Goal: Task Accomplishment & Management: Use online tool/utility

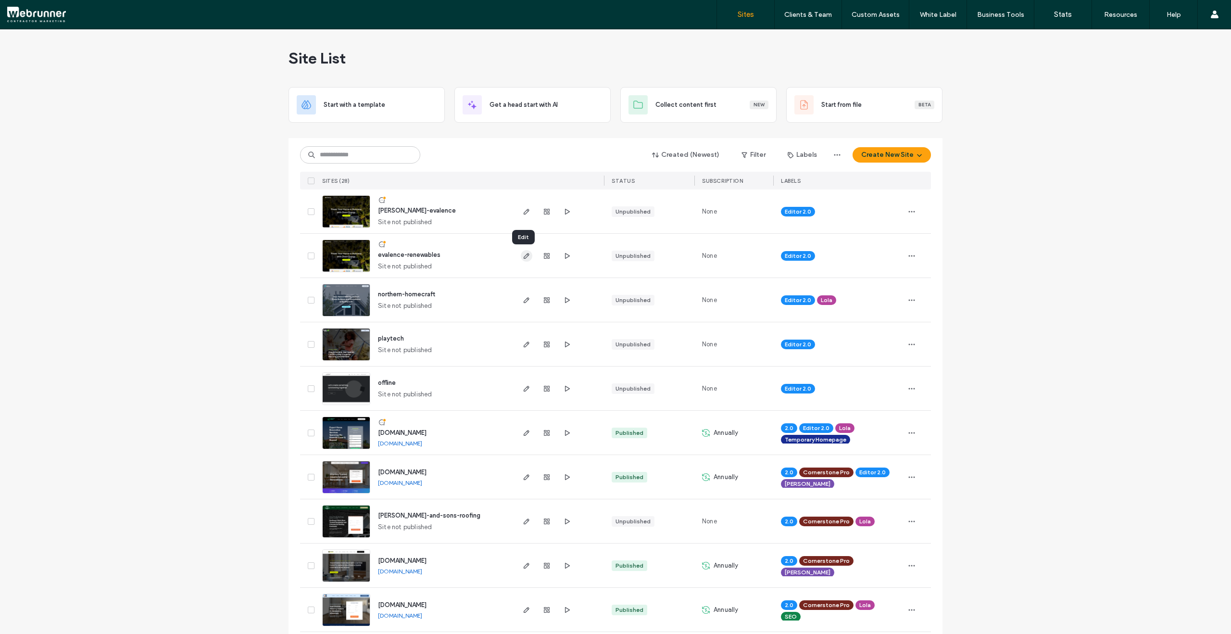
click at [526, 252] on icon "button" at bounding box center [527, 256] width 8 height 8
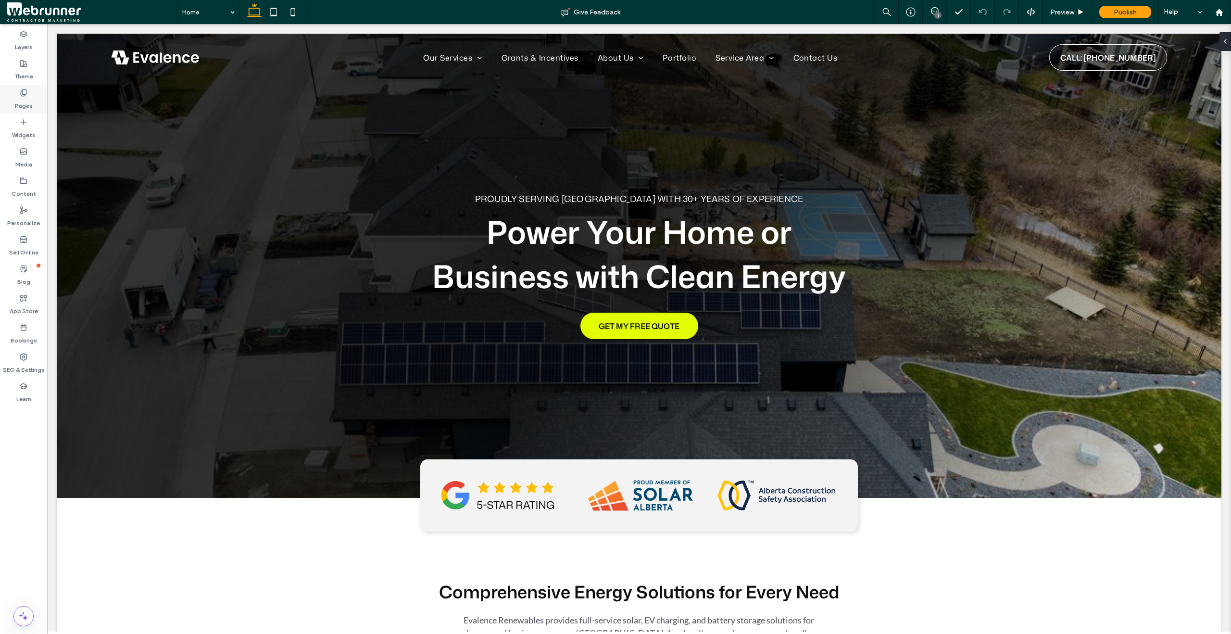
click at [34, 106] on div "Pages" at bounding box center [23, 99] width 47 height 29
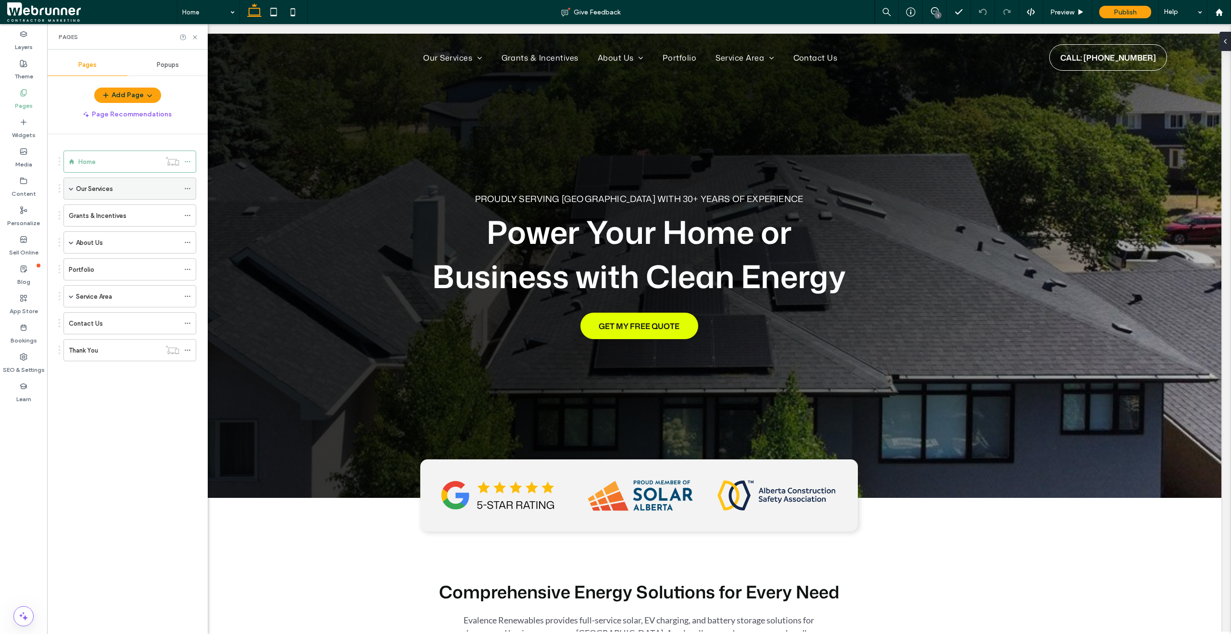
click at [70, 191] on span at bounding box center [71, 188] width 5 height 21
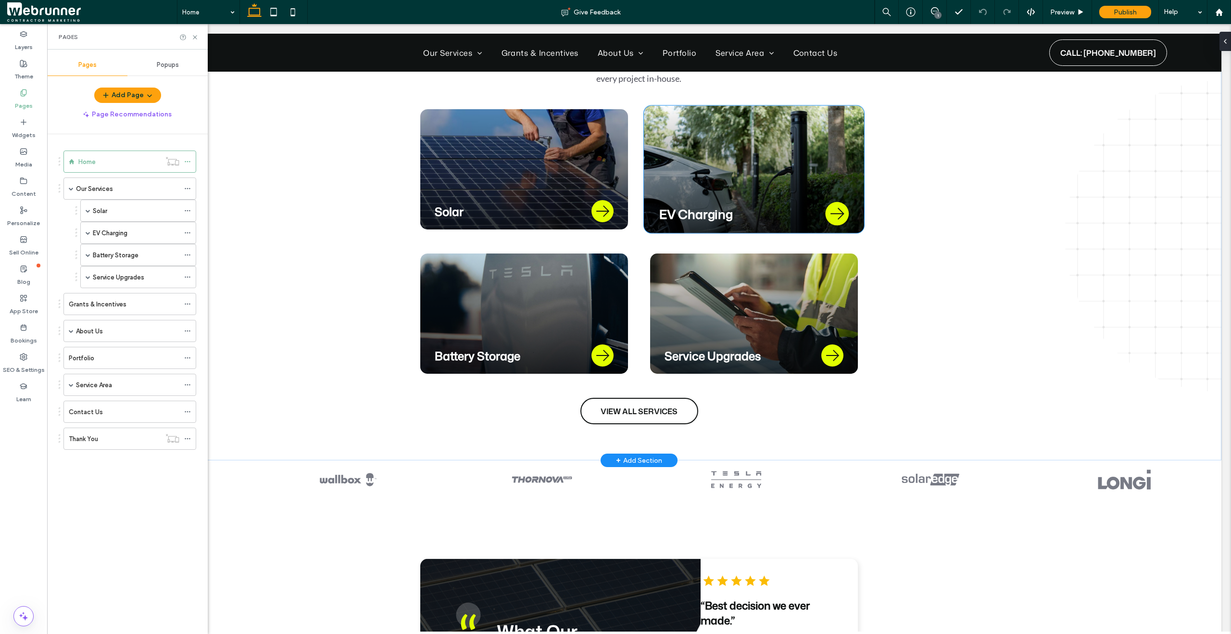
scroll to position [998, 0]
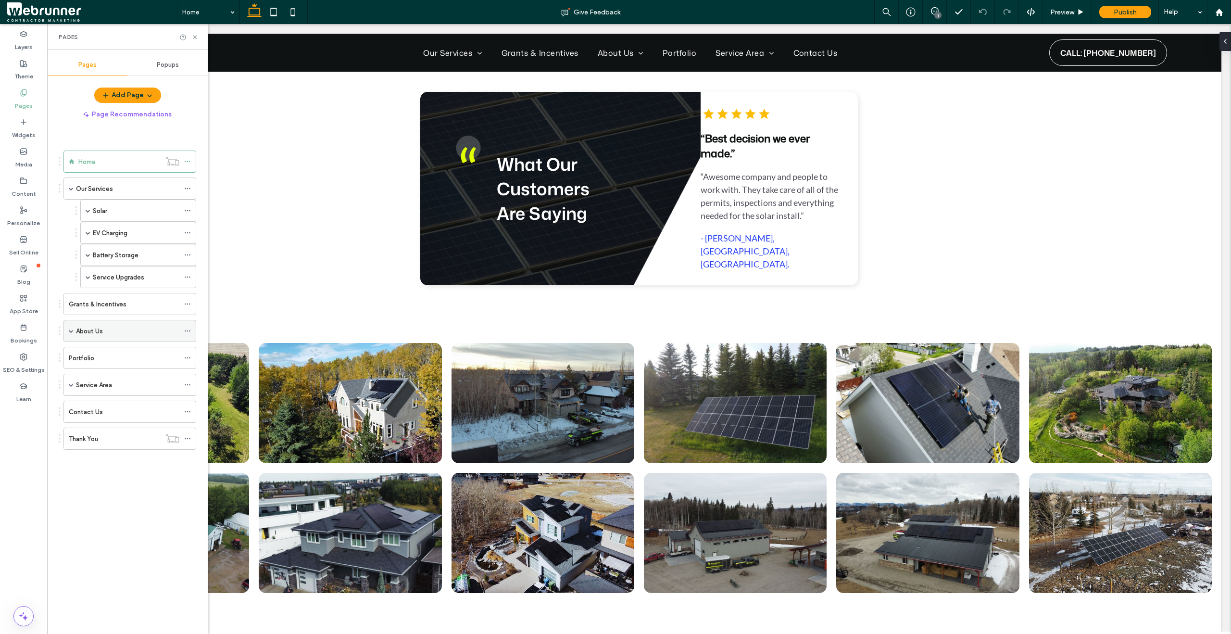
click at [72, 331] on span at bounding box center [71, 330] width 5 height 5
click at [96, 351] on label "Join Our Team" at bounding box center [107, 353] width 42 height 17
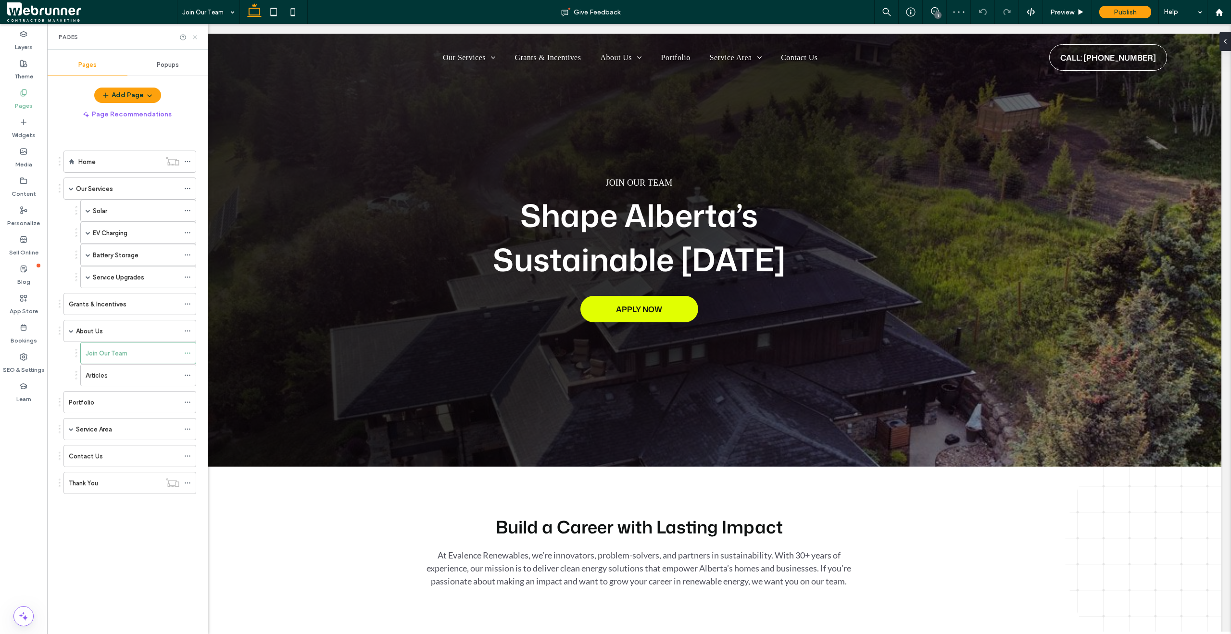
click at [193, 38] on icon at bounding box center [194, 37] width 7 height 7
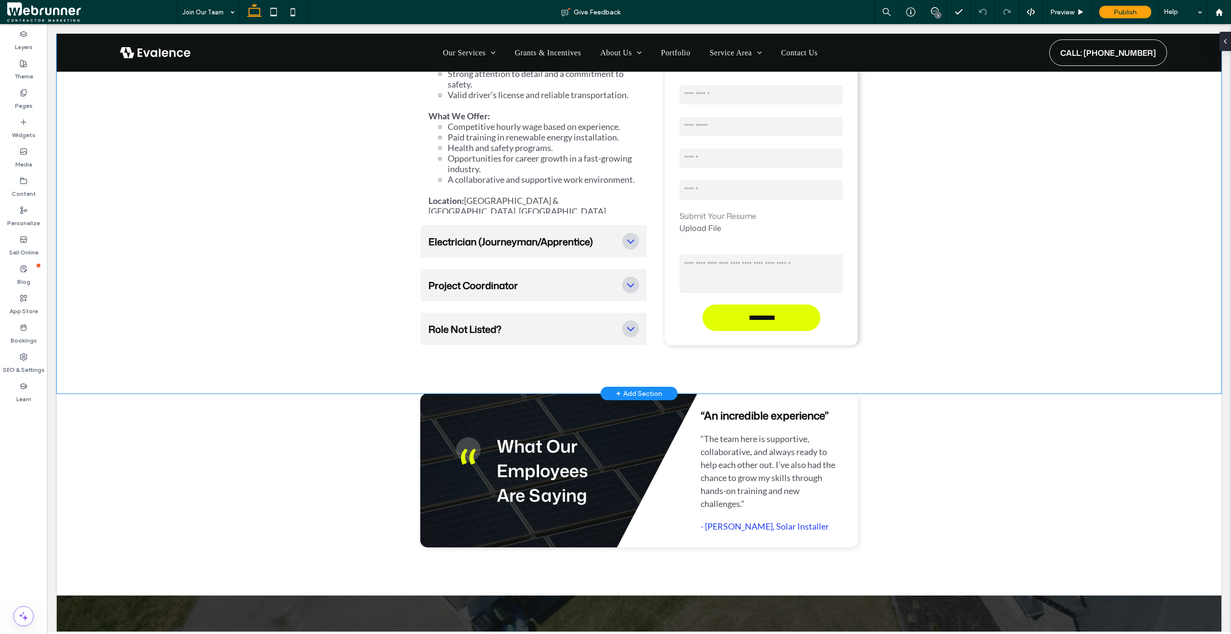
scroll to position [2160, 0]
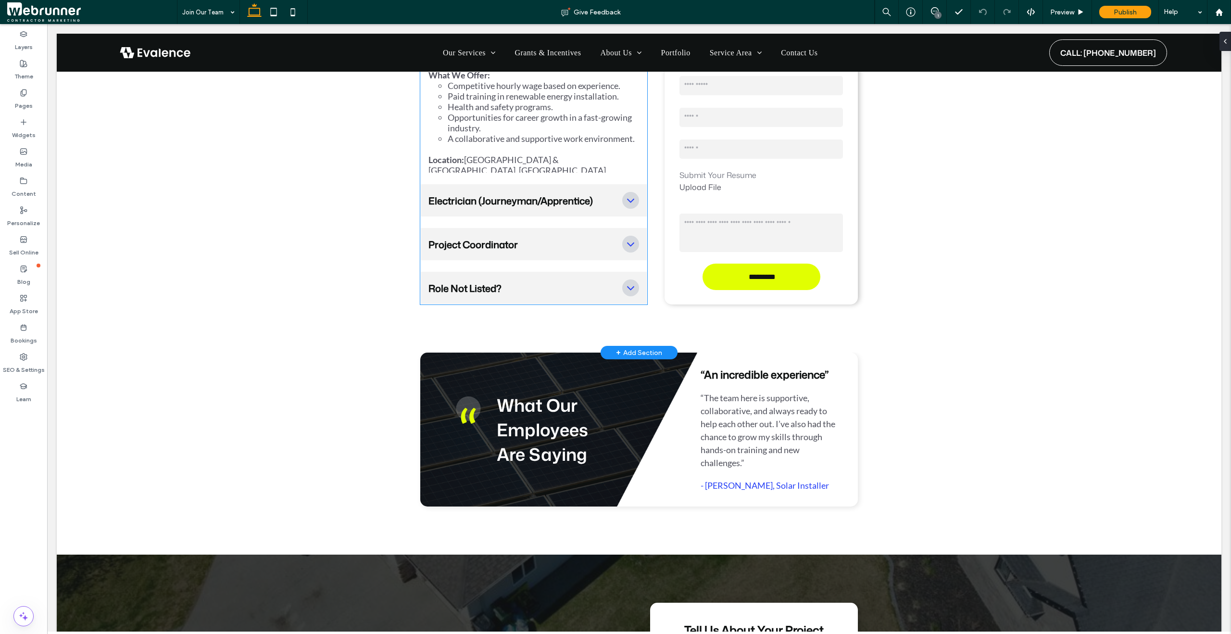
click at [624, 281] on icon at bounding box center [630, 287] width 13 height 13
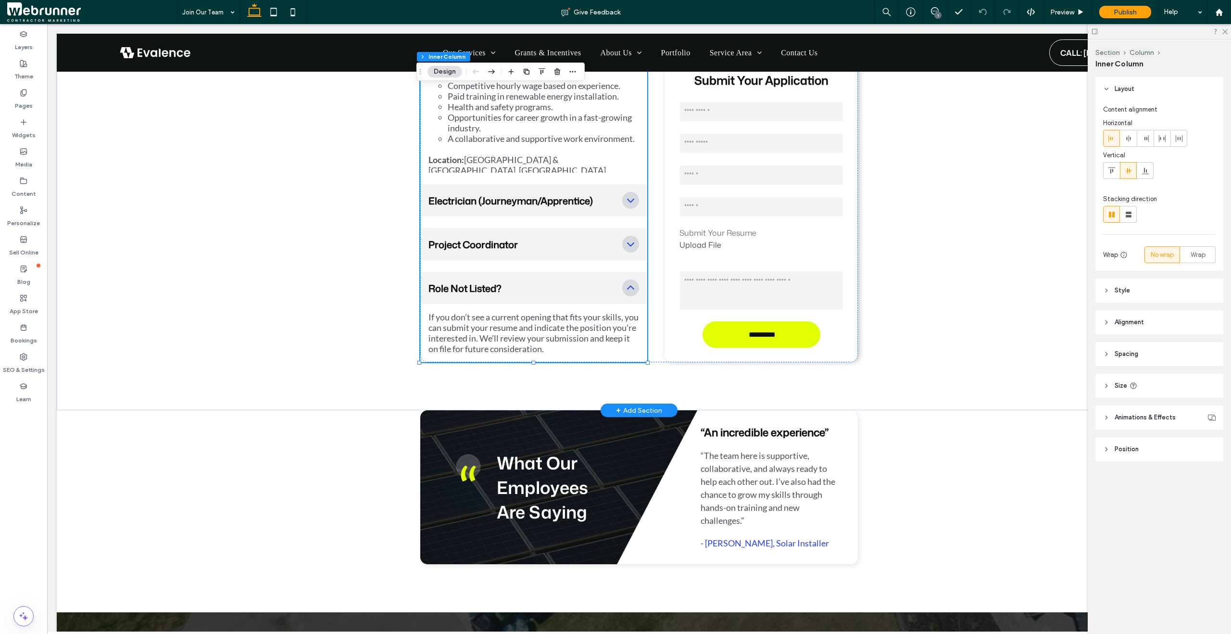
click at [624, 281] on icon at bounding box center [630, 287] width 13 height 13
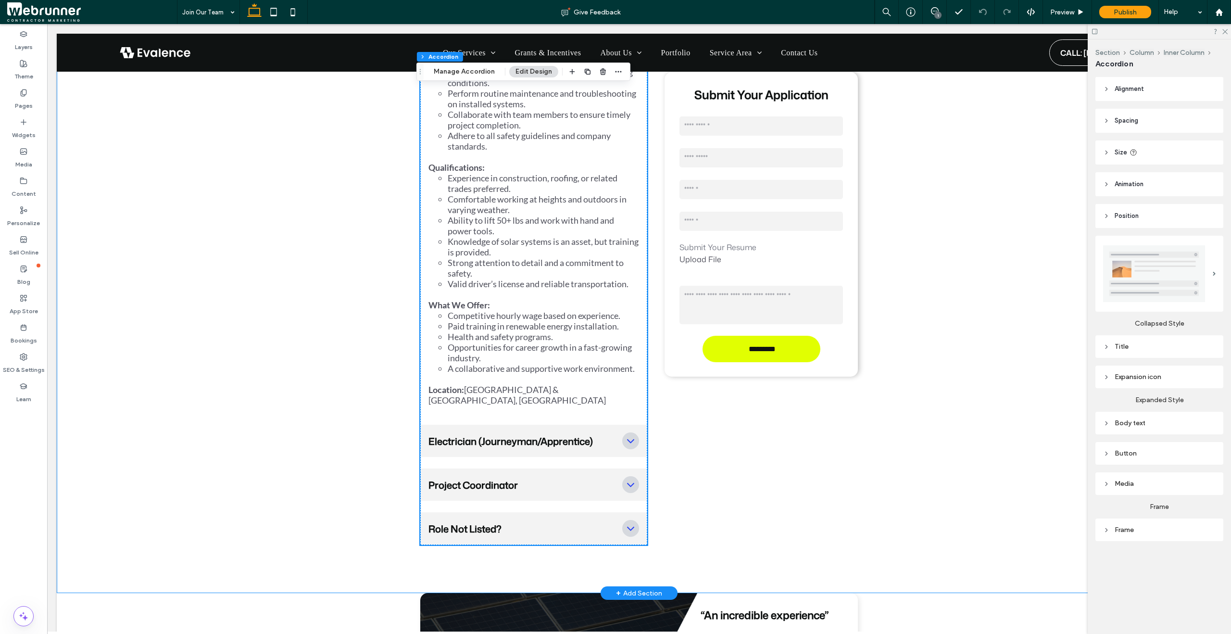
scroll to position [1926, 0]
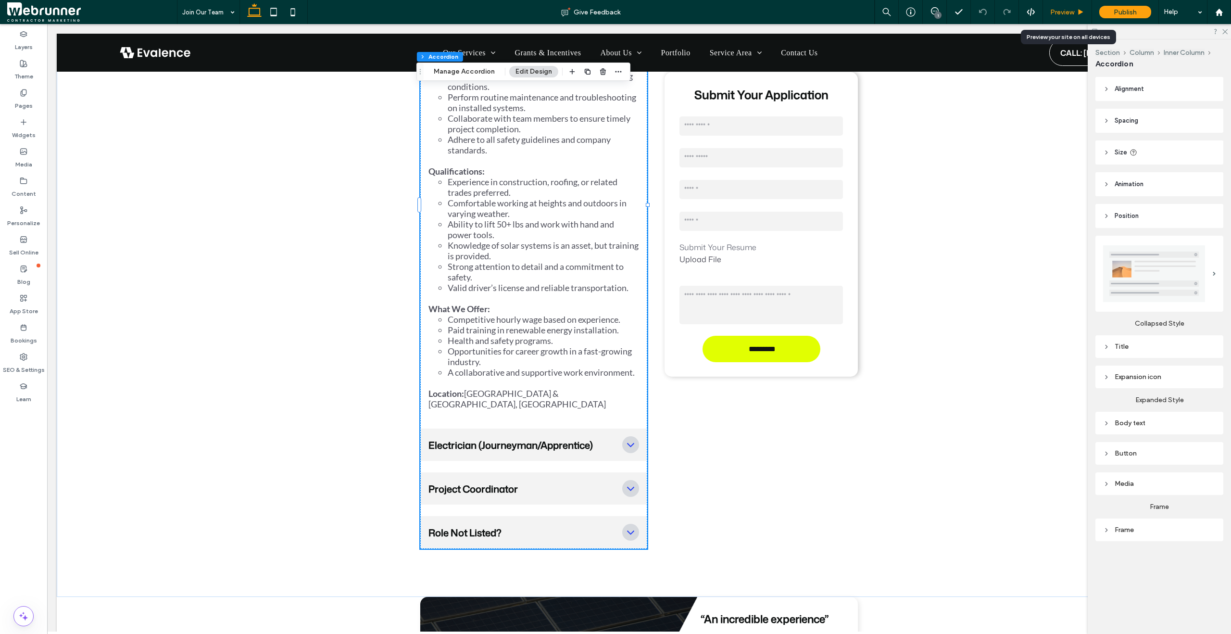
click at [1073, 9] on span "Preview" at bounding box center [1062, 12] width 24 height 8
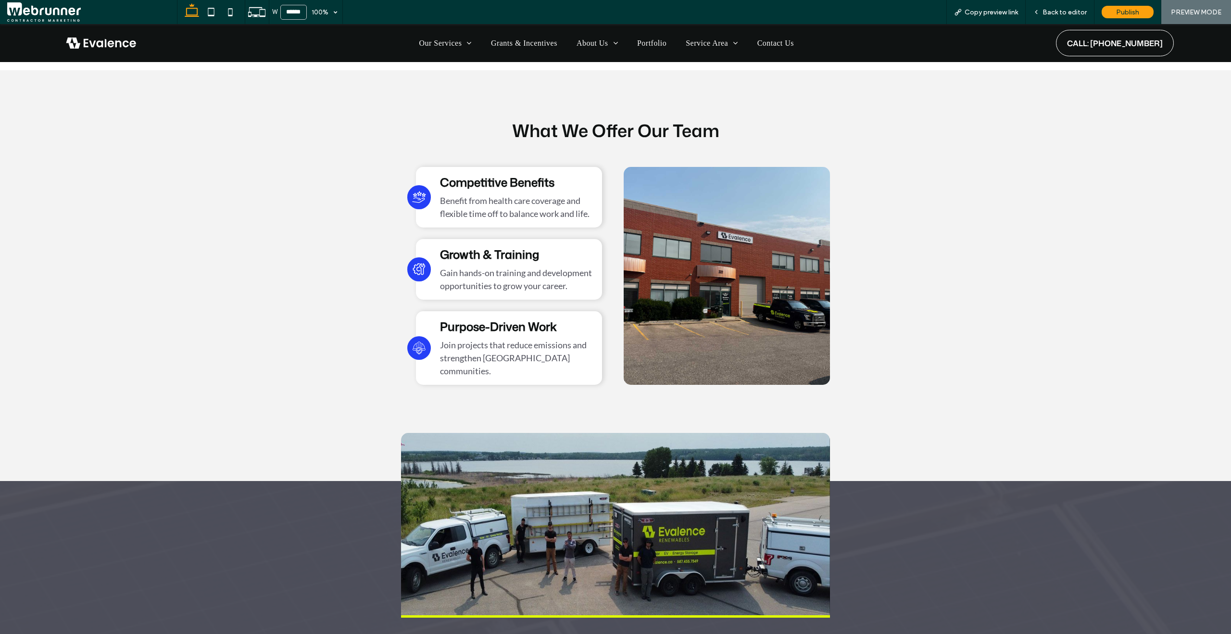
scroll to position [816, 0]
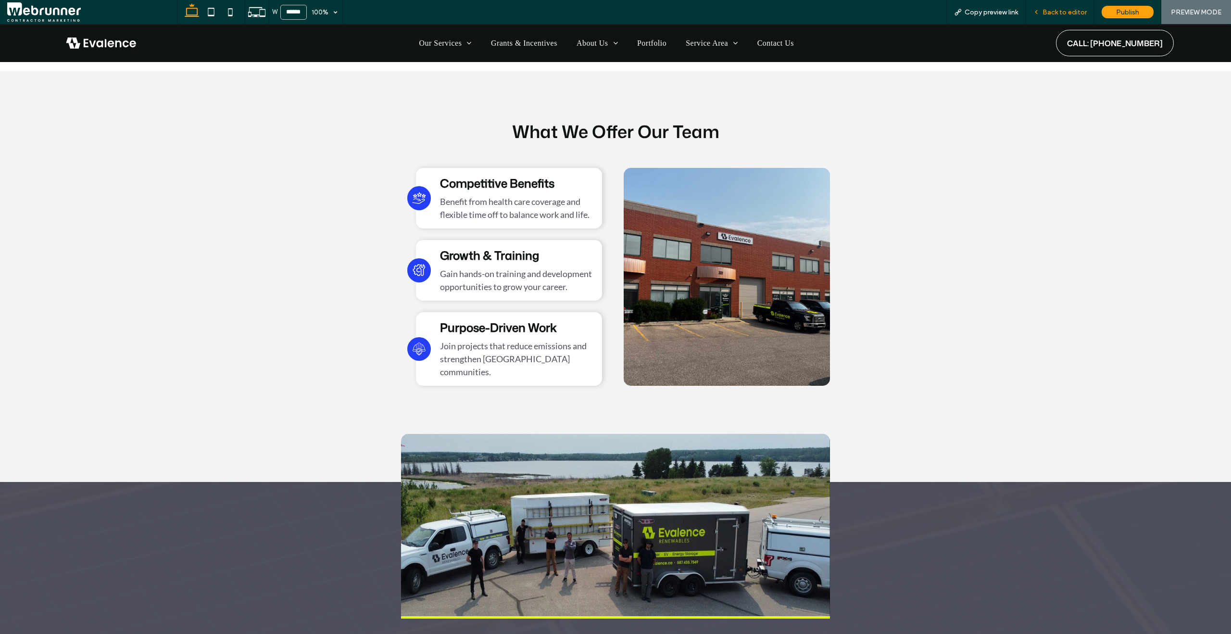
click at [1040, 13] on icon at bounding box center [1036, 12] width 7 height 7
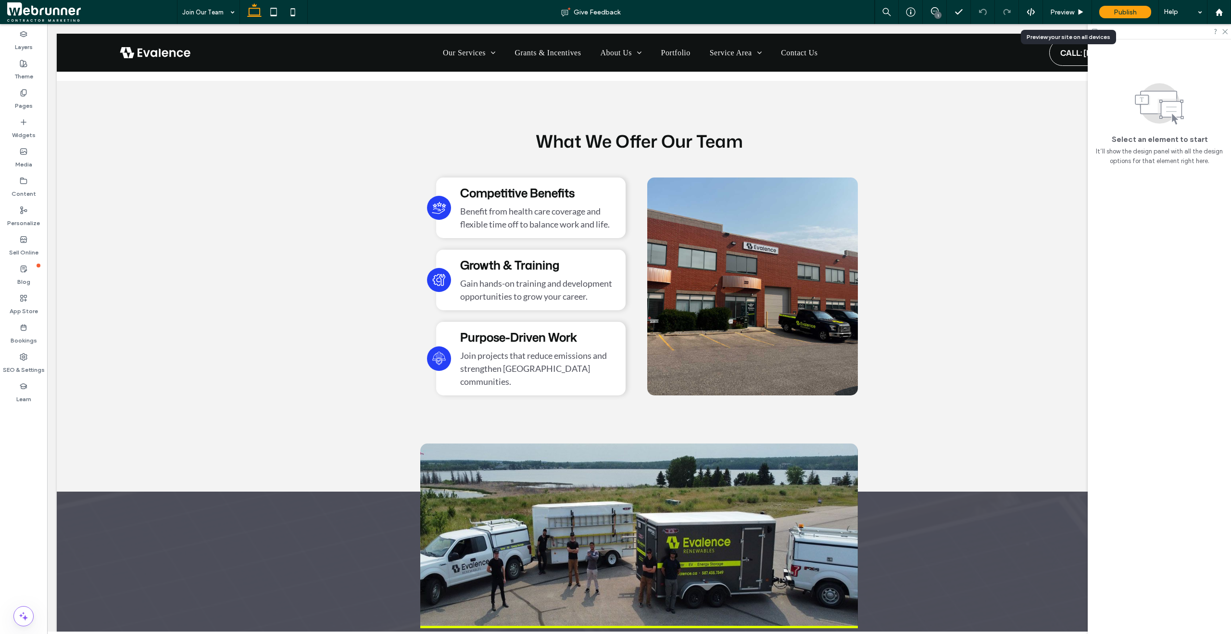
scroll to position [826, 0]
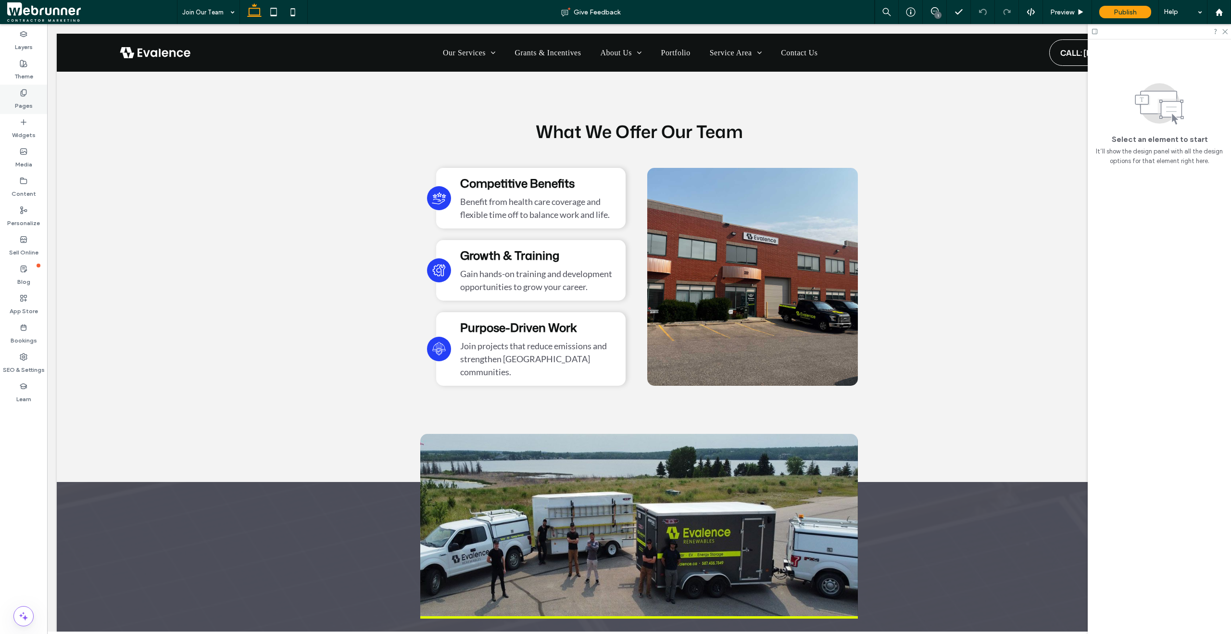
click at [15, 97] on label "Pages" at bounding box center [24, 103] width 18 height 13
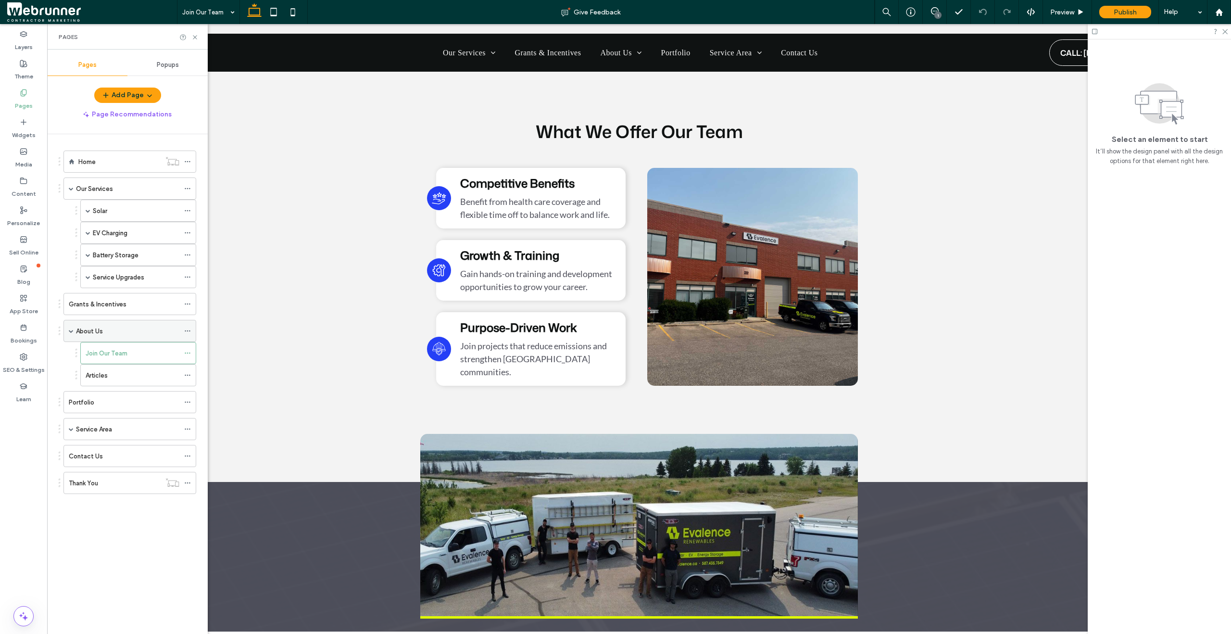
click at [100, 326] on label "About Us" at bounding box center [89, 331] width 27 height 17
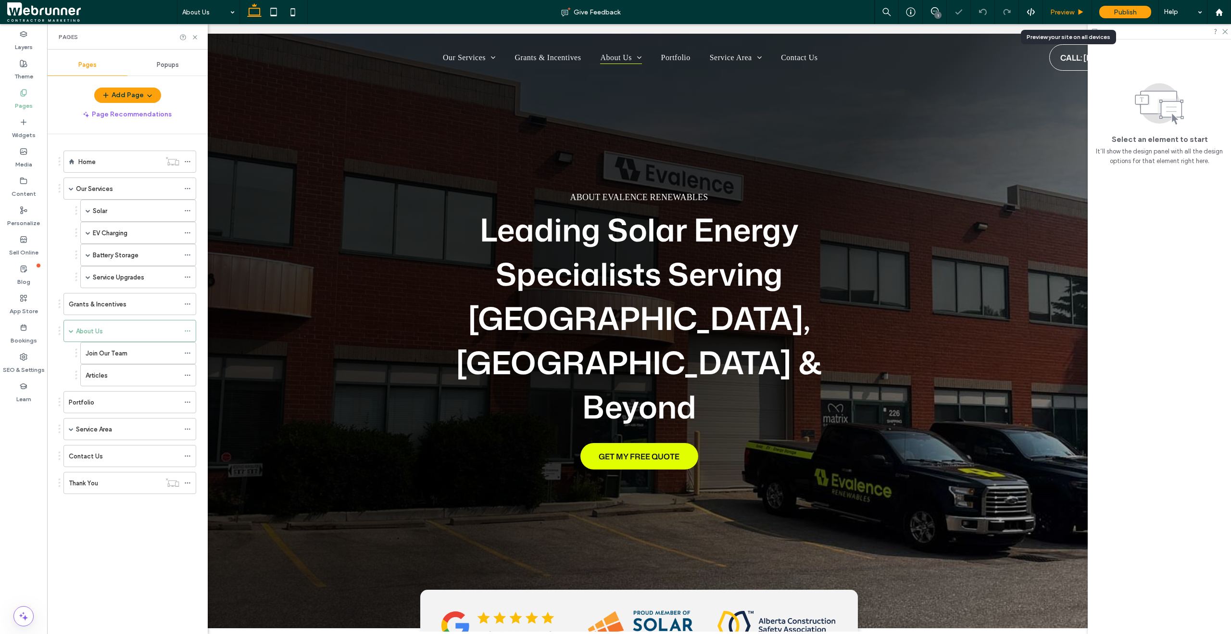
click at [1074, 14] on div "Preview" at bounding box center [1067, 12] width 49 height 8
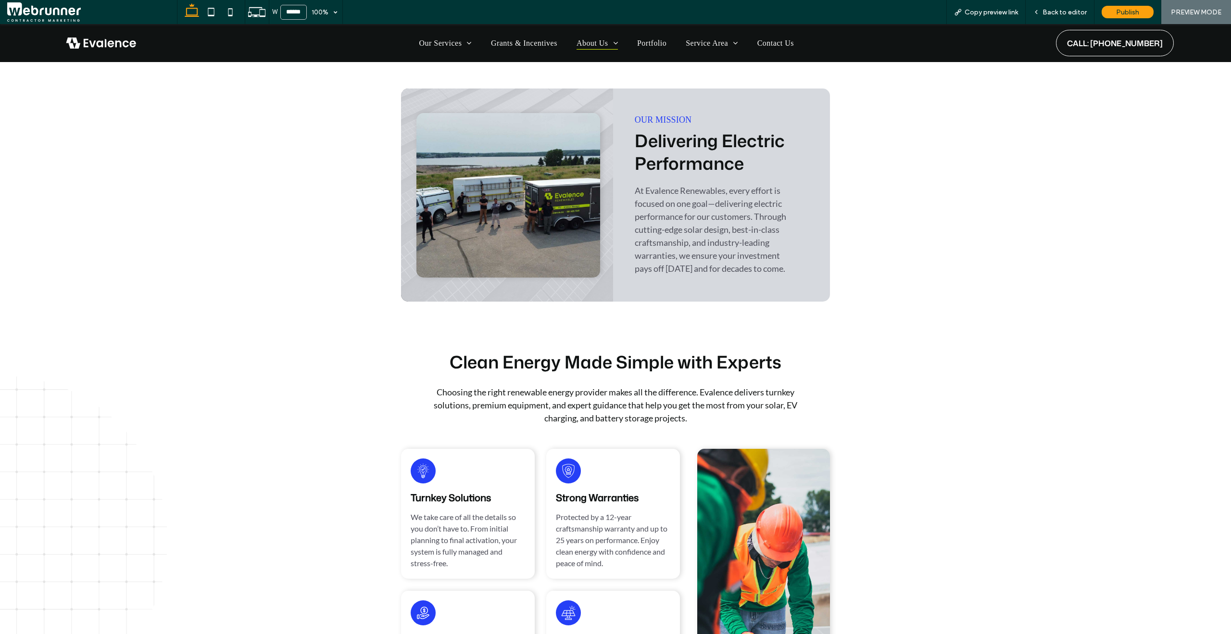
scroll to position [967, 0]
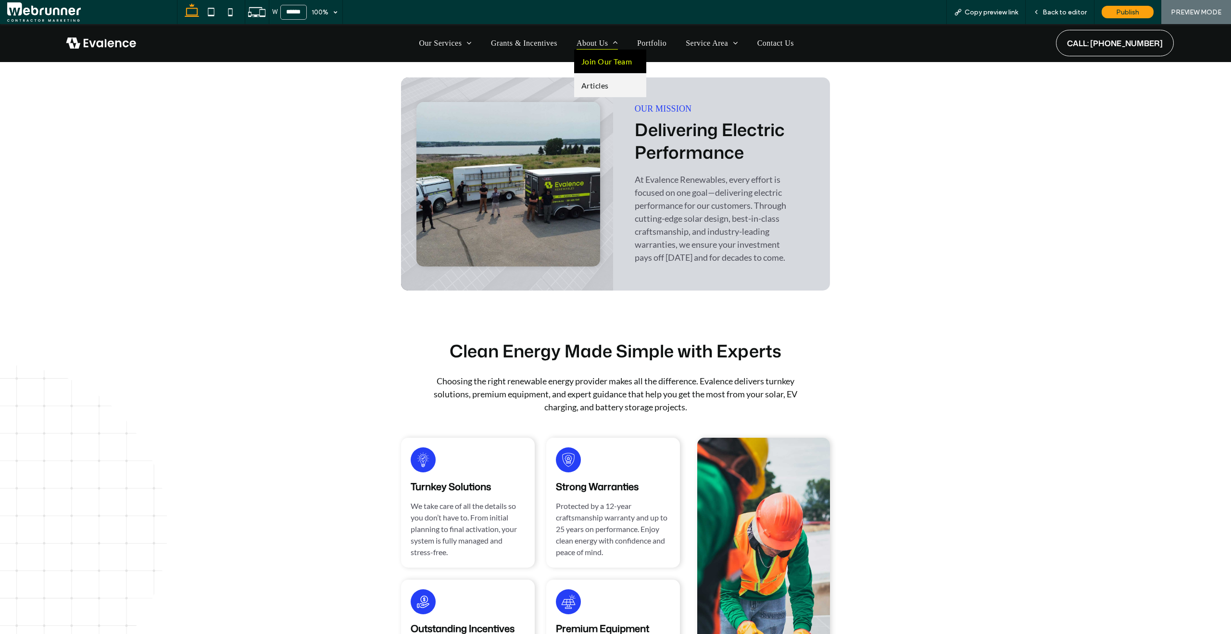
click at [601, 71] on link "Join Our Team" at bounding box center [610, 62] width 72 height 24
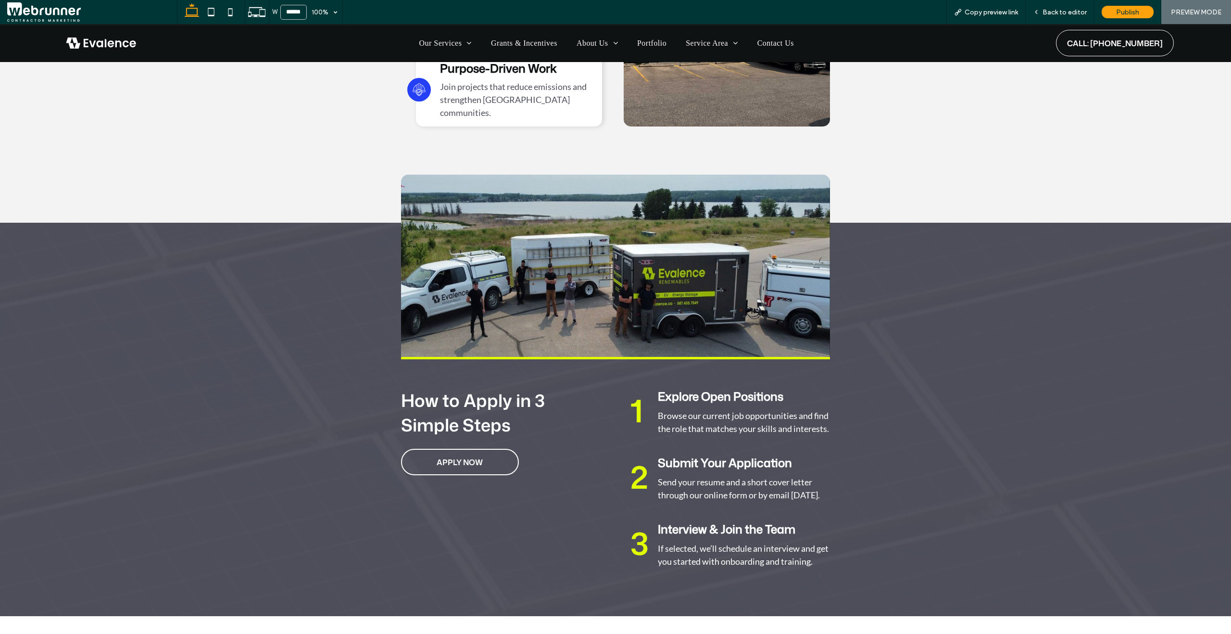
scroll to position [1069, 0]
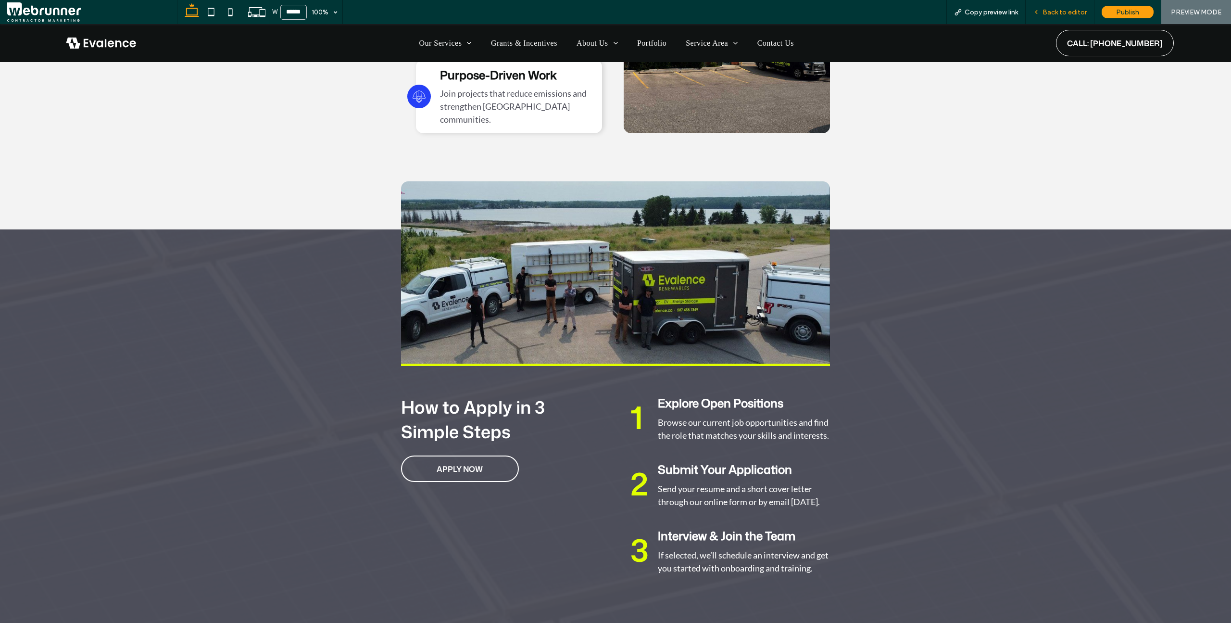
click at [1071, 8] on span "Back to editor" at bounding box center [1065, 12] width 44 height 8
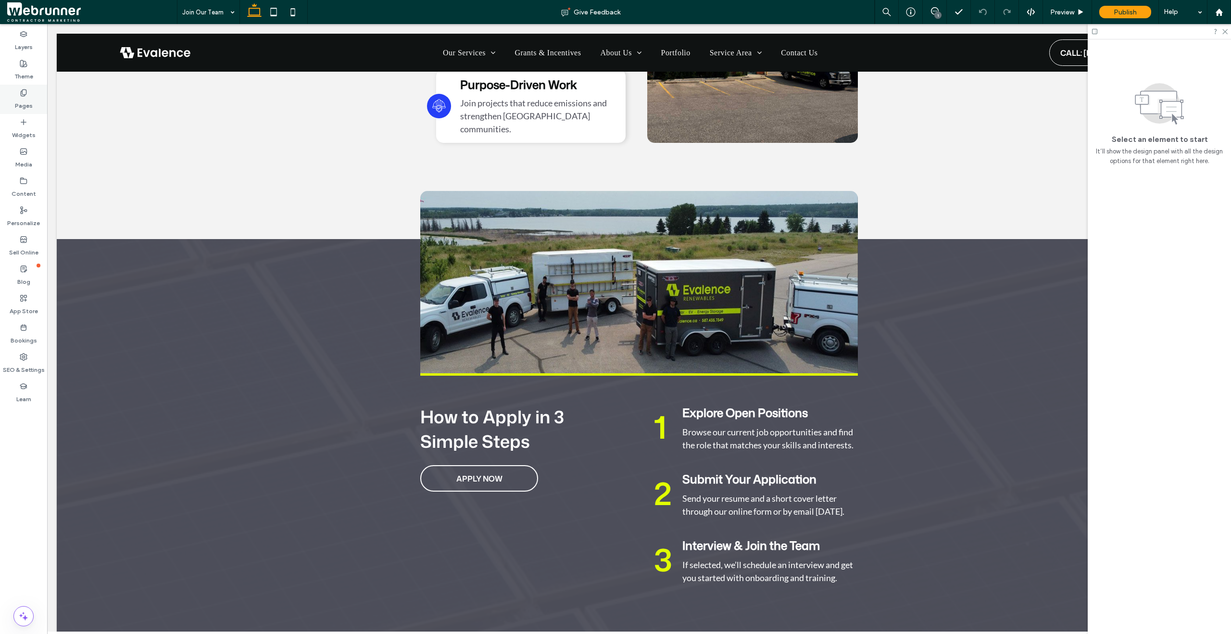
click at [28, 106] on label "Pages" at bounding box center [24, 103] width 18 height 13
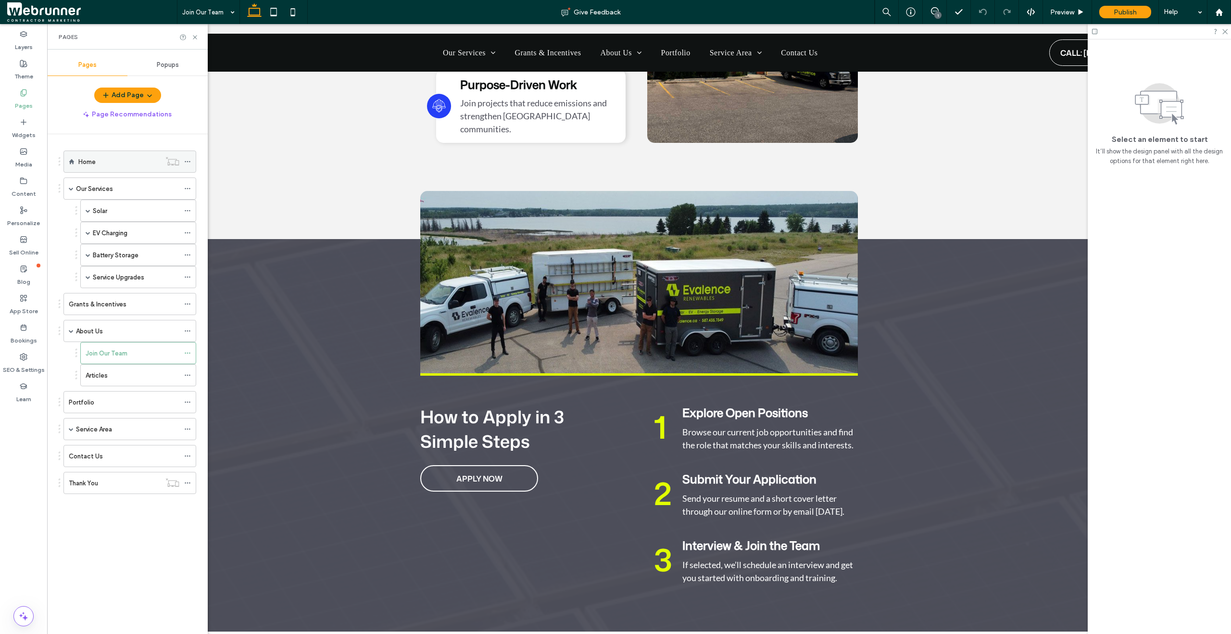
click at [94, 164] on label "Home" at bounding box center [86, 161] width 17 height 17
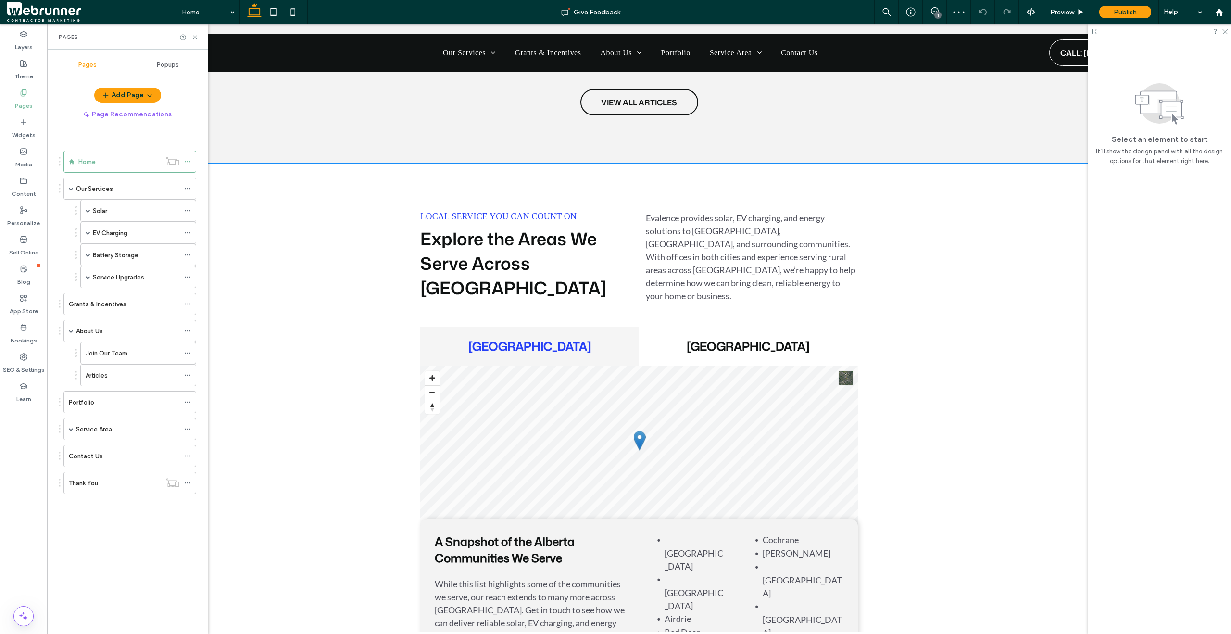
scroll to position [3295, 0]
click at [116, 189] on div "Our Services" at bounding box center [127, 189] width 103 height 10
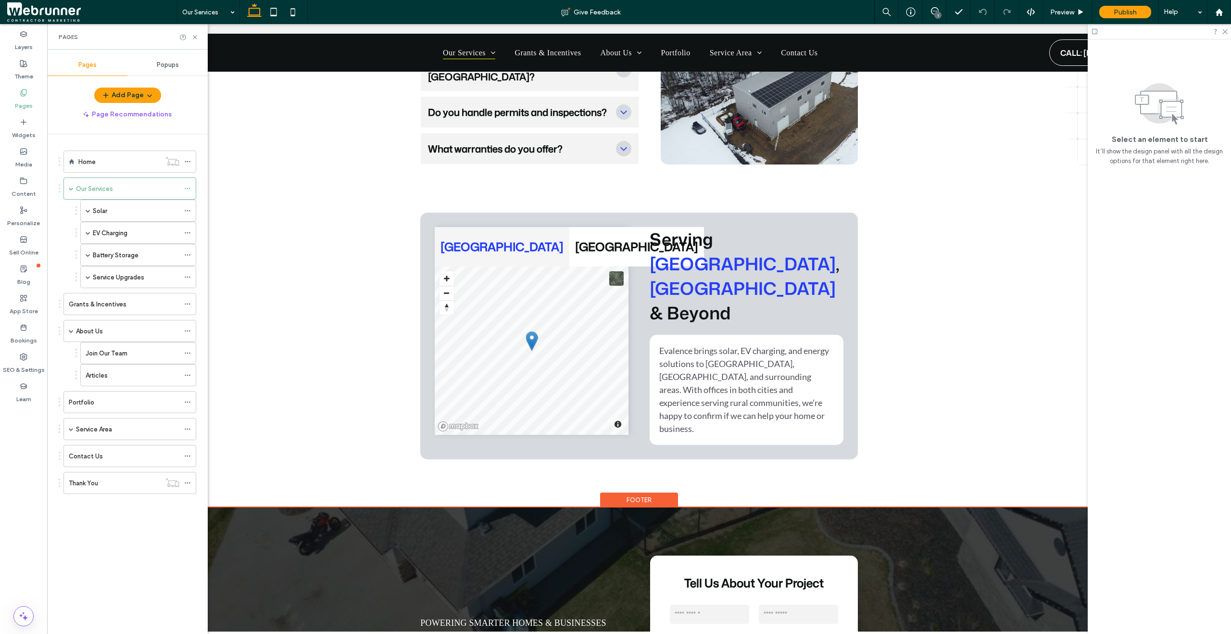
scroll to position [2563, 0]
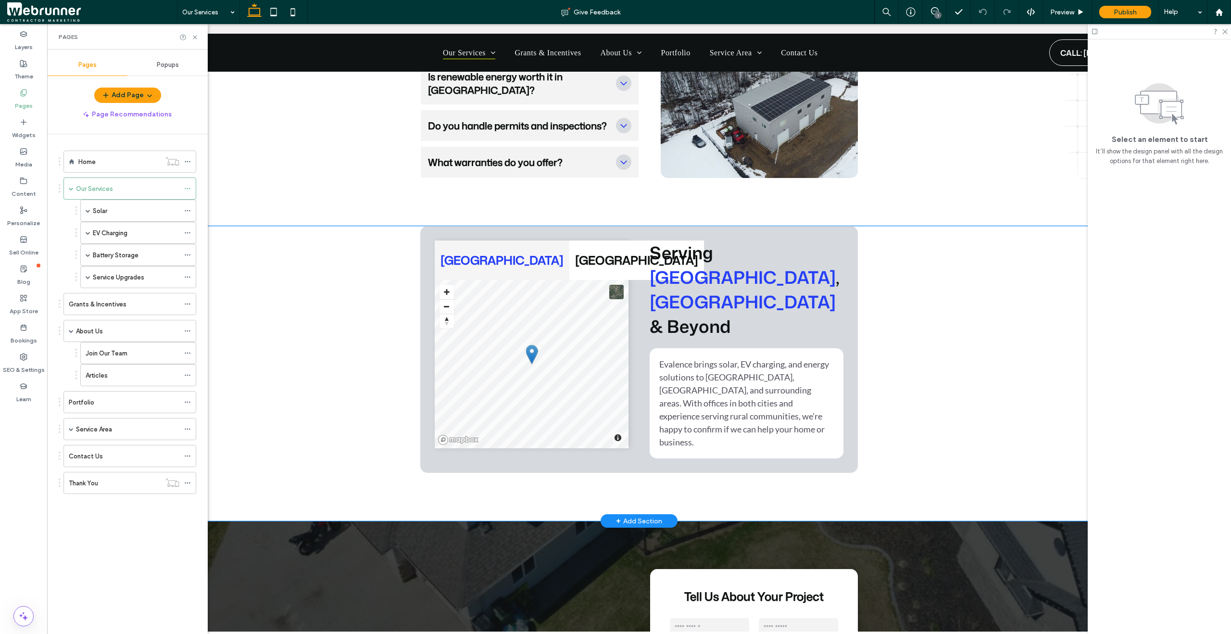
click at [342, 420] on div "[GEOGRAPHIC_DATA] [GEOGRAPHIC_DATA] © Mapbox © OpenStreetMap Improve this map ©…" at bounding box center [639, 373] width 1165 height 295
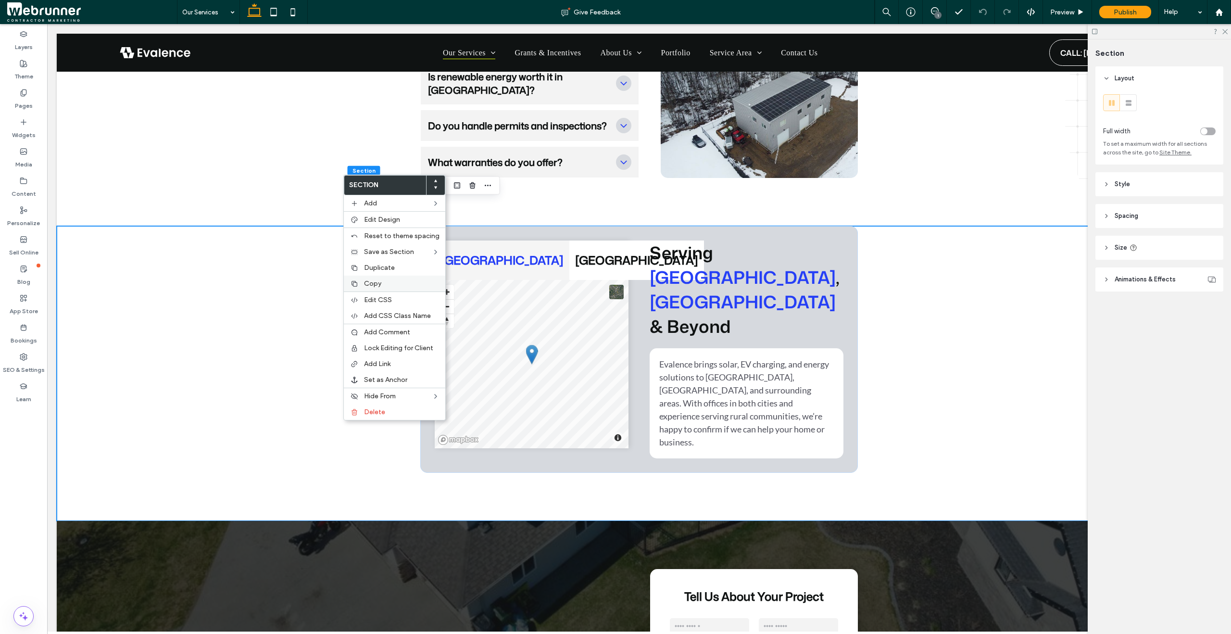
click at [388, 287] on label "Copy" at bounding box center [401, 283] width 75 height 8
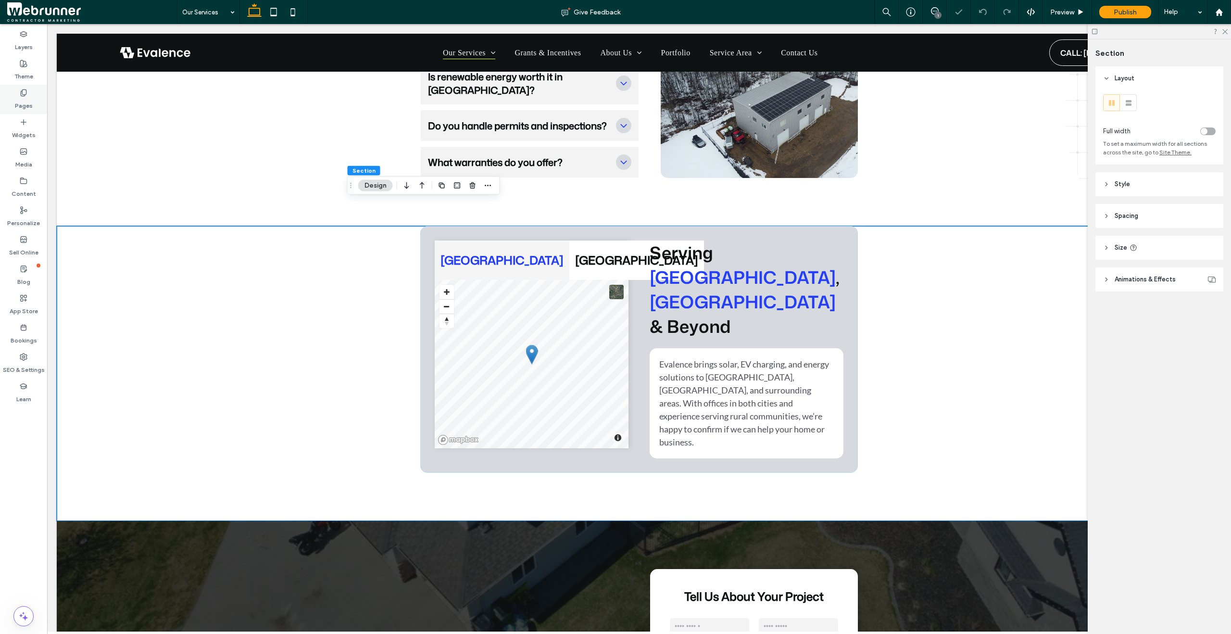
click at [29, 104] on label "Pages" at bounding box center [24, 103] width 18 height 13
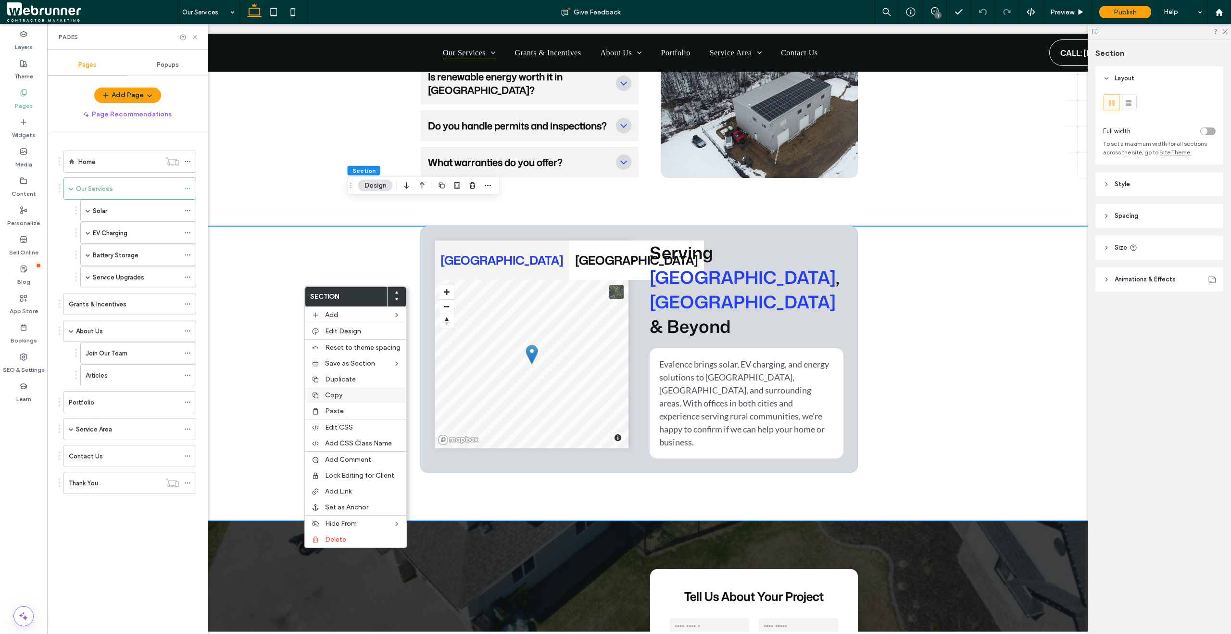
click at [374, 393] on label "Copy" at bounding box center [362, 395] width 75 height 8
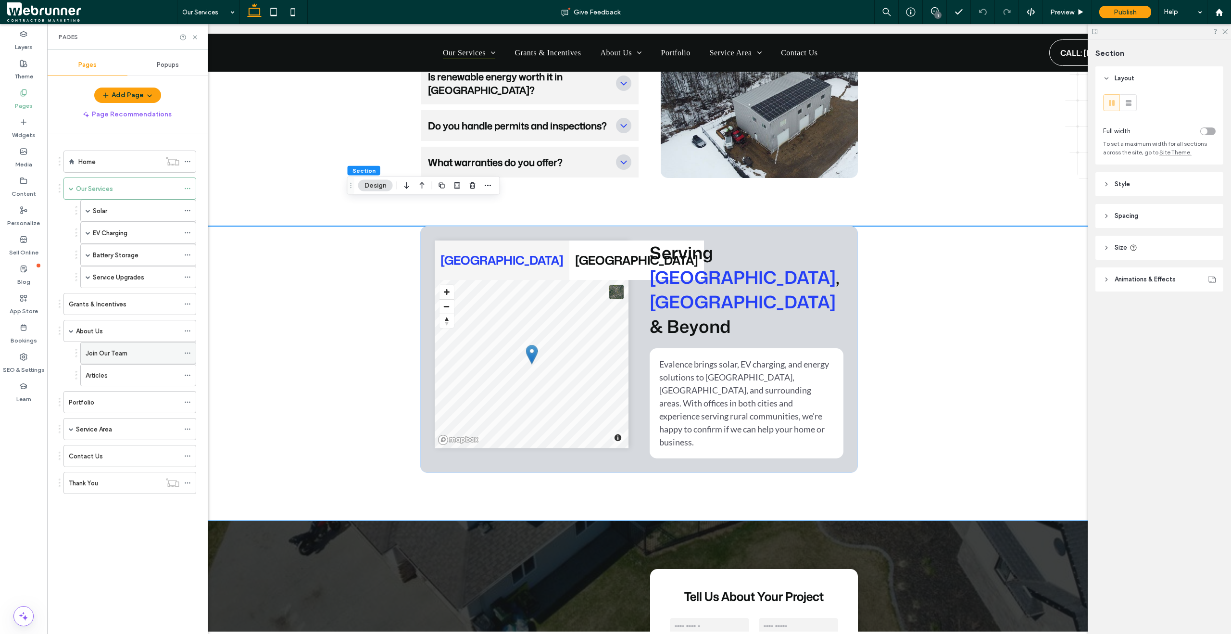
click at [126, 344] on div "Join Our Team" at bounding box center [133, 352] width 94 height 21
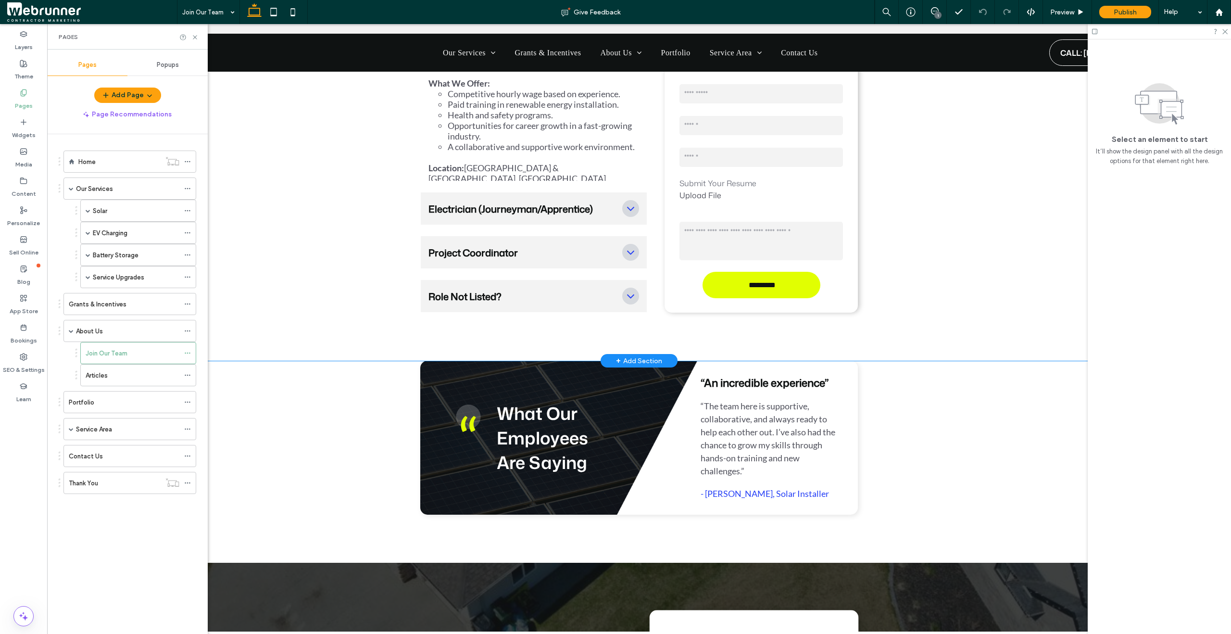
scroll to position [2152, 0]
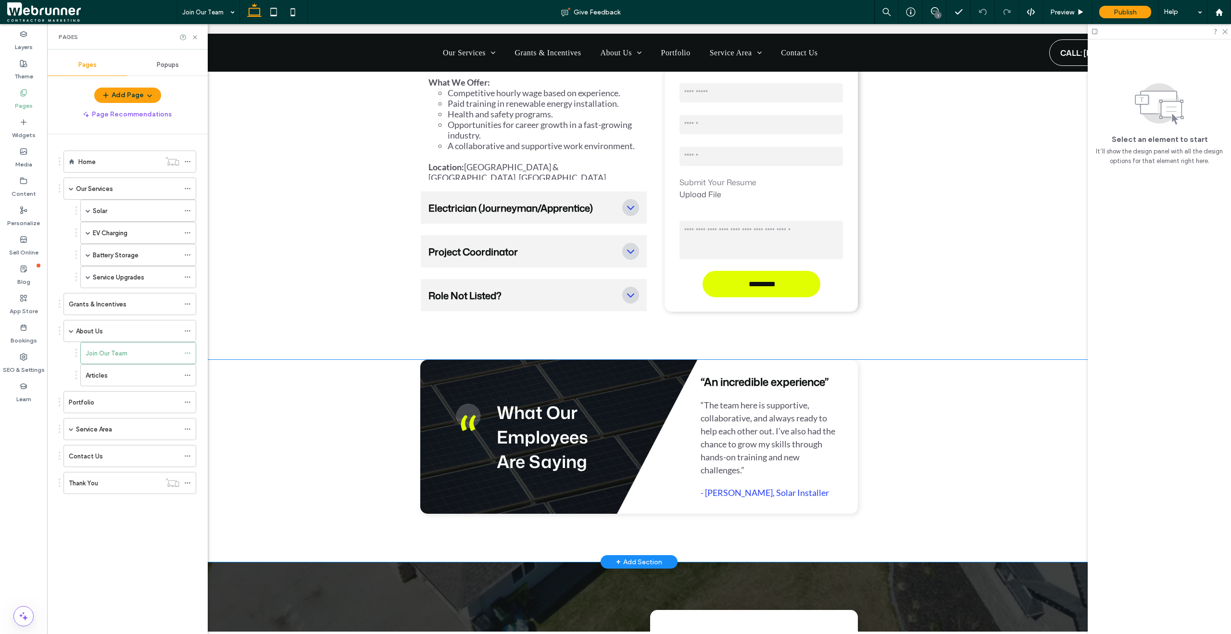
click at [372, 364] on div "What Our Employees Are Saying “An incredible experience” “The team here is supp…" at bounding box center [639, 461] width 577 height 202
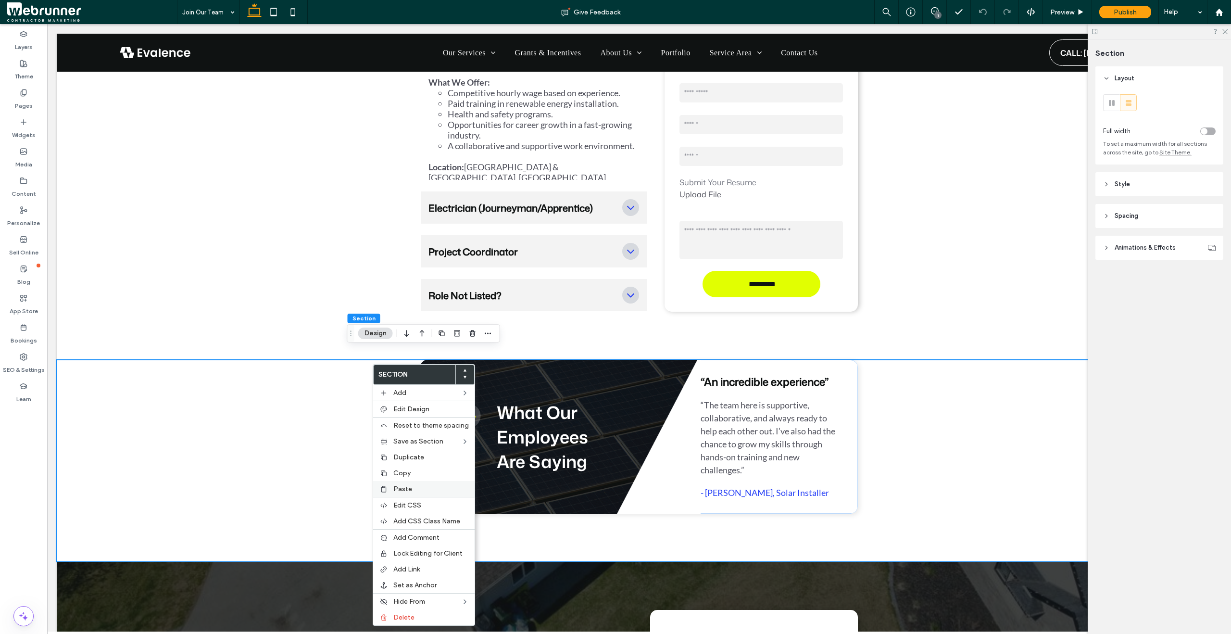
click at [433, 483] on div "Paste" at bounding box center [423, 489] width 101 height 16
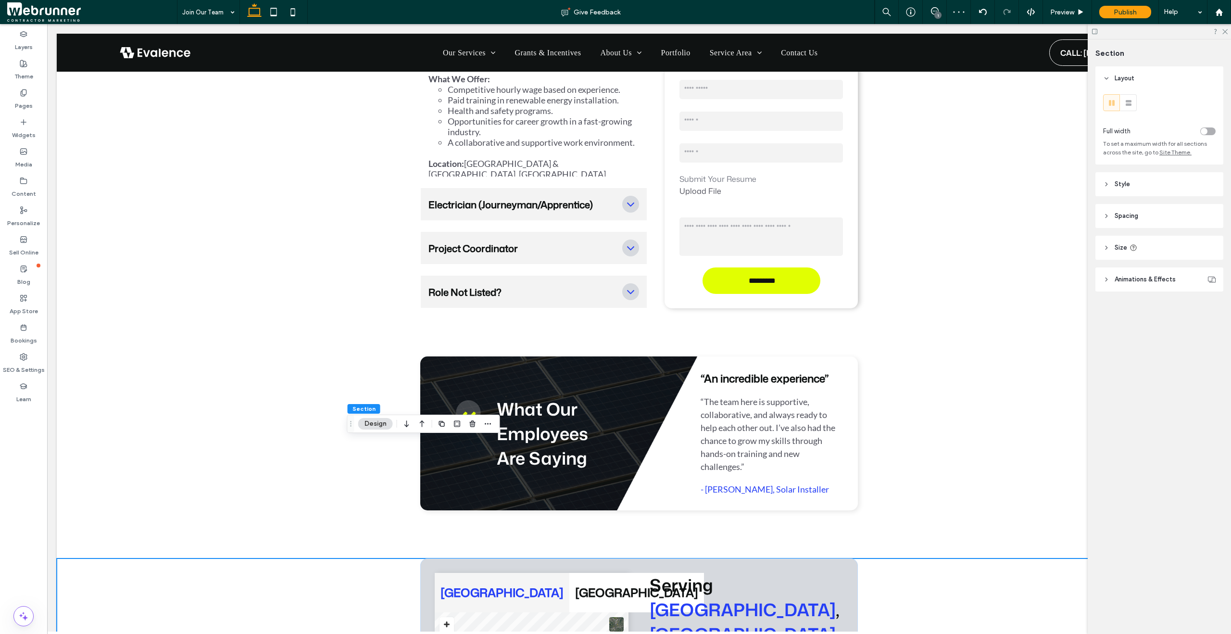
scroll to position [2154, 0]
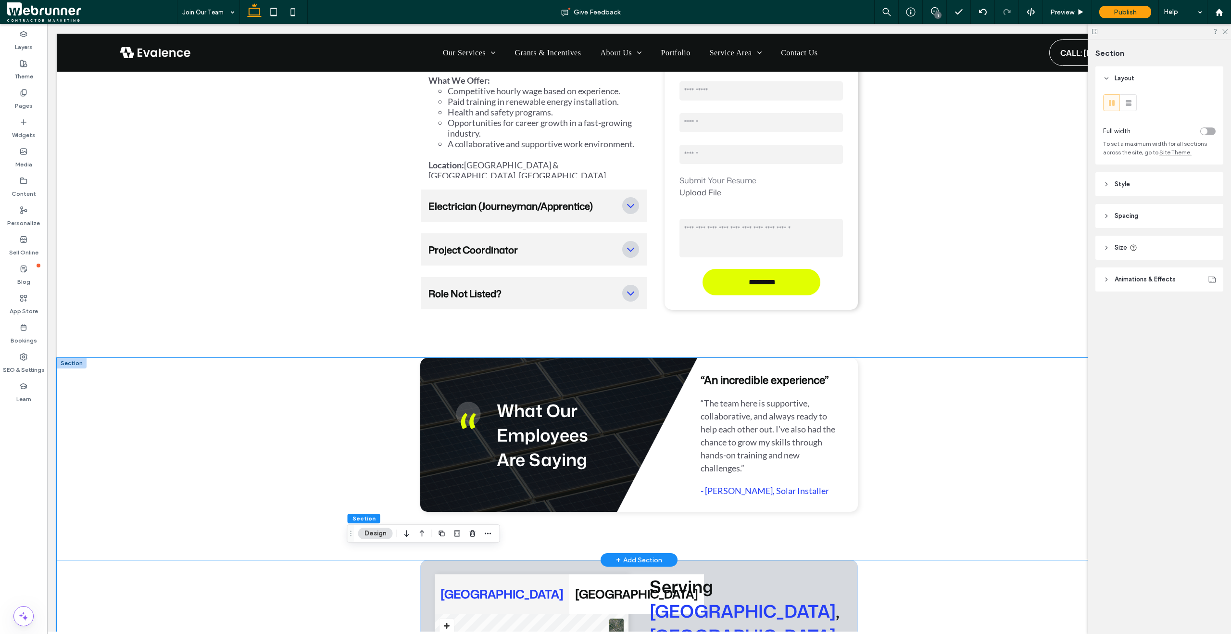
click at [229, 381] on div "What Our Employees Are Saying “An incredible experience” “The team here is supp…" at bounding box center [639, 459] width 1165 height 202
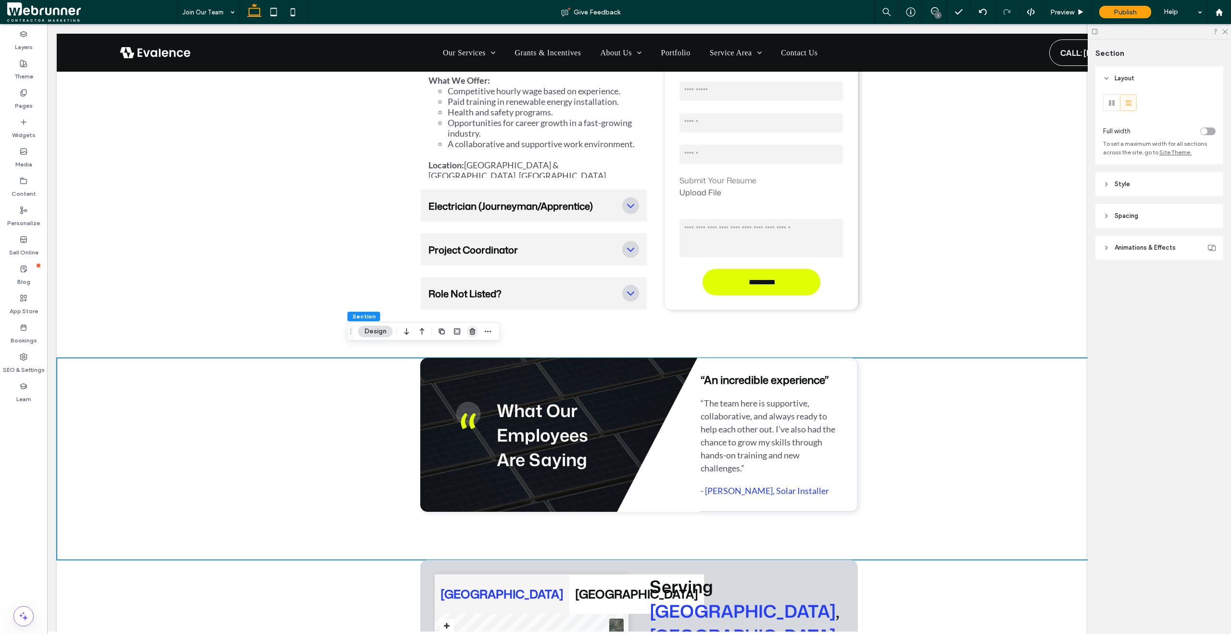
click at [472, 330] on icon "button" at bounding box center [473, 331] width 8 height 8
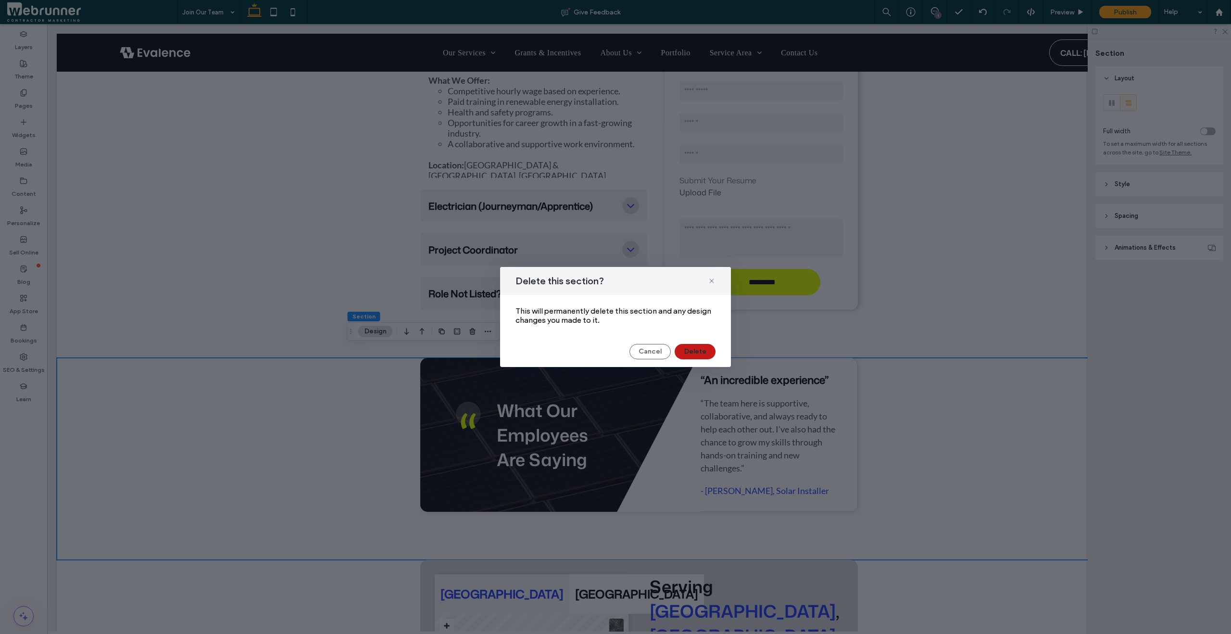
click at [704, 352] on button "Delete" at bounding box center [695, 351] width 41 height 15
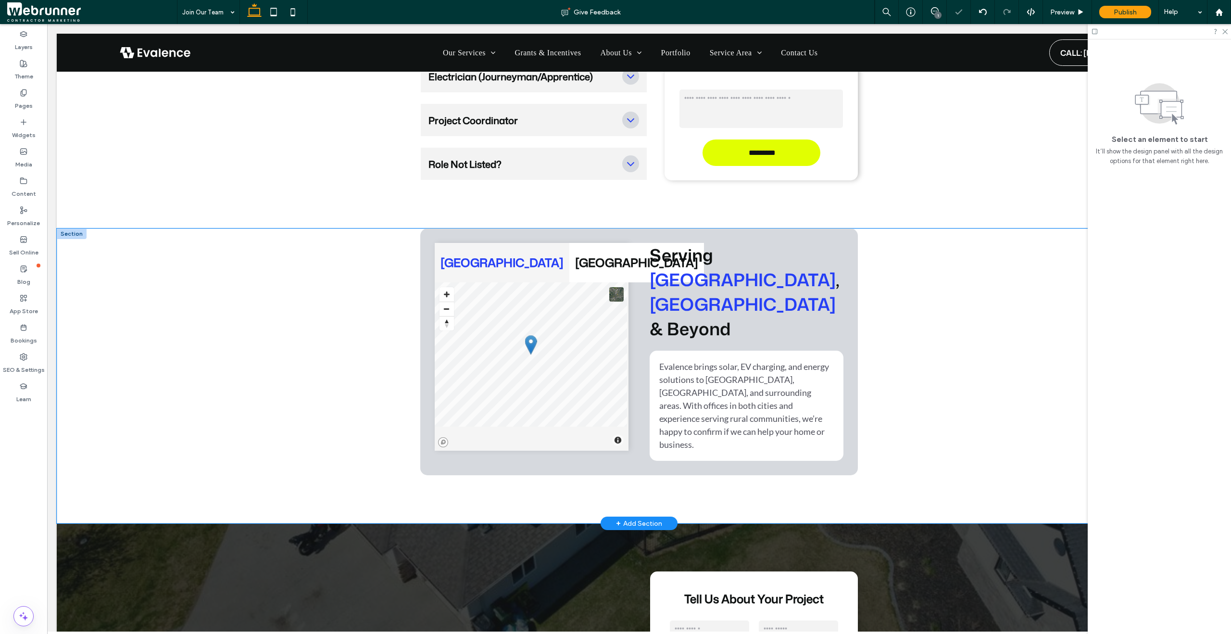
scroll to position [2315, 0]
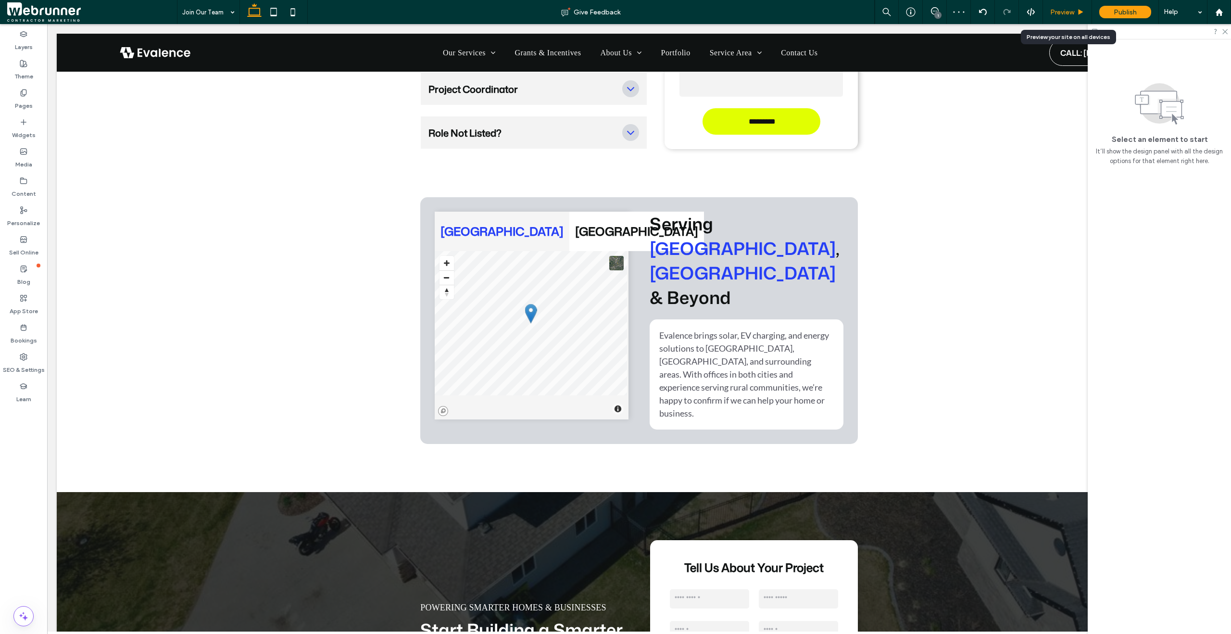
click at [1058, 15] on span "Preview" at bounding box center [1062, 12] width 24 height 8
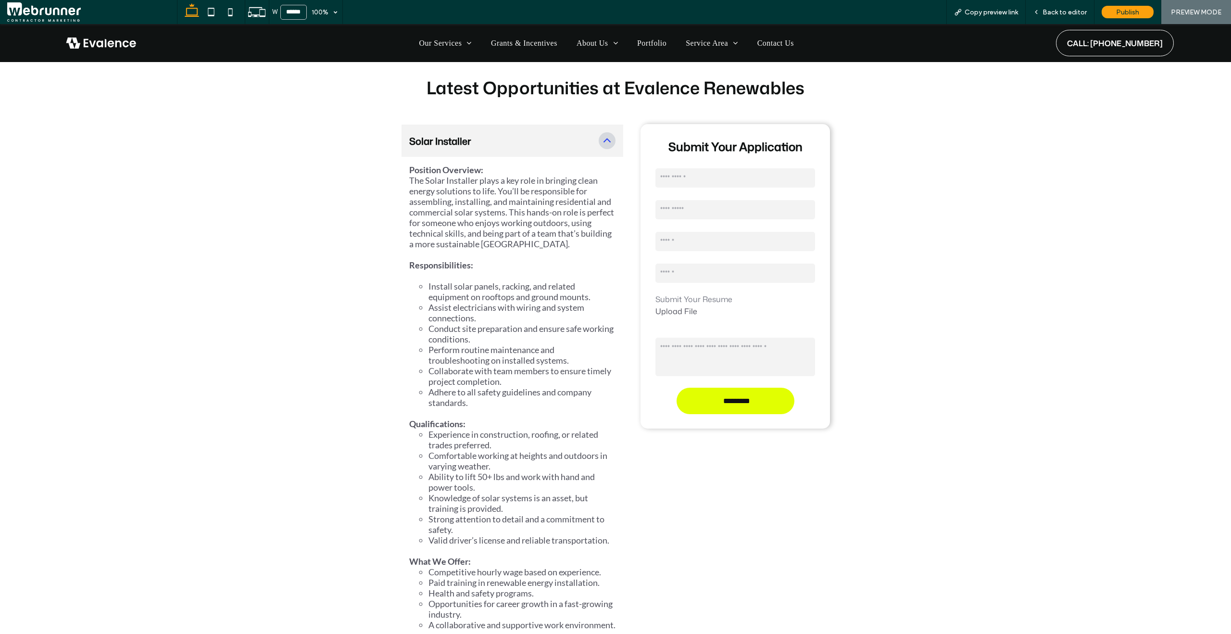
scroll to position [1618, 0]
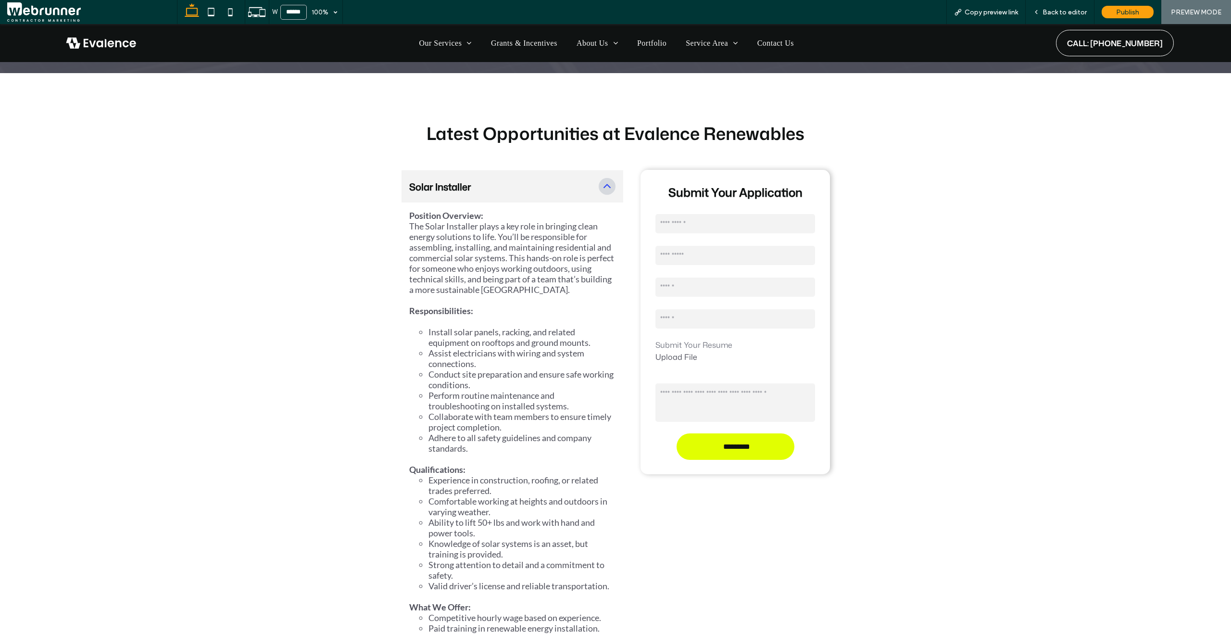
click at [814, 288] on div "Submit Your Application Contact Us First Name Last Name Email Phone Submit Your…" at bounding box center [735, 322] width 189 height 304
click at [822, 269] on div "Submit Your Application Contact Us First Name Last Name Email Phone Submit Your…" at bounding box center [735, 322] width 189 height 304
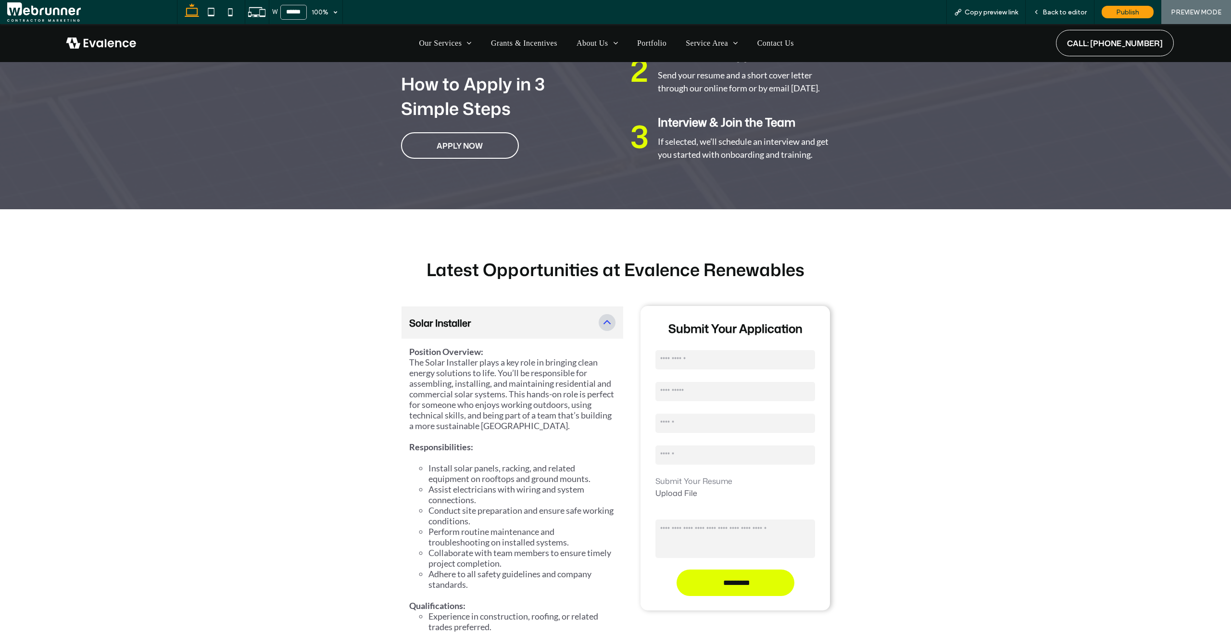
scroll to position [1547, 0]
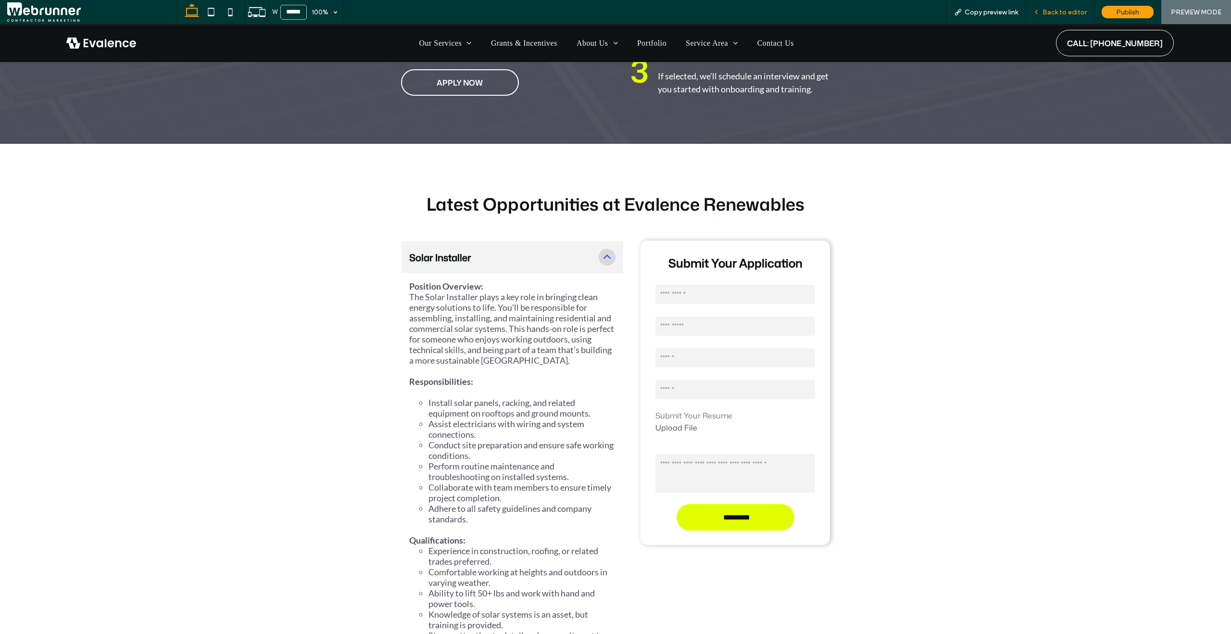
click at [1040, 18] on div "Back to editor" at bounding box center [1060, 12] width 69 height 24
click at [1037, 16] on div "Back to editor" at bounding box center [1060, 12] width 68 height 8
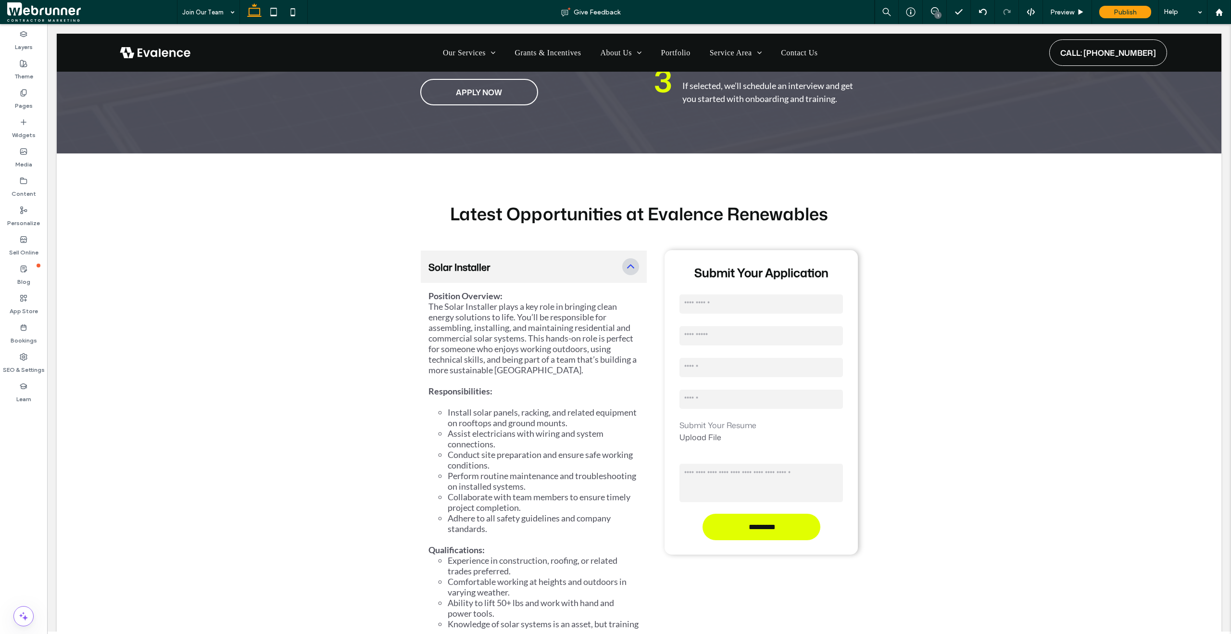
scroll to position [1557, 0]
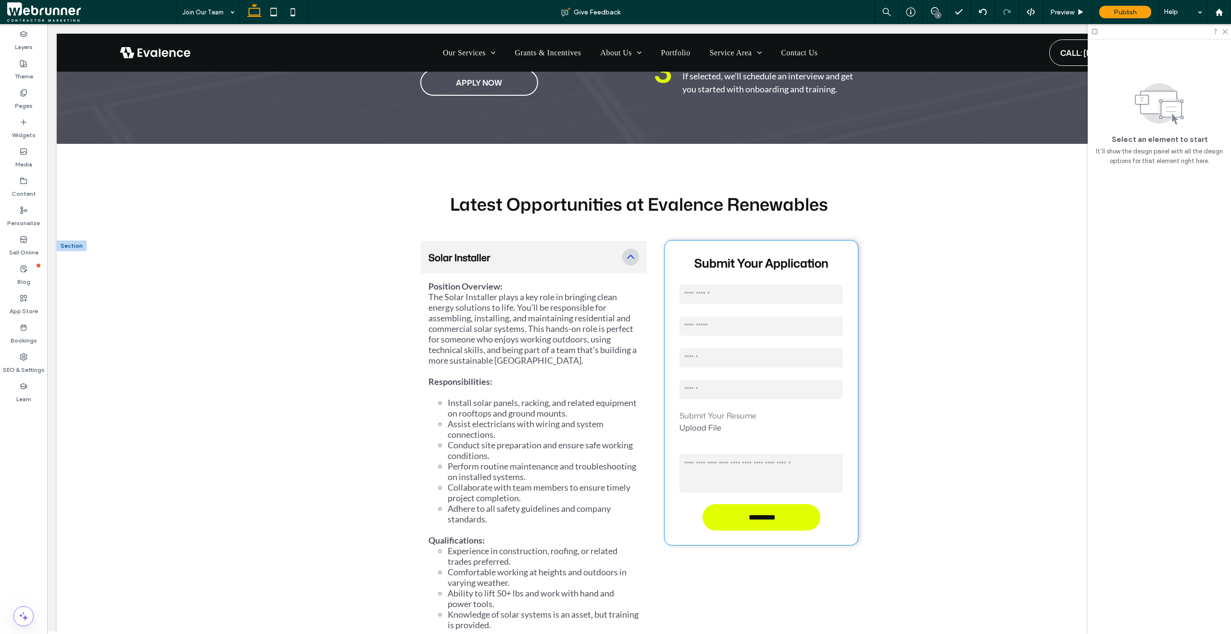
click at [846, 296] on div "Submit Your Application Contact Us First Name Last Name Email Phone Submit Your…" at bounding box center [761, 392] width 193 height 304
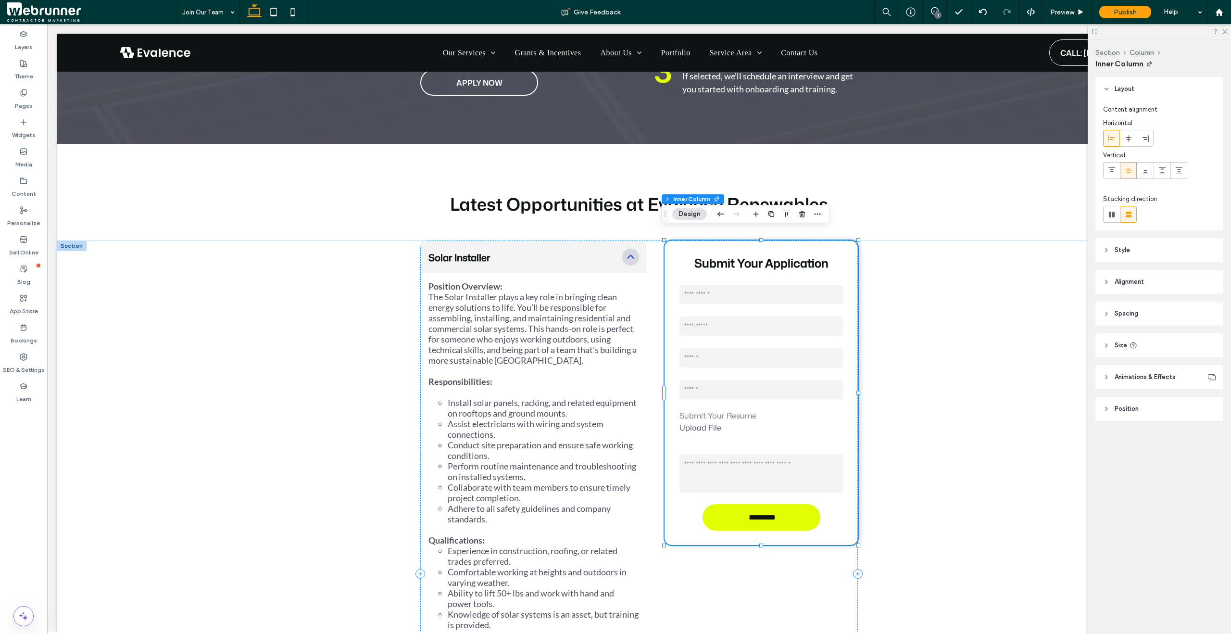
click at [850, 493] on div "Submit Your Application Contact Us First Name Last Name Email Phone Submit Your…" at bounding box center [761, 392] width 193 height 304
click at [1075, 10] on div "Preview" at bounding box center [1067, 12] width 49 height 8
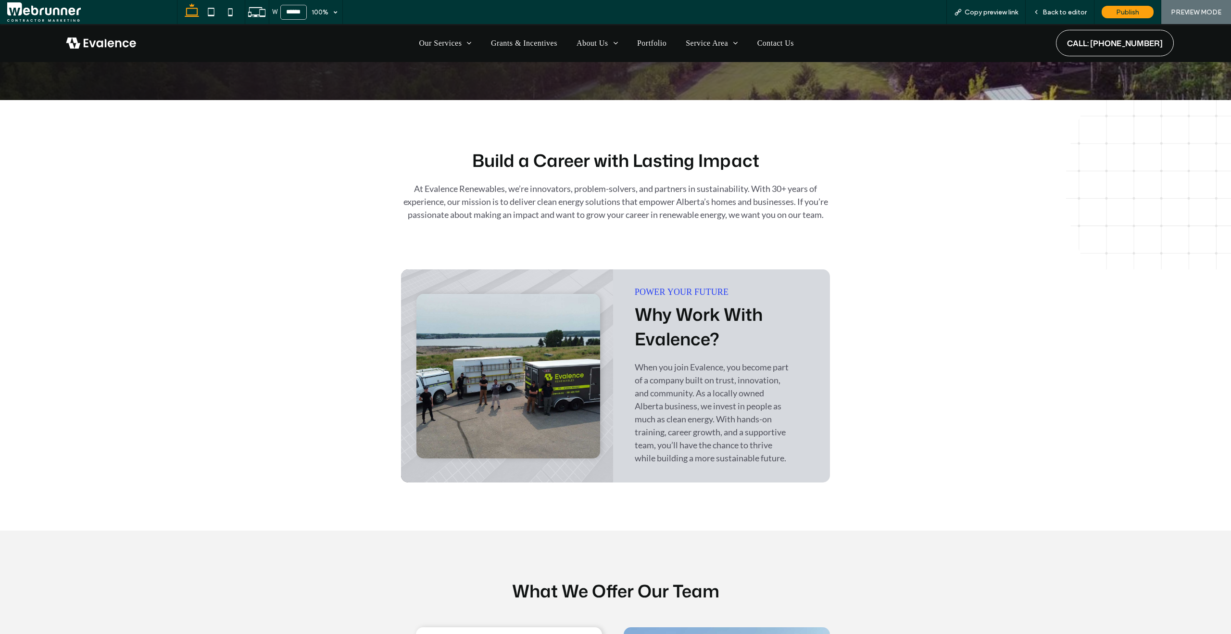
scroll to position [285, 0]
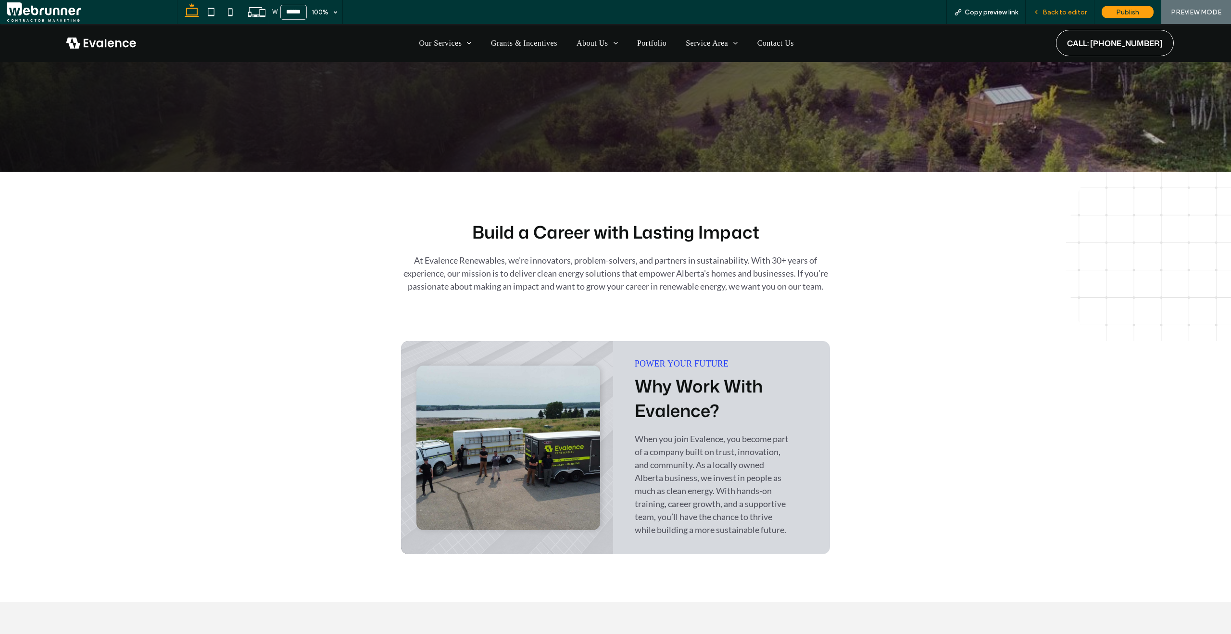
click at [1036, 13] on icon at bounding box center [1036, 12] width 7 height 7
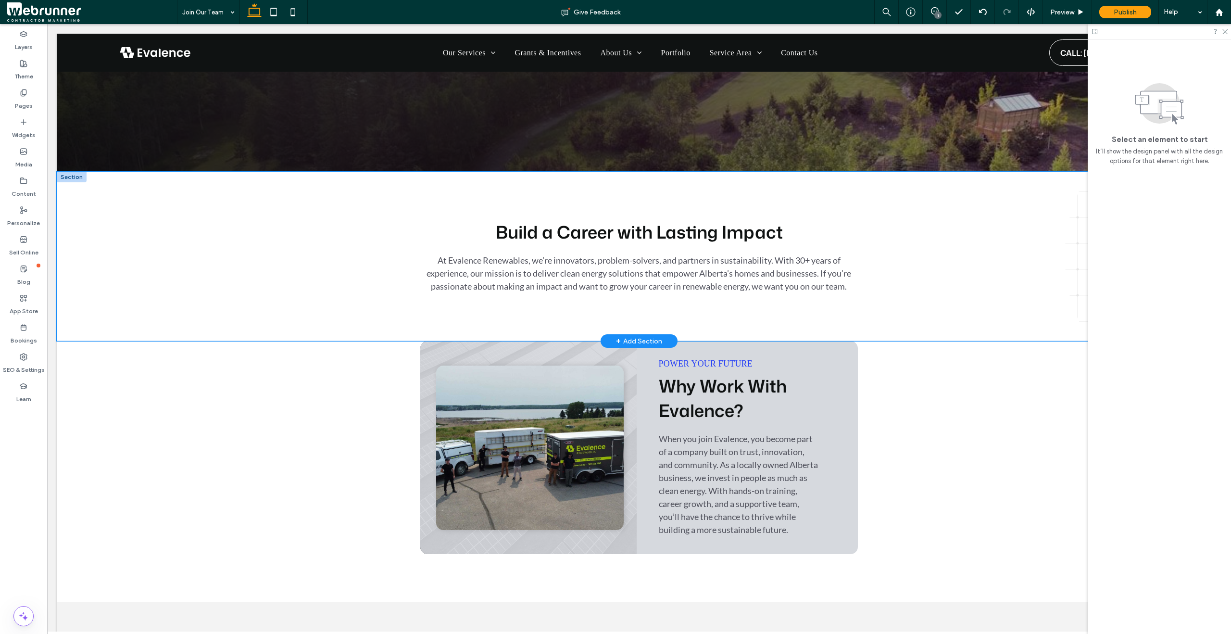
click at [329, 286] on div "Build a Career with Lasting Impact At Evalence Renewables, we’re innovators, pr…" at bounding box center [639, 256] width 1165 height 169
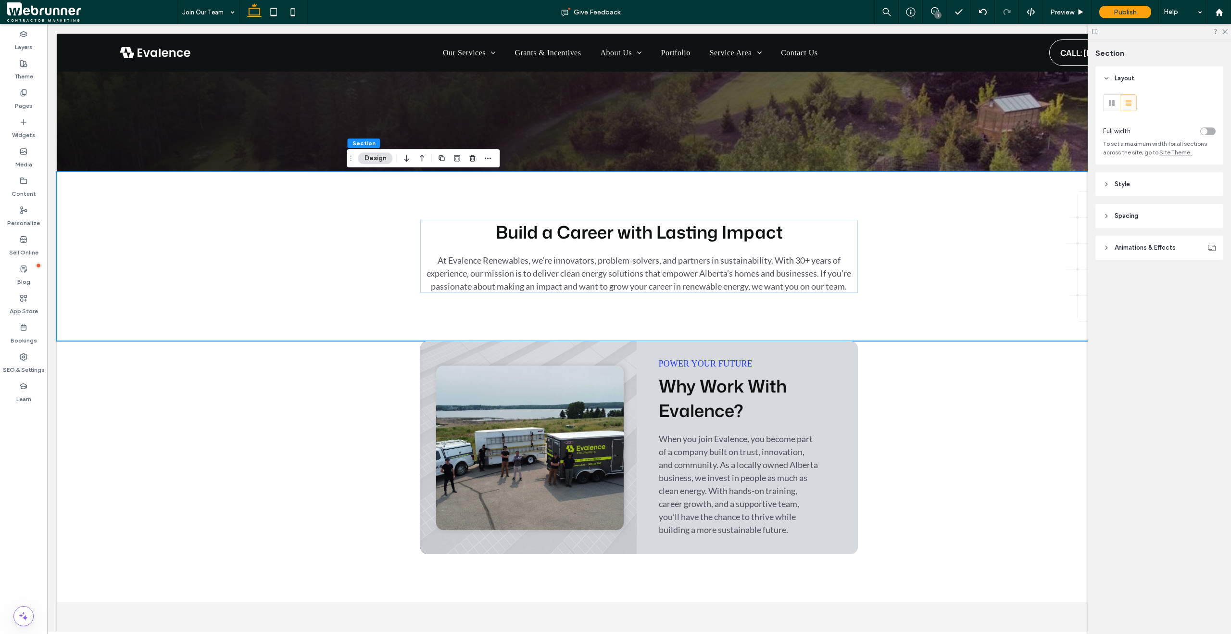
click at [1105, 183] on icon at bounding box center [1106, 184] width 7 height 7
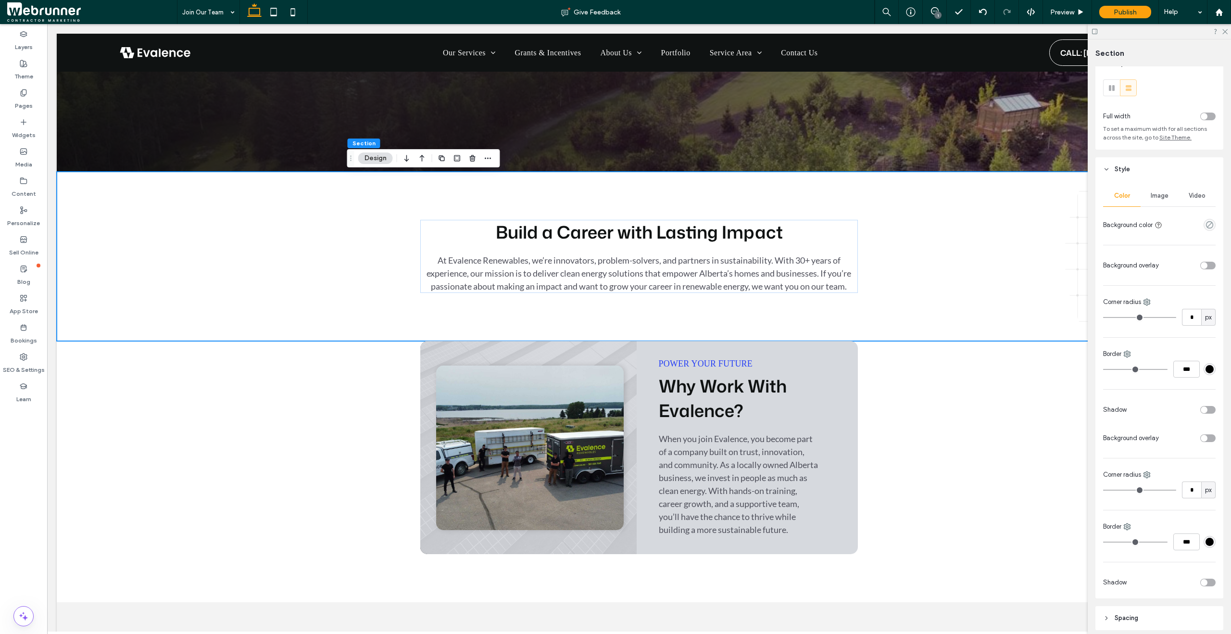
scroll to position [85, 0]
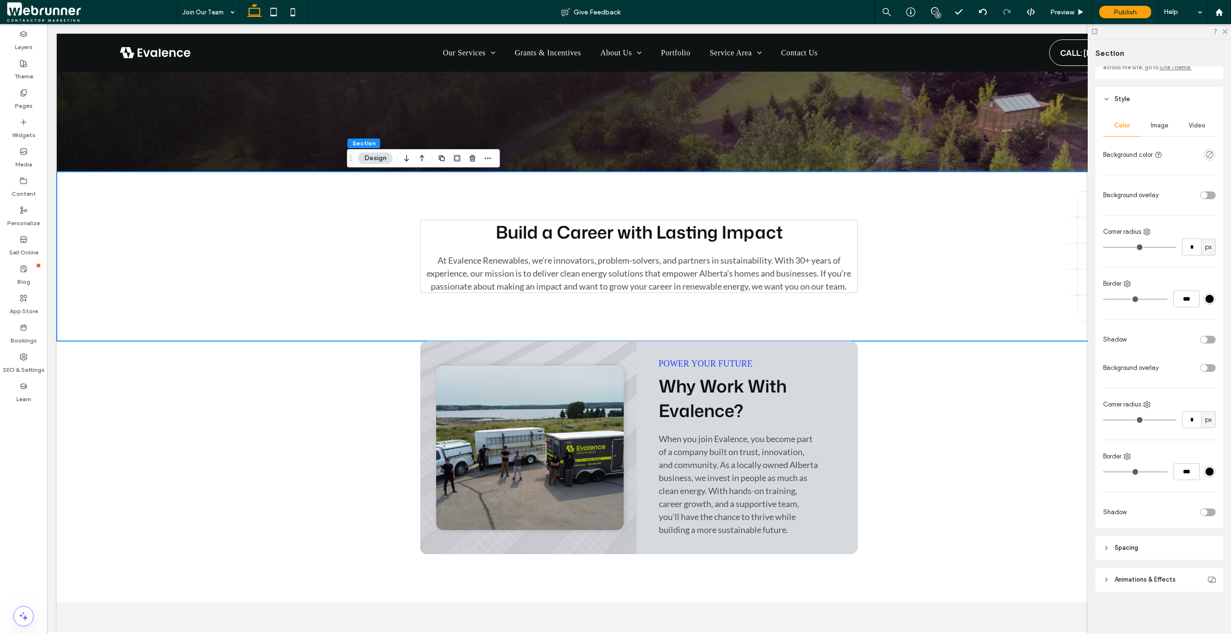
click at [1106, 550] on icon at bounding box center [1106, 547] width 7 height 7
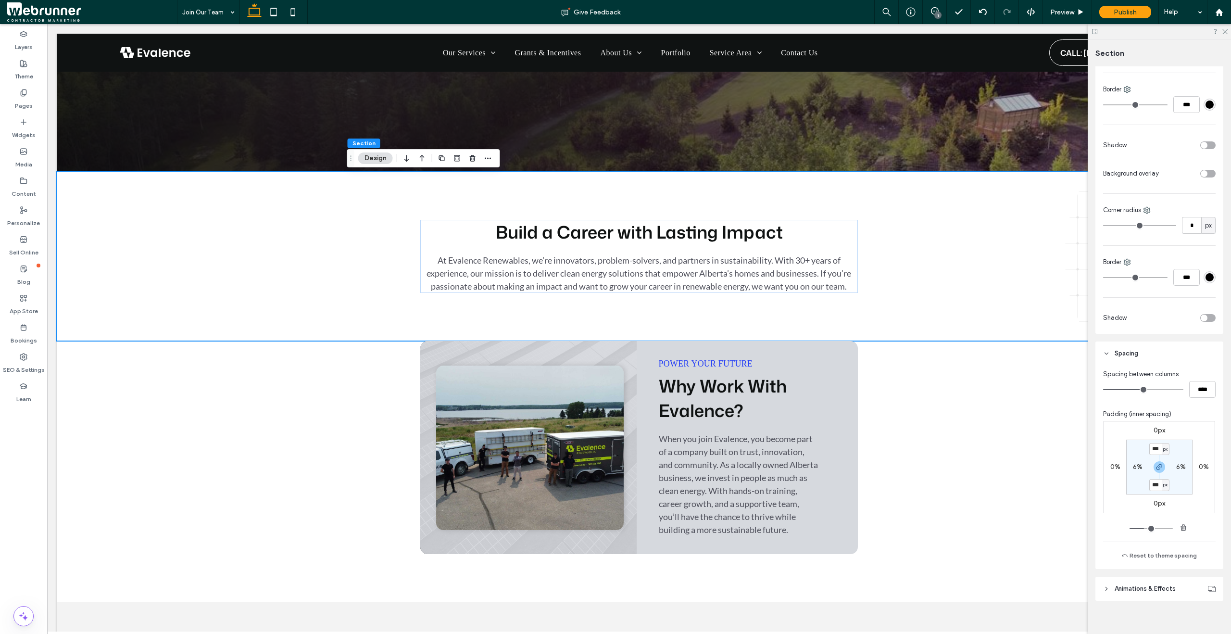
scroll to position [289, 0]
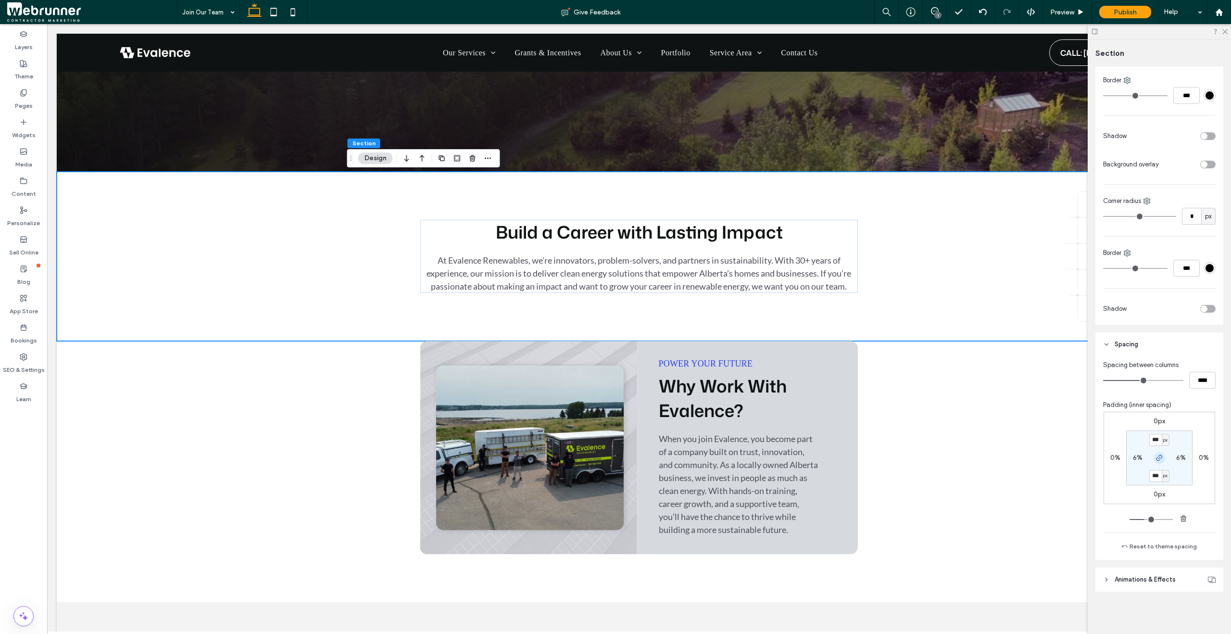
click at [1157, 460] on use "button" at bounding box center [1160, 458] width 6 height 6
click at [1151, 478] on label "100px" at bounding box center [1159, 475] width 18 height 8
type input "**"
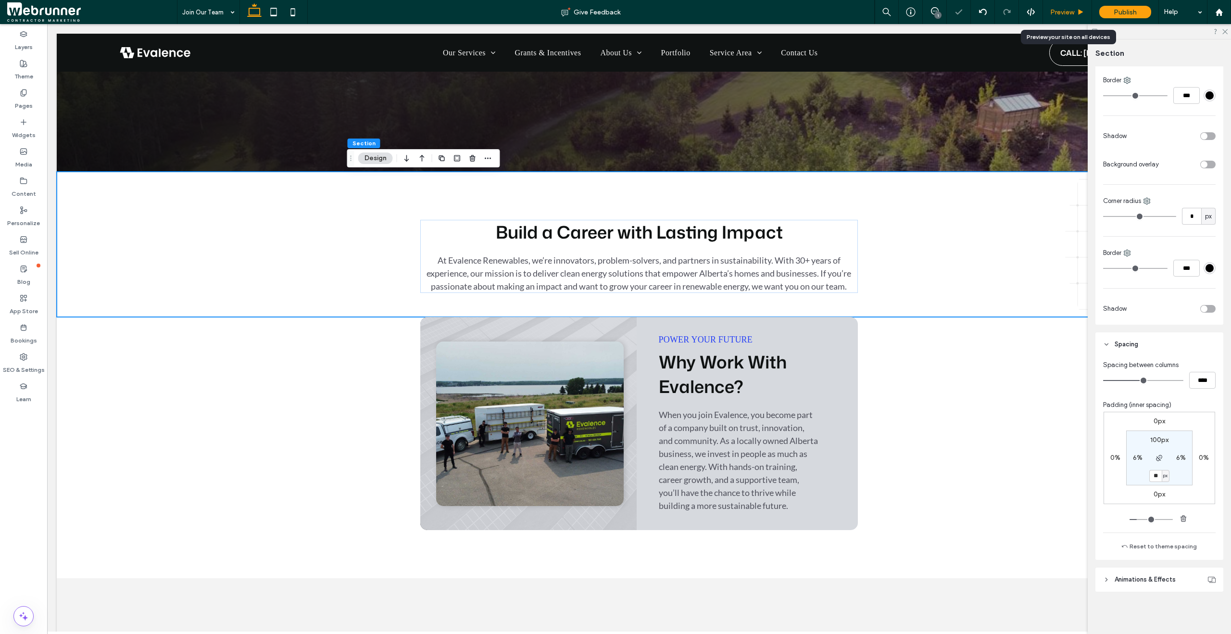
click at [1061, 6] on div "Preview" at bounding box center [1067, 12] width 49 height 24
click at [1059, 11] on span "Preview" at bounding box center [1062, 12] width 24 height 8
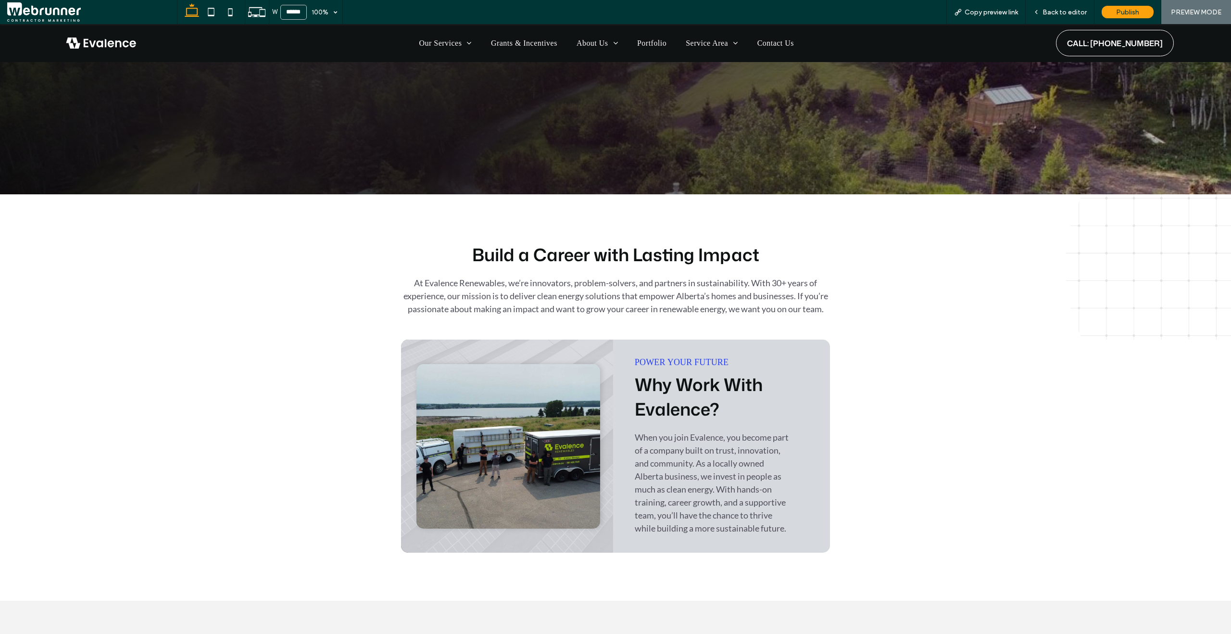
scroll to position [230, 0]
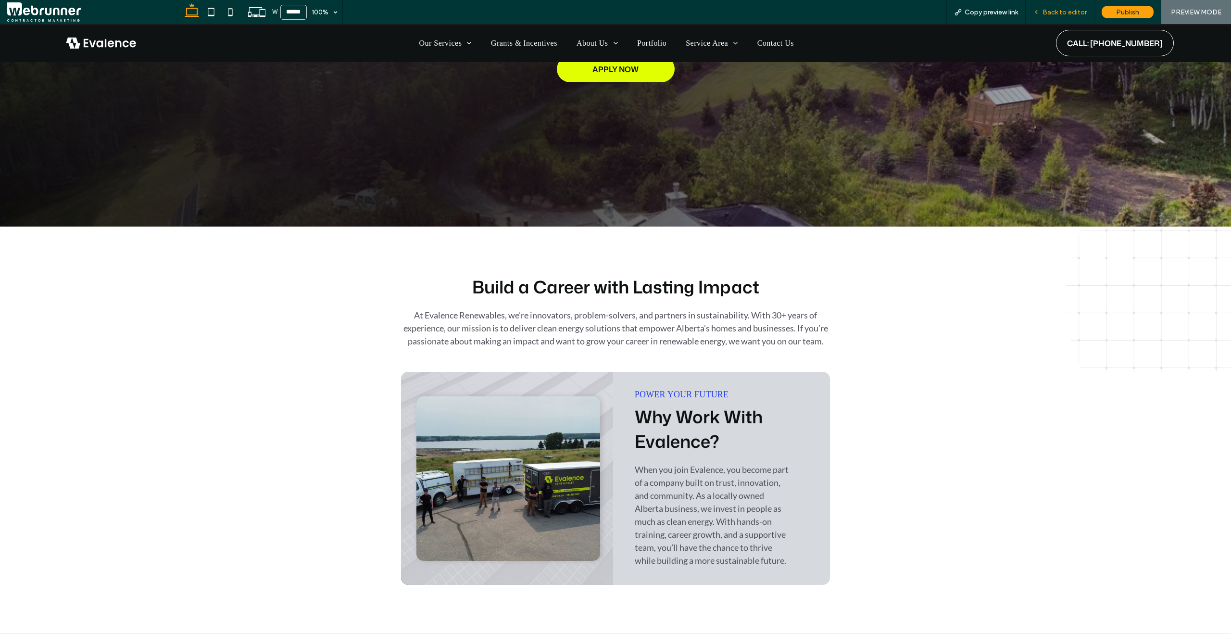
click at [1077, 20] on div "Back to editor" at bounding box center [1060, 12] width 69 height 24
click at [1073, 14] on span "Back to editor" at bounding box center [1065, 12] width 44 height 8
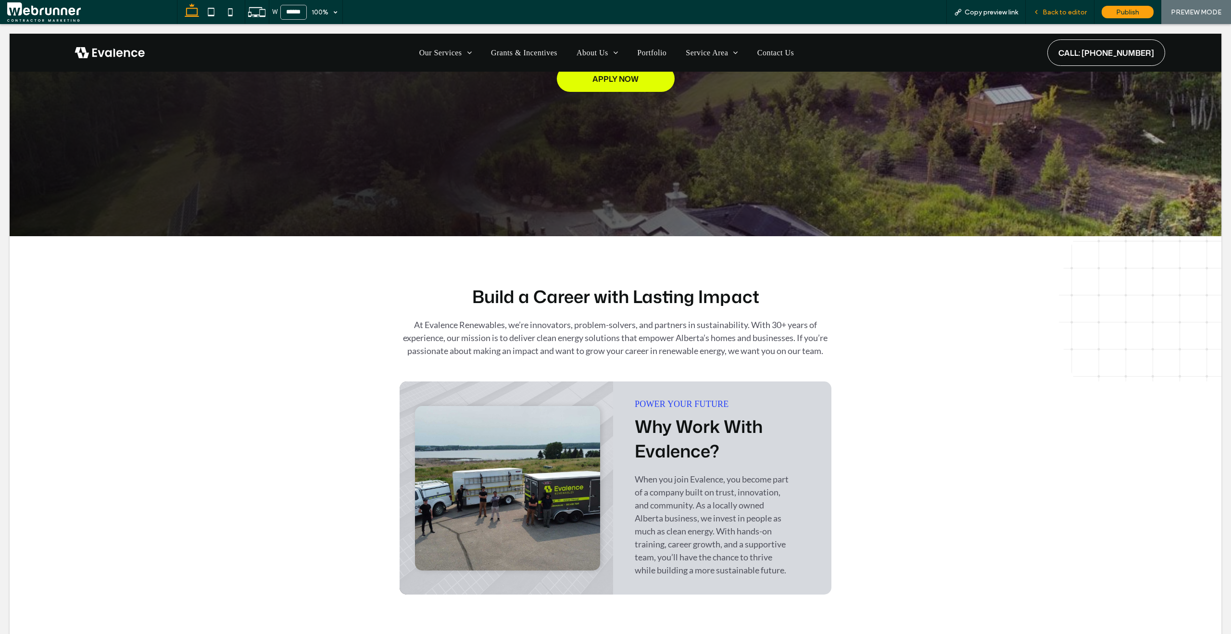
scroll to position [240, 0]
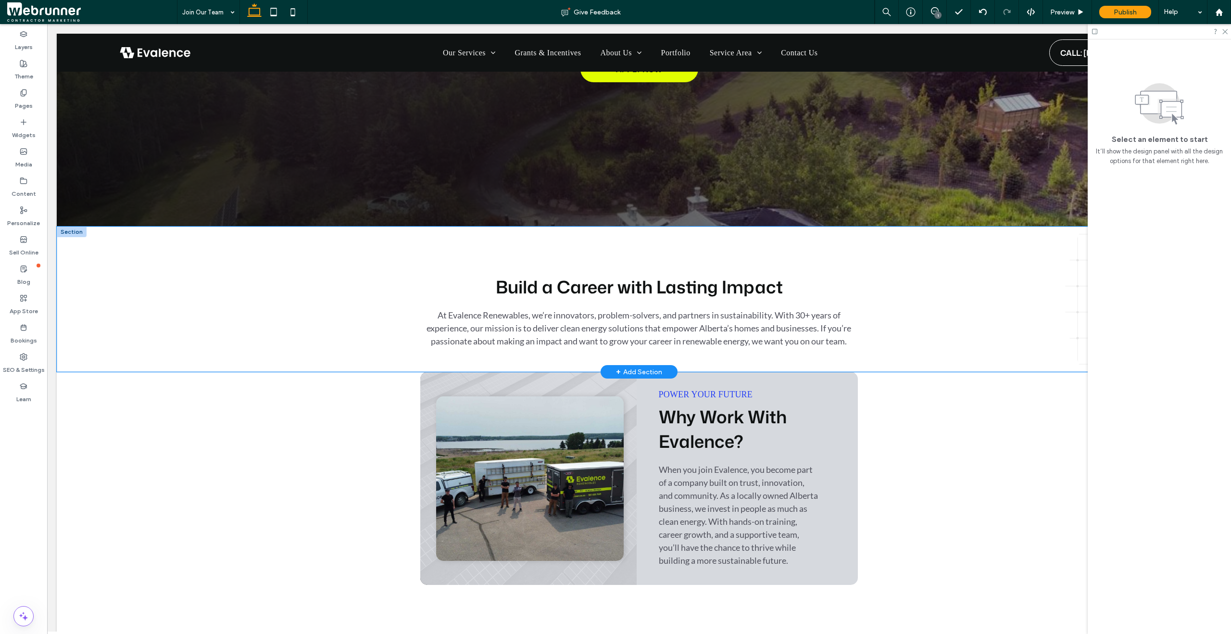
click at [196, 356] on div "Build a Career with Lasting Impact At Evalence Renewables, we’re innovators, pr…" at bounding box center [639, 298] width 1165 height 145
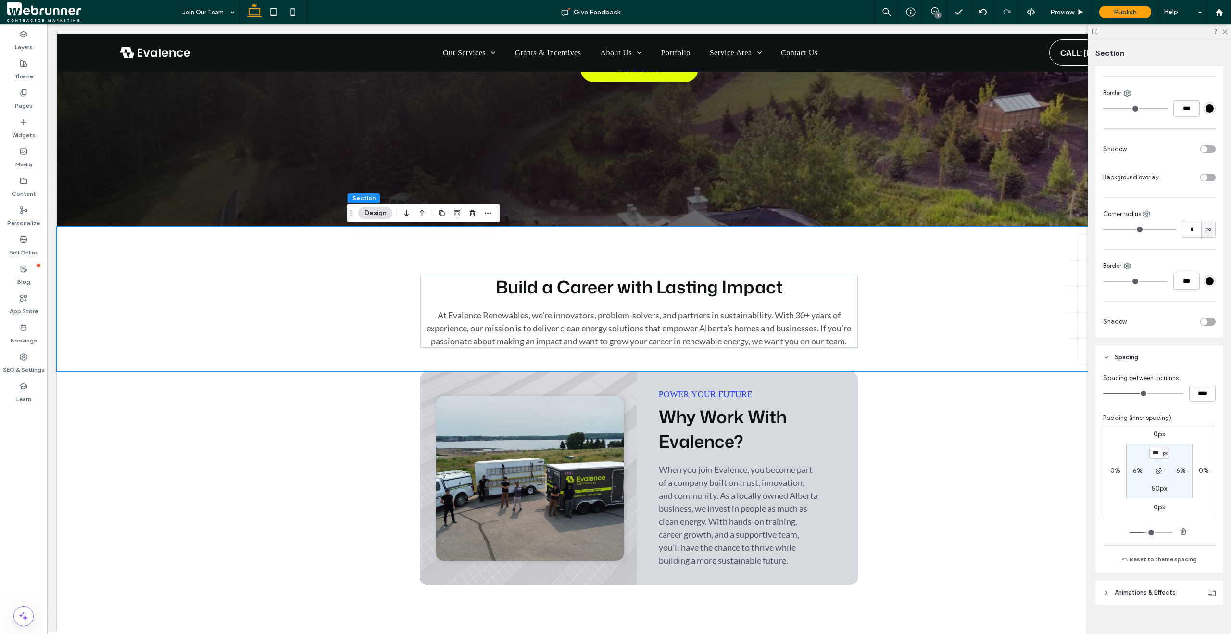
scroll to position [289, 0]
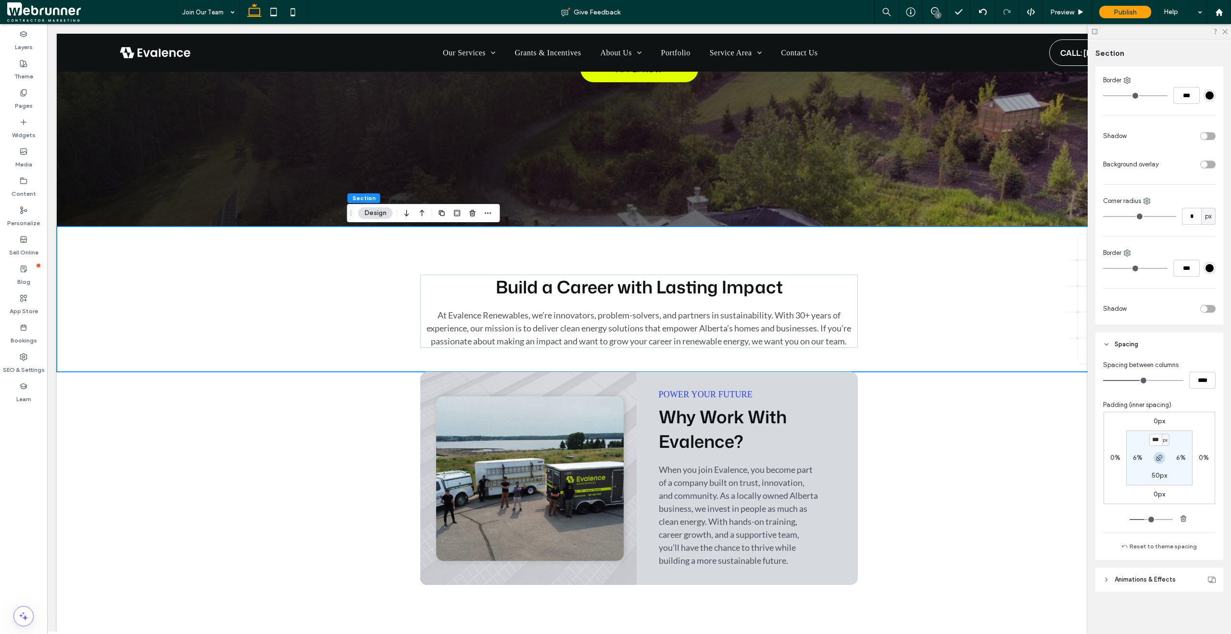
click at [1158, 459] on icon "button" at bounding box center [1160, 458] width 8 height 8
click at [1152, 444] on input "***" at bounding box center [1155, 440] width 13 height 12
type input "***"
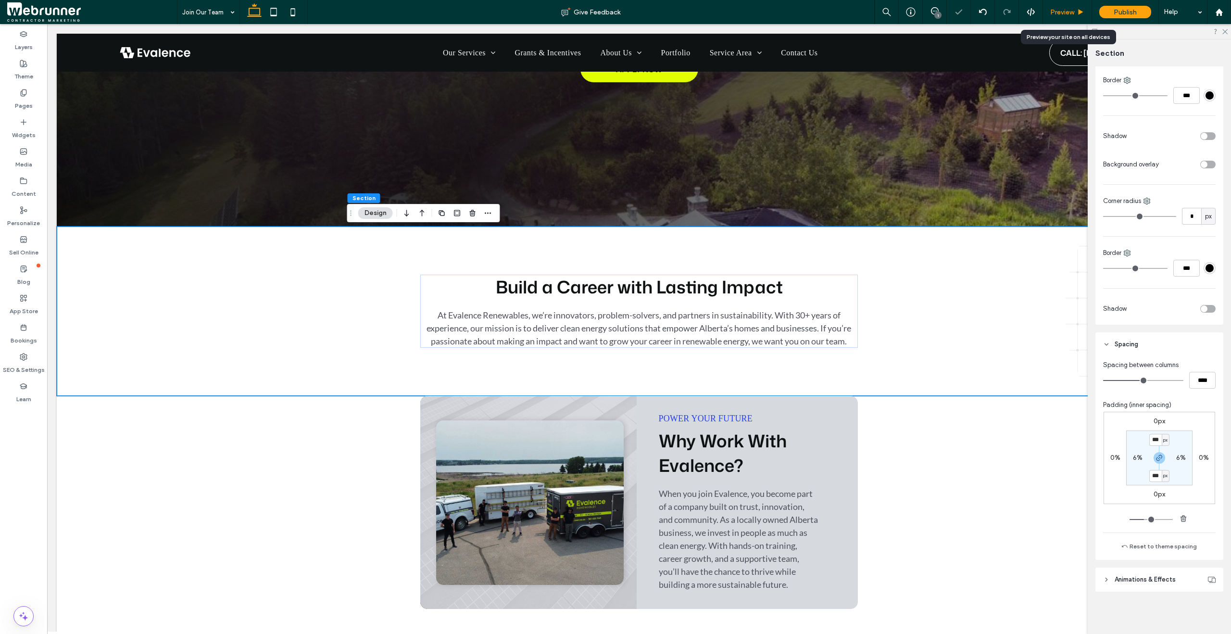
click at [1056, 9] on span "Preview" at bounding box center [1062, 12] width 24 height 8
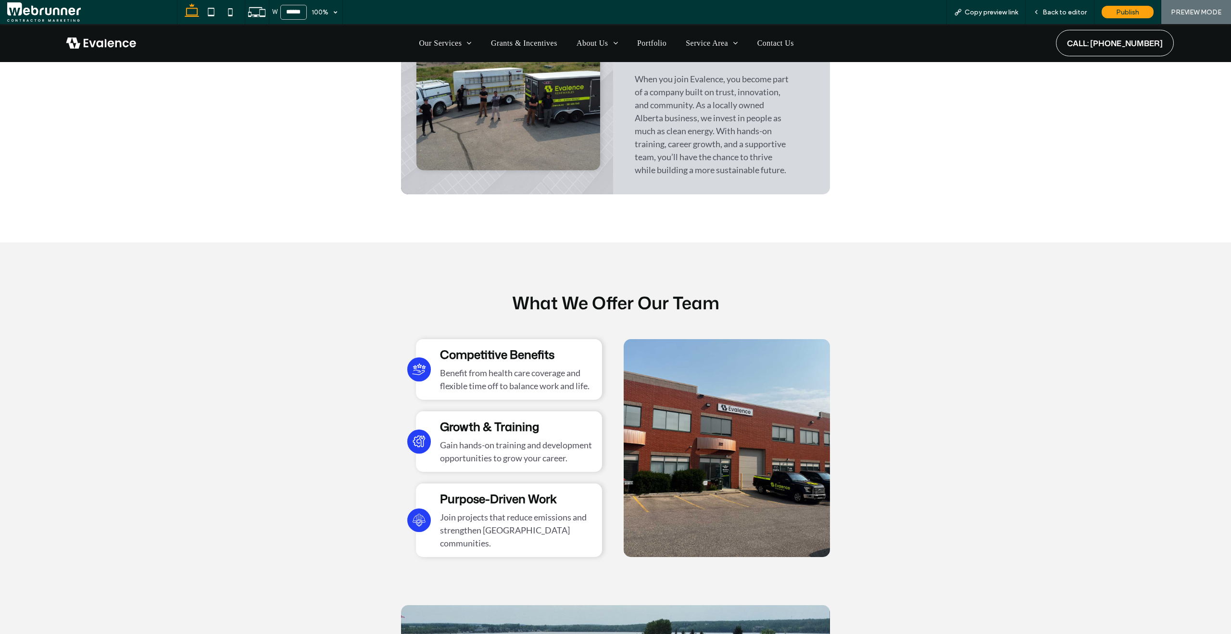
scroll to position [392, 0]
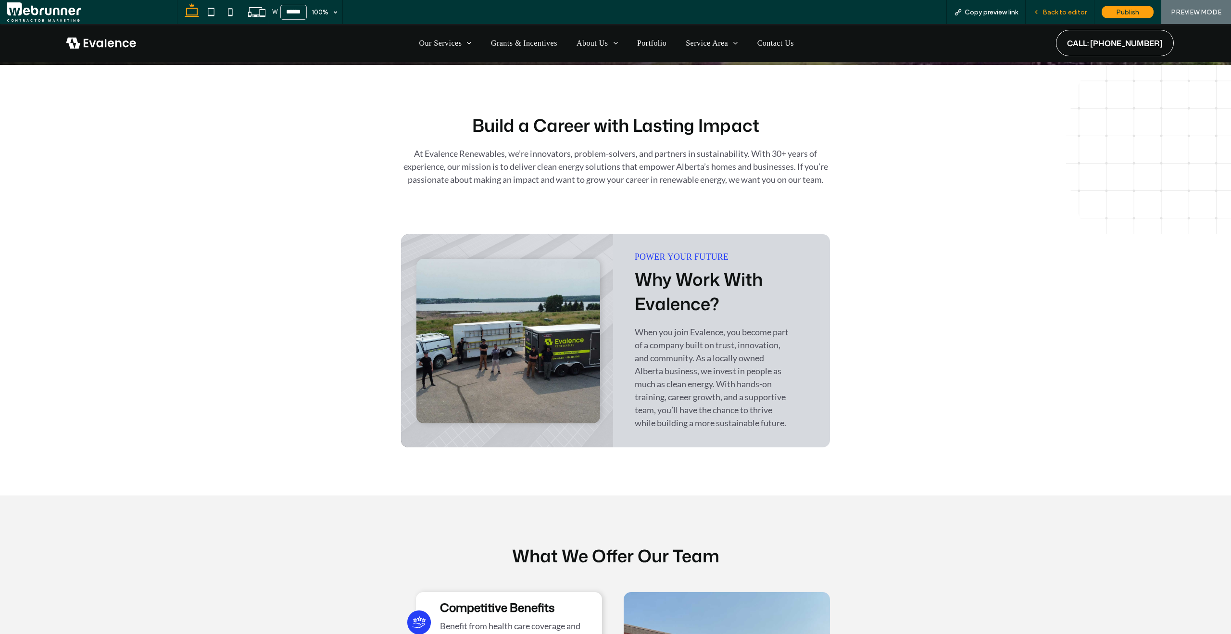
click at [1066, 11] on span "Back to editor" at bounding box center [1065, 12] width 44 height 8
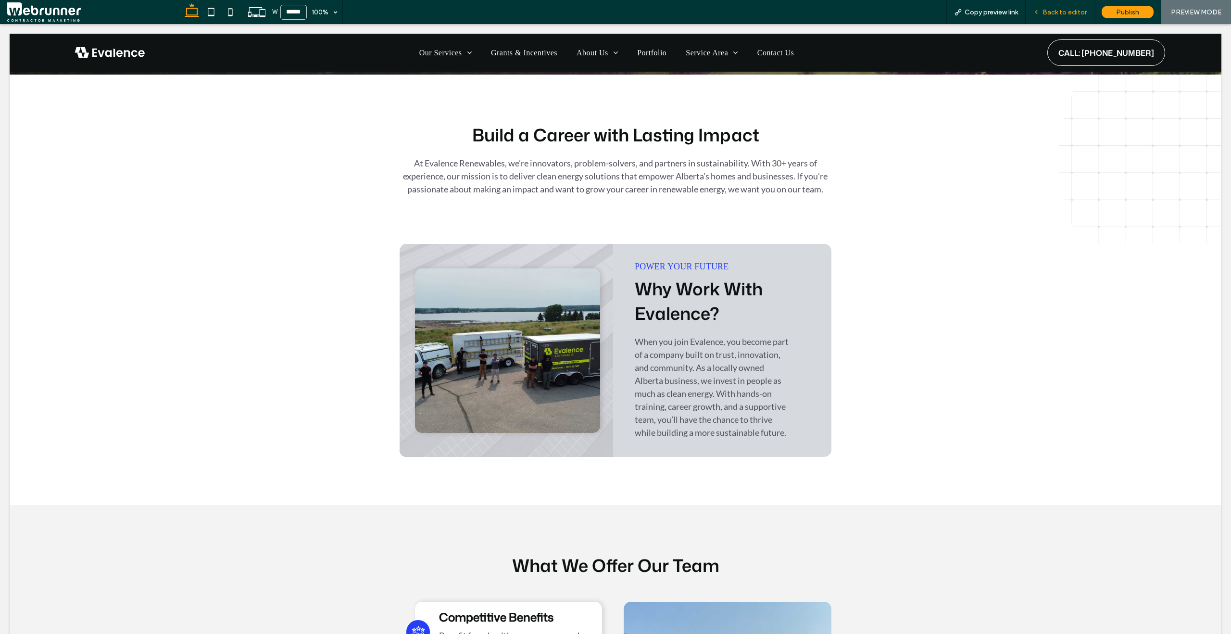
scroll to position [402, 0]
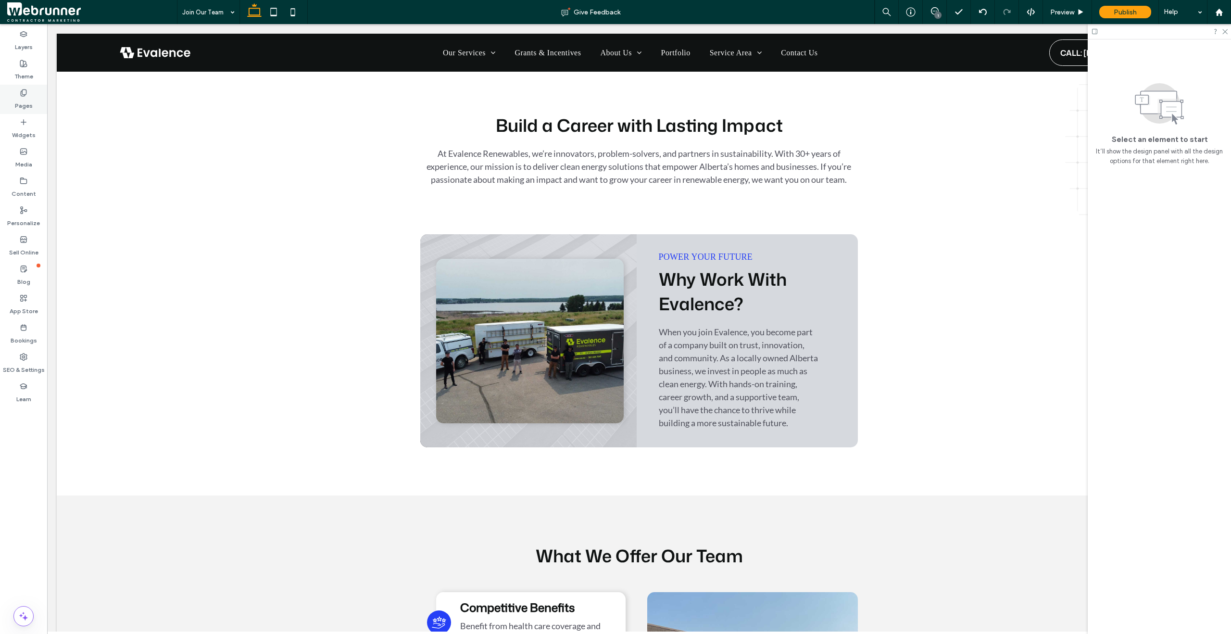
click at [15, 107] on label "Pages" at bounding box center [24, 103] width 18 height 13
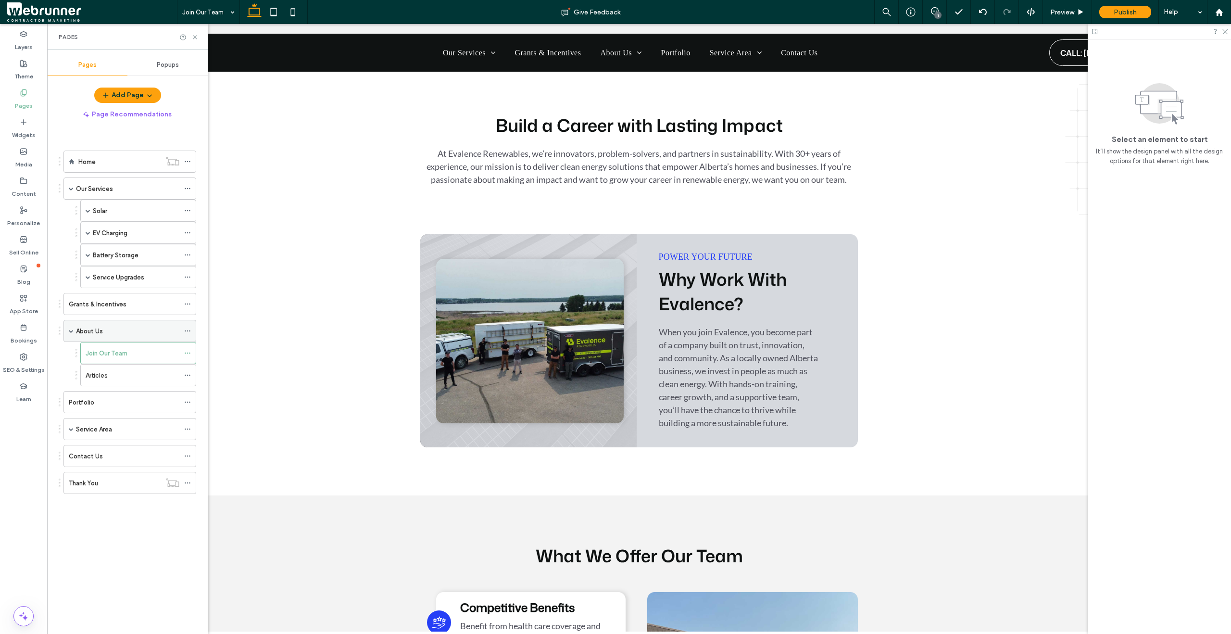
click at [114, 330] on div "About Us" at bounding box center [127, 331] width 103 height 10
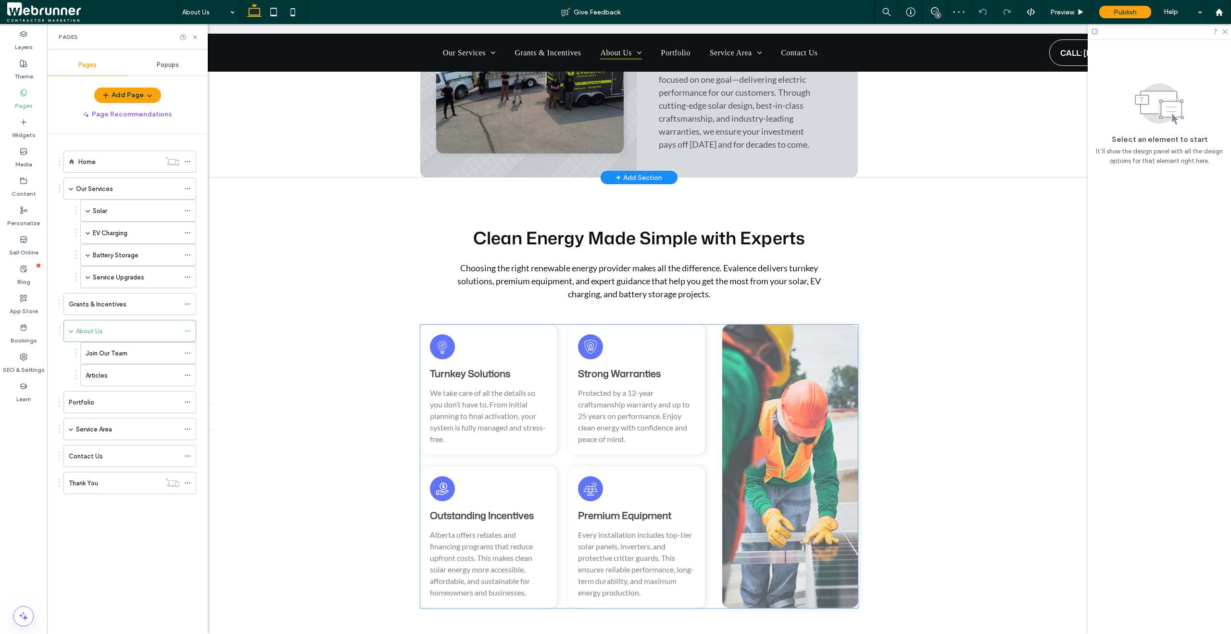
scroll to position [1087, 0]
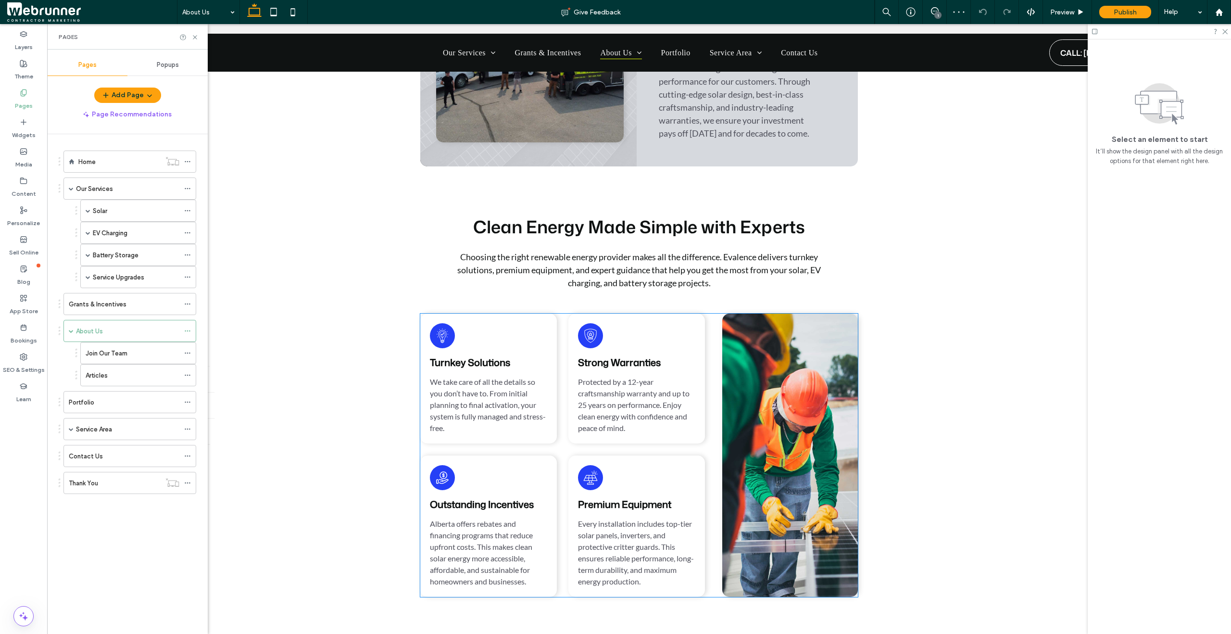
click at [545, 333] on div "Turnkey Solutions We take care of all the details so you don’t have to. From in…" at bounding box center [488, 379] width 137 height 130
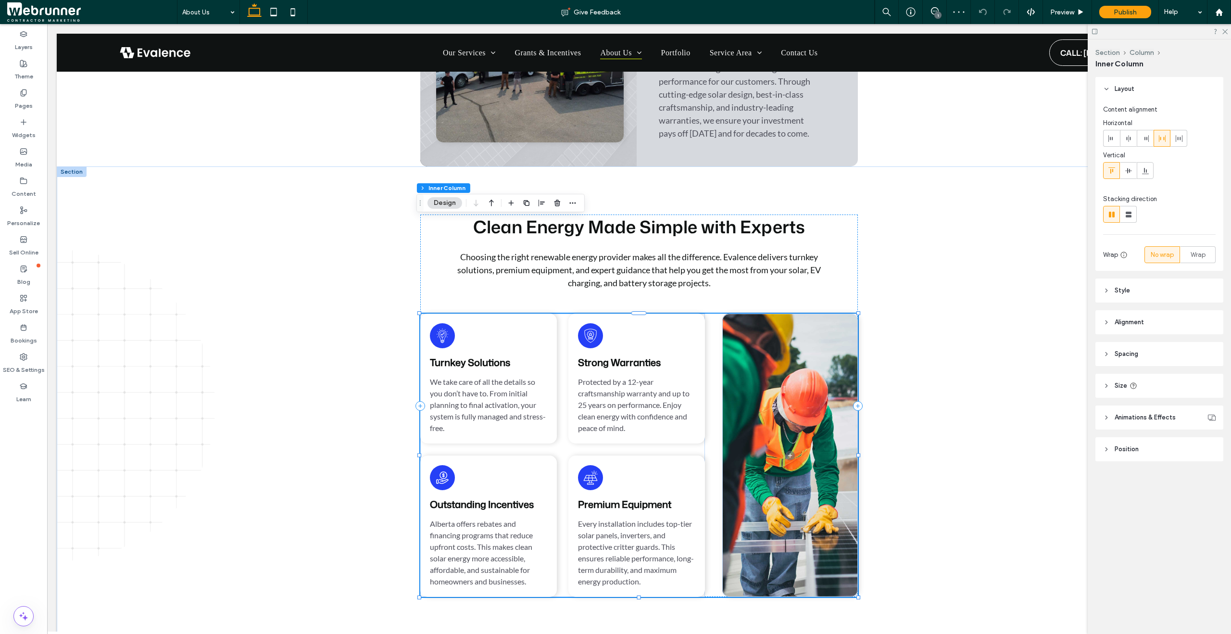
click at [545, 333] on div "Turnkey Solutions We take care of all the details so you don’t have to. From in…" at bounding box center [488, 379] width 137 height 130
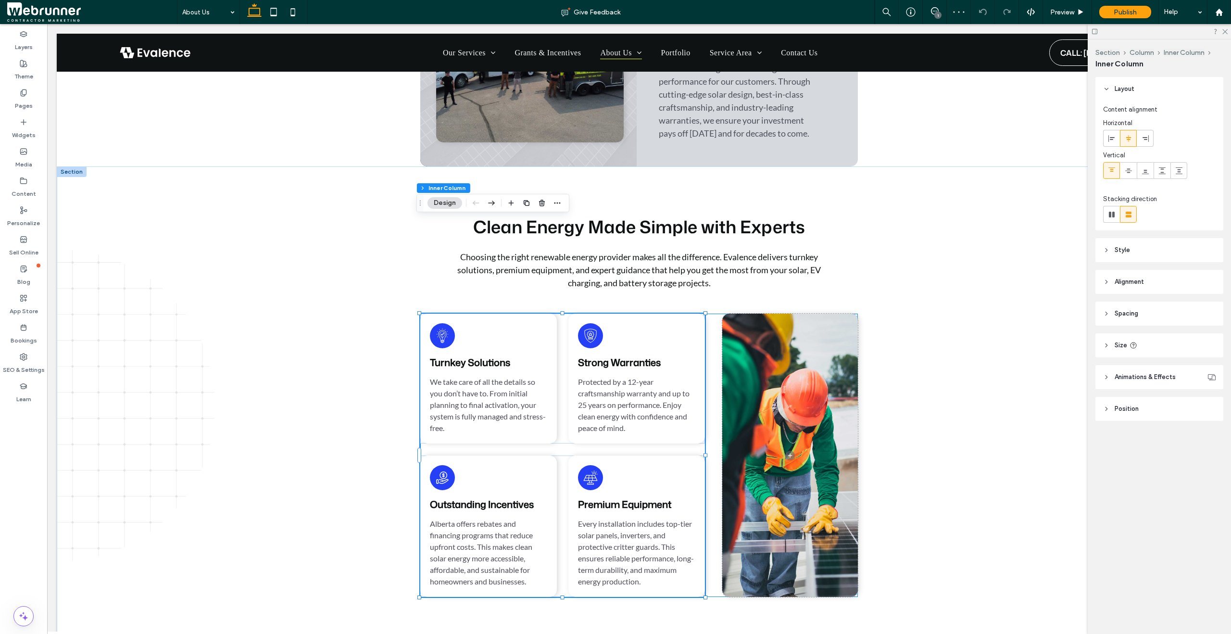
click at [545, 333] on div "Turnkey Solutions We take care of all the details so you don’t have to. From in…" at bounding box center [488, 379] width 137 height 130
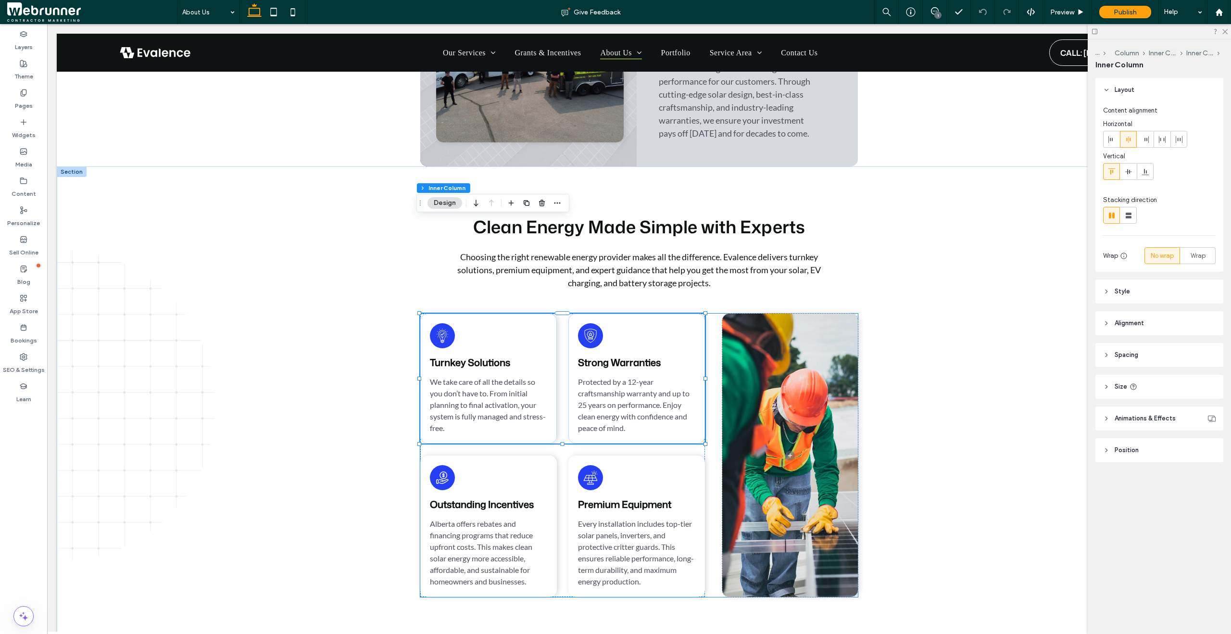
click at [545, 333] on div "Turnkey Solutions We take care of all the details so you don’t have to. From in…" at bounding box center [488, 379] width 137 height 130
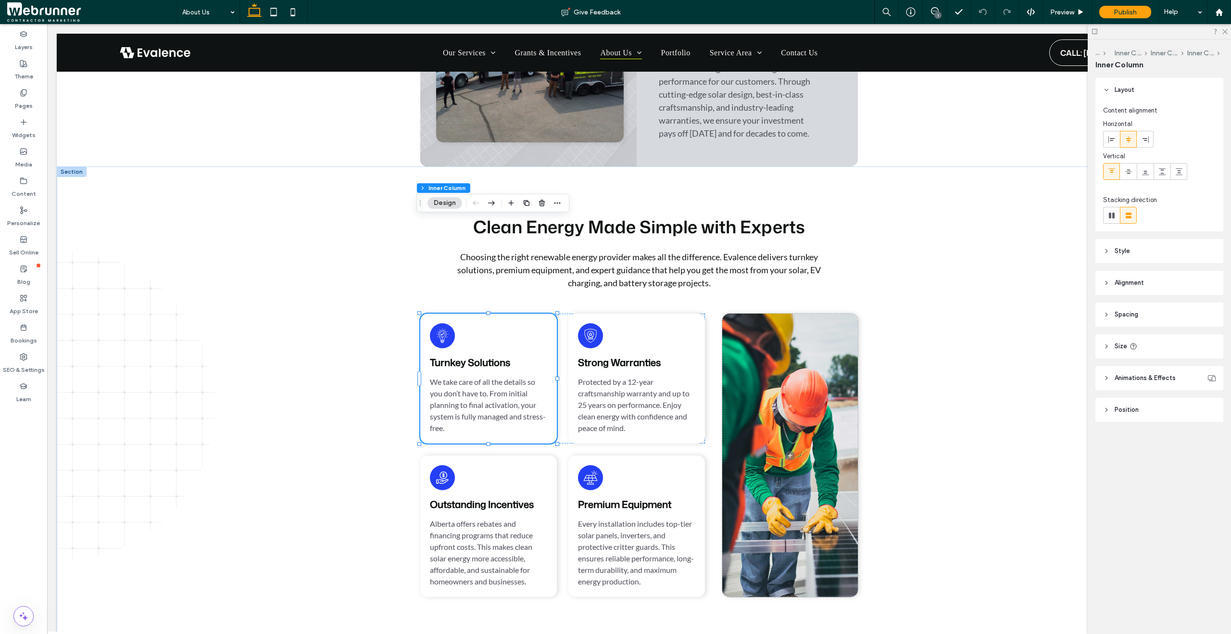
click at [1101, 254] on header "Style" at bounding box center [1159, 251] width 128 height 24
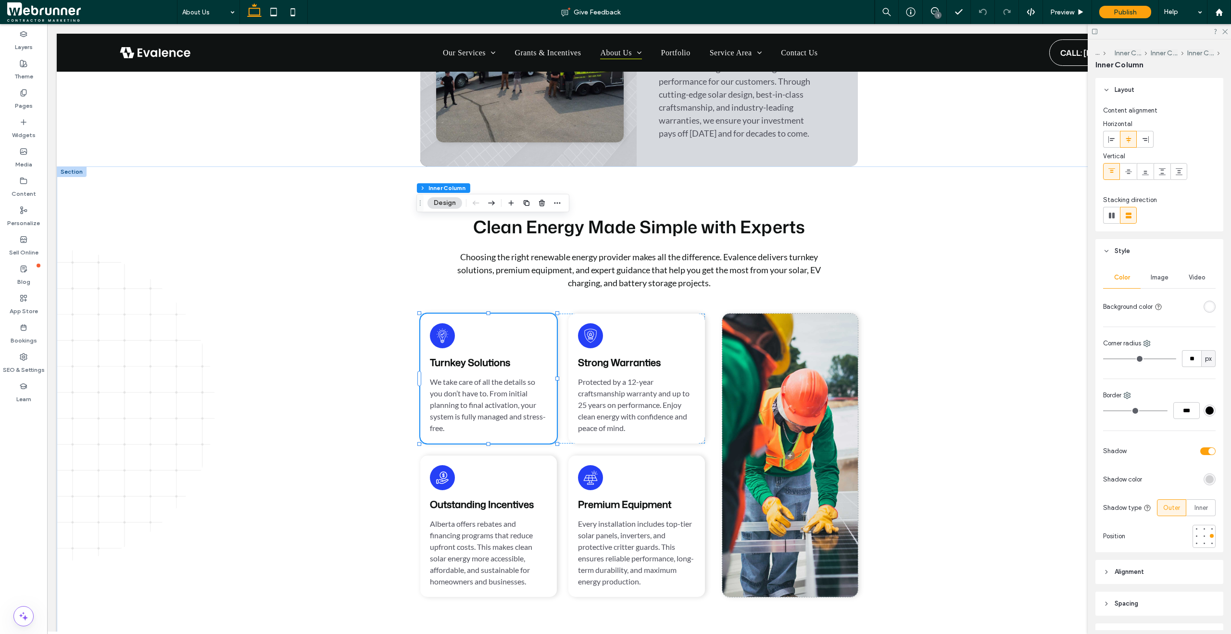
click at [1204, 473] on div at bounding box center [1210, 479] width 12 height 12
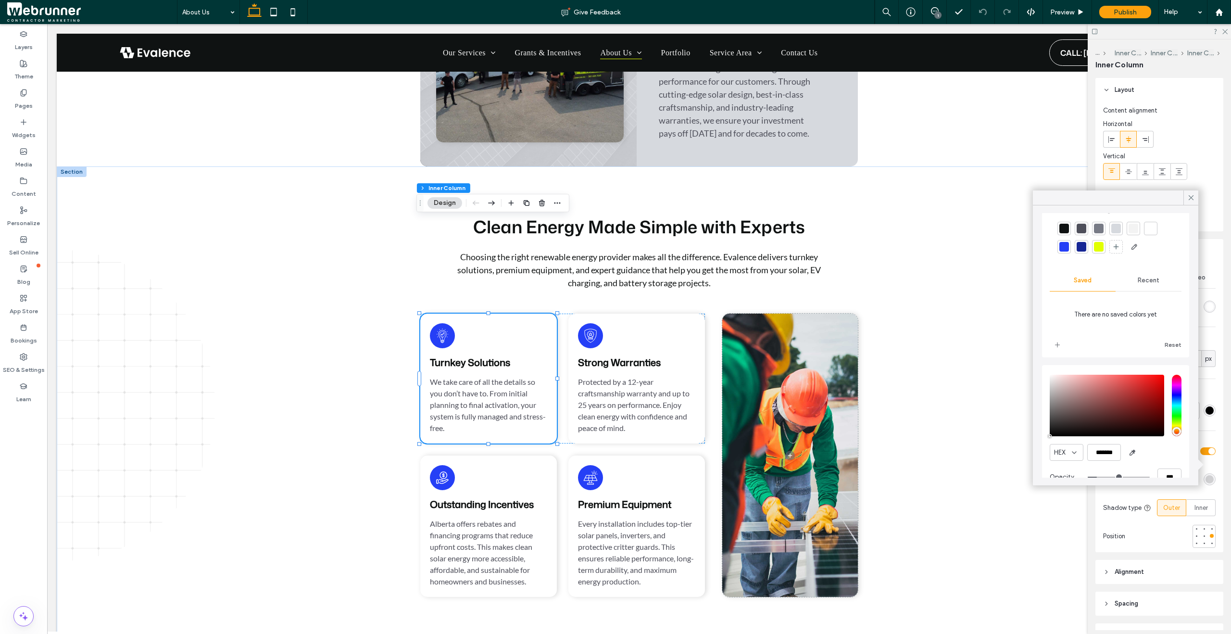
scroll to position [50, 0]
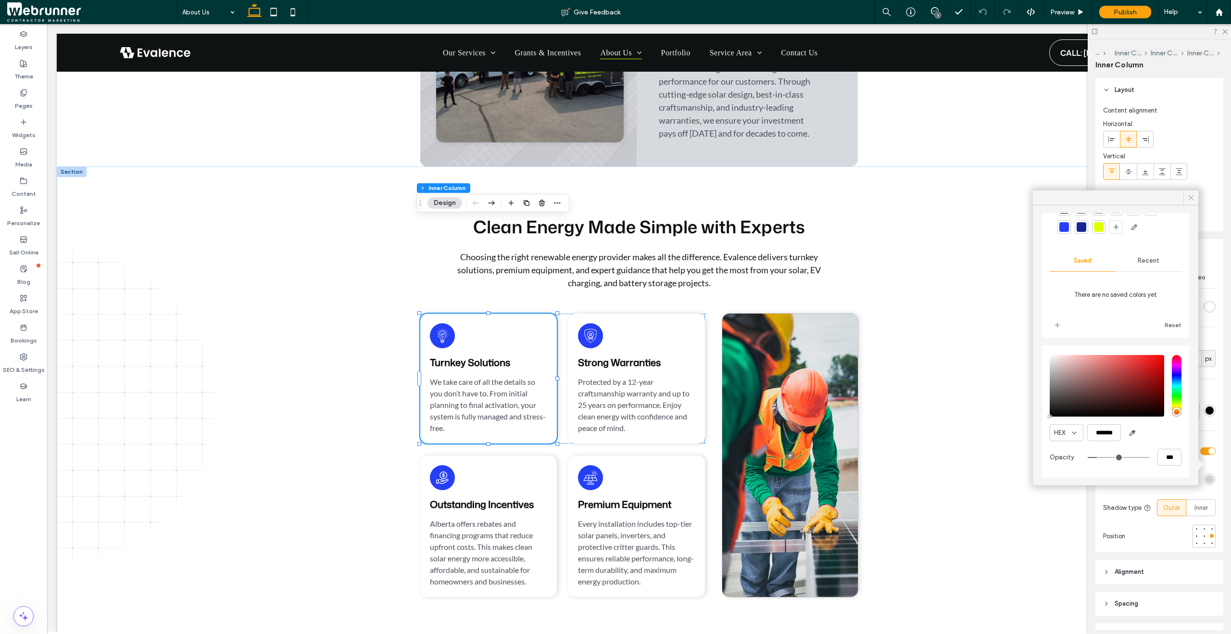
click at [1191, 195] on icon at bounding box center [1191, 197] width 9 height 9
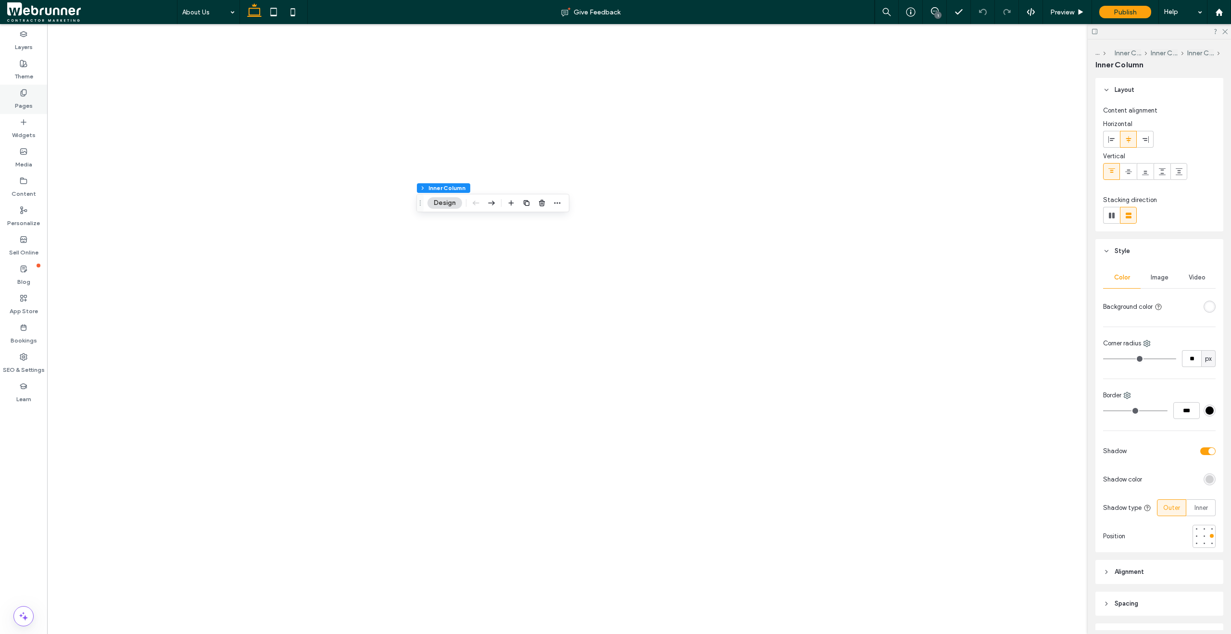
click at [17, 101] on label "Pages" at bounding box center [24, 103] width 18 height 13
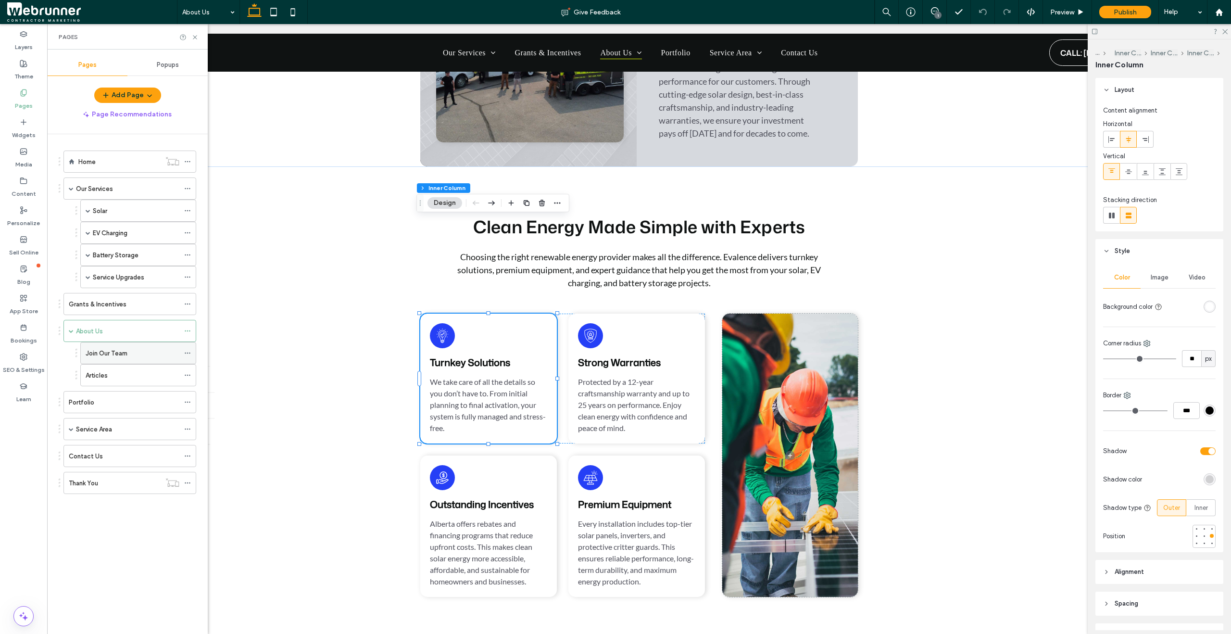
click at [136, 349] on div "Join Our Team" at bounding box center [133, 353] width 94 height 10
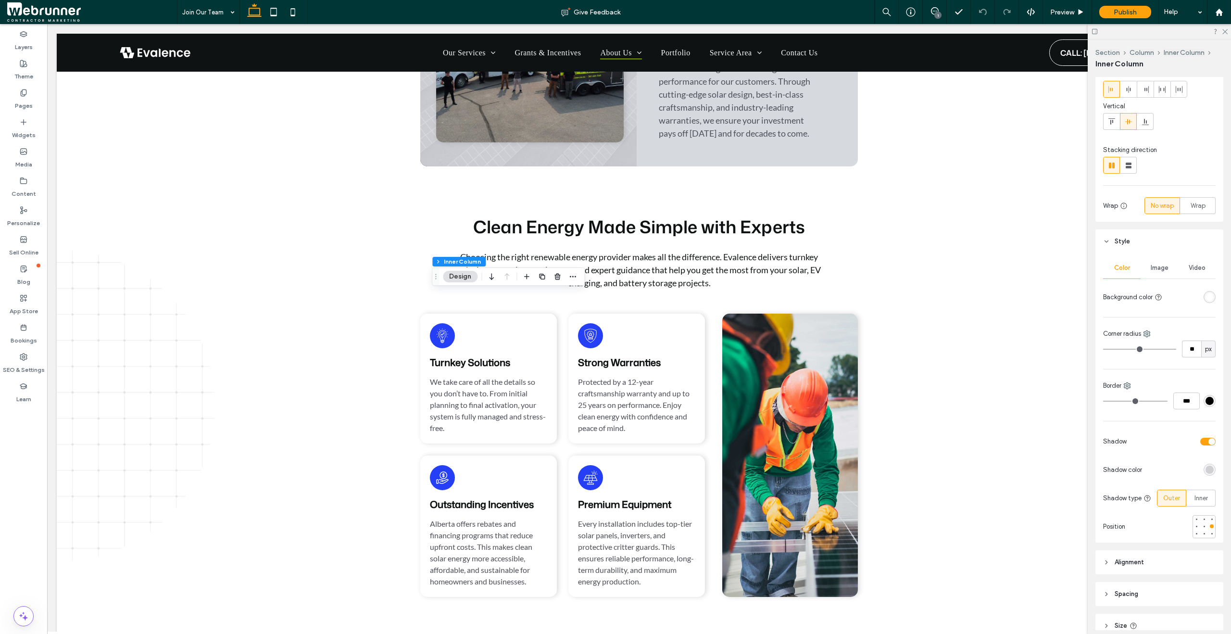
scroll to position [159, 0]
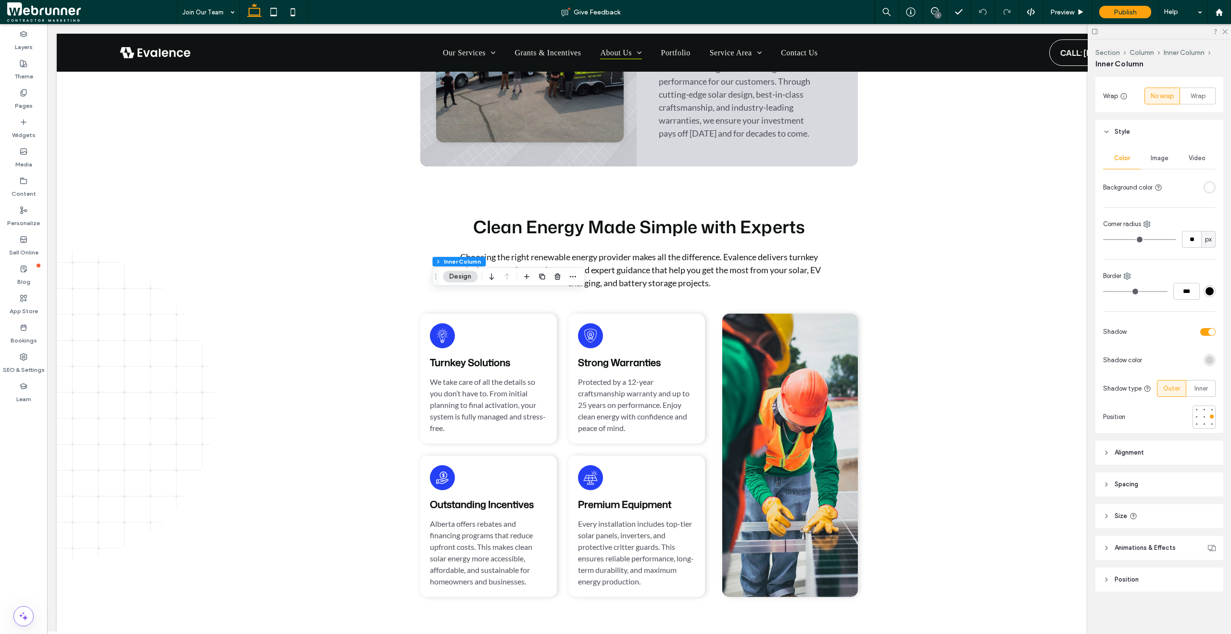
click at [1204, 364] on div "rgba(0, 0, 0, 0.15)" at bounding box center [1210, 360] width 12 height 12
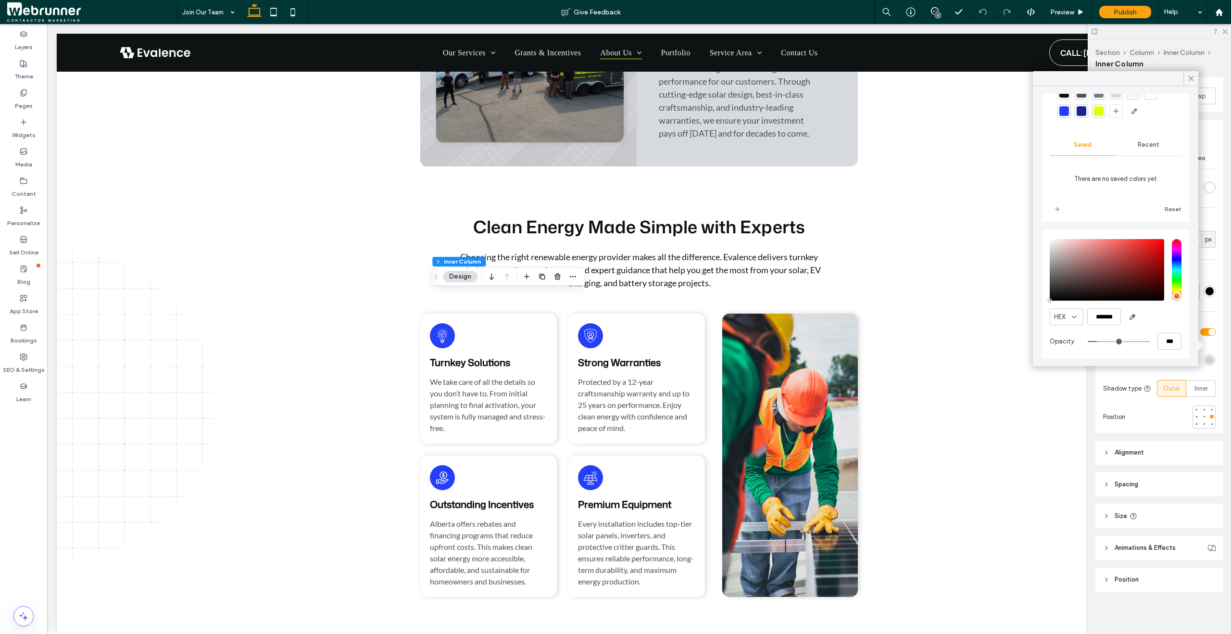
scroll to position [50, 0]
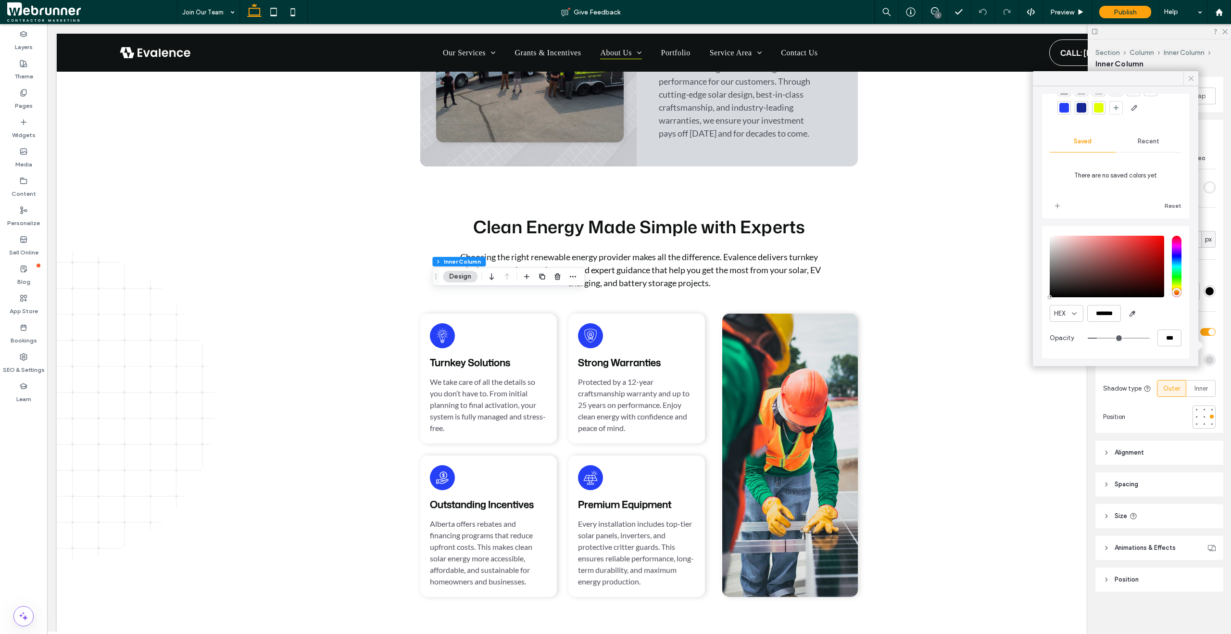
click at [1192, 75] on icon at bounding box center [1191, 78] width 9 height 9
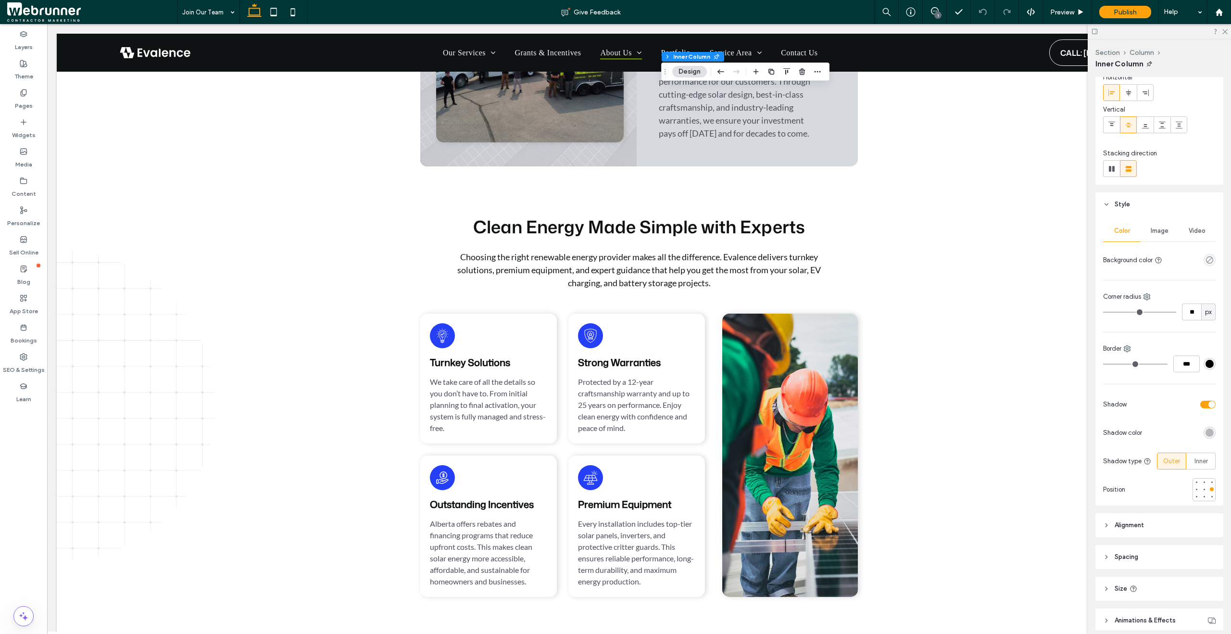
scroll to position [48, 0]
click at [1206, 427] on div "rgba(0, 0, 0, 0.25)" at bounding box center [1210, 431] width 8 height 8
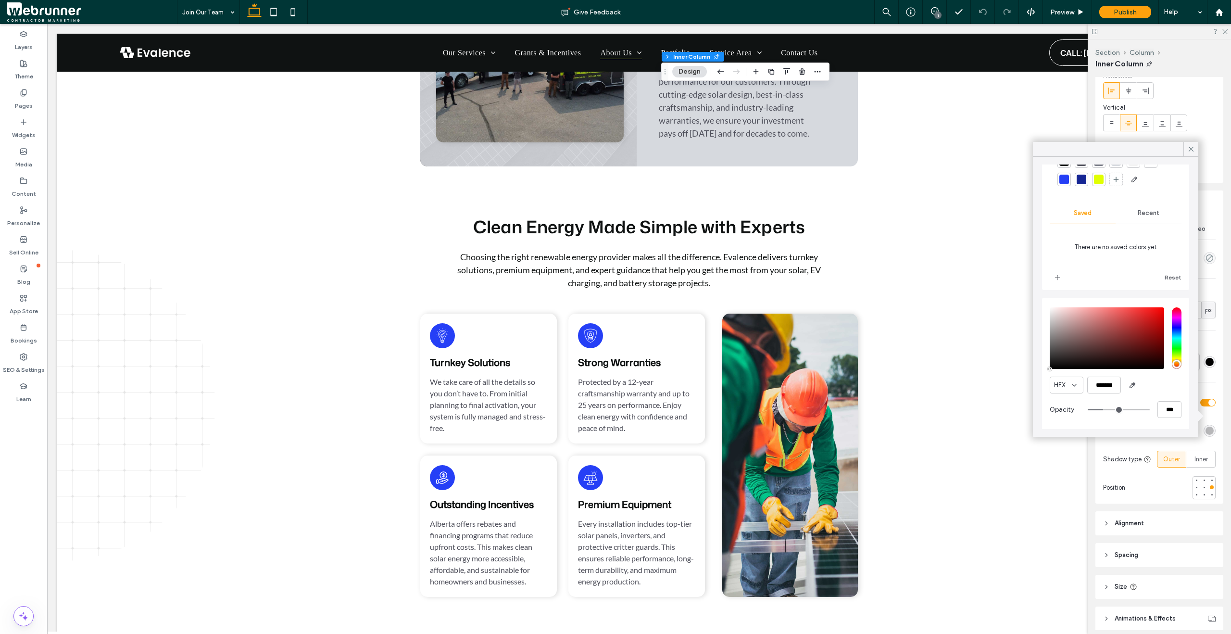
scroll to position [50, 0]
drag, startPoint x: 1157, startPoint y: 408, endPoint x: 1181, endPoint y: 408, distance: 23.6
click at [1181, 408] on div "HEX ******* Opacity ***" at bounding box center [1115, 363] width 147 height 132
type input "*"
type input "**"
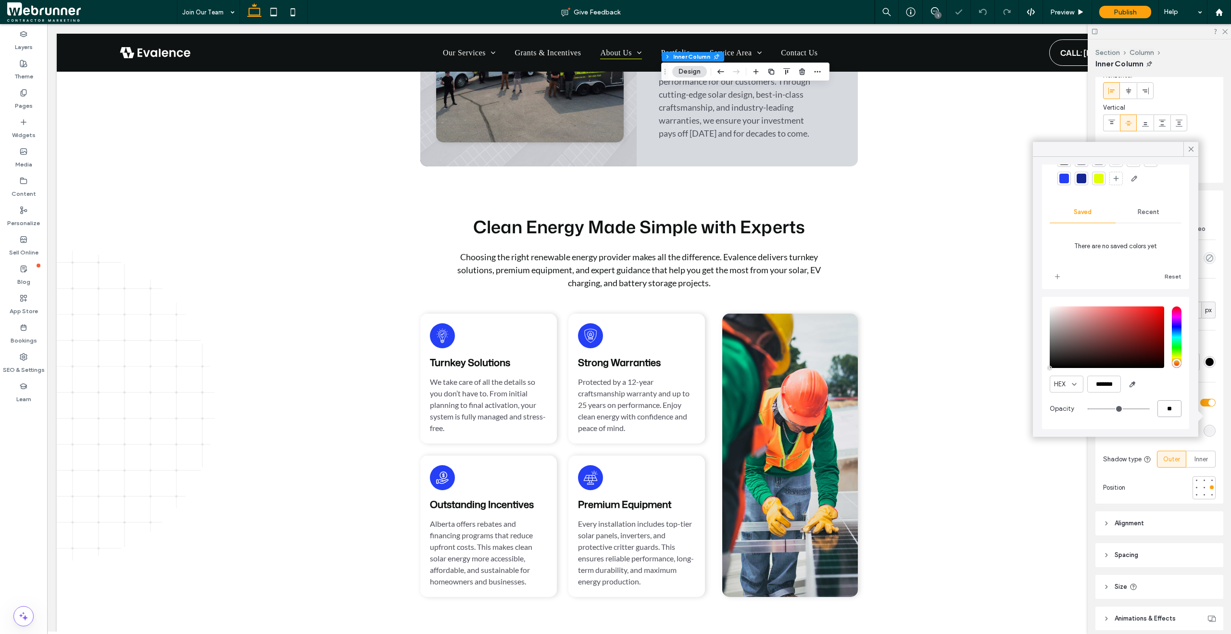
type input "**"
type input "***"
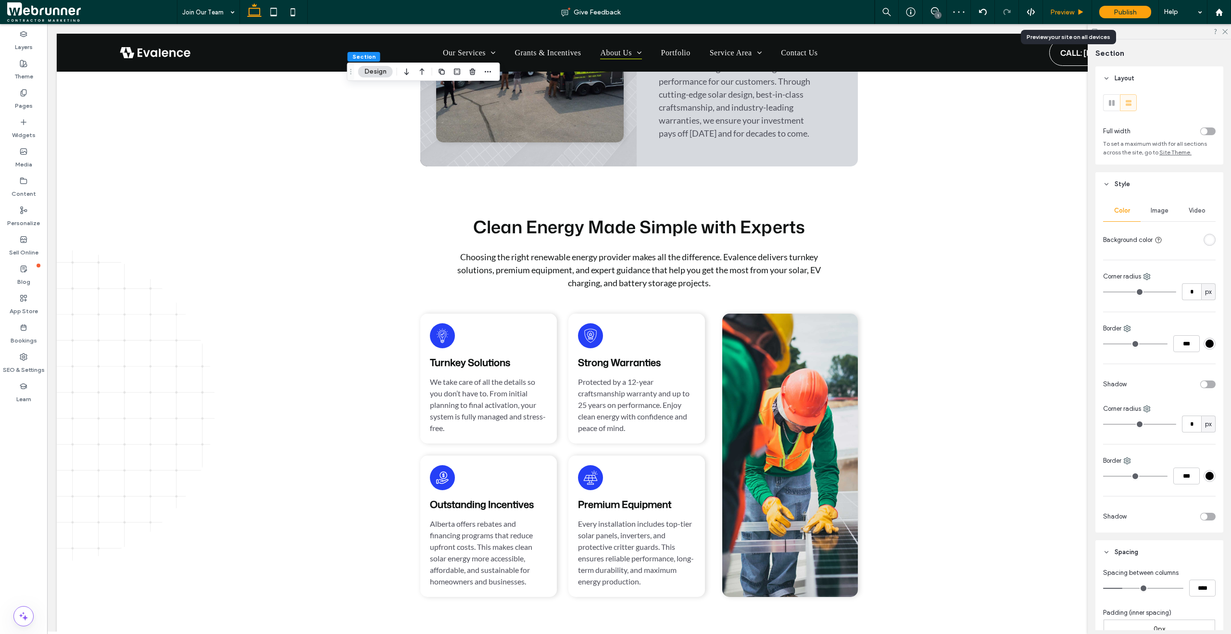
click at [1087, 15] on div "Preview" at bounding box center [1067, 12] width 49 height 8
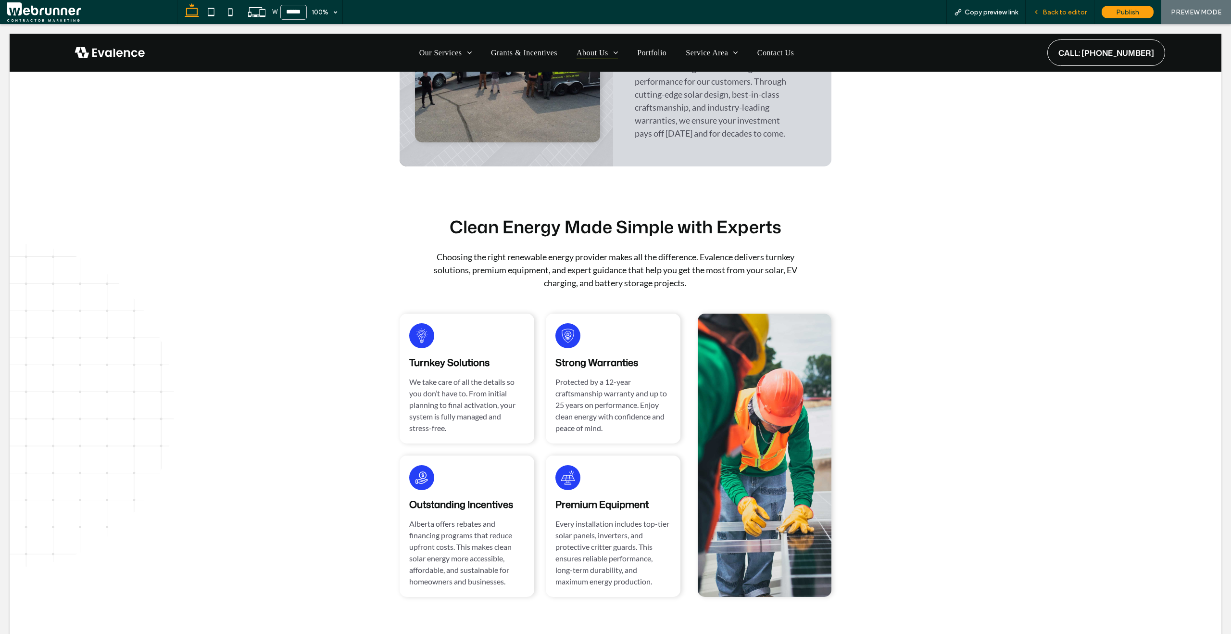
click at [1043, 11] on div "Back to editor" at bounding box center [1060, 12] width 68 height 8
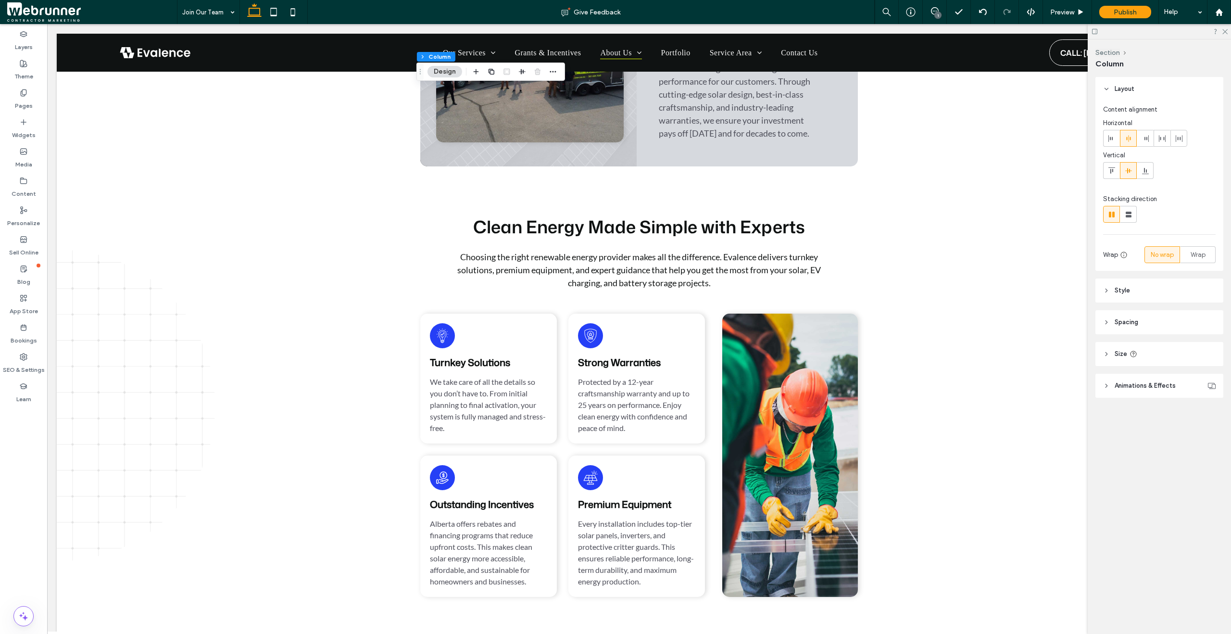
click at [1106, 292] on icon at bounding box center [1106, 290] width 7 height 7
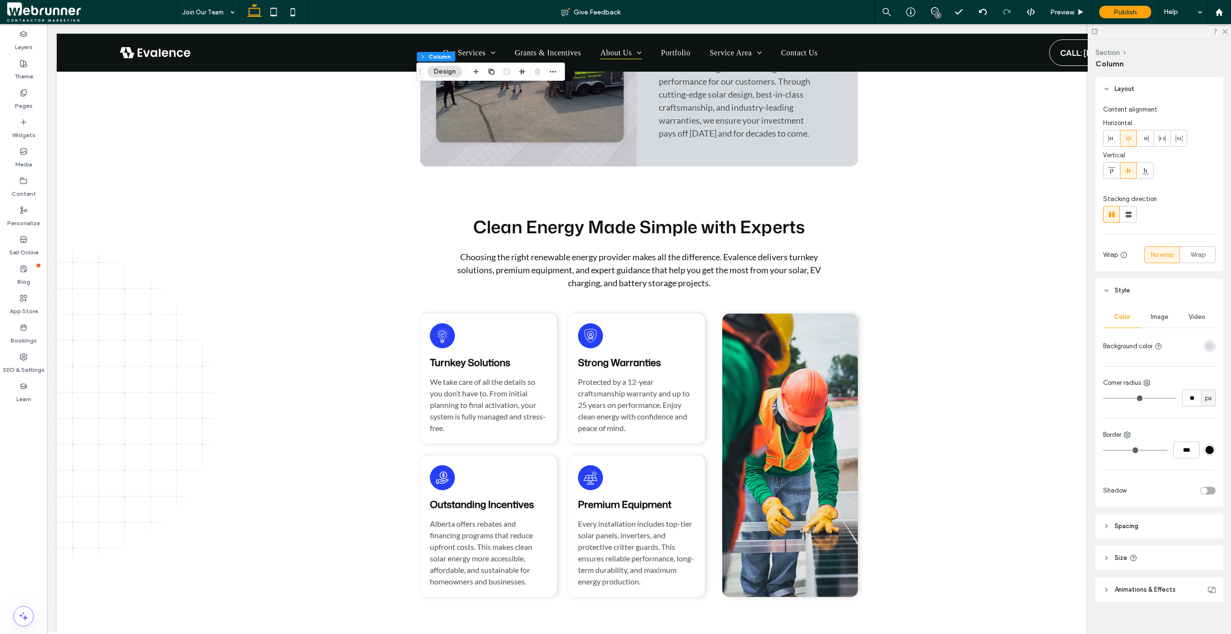
click at [1206, 343] on div "rgba(214, 217, 222, 1)" at bounding box center [1210, 346] width 8 height 8
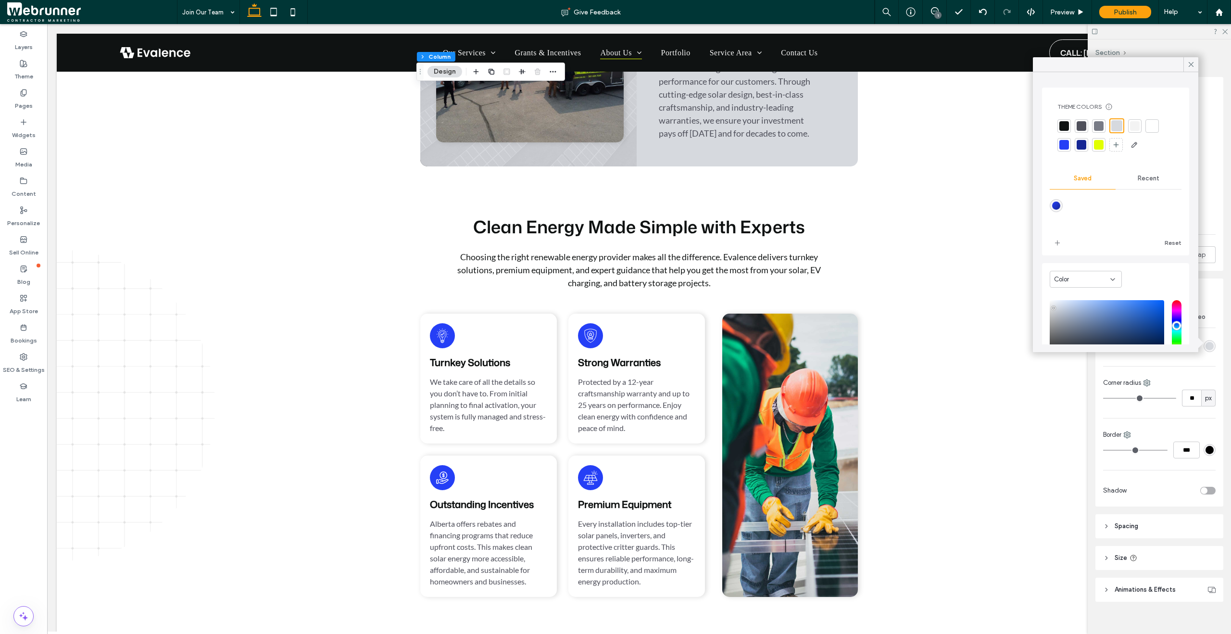
click at [1134, 127] on div at bounding box center [1135, 126] width 10 height 10
click at [1074, 15] on span "Preview" at bounding box center [1062, 12] width 24 height 8
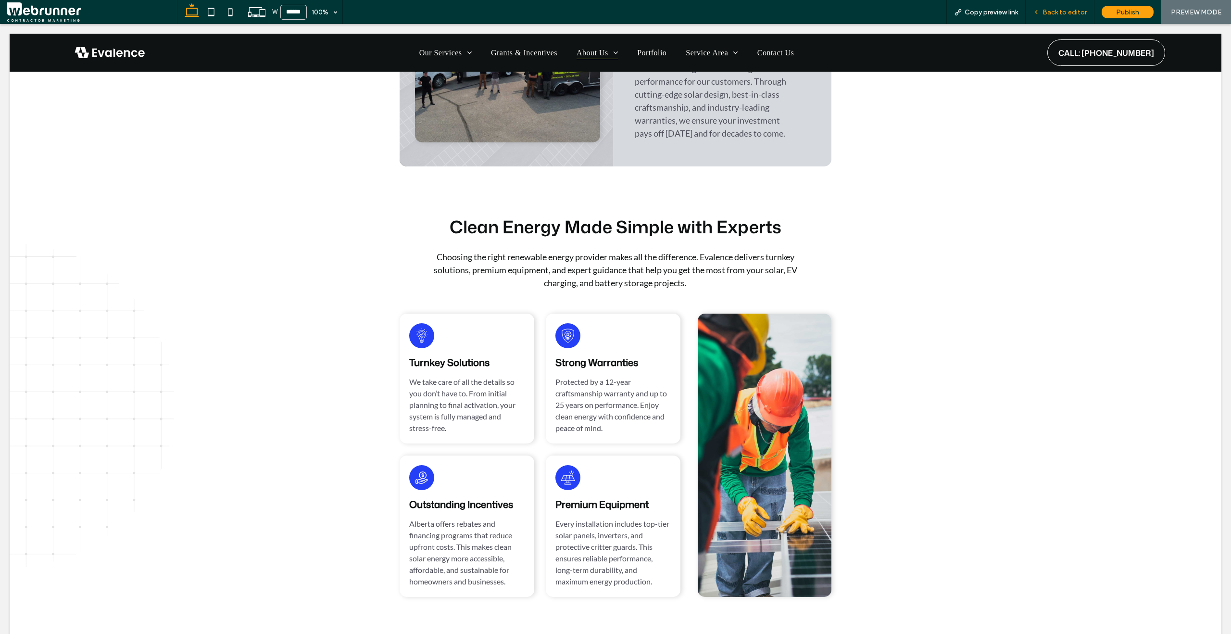
click at [1072, 18] on div "Back to editor" at bounding box center [1060, 12] width 69 height 24
click at [1055, 11] on span "Back to editor" at bounding box center [1065, 12] width 44 height 8
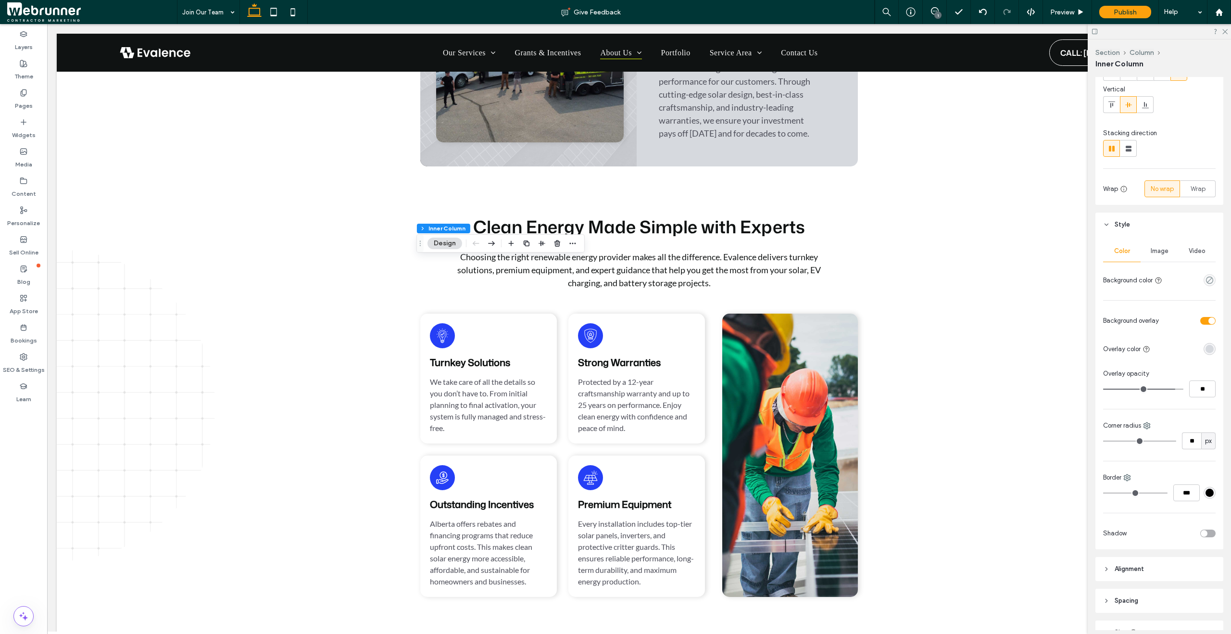
scroll to position [68, 0]
click at [1206, 348] on div "rgba(214, 217, 222, 1)" at bounding box center [1210, 347] width 8 height 8
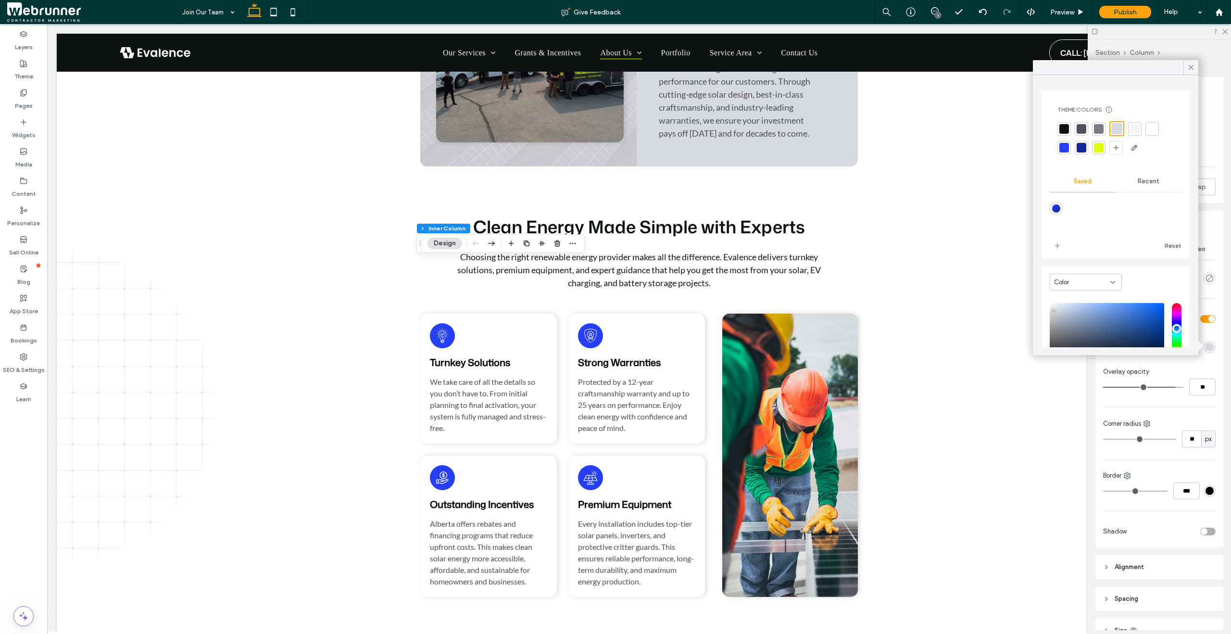
click at [1134, 127] on div at bounding box center [1135, 129] width 10 height 10
click at [1072, 8] on span "Preview" at bounding box center [1062, 12] width 24 height 8
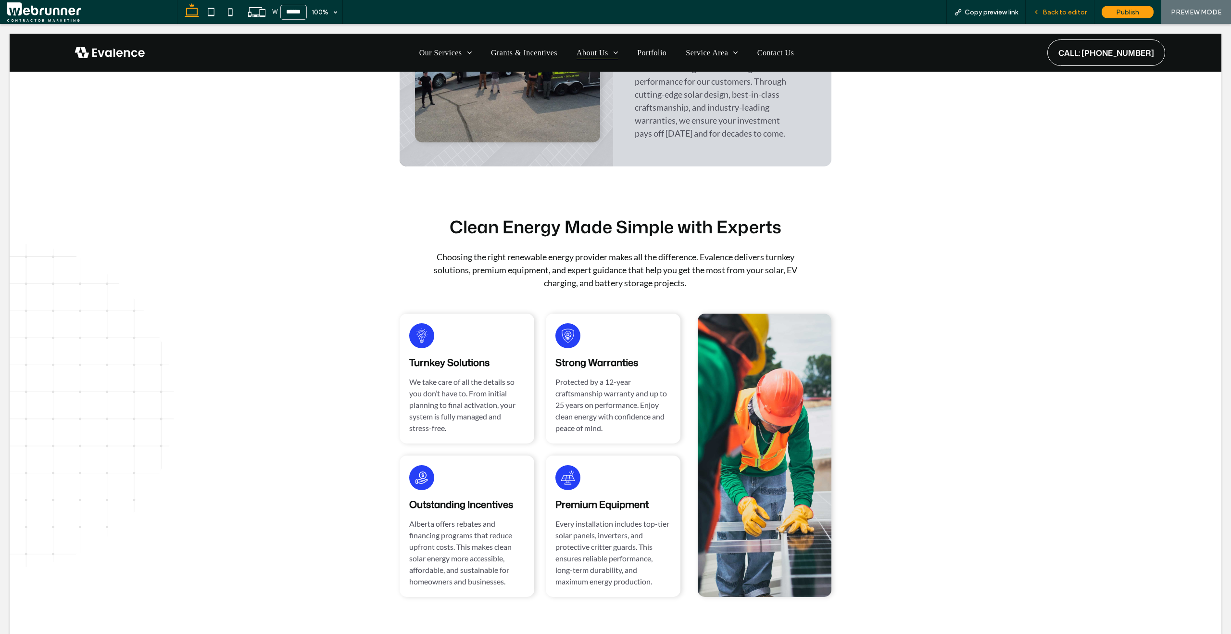
click at [1048, 20] on div "Back to editor" at bounding box center [1060, 12] width 69 height 24
click at [1047, 13] on span "Back to editor" at bounding box center [1065, 12] width 44 height 8
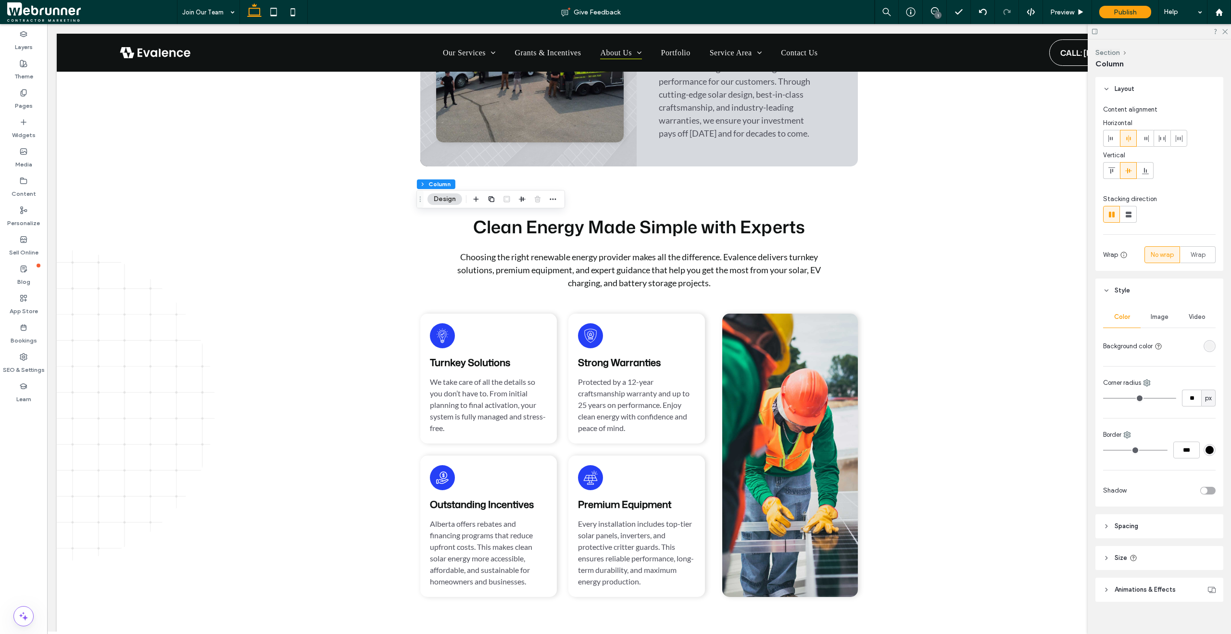
click at [1206, 346] on div "rgba(243, 243, 243, 1)" at bounding box center [1210, 346] width 8 height 8
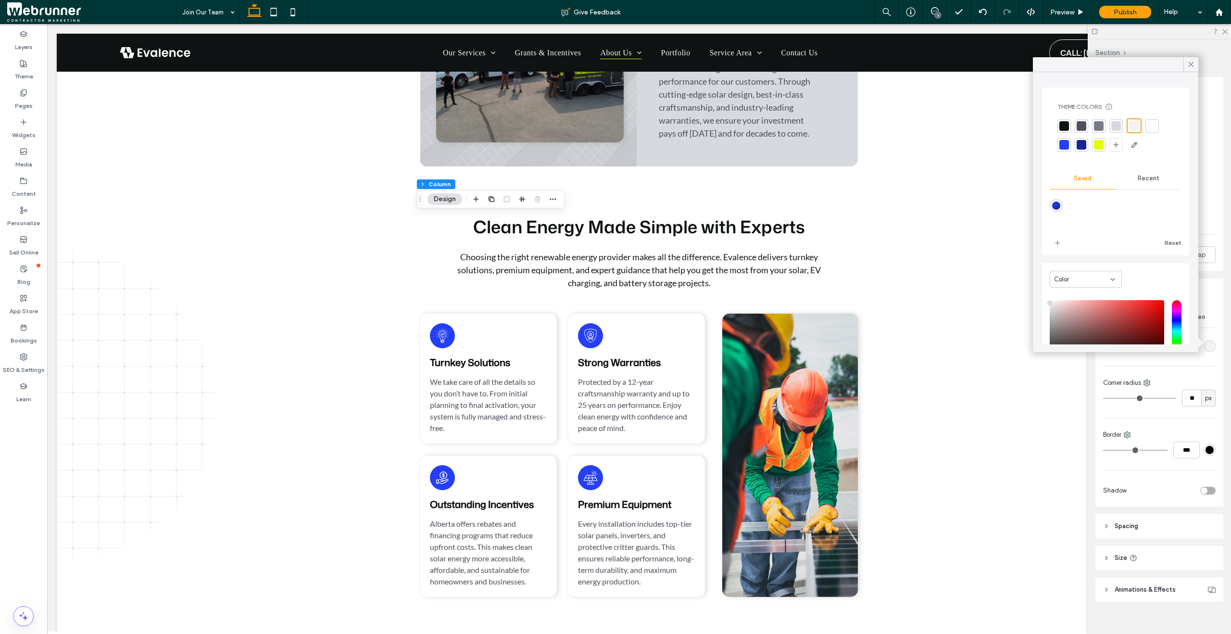
click at [1117, 130] on div at bounding box center [1116, 126] width 10 height 10
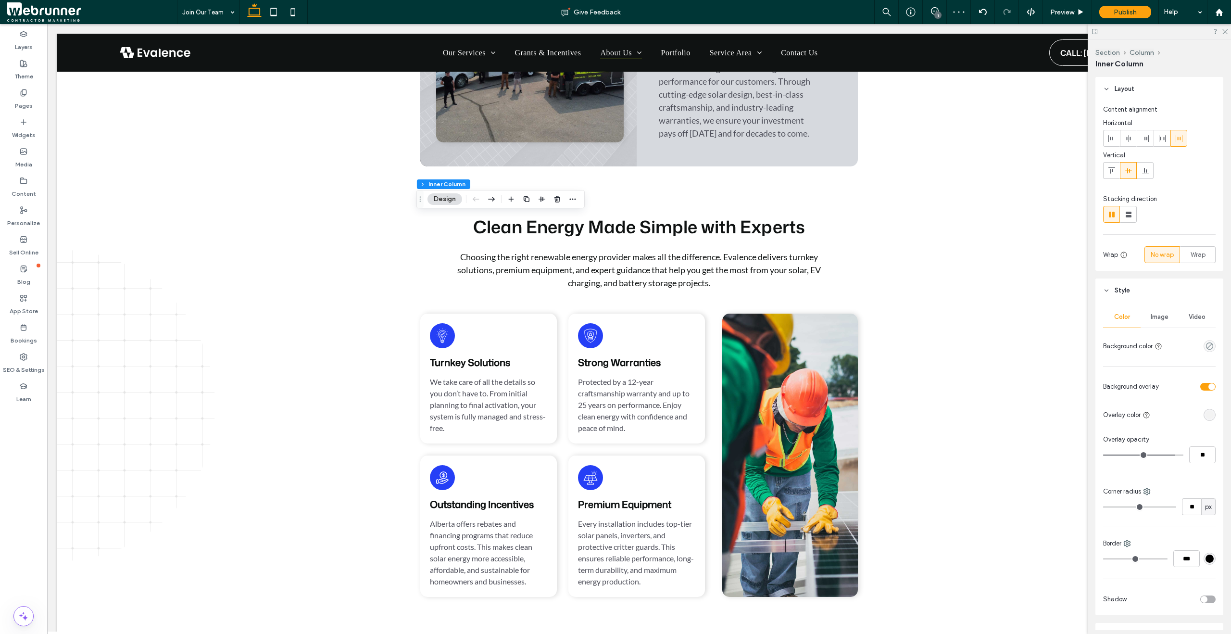
click at [1206, 412] on div "rgba(243, 243, 243, 1)" at bounding box center [1210, 415] width 8 height 8
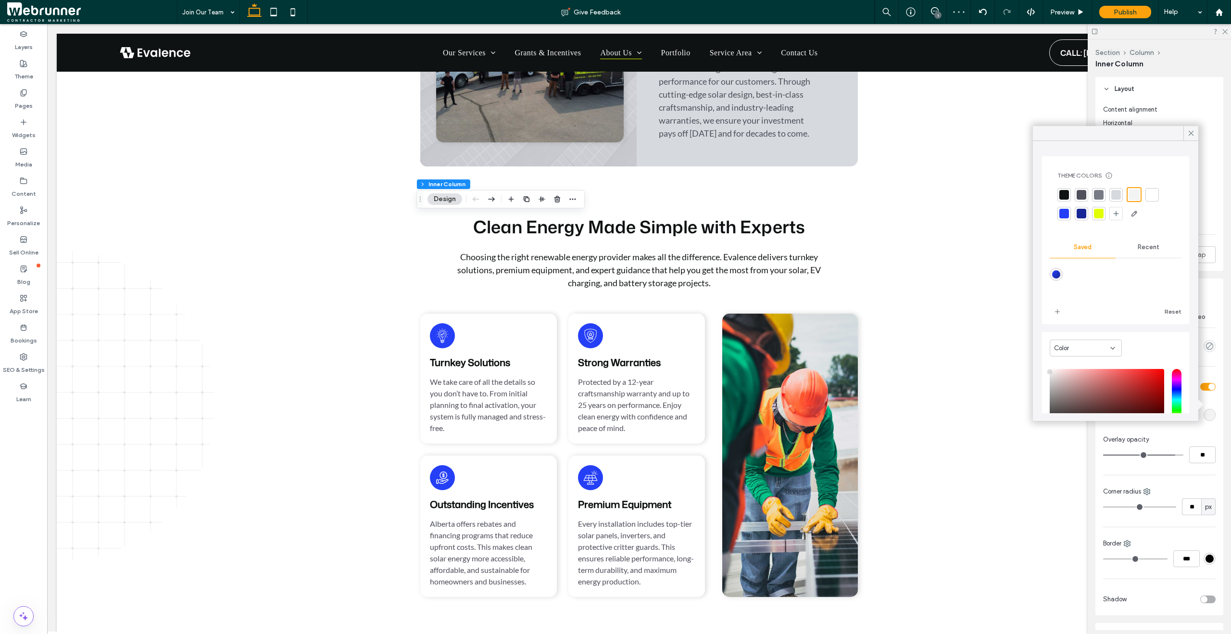
click at [1115, 191] on div at bounding box center [1116, 195] width 10 height 10
click at [1077, 11] on icon at bounding box center [1080, 12] width 7 height 7
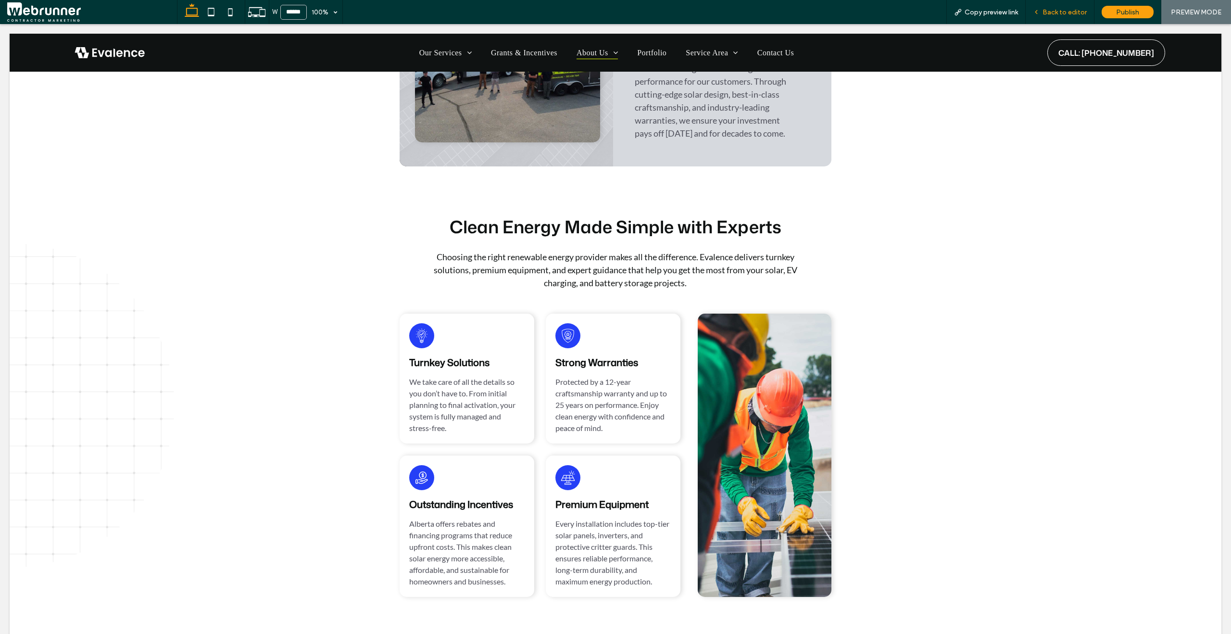
click at [1050, 15] on span "Back to editor" at bounding box center [1065, 12] width 44 height 8
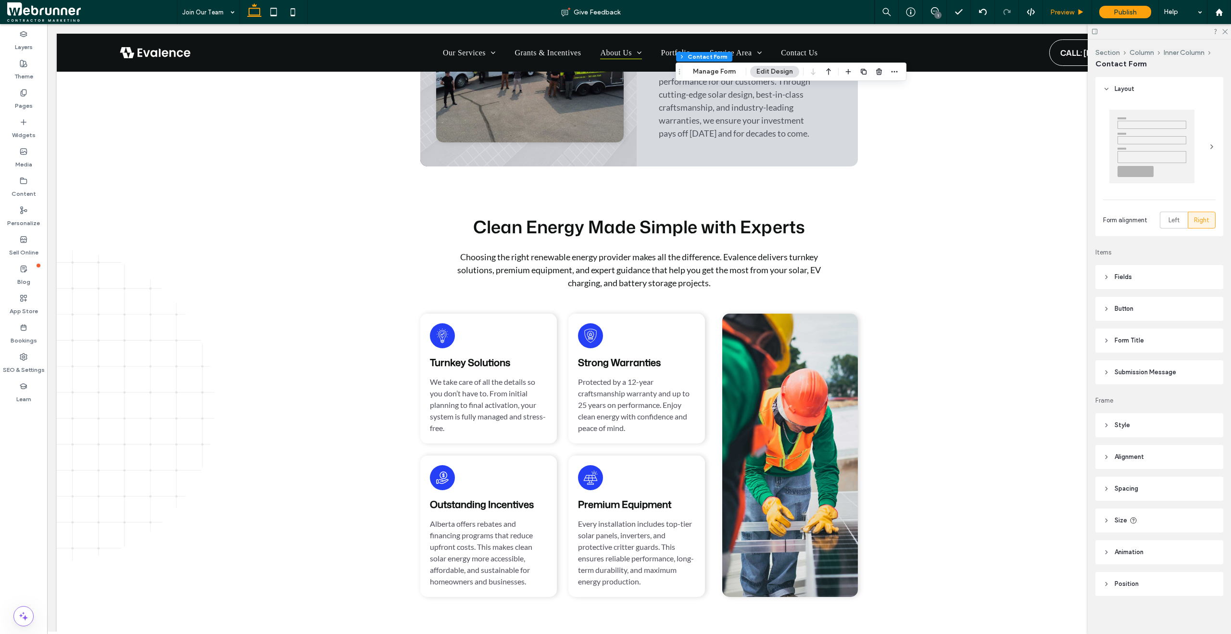
type input "*"
click at [727, 70] on button "Manage Form" at bounding box center [714, 72] width 55 height 12
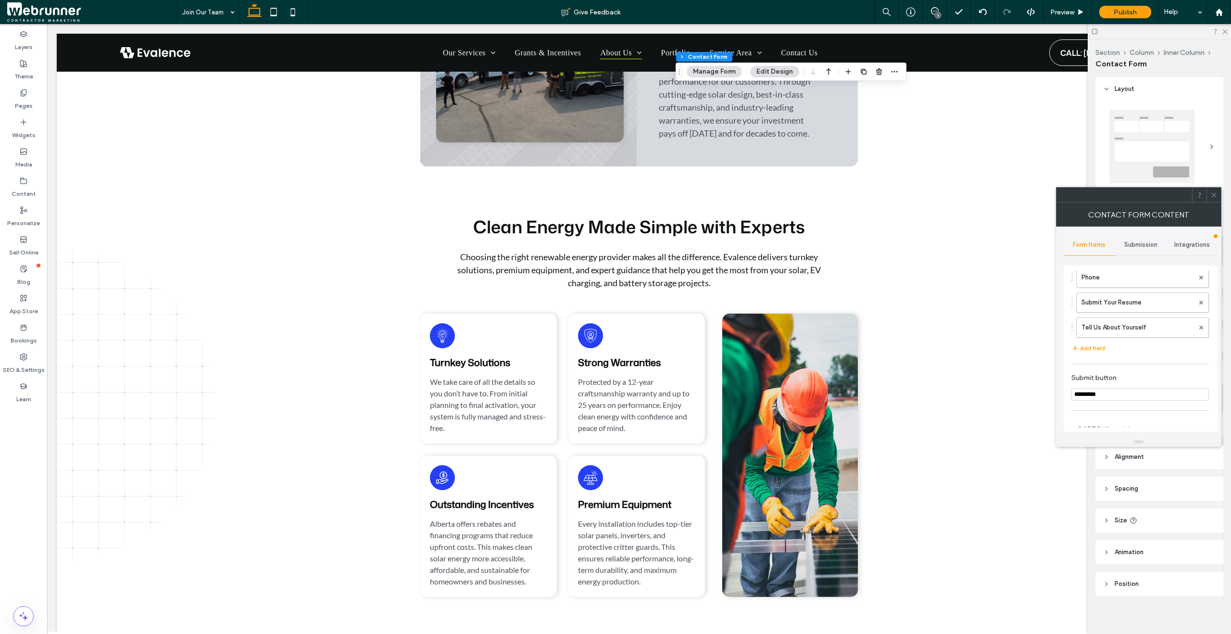
scroll to position [168, 0]
click at [1084, 299] on button "Add field" at bounding box center [1088, 299] width 34 height 12
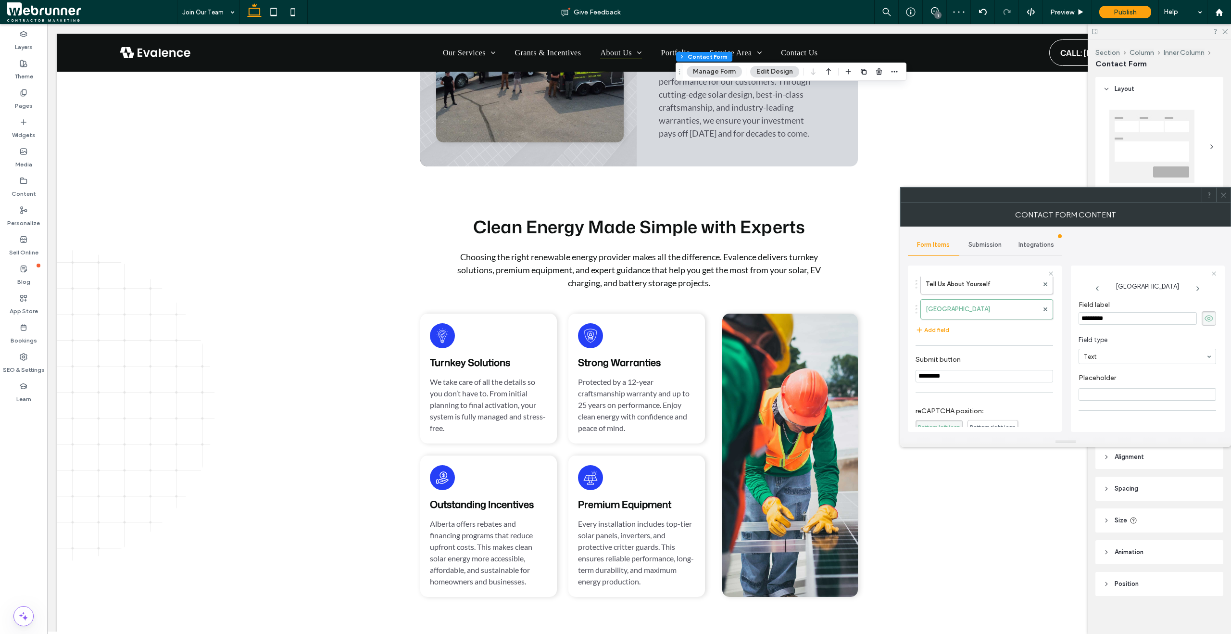
drag, startPoint x: 1119, startPoint y: 315, endPoint x: 1086, endPoint y: 314, distance: 32.8
click at [1087, 314] on input "*********" at bounding box center [1138, 318] width 118 height 13
type input "*******"
click at [1113, 320] on input "*******" at bounding box center [1138, 318] width 118 height 13
type input "********"
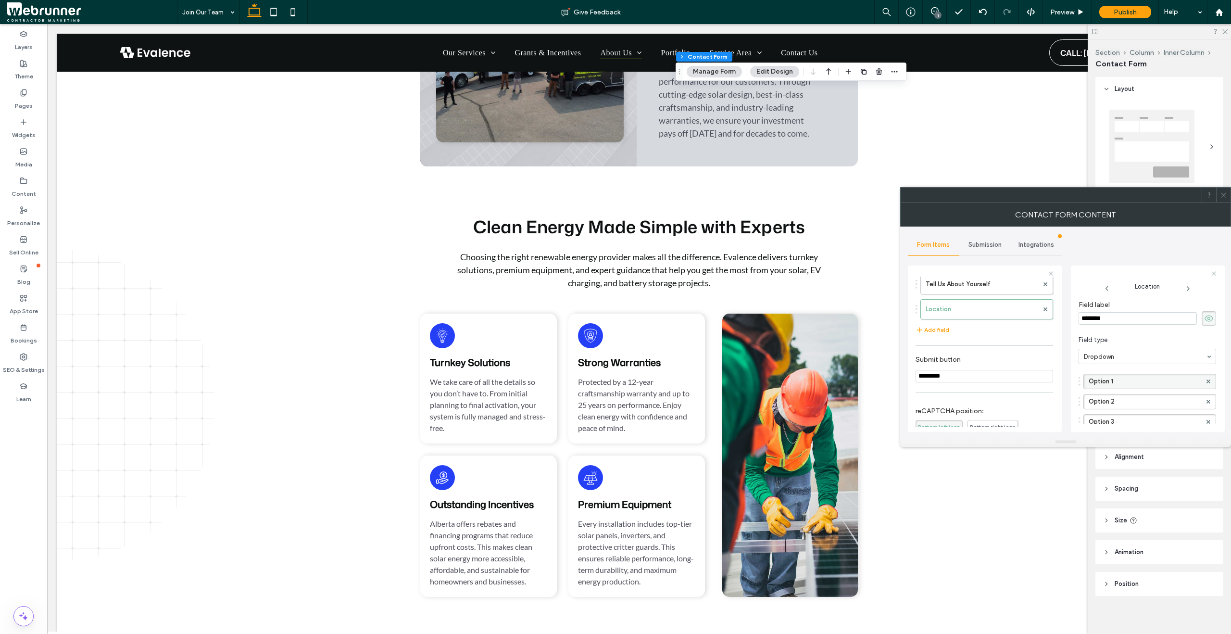
click at [1119, 384] on label "Option 1" at bounding box center [1145, 381] width 113 height 14
drag, startPoint x: 1119, startPoint y: 383, endPoint x: 1065, endPoint y: 346, distance: 66.0
click at [1065, 346] on div "**********" at bounding box center [1065, 331] width 315 height 211
type input "*******"
click at [1093, 402] on label "Option 2" at bounding box center [1145, 401] width 113 height 14
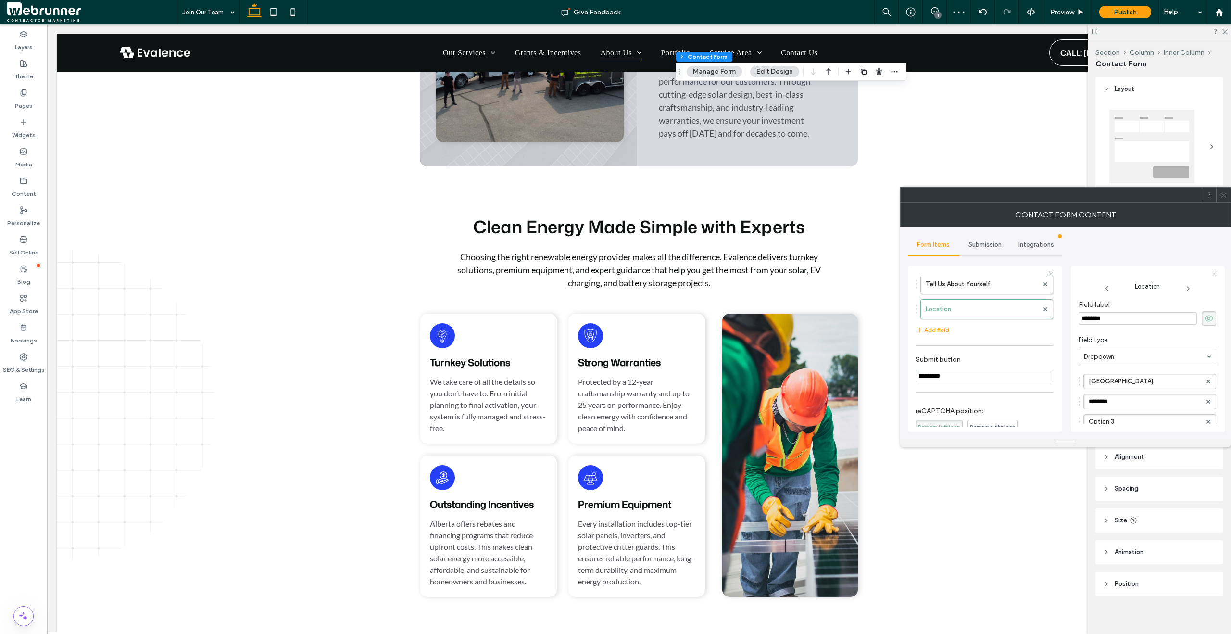
drag, startPoint x: 1114, startPoint y: 403, endPoint x: 1060, endPoint y: 382, distance: 57.2
click at [1061, 385] on div "**********" at bounding box center [985, 347] width 154 height 179
type input "*"
type input "********"
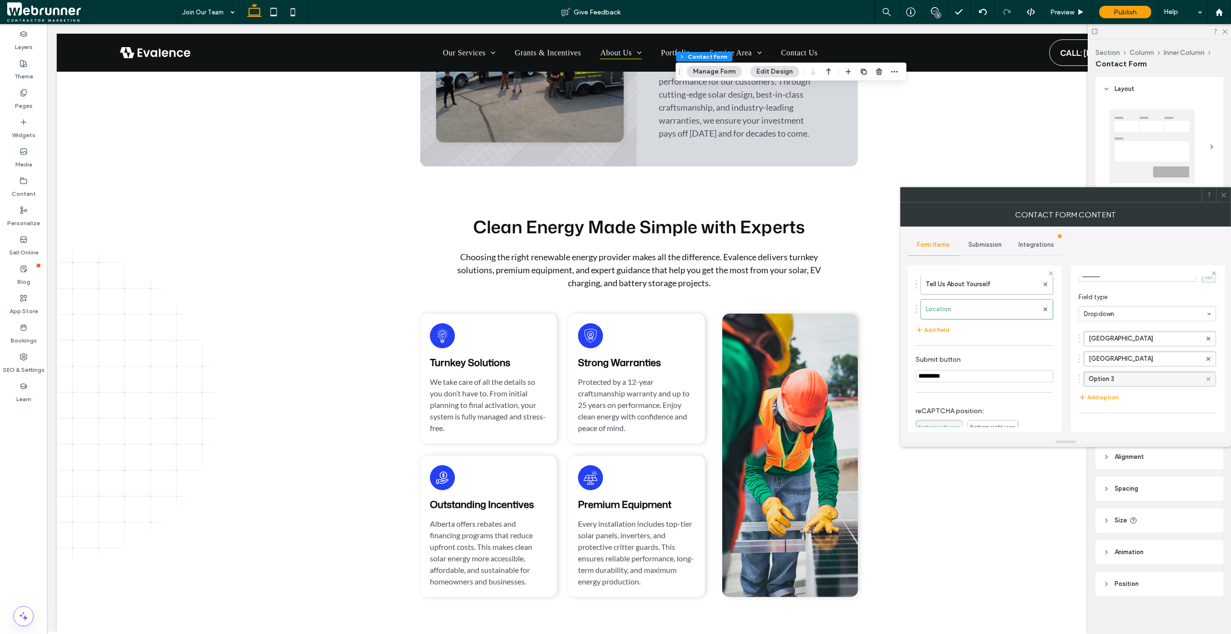
click at [1207, 383] on span at bounding box center [1209, 379] width 4 height 14
click at [1083, 365] on span "Required field" at bounding box center [1106, 361] width 55 height 8
type input "**"
drag, startPoint x: 1093, startPoint y: 414, endPoint x: 1156, endPoint y: 418, distance: 62.7
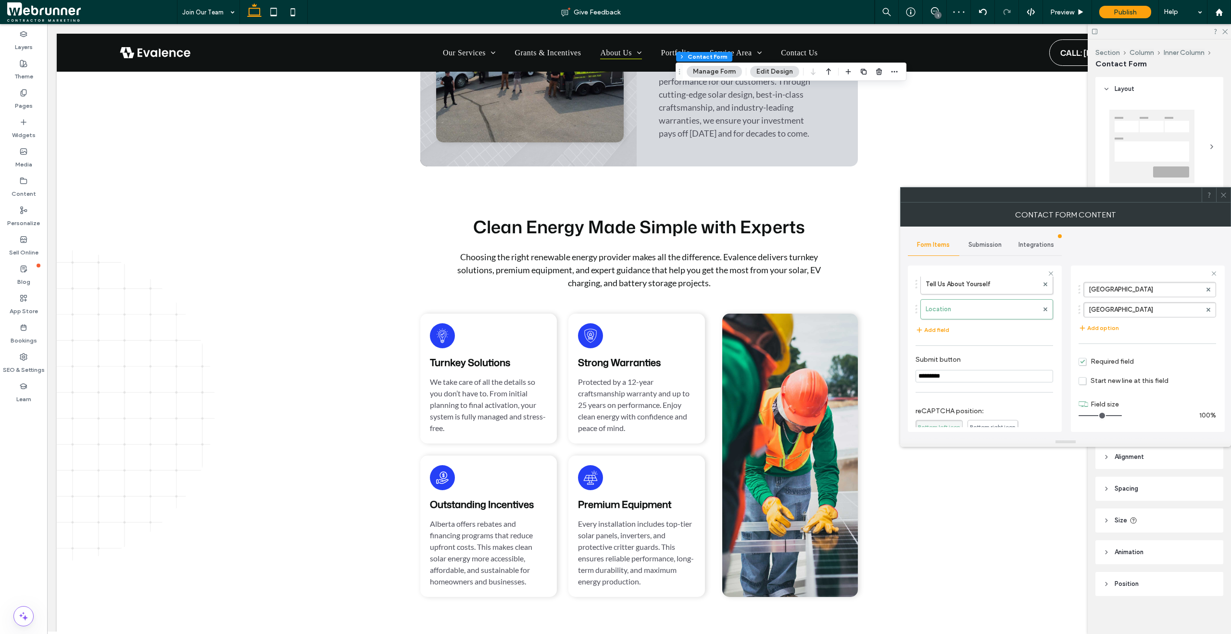
click at [1157, 418] on div "100%" at bounding box center [1148, 415] width 138 height 8
drag, startPoint x: 932, startPoint y: 350, endPoint x: 932, endPoint y: 289, distance: 61.1
click at [1218, 193] on div at bounding box center [1223, 195] width 14 height 14
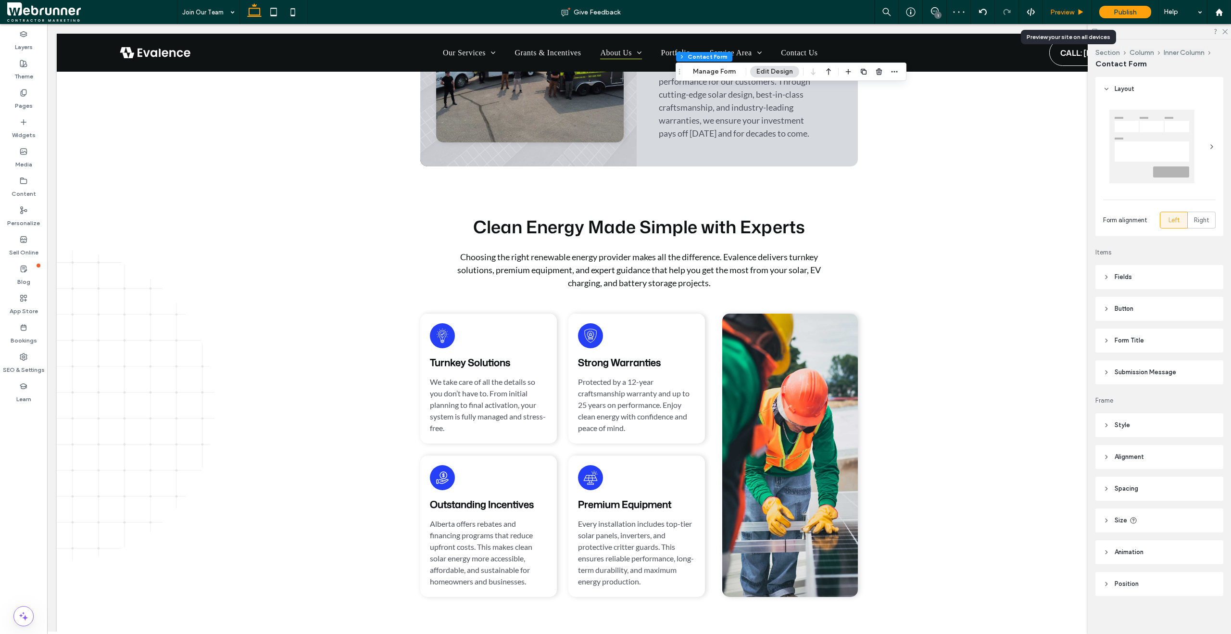
click at [1073, 16] on div "Preview" at bounding box center [1067, 12] width 49 height 24
click at [1078, 11] on icon at bounding box center [1080, 12] width 7 height 7
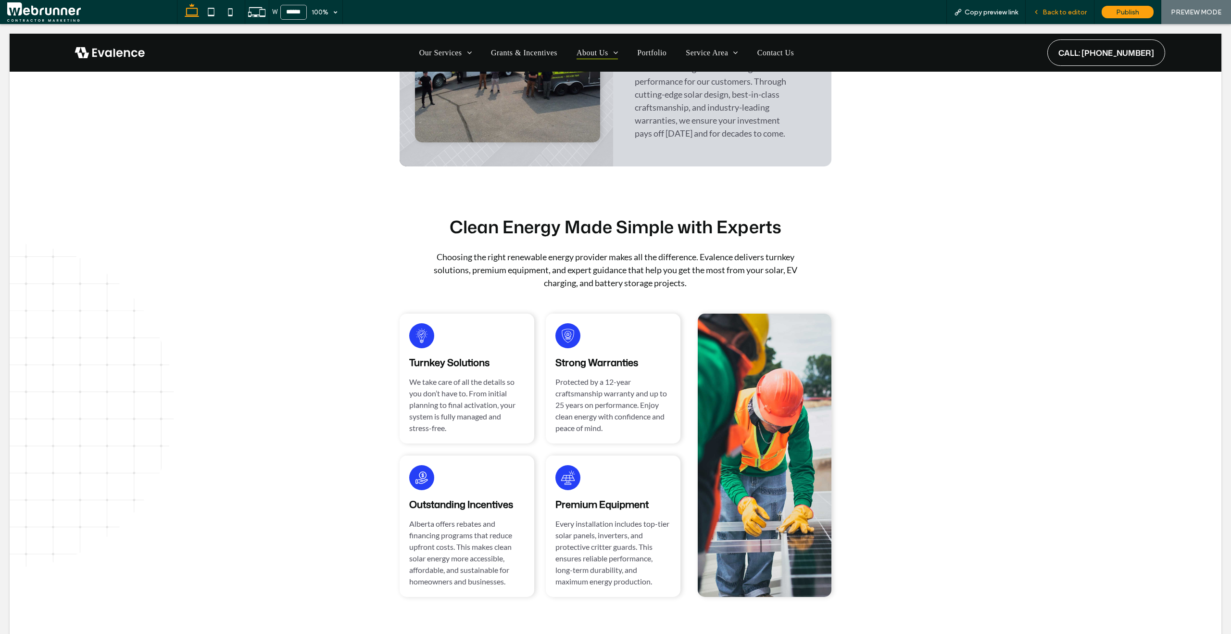
click at [1041, 16] on div "Back to editor" at bounding box center [1060, 12] width 68 height 8
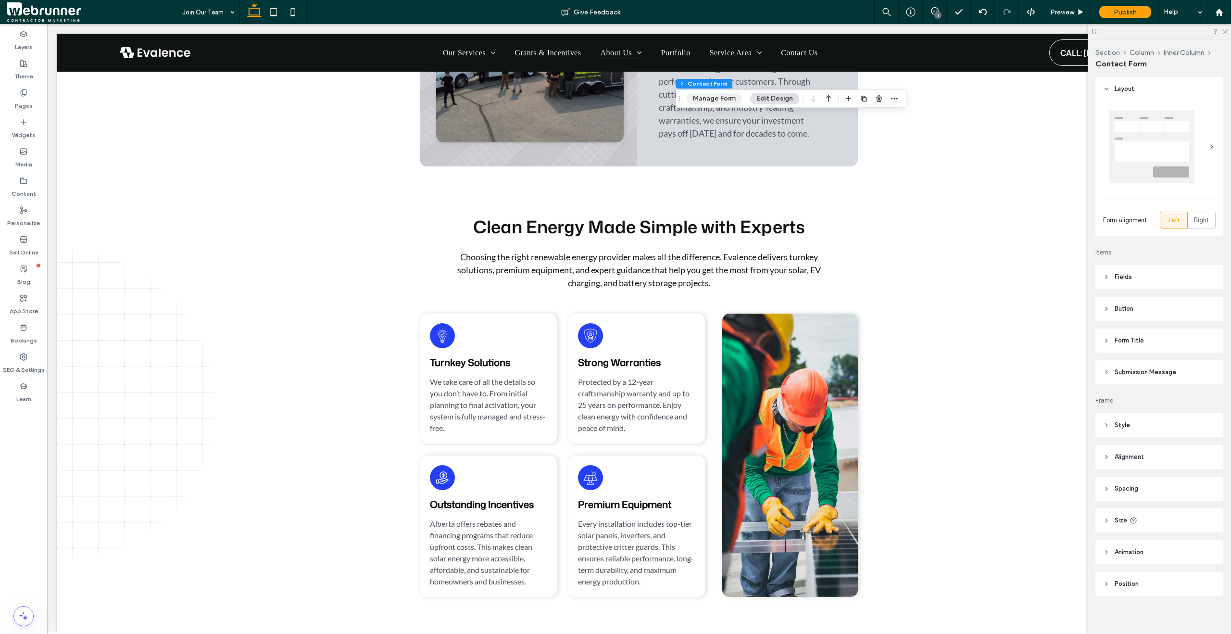
click at [722, 100] on button "Manage Form" at bounding box center [714, 99] width 55 height 12
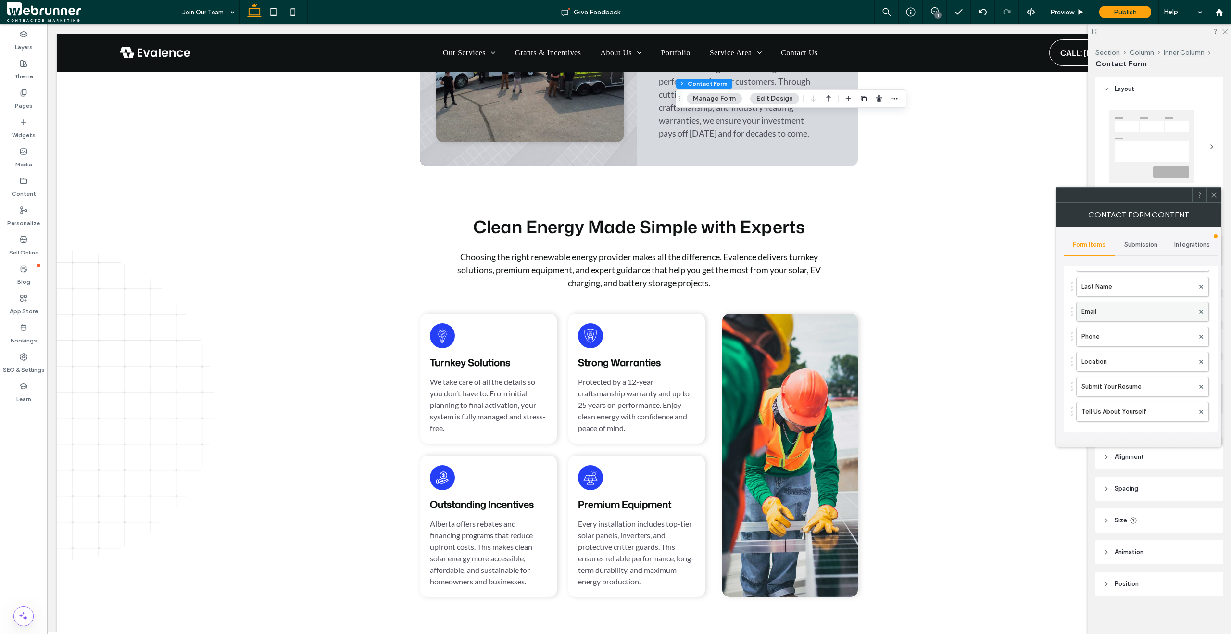
scroll to position [62, 0]
click at [1098, 363] on label "Location" at bounding box center [1138, 359] width 113 height 19
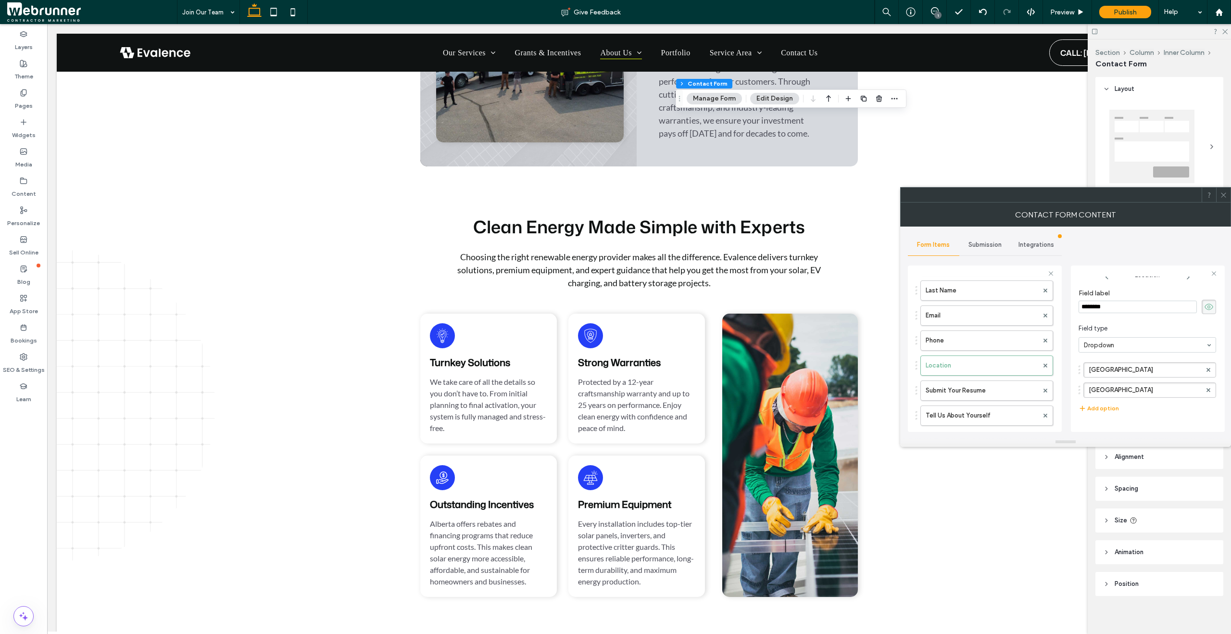
scroll to position [11, 0]
click at [1204, 309] on icon at bounding box center [1209, 307] width 10 height 11
click at [1044, 367] on div at bounding box center [1045, 365] width 14 height 14
click at [1044, 365] on use at bounding box center [1046, 365] width 4 height 4
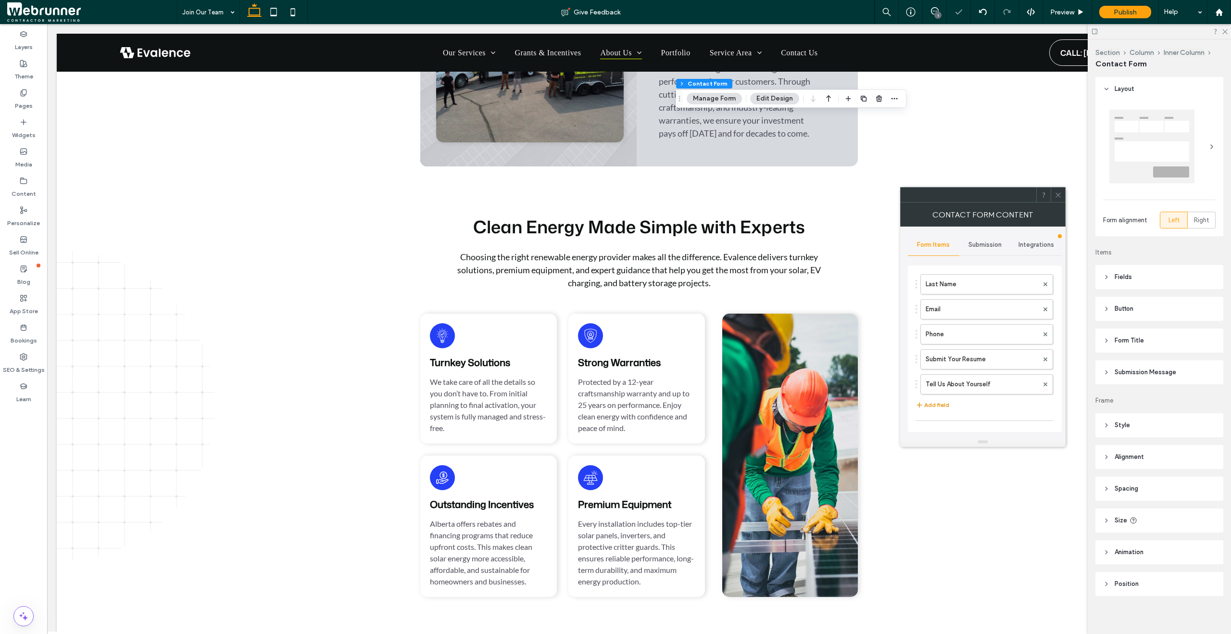
click at [940, 407] on button "Add field" at bounding box center [933, 405] width 34 height 12
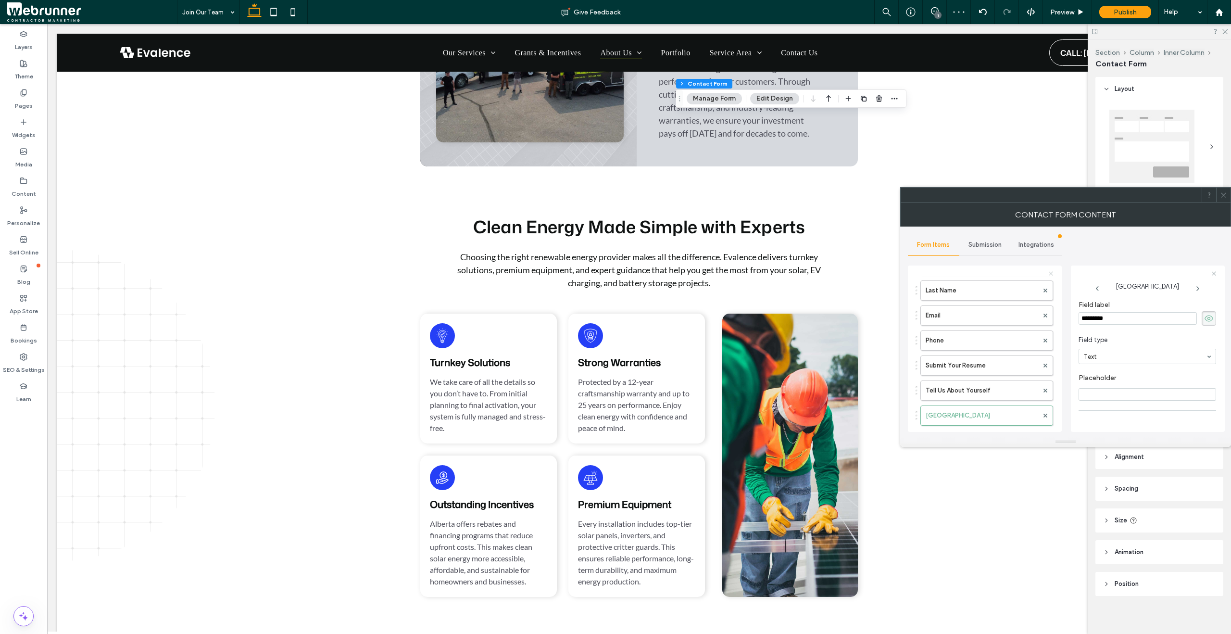
drag, startPoint x: 1134, startPoint y: 317, endPoint x: 1049, endPoint y: 270, distance: 97.9
click at [1049, 270] on div "**********" at bounding box center [985, 347] width 154 height 179
type input "********"
click at [1083, 391] on input "Placeholder" at bounding box center [1148, 394] width 138 height 13
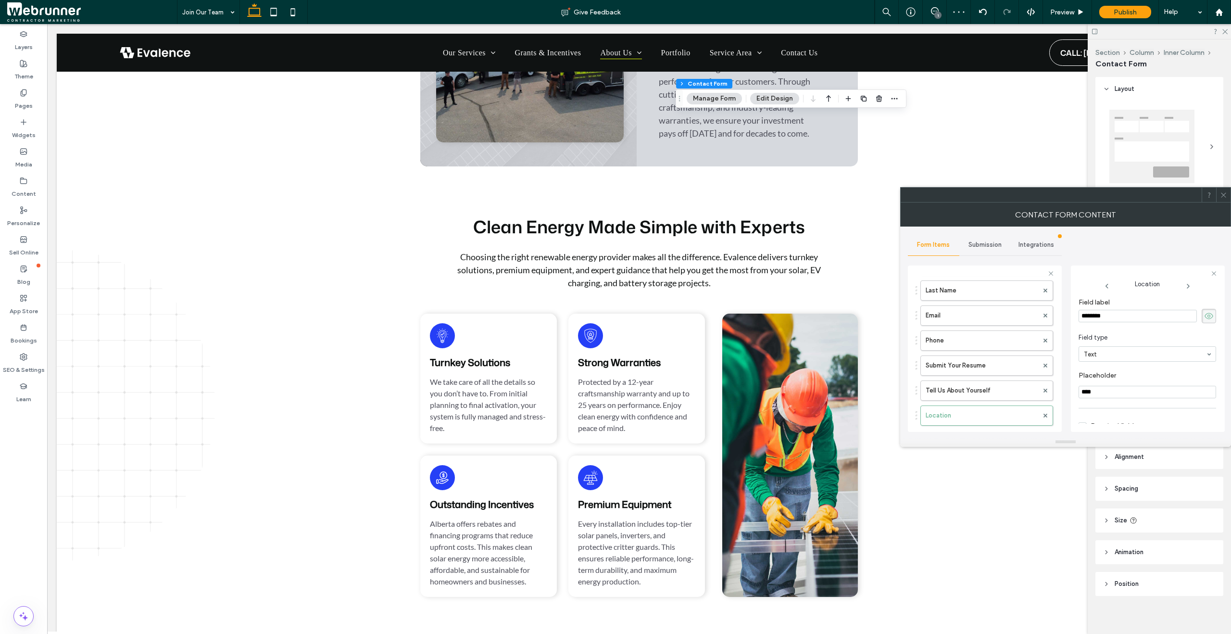
type input "****"
click at [1204, 320] on icon at bounding box center [1209, 316] width 10 height 11
drag, startPoint x: 921, startPoint y: 417, endPoint x: 918, endPoint y: 353, distance: 64.1
drag, startPoint x: 1094, startPoint y: 415, endPoint x: 1142, endPoint y: 414, distance: 48.1
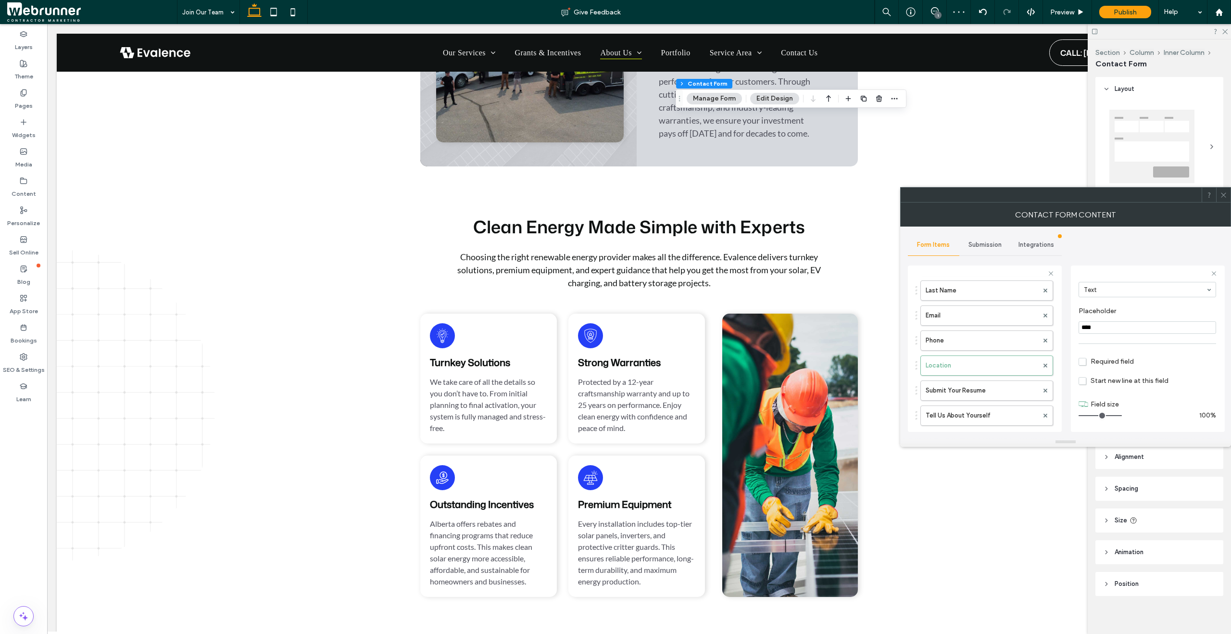
type input "**"
click at [1122, 415] on input "range" at bounding box center [1100, 415] width 43 height 1
click at [1005, 395] on label "Submit Your Resume" at bounding box center [982, 390] width 113 height 19
click at [1222, 190] on span at bounding box center [1223, 195] width 7 height 14
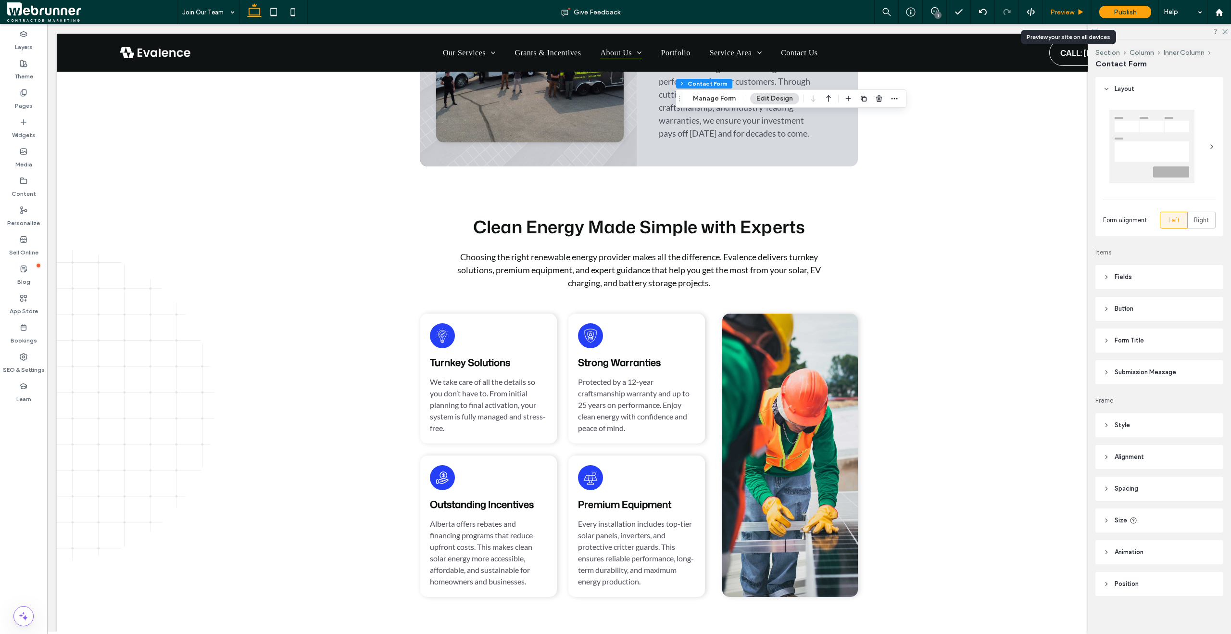
click at [1078, 9] on icon at bounding box center [1080, 12] width 7 height 7
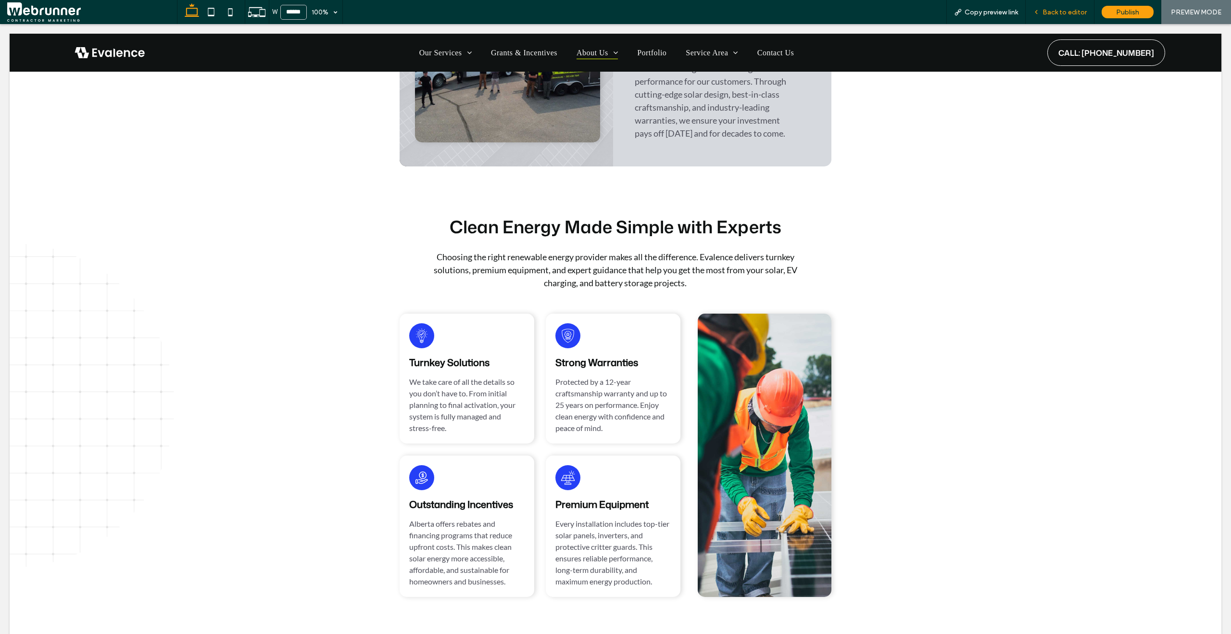
click at [1051, 12] on span "Back to editor" at bounding box center [1065, 12] width 44 height 8
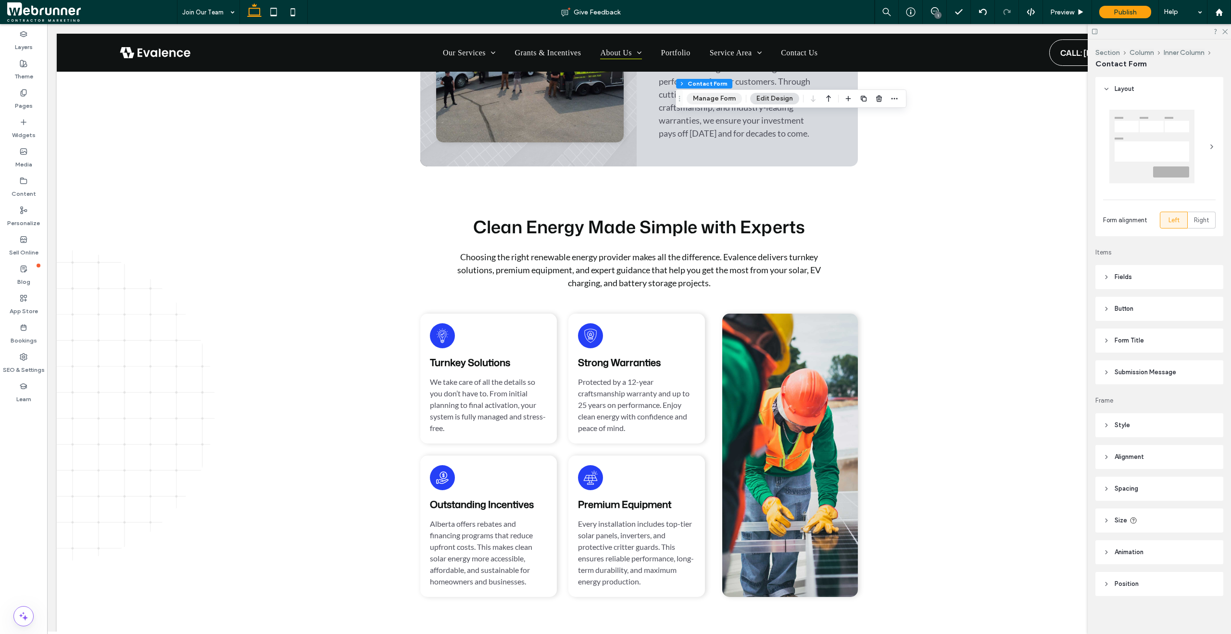
click at [712, 99] on button "Manage Form" at bounding box center [714, 99] width 55 height 12
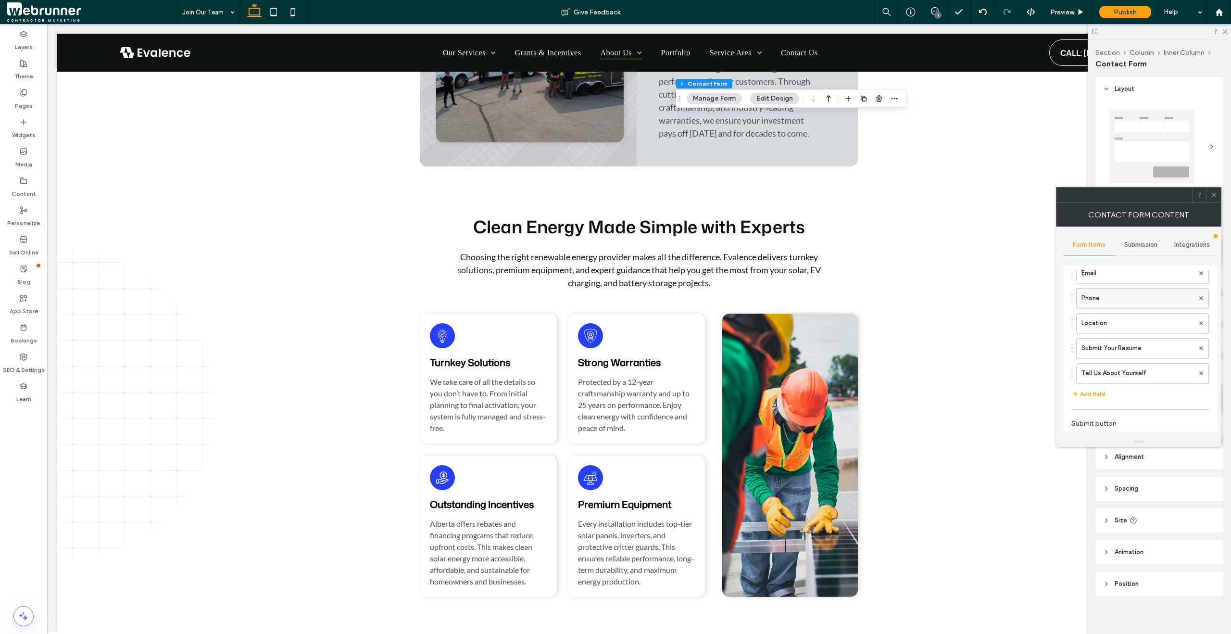
scroll to position [99, 0]
click at [1116, 325] on label "Location" at bounding box center [1138, 322] width 113 height 19
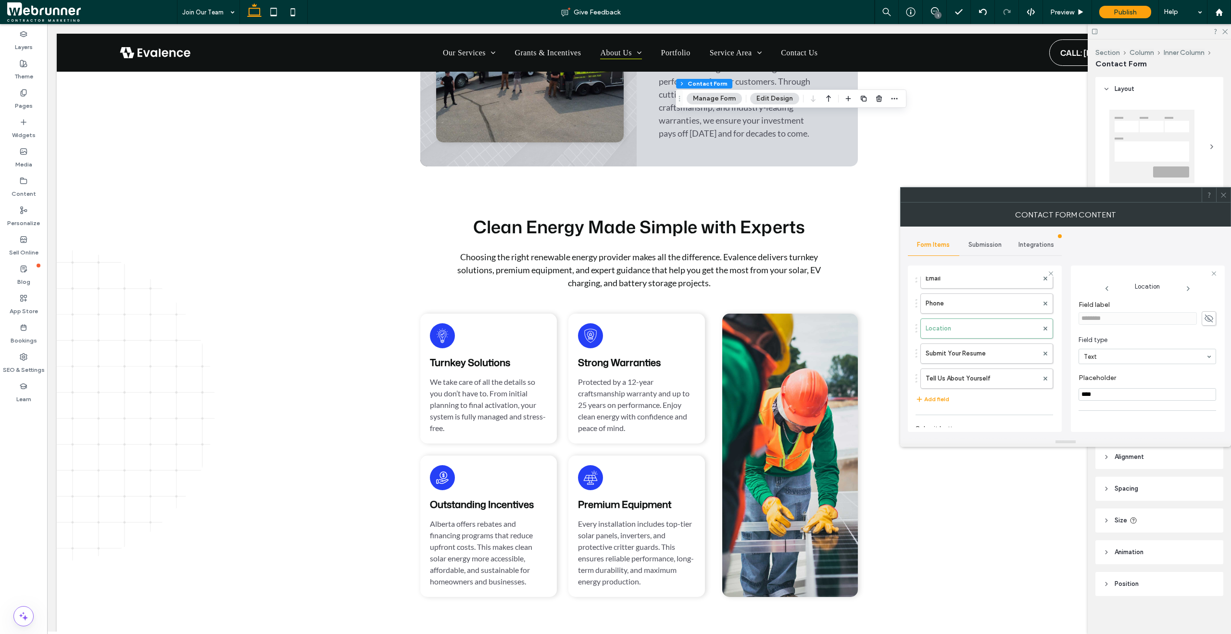
scroll to position [9, 0]
click at [1120, 380] on input "****" at bounding box center [1148, 385] width 138 height 13
click at [1121, 381] on input "****" at bounding box center [1148, 385] width 138 height 13
click at [1099, 387] on input "****" at bounding box center [1148, 385] width 138 height 13
type input "*****"
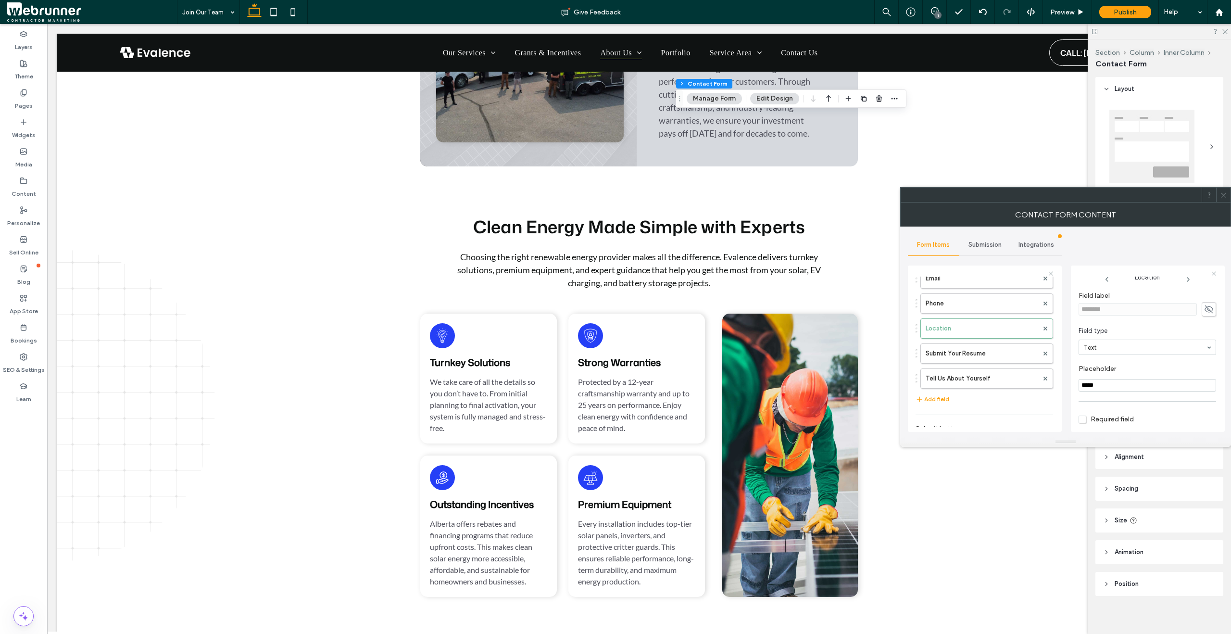
click at [1226, 196] on icon at bounding box center [1223, 194] width 7 height 7
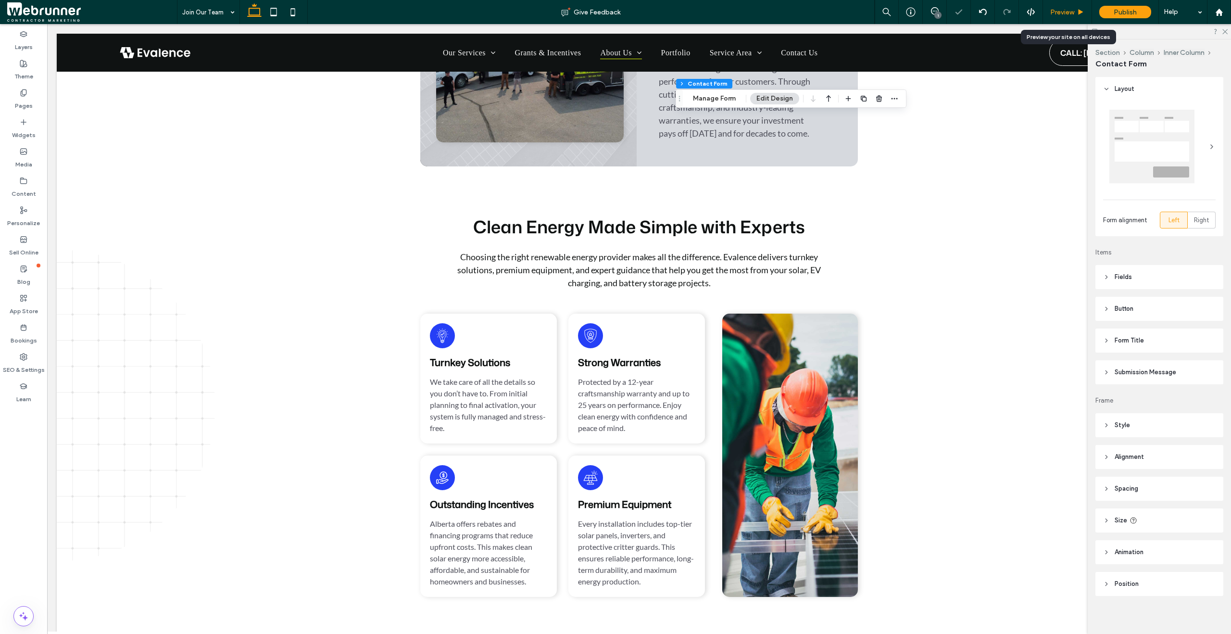
click at [1080, 14] on icon at bounding box center [1080, 12] width 7 height 7
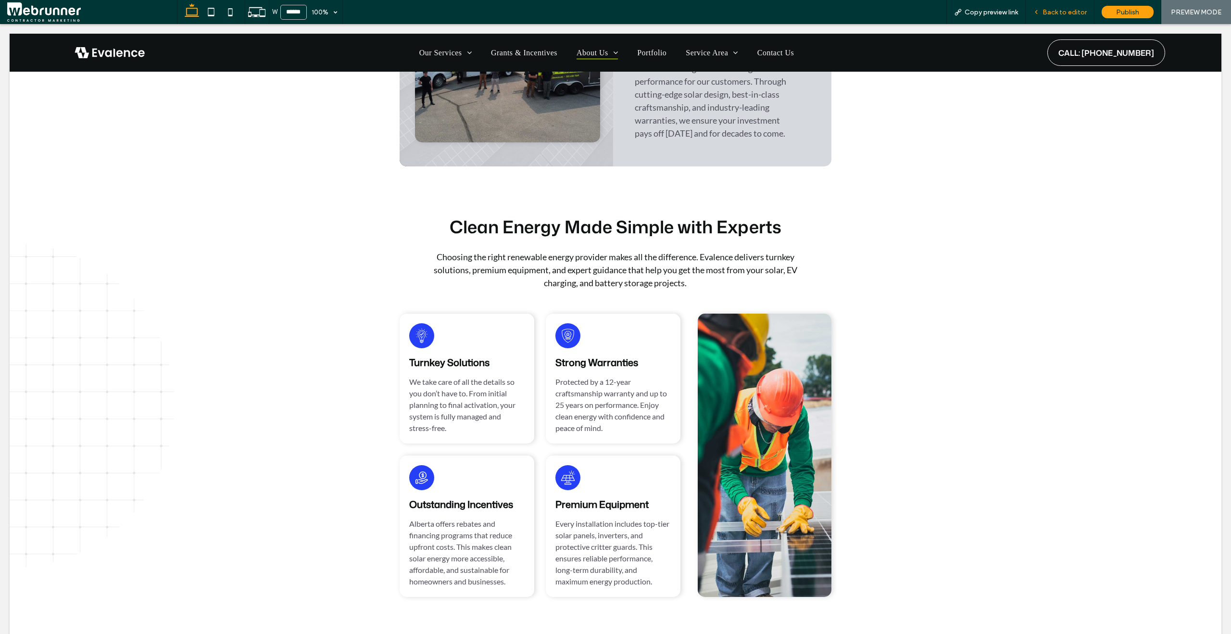
click at [1055, 14] on span "Back to editor" at bounding box center [1065, 12] width 44 height 8
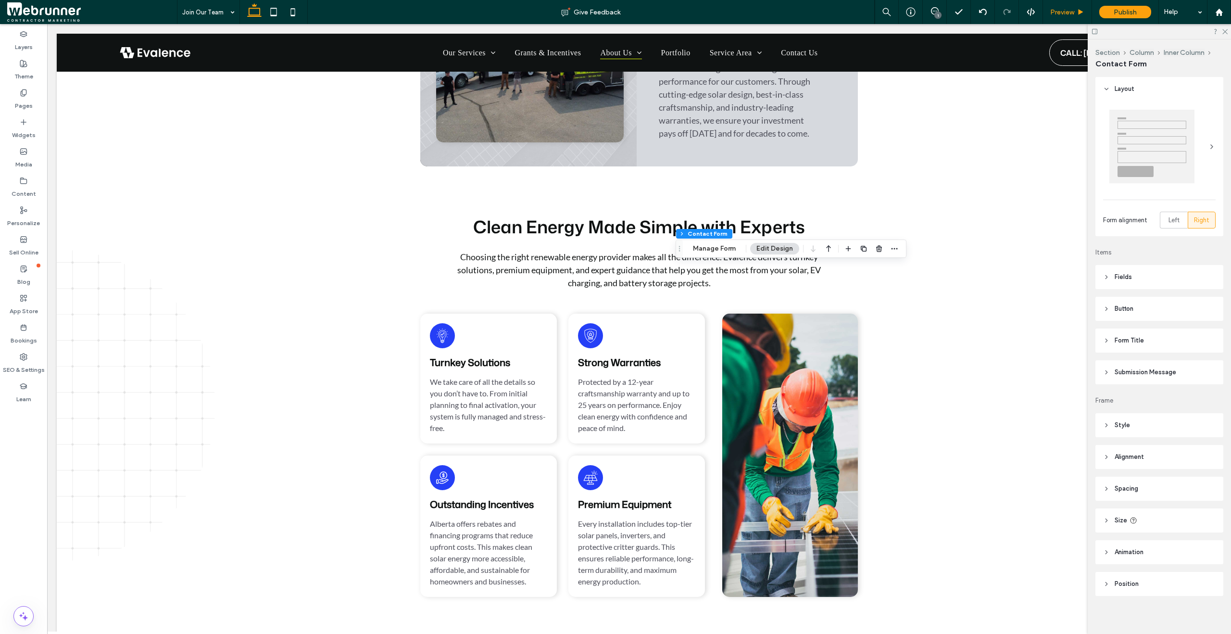
type input "*"
click at [713, 252] on button "Manage Form" at bounding box center [714, 249] width 55 height 12
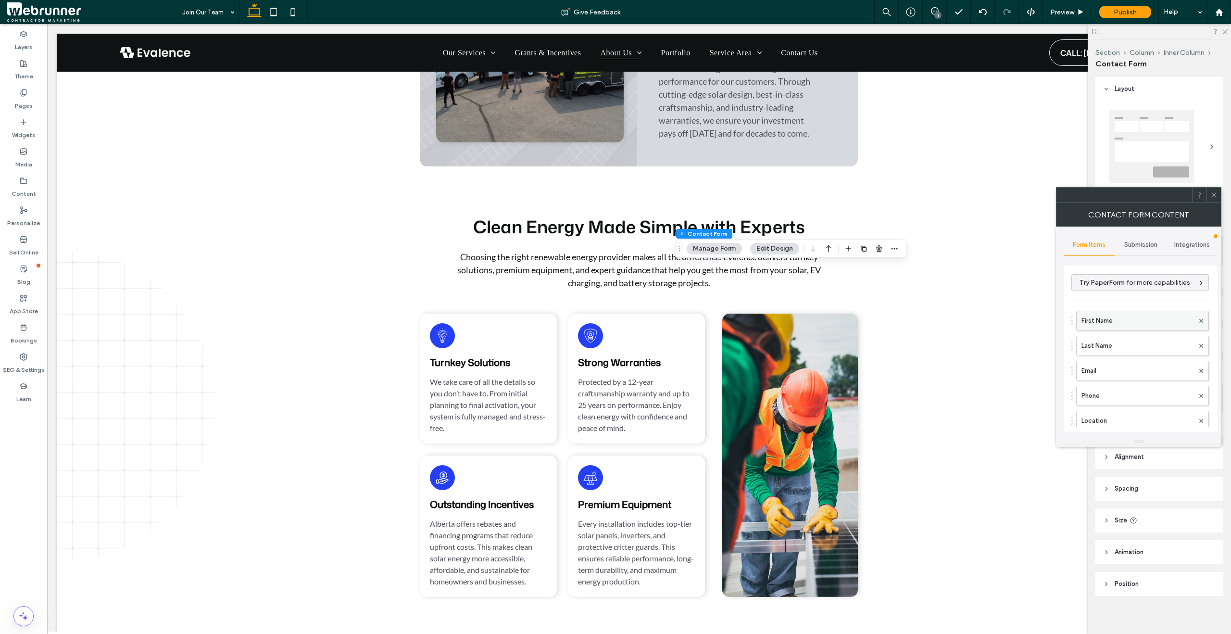
click at [1102, 317] on label "First Name" at bounding box center [1138, 320] width 113 height 19
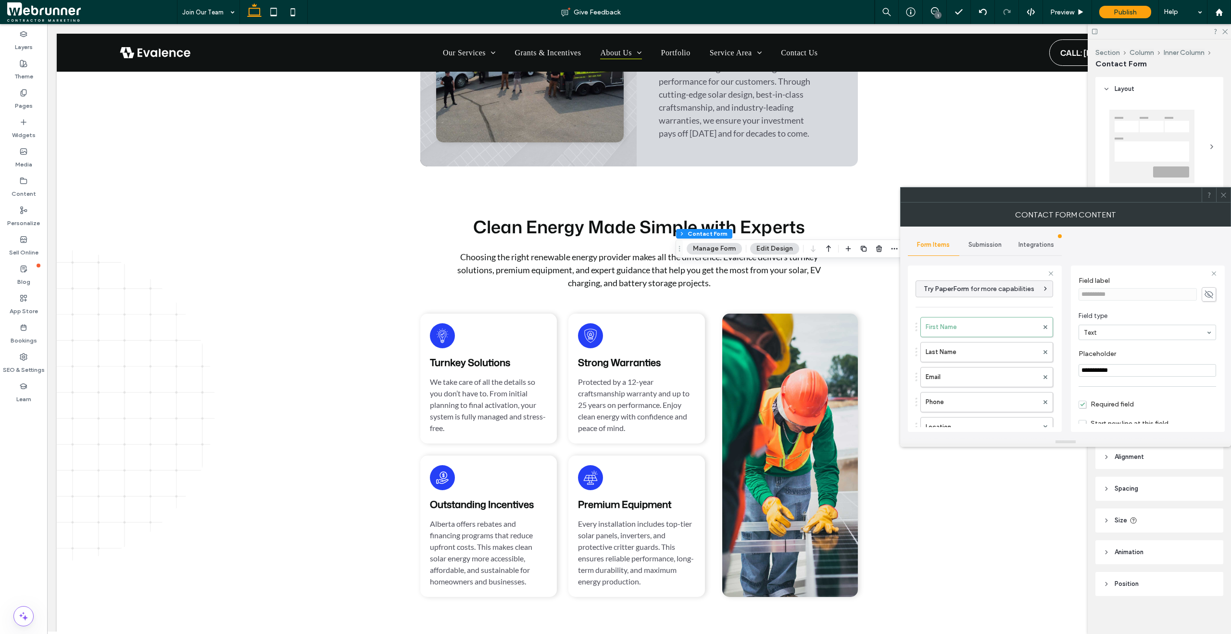
scroll to position [67, 0]
click at [996, 347] on label "Last Name" at bounding box center [982, 351] width 113 height 19
type input "**********"
click at [998, 377] on label "Email" at bounding box center [982, 376] width 113 height 19
click at [1001, 394] on label "Phone" at bounding box center [982, 401] width 113 height 19
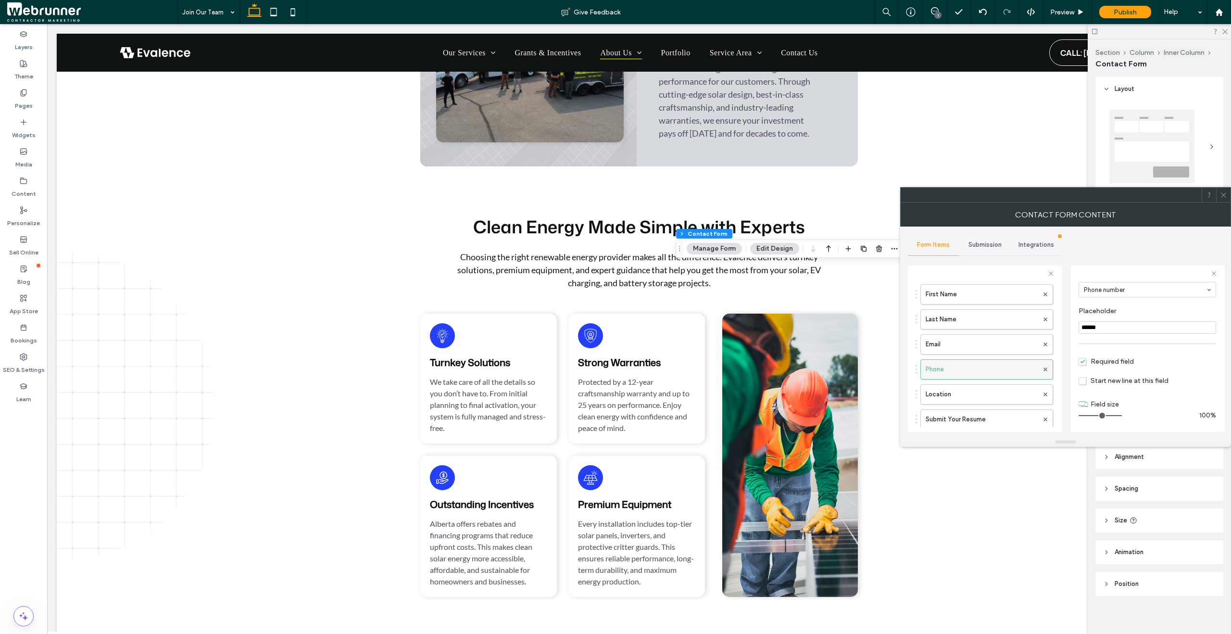
scroll to position [34, 0]
click at [1001, 394] on label "Location" at bounding box center [982, 392] width 113 height 19
click at [1089, 360] on span "Required field" at bounding box center [1106, 361] width 55 height 8
click at [971, 378] on label "Submit Your Resume" at bounding box center [982, 374] width 113 height 19
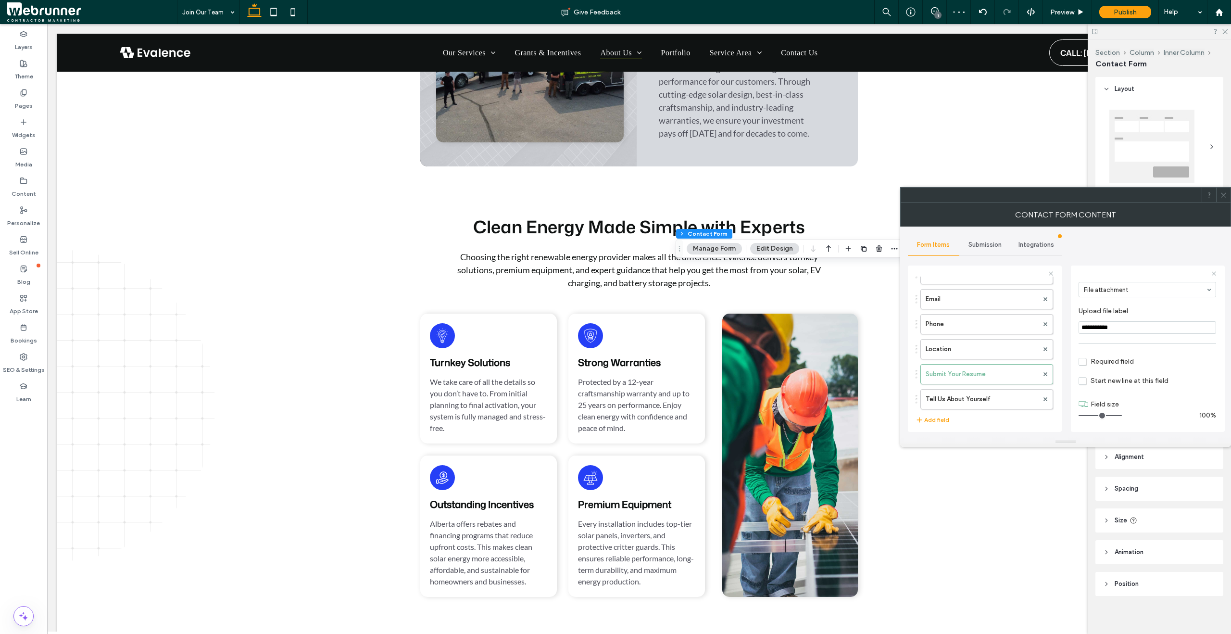
click at [1082, 362] on span "Required field" at bounding box center [1106, 361] width 55 height 8
click at [1001, 344] on label "Tell Us About Yourself" at bounding box center [982, 343] width 113 height 19
click at [1223, 196] on icon at bounding box center [1223, 194] width 7 height 7
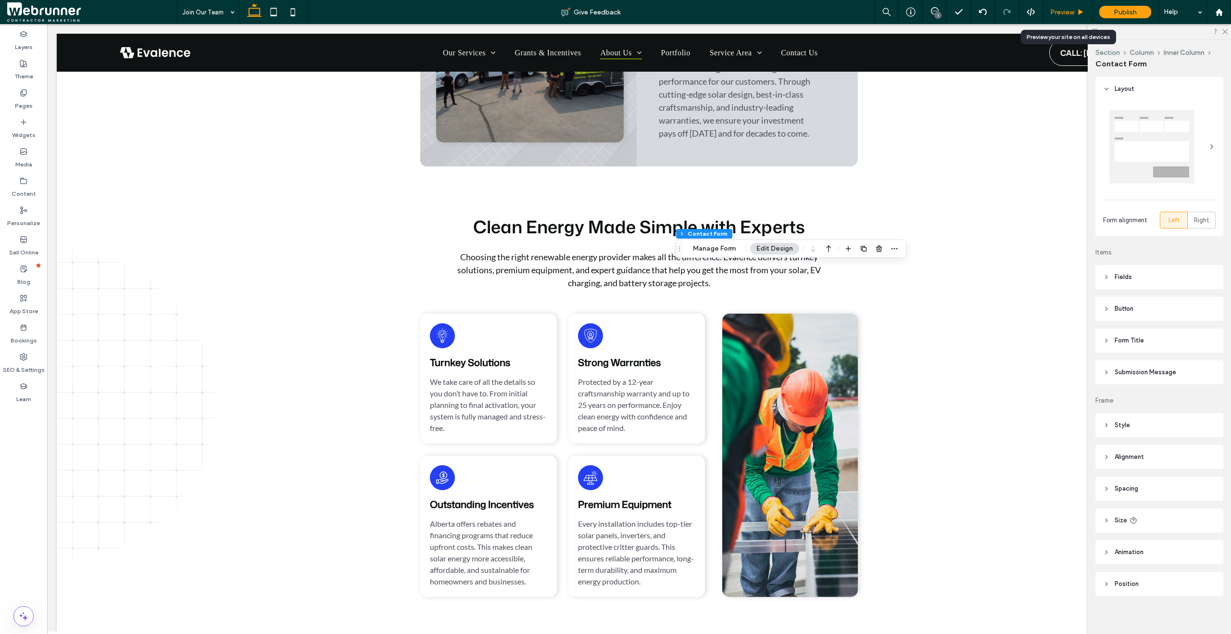
click at [1072, 11] on span "Preview" at bounding box center [1062, 12] width 24 height 8
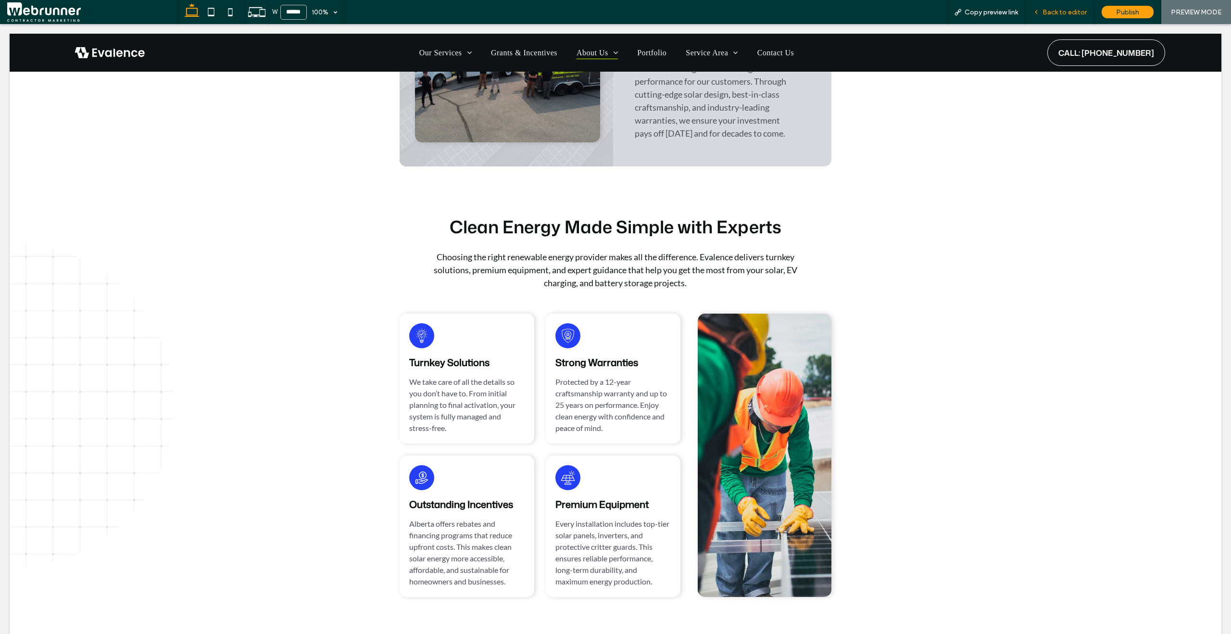
click at [1068, 13] on span "Back to editor" at bounding box center [1065, 12] width 44 height 8
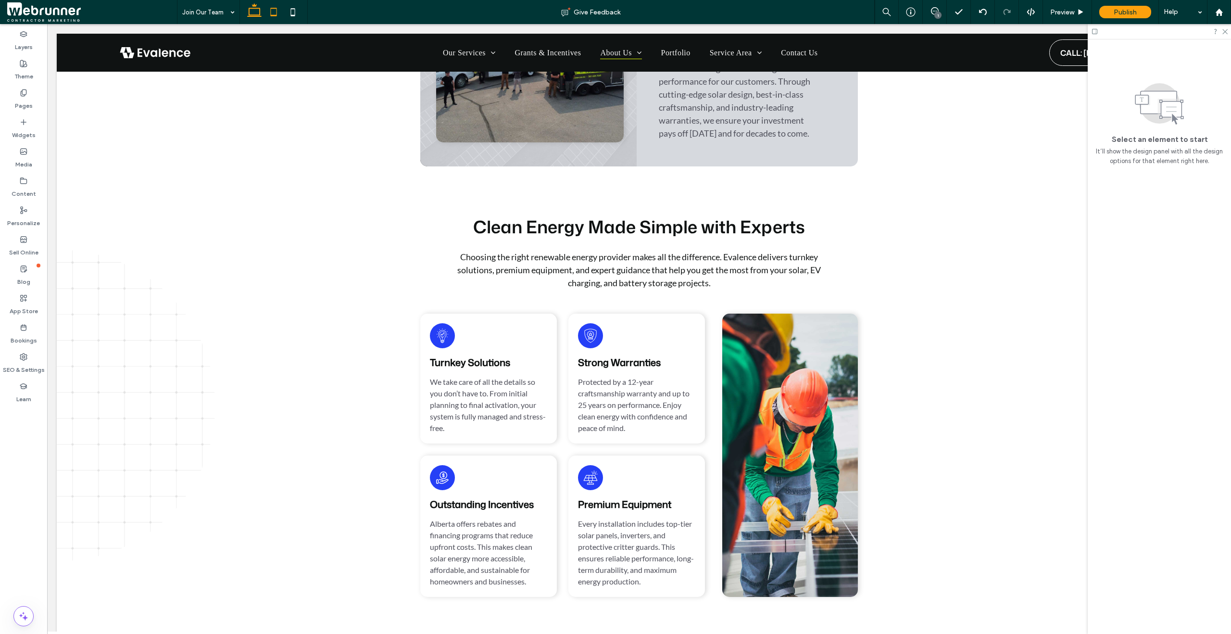
click at [264, 16] on icon at bounding box center [273, 11] width 19 height 19
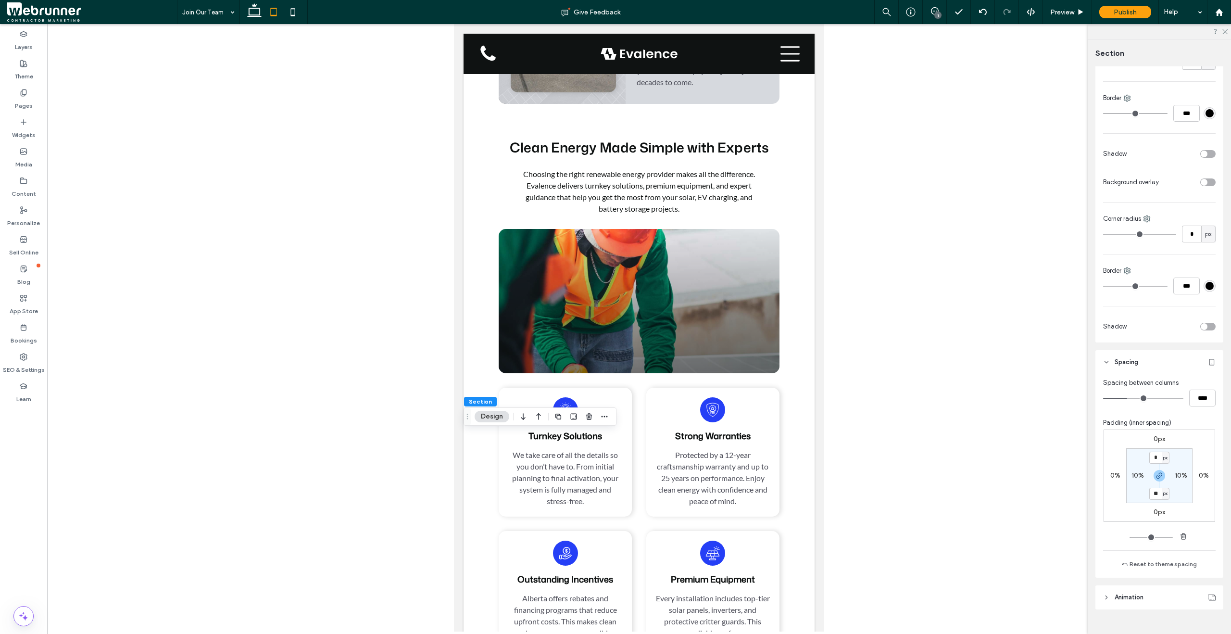
scroll to position [243, 0]
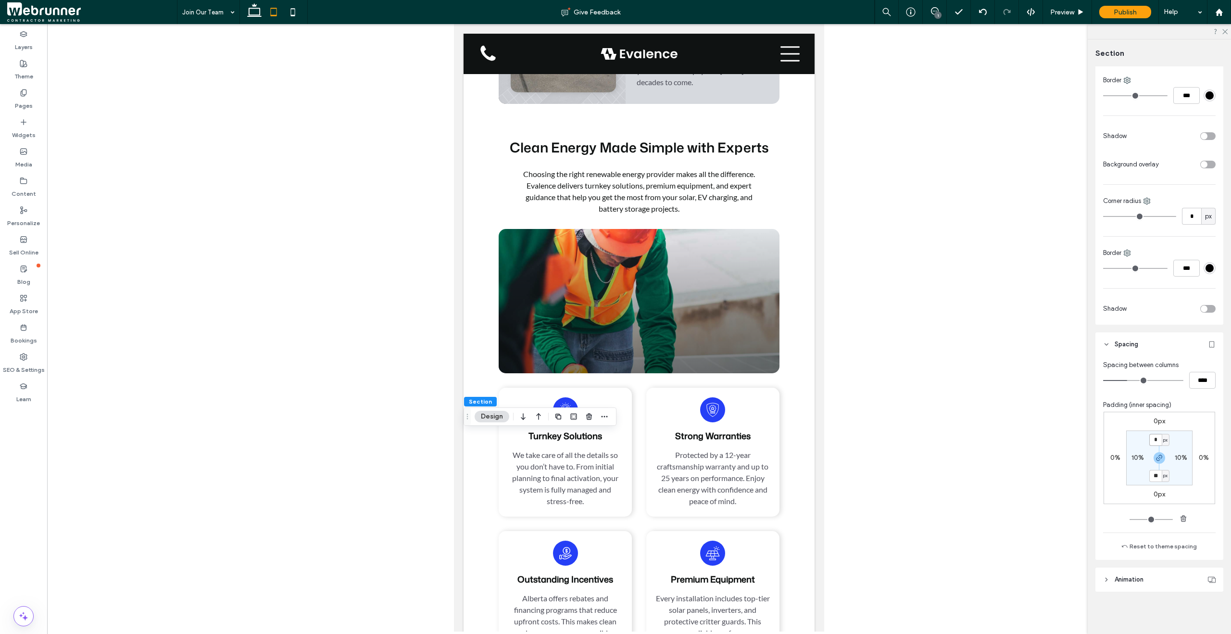
click at [1150, 440] on input "*" at bounding box center [1155, 440] width 13 height 12
type input "**"
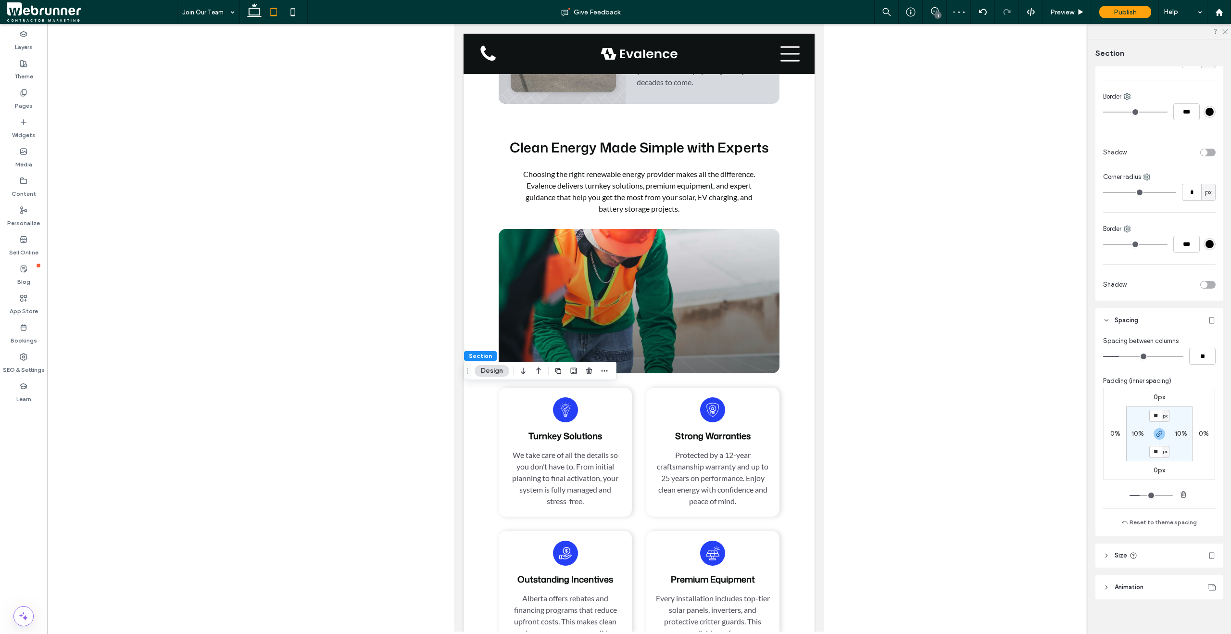
scroll to position [194, 0]
click at [1157, 422] on icon "button" at bounding box center [1160, 426] width 8 height 8
click at [1156, 409] on input "**" at bounding box center [1155, 408] width 13 height 12
type input "*"
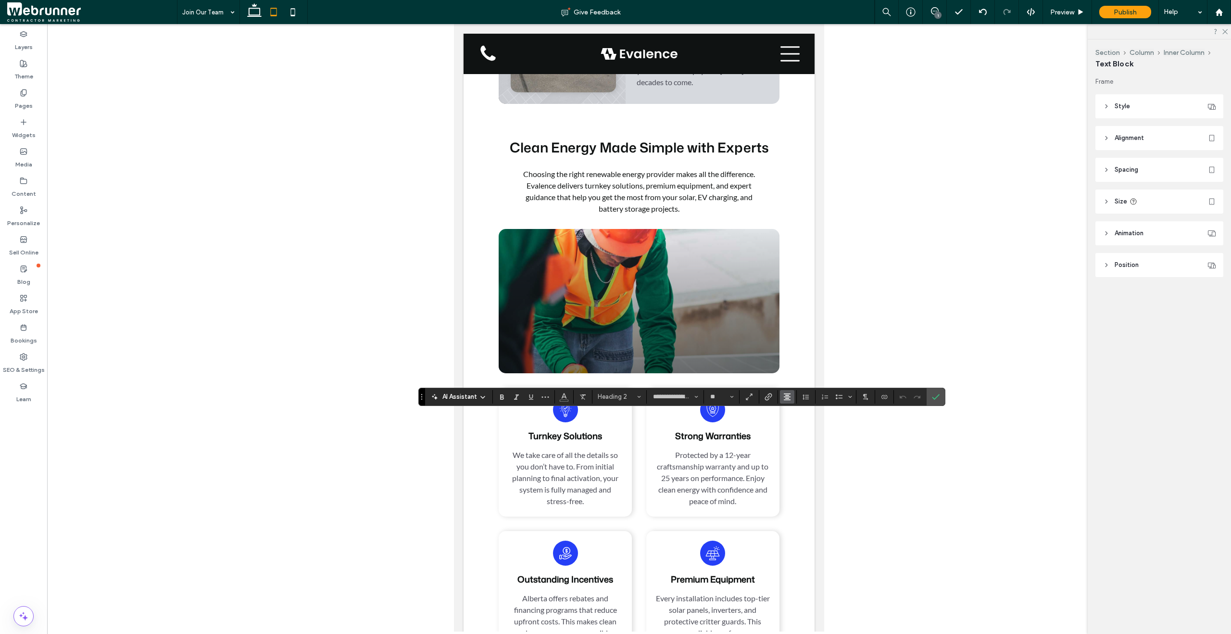
click at [787, 396] on icon "Alignment" at bounding box center [787, 397] width 8 height 8
click at [797, 335] on icon "ui.textEditor.alignment.left" at bounding box center [795, 339] width 8 height 8
click at [934, 394] on icon "Confirm" at bounding box center [936, 397] width 8 height 8
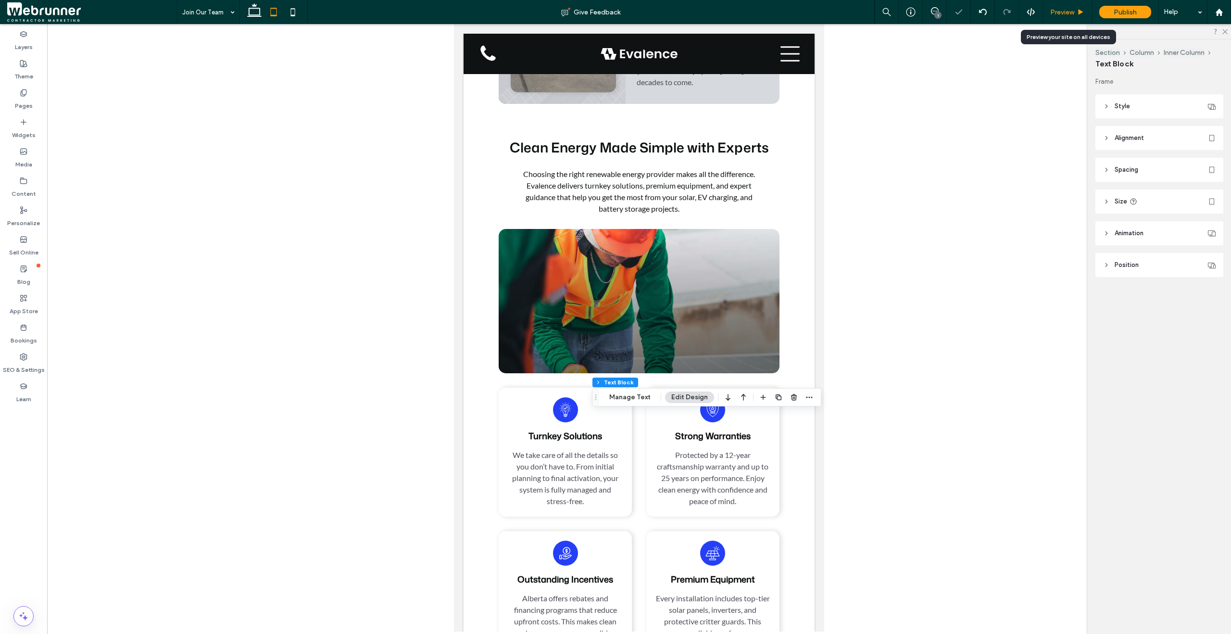
click at [1056, 9] on span "Preview" at bounding box center [1062, 12] width 24 height 8
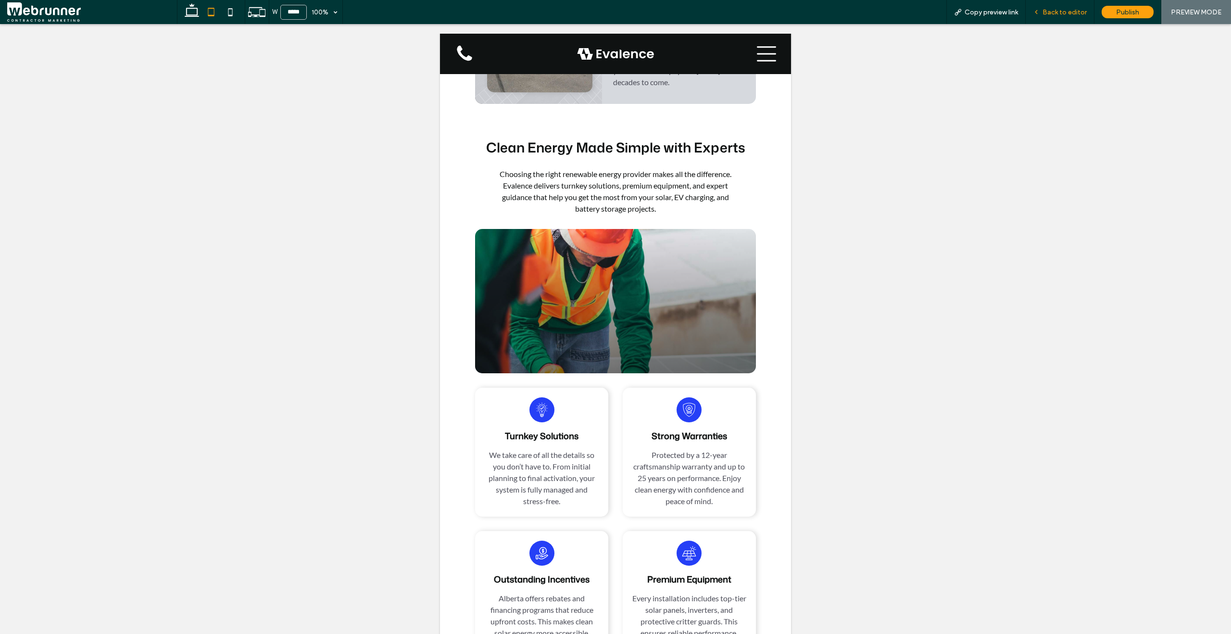
click at [1060, 8] on span "Back to editor" at bounding box center [1065, 12] width 44 height 8
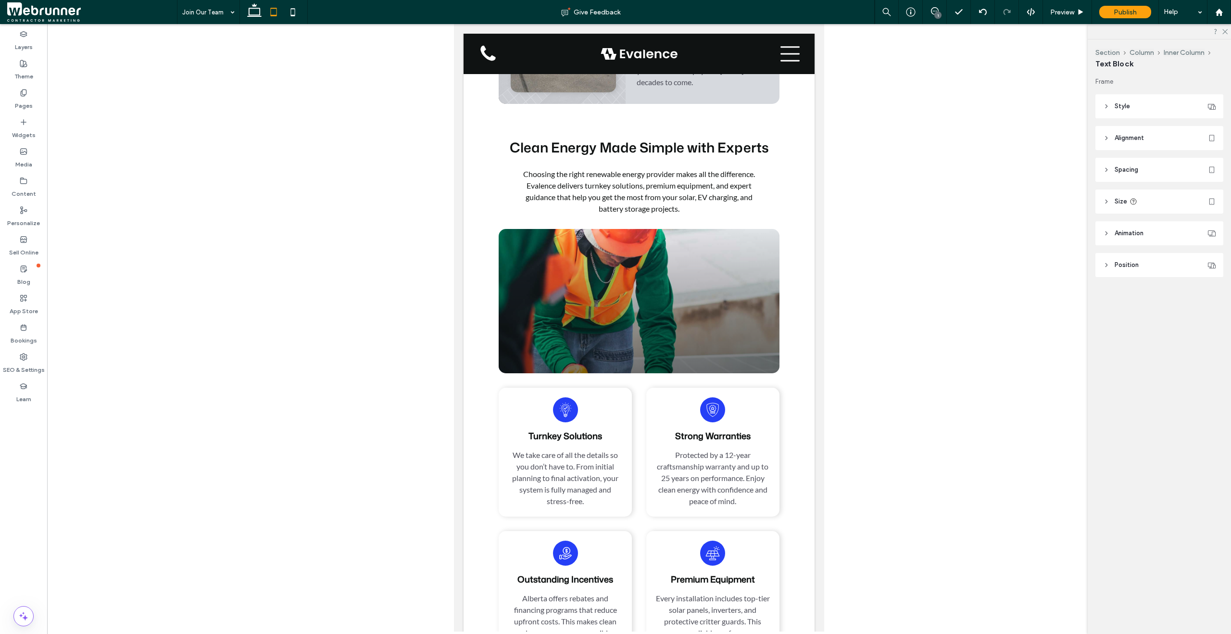
type input "**********"
type input "**"
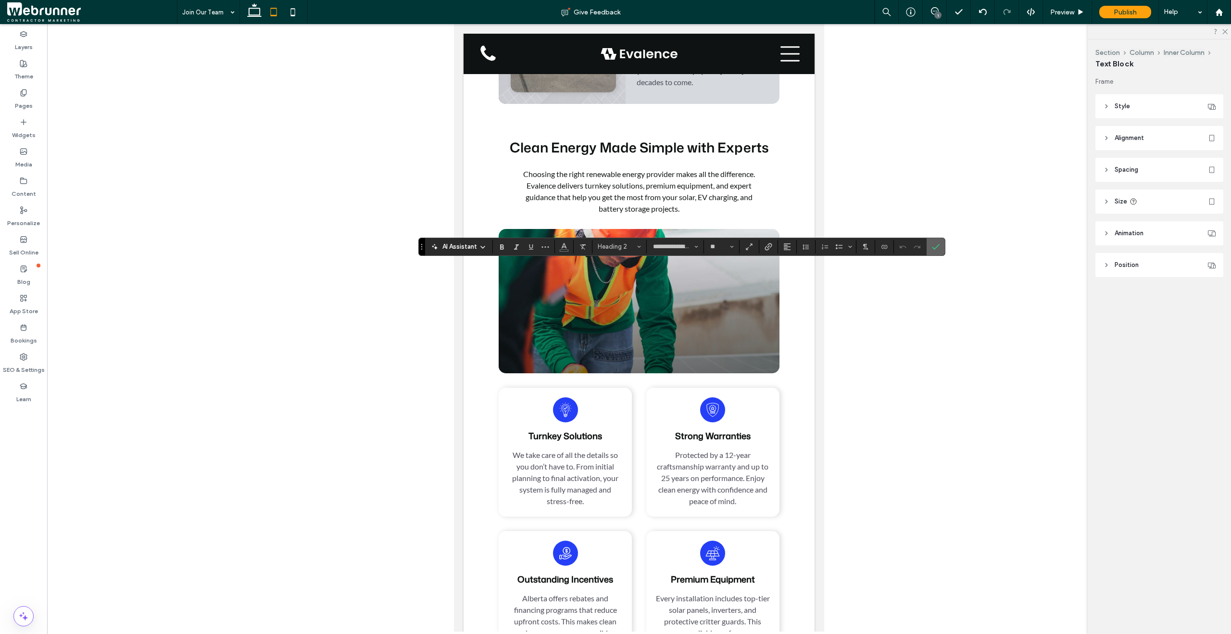
click at [932, 249] on icon "Confirm" at bounding box center [936, 247] width 8 height 8
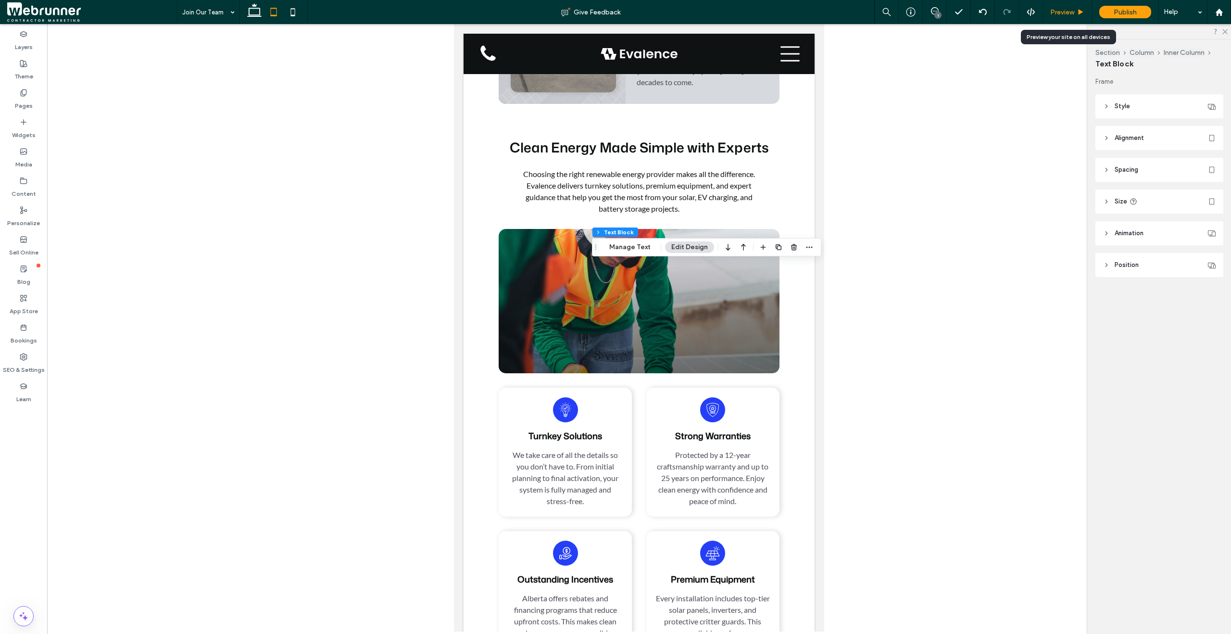
click at [1049, 13] on div "Preview" at bounding box center [1067, 12] width 49 height 8
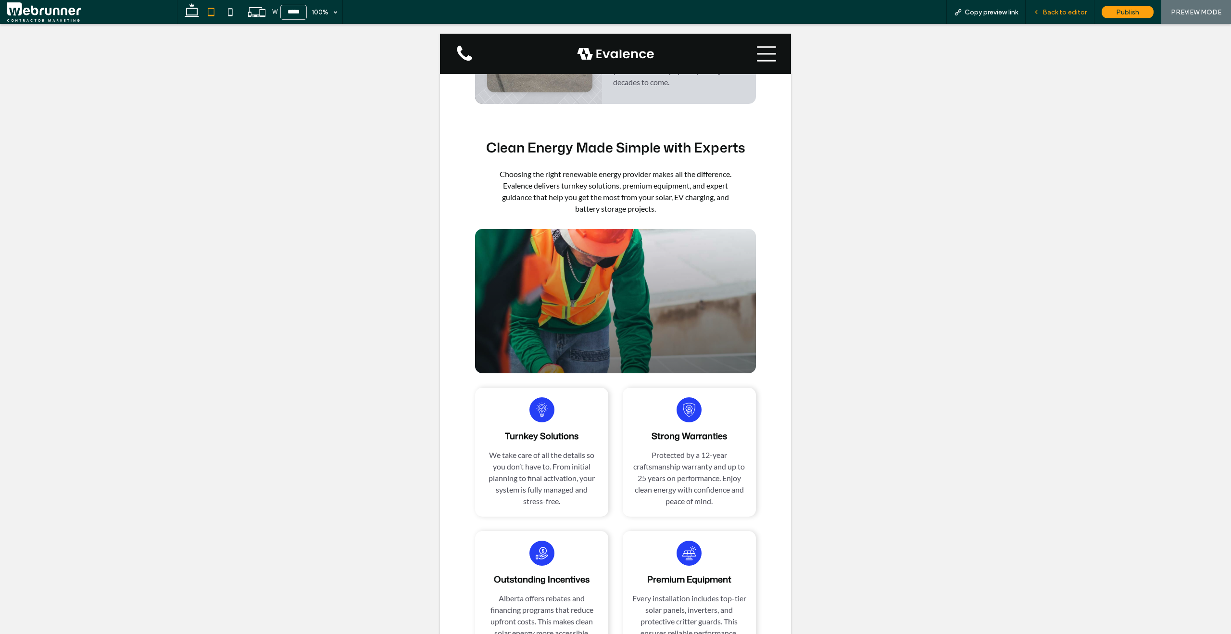
click at [1057, 18] on div "Back to editor" at bounding box center [1060, 12] width 69 height 24
click at [1044, 16] on div "Back to editor" at bounding box center [1060, 12] width 69 height 24
click at [1044, 12] on span "Back to editor" at bounding box center [1065, 12] width 44 height 8
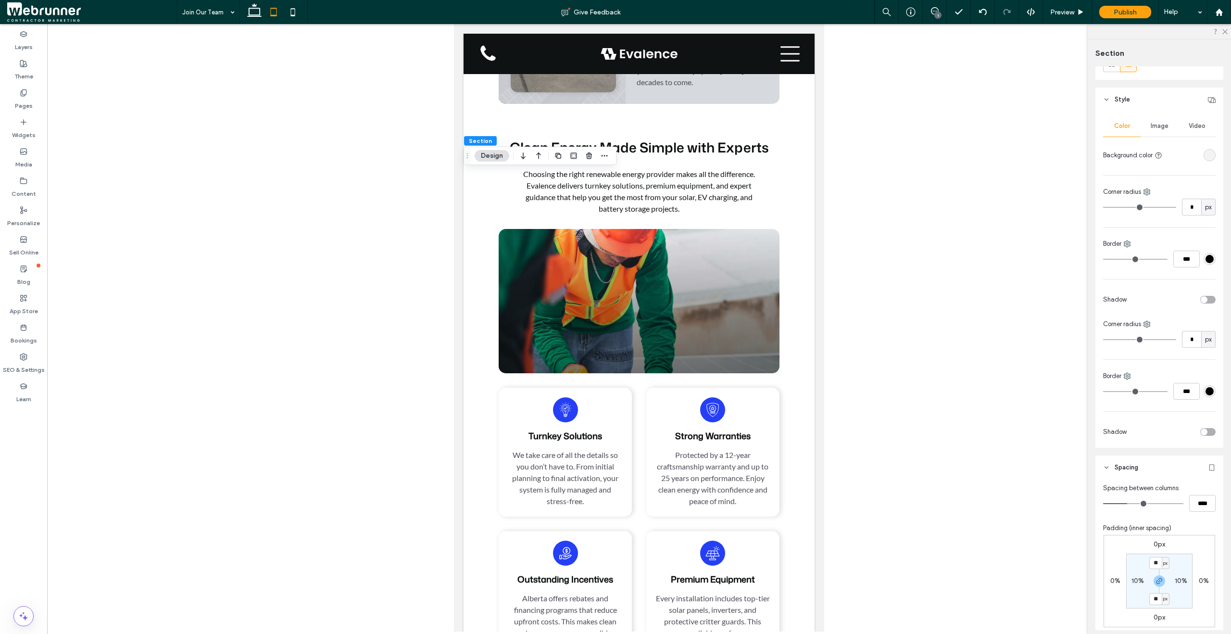
scroll to position [162, 0]
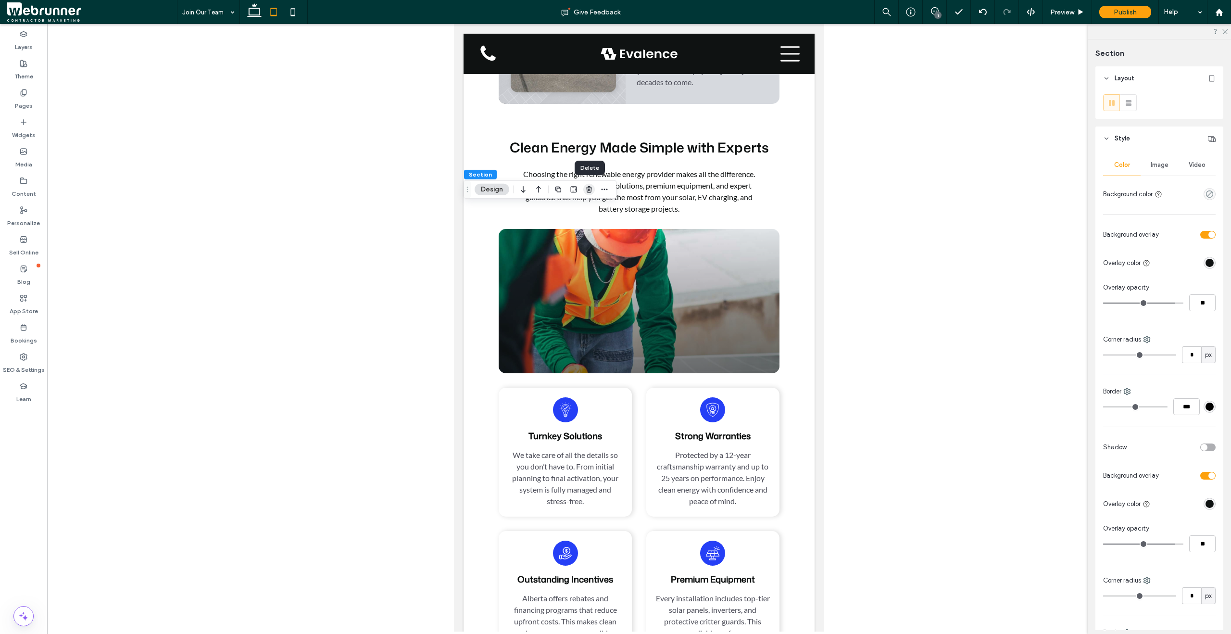
click at [592, 189] on icon "button" at bounding box center [589, 190] width 8 height 8
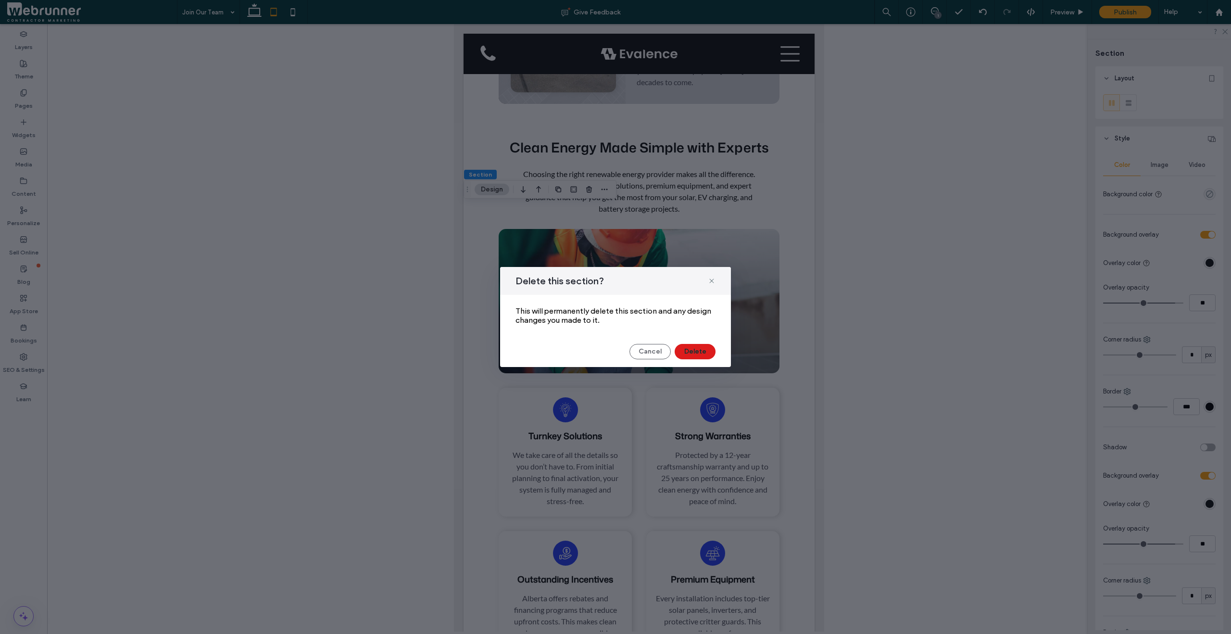
click at [689, 359] on div "Delete this section? This will permanently delete this section and any design c…" at bounding box center [615, 317] width 231 height 100
click at [691, 353] on button "Delete" at bounding box center [695, 351] width 41 height 15
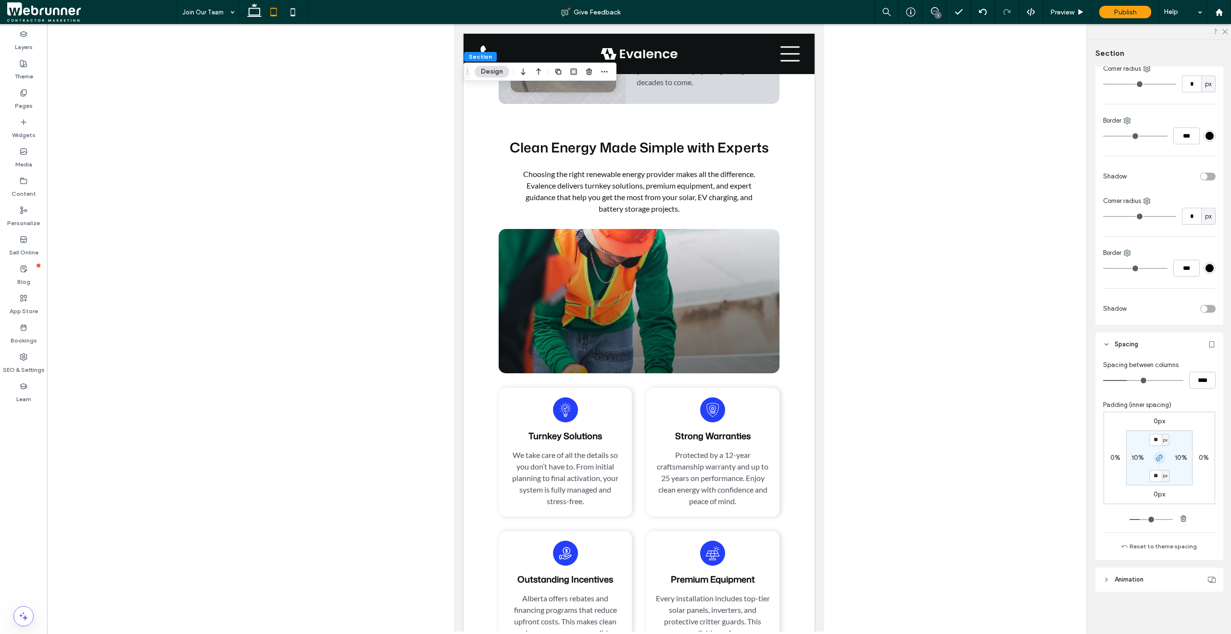
click at [1156, 460] on icon "button" at bounding box center [1160, 458] width 8 height 8
click at [1156, 476] on label "40px" at bounding box center [1159, 475] width 16 height 8
type input "**"
click at [1154, 477] on input "**" at bounding box center [1155, 476] width 13 height 12
type input "***"
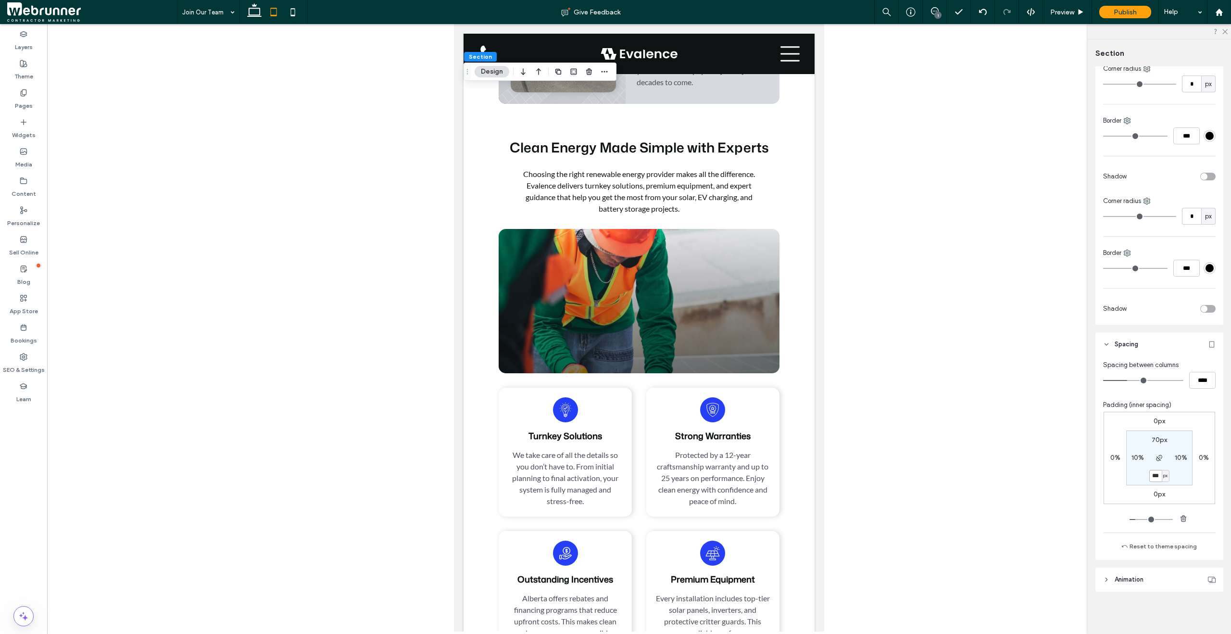
type input "***"
type input "*"
type input "***"
click at [1056, 13] on span "Preview" at bounding box center [1062, 12] width 24 height 8
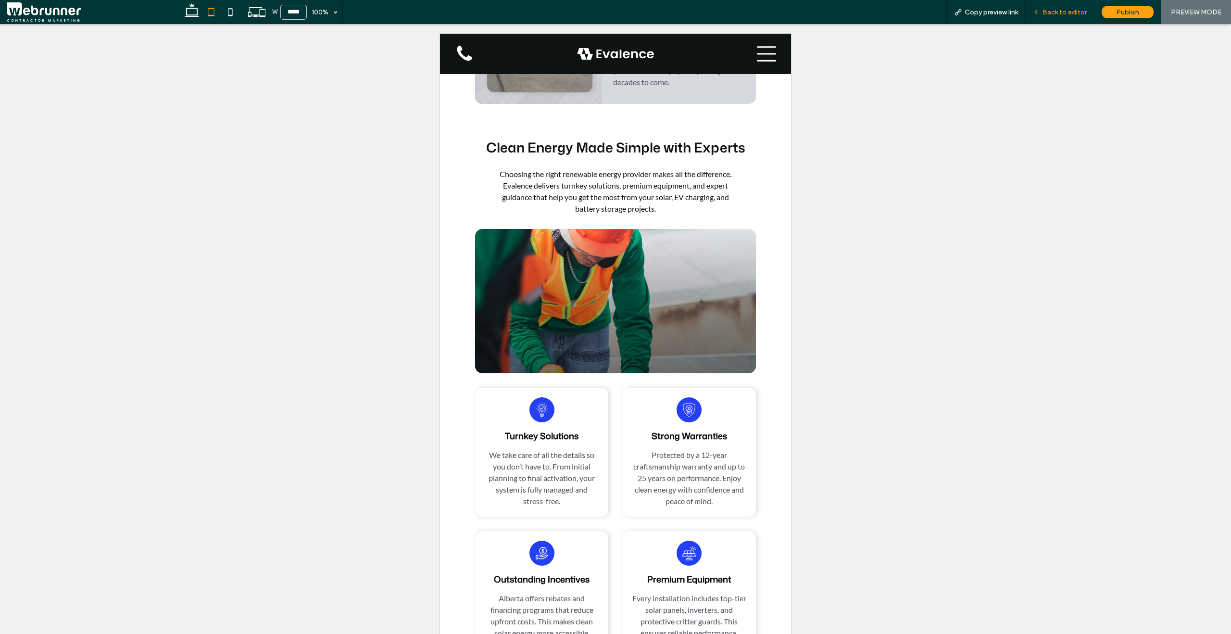
click at [1048, 9] on span "Back to editor" at bounding box center [1065, 12] width 44 height 8
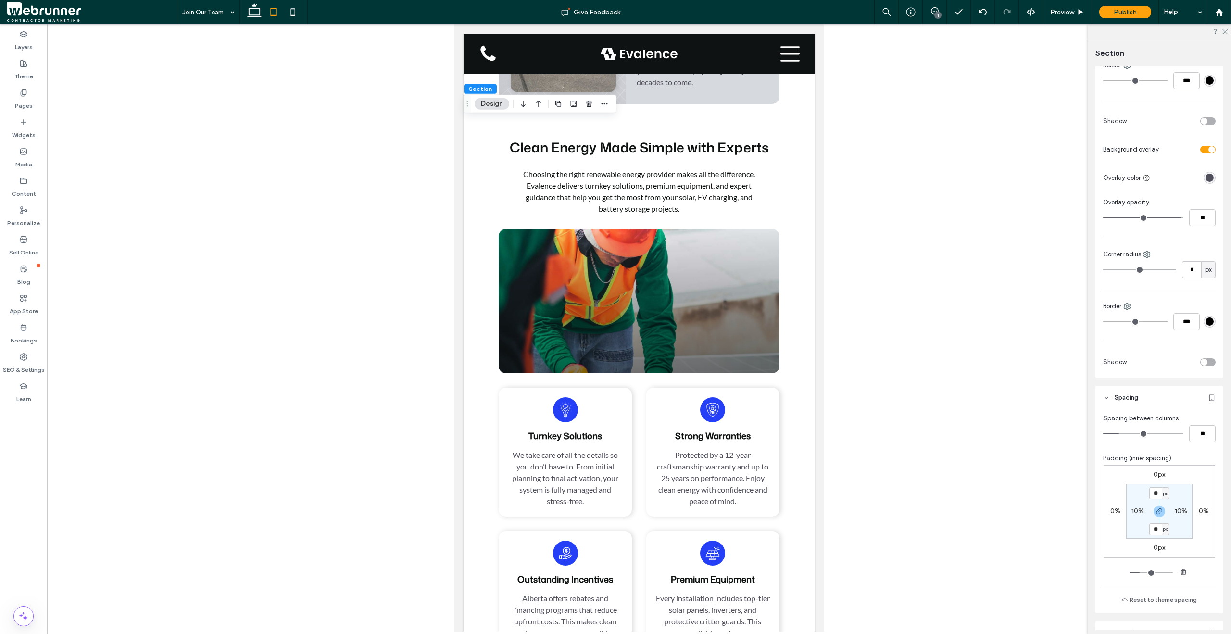
scroll to position [333, 0]
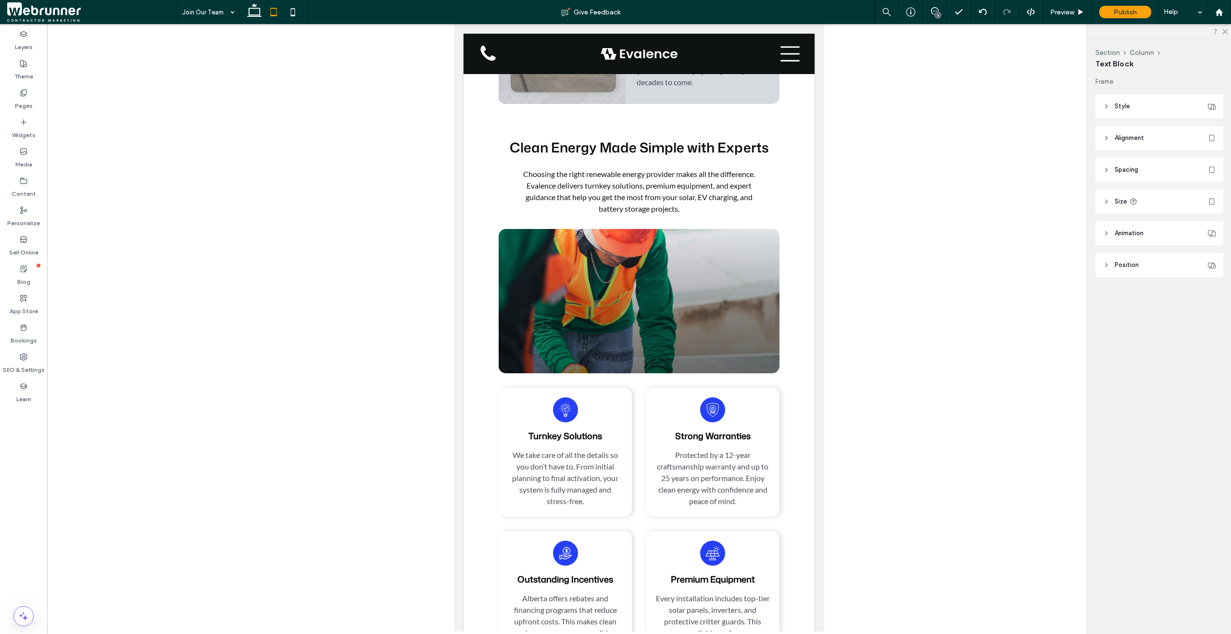
type input "**********"
type input "**"
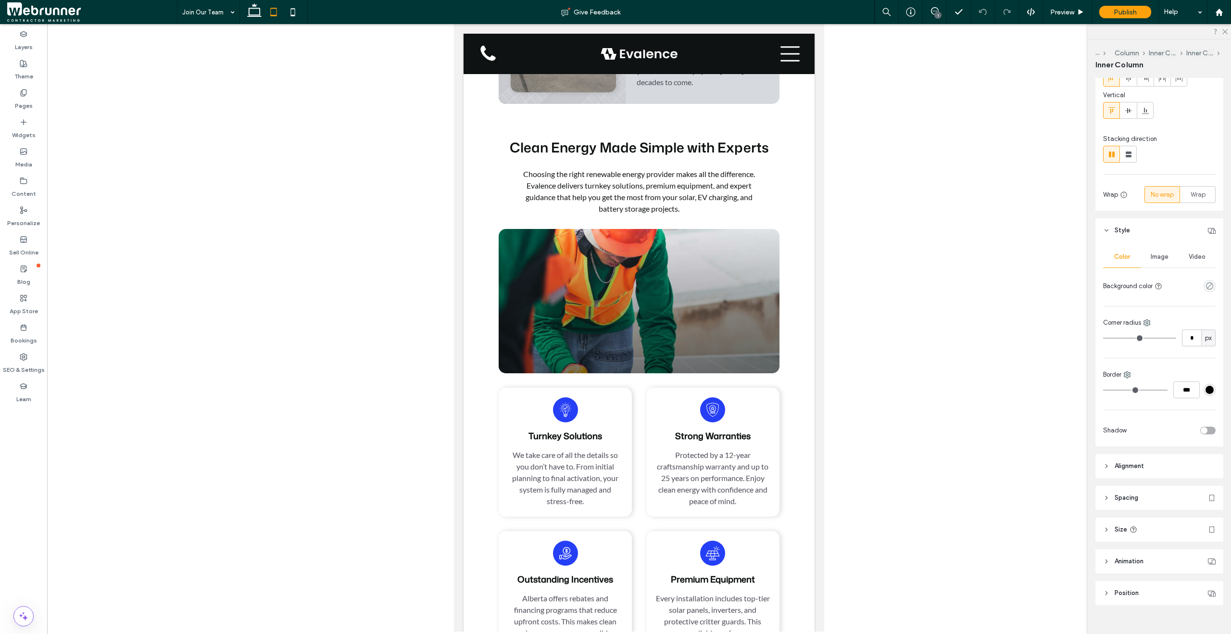
scroll to position [75, 0]
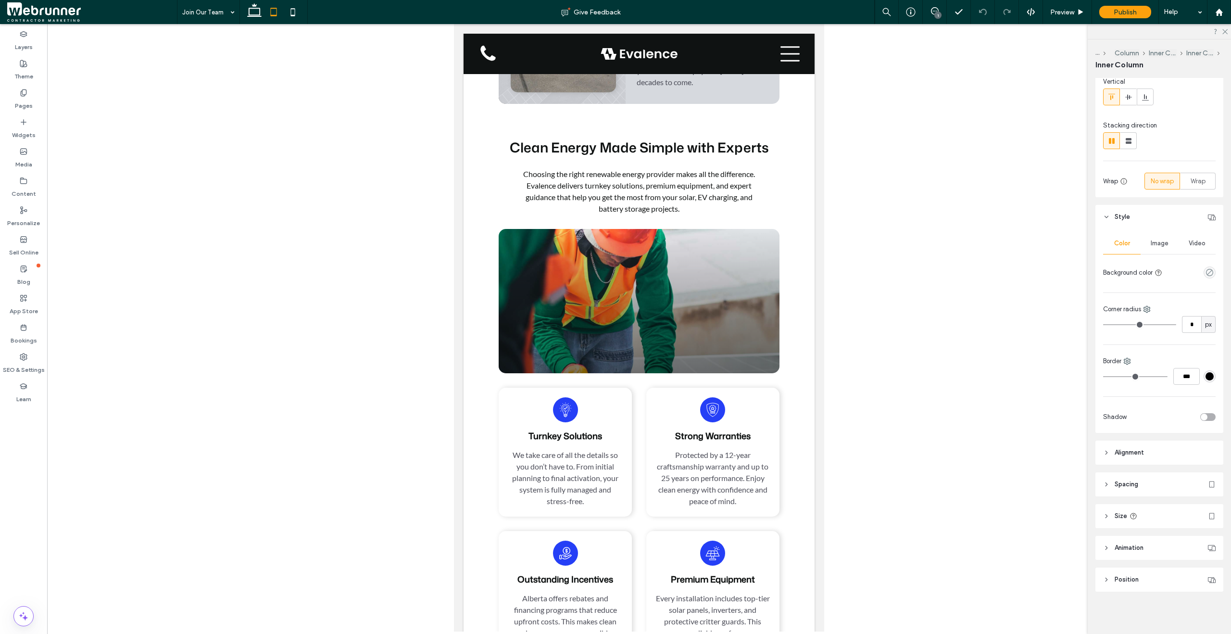
type input "**"
type input "****"
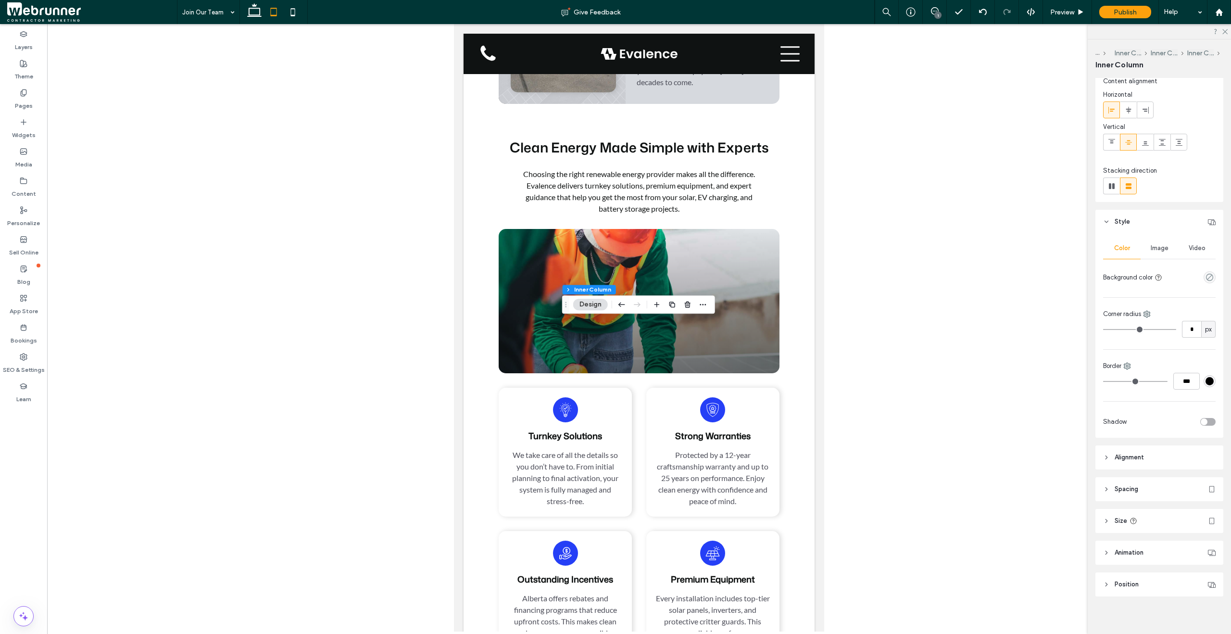
scroll to position [34, 0]
click at [1105, 513] on icon at bounding box center [1106, 516] width 7 height 7
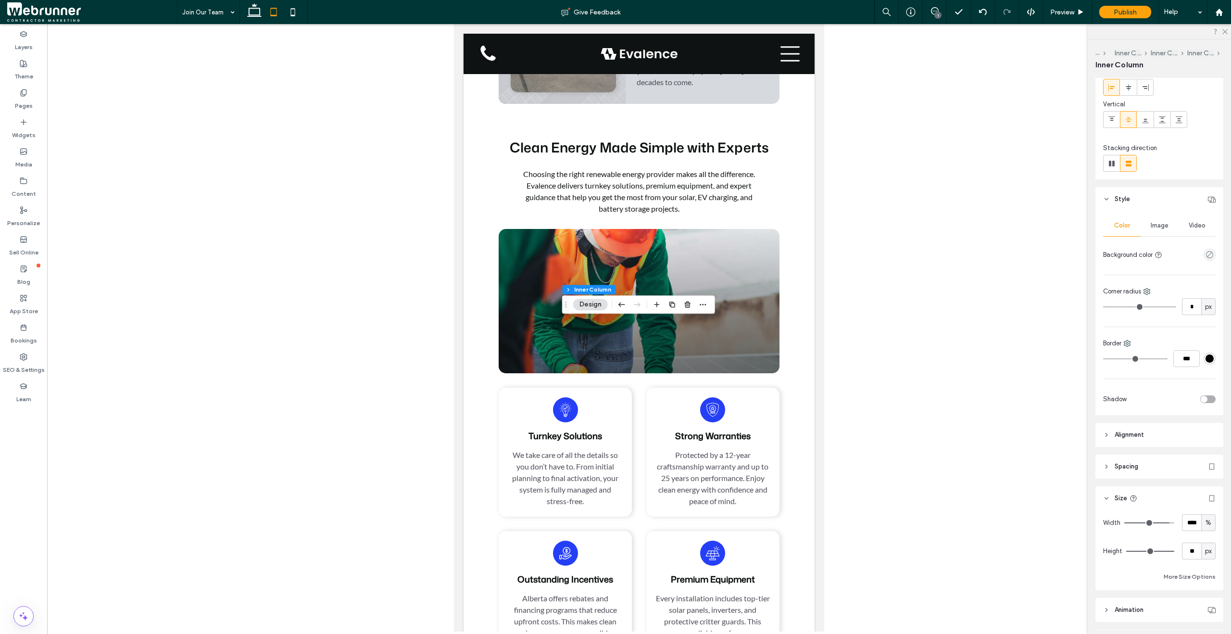
scroll to position [52, 0]
click at [1190, 521] on input "****" at bounding box center [1191, 522] width 19 height 17
type input "**"
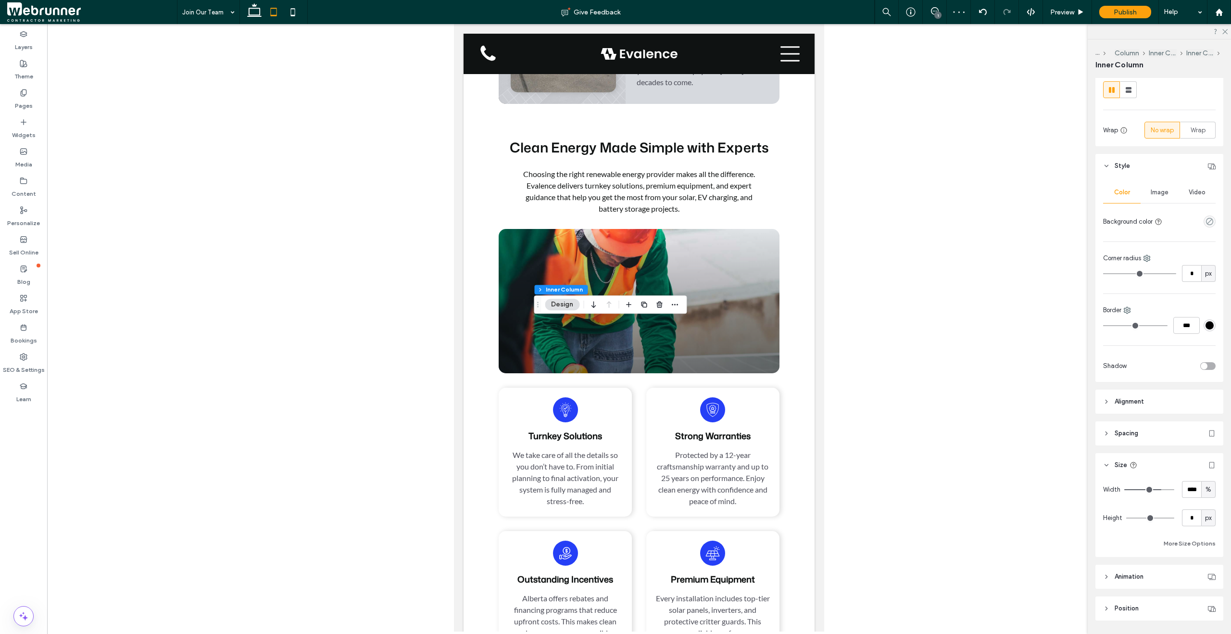
scroll to position [126, 0]
click at [1186, 489] on input "****" at bounding box center [1191, 488] width 19 height 17
type input "**"
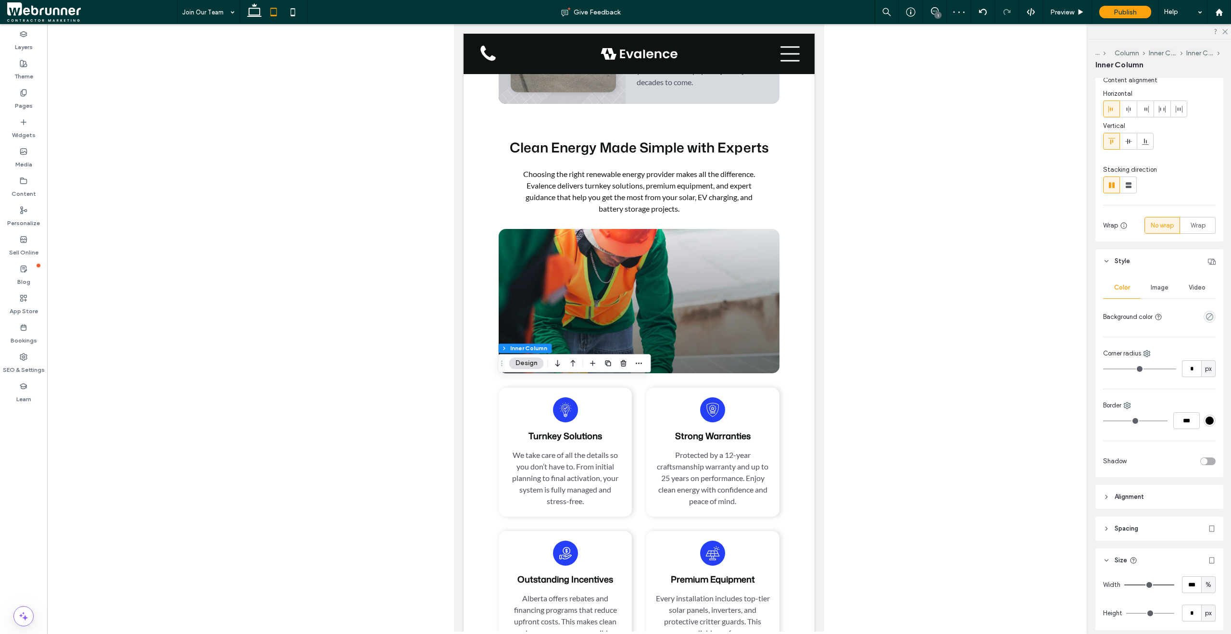
scroll to position [118, 0]
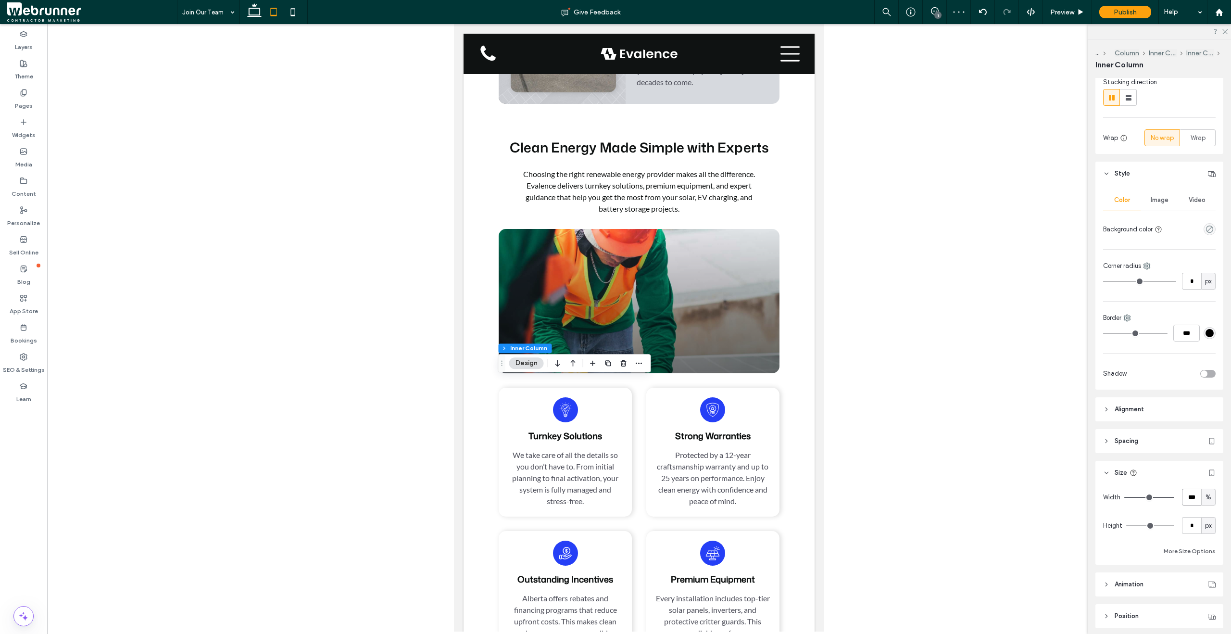
click at [1187, 495] on input "***" at bounding box center [1191, 497] width 19 height 17
type input "**"
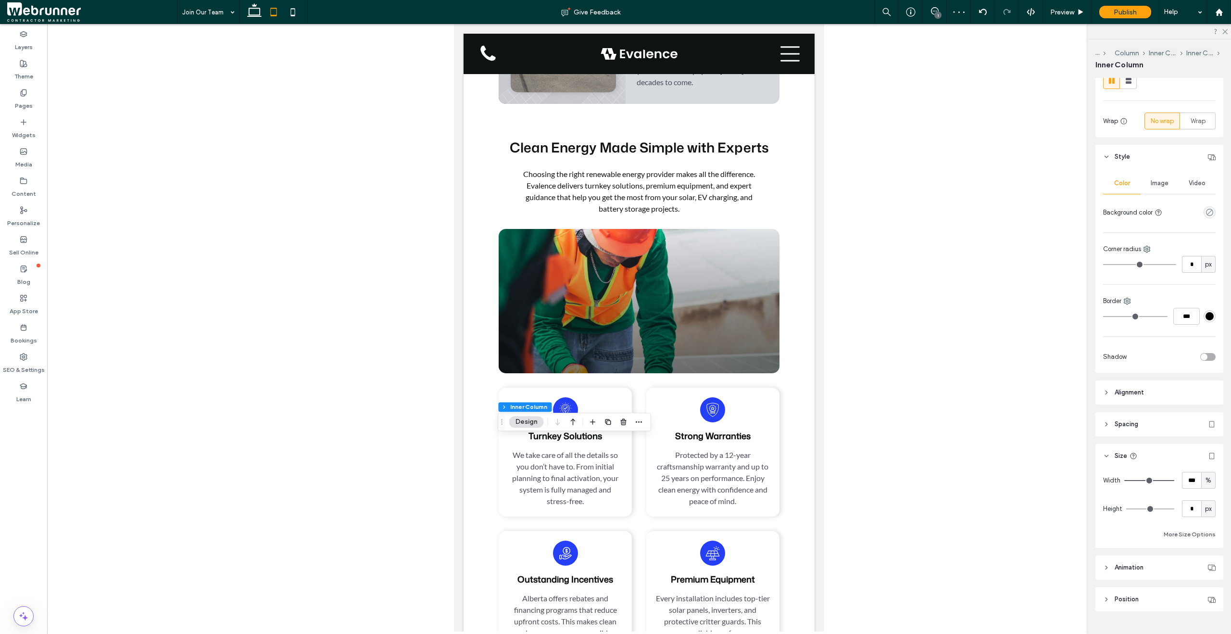
scroll to position [154, 0]
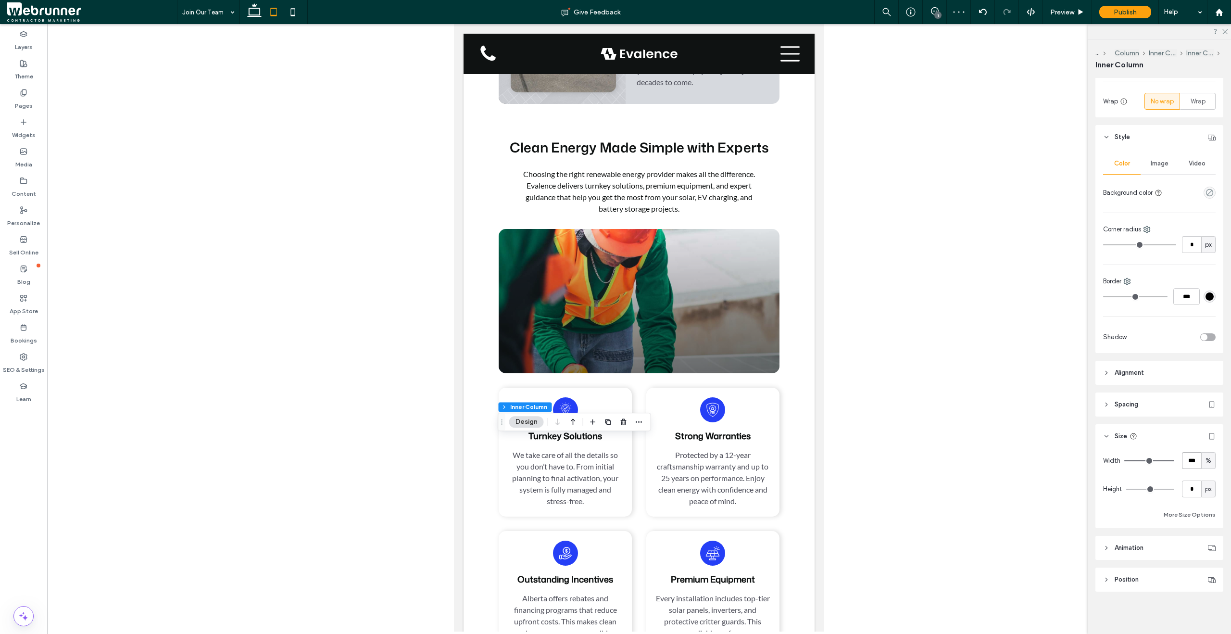
click at [1182, 461] on input "***" at bounding box center [1191, 460] width 19 height 17
type input "**"
click at [1072, 18] on div "Preview" at bounding box center [1067, 12] width 49 height 24
click at [1071, 15] on span "Preview" at bounding box center [1062, 12] width 24 height 8
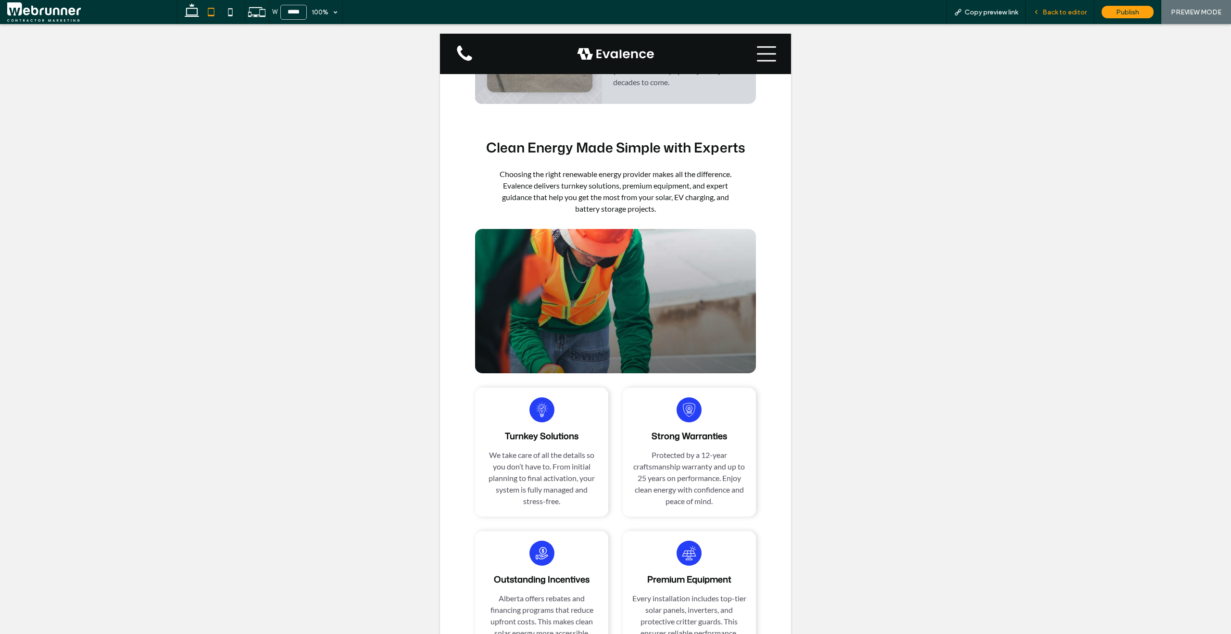
click at [1044, 13] on span "Back to editor" at bounding box center [1065, 12] width 44 height 8
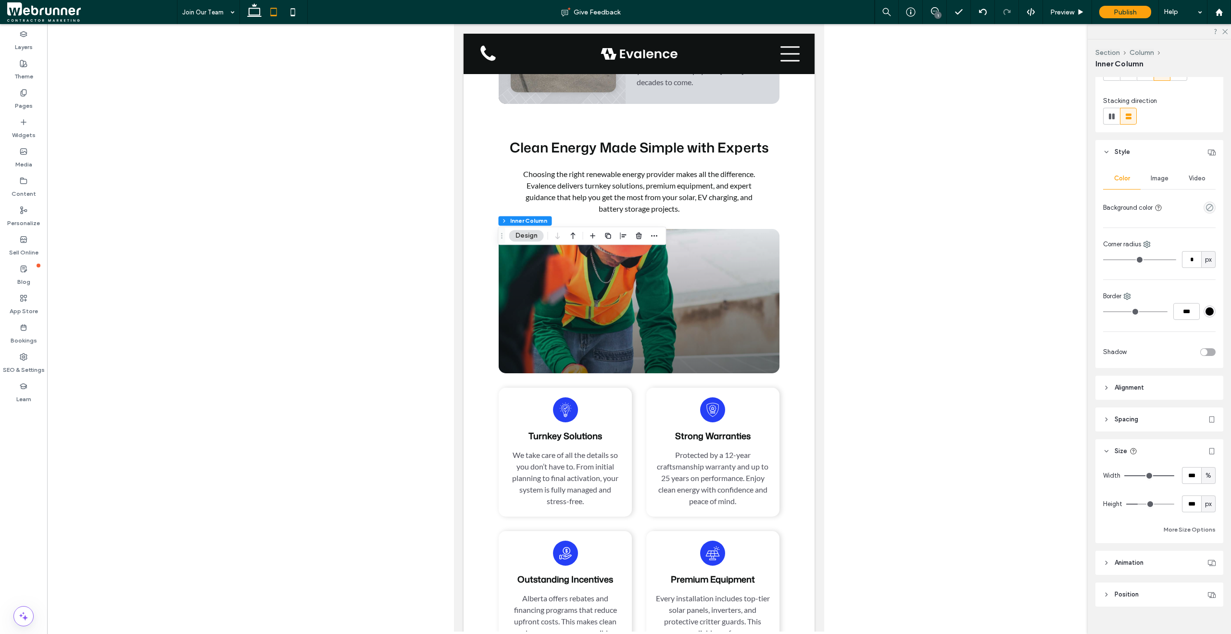
scroll to position [104, 0]
click at [1104, 414] on header "Spacing" at bounding box center [1159, 414] width 128 height 24
click at [1189, 448] on input "****" at bounding box center [1202, 449] width 26 height 17
type input "**"
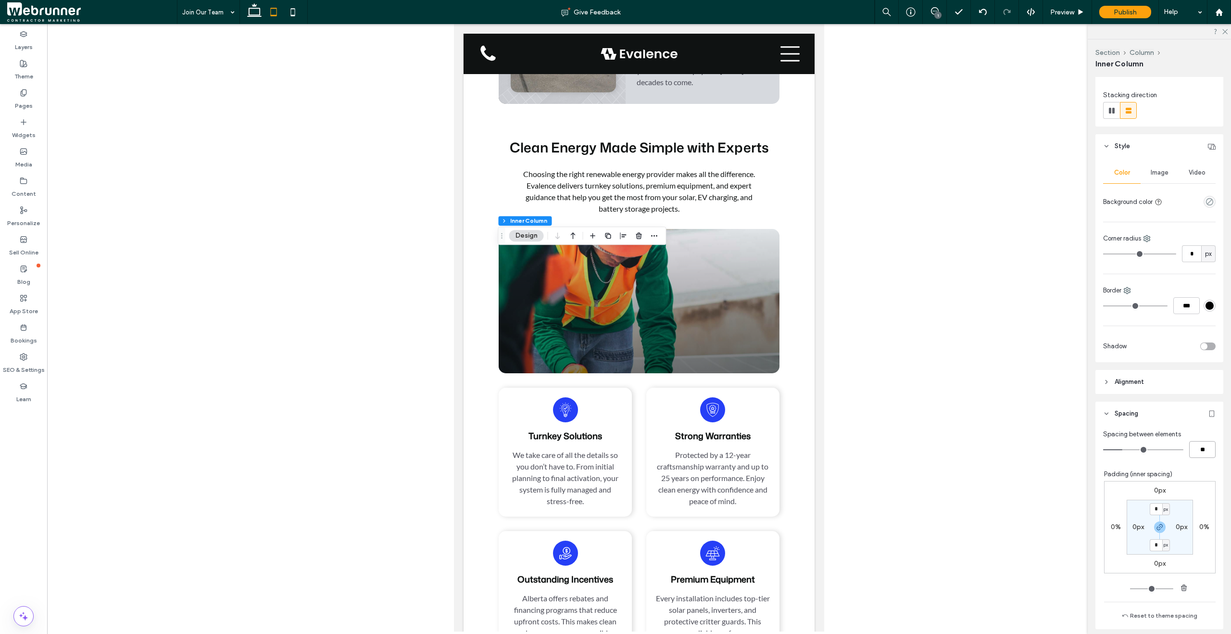
type input "****"
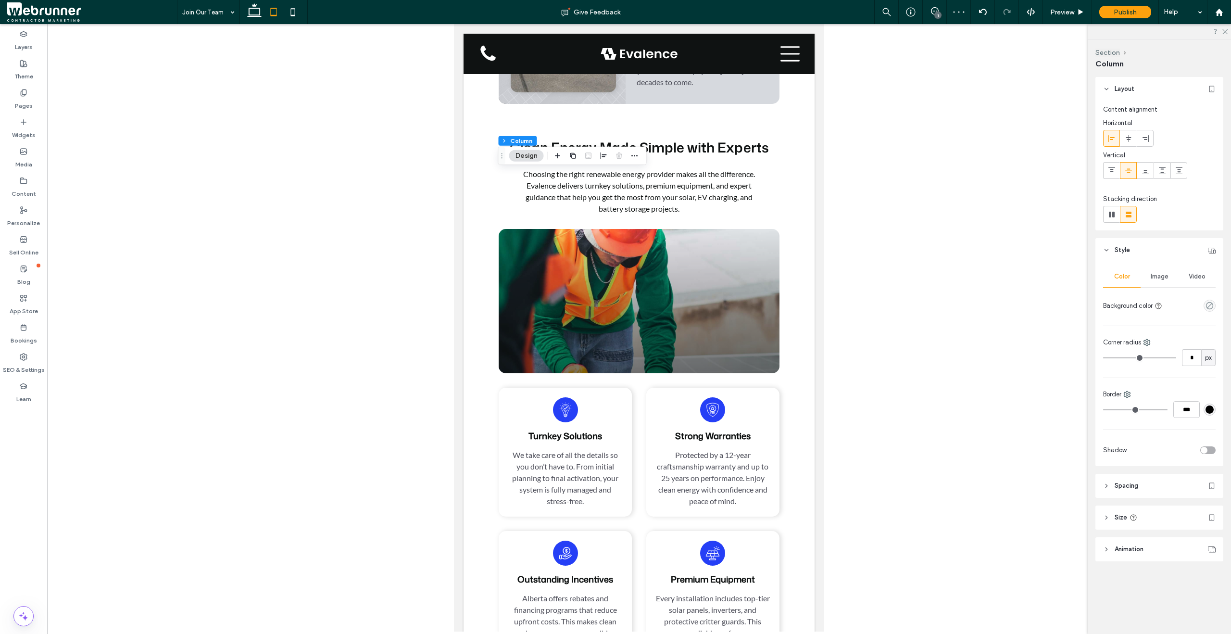
click at [1104, 522] on header "Size" at bounding box center [1159, 517] width 128 height 24
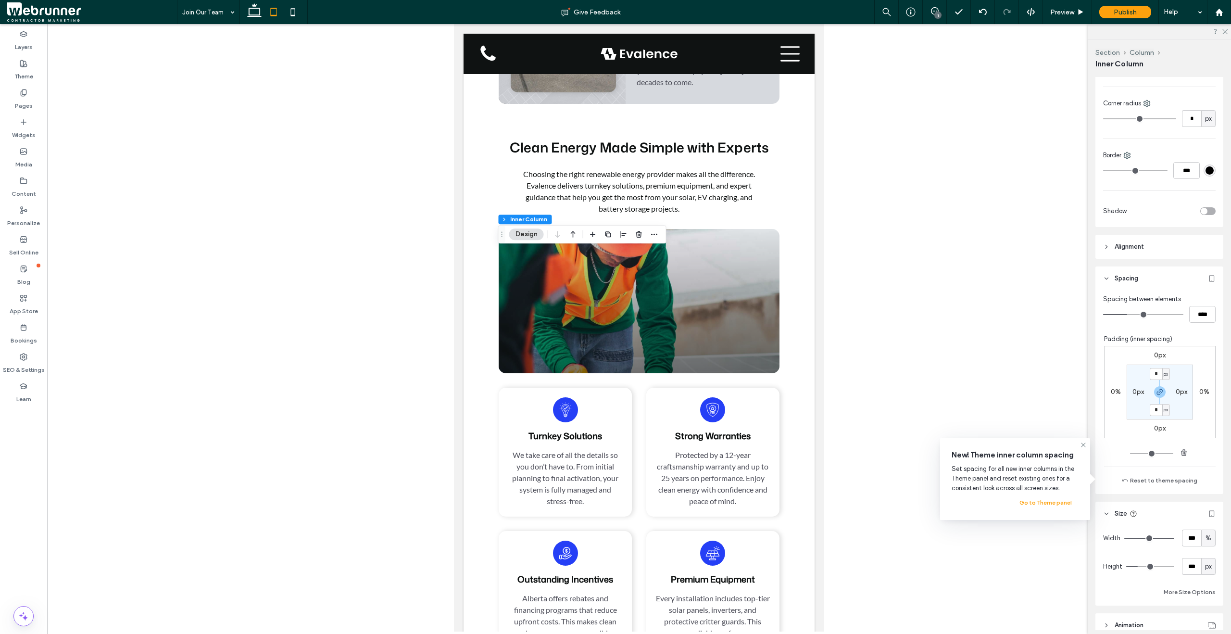
scroll to position [240, 0]
click at [1191, 569] on input "***" at bounding box center [1191, 564] width 19 height 17
type input "*"
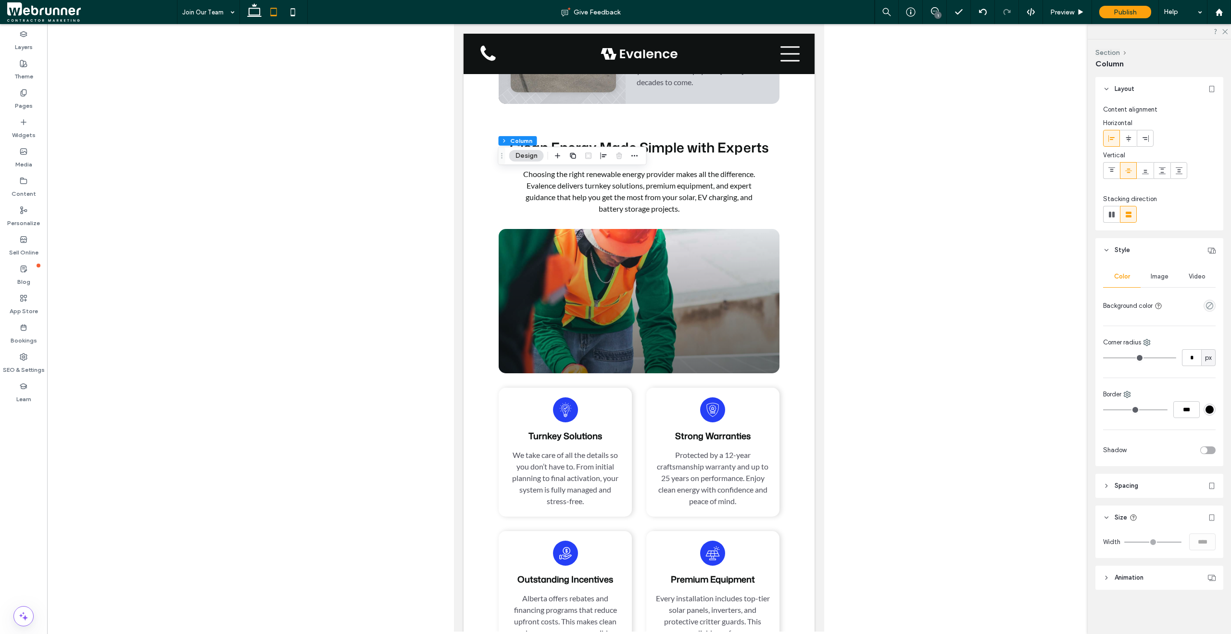
click at [1100, 492] on header "Spacing" at bounding box center [1159, 486] width 128 height 24
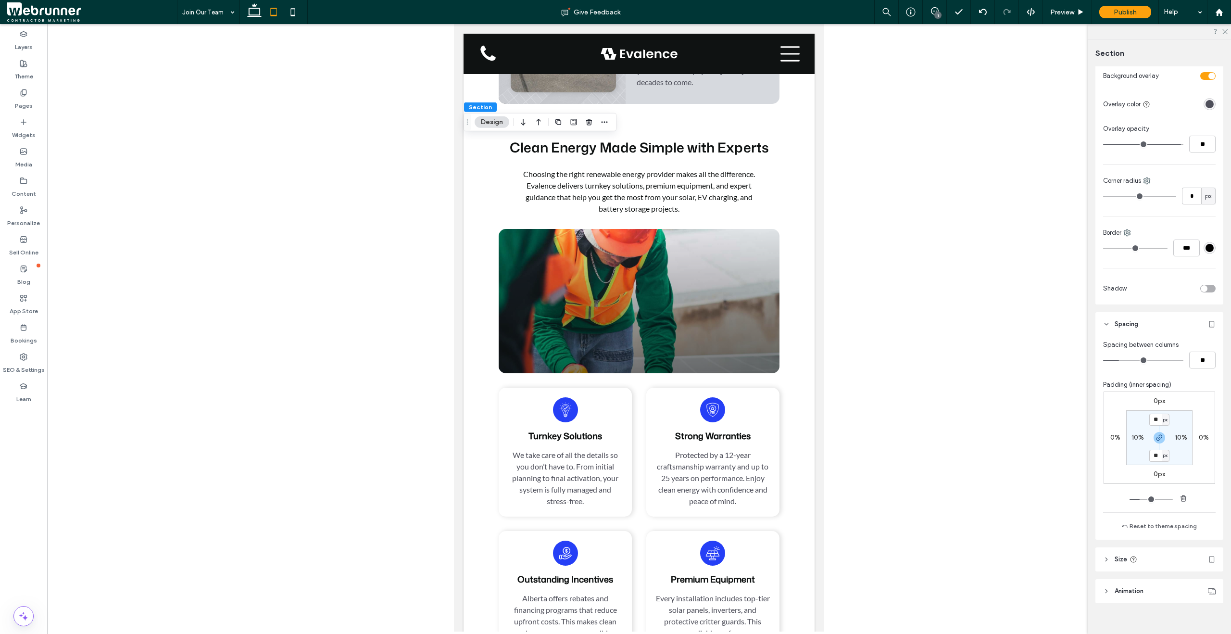
scroll to position [411, 0]
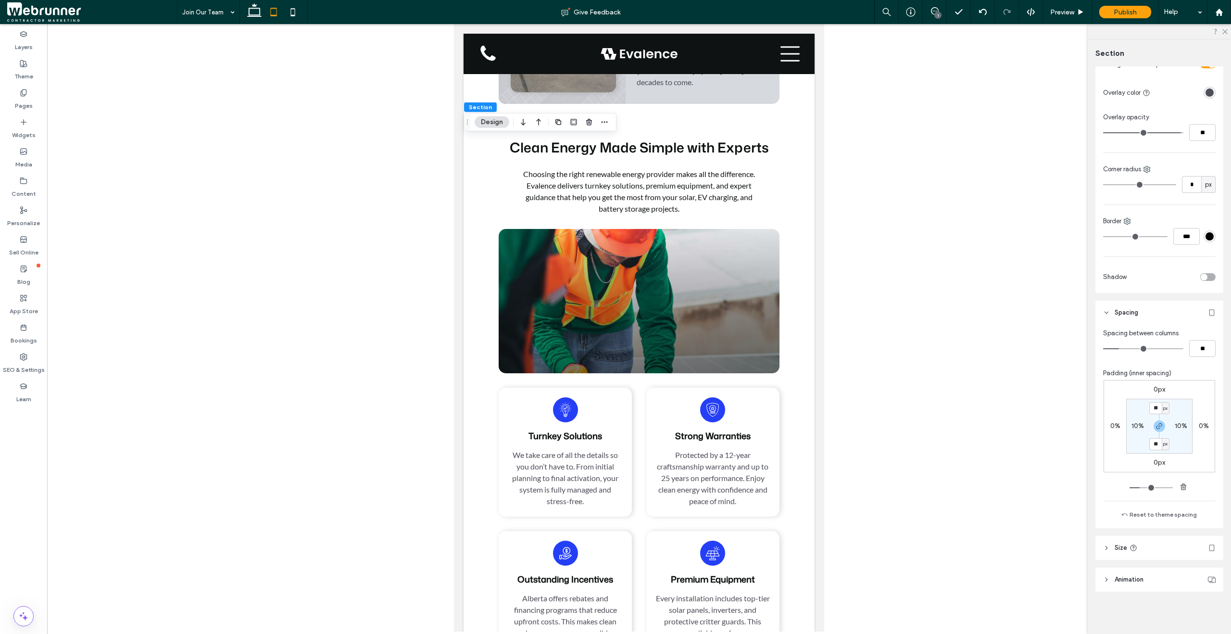
click at [1107, 550] on icon at bounding box center [1106, 547] width 7 height 7
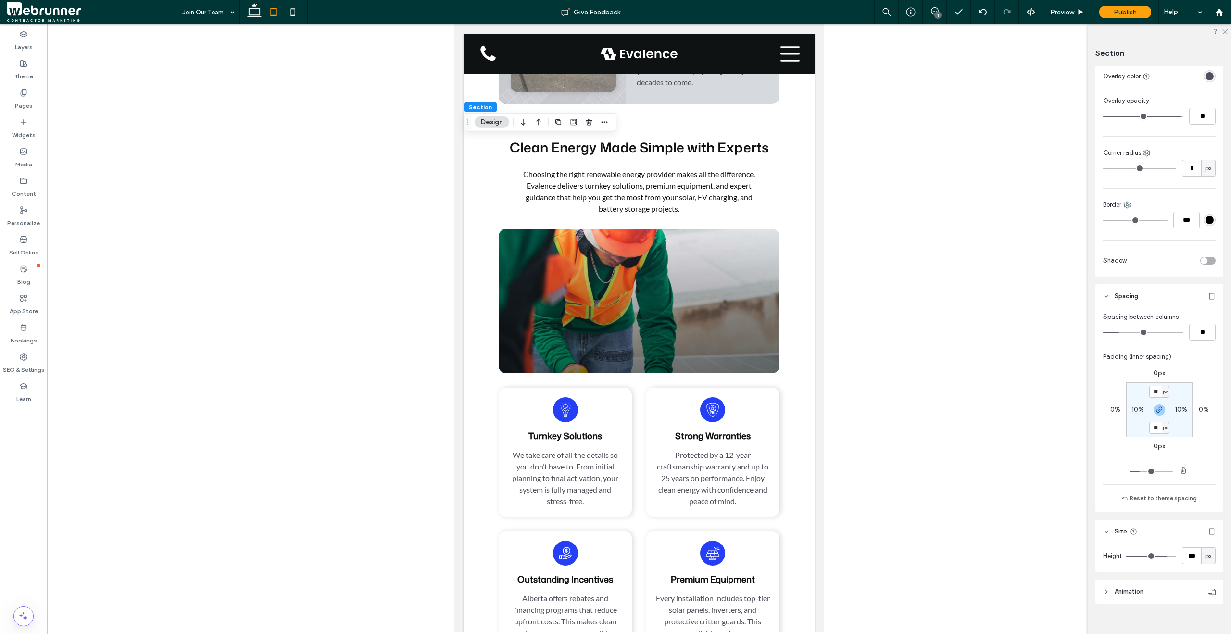
click at [1175, 551] on div "*** px" at bounding box center [1170, 555] width 89 height 17
click at [1182, 554] on input "***" at bounding box center [1191, 555] width 19 height 17
type input "*"
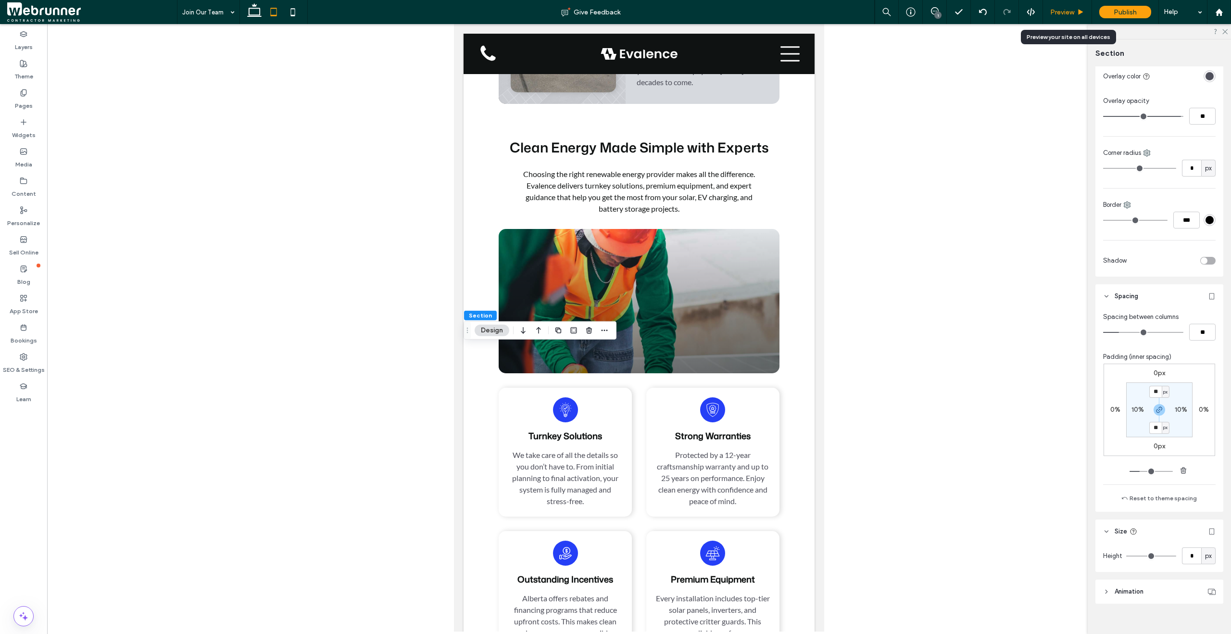
click at [1050, 16] on div "Preview" at bounding box center [1067, 12] width 49 height 24
click at [1051, 14] on span "Preview" at bounding box center [1062, 12] width 24 height 8
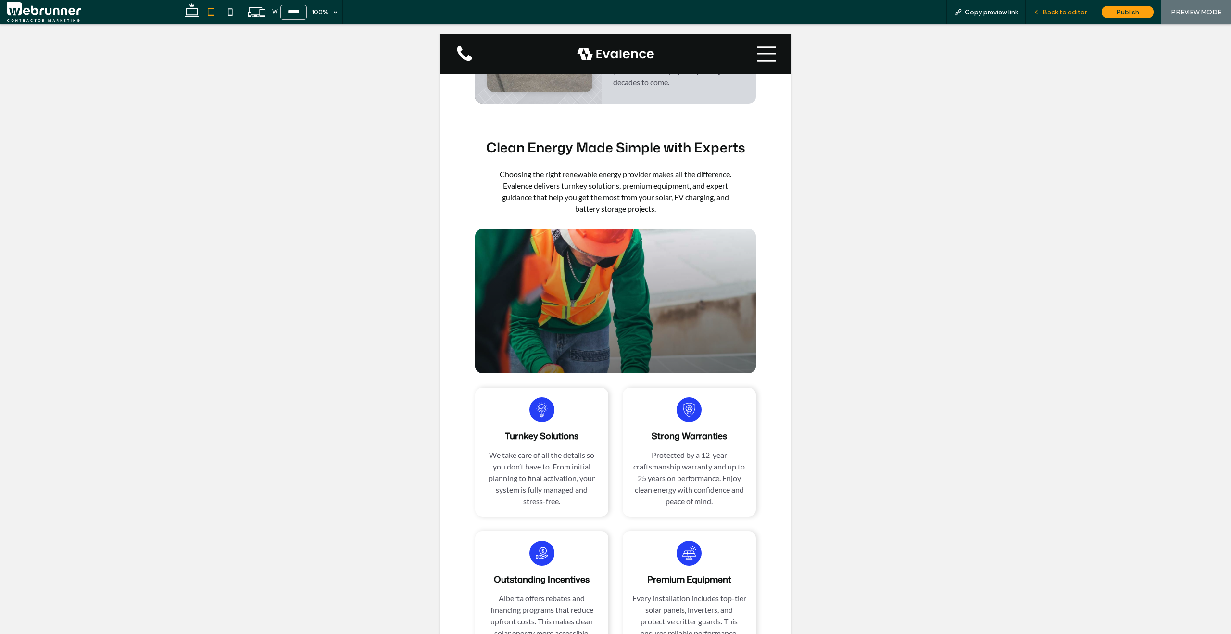
click at [1077, 11] on span "Back to editor" at bounding box center [1065, 12] width 44 height 8
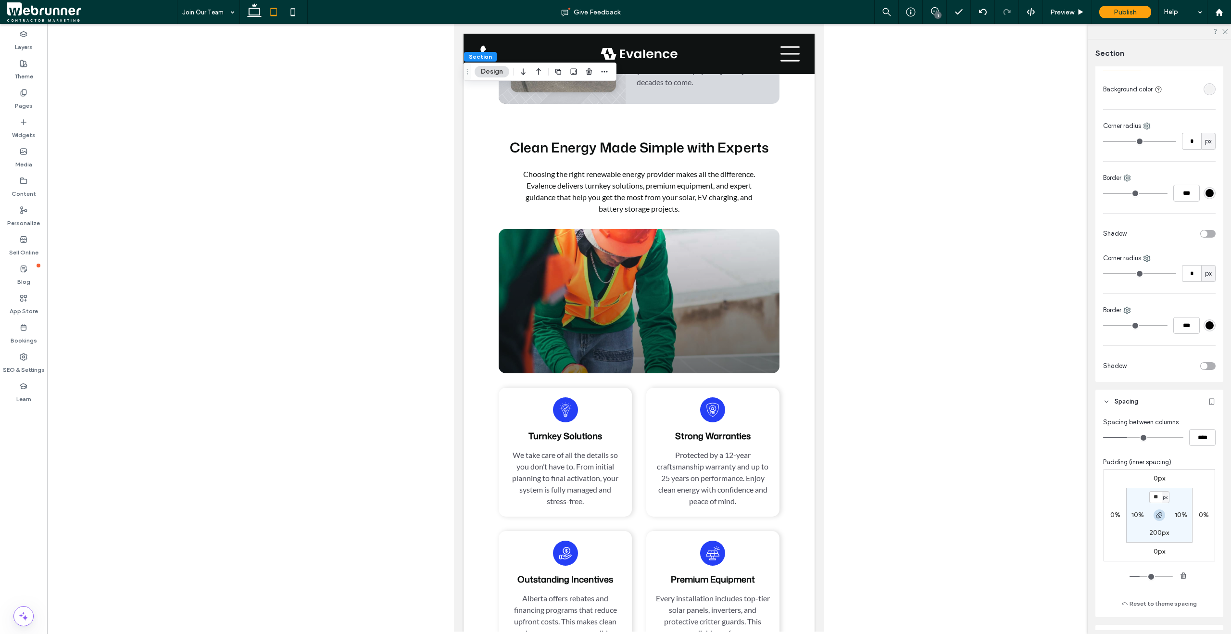
scroll to position [106, 0]
click at [1153, 528] on section "** px 10% 200px 10%" at bounding box center [1159, 514] width 66 height 55
click at [1153, 528] on label "200px" at bounding box center [1159, 532] width 20 height 8
type input "***"
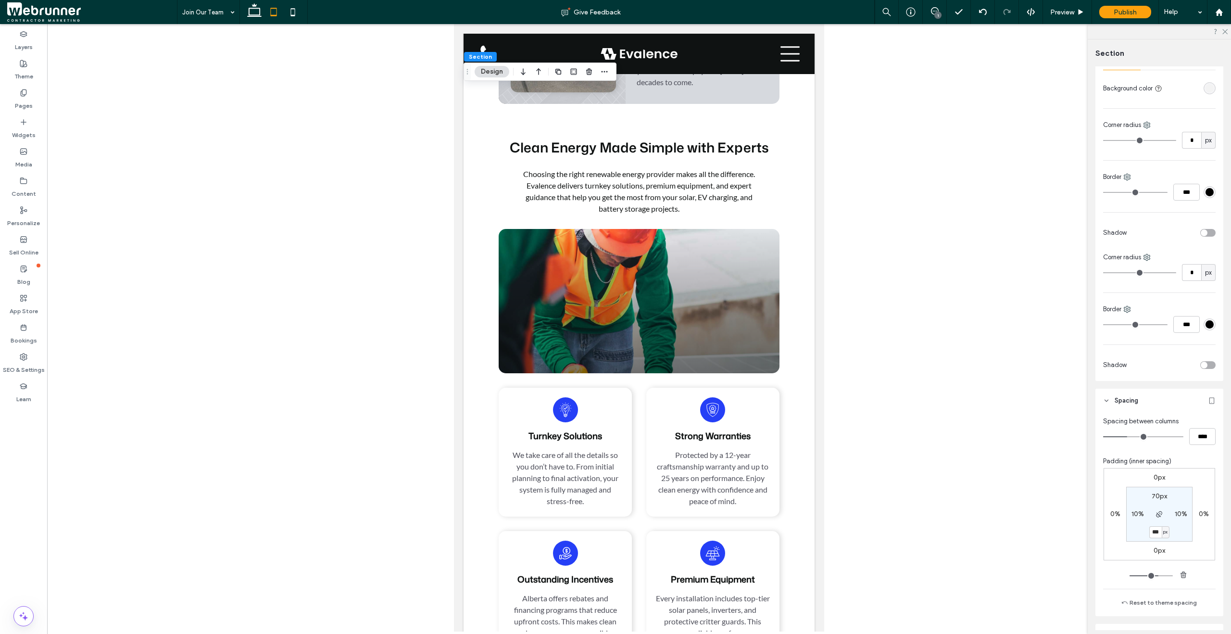
type input "***"
click at [1072, 4] on div "Preview" at bounding box center [1067, 12] width 49 height 24
click at [1073, 6] on div "Preview" at bounding box center [1067, 12] width 49 height 24
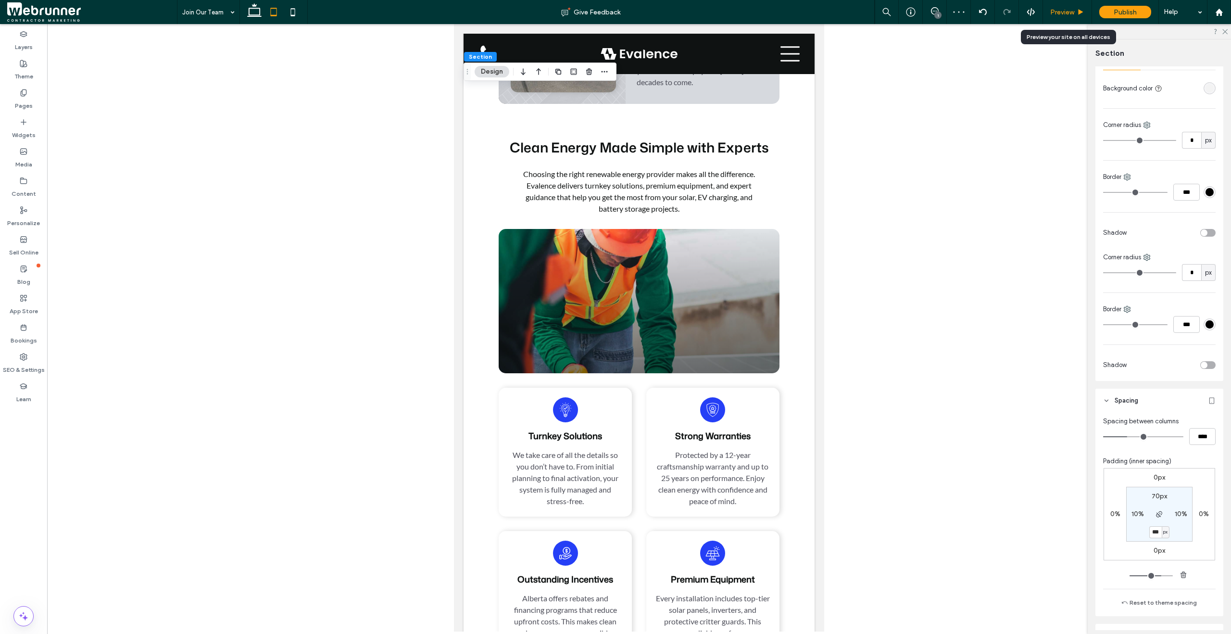
click at [1070, 13] on span "Preview" at bounding box center [1062, 12] width 24 height 8
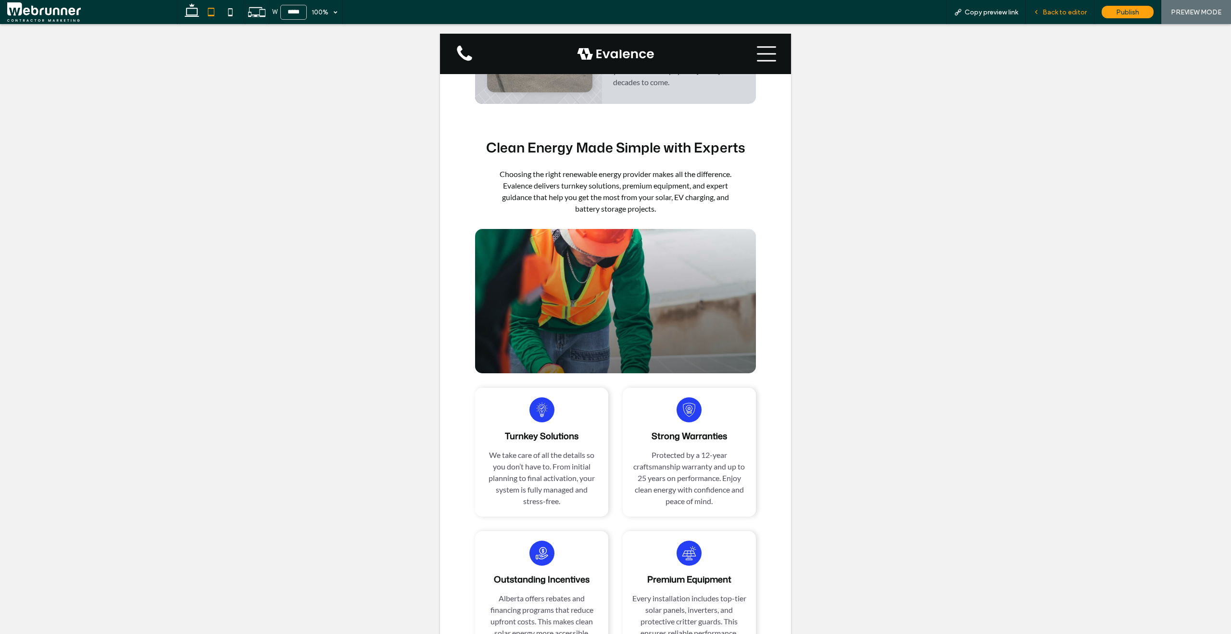
click at [1059, 14] on span "Back to editor" at bounding box center [1065, 12] width 44 height 8
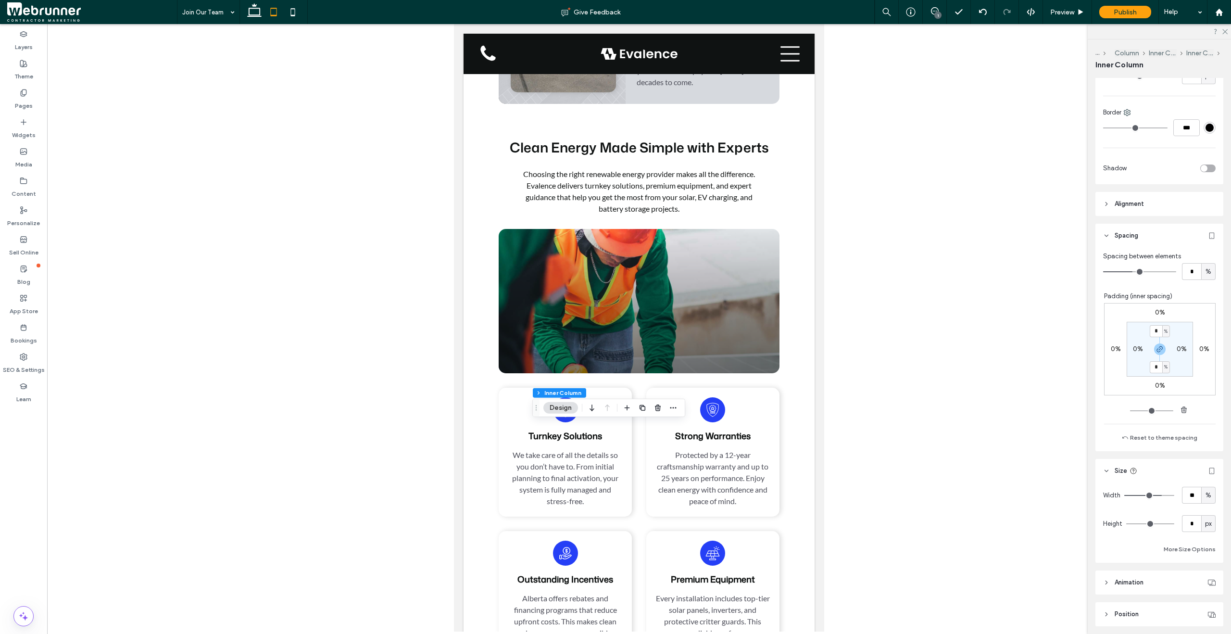
scroll to position [350, 0]
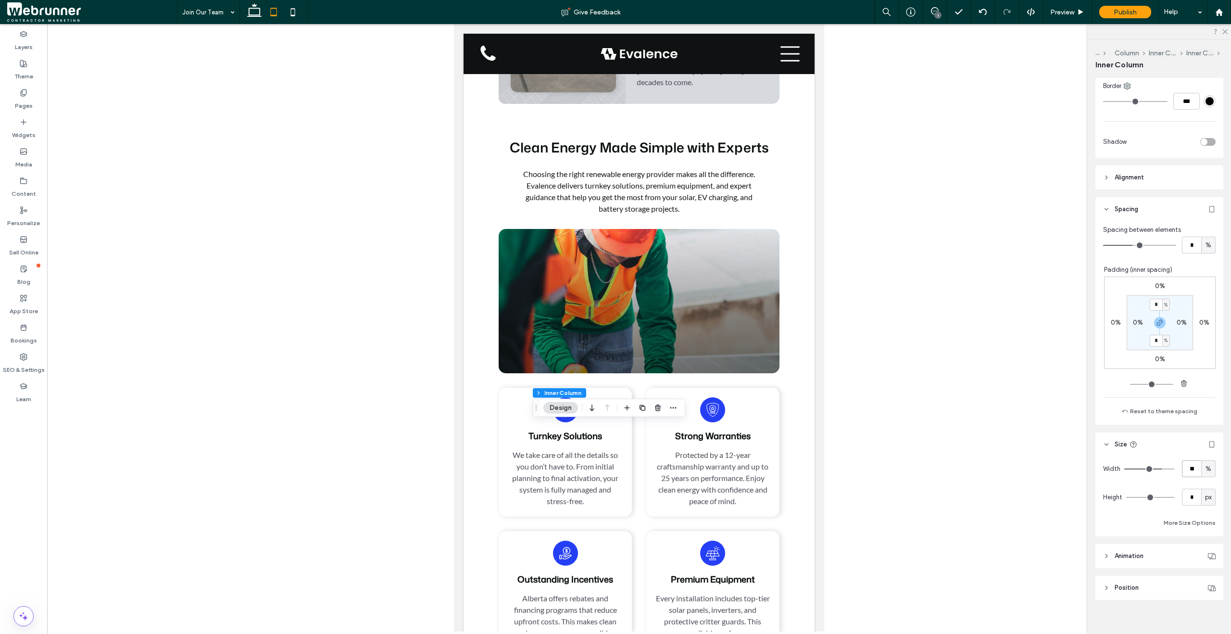
click at [1186, 471] on input "**" at bounding box center [1191, 468] width 19 height 17
type input "**"
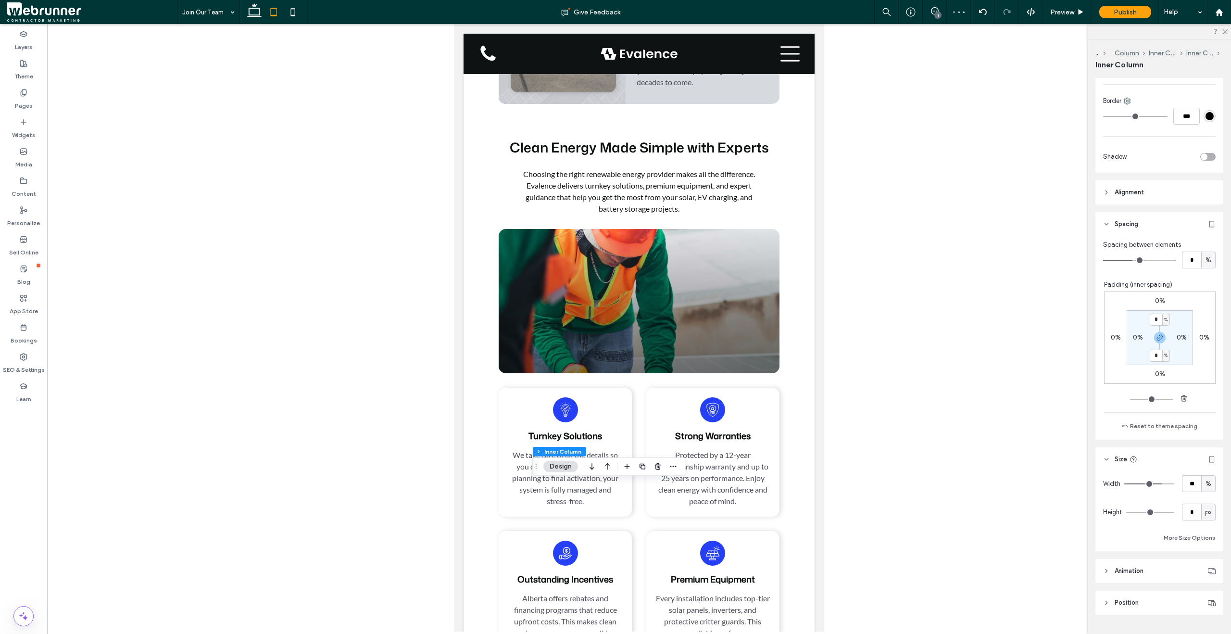
scroll to position [345, 0]
click at [1186, 480] on input "**" at bounding box center [1191, 473] width 19 height 17
type input "**"
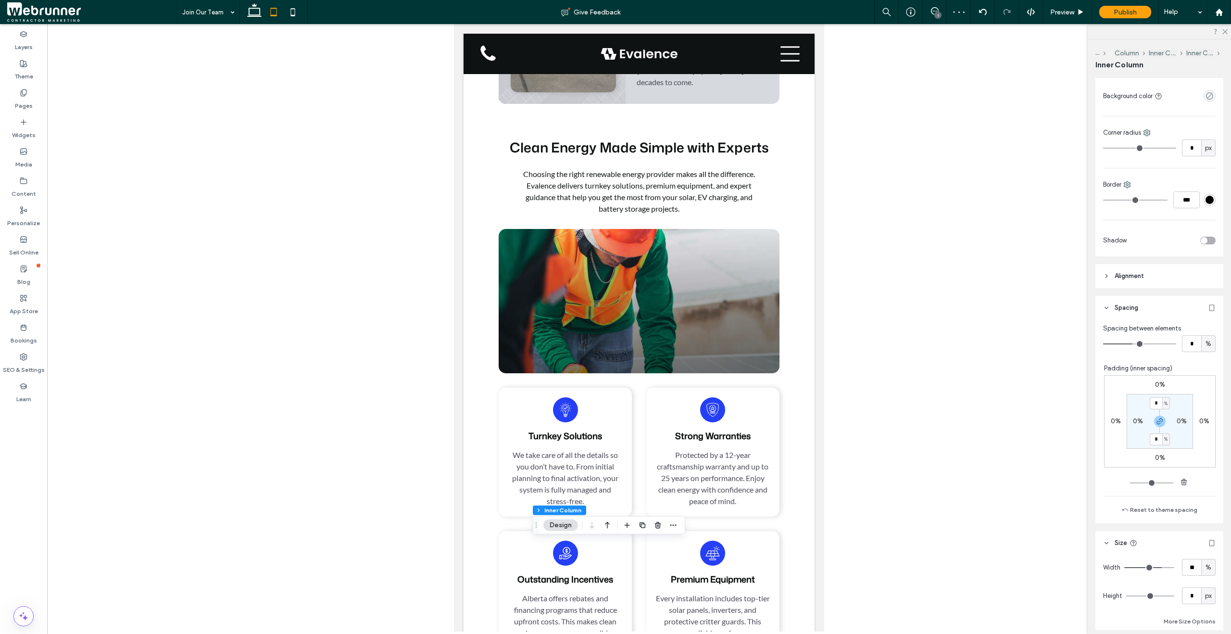
scroll to position [306, 0]
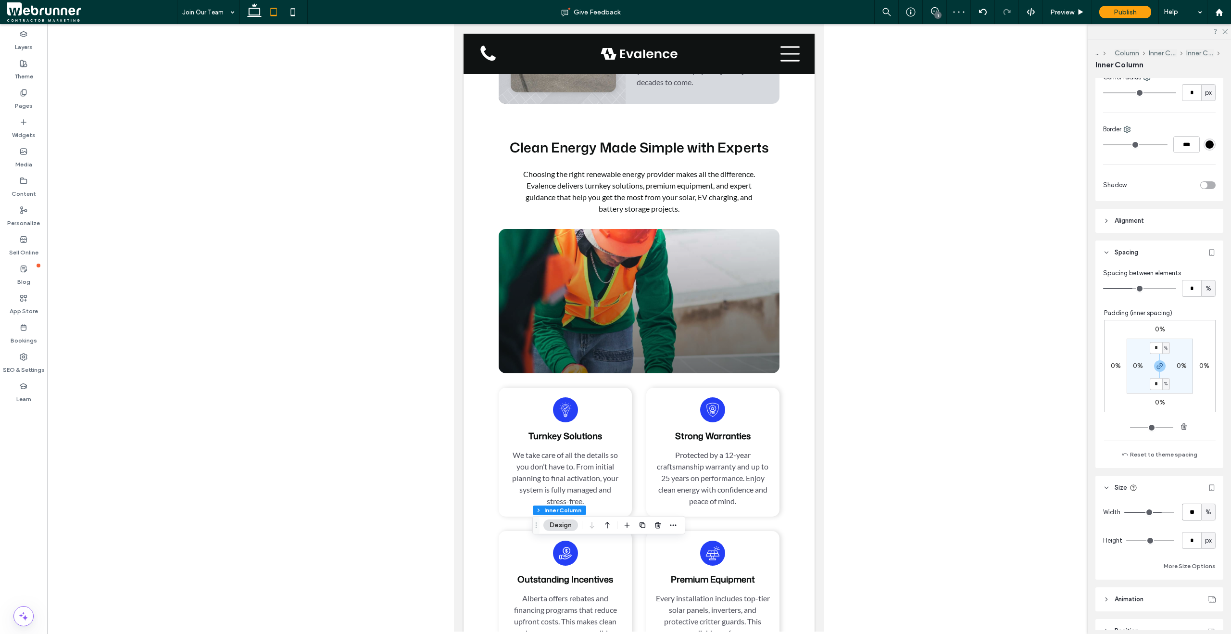
click at [1193, 510] on input "**" at bounding box center [1191, 511] width 19 height 17
type input "**"
click at [1075, 9] on div "Preview" at bounding box center [1067, 12] width 49 height 8
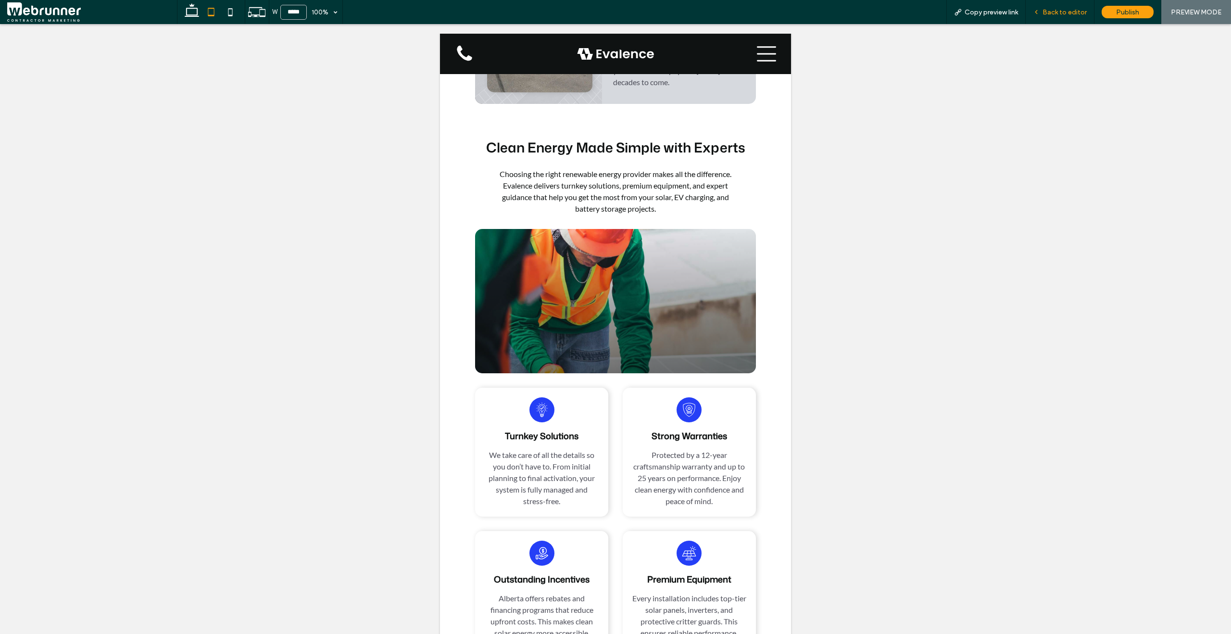
click at [1041, 5] on div "Back to editor" at bounding box center [1060, 12] width 69 height 24
click at [1044, 8] on span "Back to editor" at bounding box center [1065, 12] width 44 height 8
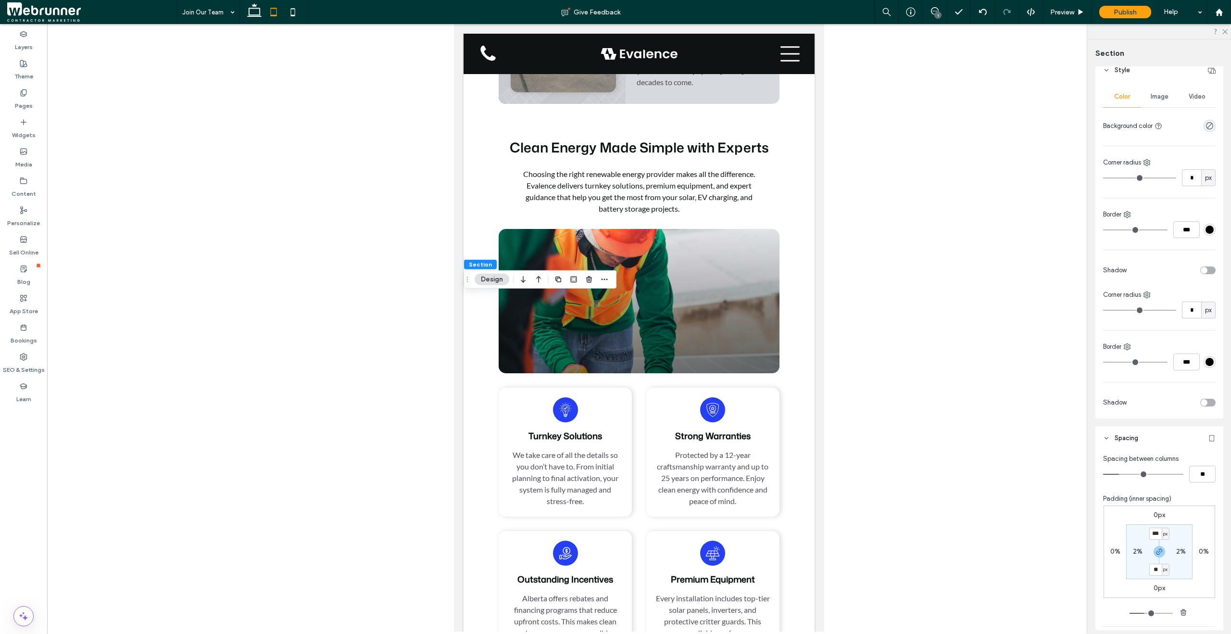
scroll to position [73, 0]
click at [1133, 548] on label "2%" at bounding box center [1138, 546] width 10 height 8
type input "*"
type input "**"
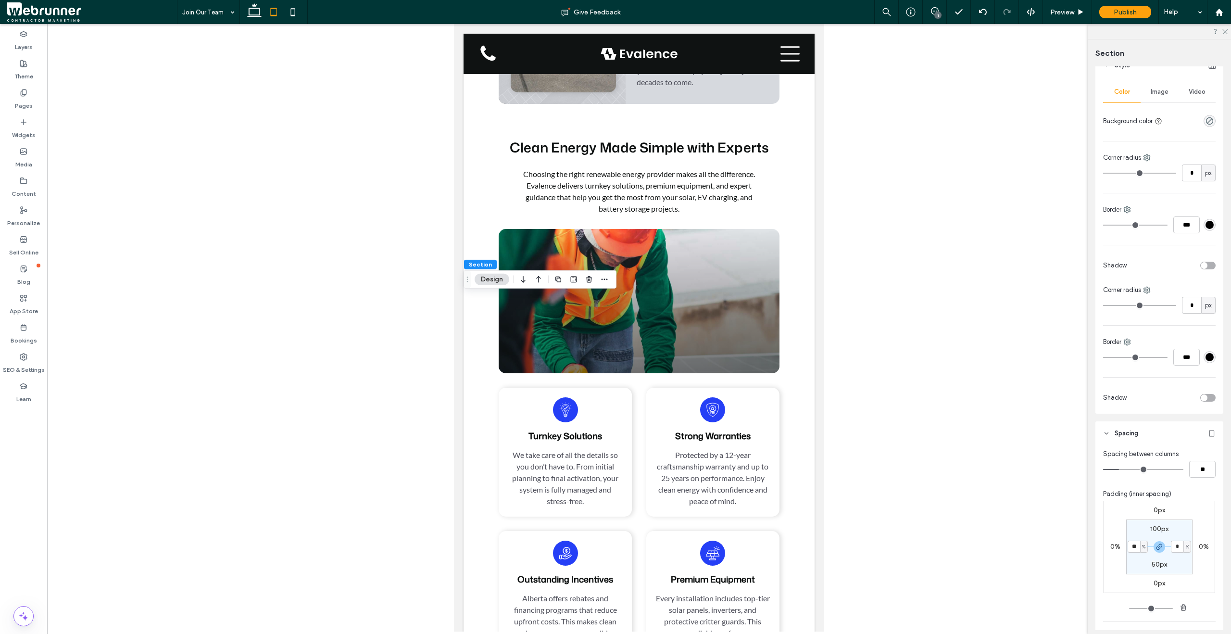
type input "**"
click at [1153, 523] on section "100px ** % 50px ** %" at bounding box center [1159, 546] width 66 height 55
click at [1155, 527] on label "100px" at bounding box center [1159, 529] width 18 height 8
type input "***"
click at [1156, 528] on input "***" at bounding box center [1155, 529] width 13 height 12
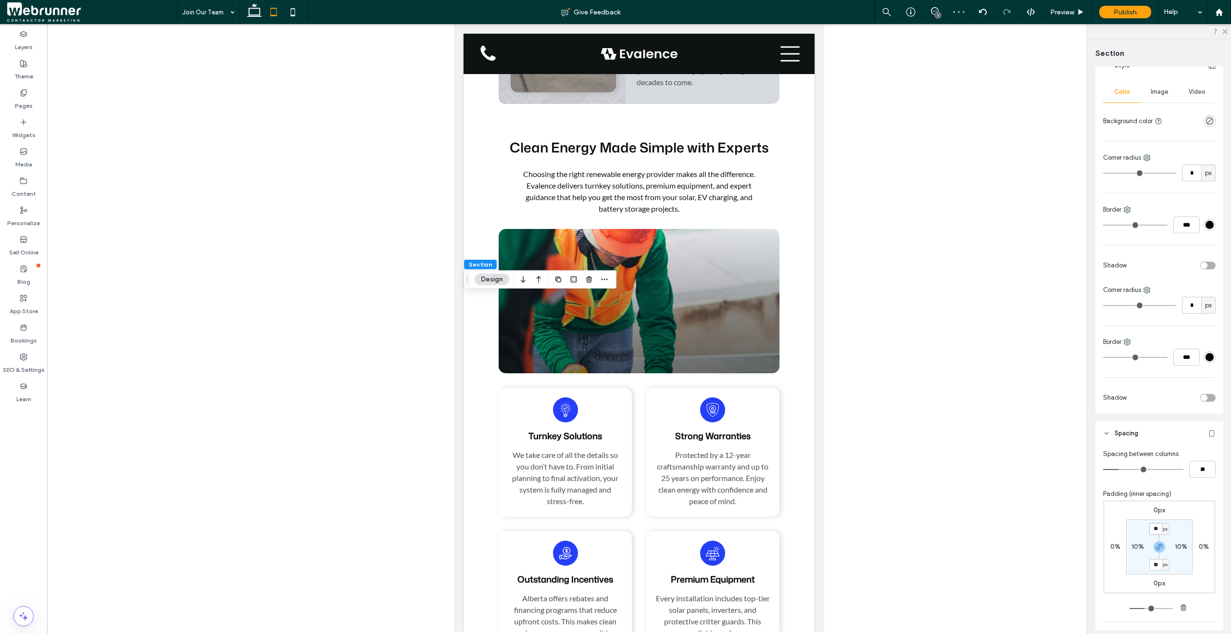
type input "**"
type input "*"
type input "**"
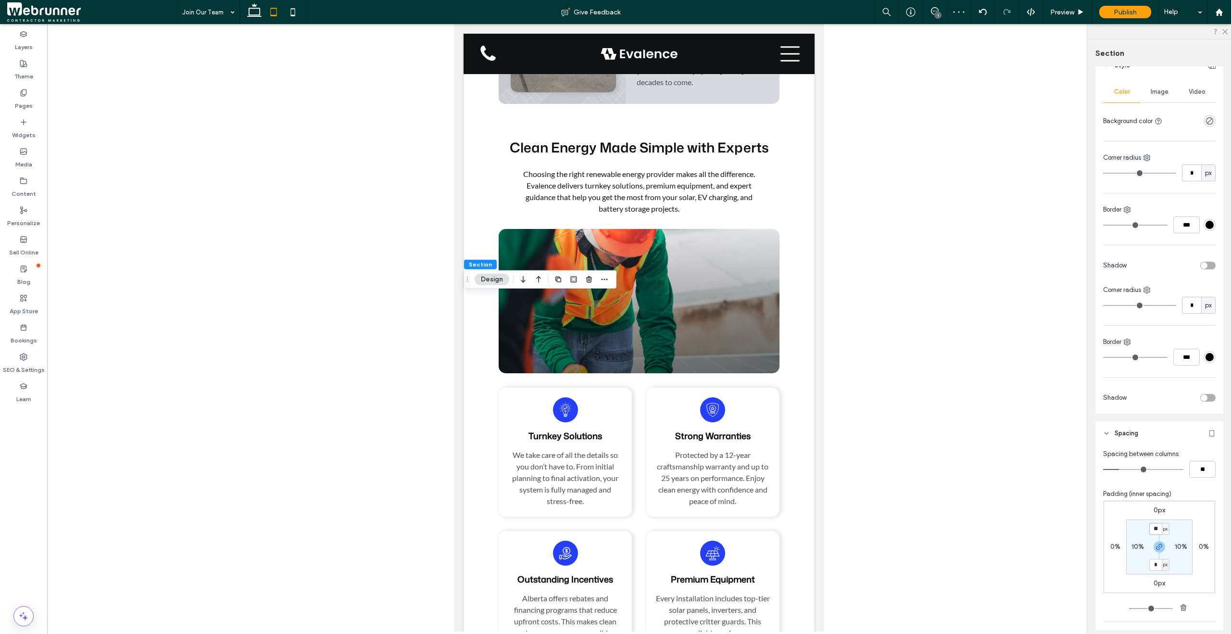
type input "**"
click at [1157, 547] on use "button" at bounding box center [1160, 547] width 6 height 6
click at [1156, 566] on label "70px" at bounding box center [1159, 564] width 15 height 8
type input "**"
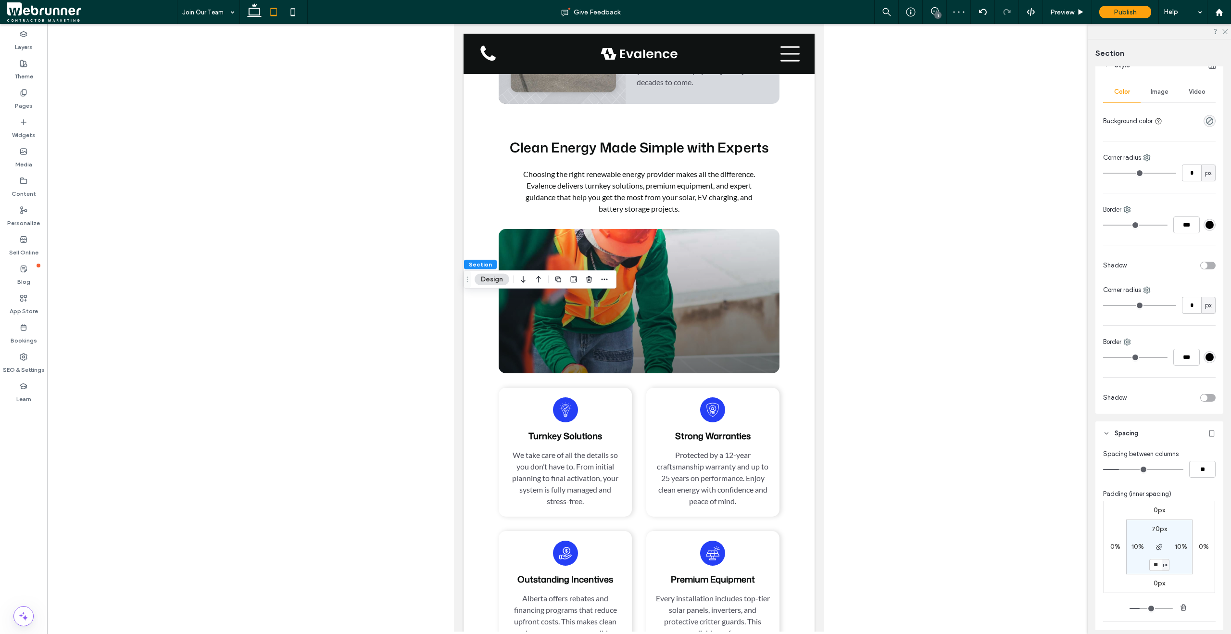
type input "**"
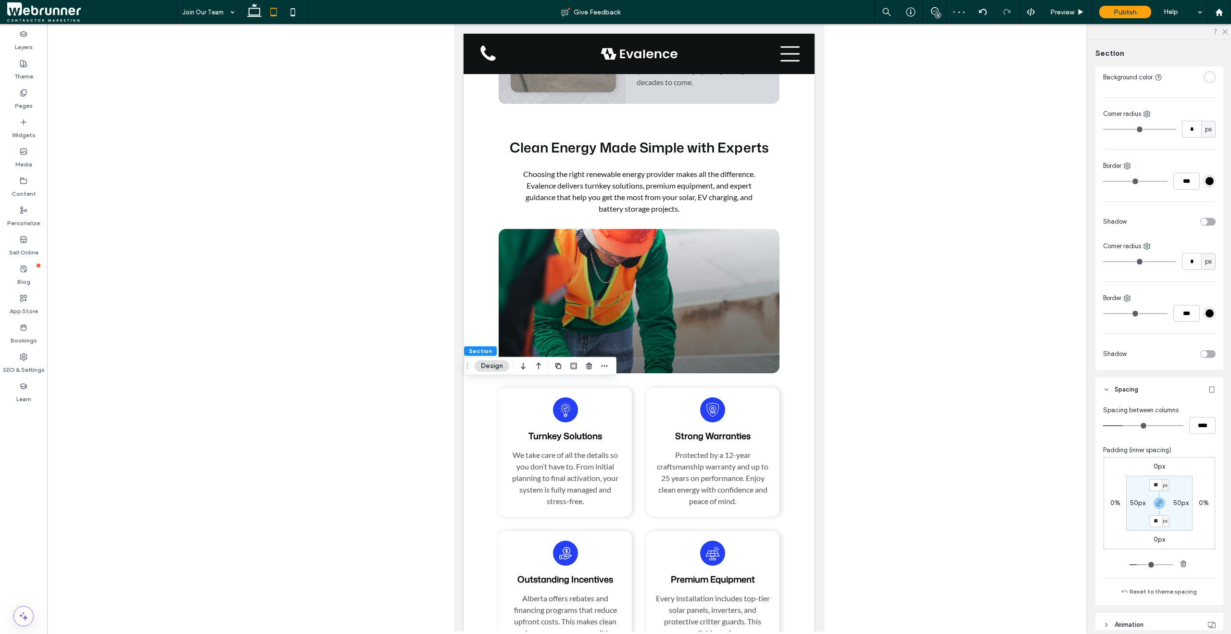
scroll to position [162, 0]
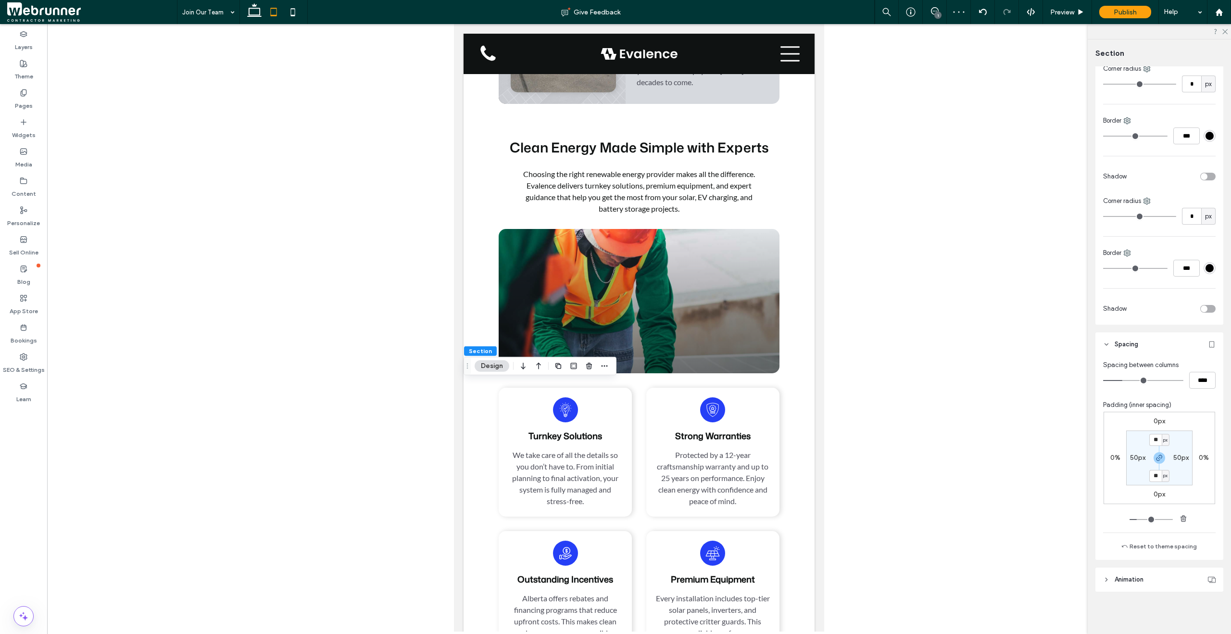
click at [1133, 460] on label "50px" at bounding box center [1137, 457] width 15 height 8
click at [1142, 460] on span "px" at bounding box center [1144, 458] width 4 height 10
click at [1139, 483] on div "%" at bounding box center [1137, 488] width 13 height 17
type input "*"
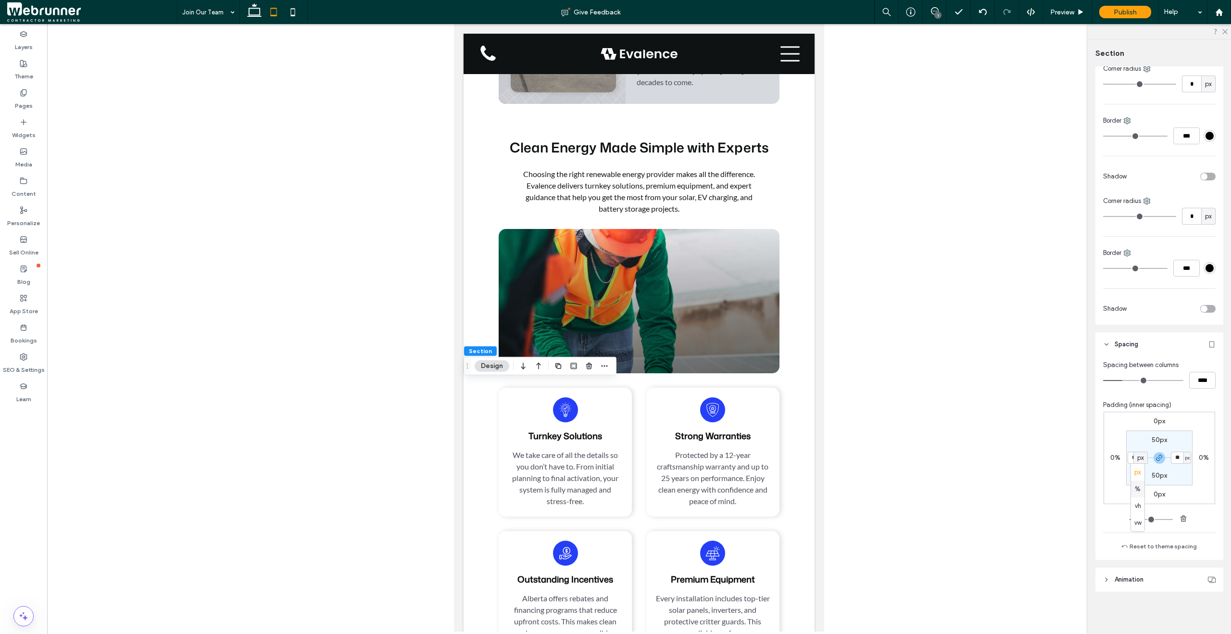
type input "*"
click at [1135, 457] on input "*" at bounding box center [1134, 458] width 13 height 12
type input "**"
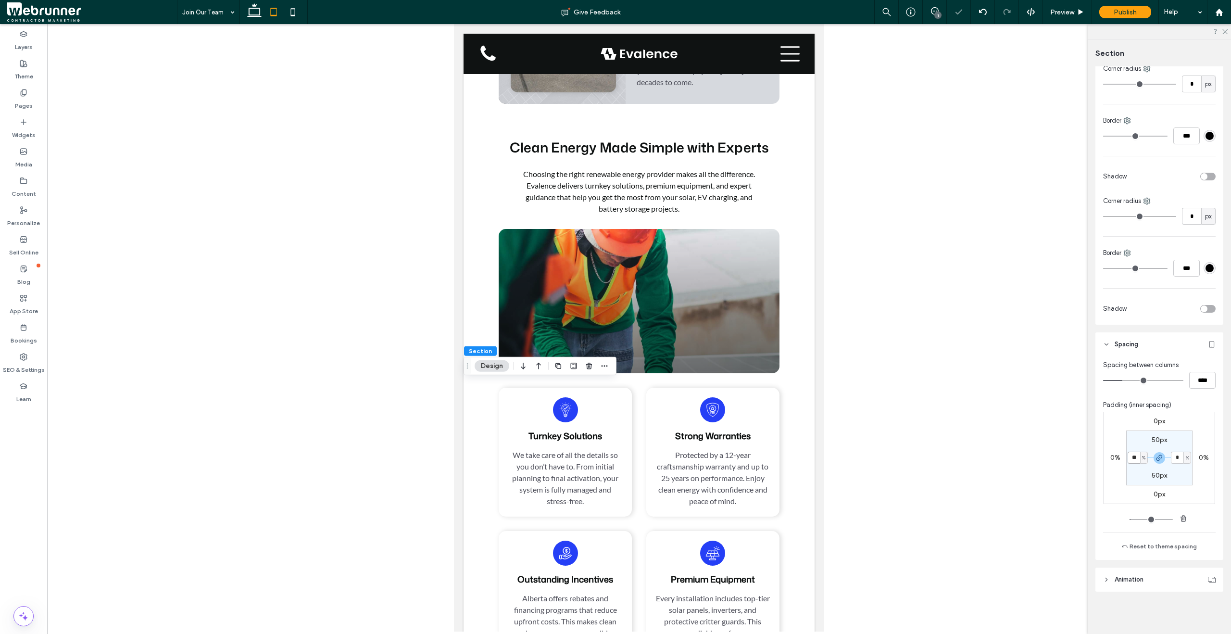
type input "**"
click at [1154, 436] on label "50px" at bounding box center [1159, 440] width 15 height 8
type input "**"
click at [1154, 438] on input "**" at bounding box center [1155, 440] width 13 height 12
type input "**"
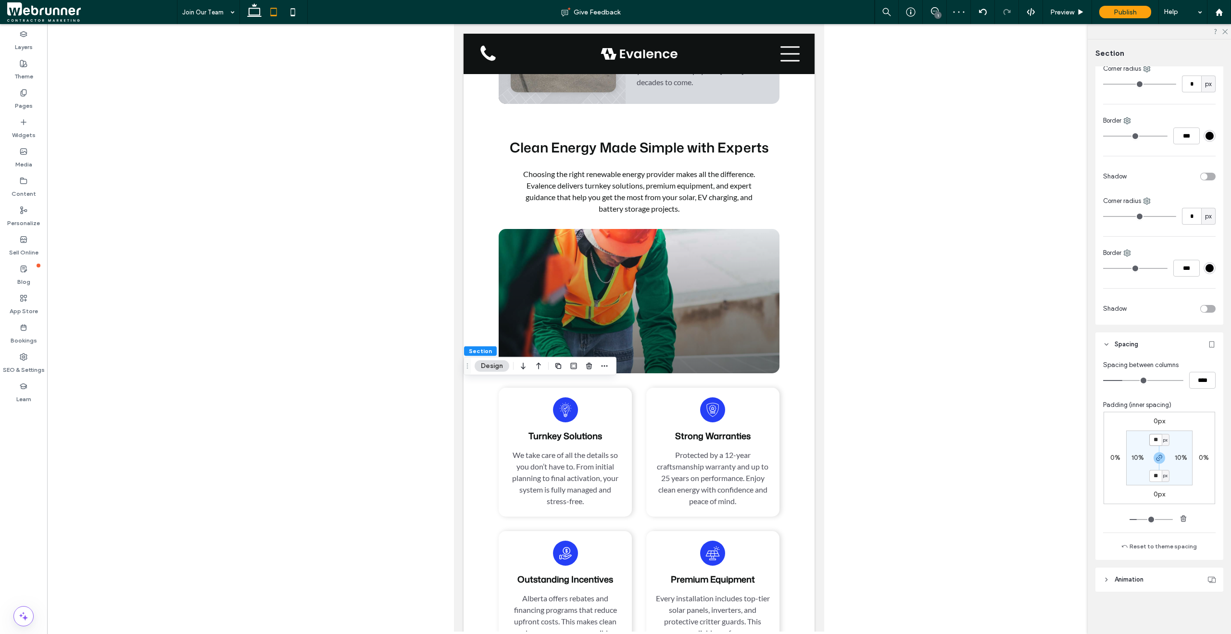
type input "**"
click at [1156, 454] on icon "button" at bounding box center [1160, 458] width 8 height 8
click at [1152, 436] on input "**" at bounding box center [1155, 440] width 13 height 12
type input "*"
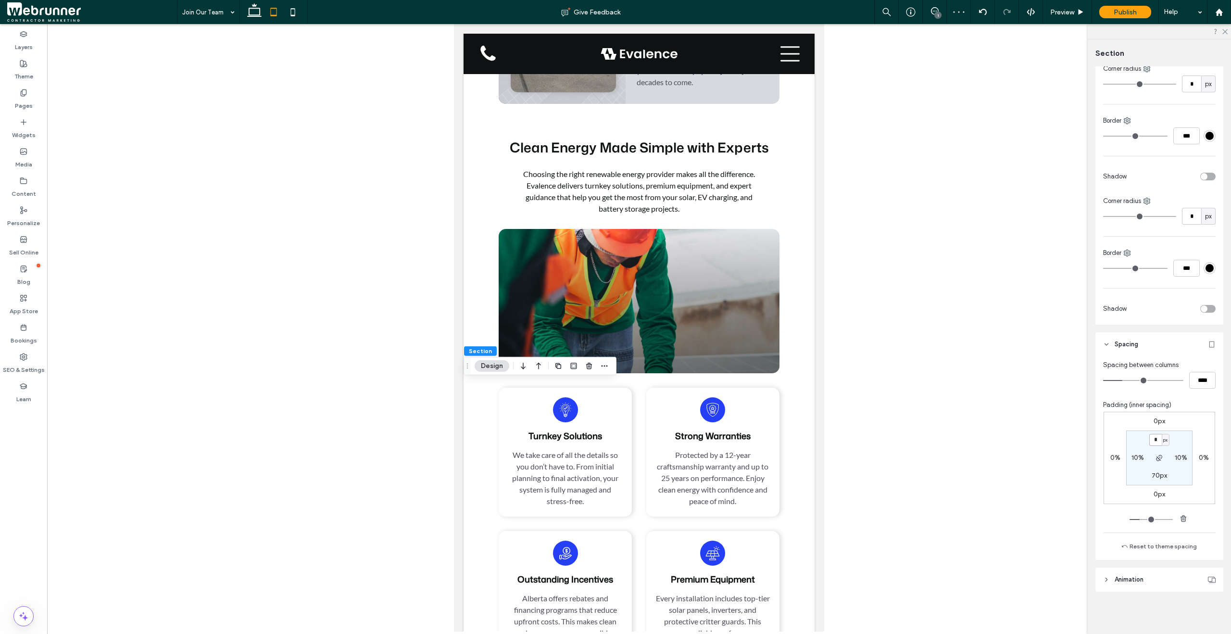
type input "*"
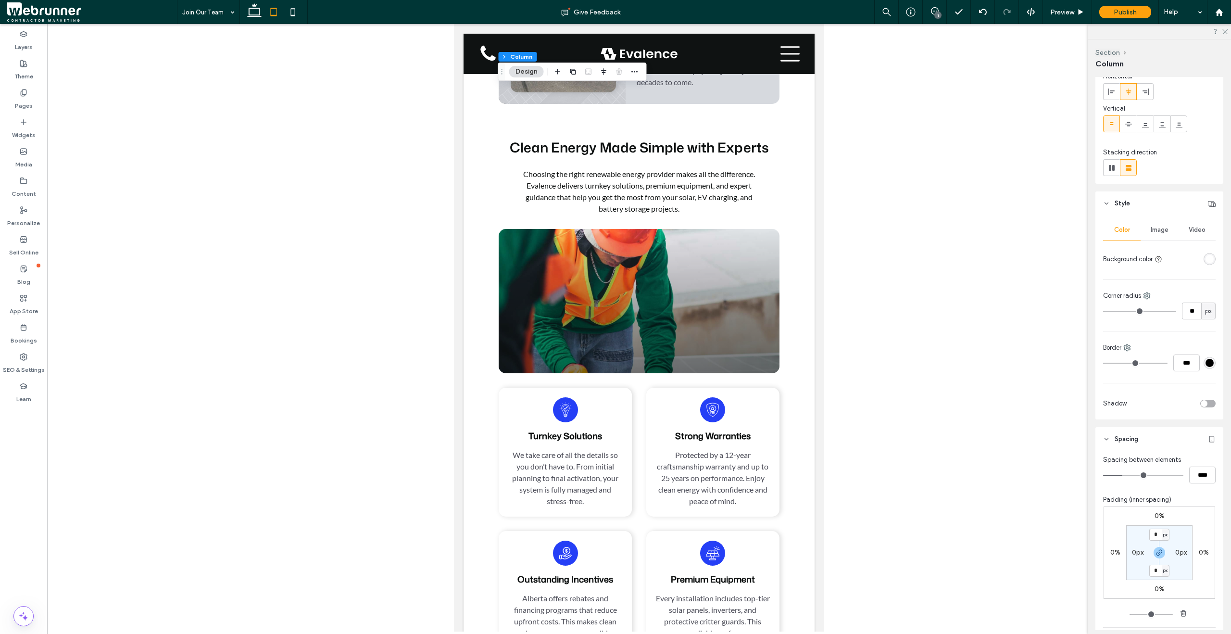
scroll to position [62, 0]
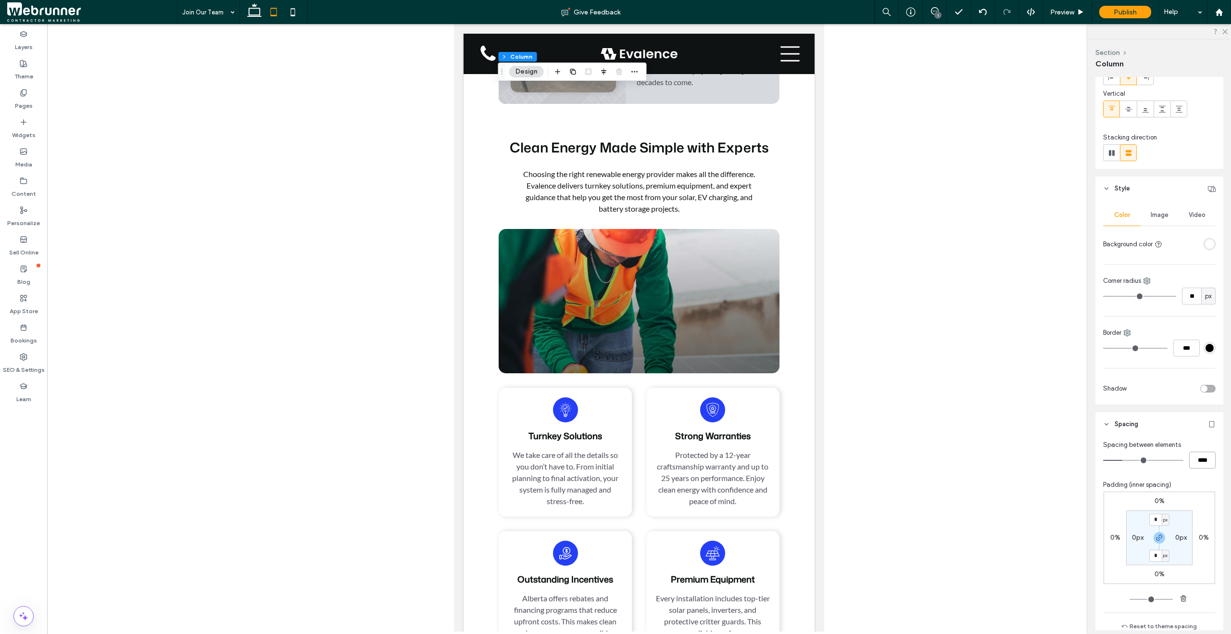
click at [1195, 457] on input "****" at bounding box center [1202, 460] width 26 height 17
type input "**"
type input "****"
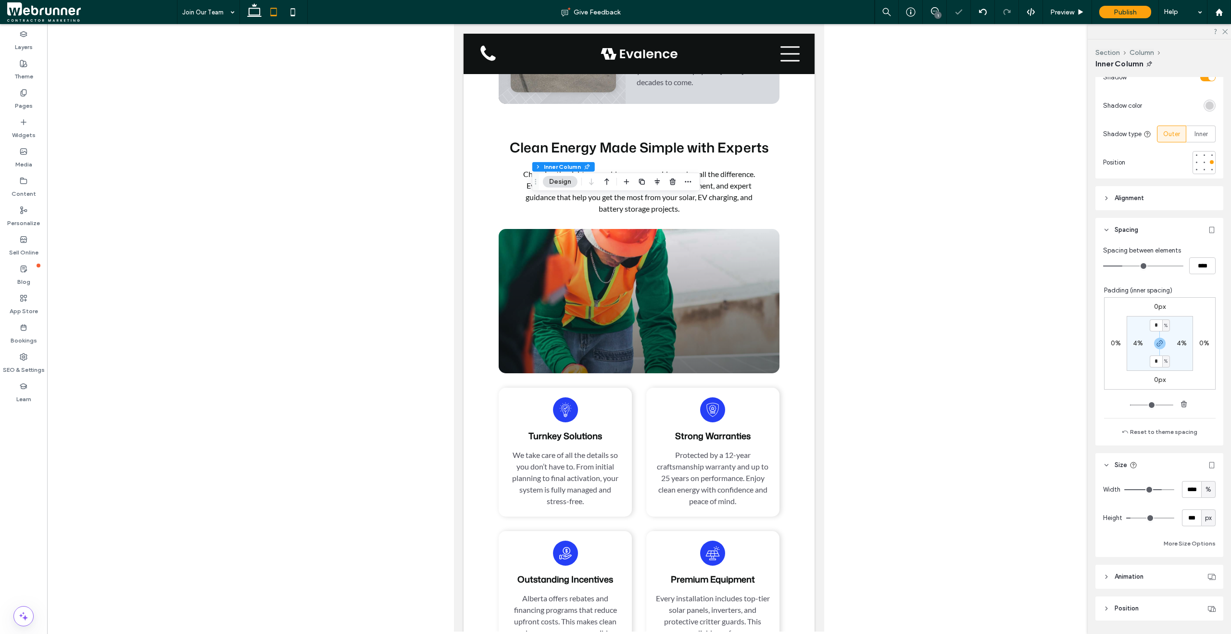
scroll to position [376, 0]
click at [1186, 491] on input "****" at bounding box center [1191, 486] width 19 height 17
type input "***"
click at [1083, 11] on icon at bounding box center [1080, 12] width 7 height 7
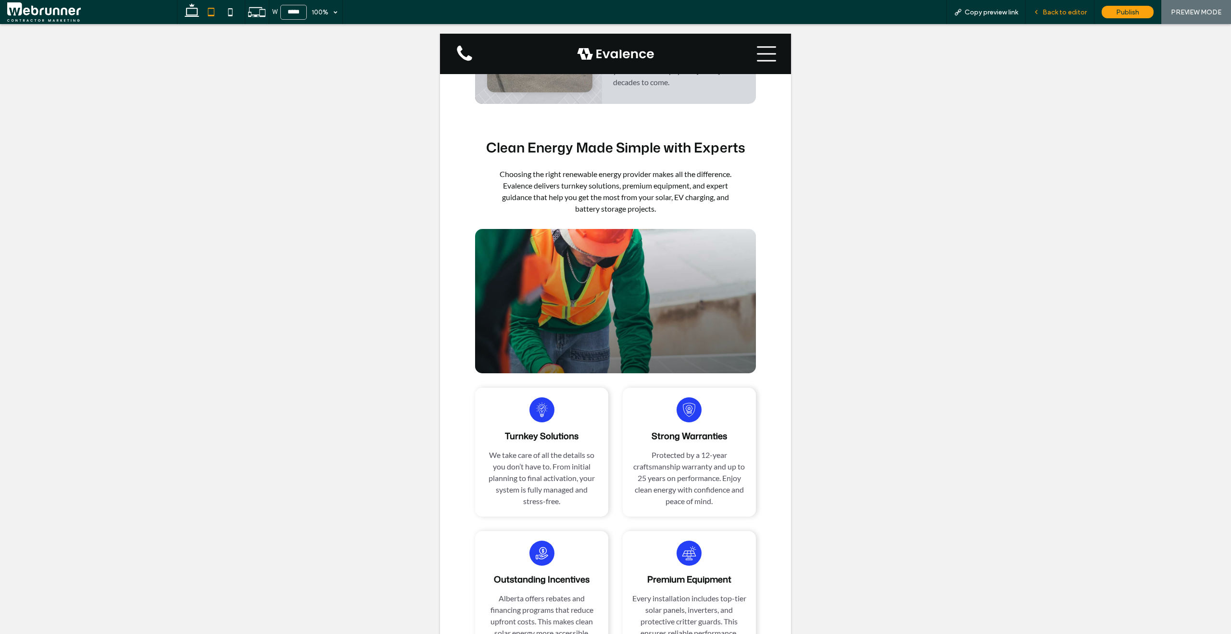
click at [1056, 12] on span "Back to editor" at bounding box center [1065, 12] width 44 height 8
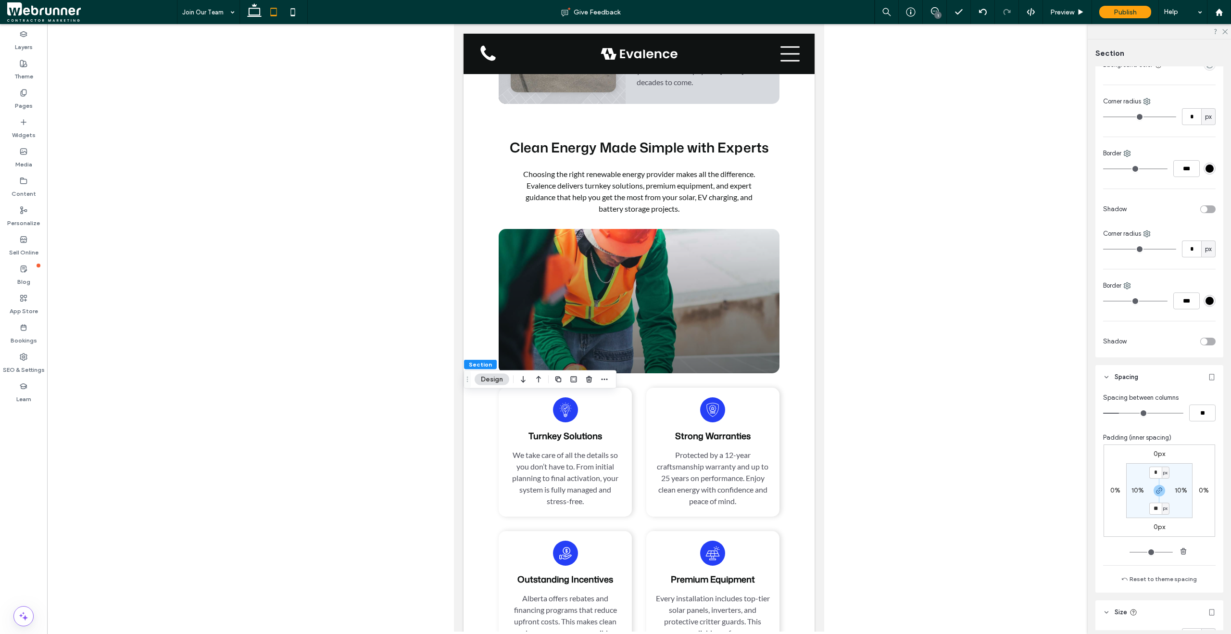
scroll to position [153, 0]
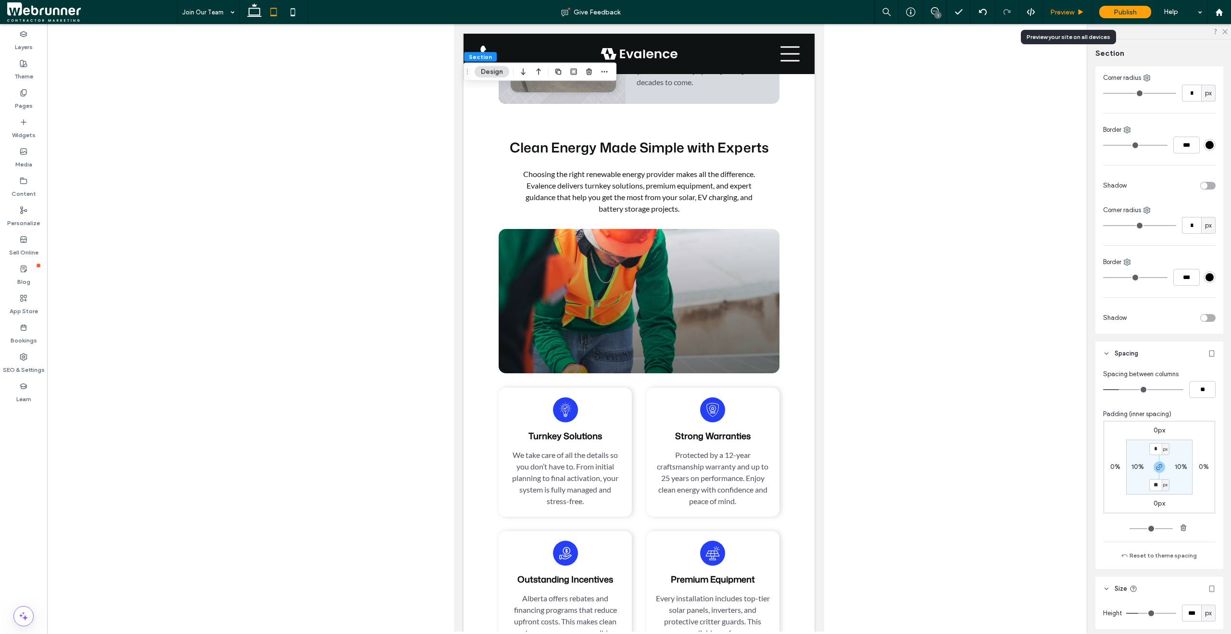
click at [1081, 14] on icon at bounding box center [1080, 12] width 7 height 7
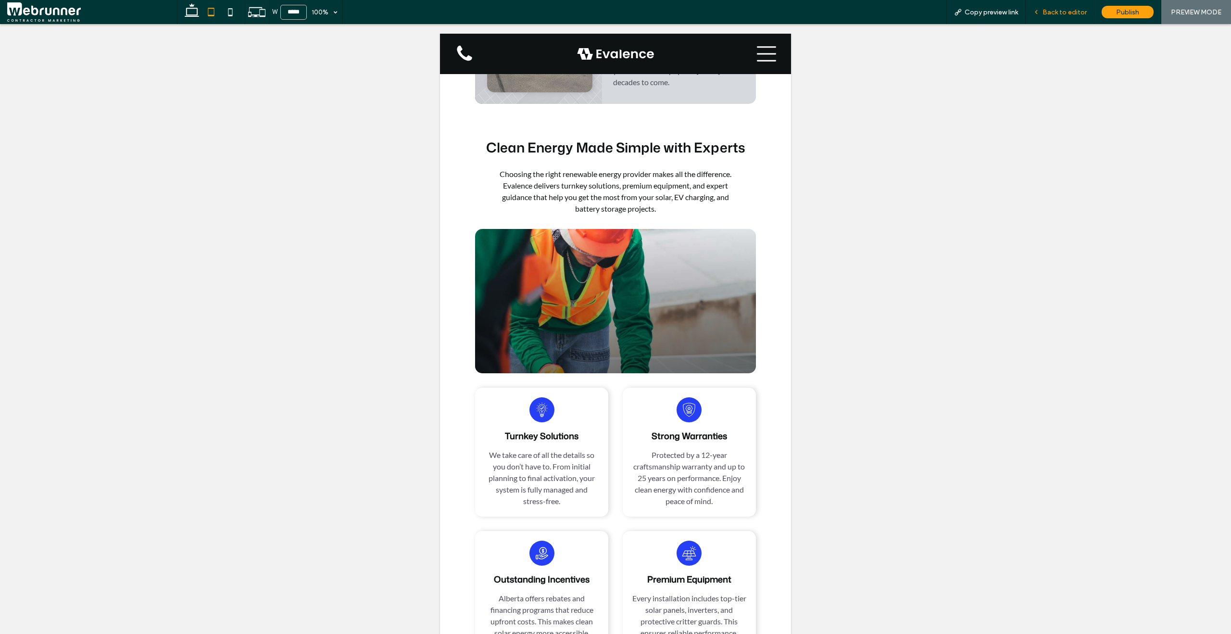
click at [1057, 16] on div "Back to editor" at bounding box center [1060, 12] width 69 height 24
click at [1050, 15] on span "Back to editor" at bounding box center [1065, 12] width 44 height 8
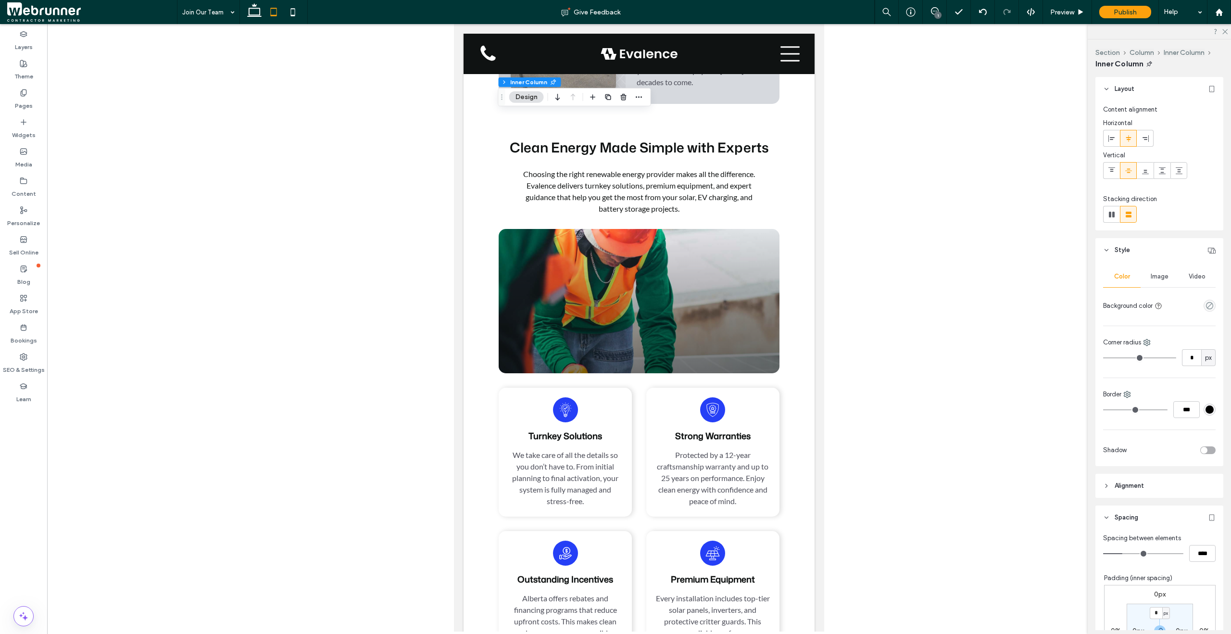
scroll to position [316, 0]
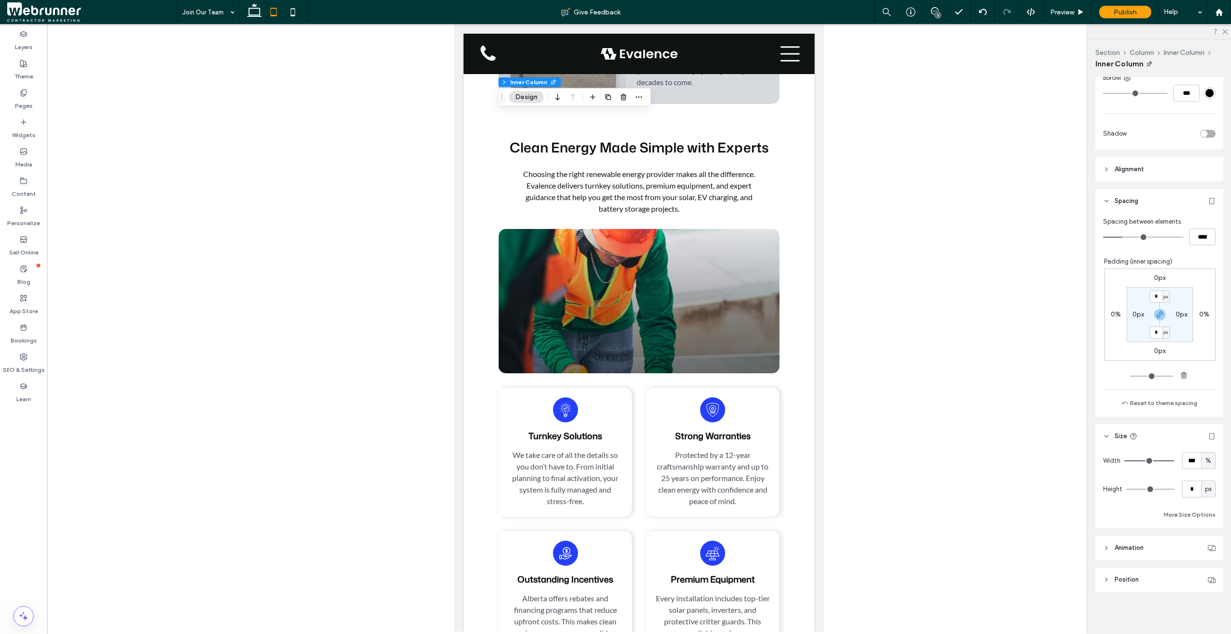
click at [1109, 579] on icon at bounding box center [1106, 579] width 7 height 7
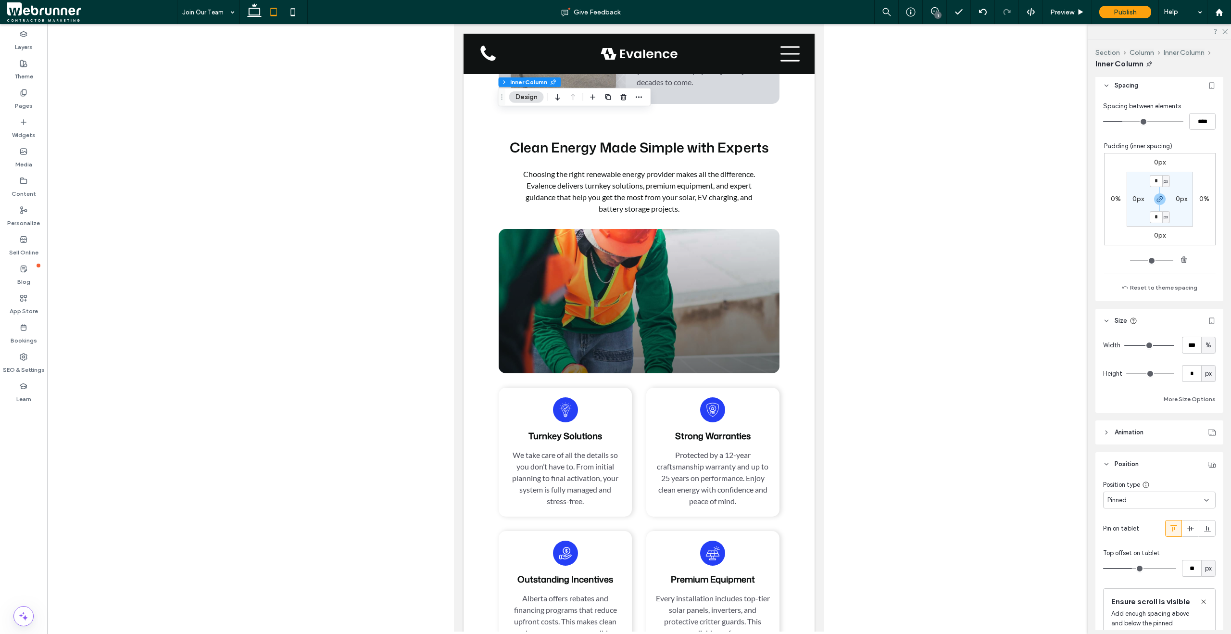
scroll to position [477, 0]
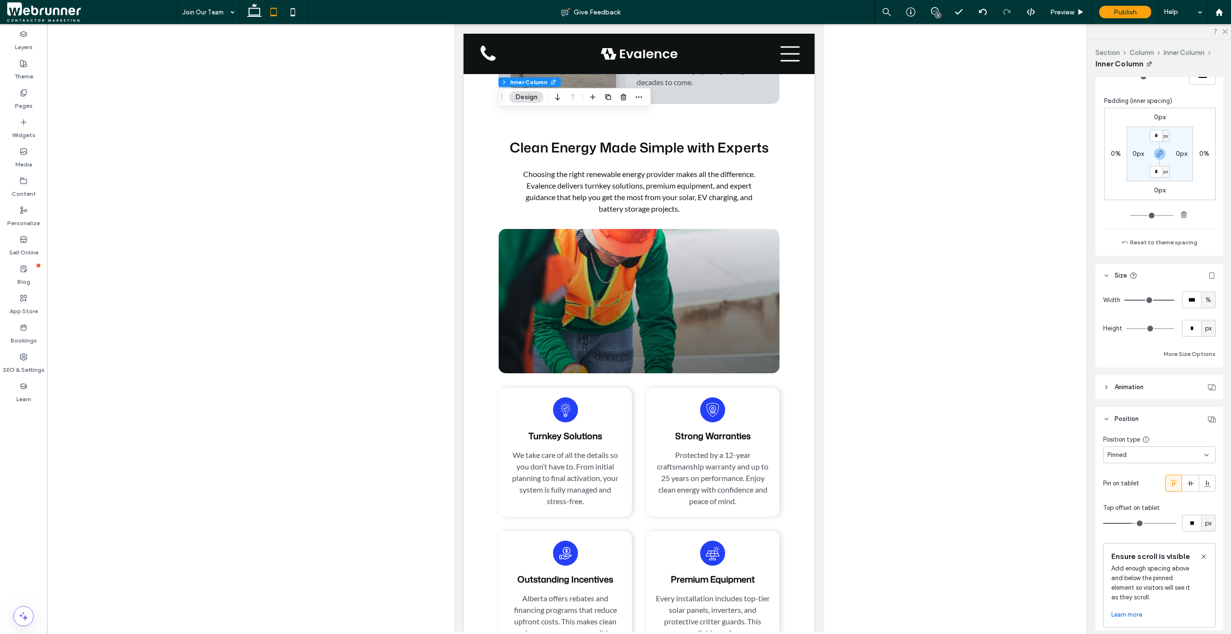
click at [1184, 458] on div "Pinned" at bounding box center [1155, 455] width 97 height 10
click at [1183, 458] on div "Pinned" at bounding box center [1155, 455] width 97 height 10
click at [1175, 462] on div "Pinned" at bounding box center [1159, 454] width 113 height 17
click at [1169, 469] on div "Default" at bounding box center [1157, 471] width 106 height 17
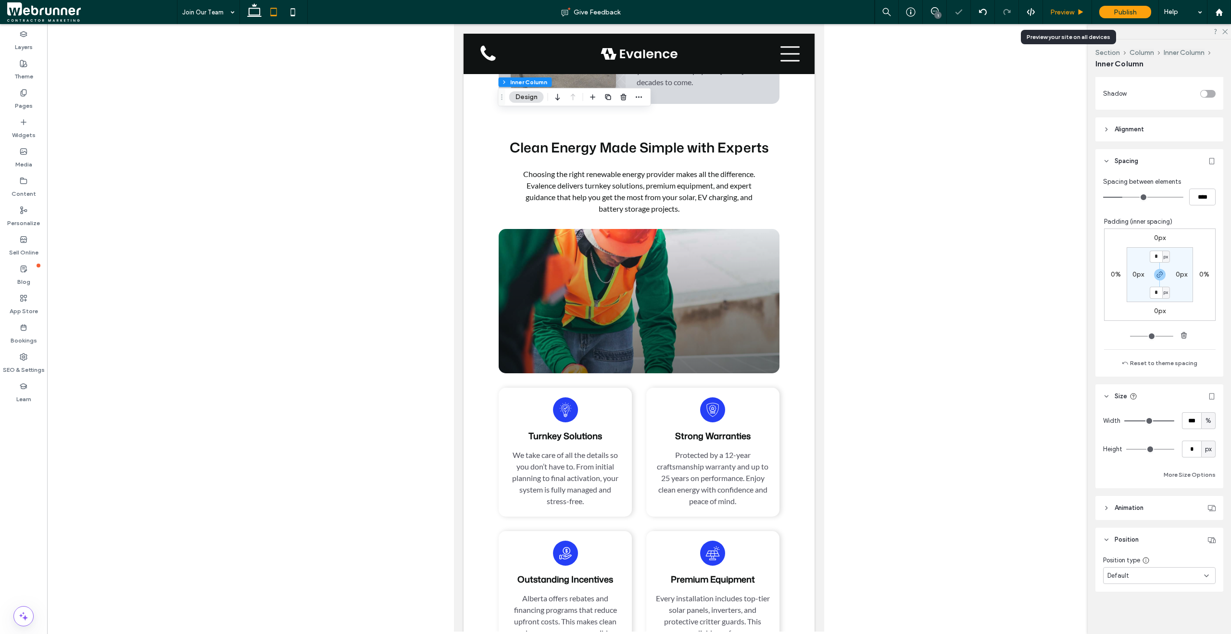
click at [1080, 17] on div "Preview" at bounding box center [1067, 12] width 49 height 24
click at [1076, 13] on div "Preview" at bounding box center [1067, 12] width 49 height 8
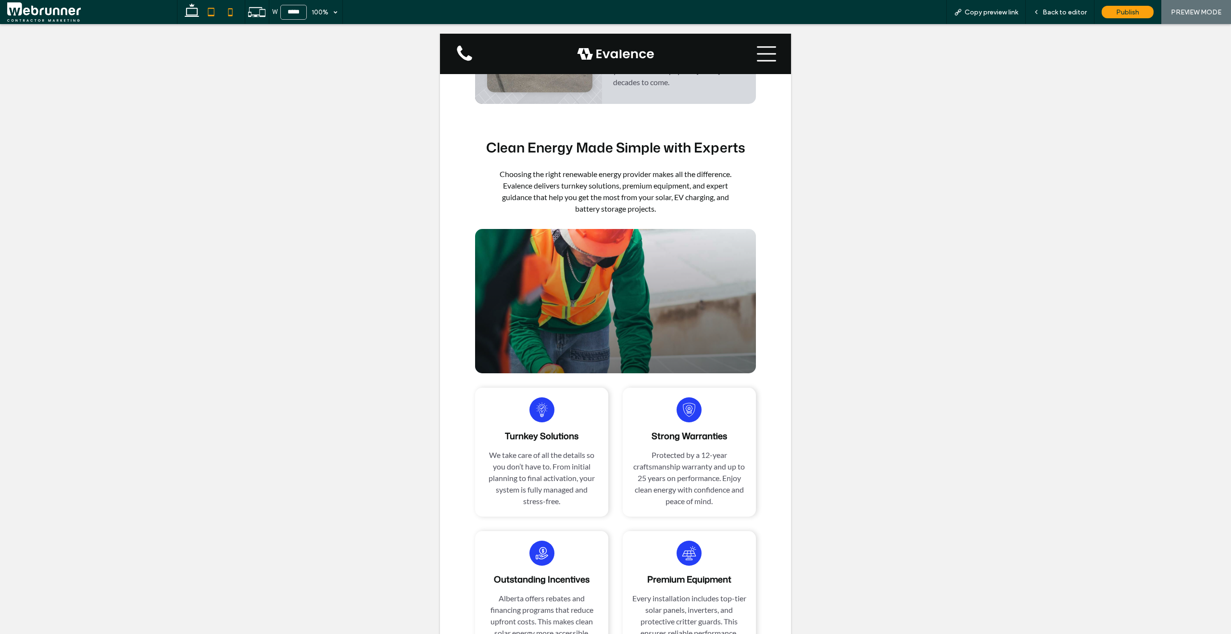
click at [236, 15] on icon at bounding box center [230, 11] width 19 height 19
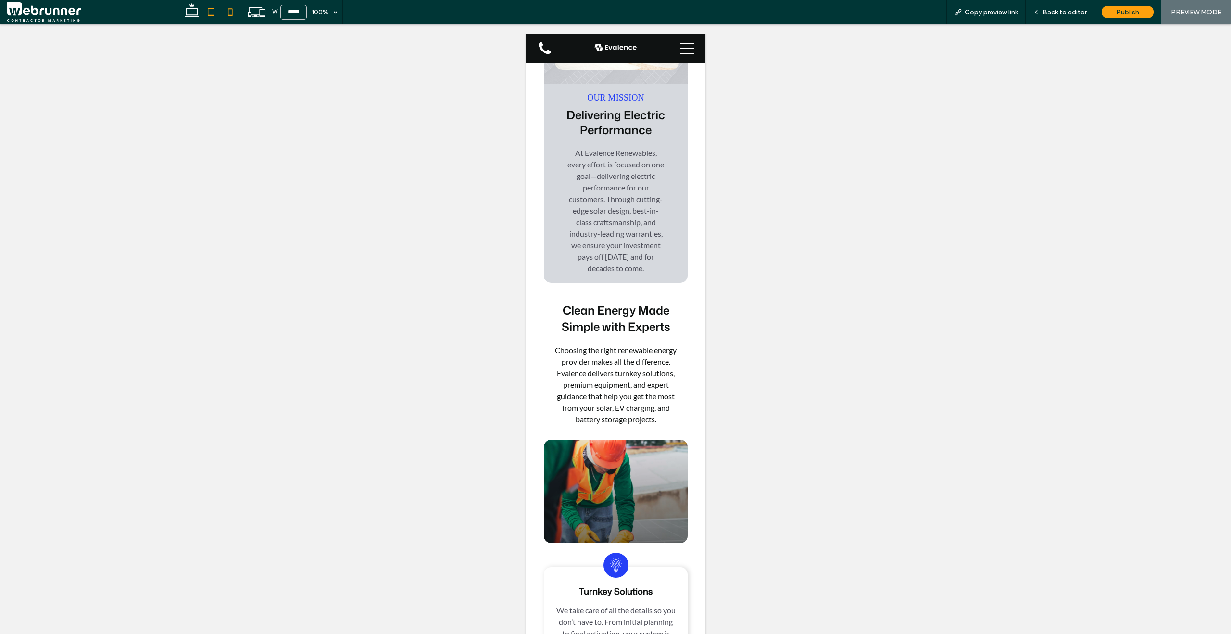
click at [207, 17] on icon at bounding box center [210, 11] width 19 height 19
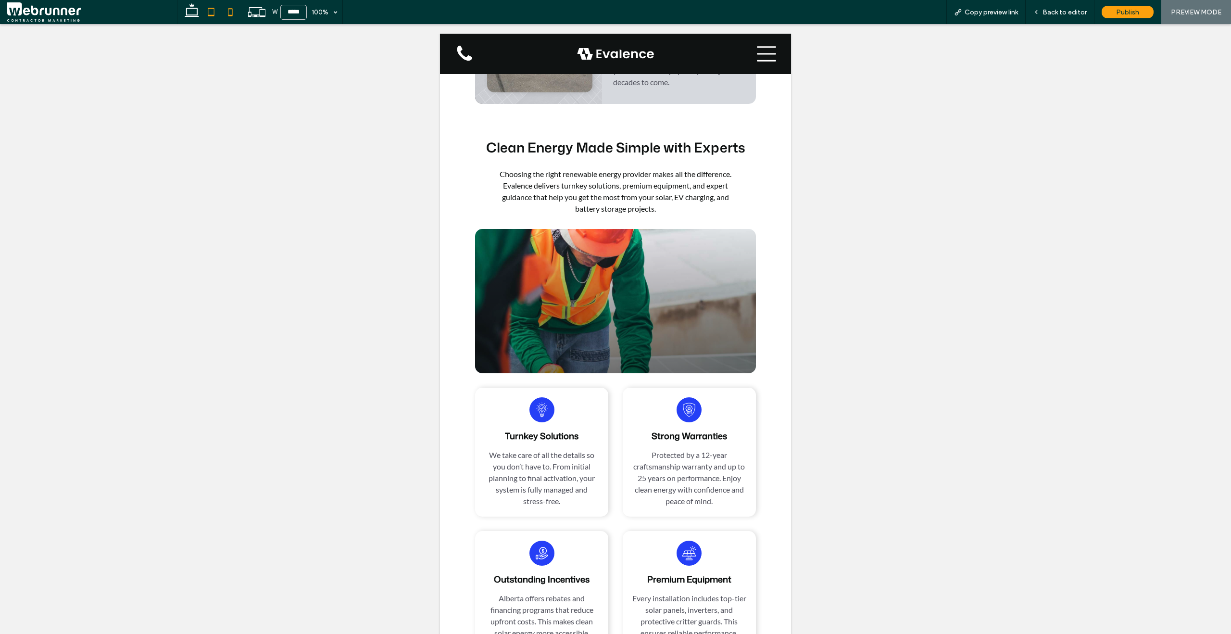
click at [230, 15] on use at bounding box center [230, 12] width 4 height 8
type input "*****"
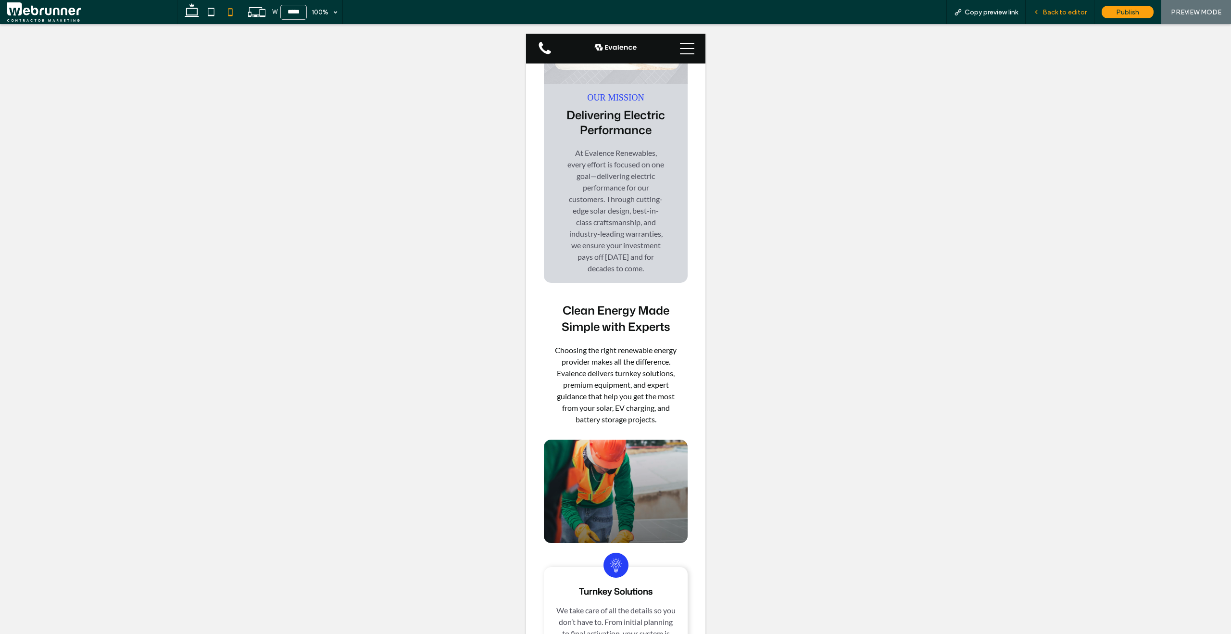
click at [1039, 18] on div "Back to editor" at bounding box center [1060, 12] width 69 height 24
click at [1038, 16] on div "Back to editor" at bounding box center [1060, 12] width 68 height 8
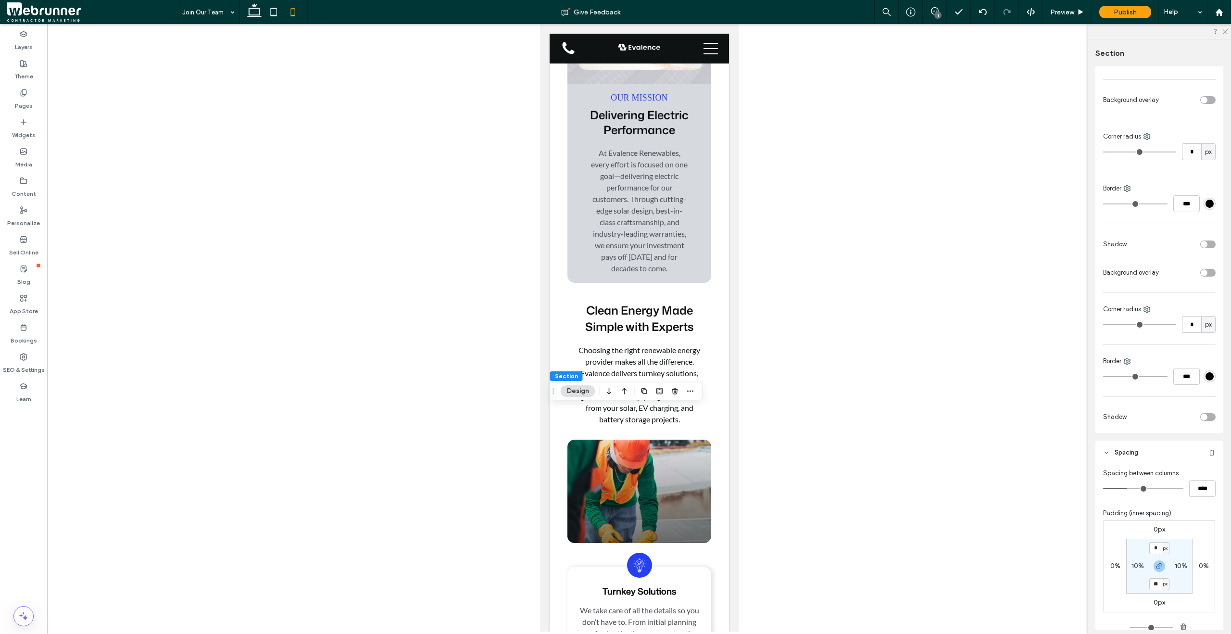
scroll to position [235, 0]
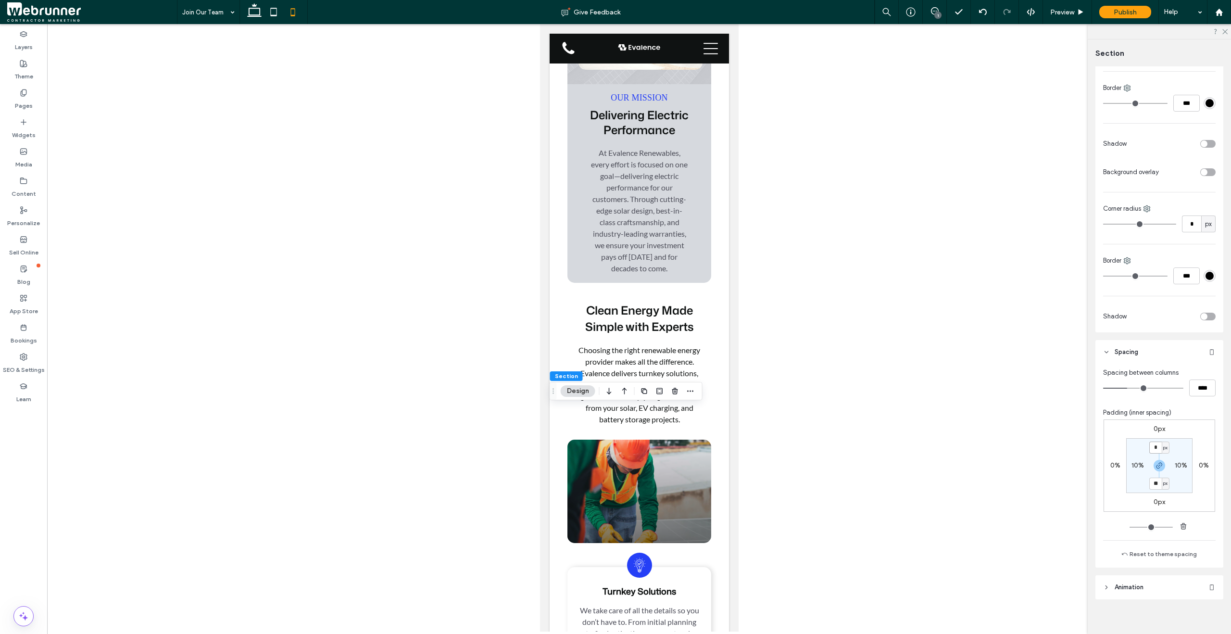
click at [1156, 450] on input "*" at bounding box center [1155, 447] width 13 height 12
type input "**"
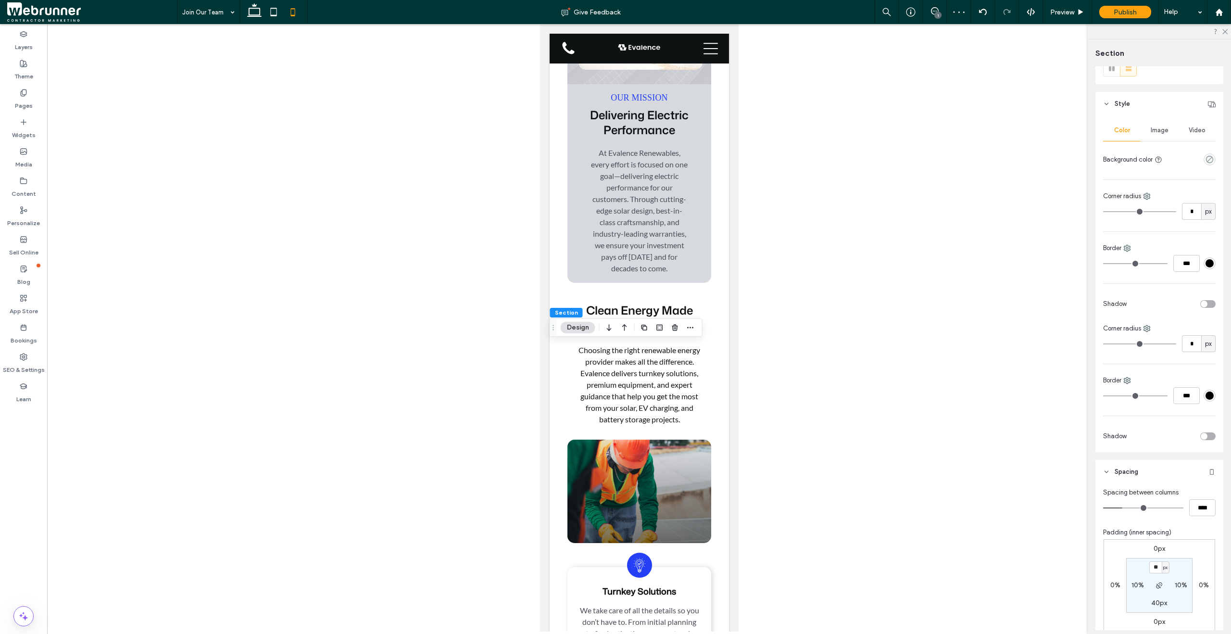
scroll to position [162, 0]
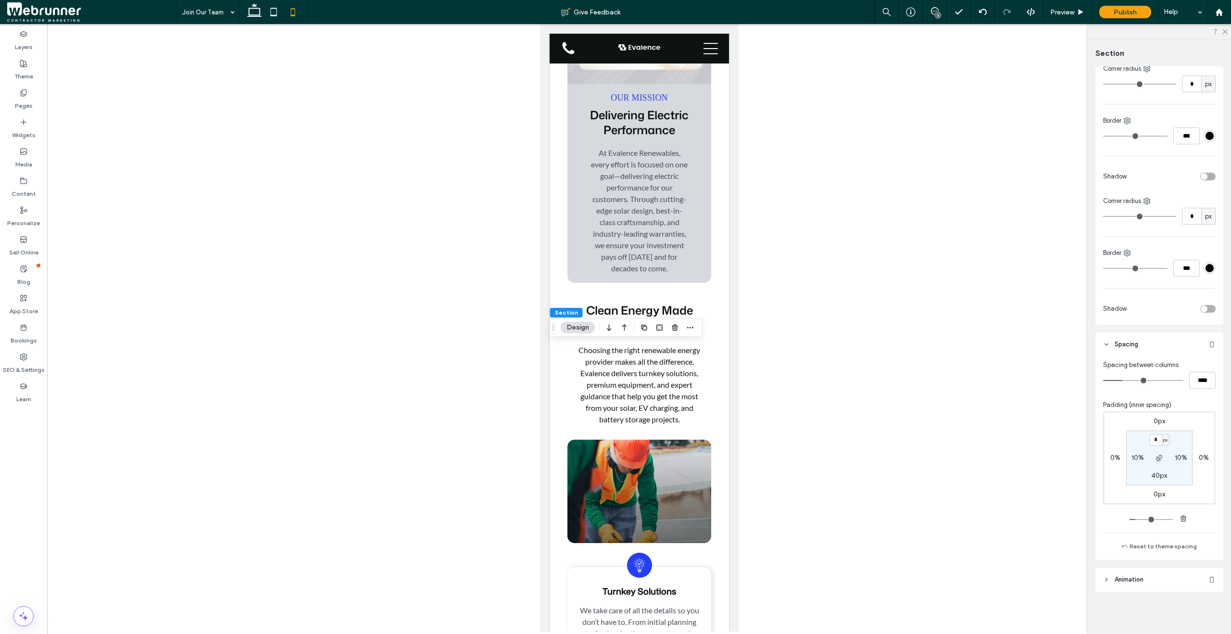
type input "*"
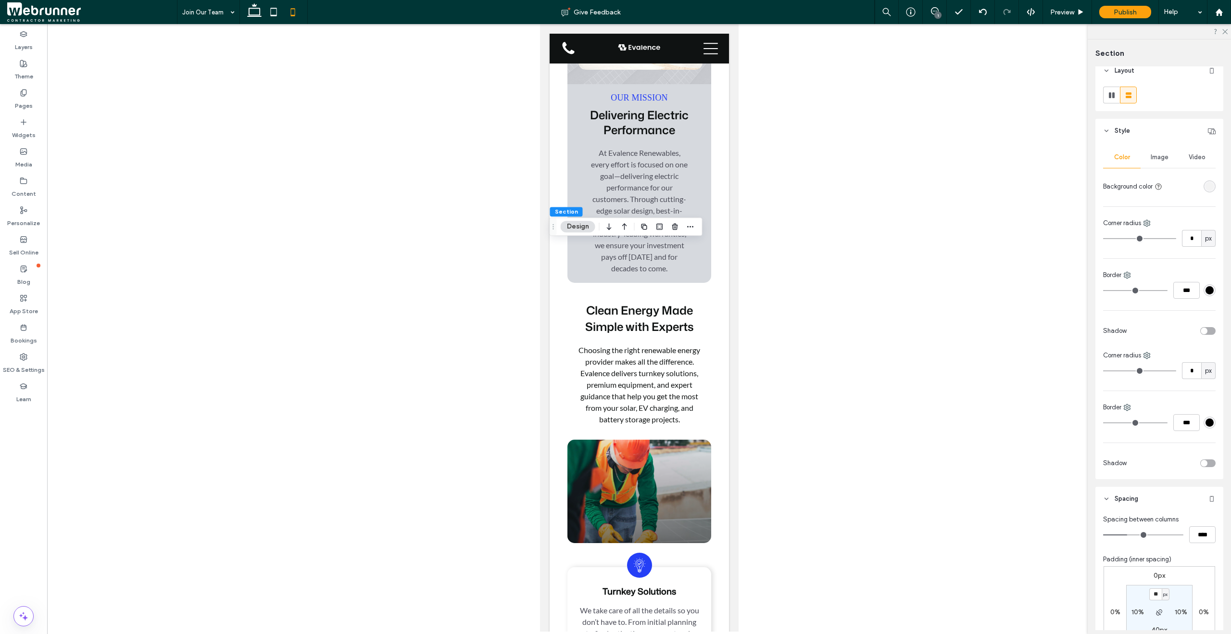
scroll to position [9, 0]
click at [1191, 530] on input "****" at bounding box center [1202, 533] width 26 height 17
type input "**"
type input "****"
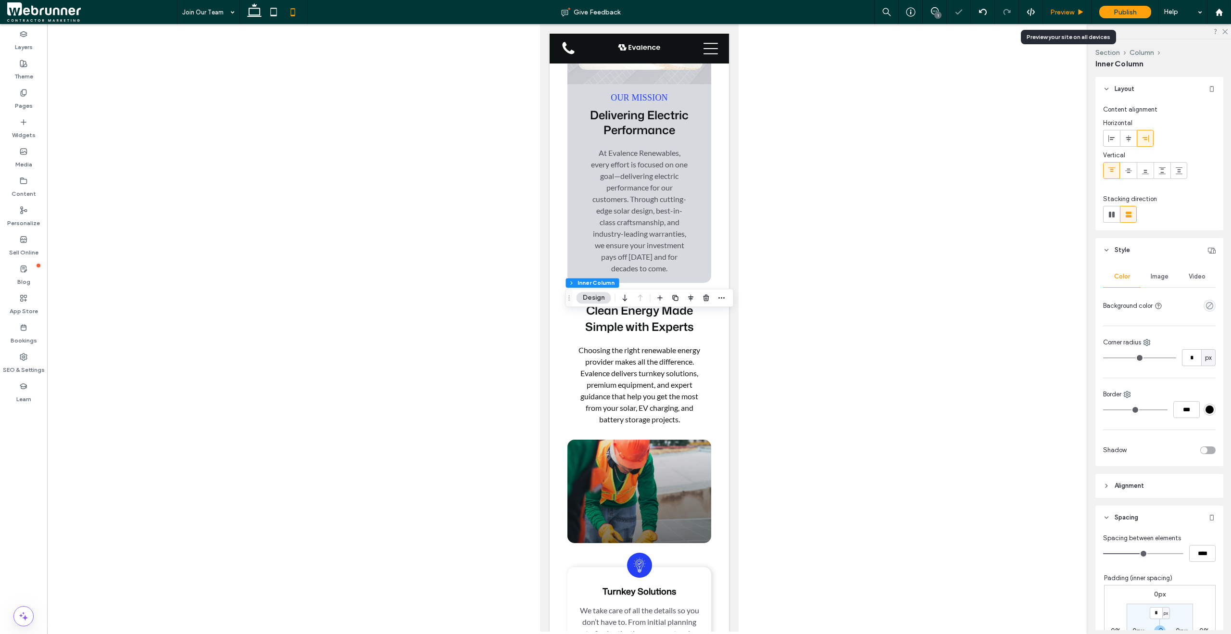
click at [1079, 18] on div "Preview" at bounding box center [1067, 12] width 49 height 24
click at [1078, 17] on div "Preview" at bounding box center [1067, 12] width 49 height 24
click at [1075, 12] on div "Preview" at bounding box center [1067, 12] width 49 height 8
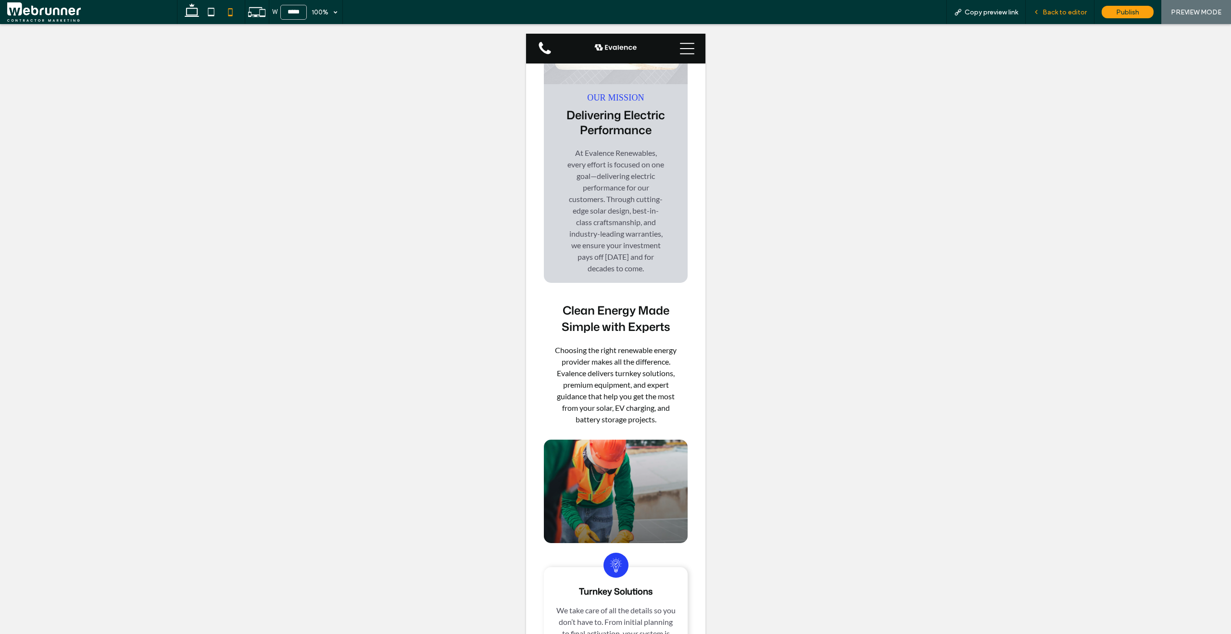
click at [1073, 12] on span "Back to editor" at bounding box center [1065, 12] width 44 height 8
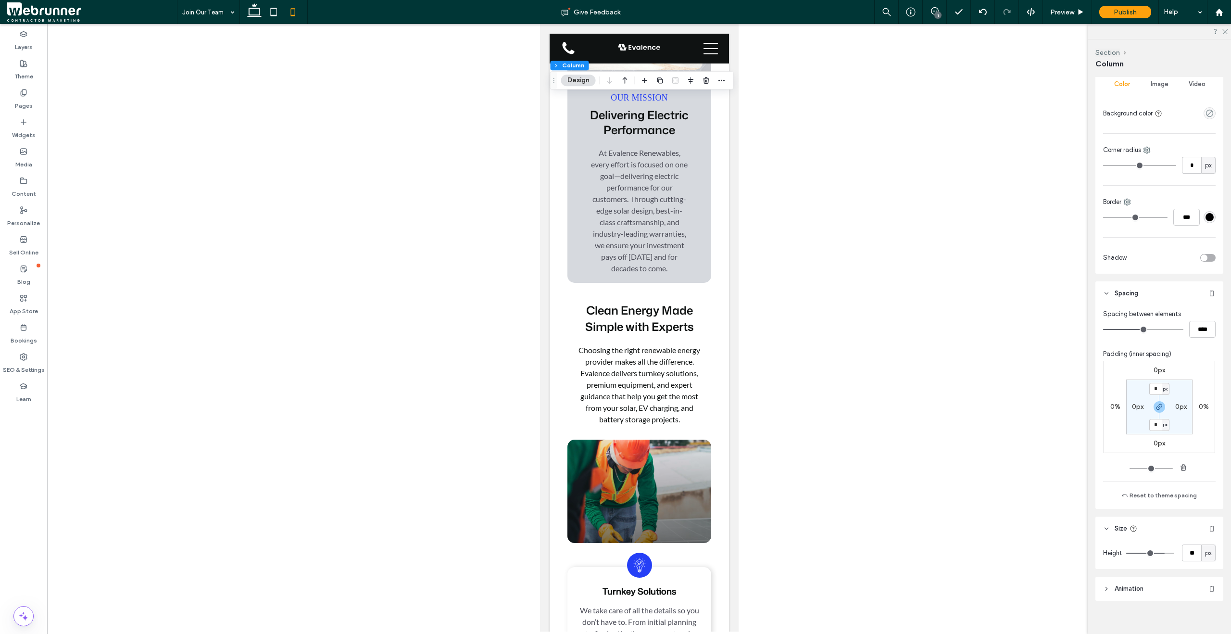
scroll to position [201, 0]
click at [1189, 542] on input "**" at bounding box center [1191, 543] width 19 height 17
type input "*"
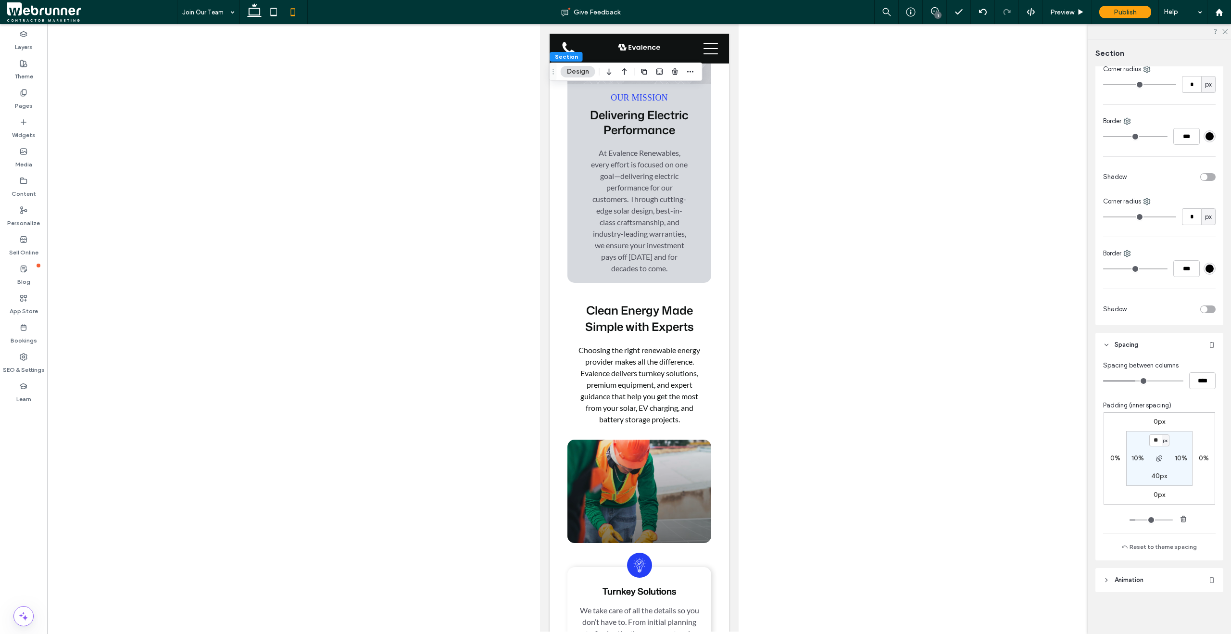
scroll to position [162, 0]
click at [1107, 346] on icon at bounding box center [1106, 344] width 7 height 7
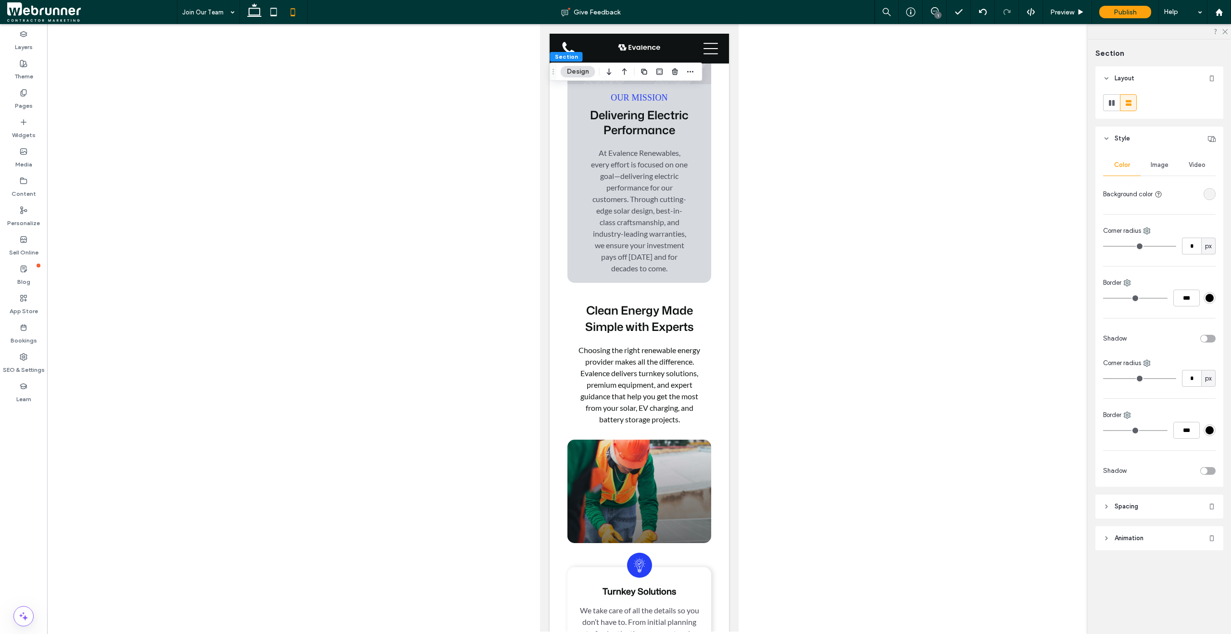
scroll to position [0, 0]
click at [570, 57] on span "Section" at bounding box center [566, 56] width 23 height 7
click at [566, 58] on span "Section" at bounding box center [566, 56] width 23 height 7
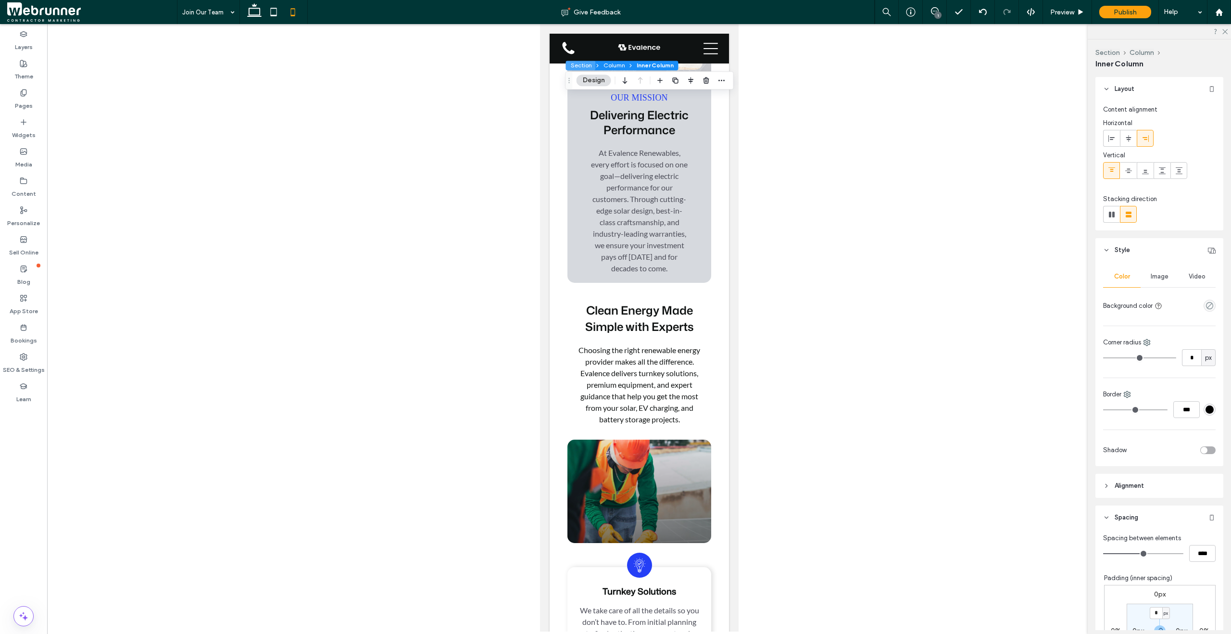
click at [579, 67] on button "Section" at bounding box center [581, 66] width 30 height 10
click at [613, 64] on button "Column" at bounding box center [614, 66] width 29 height 10
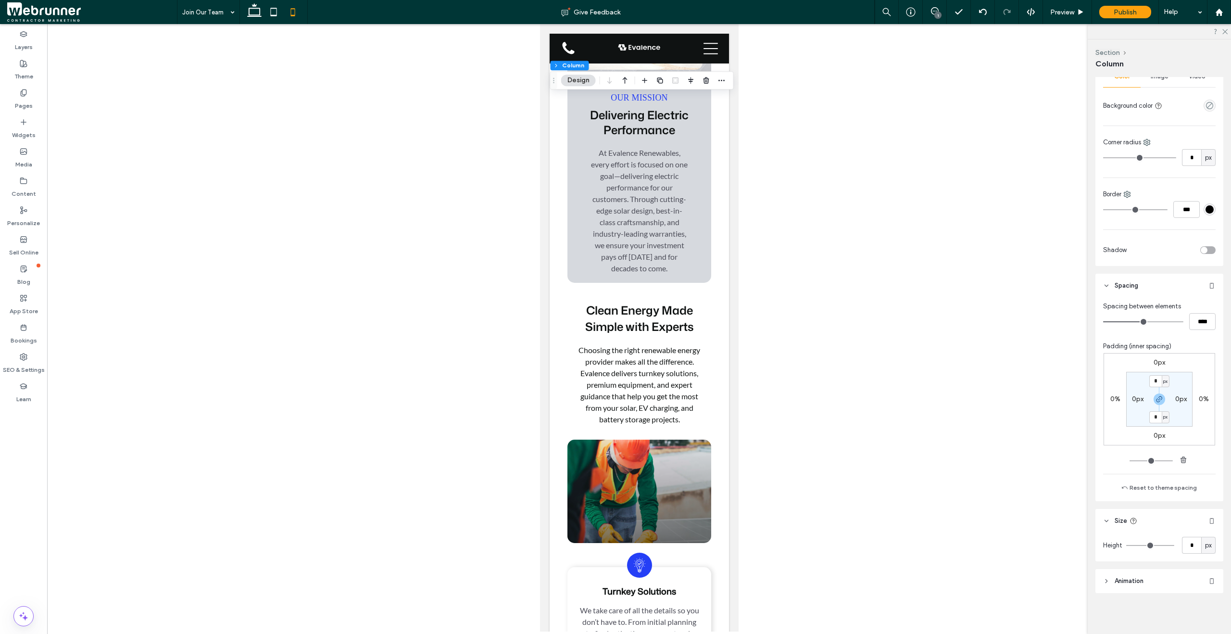
scroll to position [201, 0]
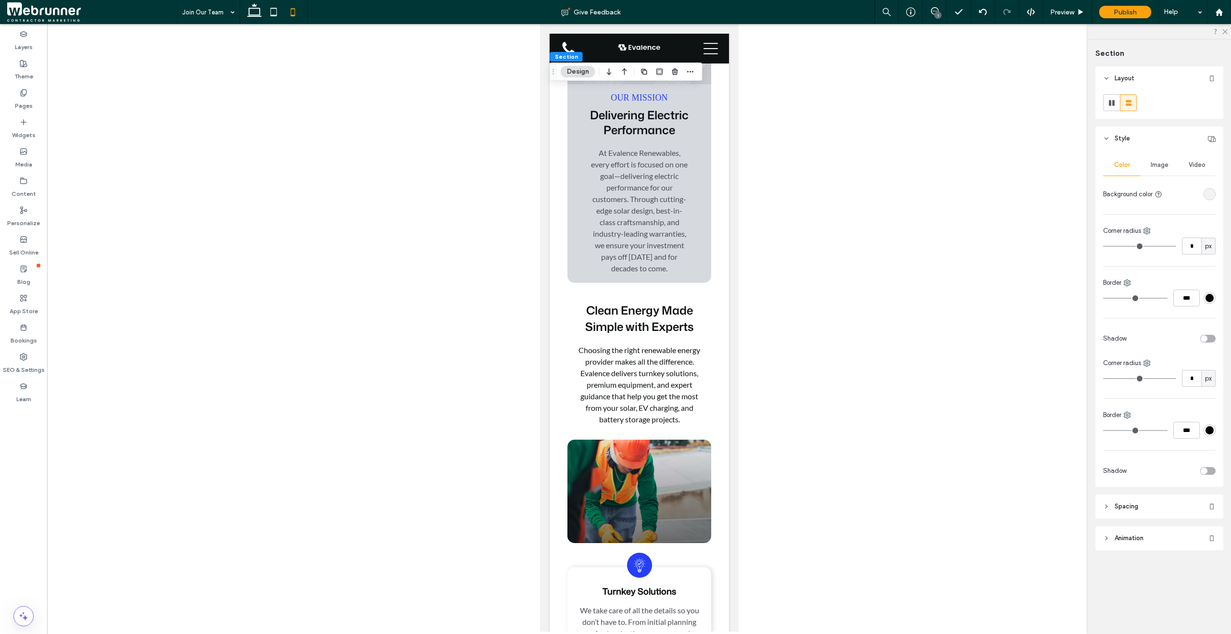
click at [1157, 168] on span "Image" at bounding box center [1160, 165] width 18 height 8
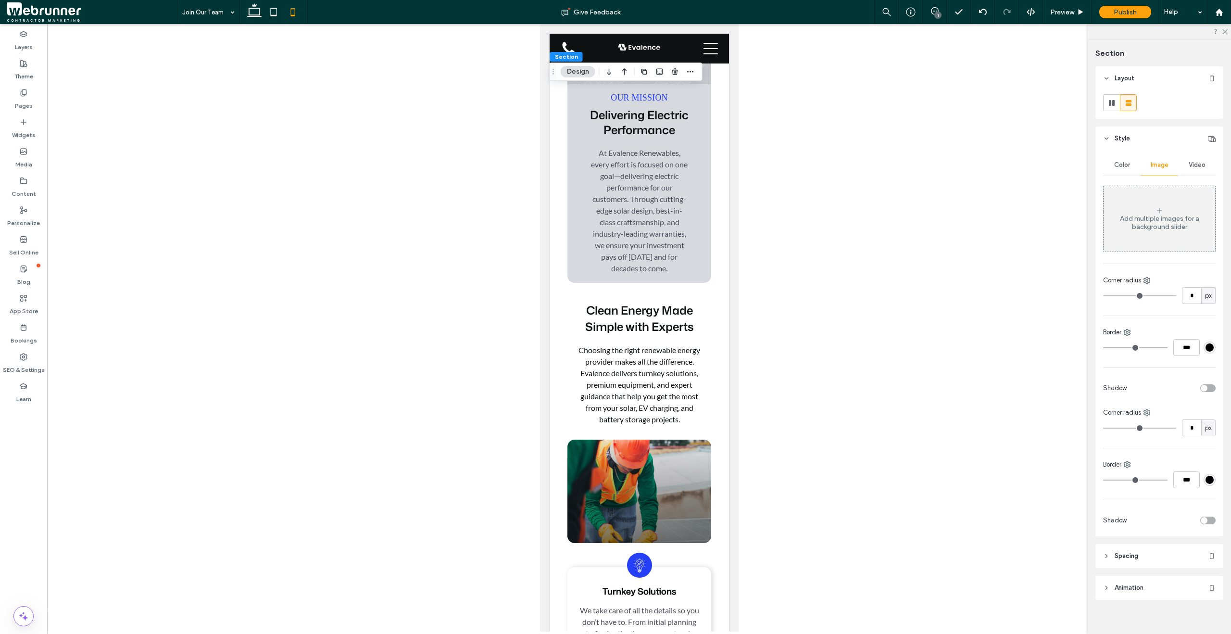
click at [1181, 166] on div "Video" at bounding box center [1197, 164] width 38 height 21
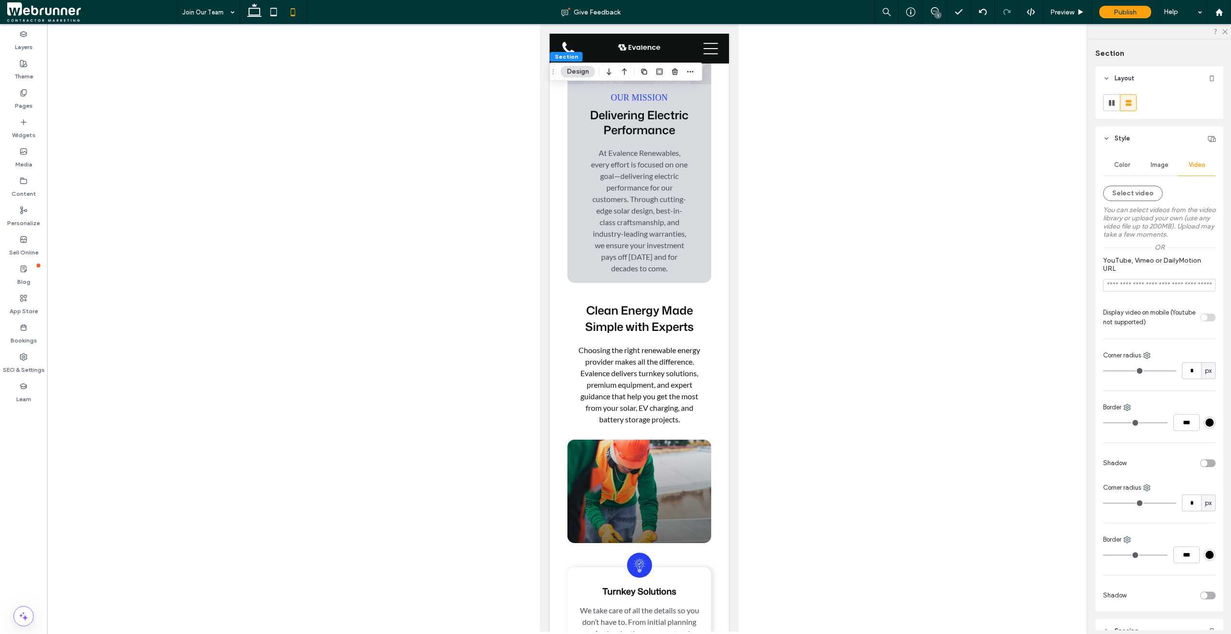
click at [1124, 162] on span "Color" at bounding box center [1122, 165] width 16 height 8
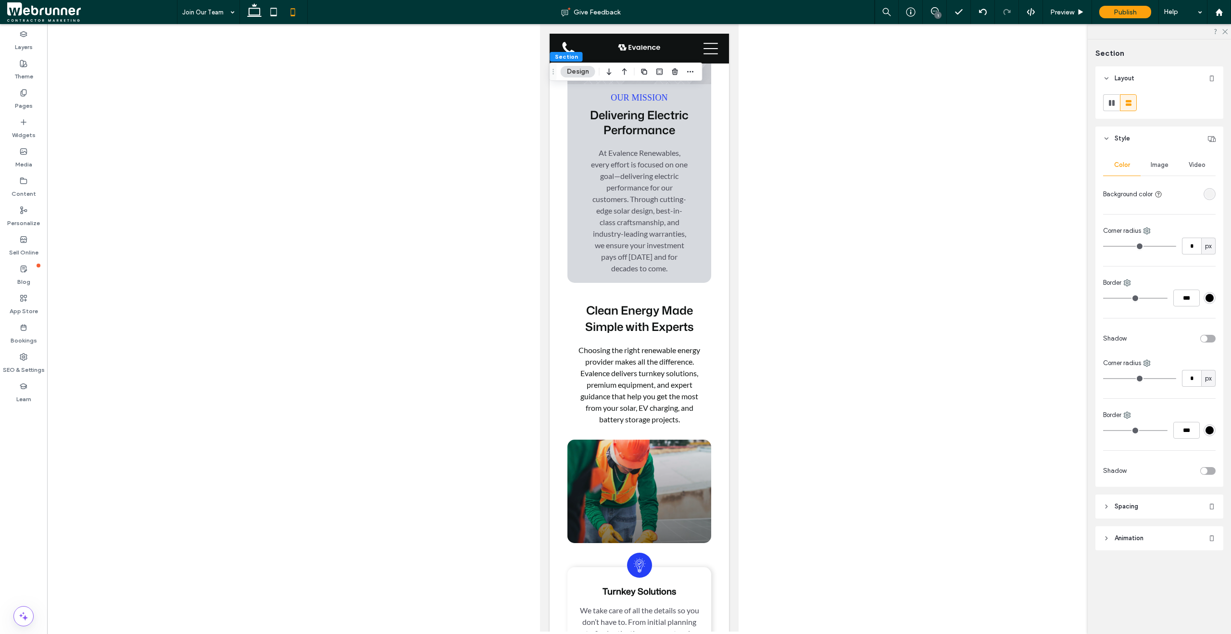
click at [1104, 503] on icon at bounding box center [1106, 506] width 7 height 7
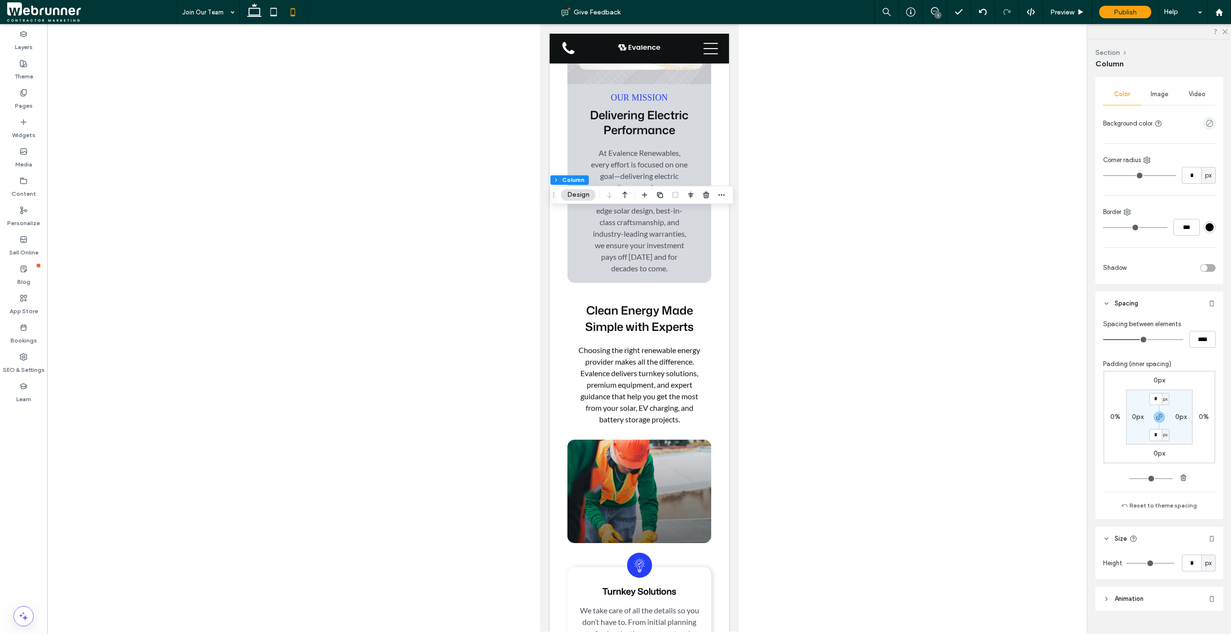
scroll to position [184, 0]
click at [1063, 14] on span "Preview" at bounding box center [1062, 12] width 24 height 8
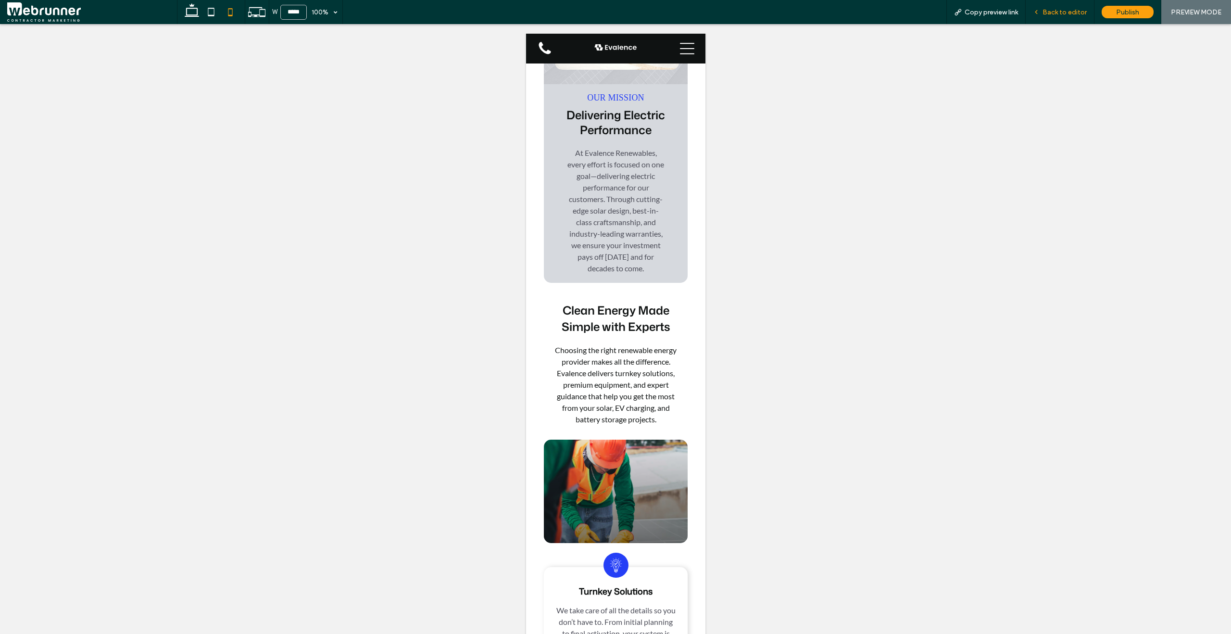
click at [1063, 15] on span "Back to editor" at bounding box center [1065, 12] width 44 height 8
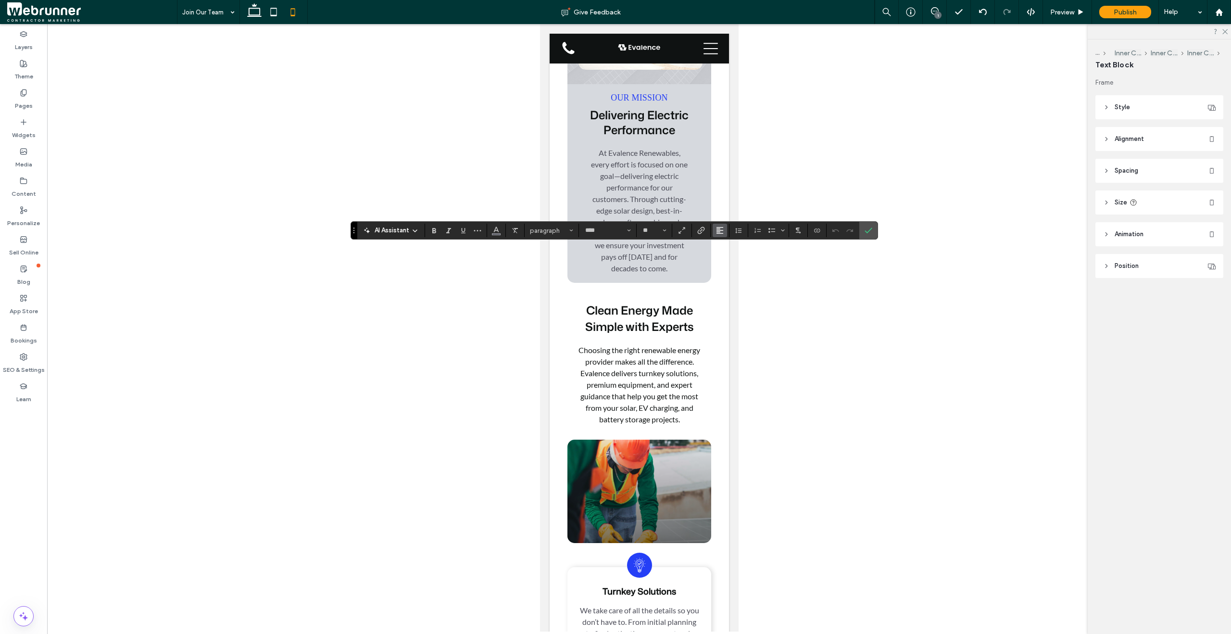
click at [717, 232] on use "Alignment" at bounding box center [720, 230] width 7 height 7
click at [733, 263] on div "ui.textEditor.alignment.center" at bounding box center [729, 260] width 13 height 8
click at [1080, 14] on icon at bounding box center [1080, 12] width 7 height 7
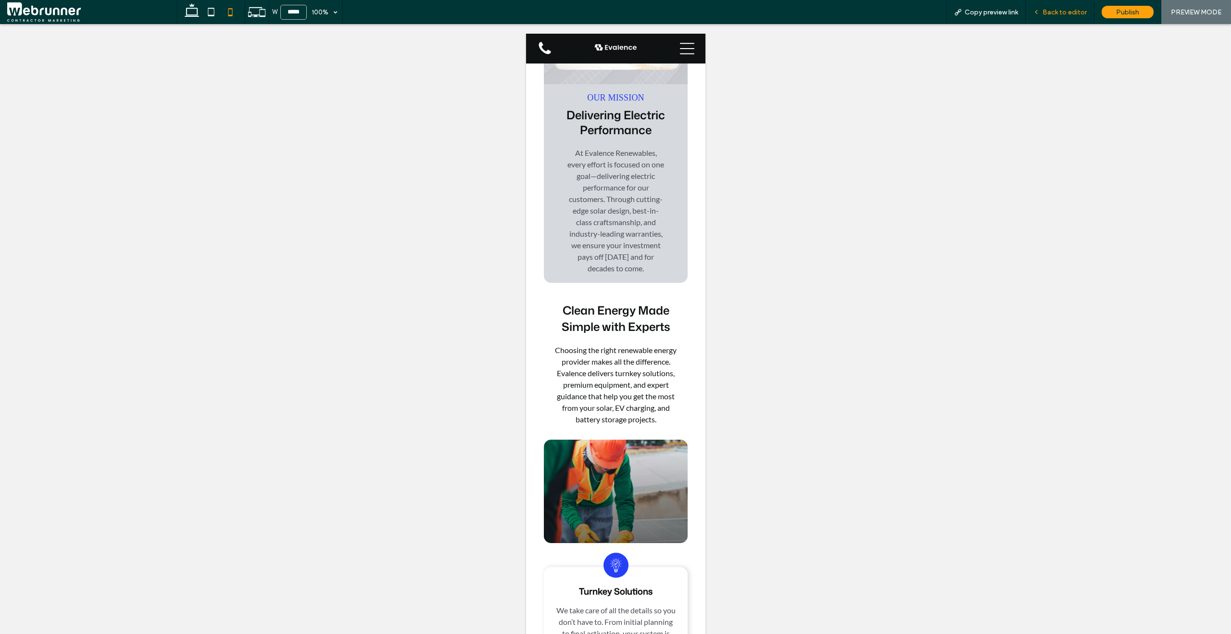
click at [1046, 13] on span "Back to editor" at bounding box center [1065, 12] width 44 height 8
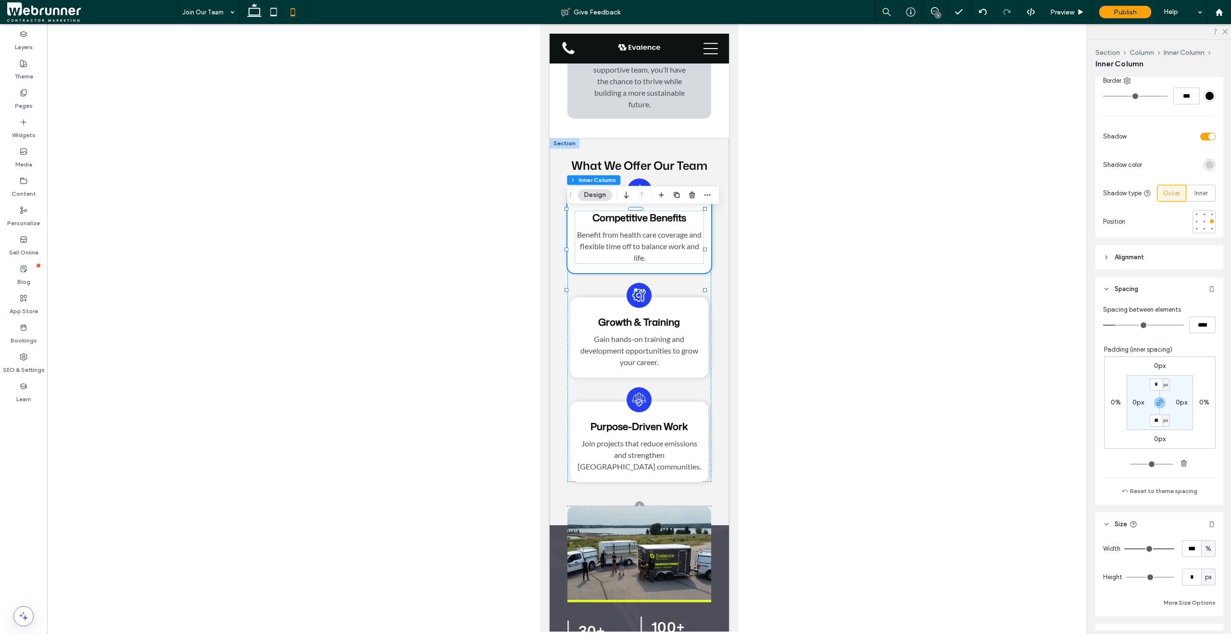
scroll to position [322, 0]
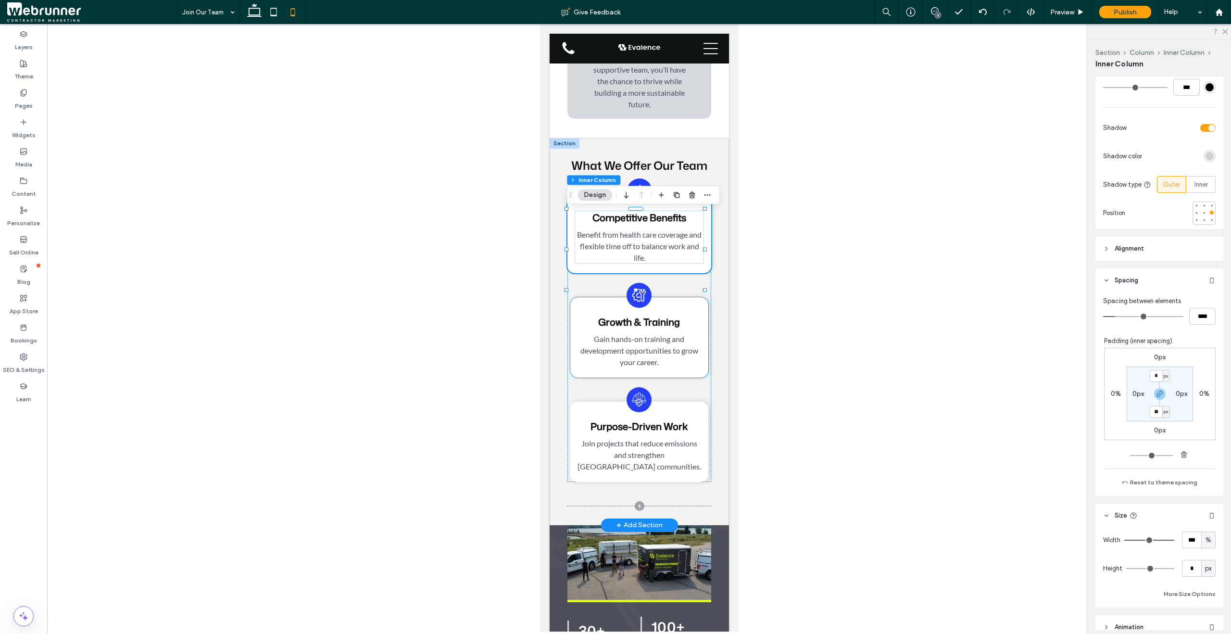
click at [667, 377] on div "Growth & Training Gain hands-on training and development opportunities to grow …" at bounding box center [639, 337] width 138 height 80
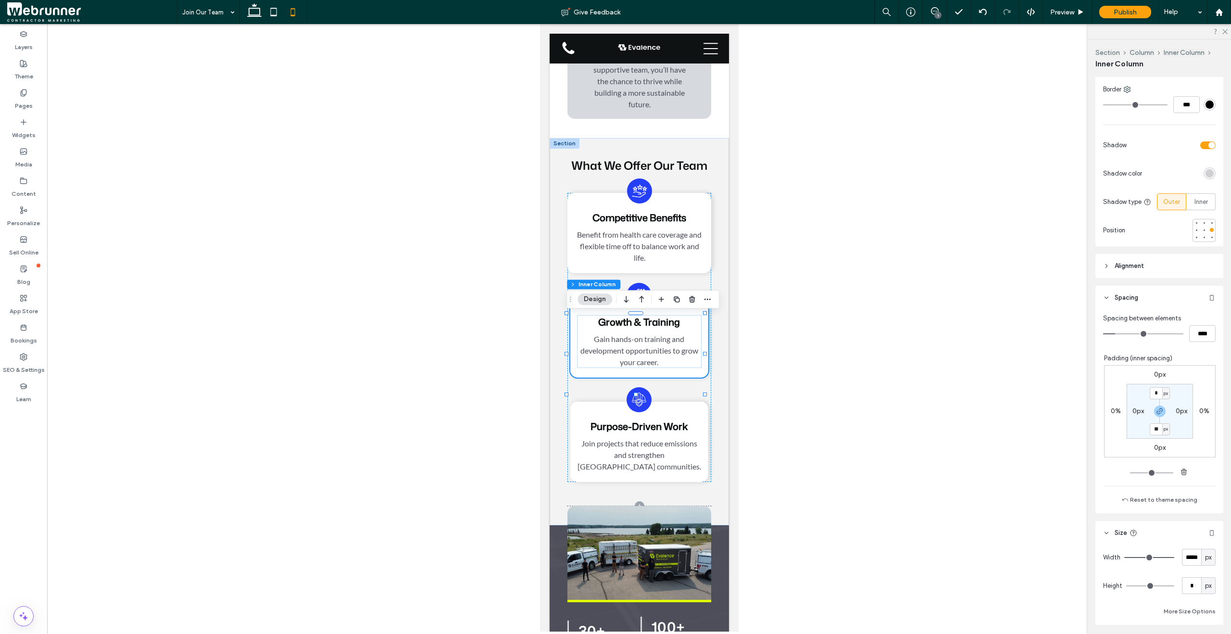
scroll to position [327, 0]
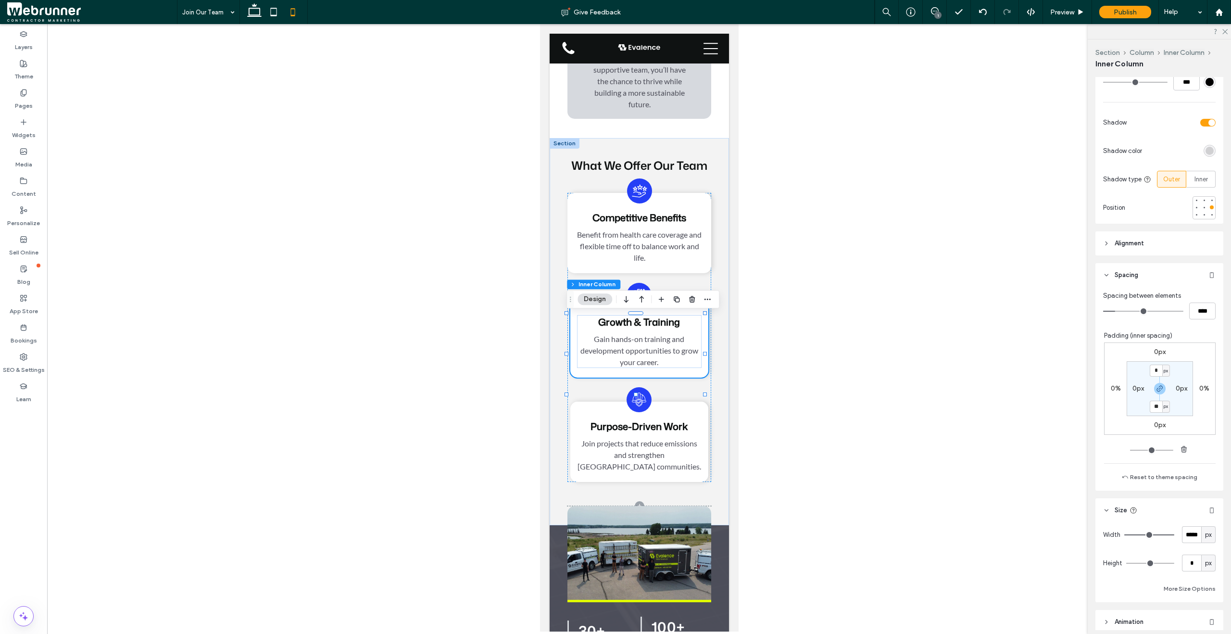
click at [1205, 539] on span "px" at bounding box center [1208, 535] width 7 height 10
click at [1204, 566] on span "%" at bounding box center [1203, 569] width 6 height 10
type input "***"
click at [702, 476] on div "Purpose-Driven Work Join projects that reduce emissions and strengthen Alberta …" at bounding box center [639, 442] width 138 height 80
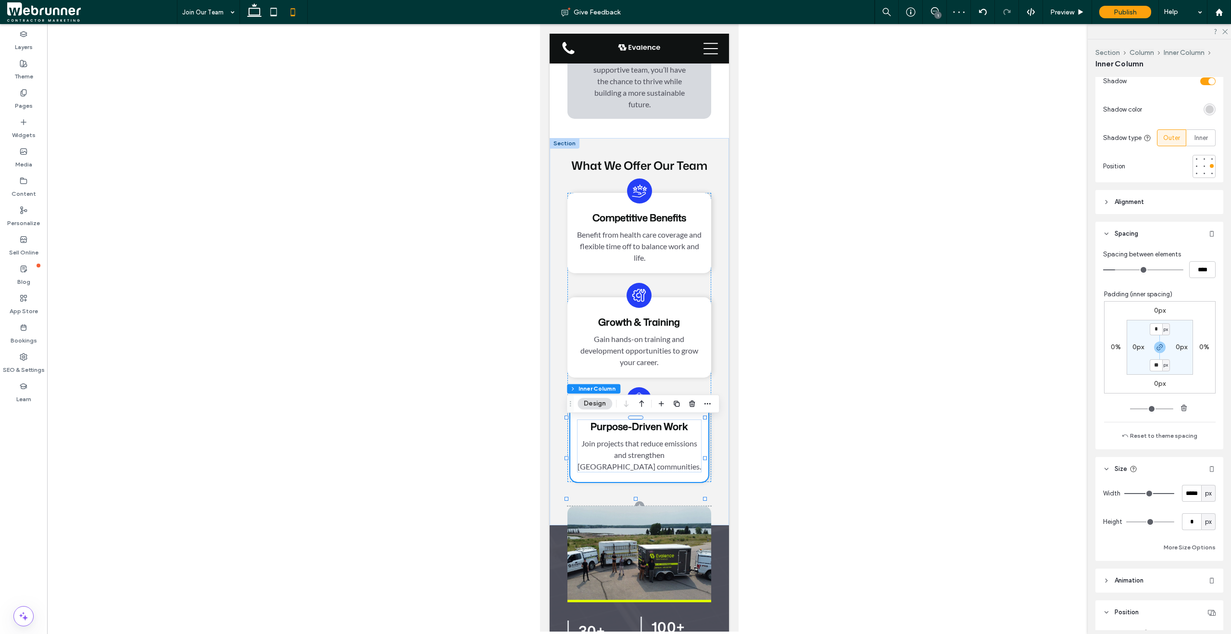
scroll to position [441, 0]
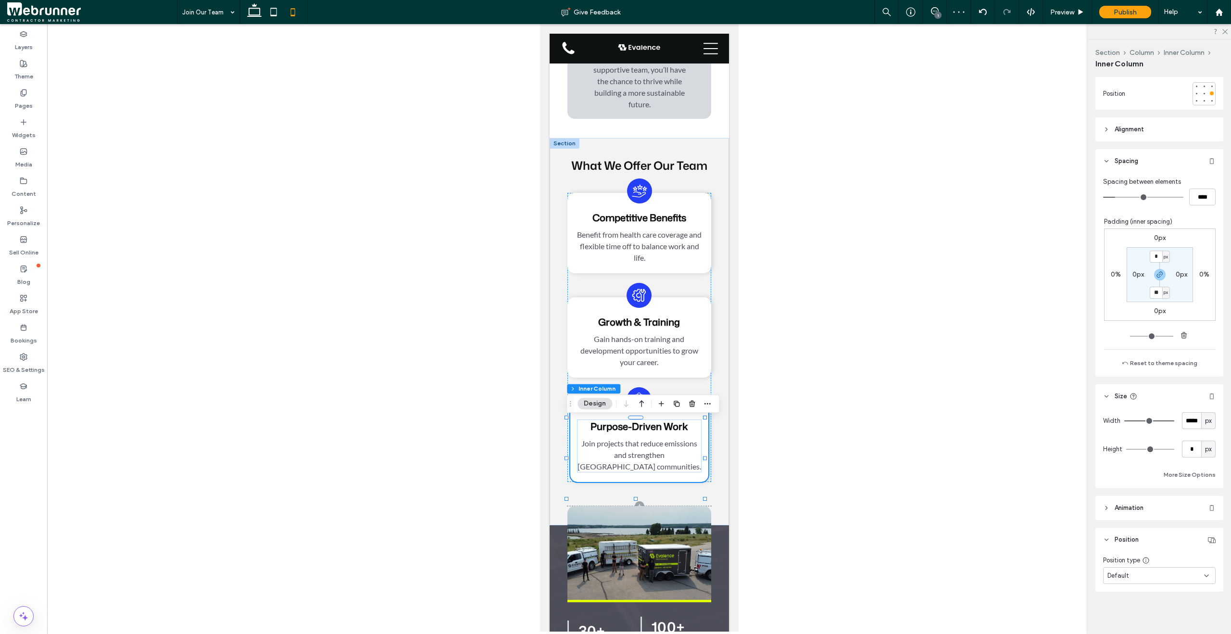
click at [1205, 422] on span "px" at bounding box center [1208, 421] width 7 height 10
click at [1206, 452] on div "%" at bounding box center [1202, 454] width 13 height 17
type input "***"
click at [682, 506] on div "Competitive Benefits Benefit from health care coverage and flexible time off to…" at bounding box center [638, 349] width 143 height 313
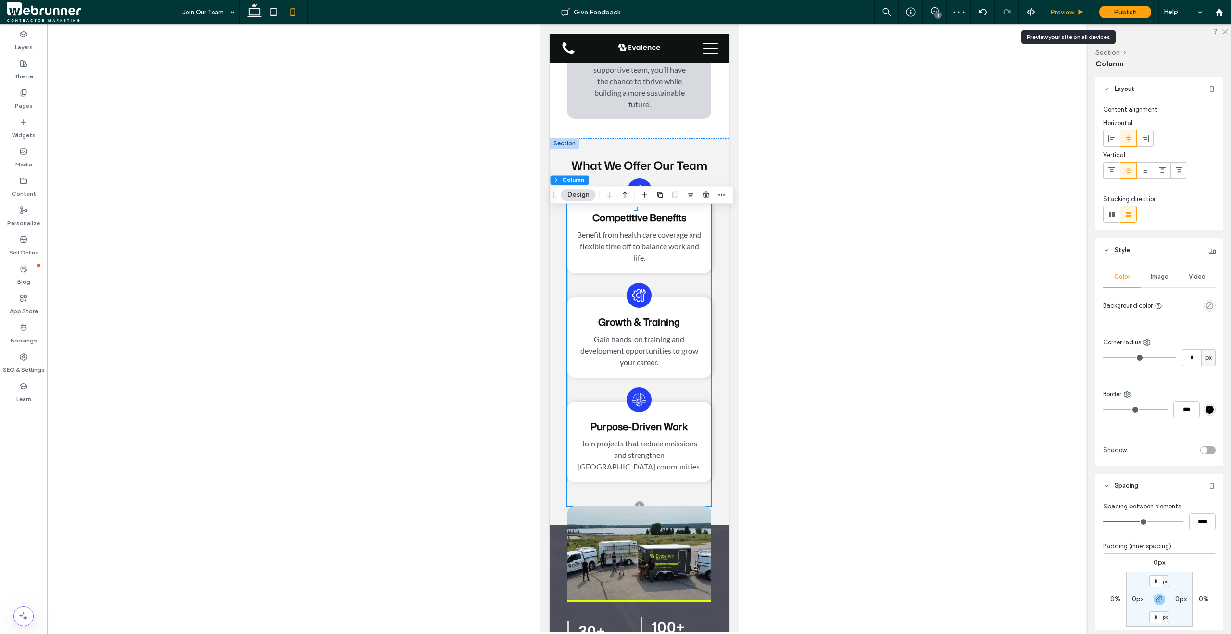
click at [1062, 14] on span "Preview" at bounding box center [1062, 12] width 24 height 8
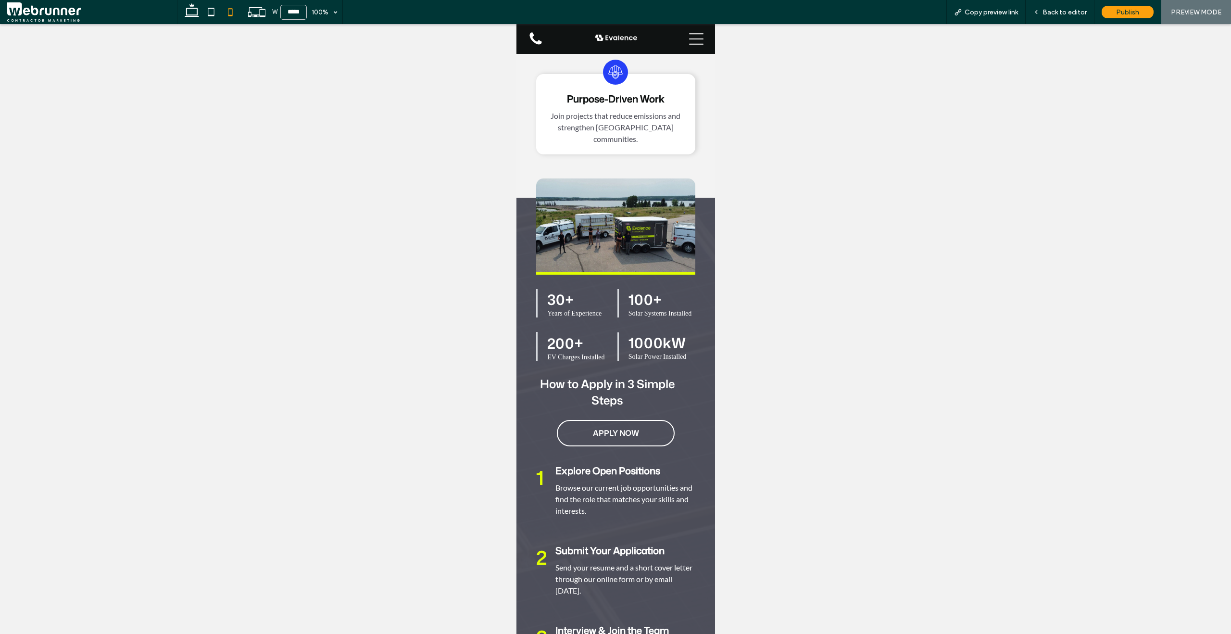
scroll to position [1105, 0]
click at [1052, 14] on span "Back to editor" at bounding box center [1065, 12] width 44 height 8
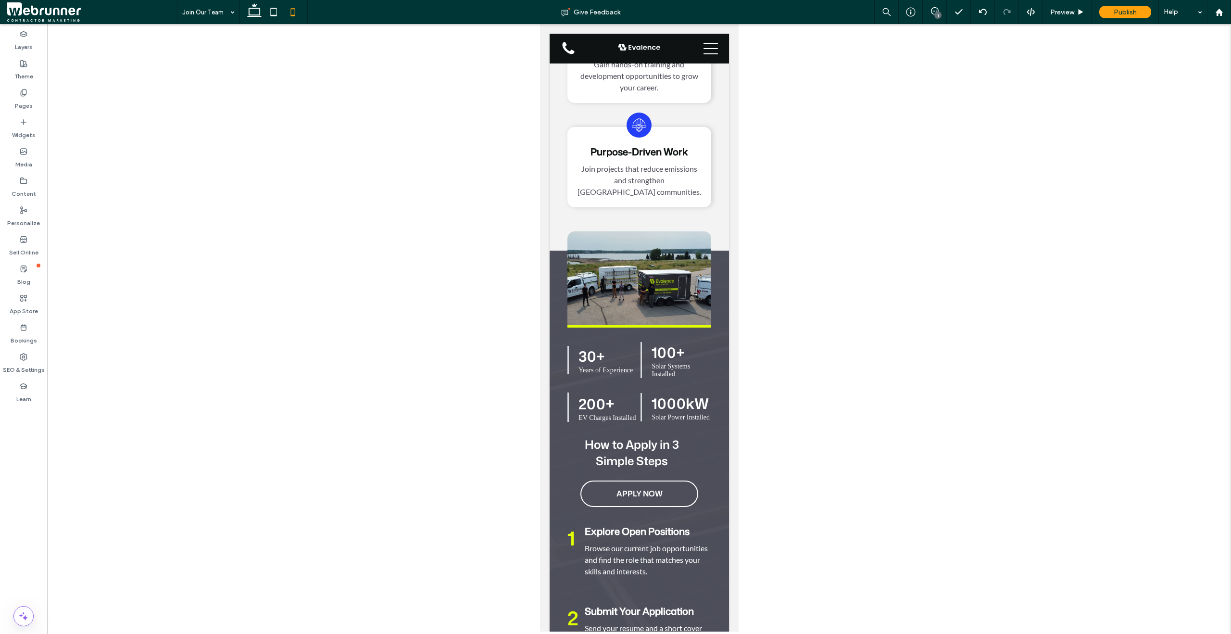
scroll to position [1163, 0]
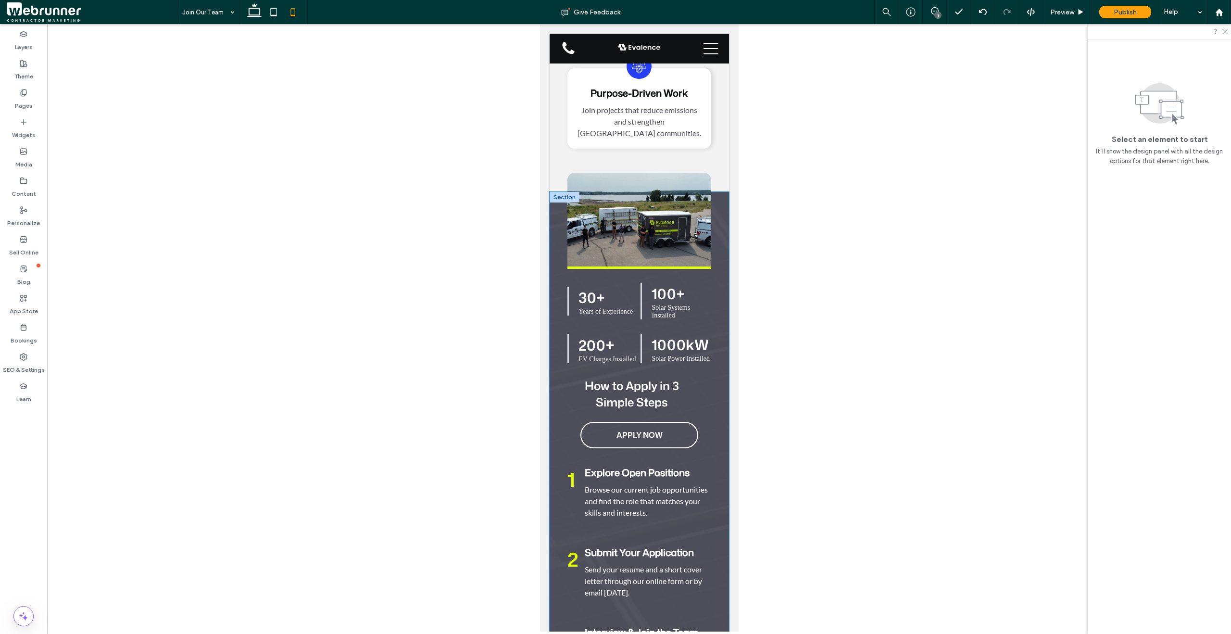
click at [555, 365] on div "30+ Years of Experience 100+ Solar Systems Installed 200 + EV Charges Installed…" at bounding box center [638, 448] width 179 height 513
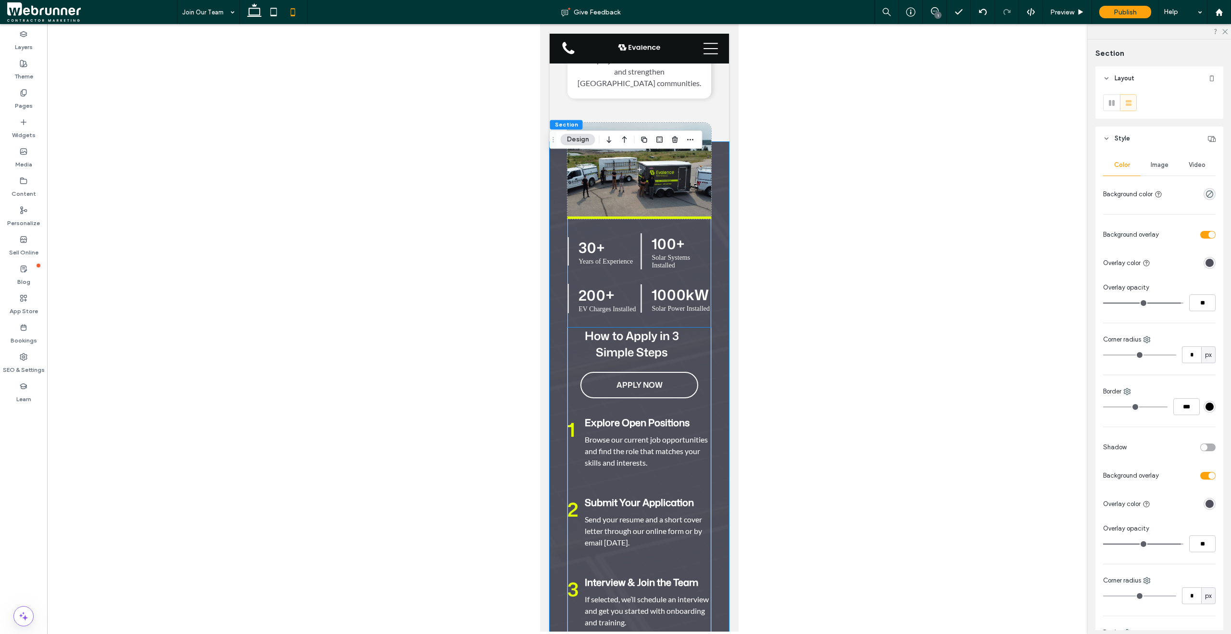
scroll to position [1225, 0]
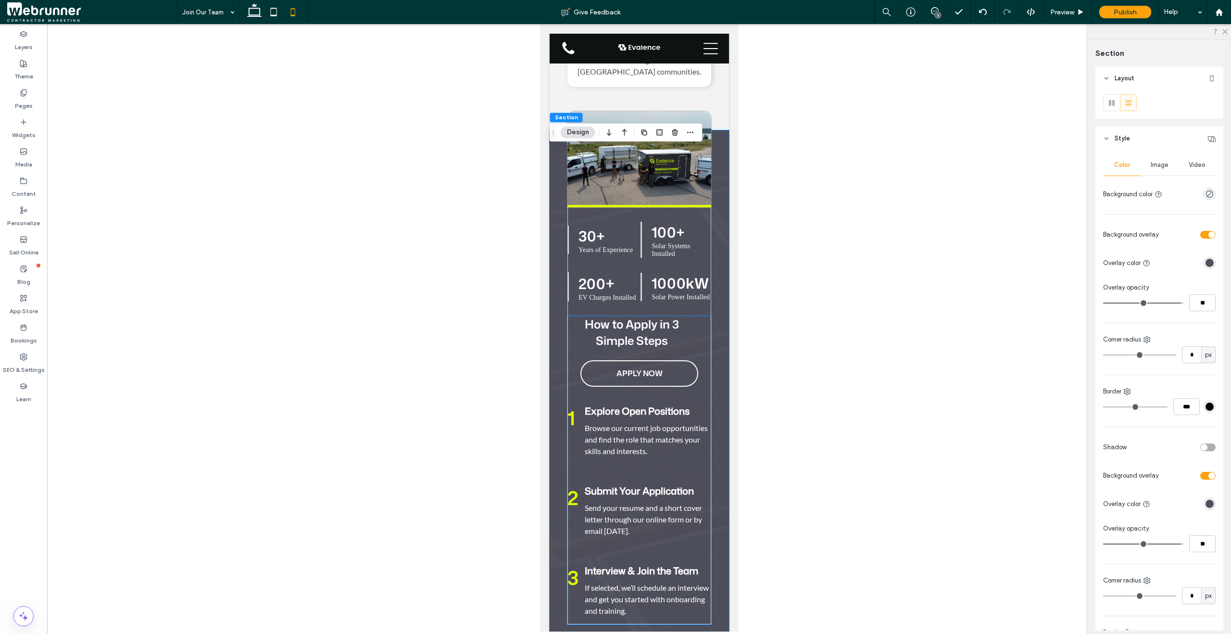
click at [647, 349] on span "How to Apply in 3 Simple Steps" at bounding box center [631, 332] width 94 height 33
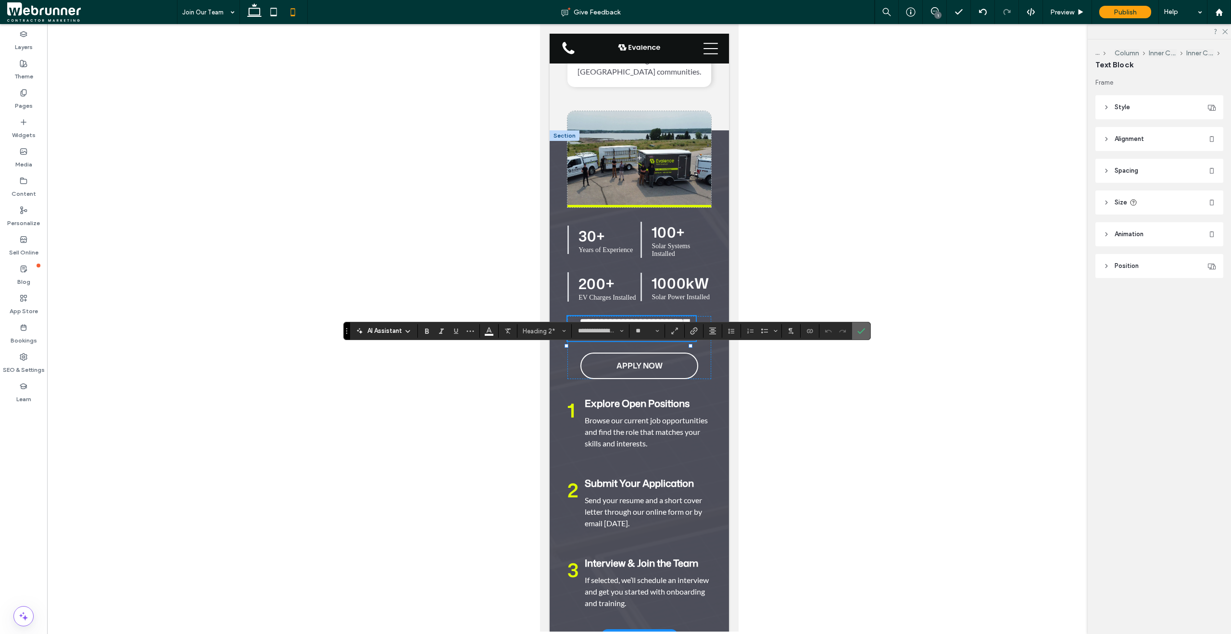
click at [860, 326] on span "Confirm" at bounding box center [859, 330] width 4 height 17
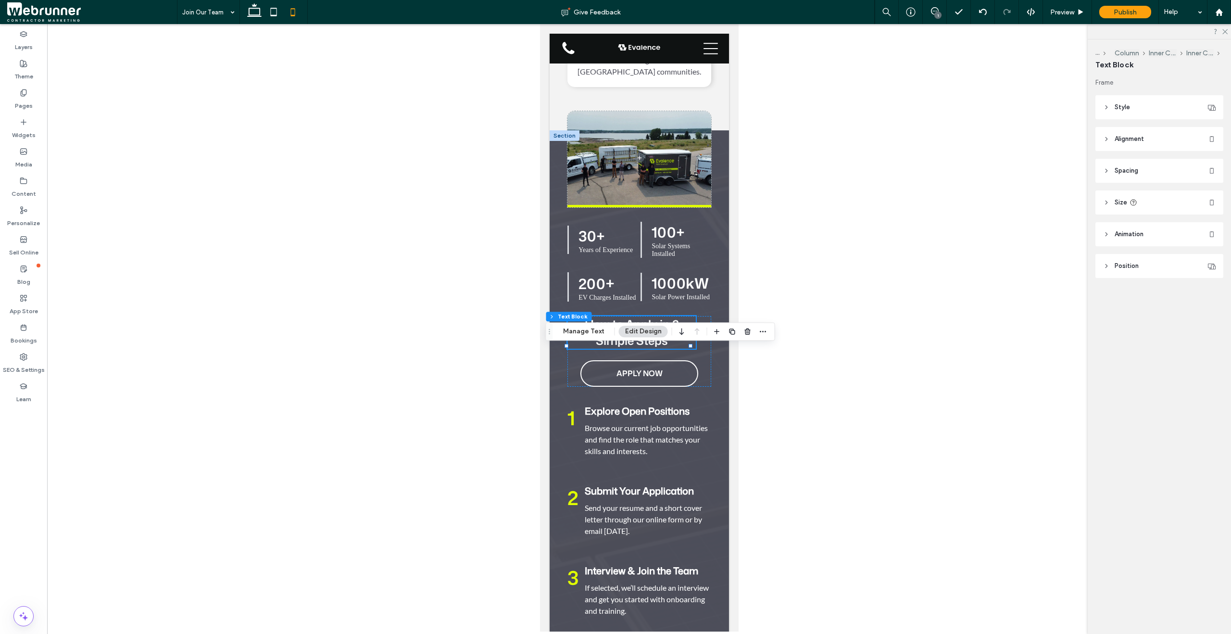
click at [1108, 106] on icon at bounding box center [1106, 107] width 7 height 7
click at [1117, 111] on span "Style" at bounding box center [1122, 107] width 15 height 10
click at [1105, 134] on header "Alignment" at bounding box center [1159, 139] width 128 height 24
click at [1129, 161] on icon at bounding box center [1129, 164] width 8 height 8
click at [1080, 15] on icon at bounding box center [1080, 12] width 7 height 7
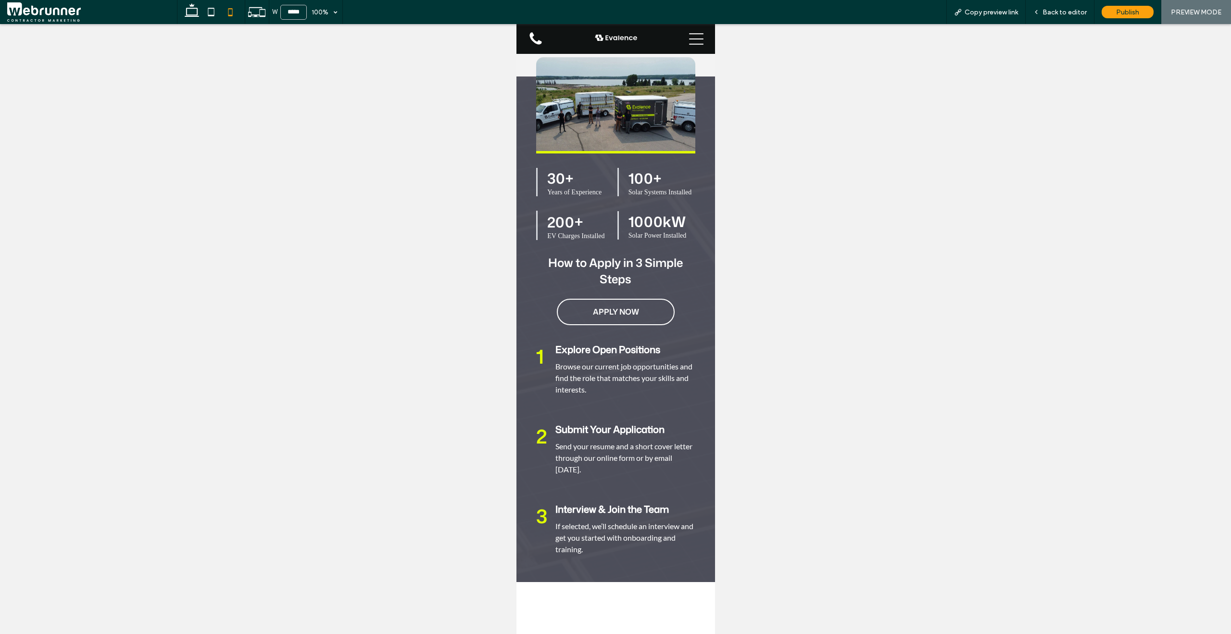
scroll to position [1155, 0]
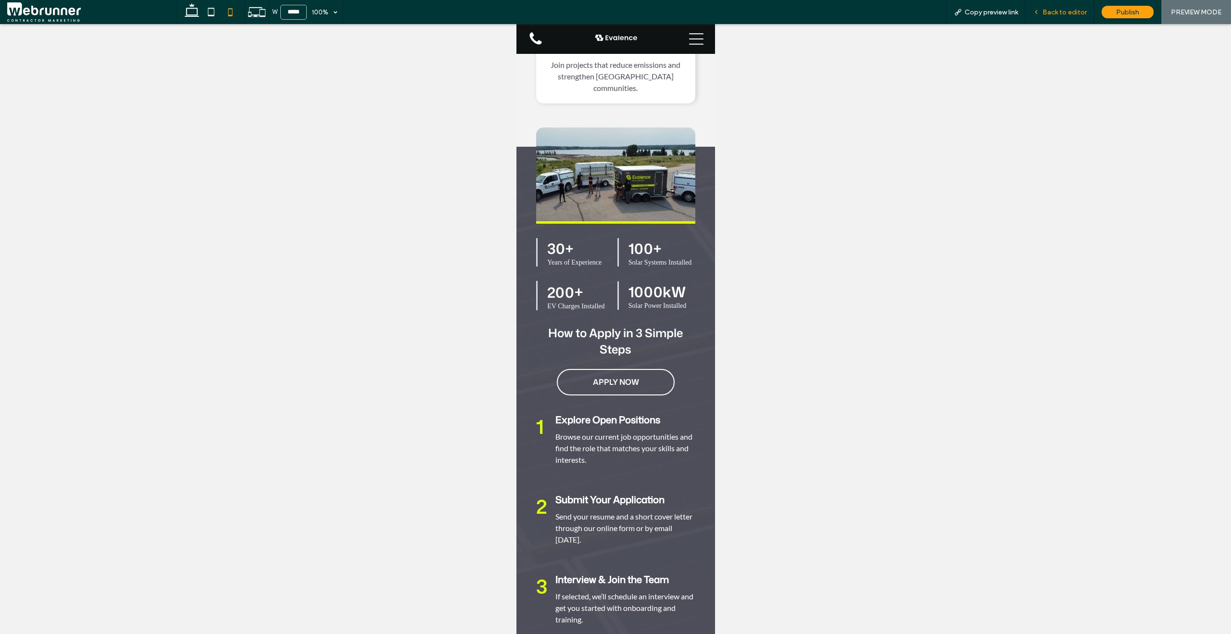
click at [1043, 13] on div "Back to editor" at bounding box center [1060, 12] width 68 height 8
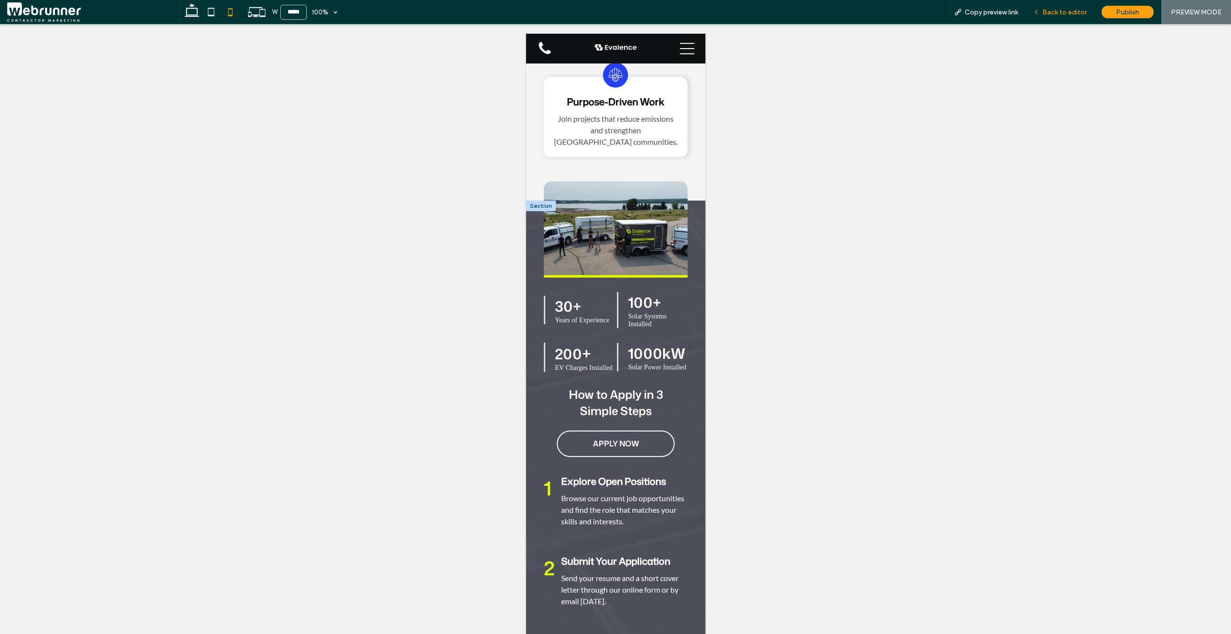
scroll to position [1225, 0]
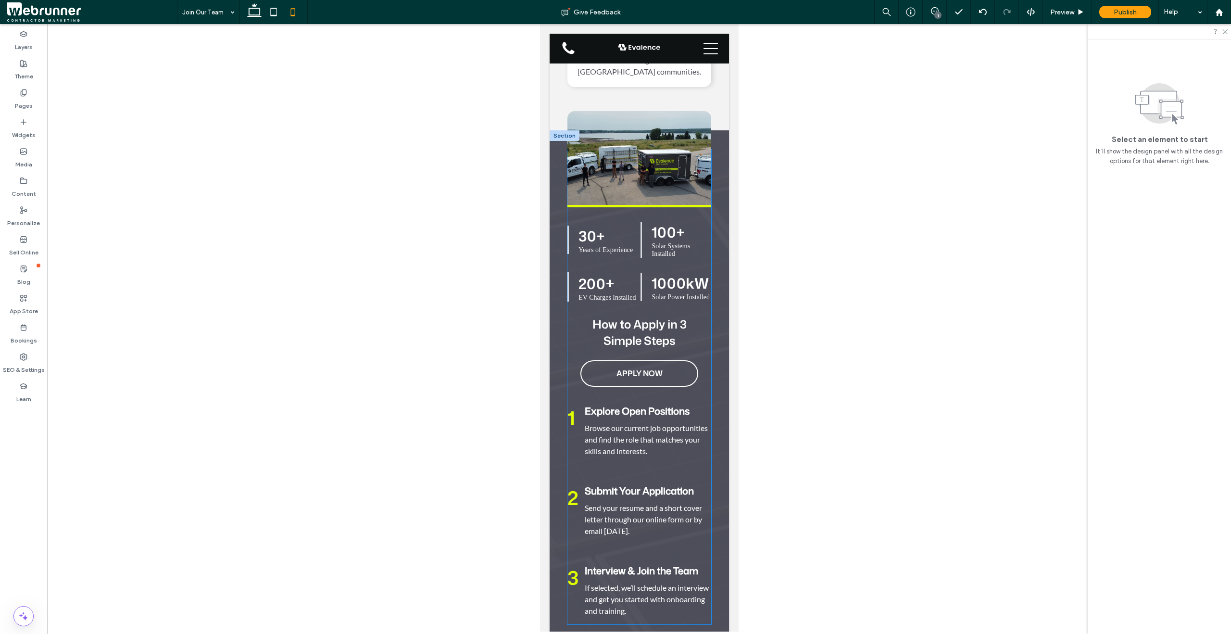
click at [688, 344] on div "30+ Years of Experience 100+ Solar Systems Installed 200 + EV Charges Installed…" at bounding box center [638, 387] width 143 height 475
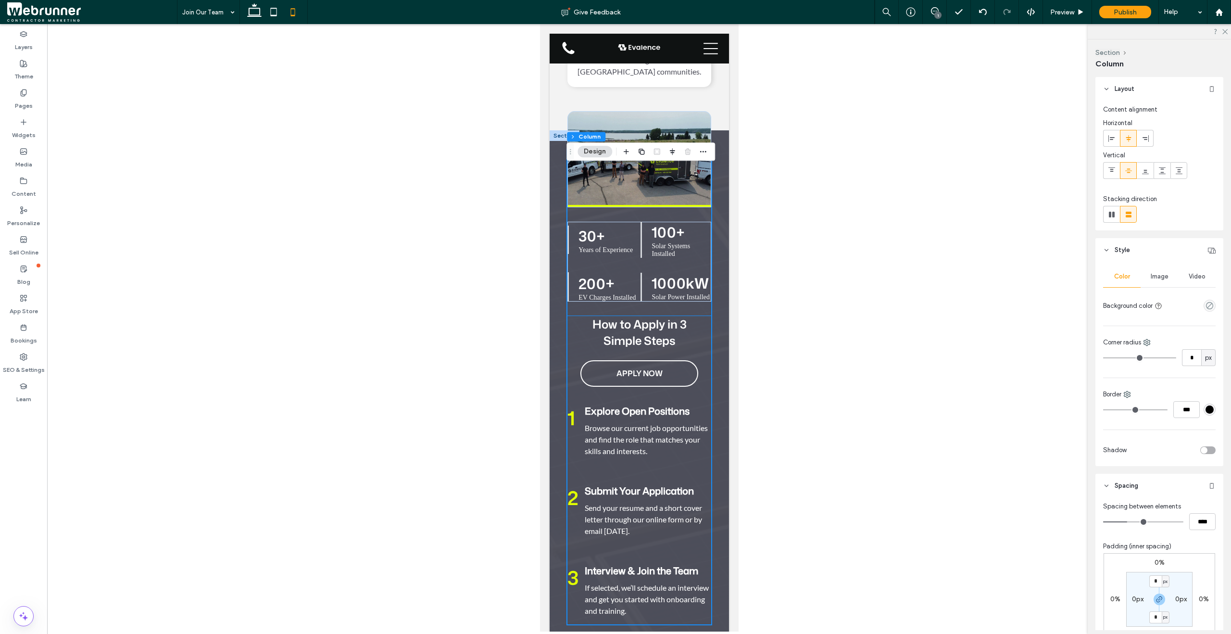
click at [667, 349] on span "How to Apply in 3 Simple Steps" at bounding box center [639, 332] width 94 height 33
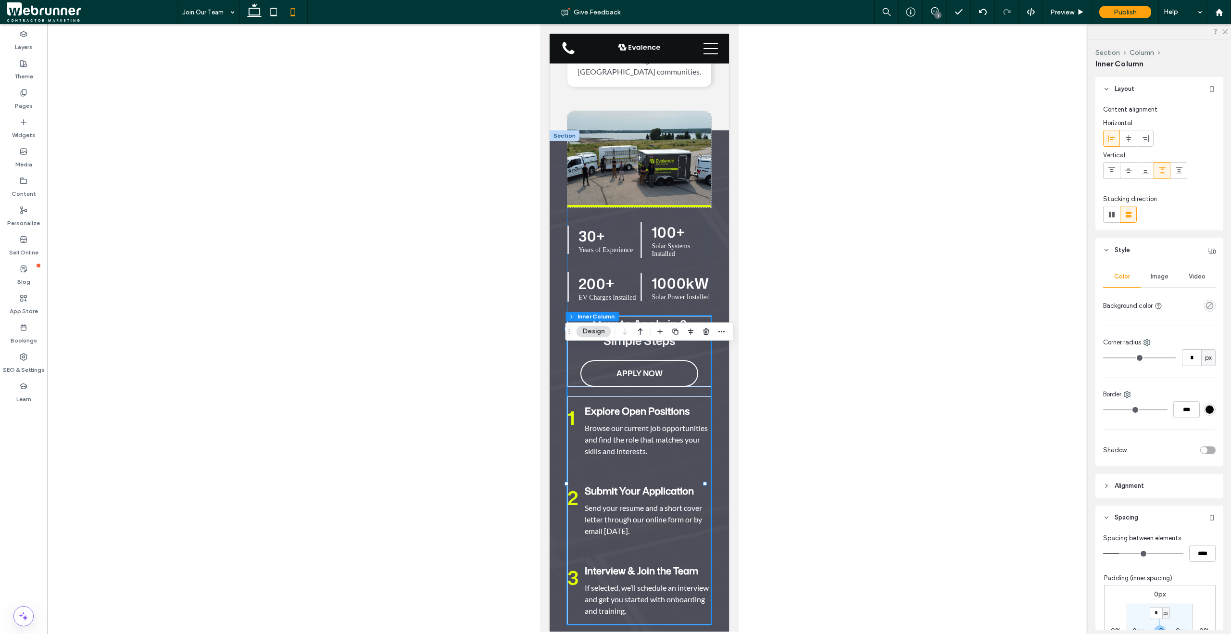
click at [667, 349] on span "How to Apply in 3 Simple Steps" at bounding box center [639, 332] width 94 height 33
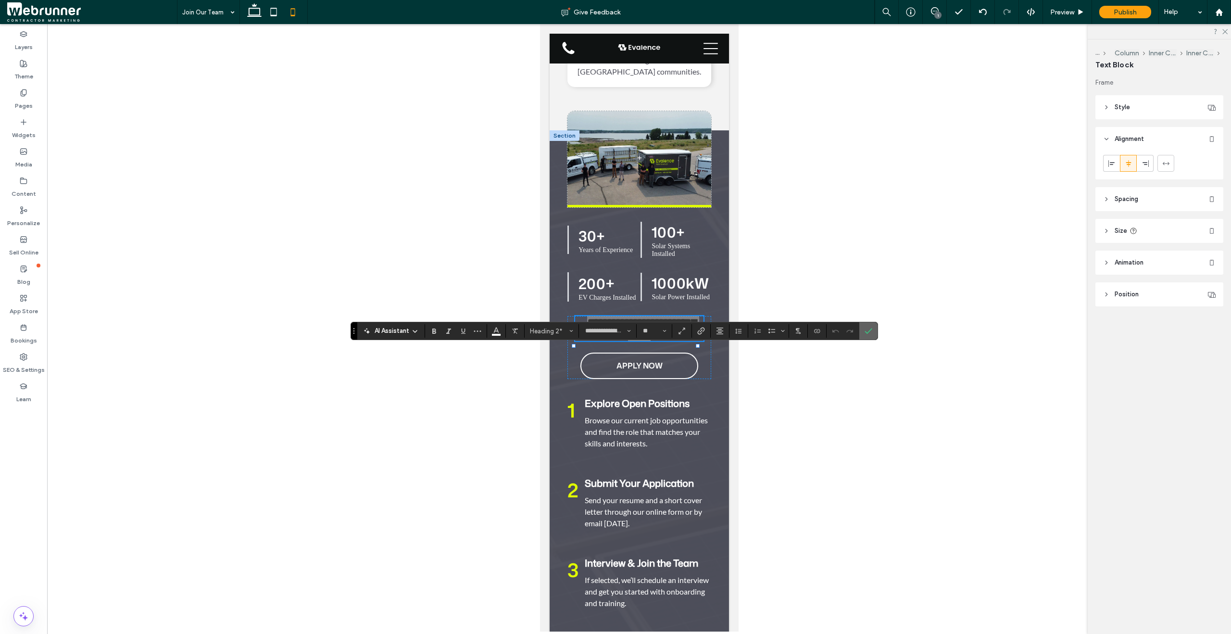
click at [873, 331] on label "Confirm" at bounding box center [868, 330] width 14 height 17
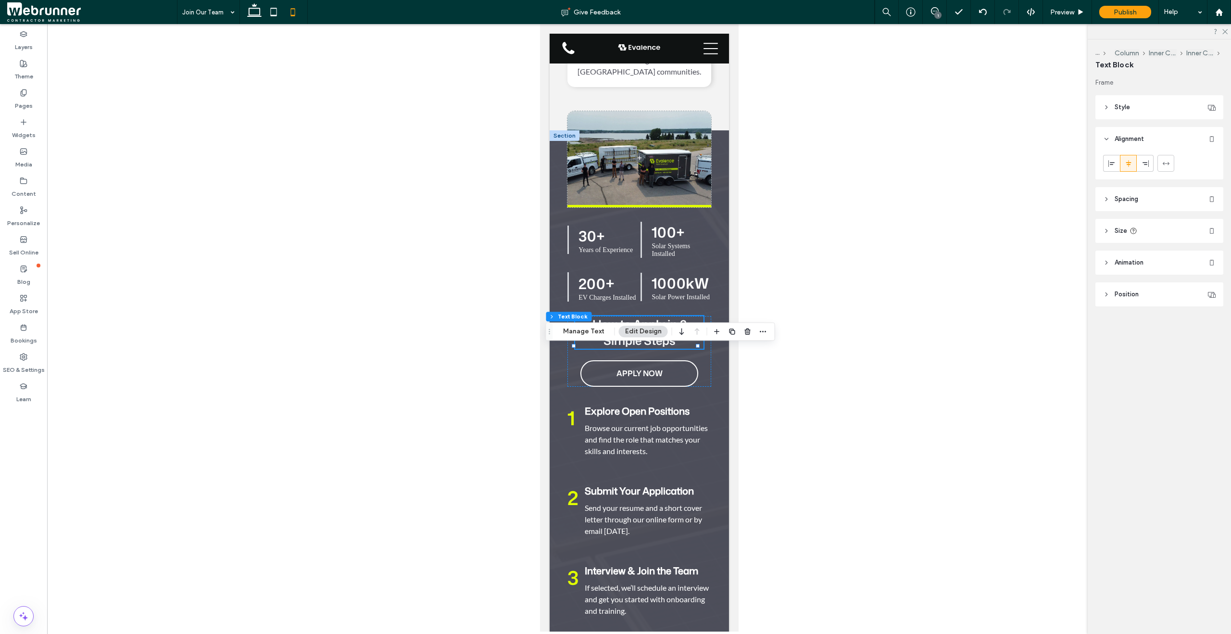
click at [1103, 232] on icon at bounding box center [1106, 230] width 7 height 7
click at [1195, 258] on input "****" at bounding box center [1191, 255] width 19 height 17
type input "**"
click at [1076, 5] on div "Preview" at bounding box center [1067, 12] width 49 height 24
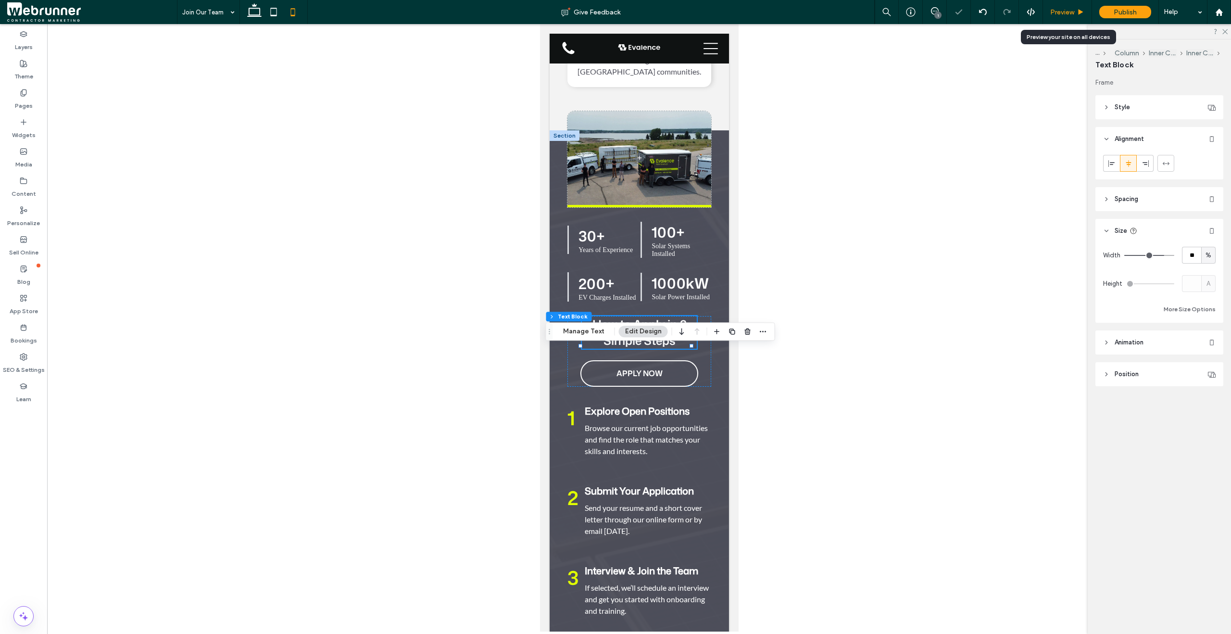
click at [1075, 9] on div "Preview" at bounding box center [1067, 12] width 49 height 8
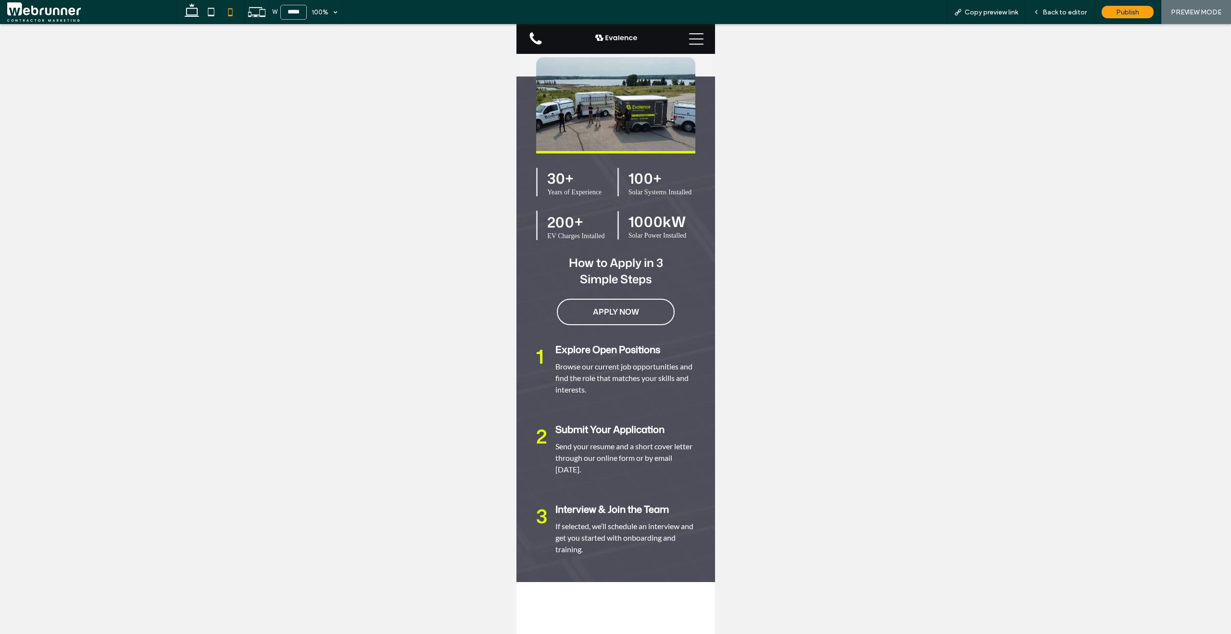
scroll to position [1155, 0]
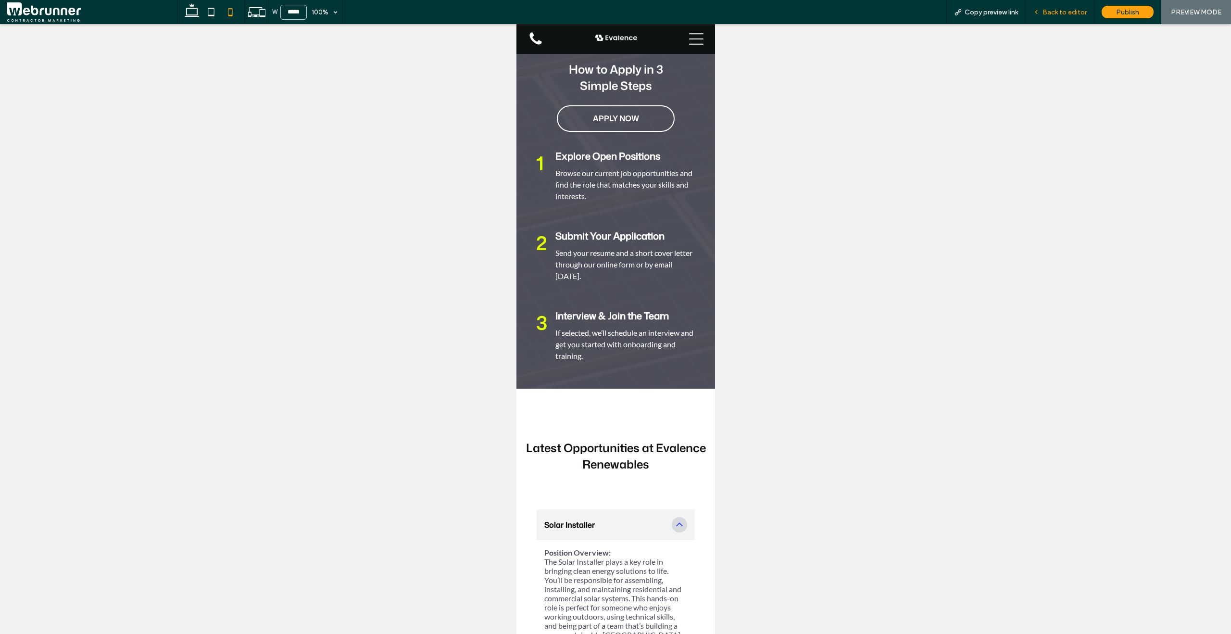
click at [1033, 12] on div "Back to editor" at bounding box center [1060, 12] width 68 height 8
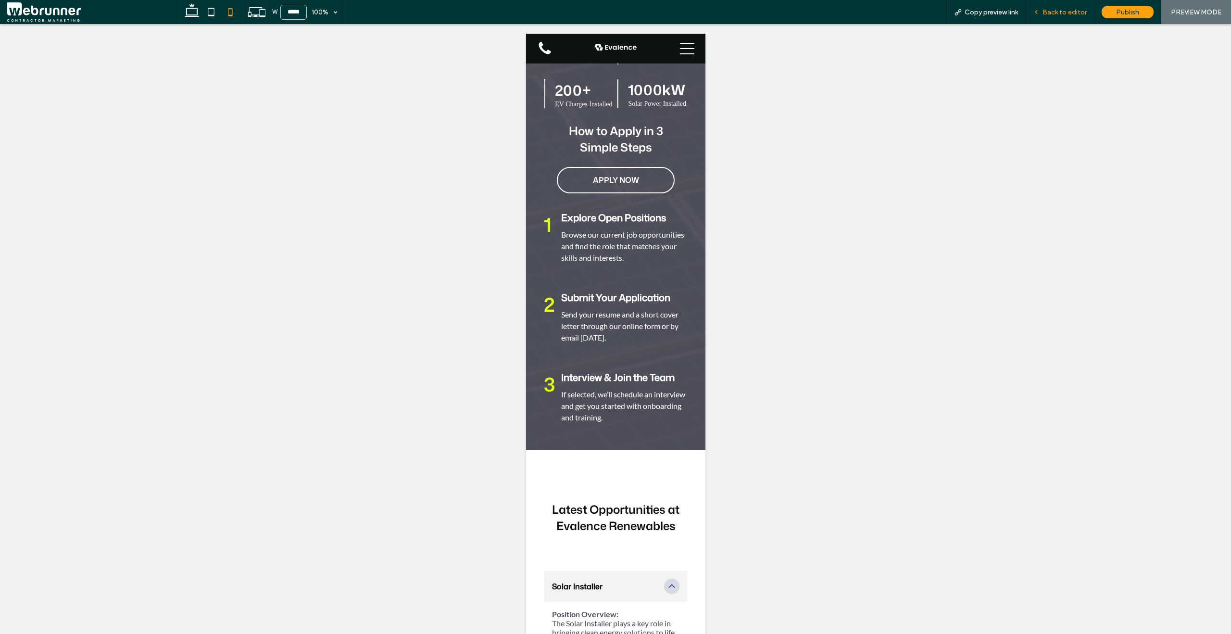
scroll to position [1500, 0]
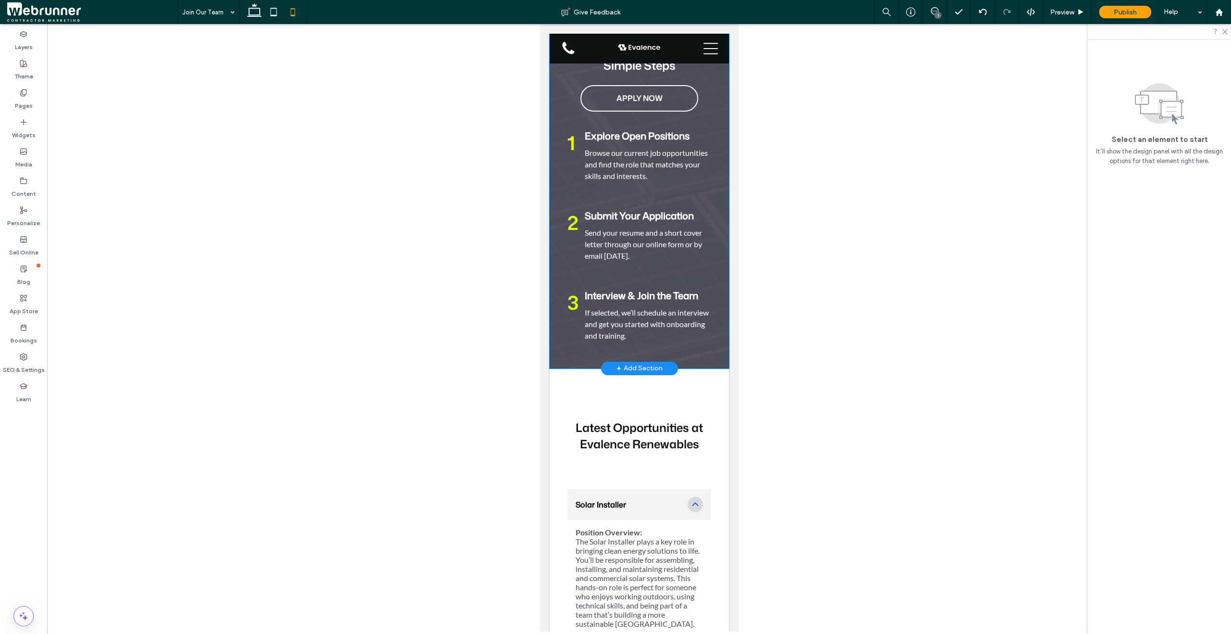
click at [712, 368] on div "30+ Years of Experience 100+ Solar Systems Installed 200 + EV Charges Installed…" at bounding box center [638, 111] width 179 height 513
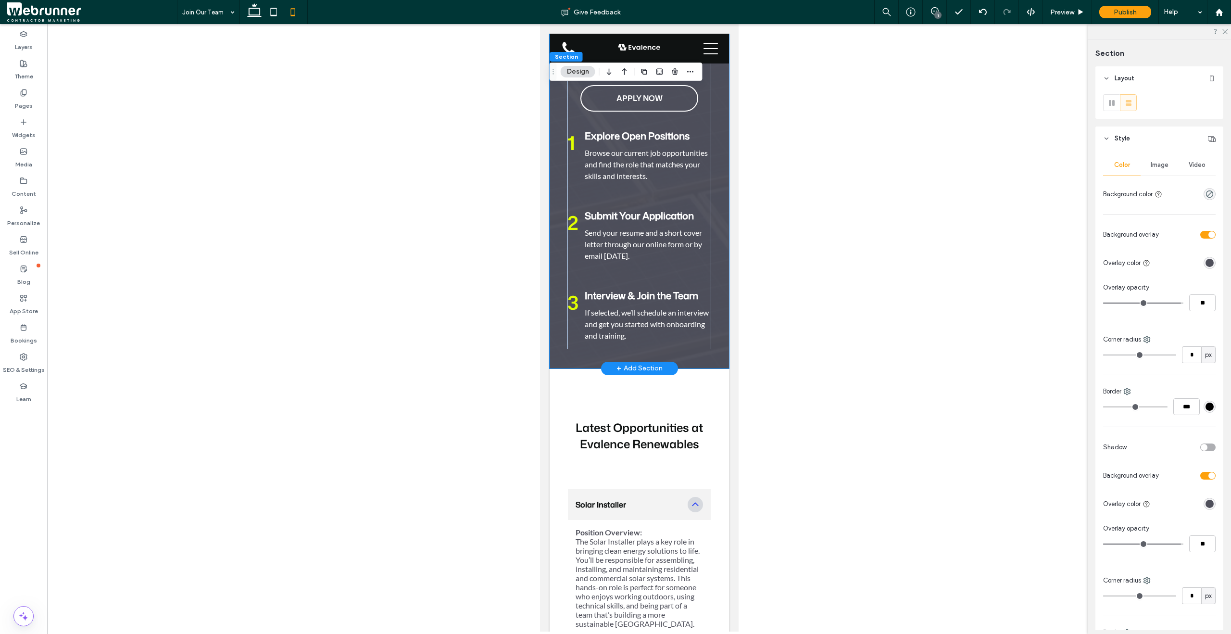
click at [712, 368] on div "30+ Years of Experience 100+ Solar Systems Installed 200 + EV Charges Installed…" at bounding box center [638, 111] width 179 height 513
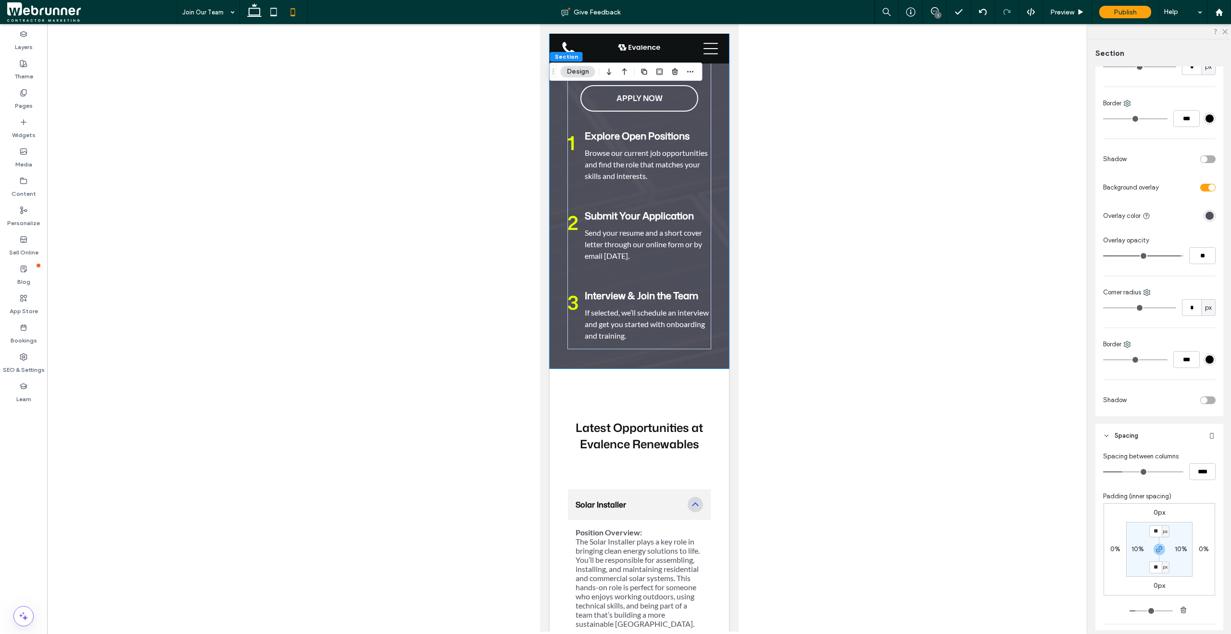
scroll to position [302, 0]
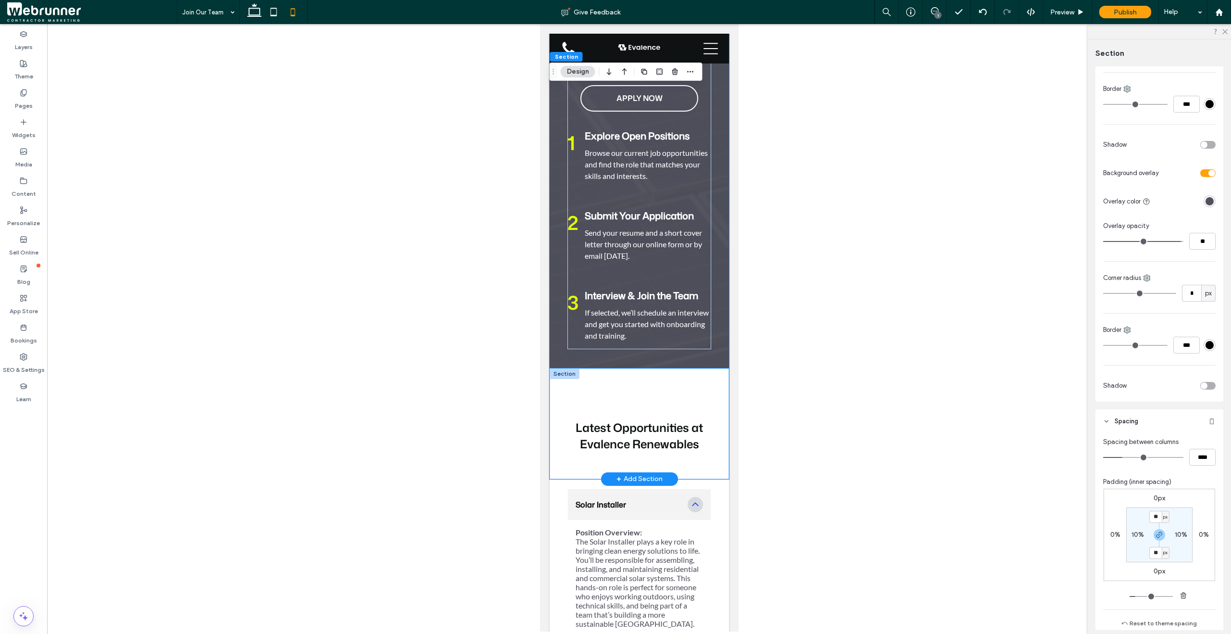
click at [719, 420] on div "Latest Opportunities at Evalence Renewables" at bounding box center [638, 423] width 179 height 111
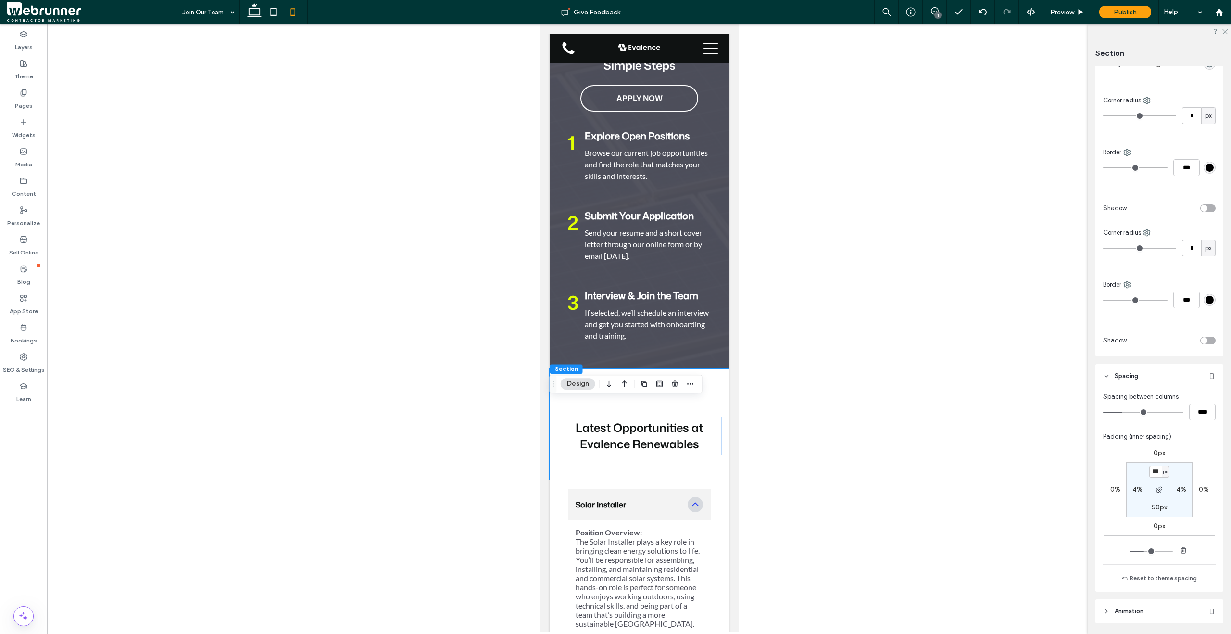
scroll to position [160, 0]
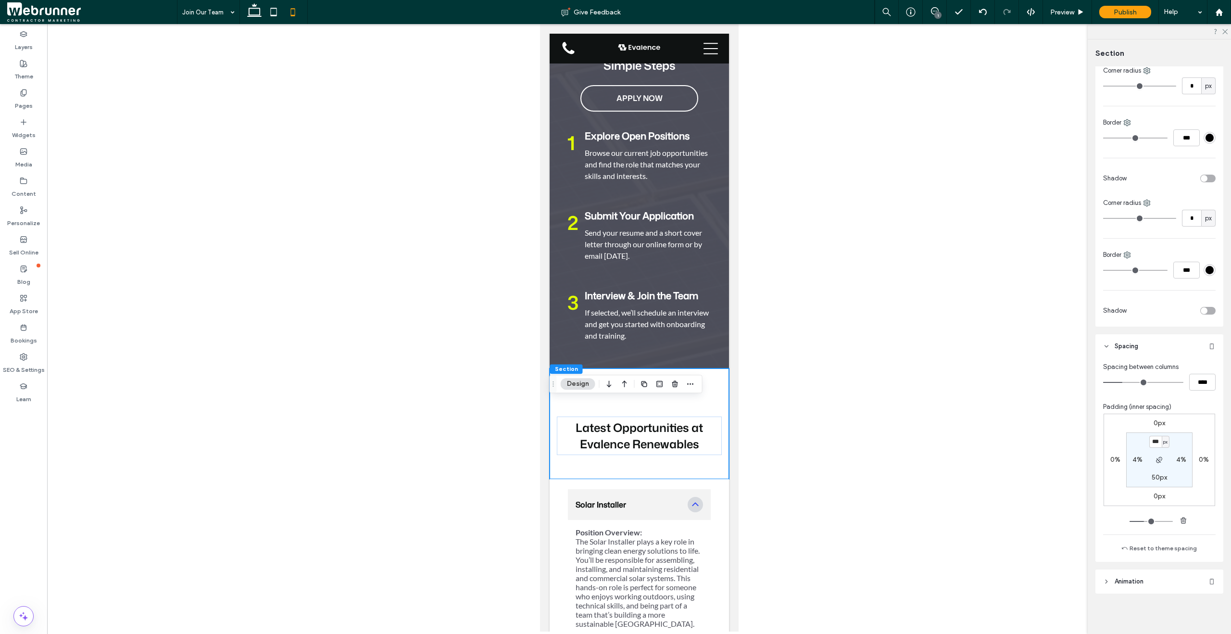
click at [1140, 458] on div "4%" at bounding box center [1138, 459] width 22 height 9
click at [1136, 458] on label "4%" at bounding box center [1137, 459] width 10 height 8
type input "*"
type input "**"
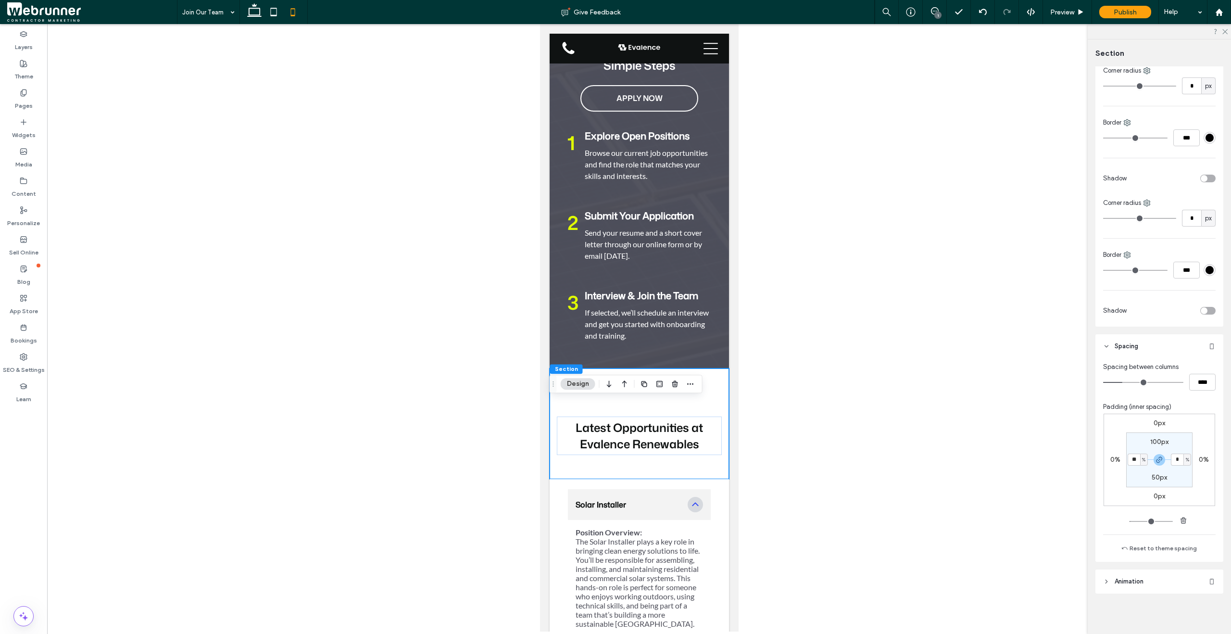
type input "**"
click at [1158, 442] on label "100px" at bounding box center [1159, 442] width 18 height 8
type input "***"
type input "**"
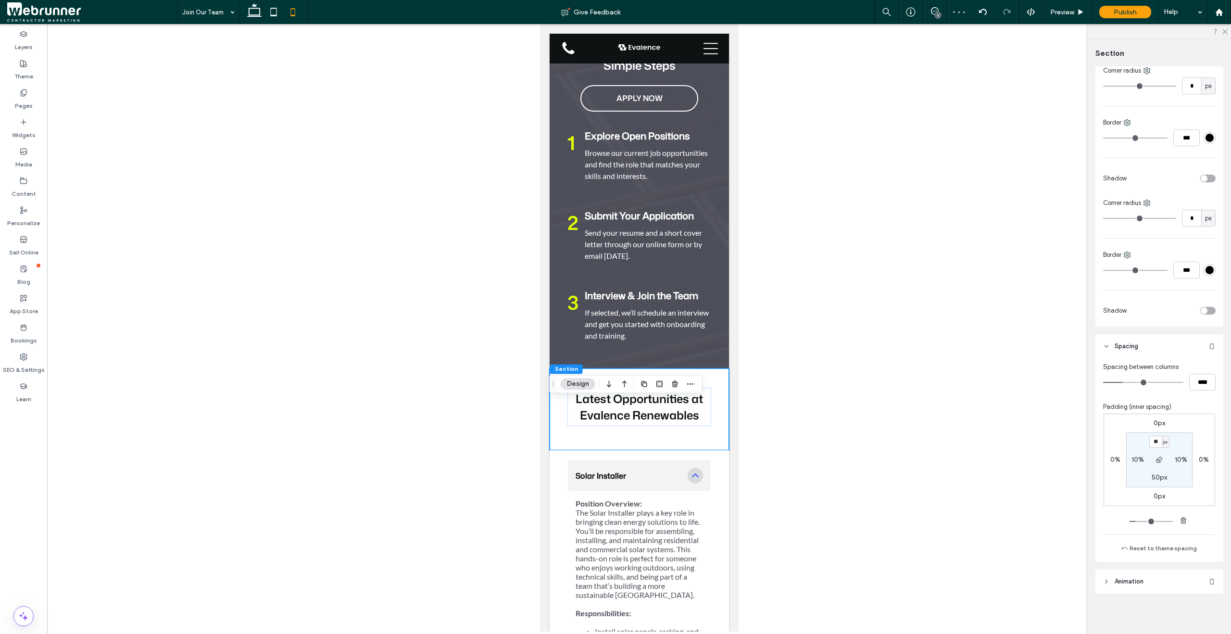
click at [1152, 478] on label "50px" at bounding box center [1159, 477] width 15 height 8
type input "**"
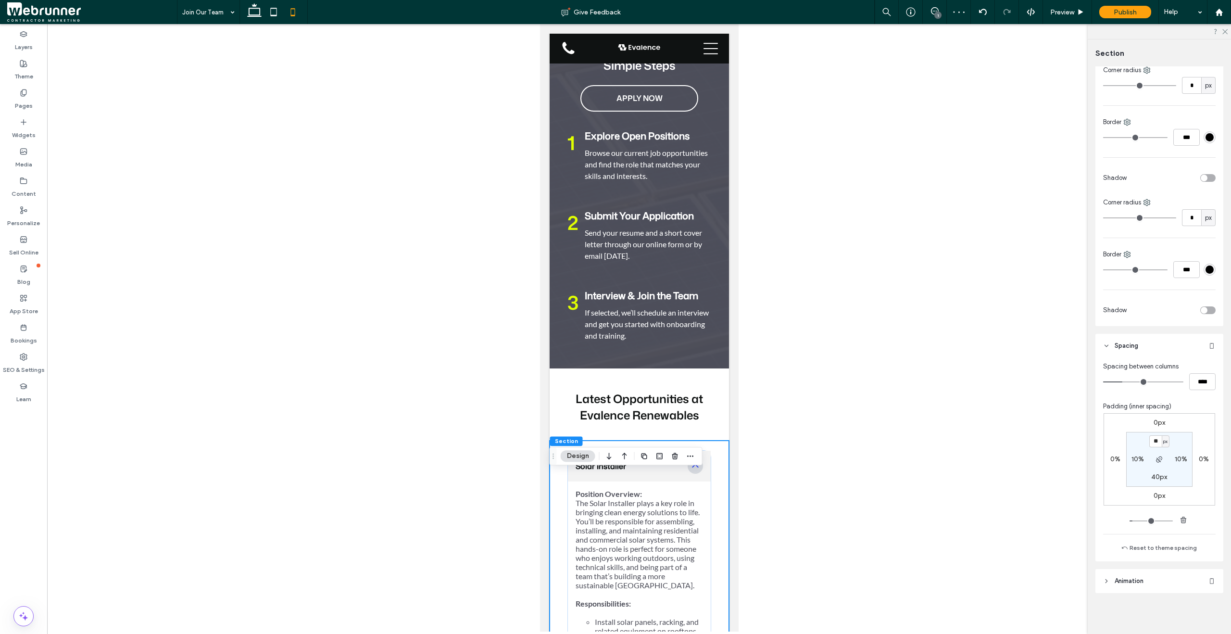
scroll to position [162, 0]
type input "*"
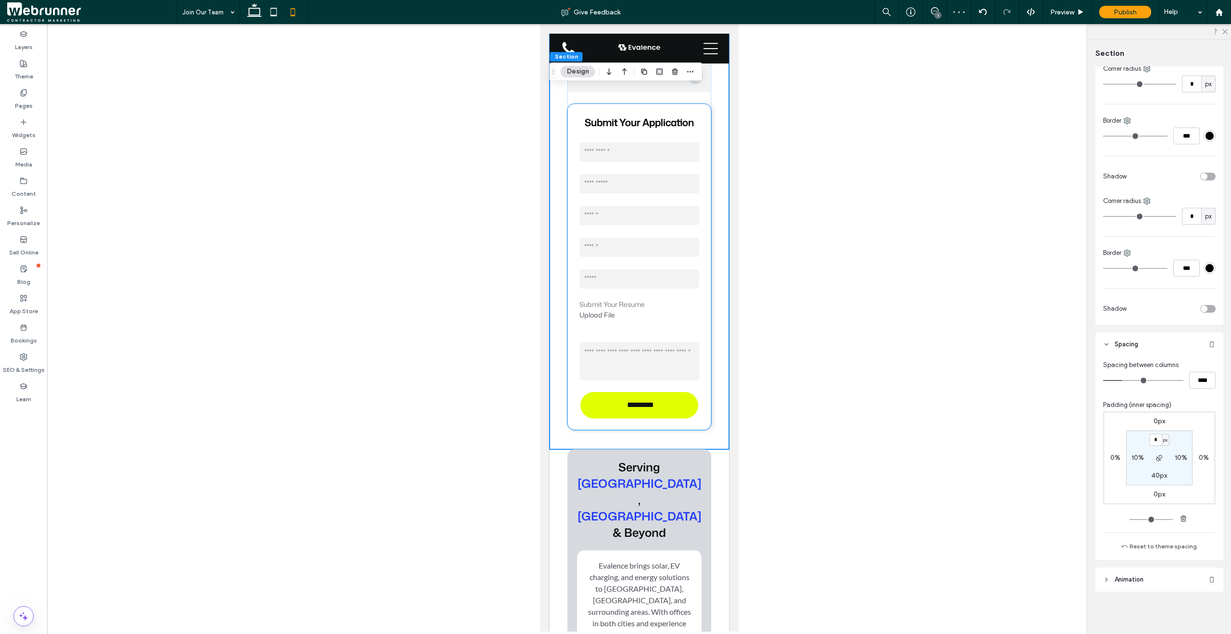
scroll to position [2534, 0]
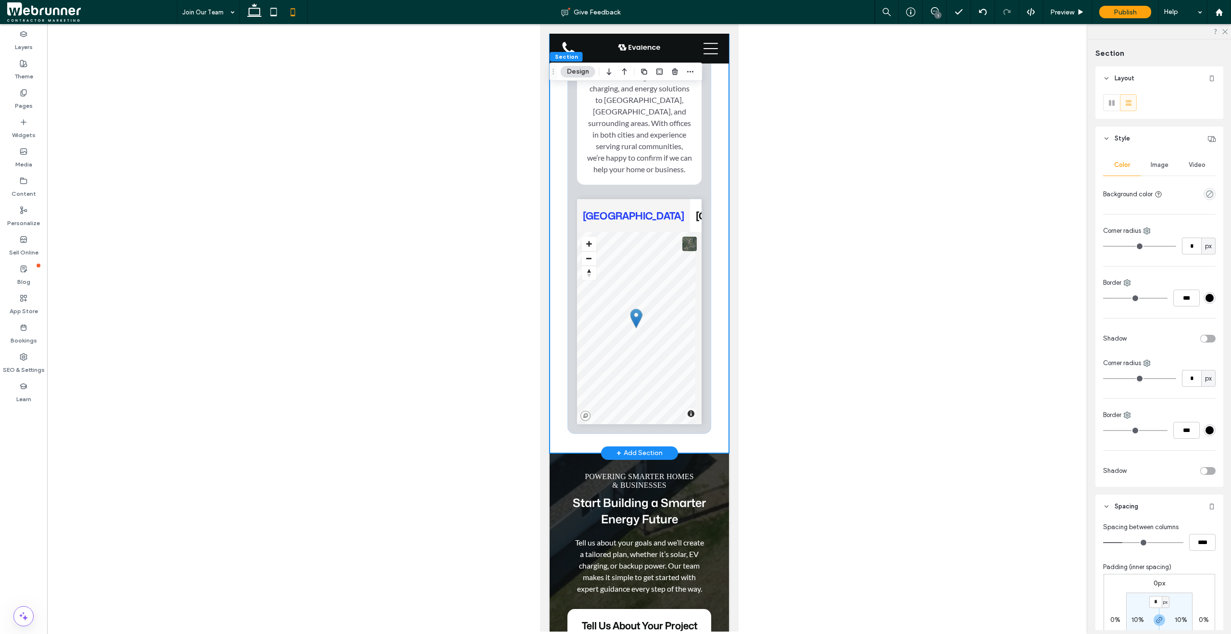
scroll to position [3035, 0]
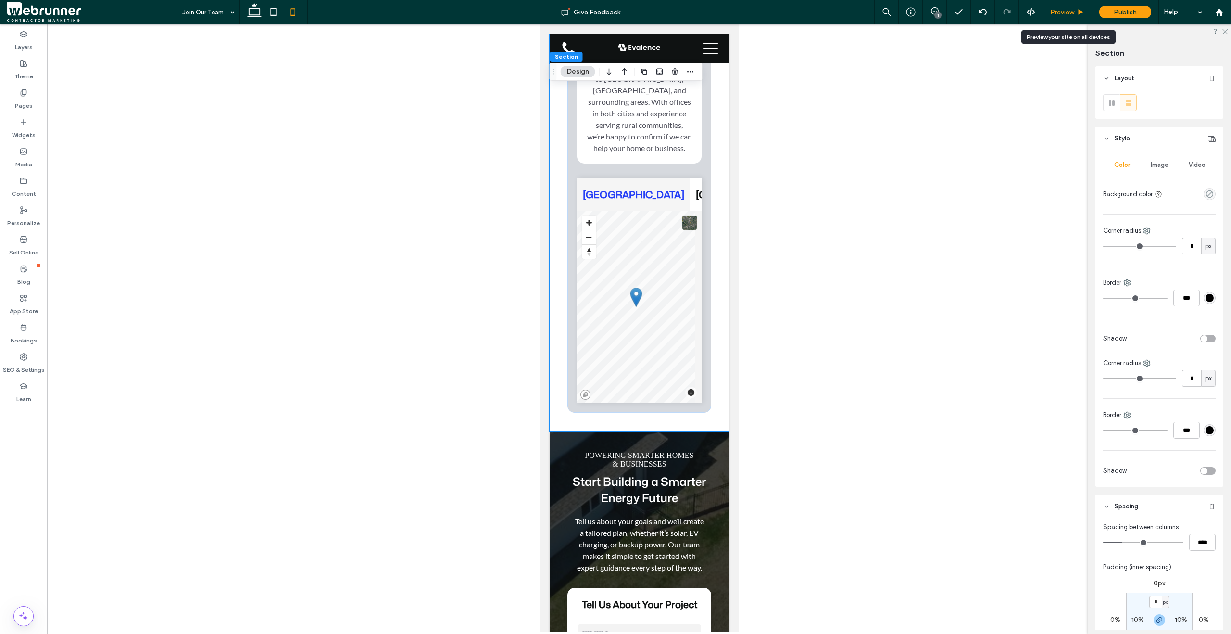
click at [1057, 15] on span "Preview" at bounding box center [1062, 12] width 24 height 8
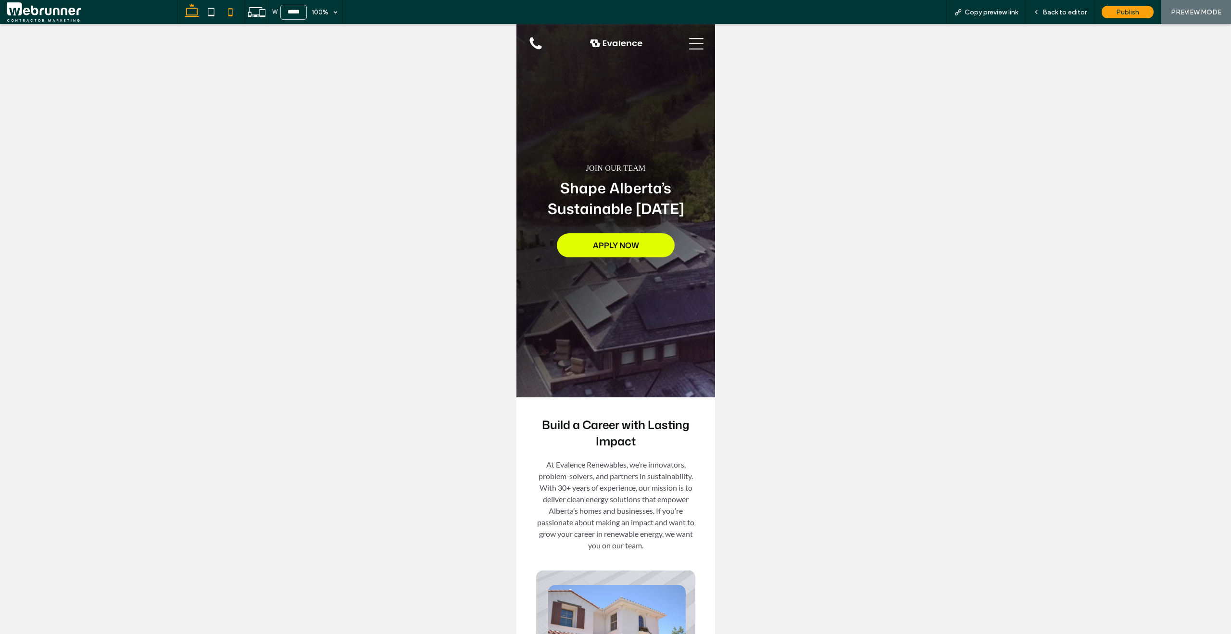
click at [195, 14] on icon at bounding box center [191, 11] width 19 height 19
type input "******"
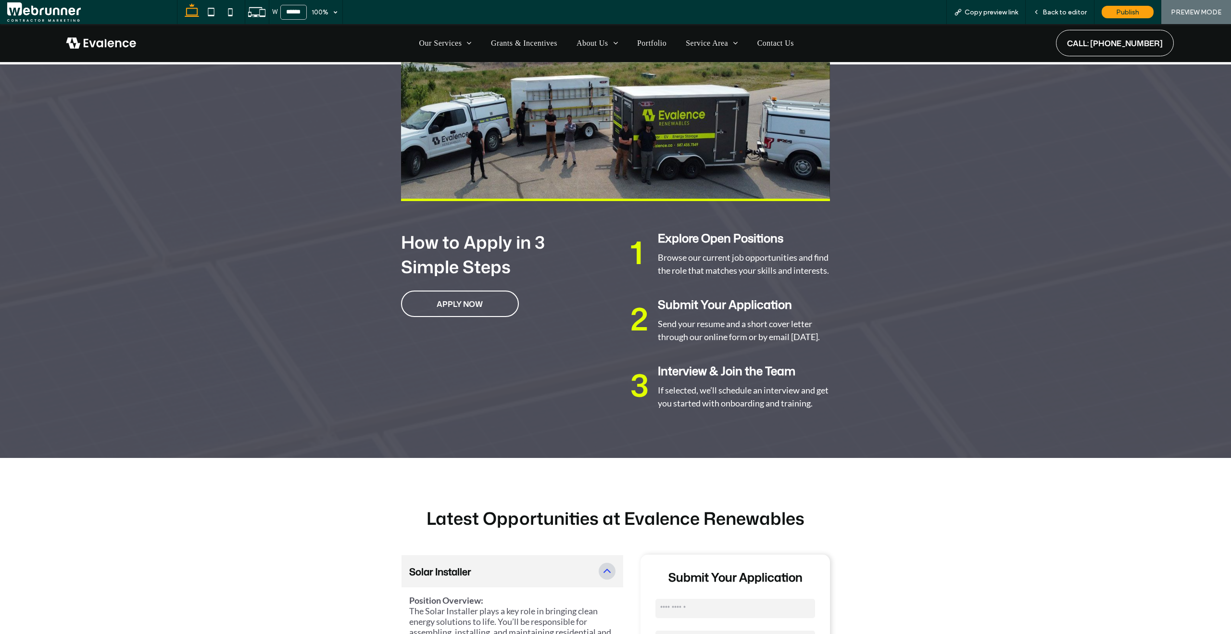
scroll to position [1202, 0]
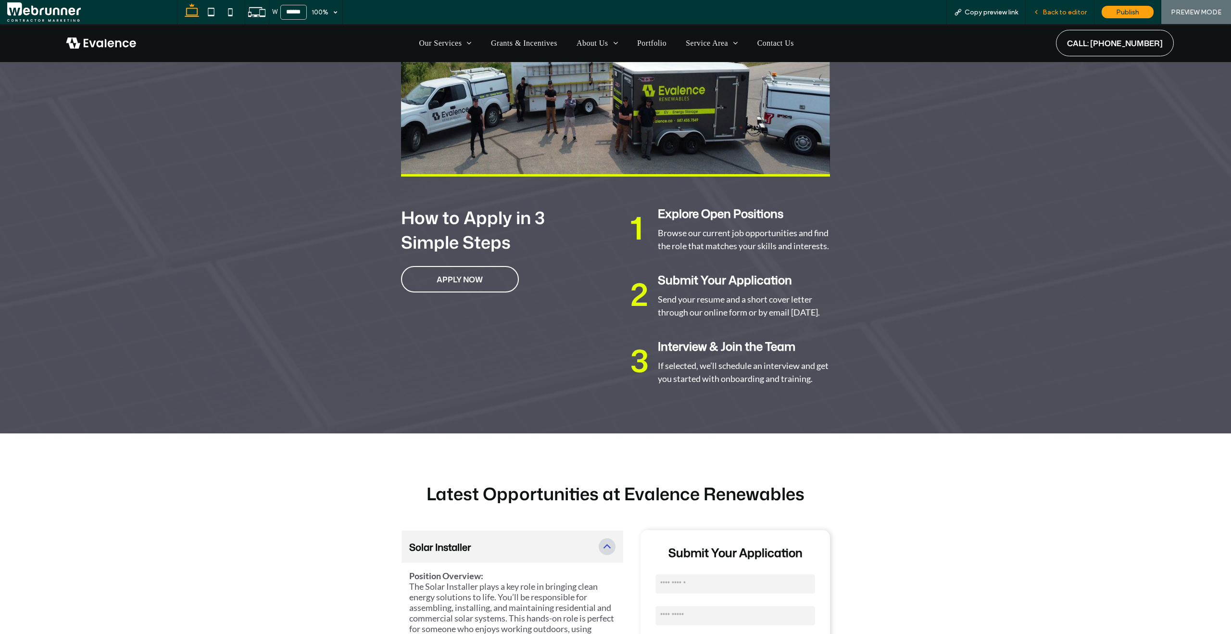
click at [1050, 13] on span "Back to editor" at bounding box center [1065, 12] width 44 height 8
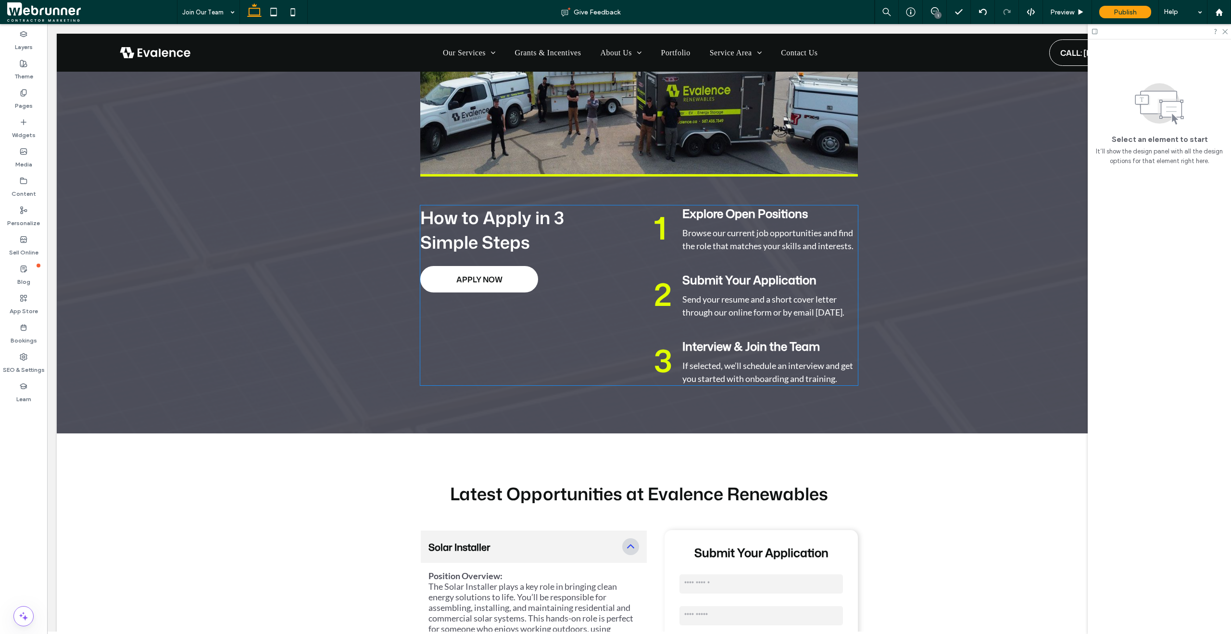
click at [477, 275] on link "APPLY NOW" at bounding box center [479, 279] width 118 height 26
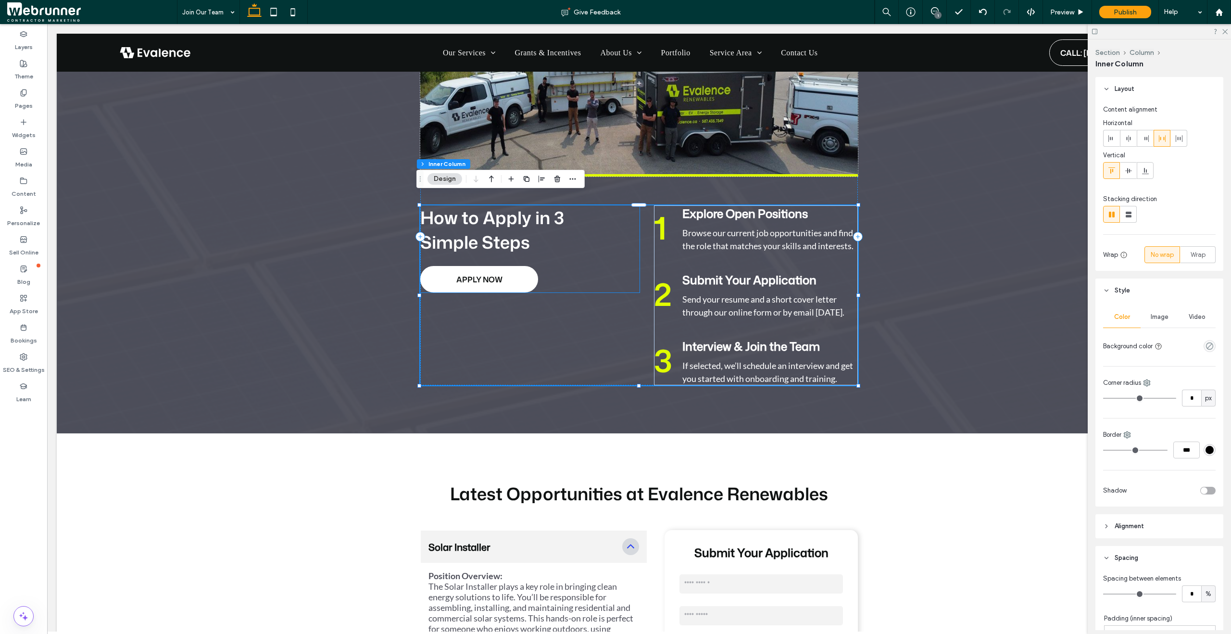
click at [477, 274] on span "APPLY NOW" at bounding box center [479, 279] width 46 height 11
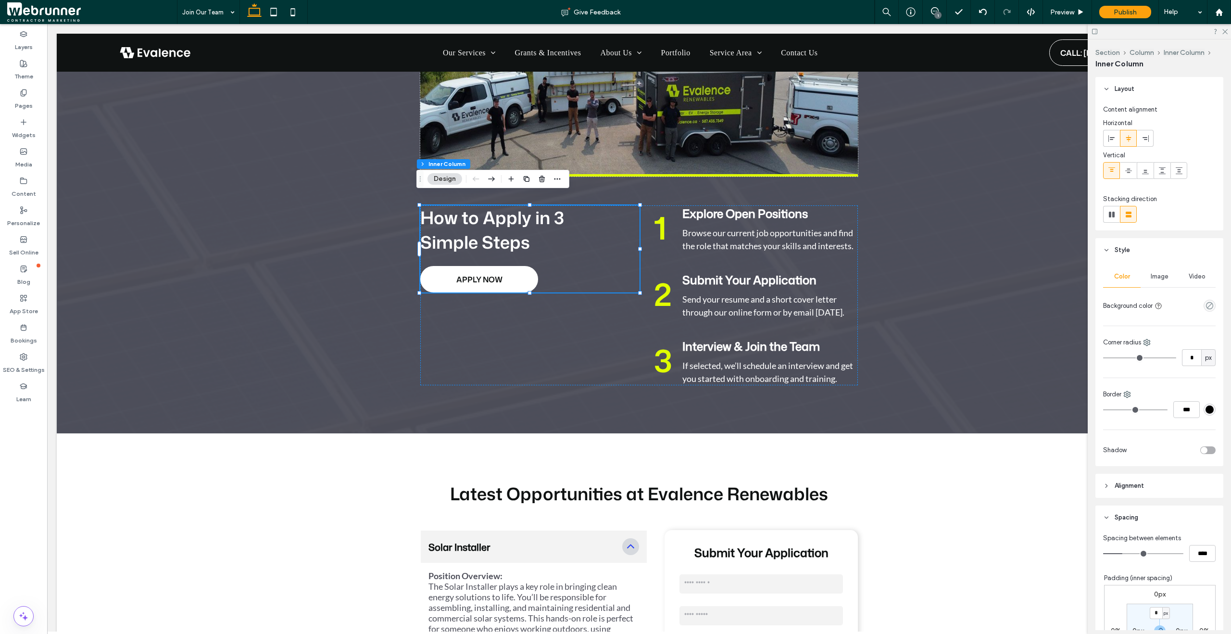
click at [477, 274] on span "APPLY NOW" at bounding box center [479, 279] width 46 height 11
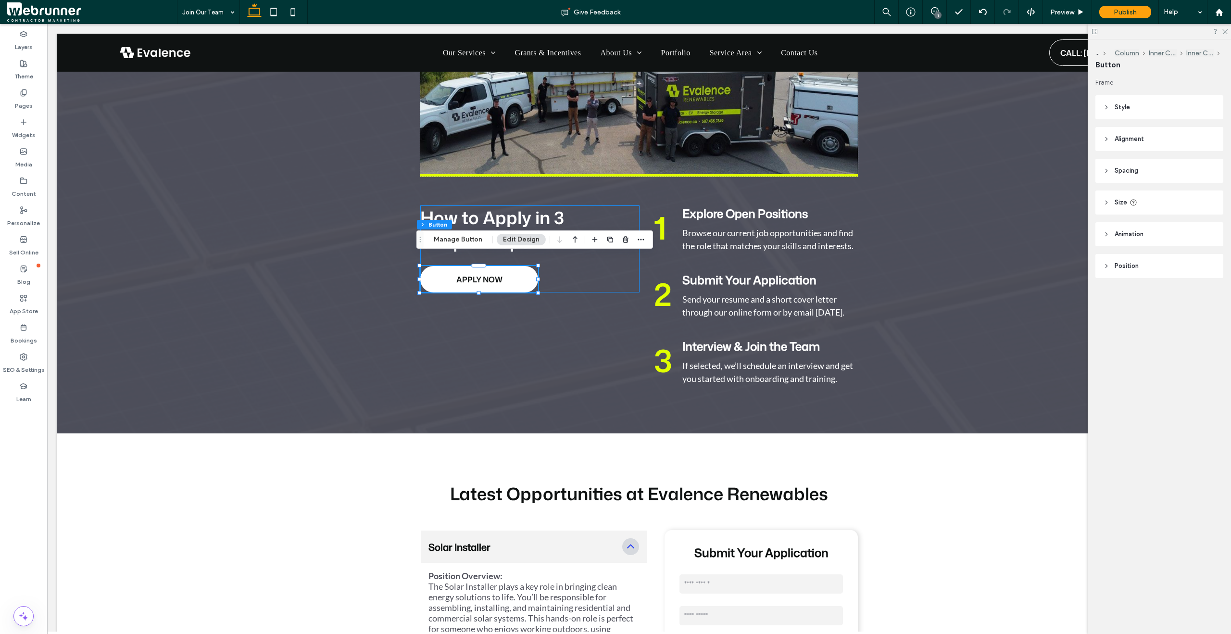
click at [477, 274] on span "APPLY NOW" at bounding box center [479, 279] width 46 height 11
click at [461, 235] on button "Manage Button" at bounding box center [458, 240] width 61 height 12
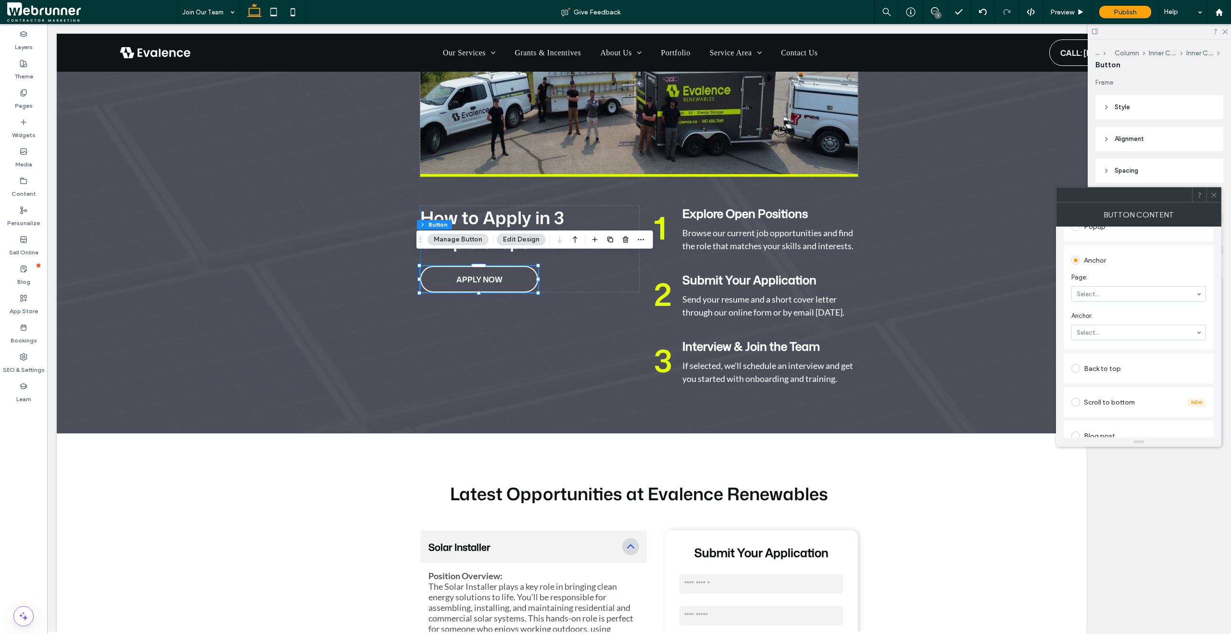
scroll to position [190, 0]
click at [1115, 281] on div at bounding box center [1139, 287] width 134 height 14
click at [1122, 263] on section "Page: Home Our Services Solar Residential Solar Commercial Solar Ground Mounted…" at bounding box center [1138, 280] width 135 height 38
click at [1217, 197] on icon at bounding box center [1213, 194] width 7 height 7
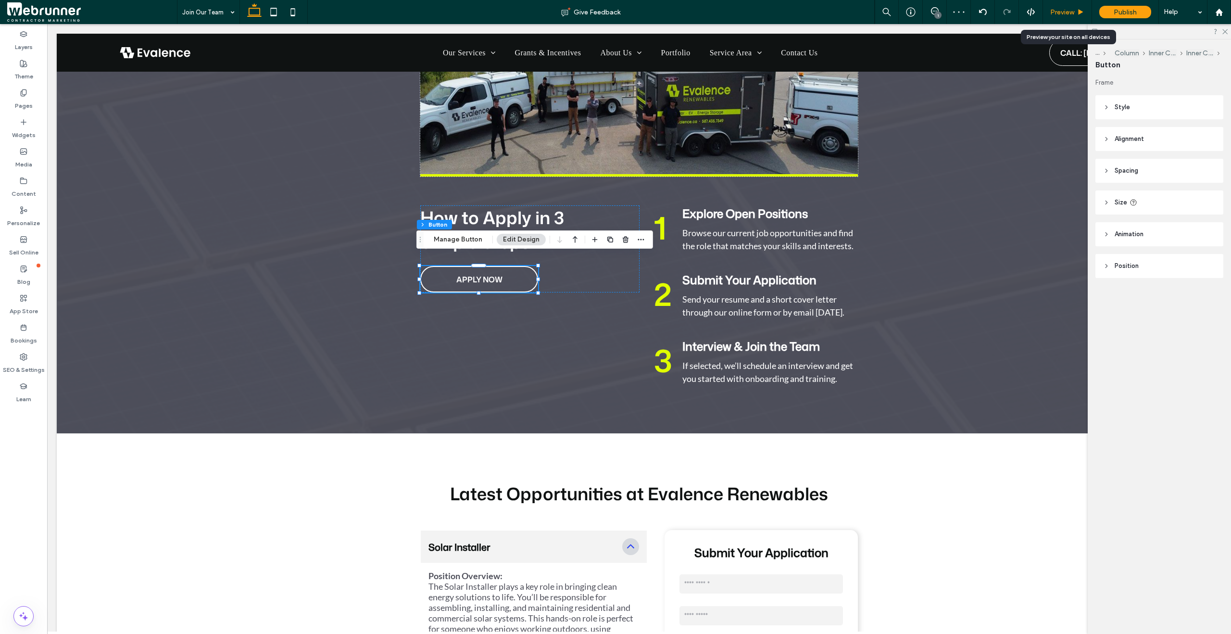
click at [1079, 9] on icon at bounding box center [1080, 12] width 7 height 7
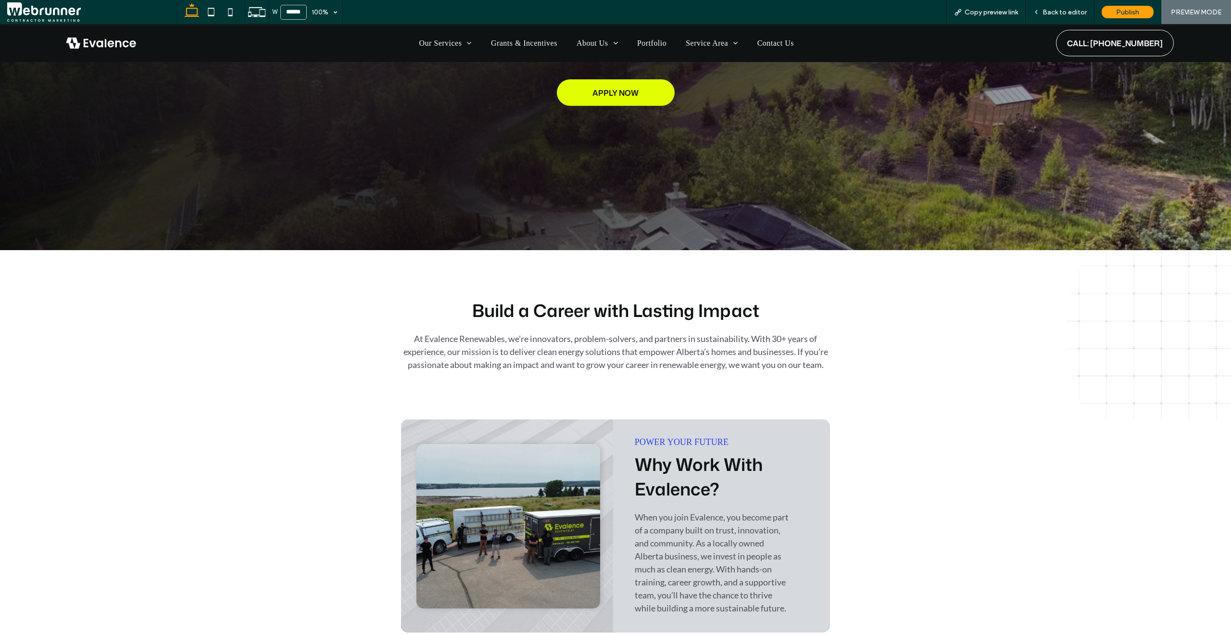
scroll to position [49, 0]
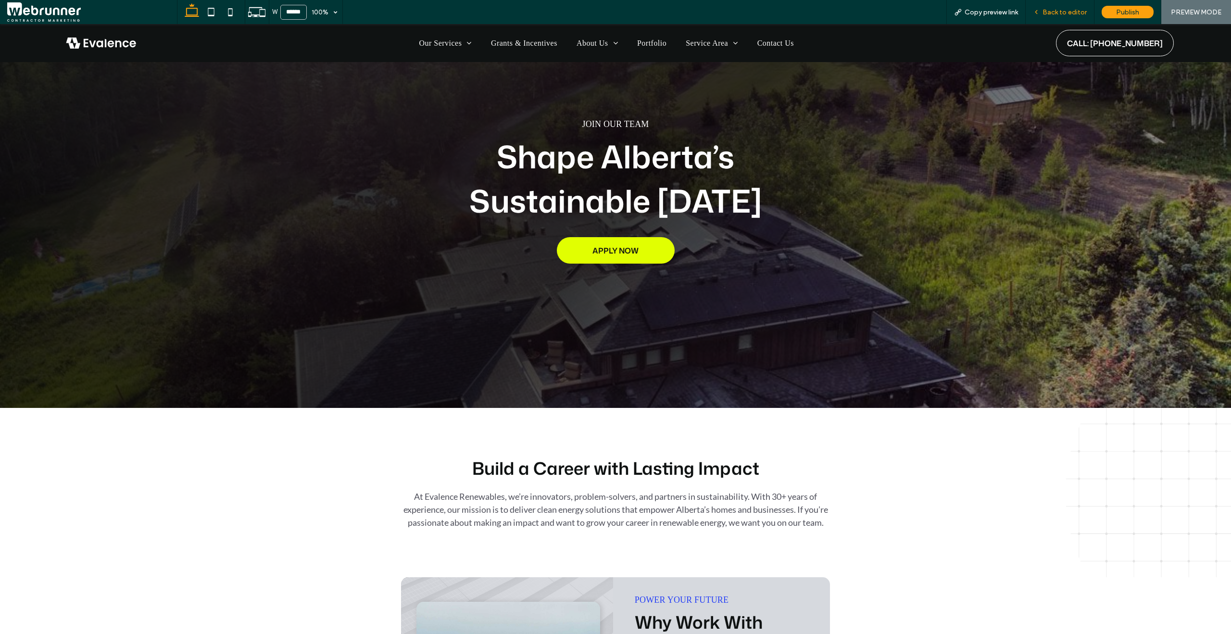
click at [1048, 16] on div "Back to editor" at bounding box center [1060, 12] width 69 height 24
click at [1044, 11] on span "Back to editor" at bounding box center [1065, 12] width 44 height 8
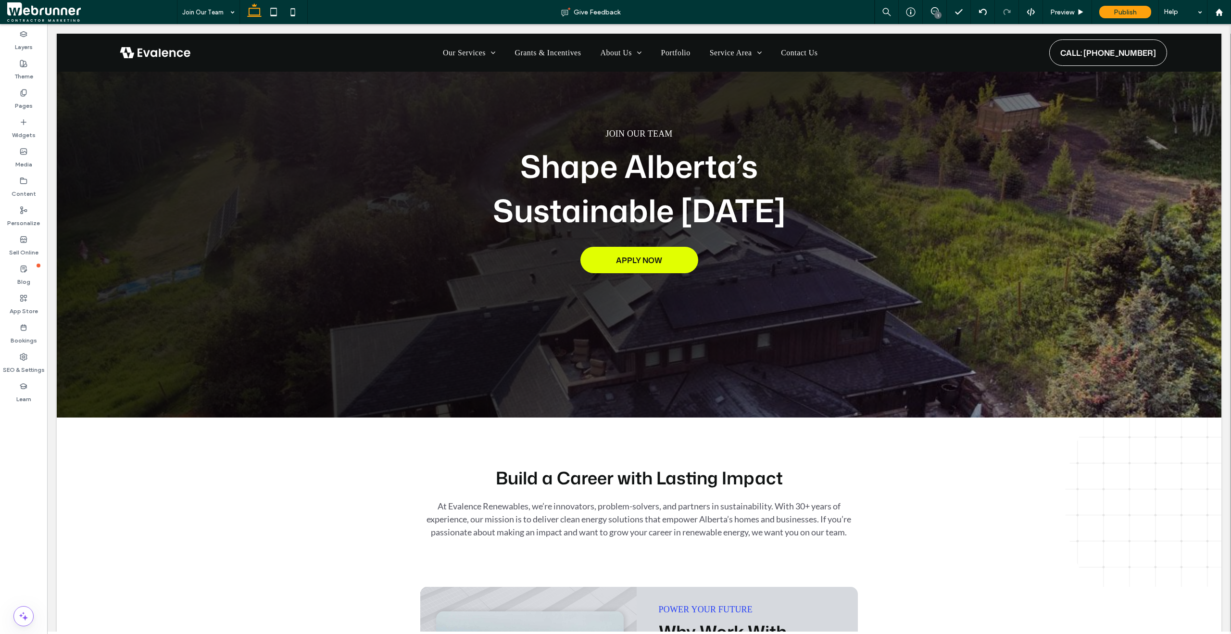
scroll to position [59, 0]
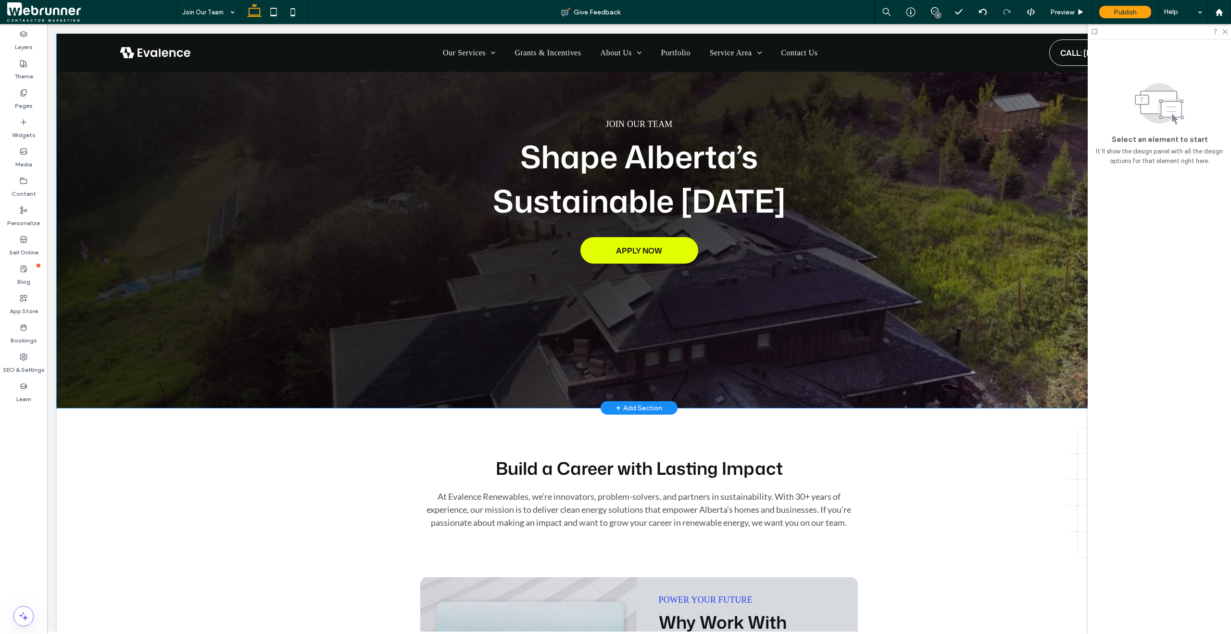
click at [177, 371] on div "JOIN OUR TEAM Shape Alberta’s Sustainable Tomorrow APPLY NOW" at bounding box center [639, 191] width 1165 height 433
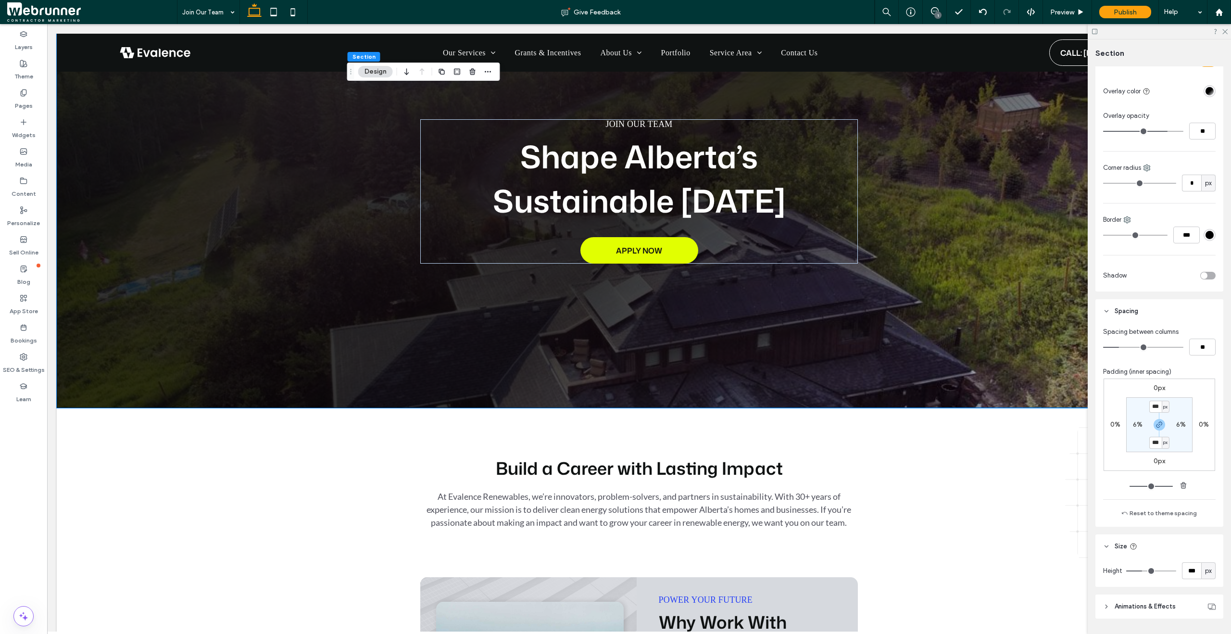
scroll to position [485, 0]
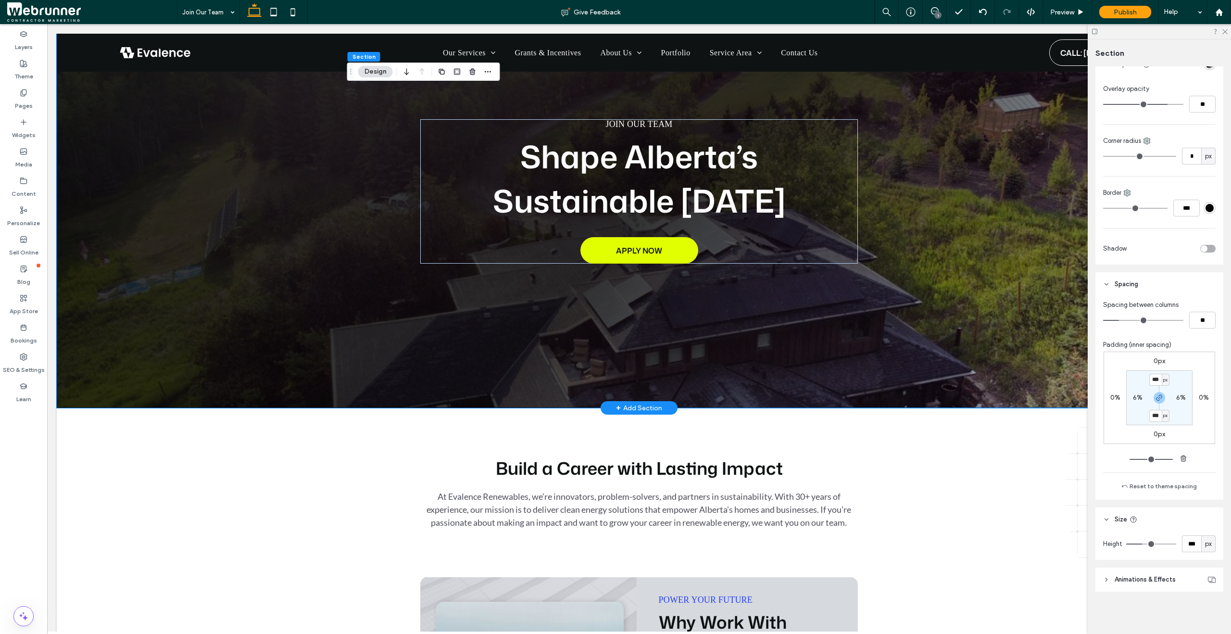
click at [1022, 380] on div "JOIN OUR TEAM Shape Alberta’s Sustainable Tomorrow APPLY NOW" at bounding box center [639, 191] width 1165 height 433
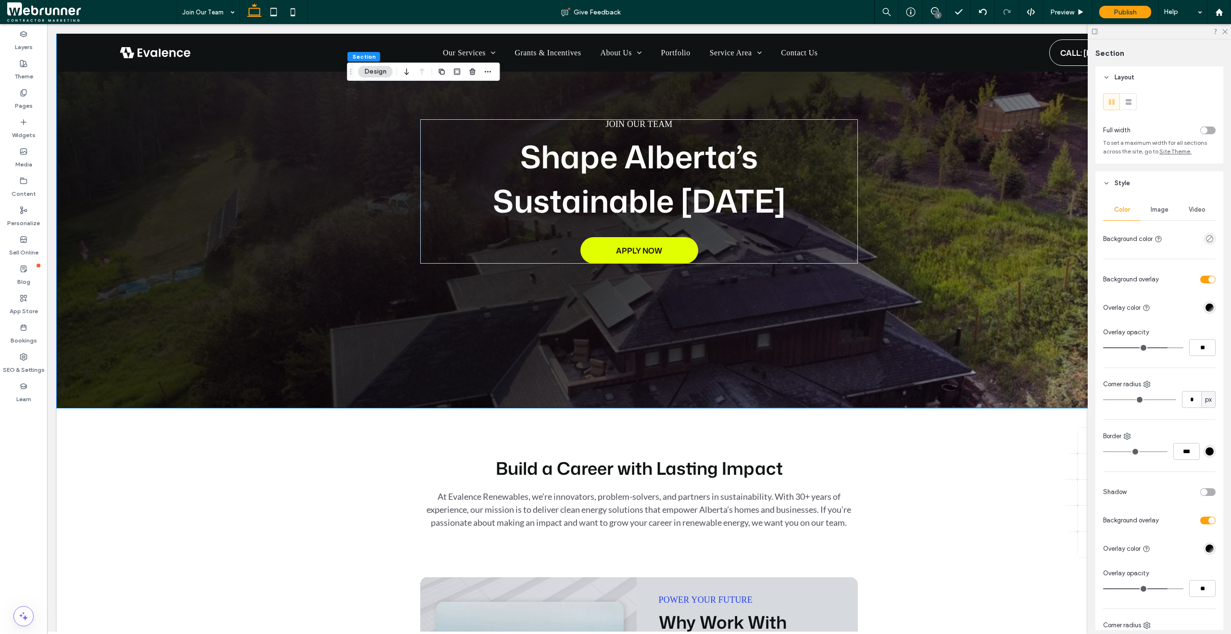
scroll to position [0, 0]
click at [1152, 214] on span "Image" at bounding box center [1160, 211] width 18 height 8
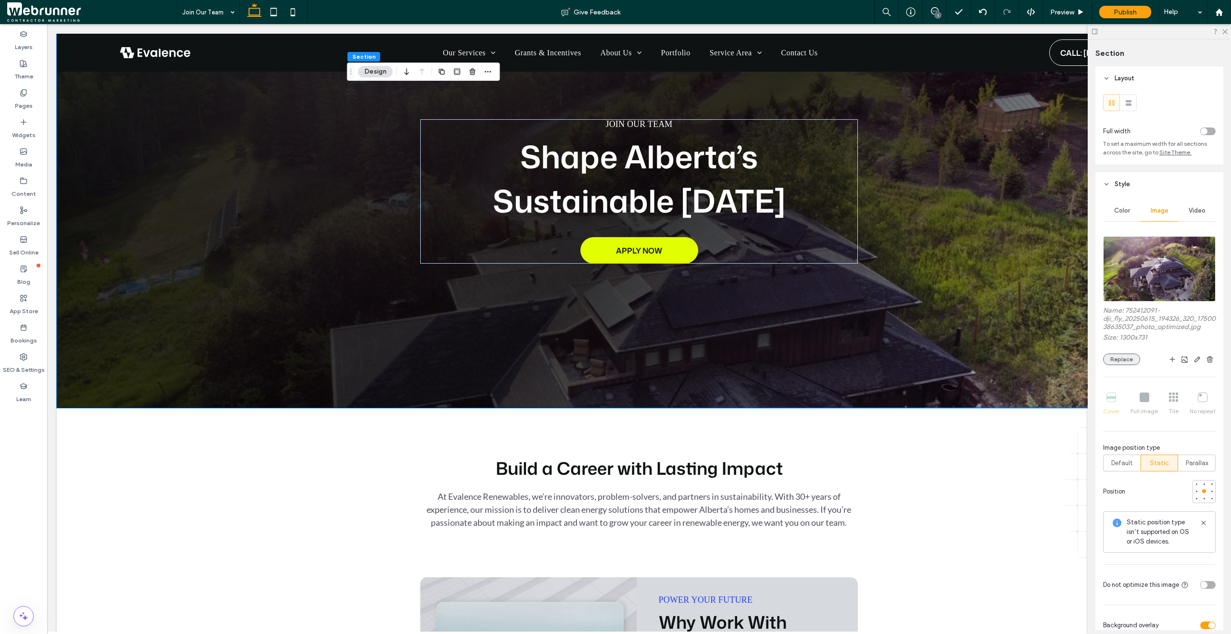
click at [1130, 358] on button "Replace" at bounding box center [1121, 359] width 37 height 12
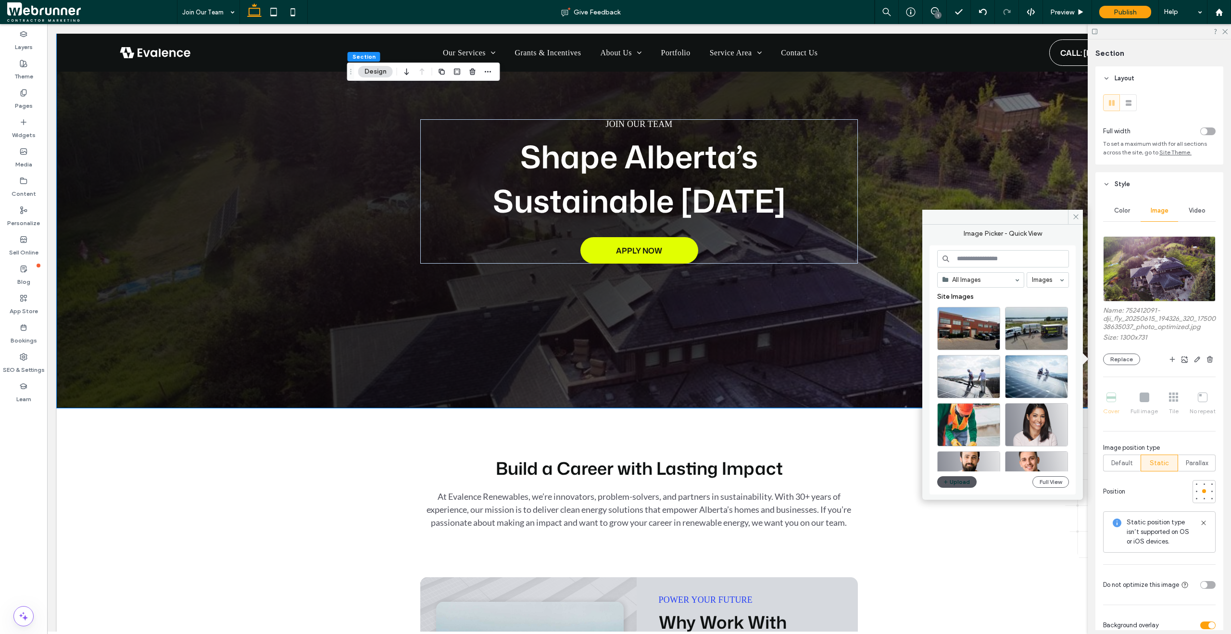
click at [957, 484] on button "Upload" at bounding box center [956, 482] width 39 height 12
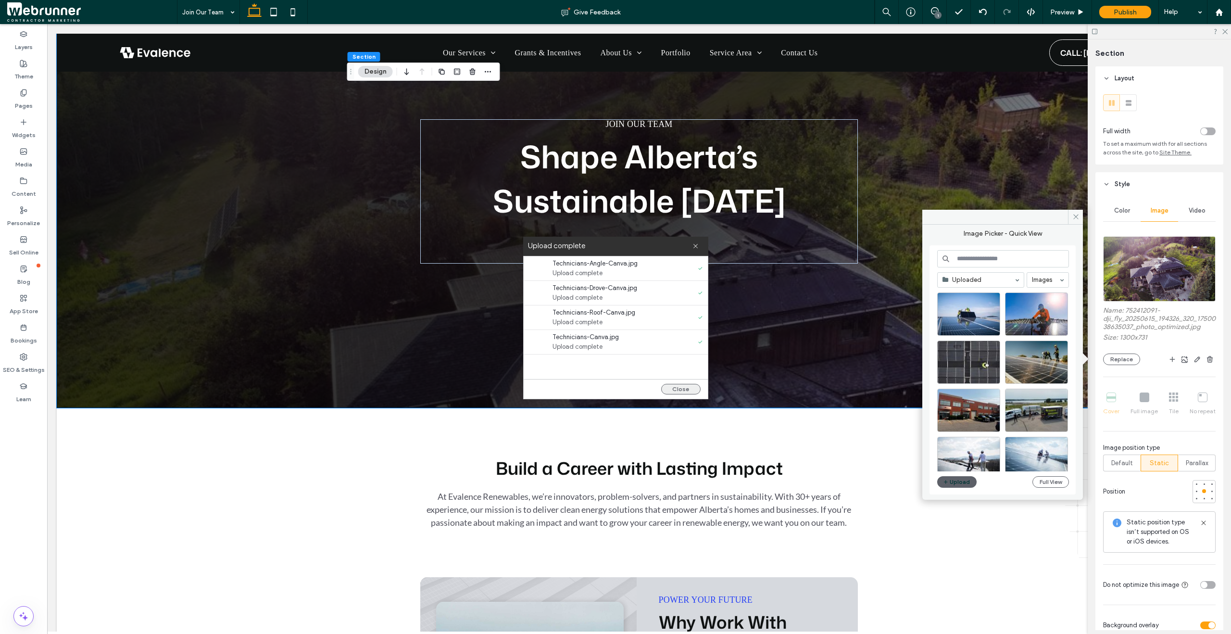
click at [684, 391] on button "Close" at bounding box center [680, 389] width 39 height 11
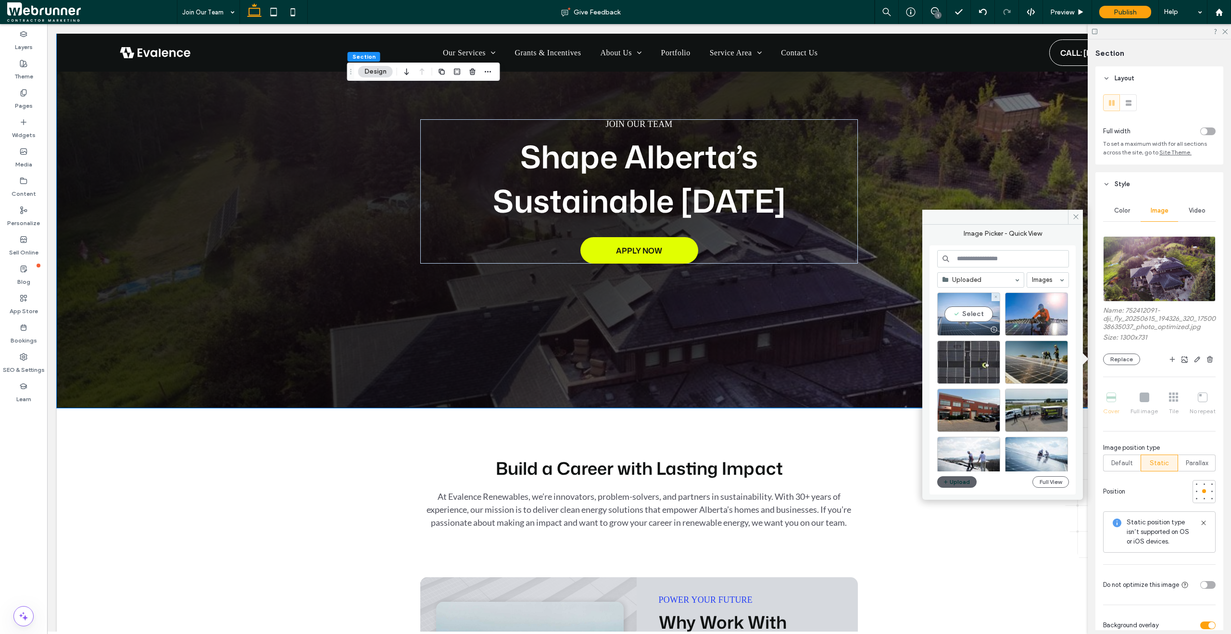
click at [961, 314] on div "Select" at bounding box center [968, 313] width 63 height 43
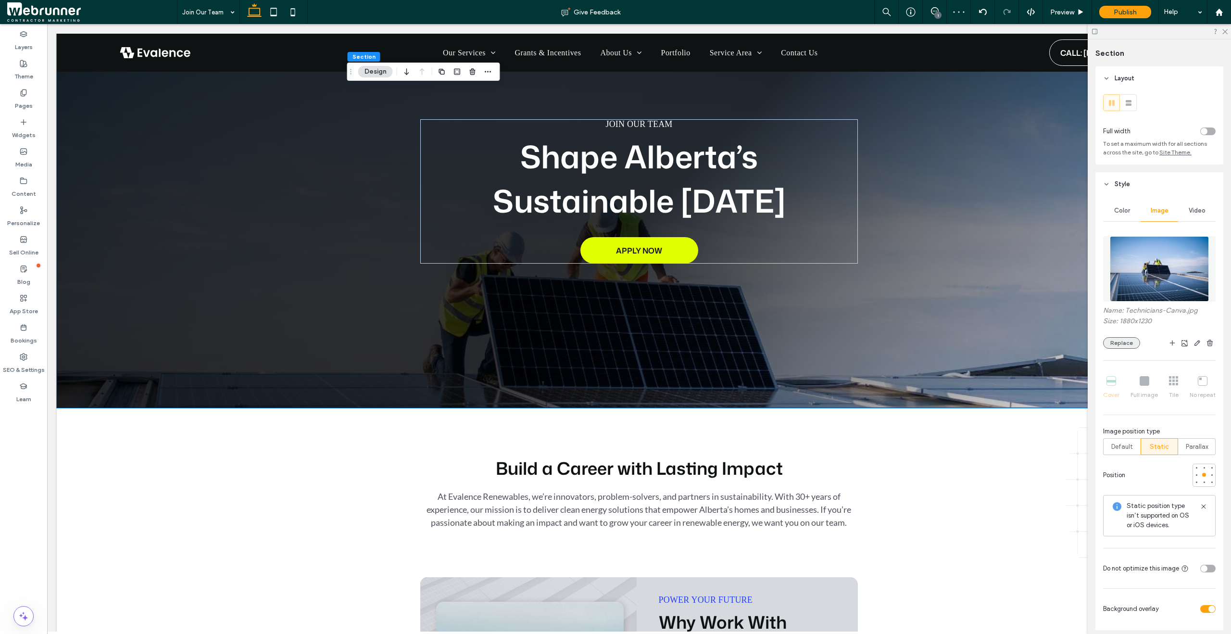
click at [1123, 346] on button "Replace" at bounding box center [1121, 343] width 37 height 12
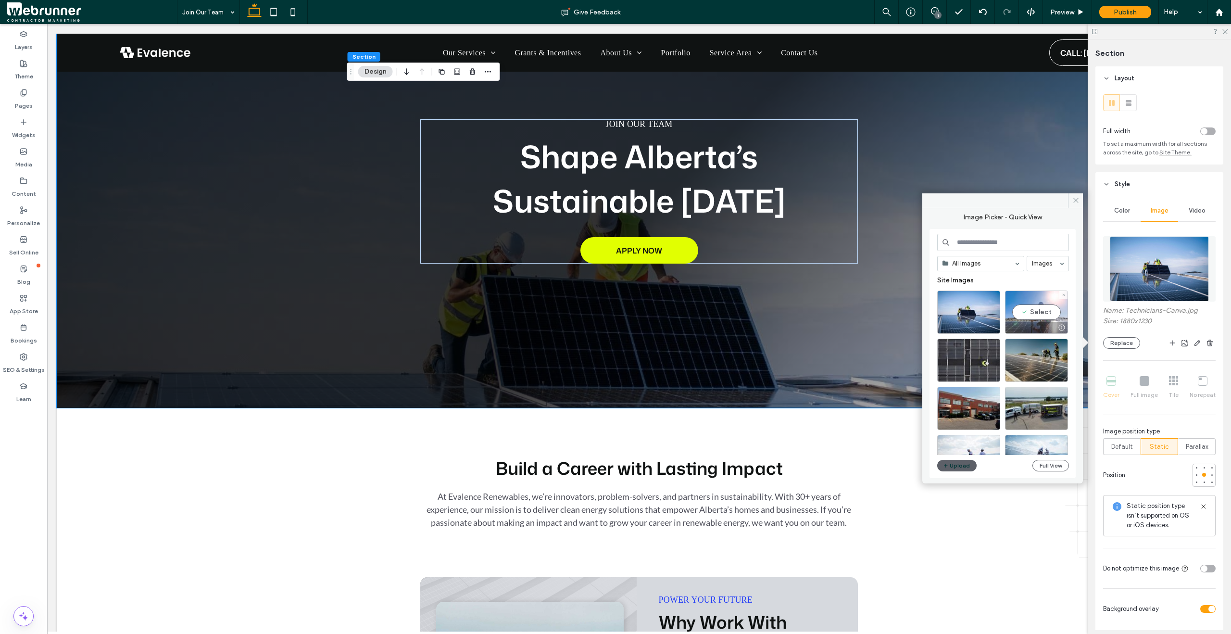
click at [1042, 318] on div "Select" at bounding box center [1036, 311] width 63 height 43
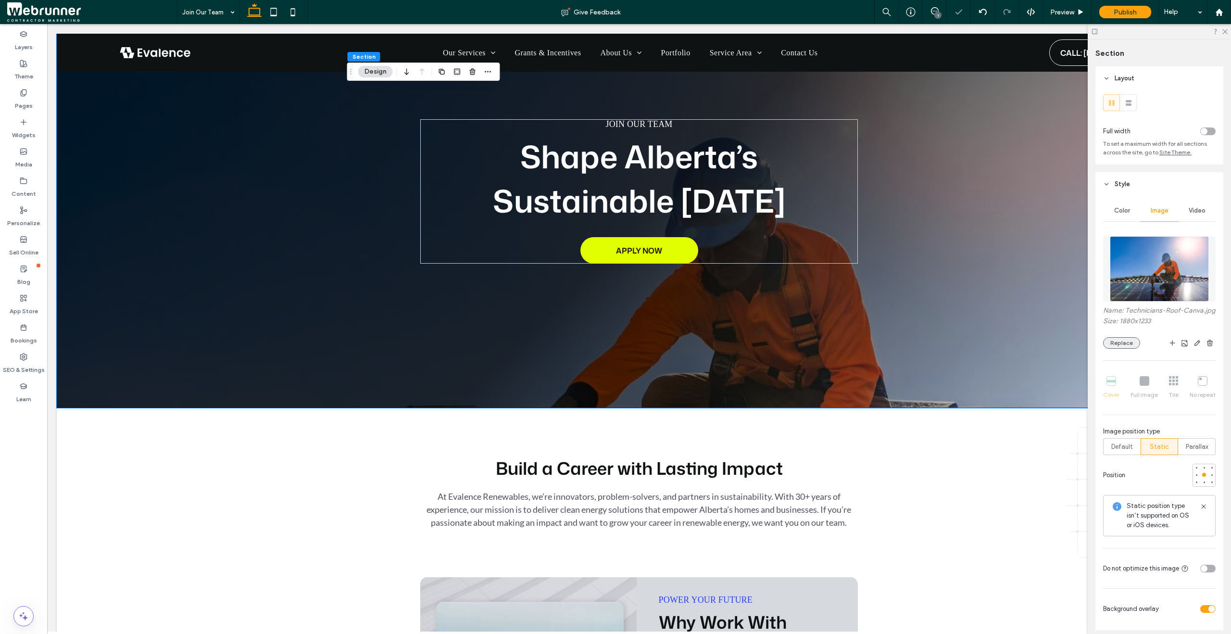
click at [1132, 349] on button "Replace" at bounding box center [1121, 343] width 37 height 12
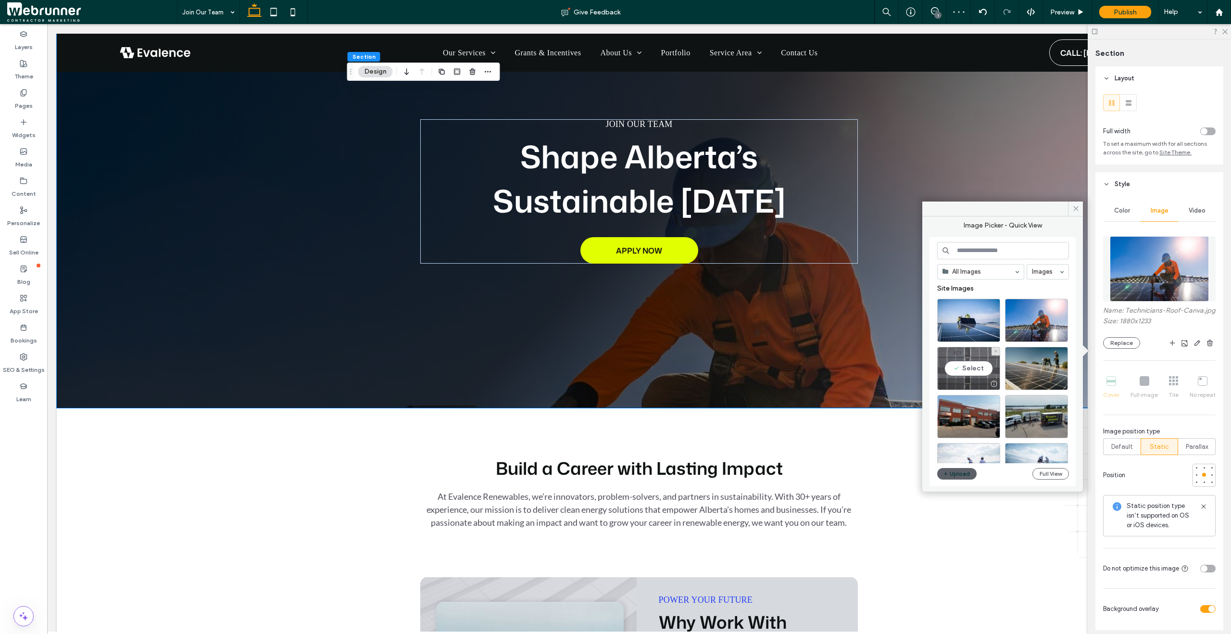
click at [984, 371] on div "Select" at bounding box center [968, 368] width 63 height 43
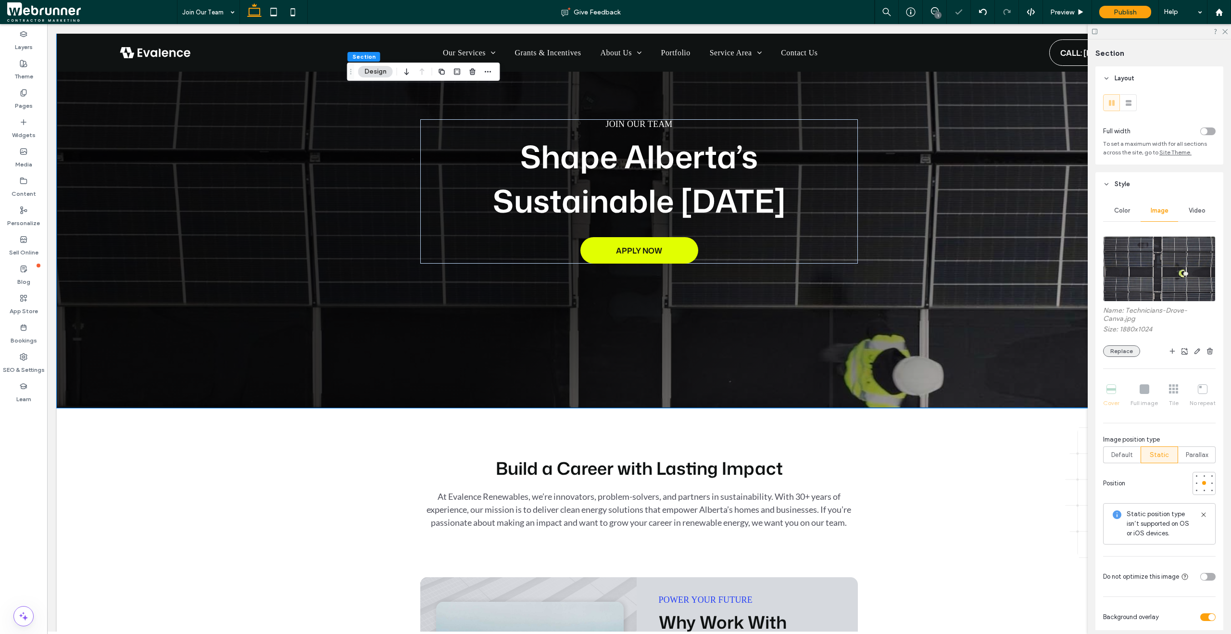
click at [1111, 349] on button "Replace" at bounding box center [1121, 351] width 37 height 12
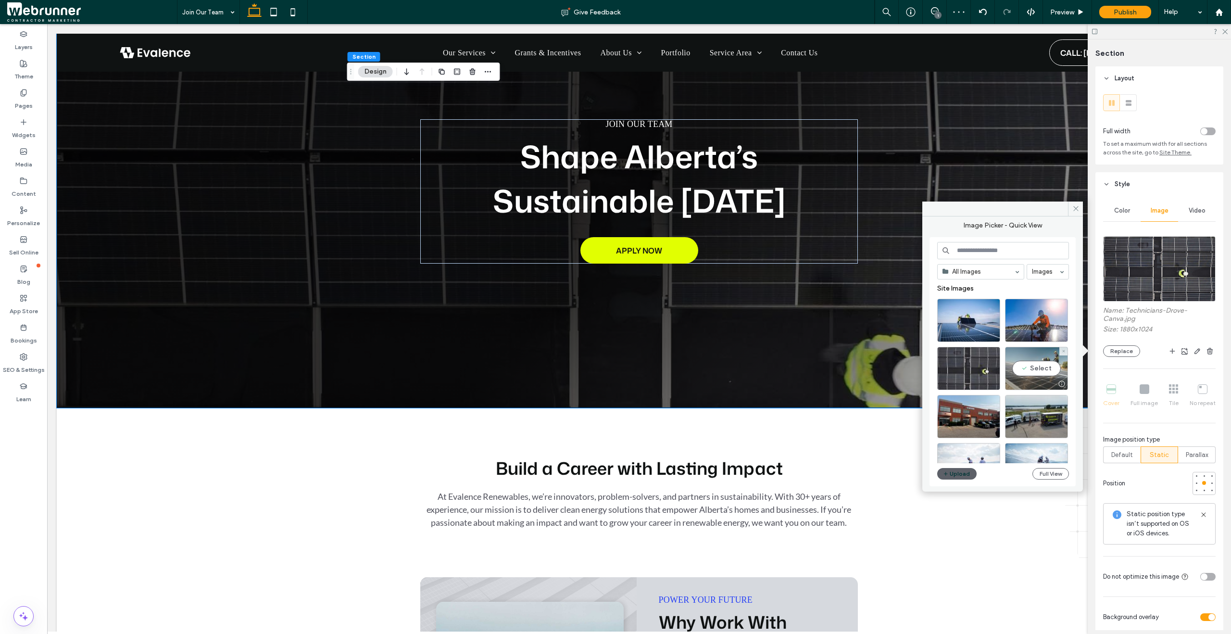
click at [1049, 366] on div "Select" at bounding box center [1036, 368] width 63 height 43
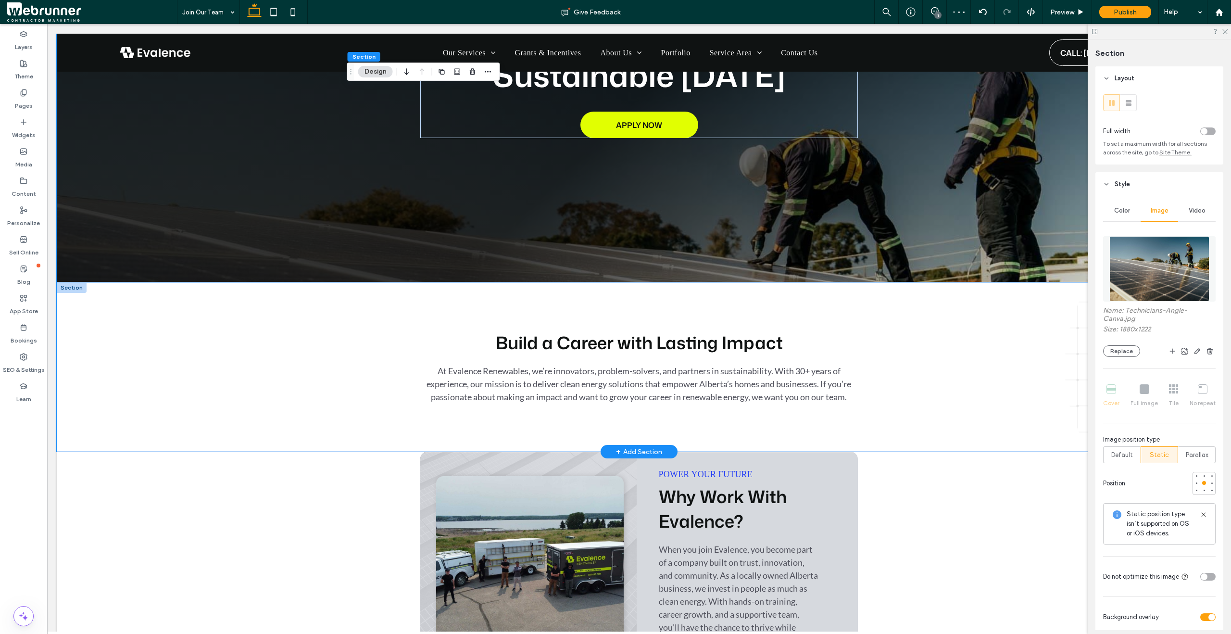
scroll to position [245, 0]
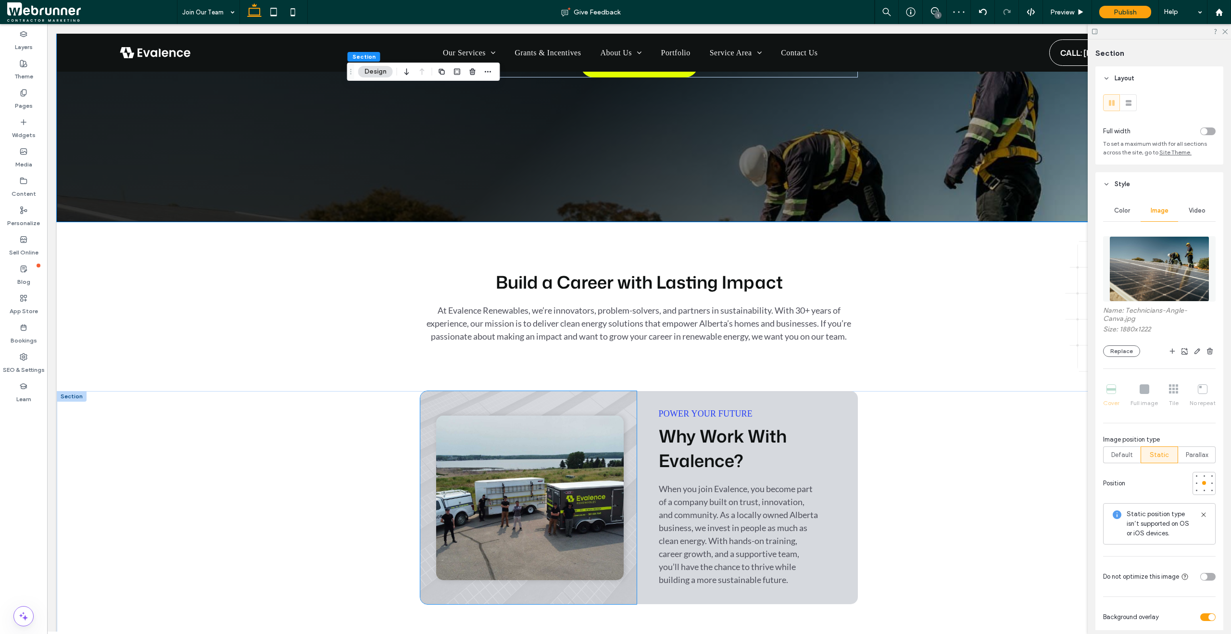
click at [578, 514] on img at bounding box center [530, 497] width 188 height 164
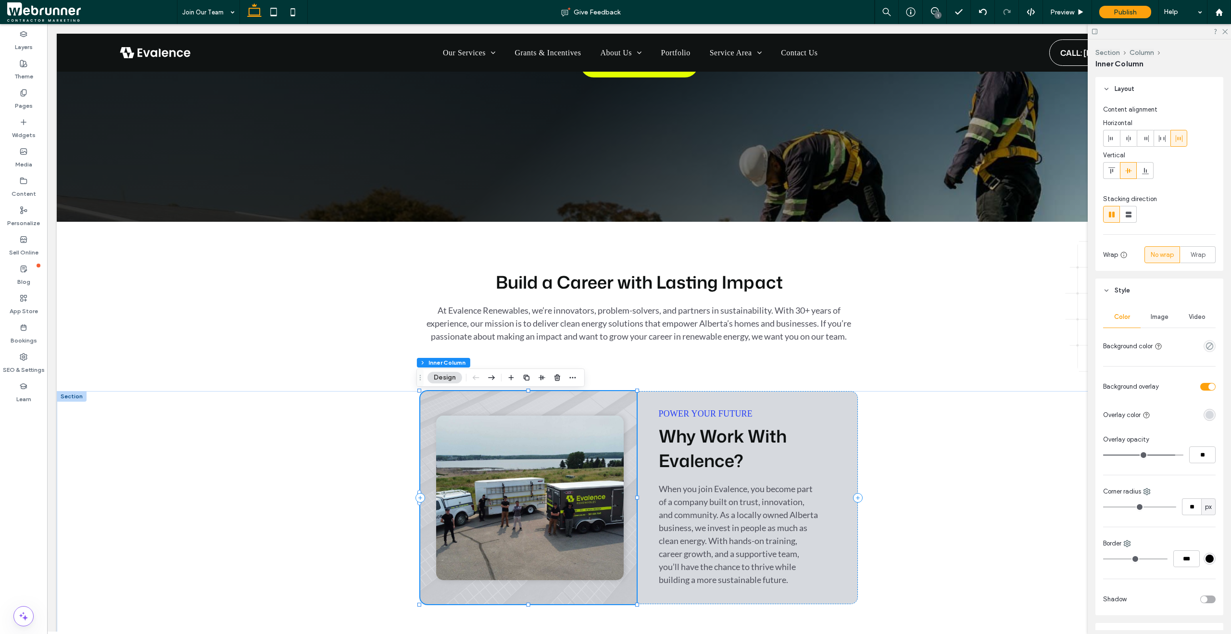
click at [578, 514] on img at bounding box center [530, 497] width 188 height 164
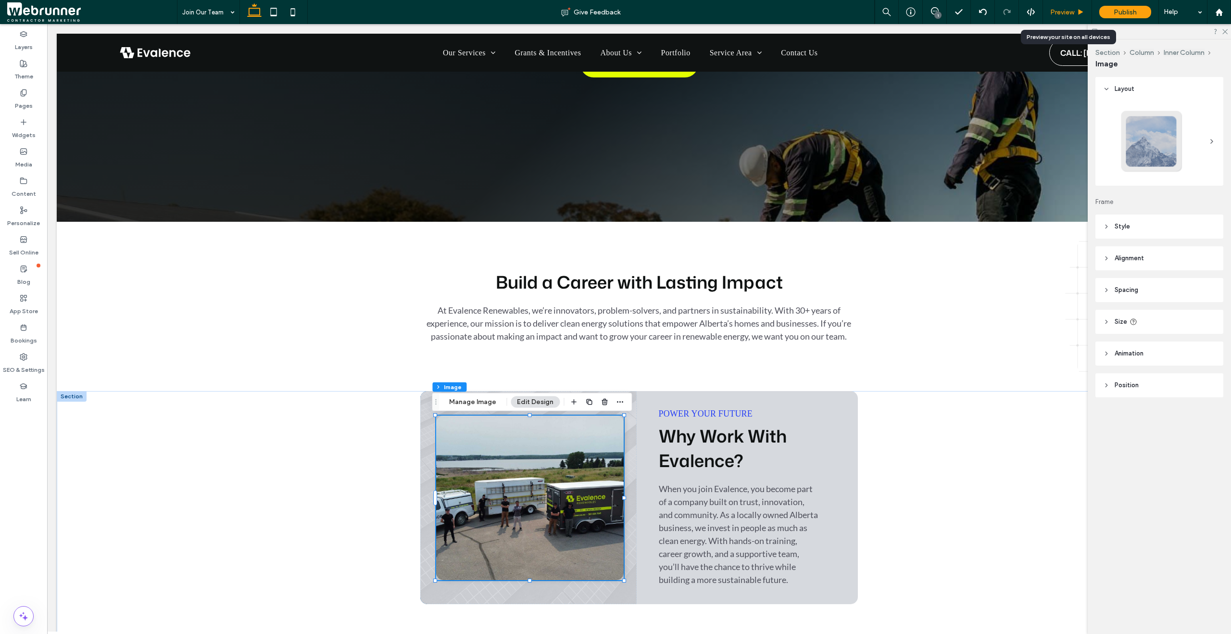
click at [1061, 14] on span "Preview" at bounding box center [1062, 12] width 24 height 8
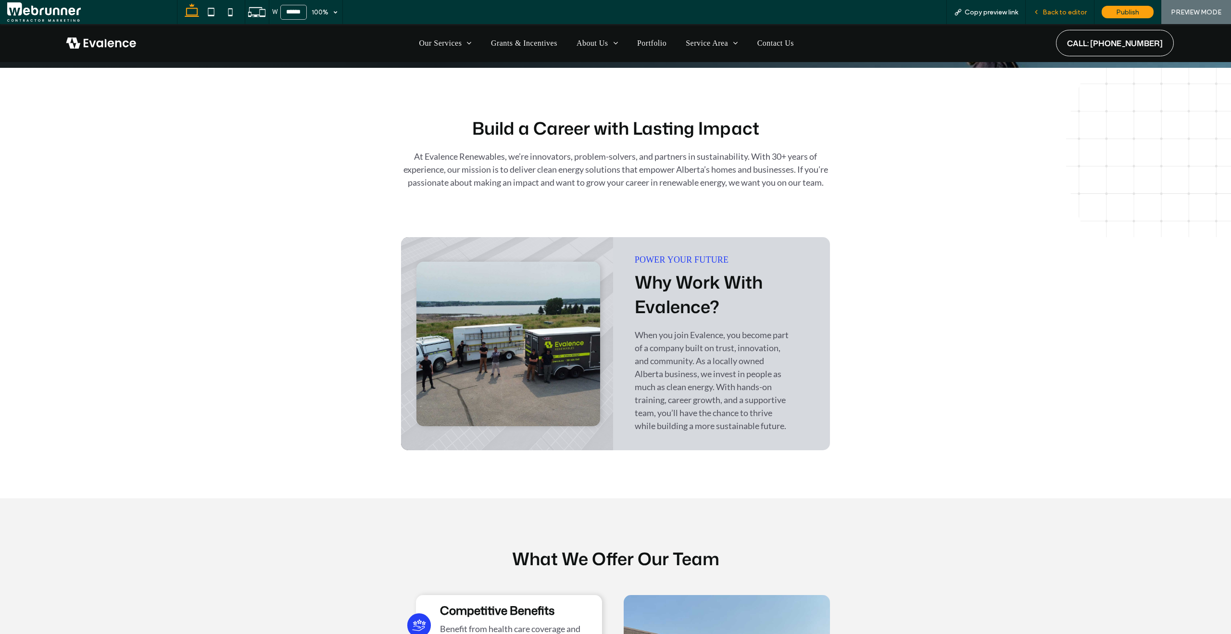
click at [1078, 14] on span "Back to editor" at bounding box center [1065, 12] width 44 height 8
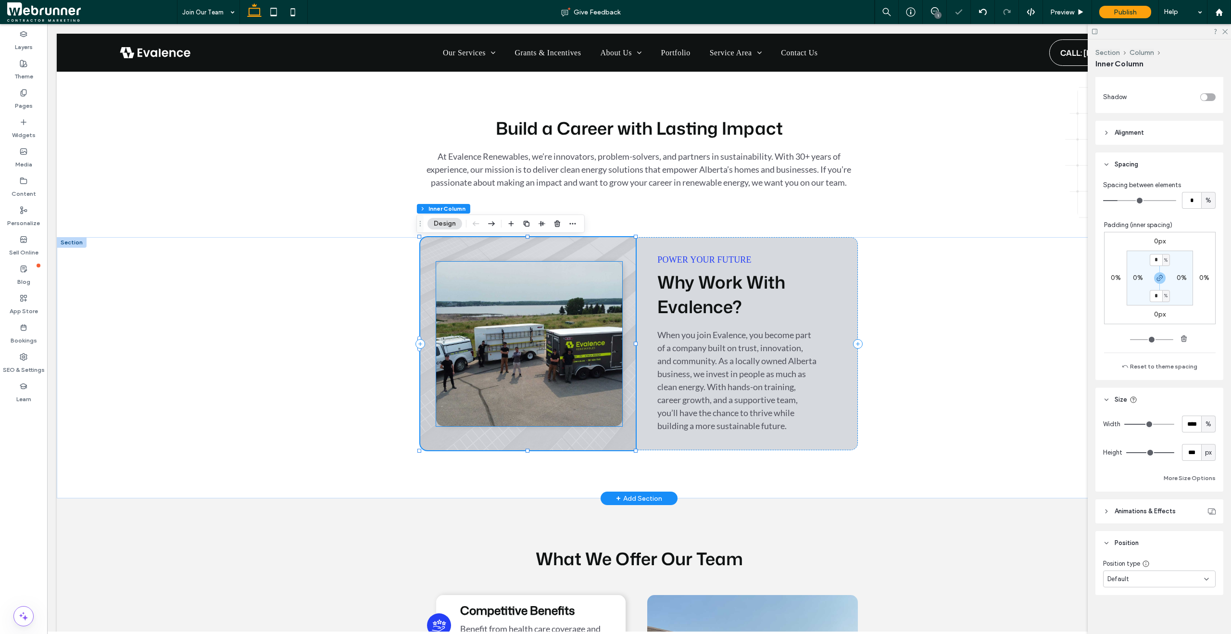
scroll to position [505, 0]
click at [609, 339] on img at bounding box center [529, 344] width 187 height 164
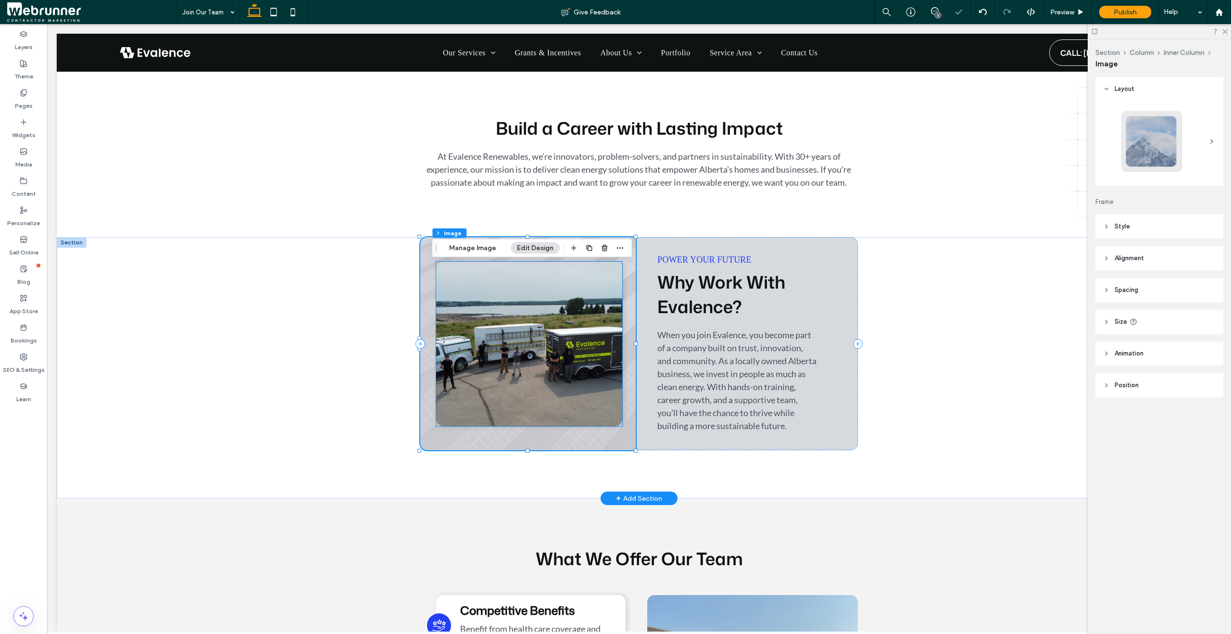
type input "**"
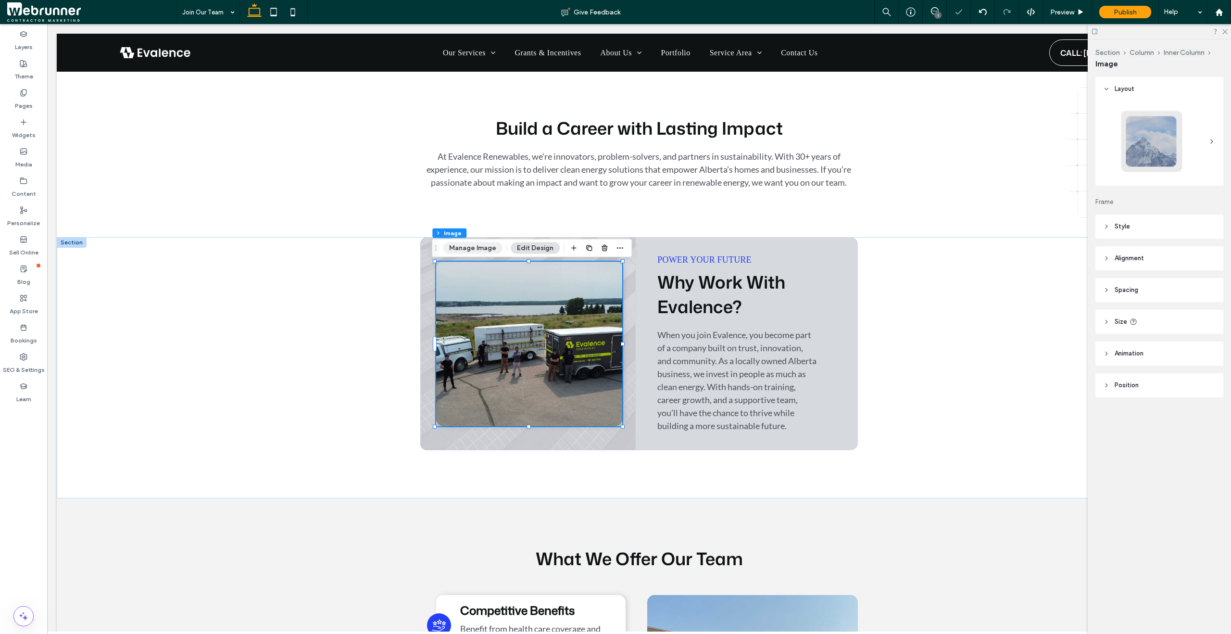
click at [476, 248] on button "Manage Image" at bounding box center [473, 248] width 60 height 12
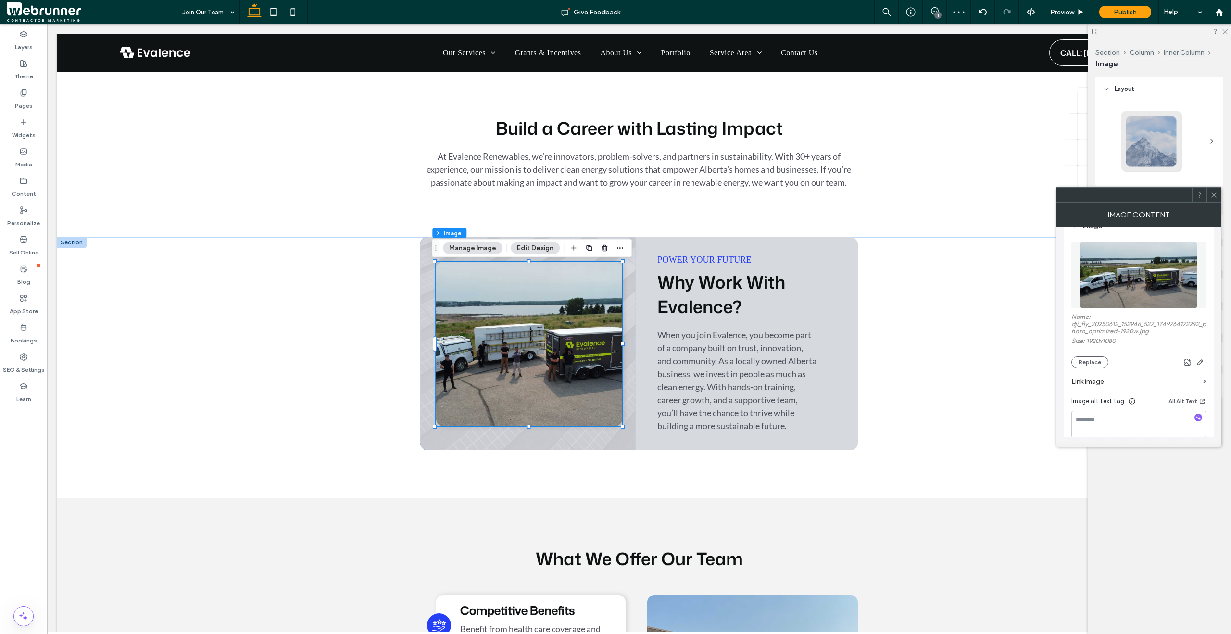
scroll to position [105, 0]
click at [1094, 364] on button "Replace" at bounding box center [1089, 360] width 37 height 12
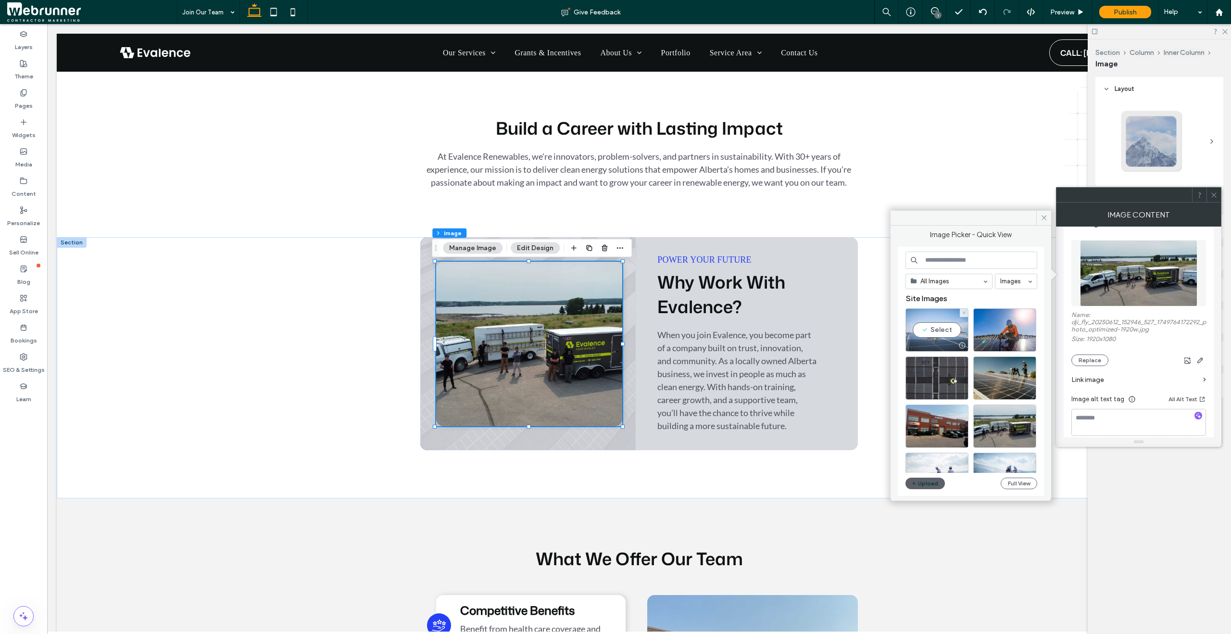
click at [941, 331] on div "Select" at bounding box center [937, 329] width 63 height 43
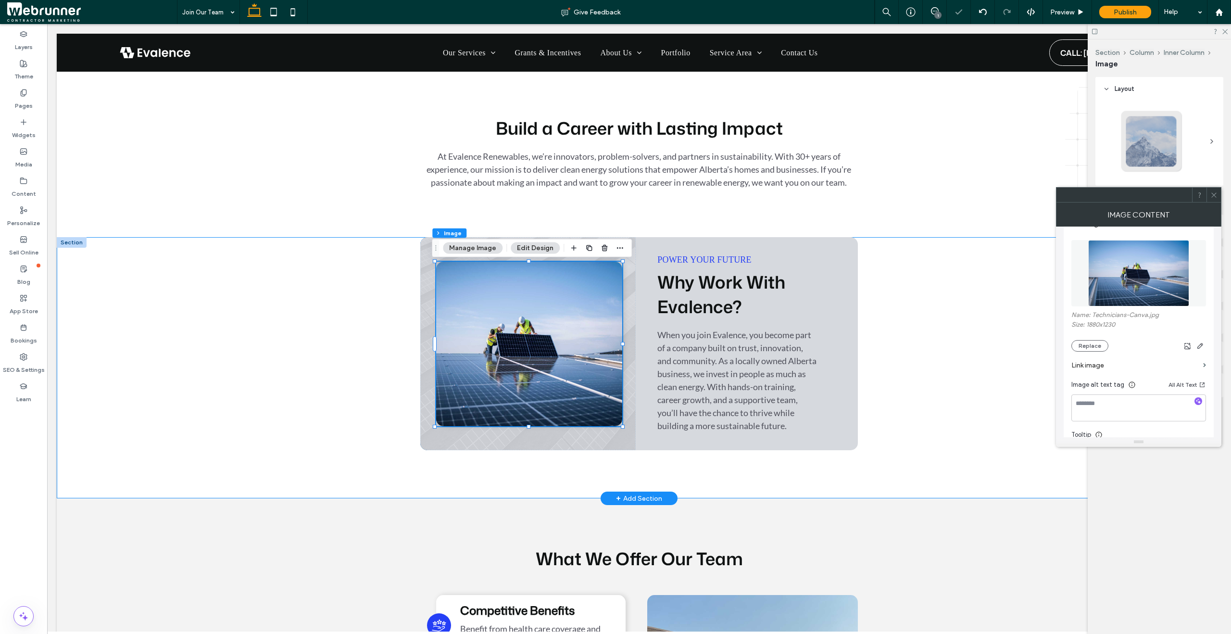
click at [919, 374] on div "Power Your Future Why Work With Evalence? When you join Evalence, you become pa…" at bounding box center [639, 367] width 577 height 261
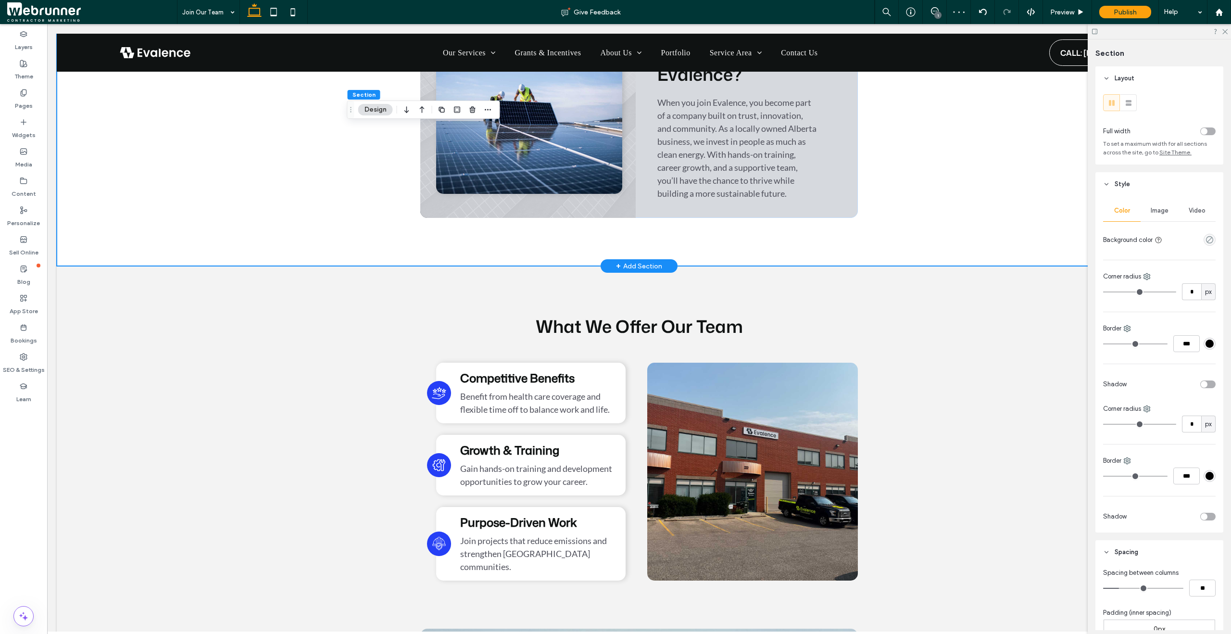
scroll to position [727, 0]
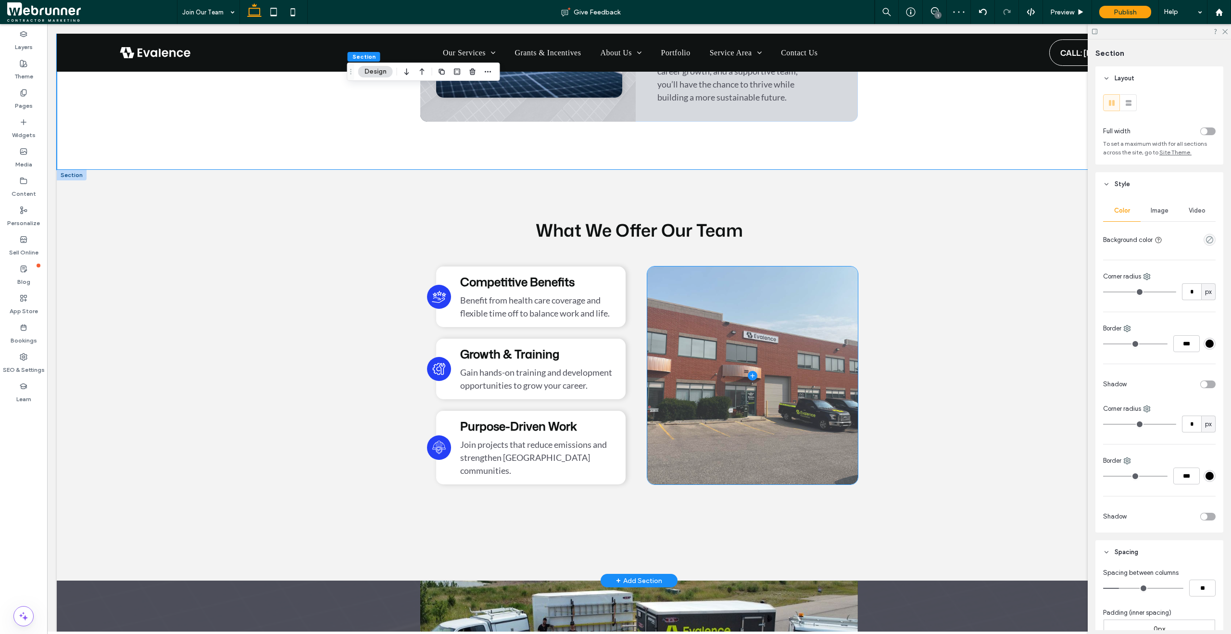
click at [847, 384] on span at bounding box center [752, 375] width 211 height 218
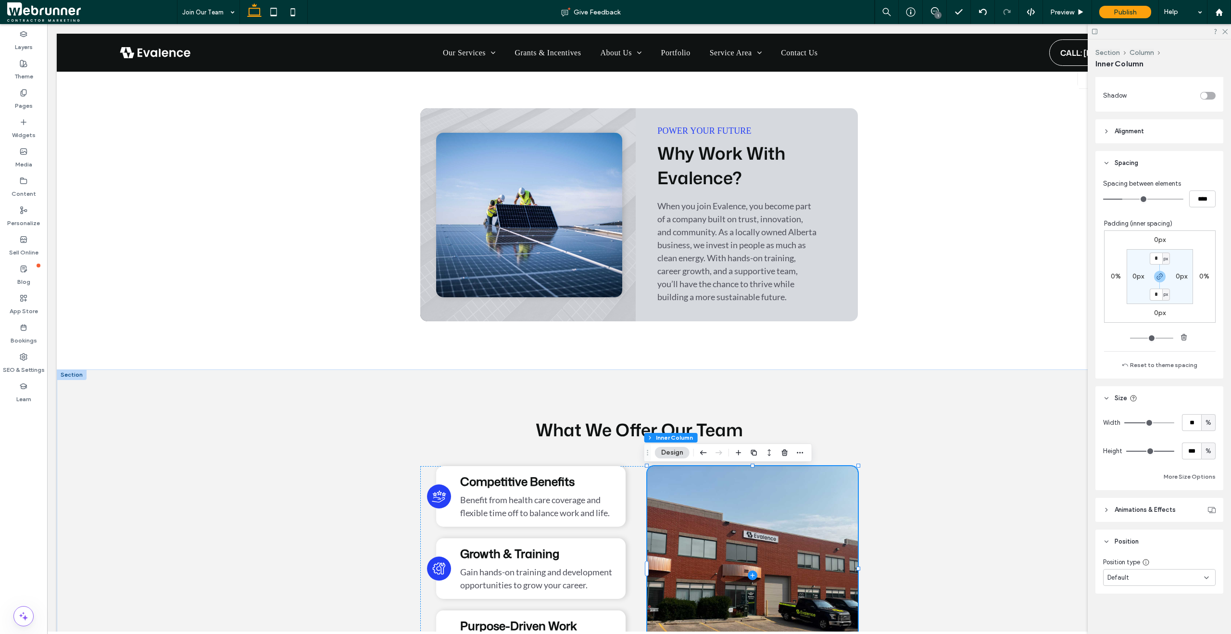
scroll to position [397, 0]
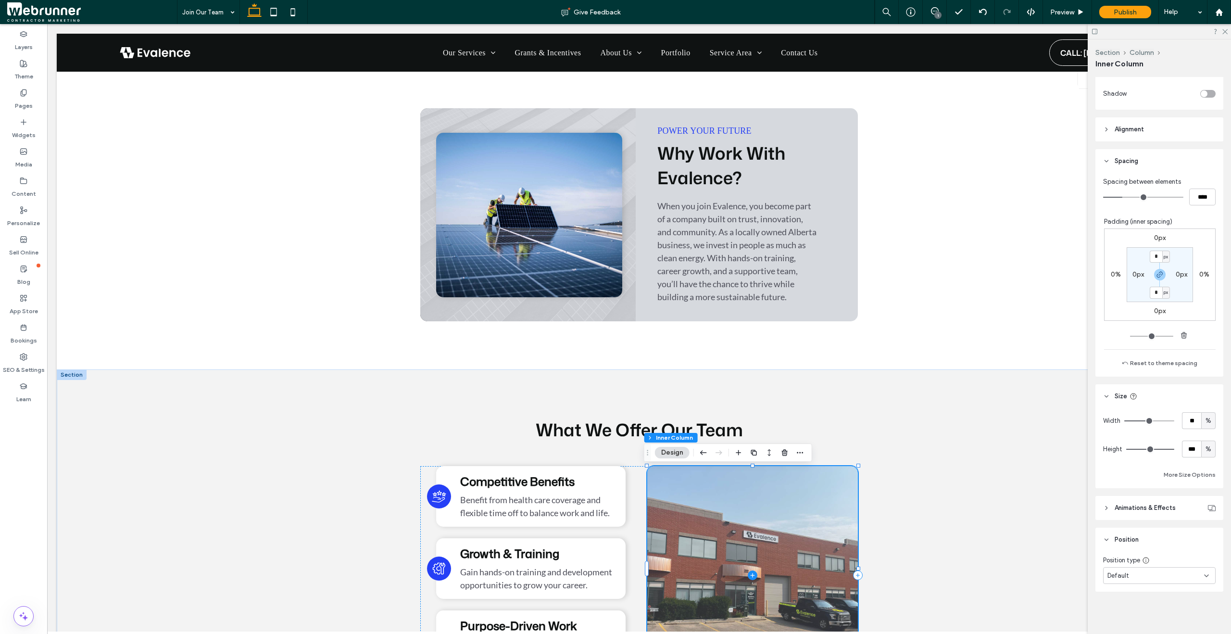
click at [806, 513] on span at bounding box center [752, 575] width 211 height 218
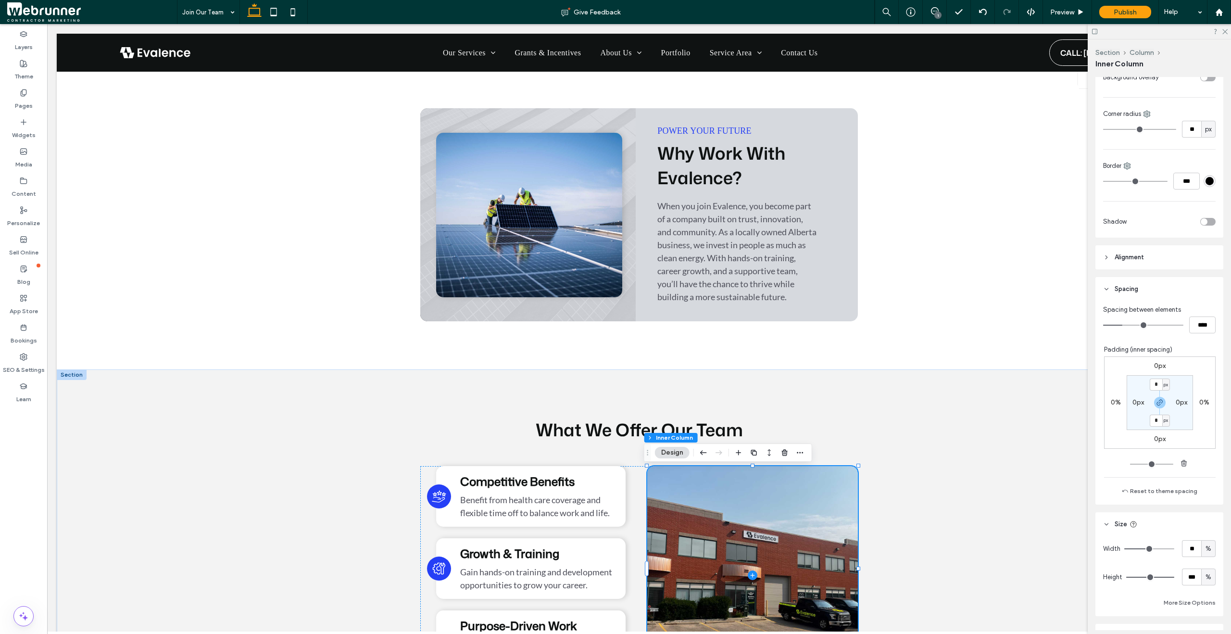
scroll to position [191, 0]
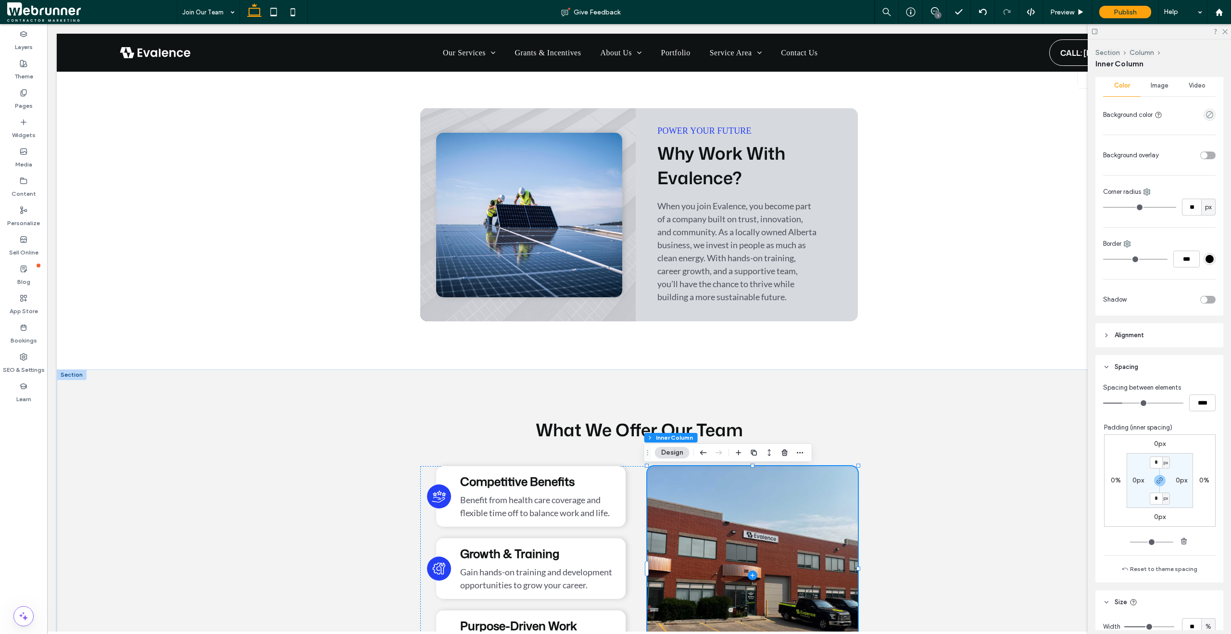
click at [1153, 90] on div "Image" at bounding box center [1160, 85] width 38 height 21
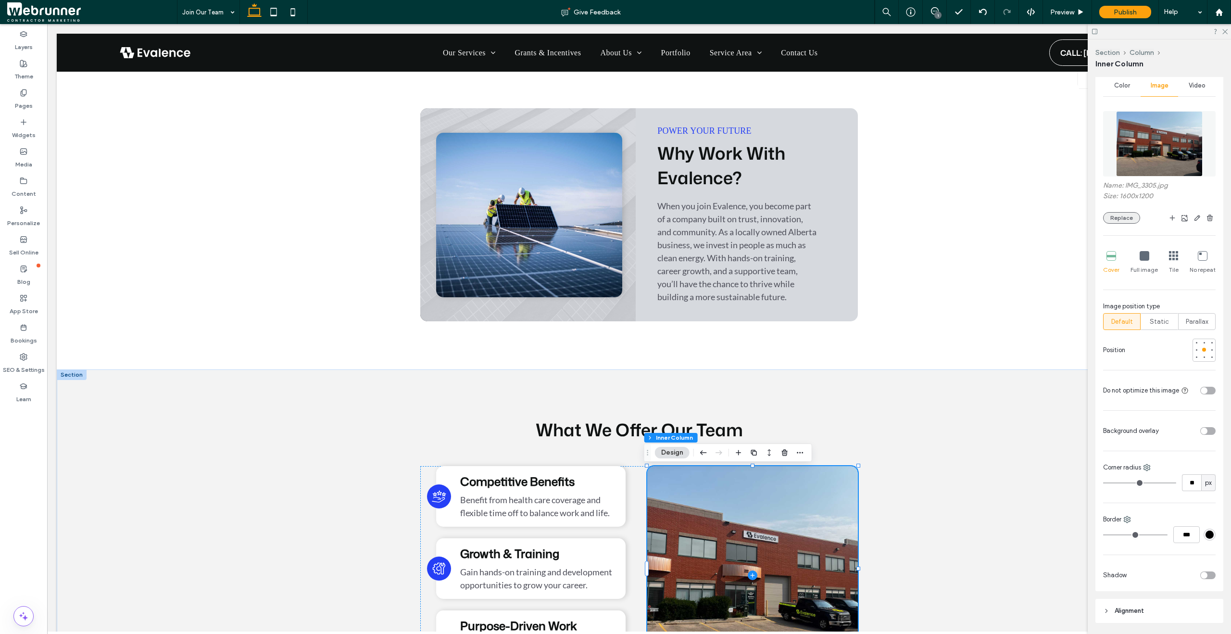
click at [1123, 218] on button "Replace" at bounding box center [1121, 218] width 37 height 12
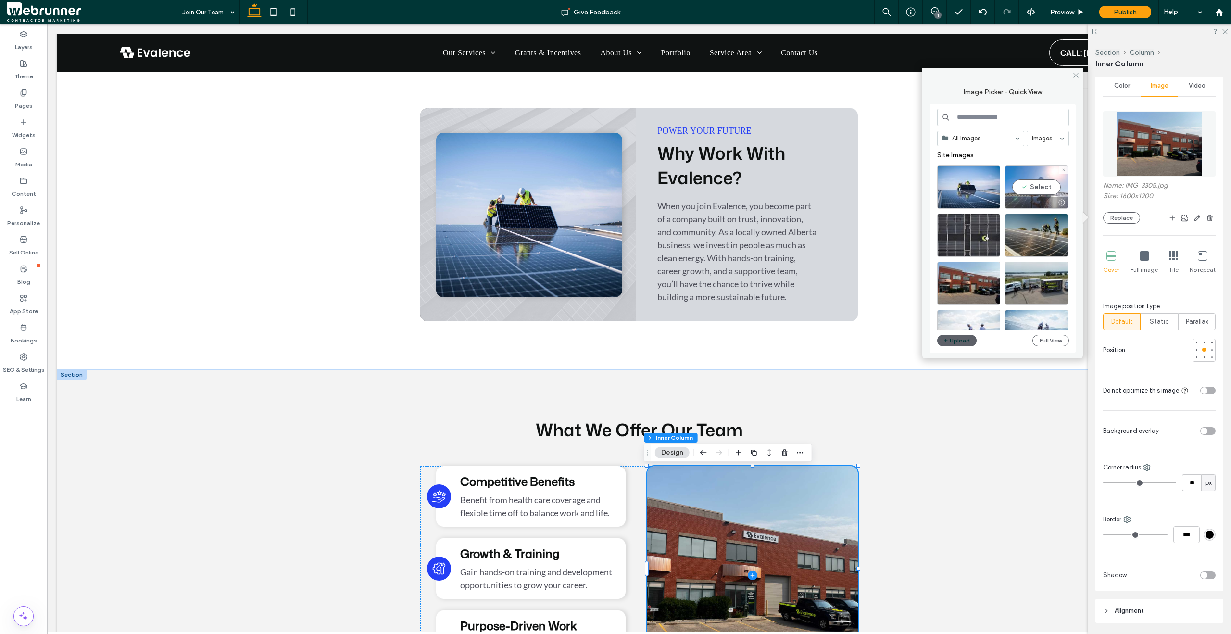
click at [1044, 190] on div "Select" at bounding box center [1036, 186] width 63 height 43
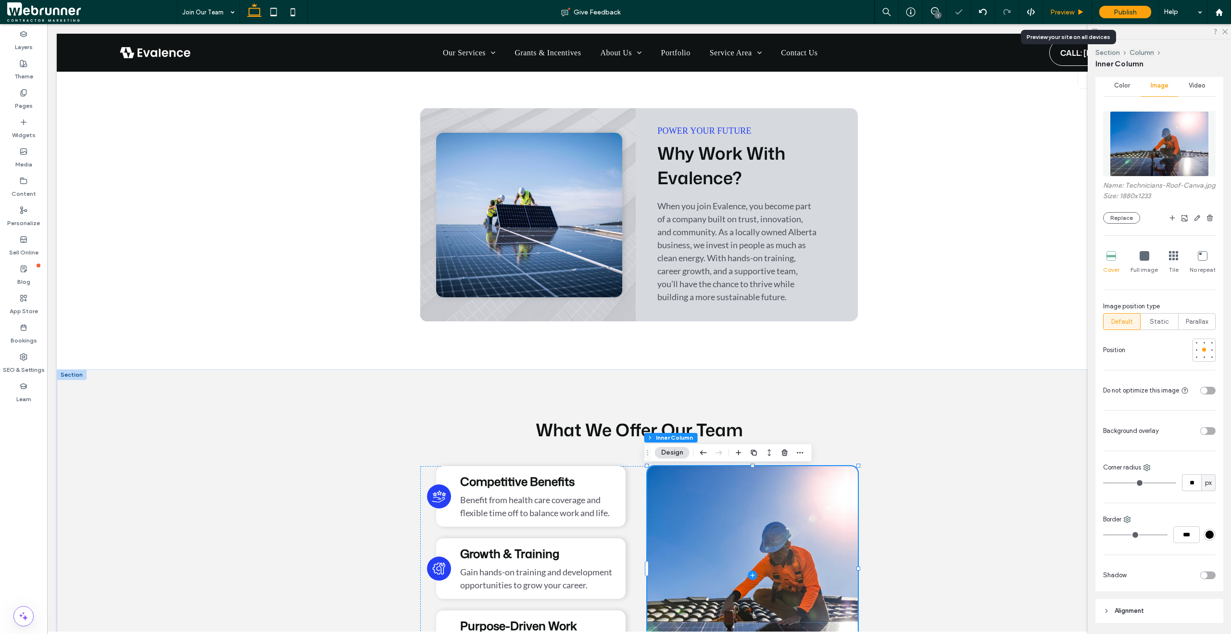
click at [1057, 18] on div "Preview" at bounding box center [1067, 12] width 49 height 24
click at [1055, 15] on span "Preview" at bounding box center [1062, 12] width 24 height 8
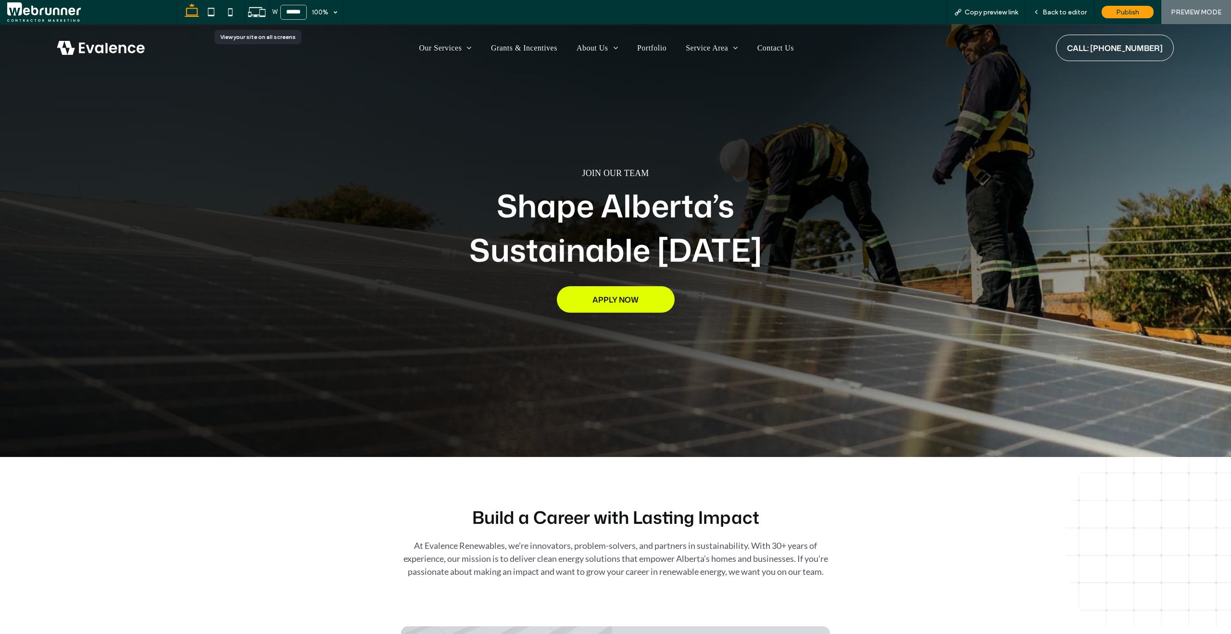
click at [257, 15] on icon at bounding box center [257, 12] width 18 height 18
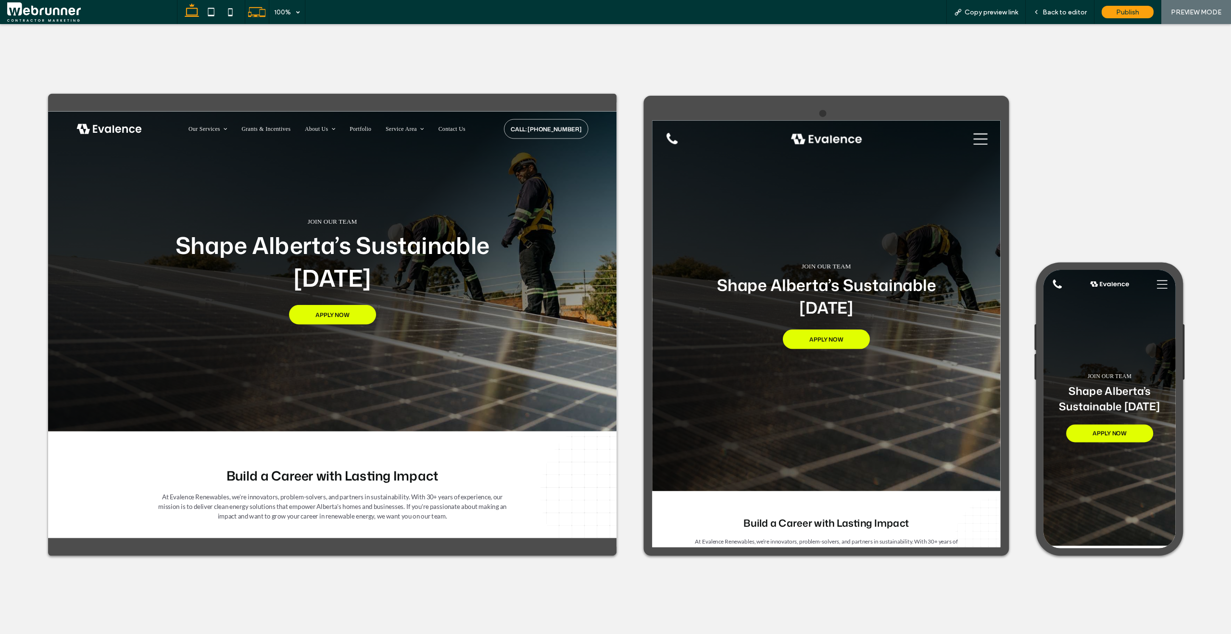
click at [185, 18] on icon at bounding box center [191, 11] width 19 height 19
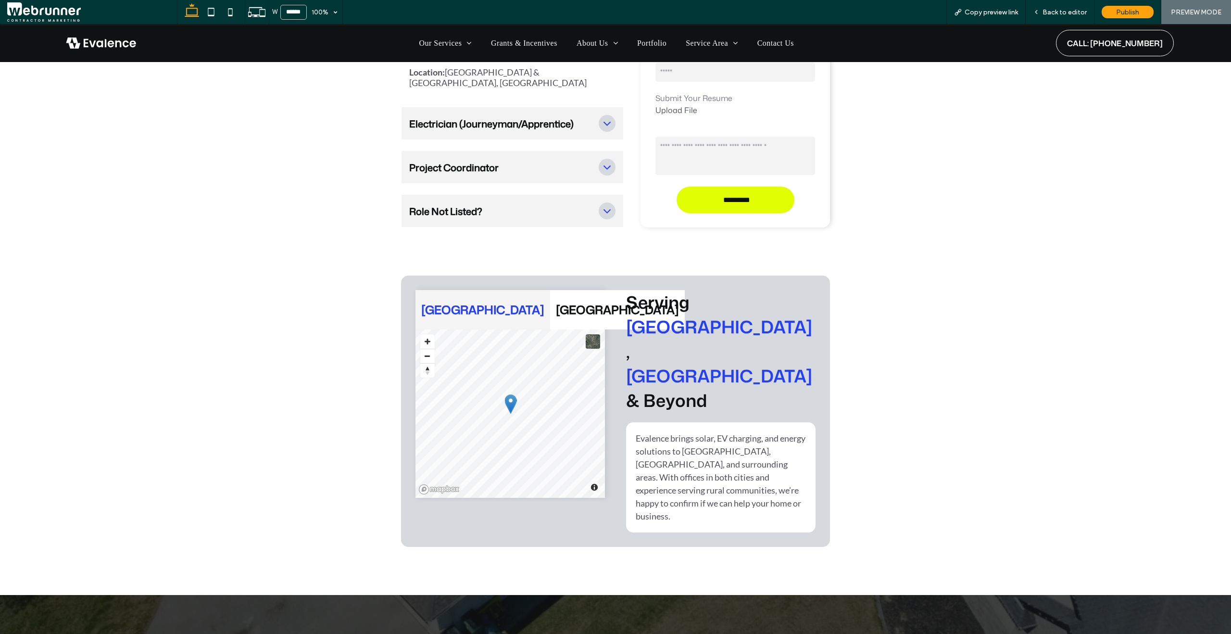
scroll to position [2048, 0]
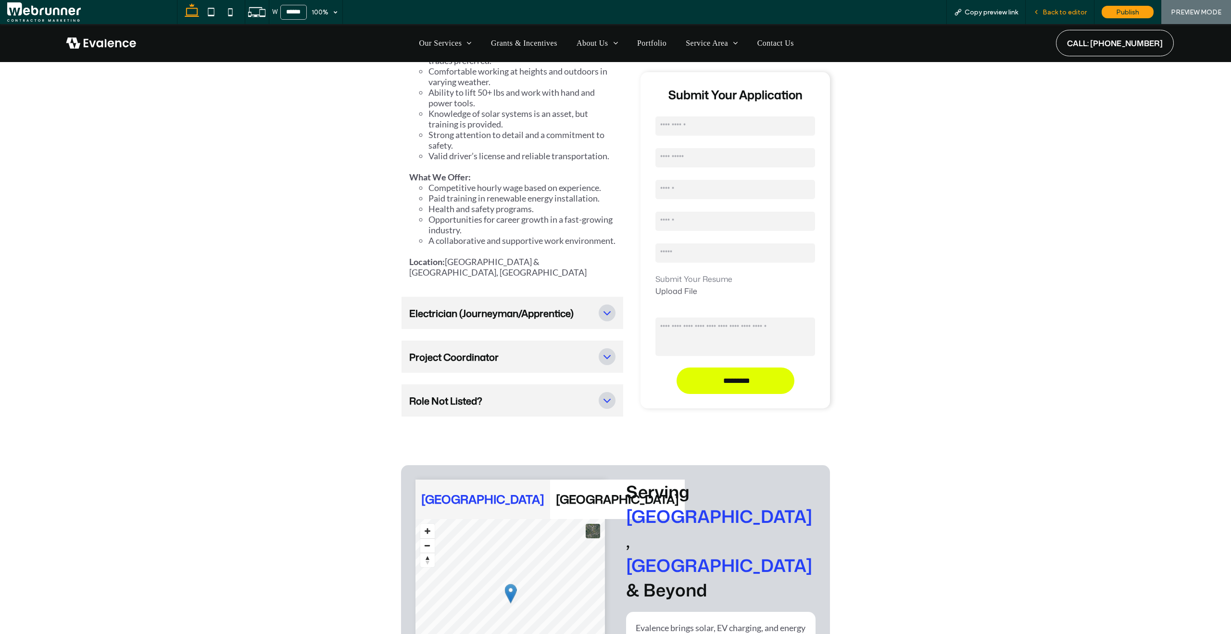
click at [1076, 4] on div "Back to editor" at bounding box center [1060, 12] width 69 height 24
click at [1074, 9] on span "Back to editor" at bounding box center [1065, 12] width 44 height 8
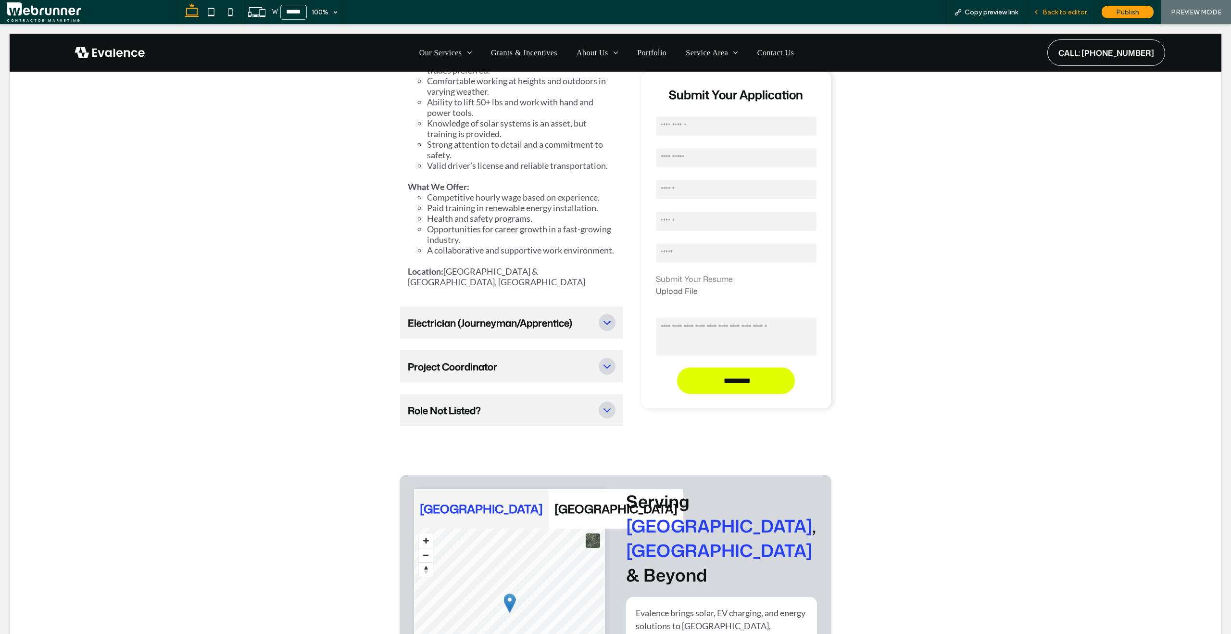
scroll to position [2058, 0]
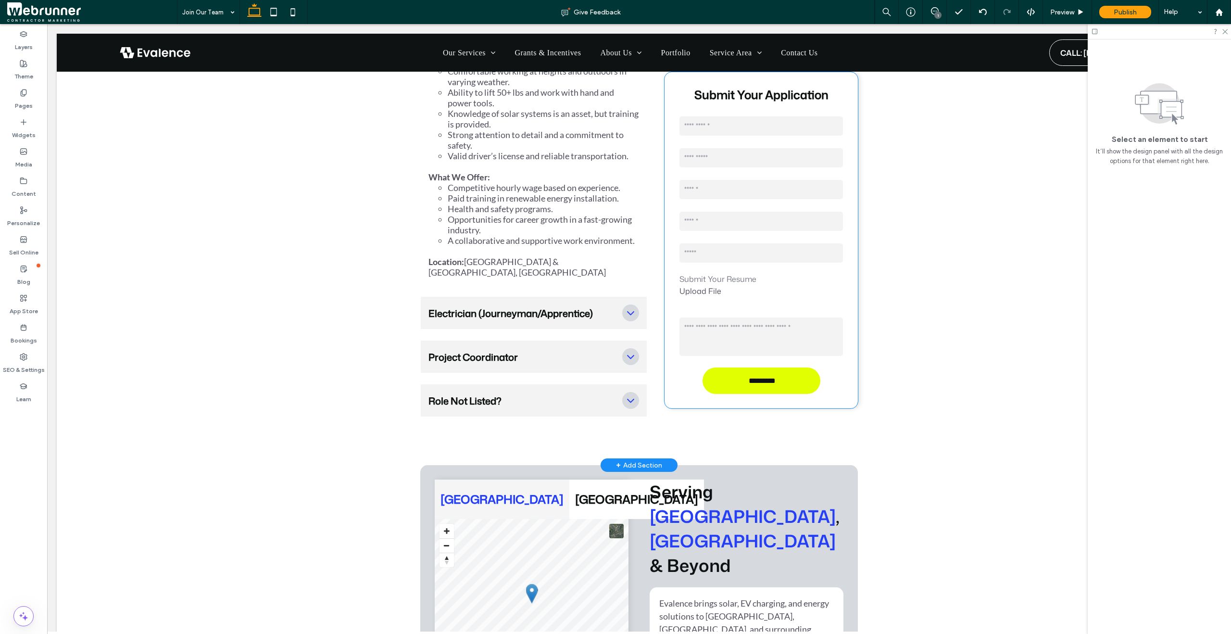
click at [743, 317] on textarea at bounding box center [760, 336] width 163 height 38
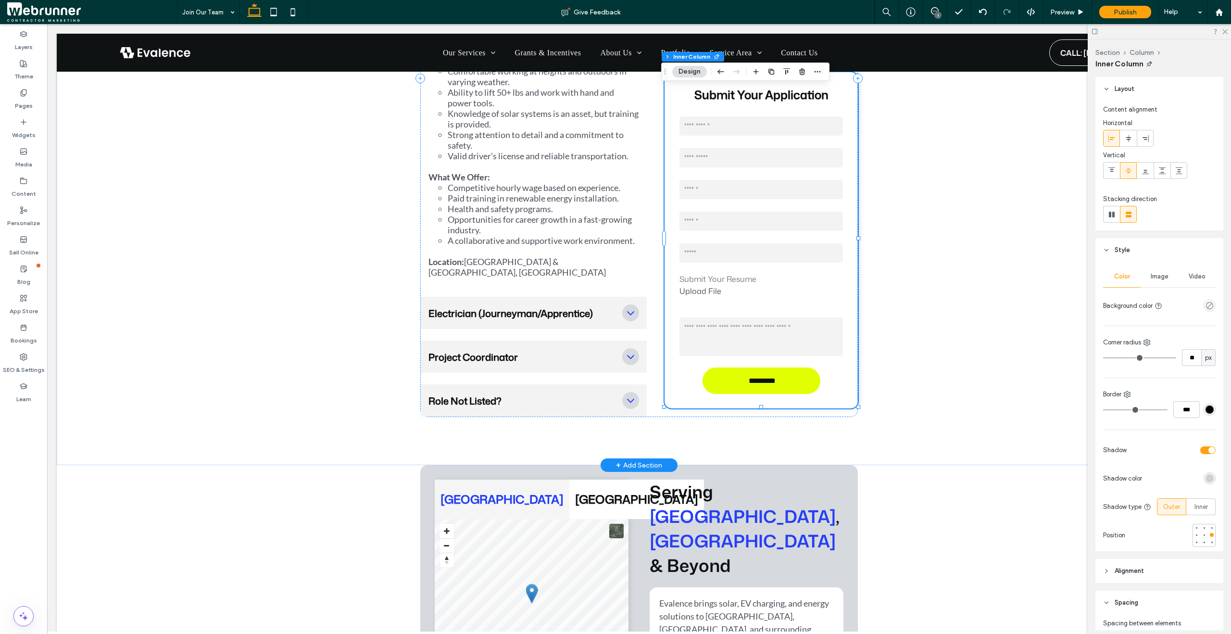
click at [742, 318] on textarea at bounding box center [760, 336] width 163 height 38
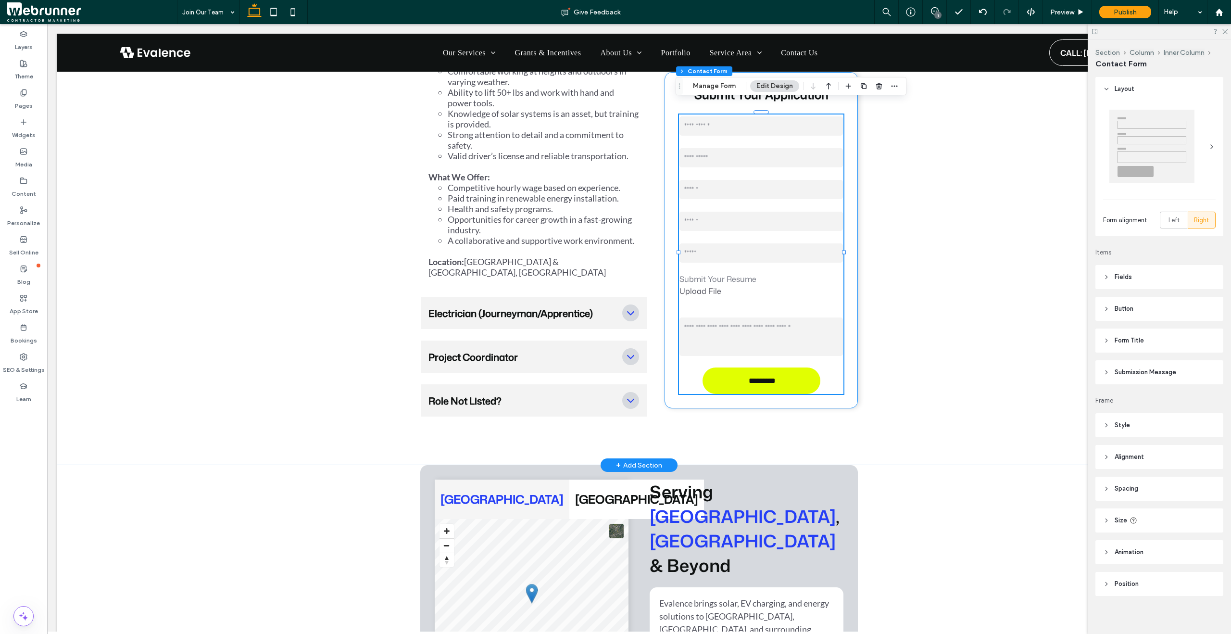
type input "*"
click at [704, 87] on button "Manage Form" at bounding box center [714, 86] width 55 height 12
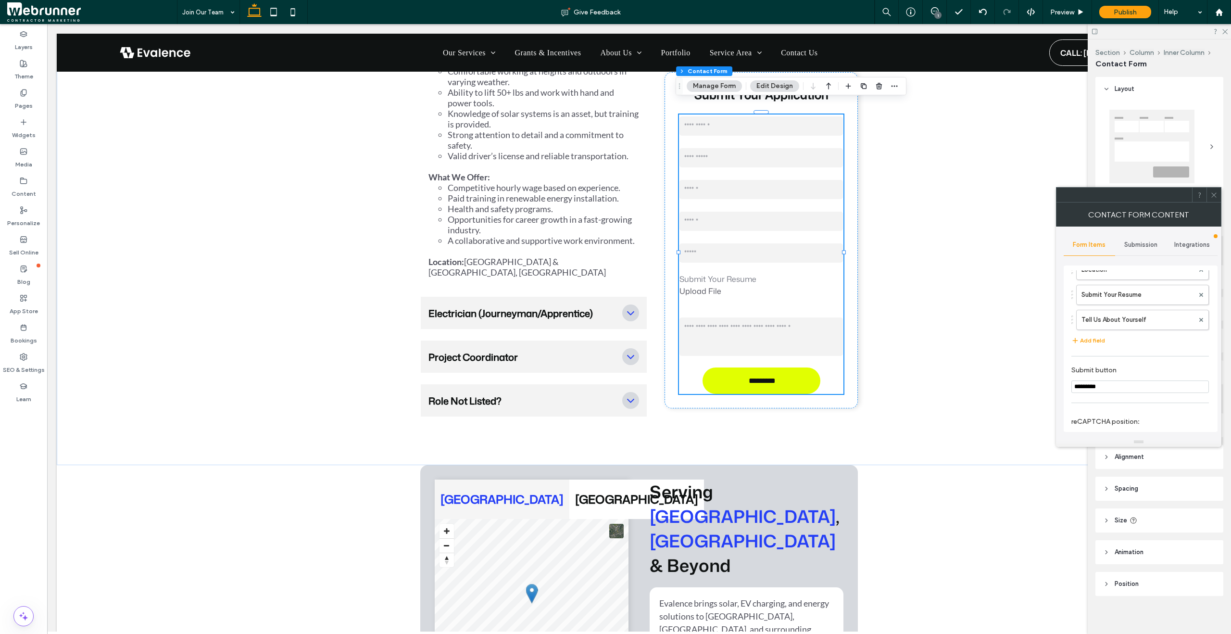
scroll to position [145, 0]
click at [1113, 327] on label "Tell Us About Yourself" at bounding box center [1138, 325] width 113 height 19
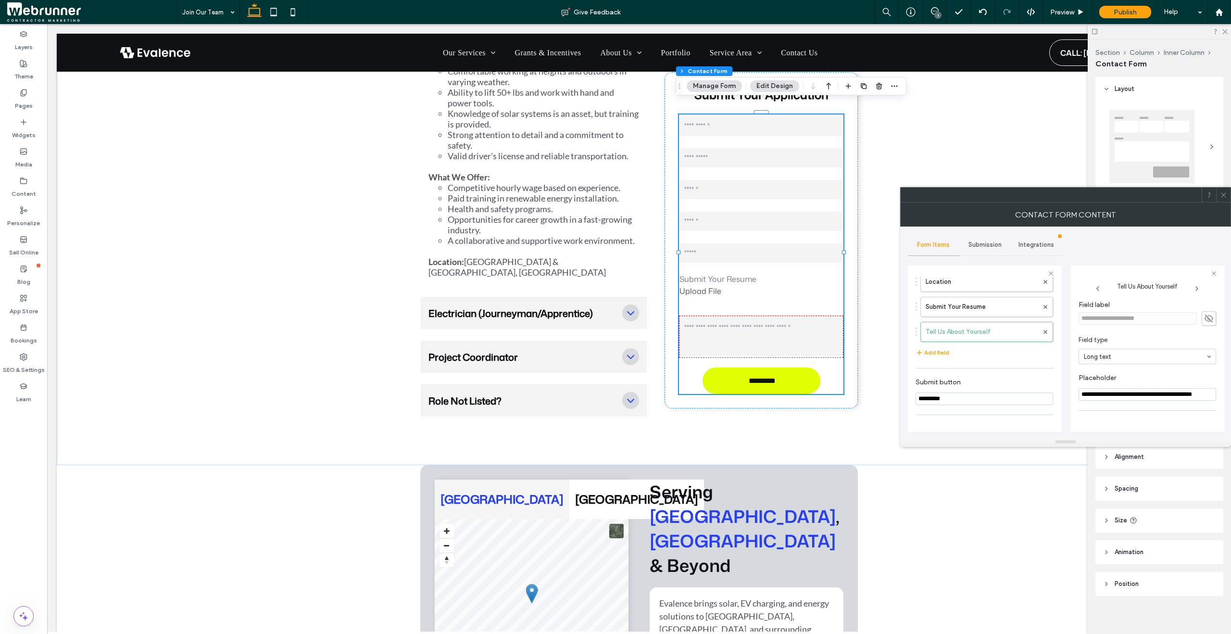
click at [1196, 397] on input "**********" at bounding box center [1148, 394] width 138 height 13
type input "**********"
click at [1229, 195] on div at bounding box center [1223, 195] width 14 height 14
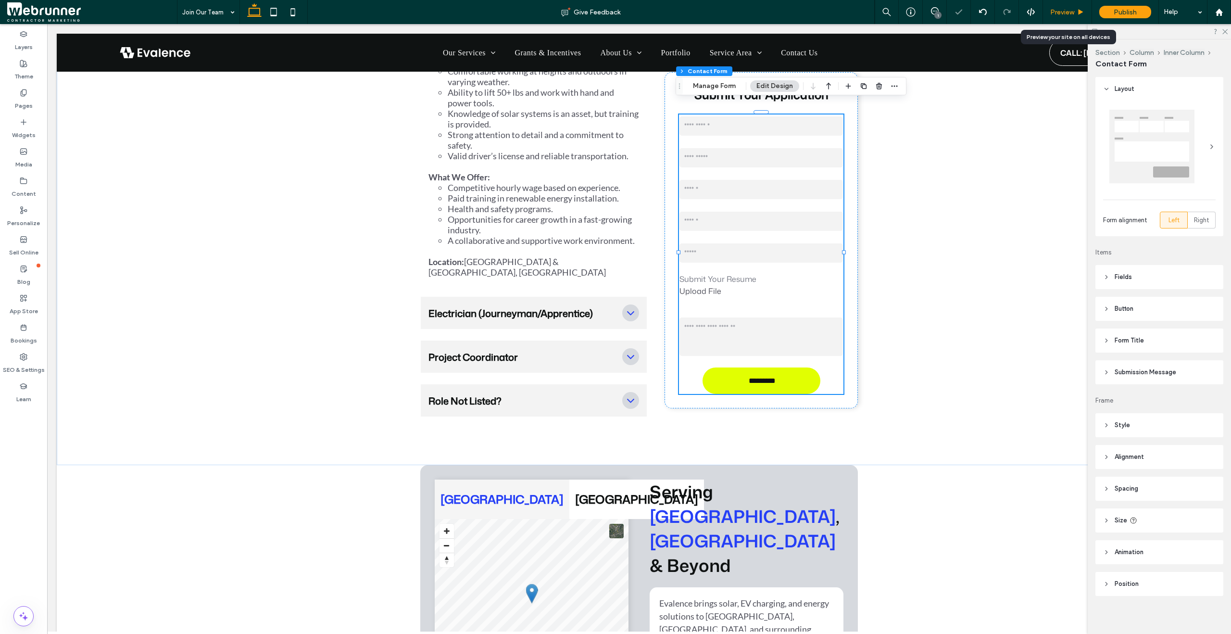
click at [1072, 13] on span "Preview" at bounding box center [1062, 12] width 24 height 8
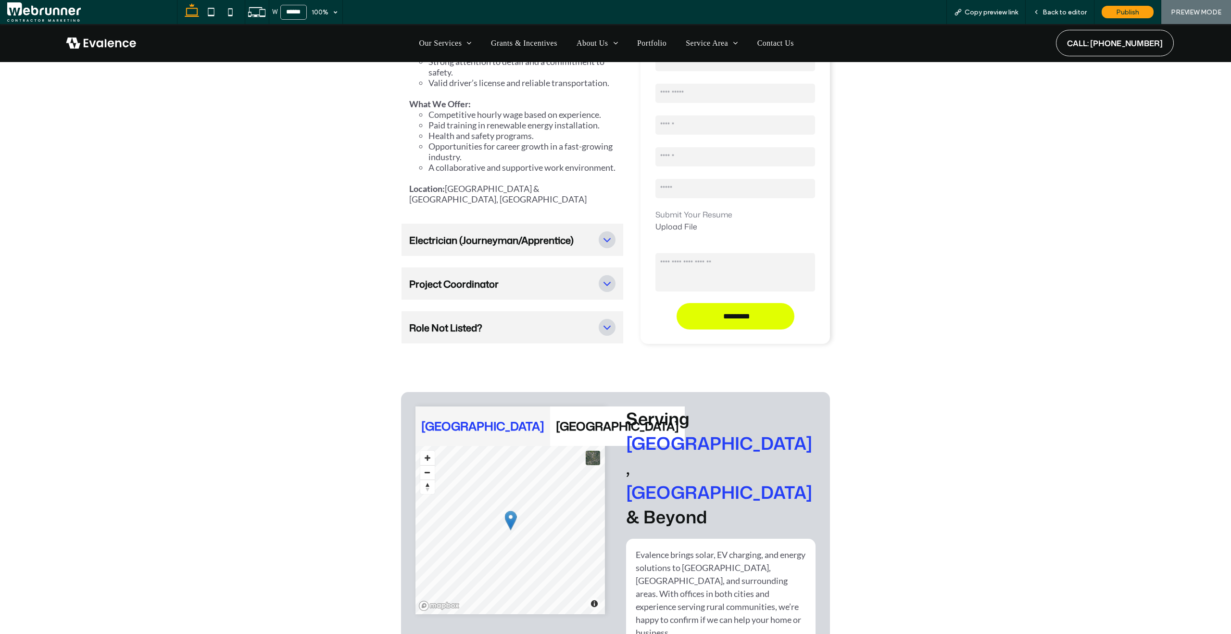
scroll to position [2164, 0]
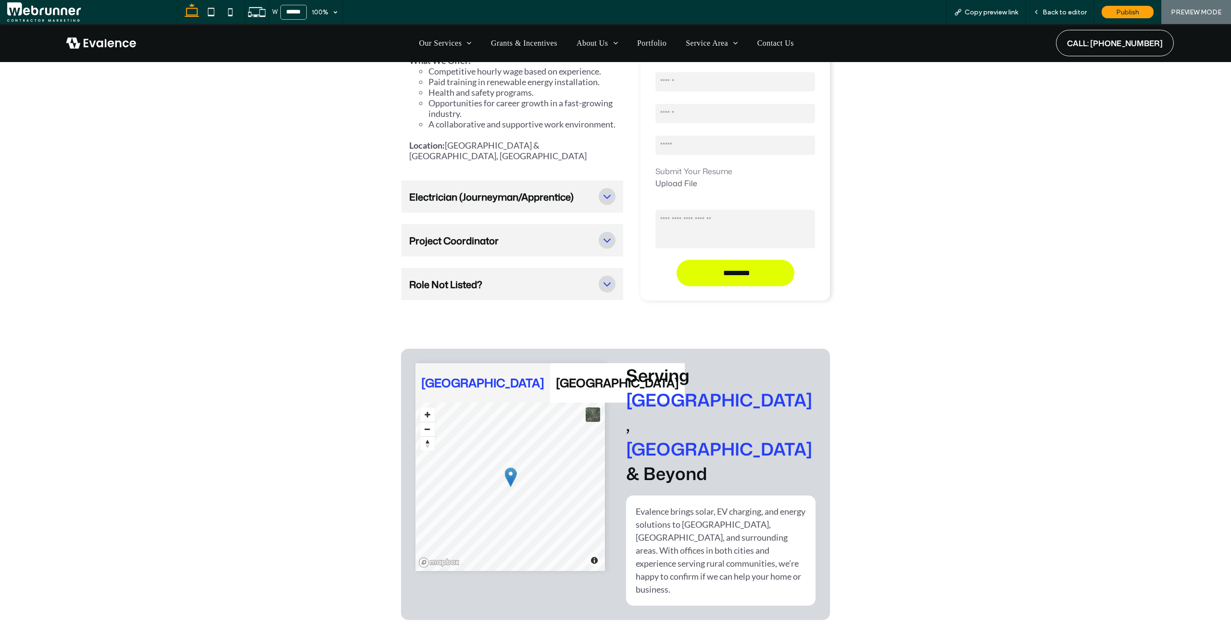
click at [604, 277] on icon at bounding box center [607, 283] width 13 height 13
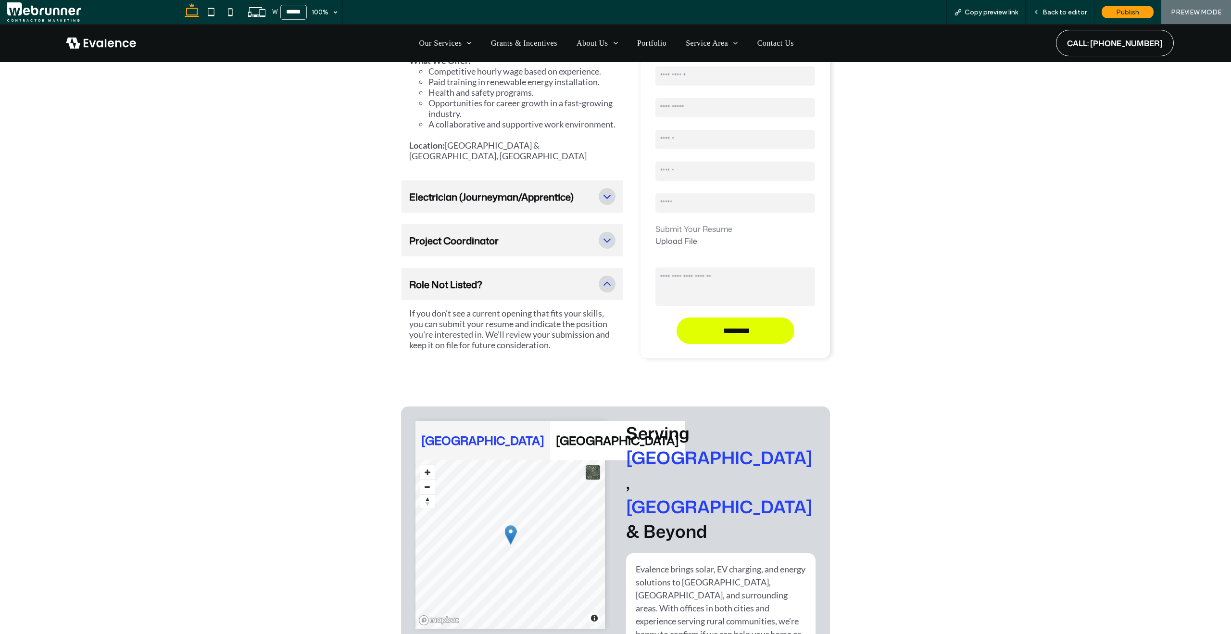
click at [603, 277] on icon at bounding box center [607, 283] width 13 height 13
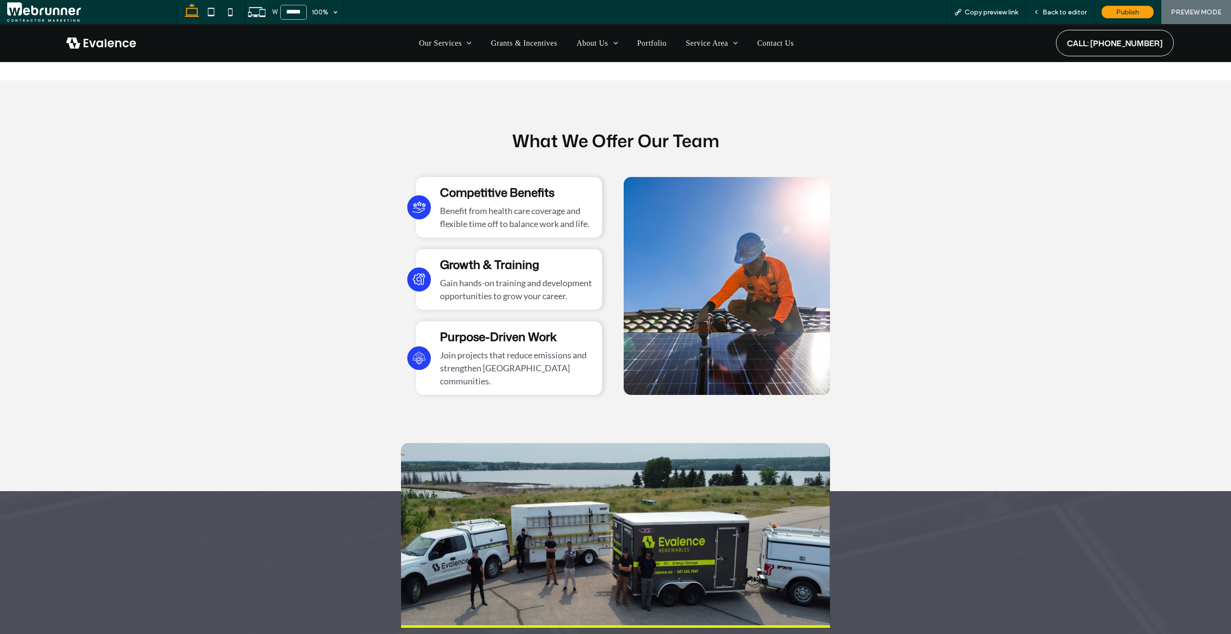
scroll to position [886, 0]
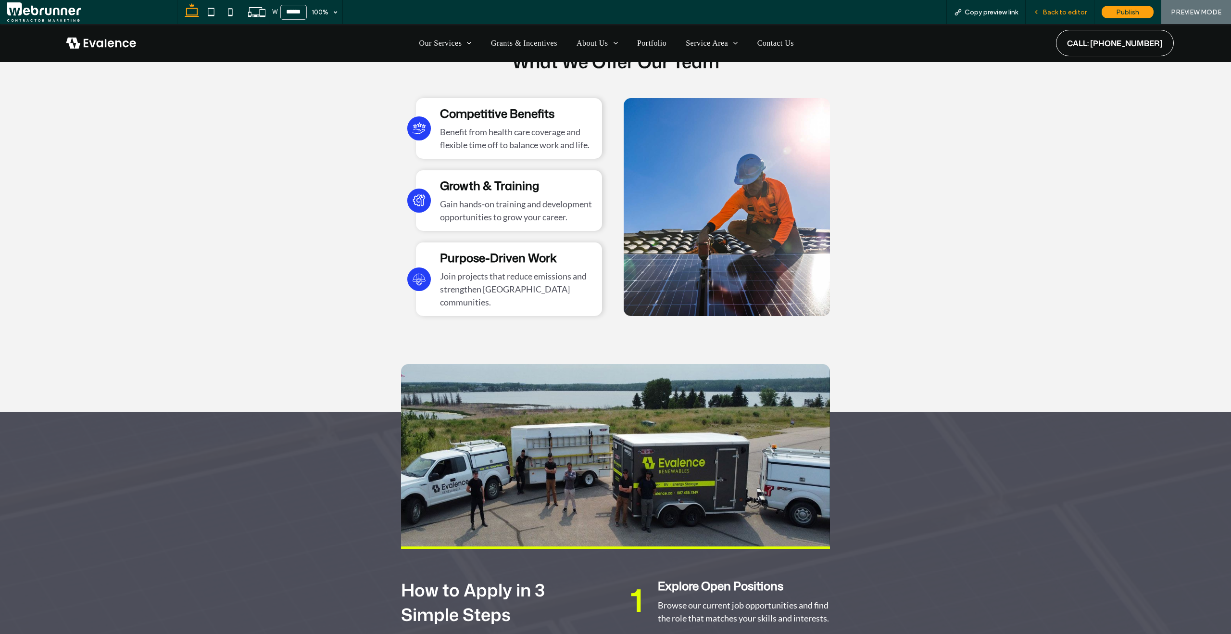
click at [1040, 13] on icon at bounding box center [1036, 12] width 7 height 7
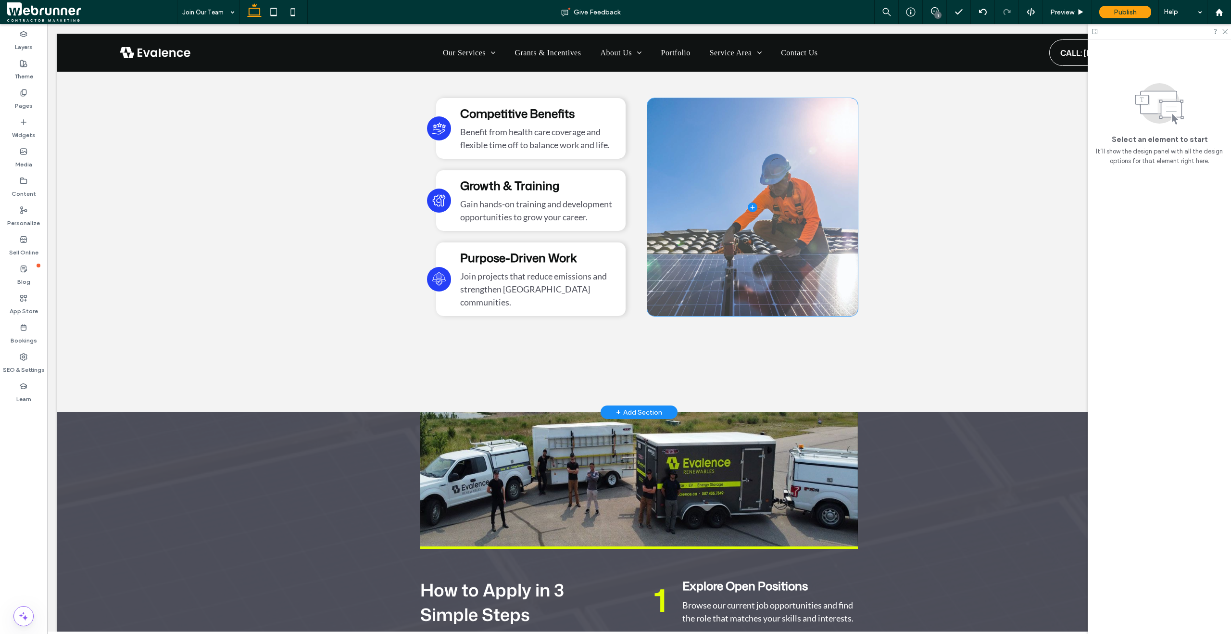
click at [834, 185] on span at bounding box center [752, 207] width 211 height 218
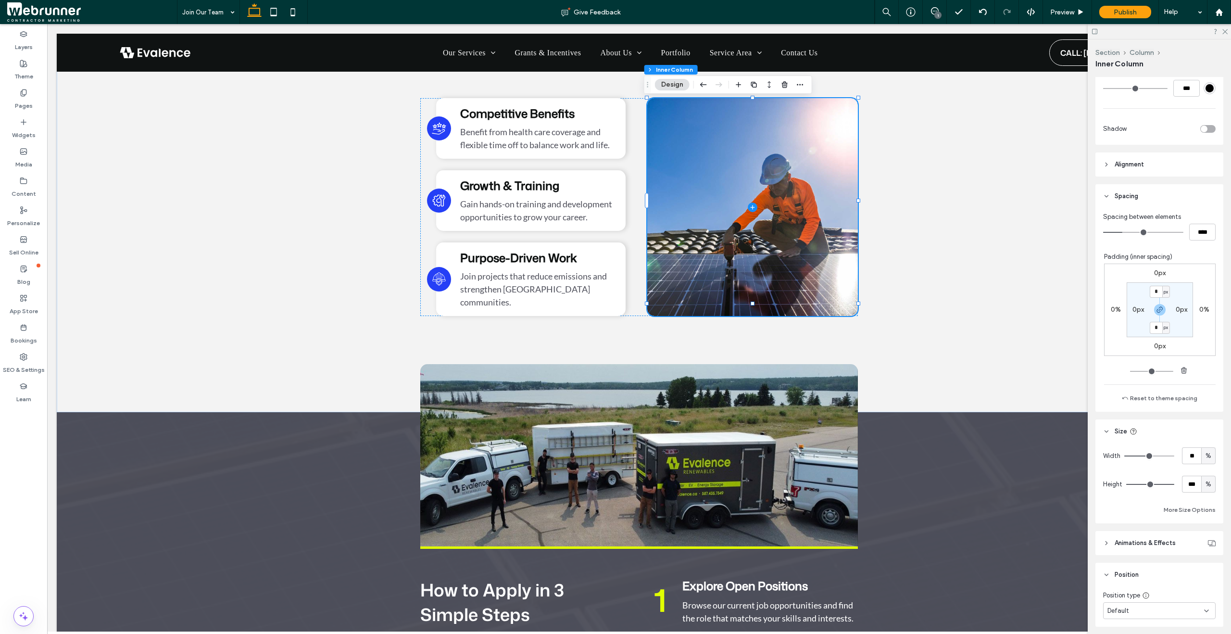
scroll to position [397, 0]
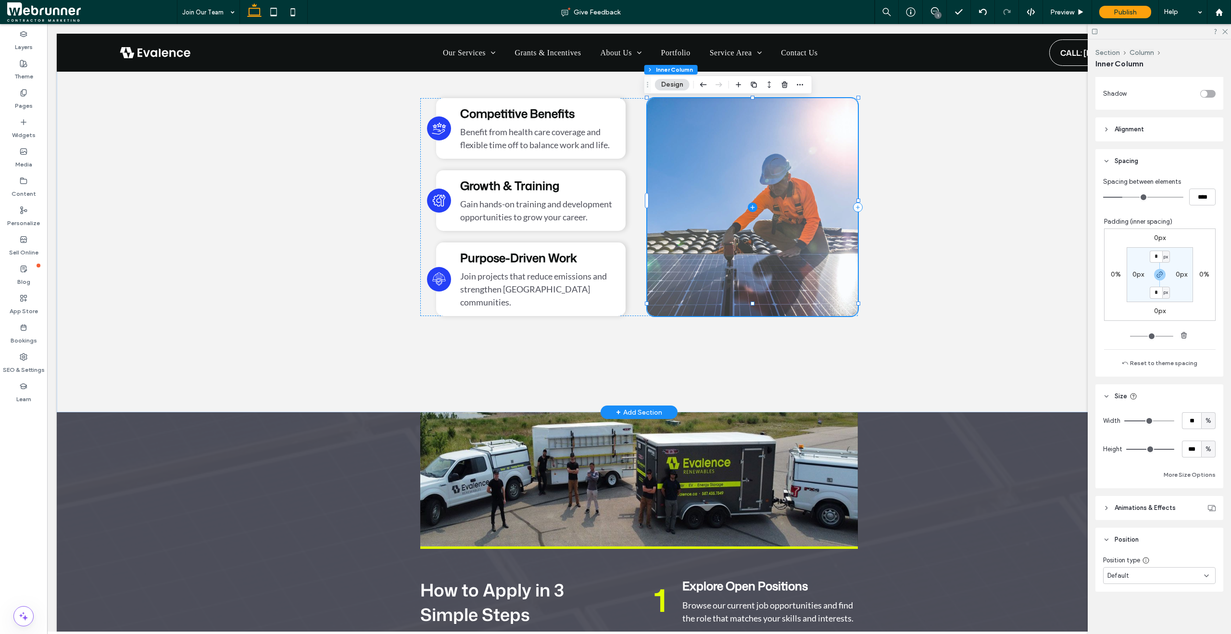
click at [764, 139] on span at bounding box center [752, 207] width 211 height 218
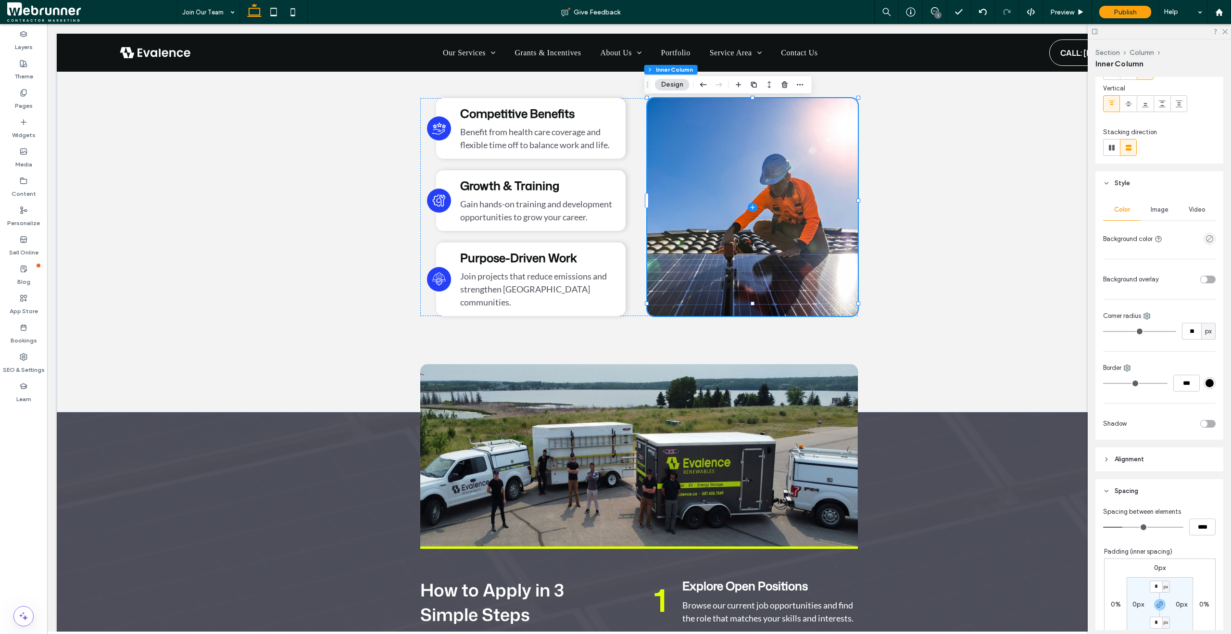
scroll to position [0, 0]
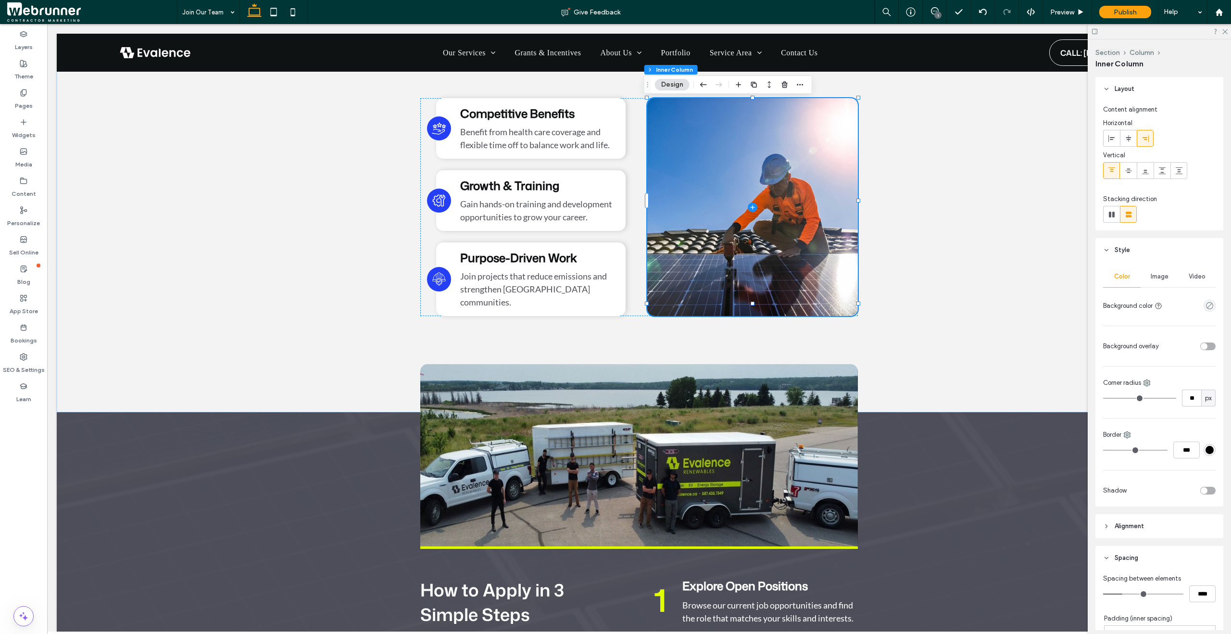
click at [1168, 273] on div "Image" at bounding box center [1160, 276] width 38 height 21
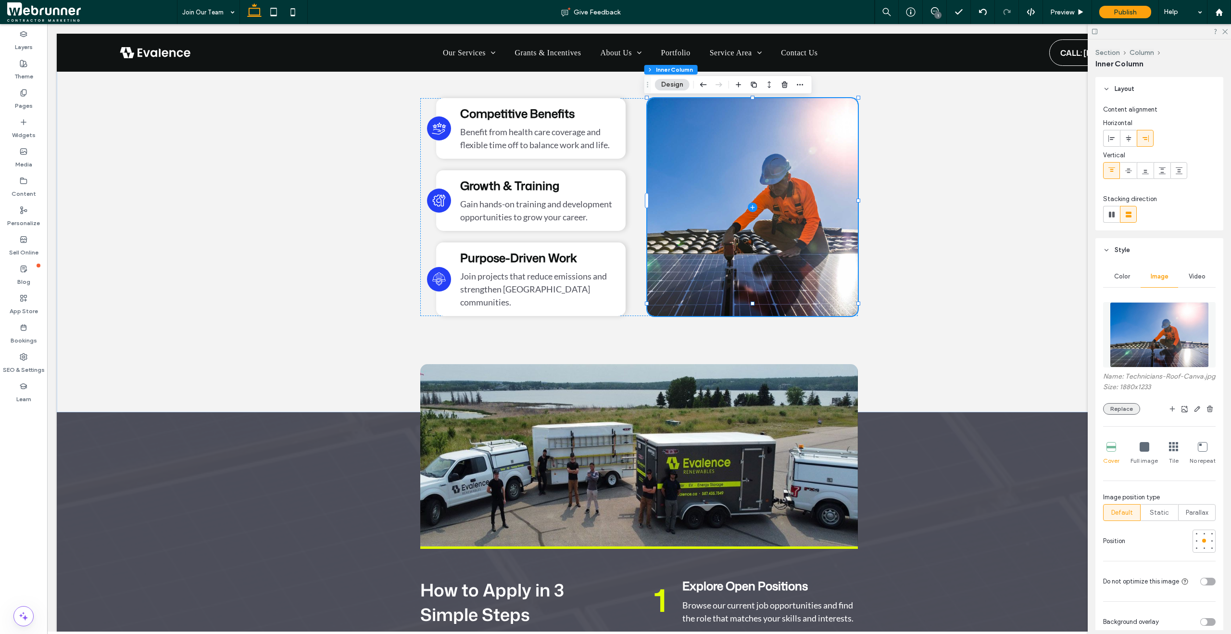
click at [1108, 413] on button "Replace" at bounding box center [1121, 409] width 37 height 12
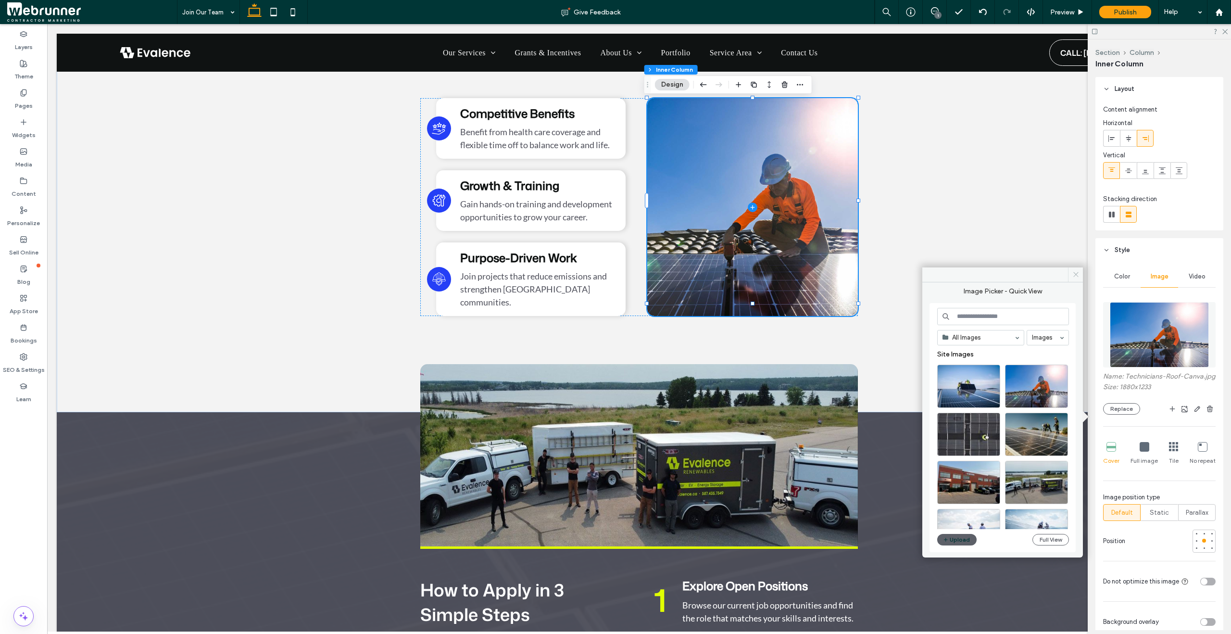
click at [1076, 273] on icon at bounding box center [1075, 274] width 7 height 7
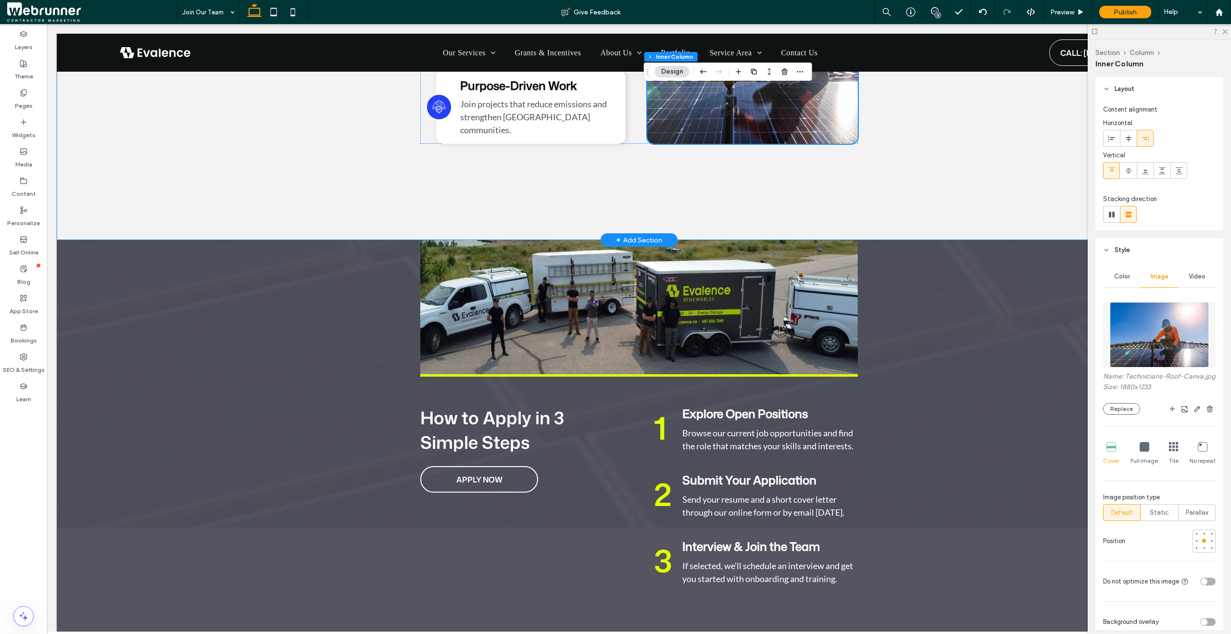
scroll to position [1166, 0]
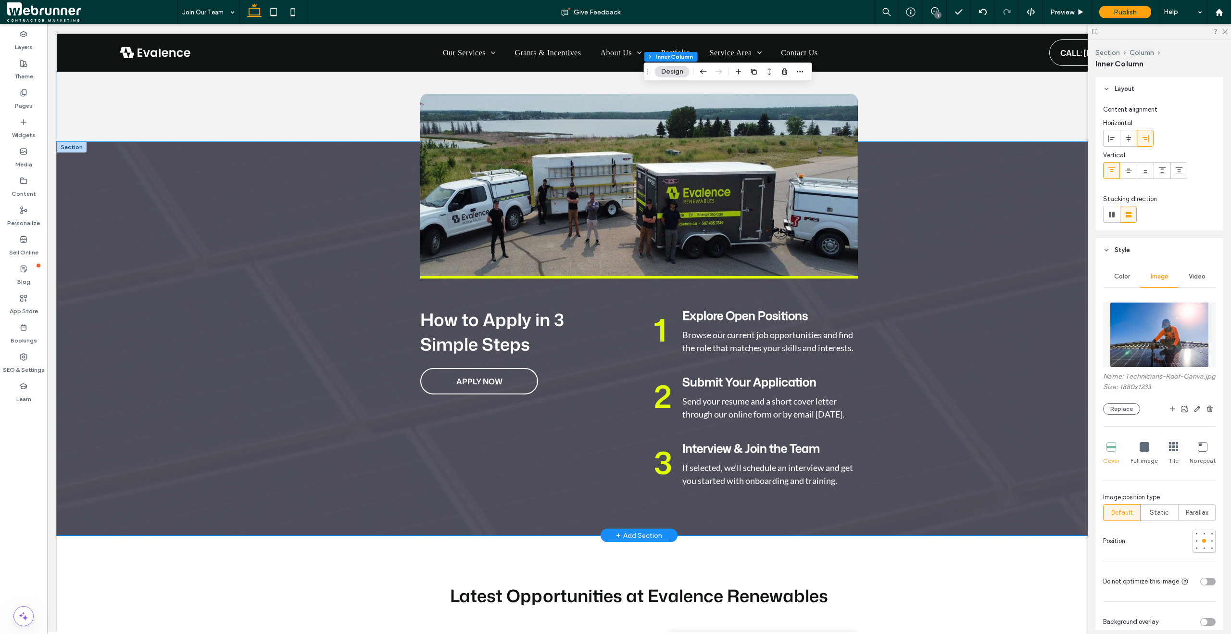
click at [1015, 370] on div "30+ Years of Experience 100+ Solar Systems Installed 200 + EV Charges Installed…" at bounding box center [639, 338] width 1165 height 393
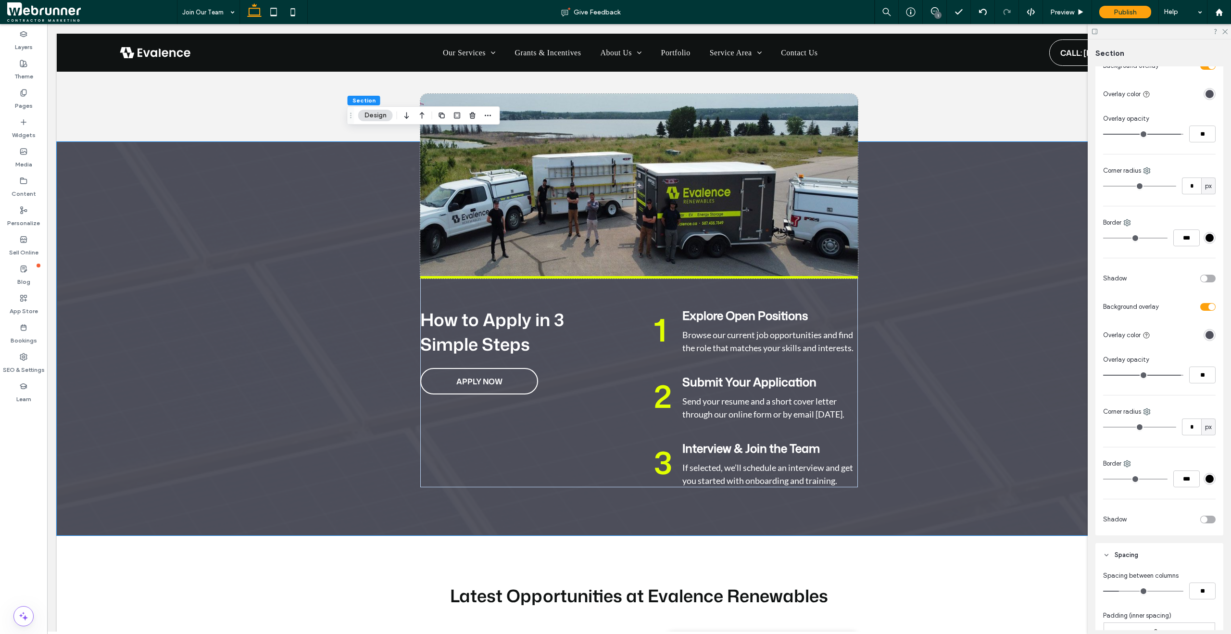
scroll to position [214, 0]
click at [1000, 400] on div "30+ Years of Experience 100+ Solar Systems Installed 200 + EV Charges Installed…" at bounding box center [639, 338] width 1165 height 393
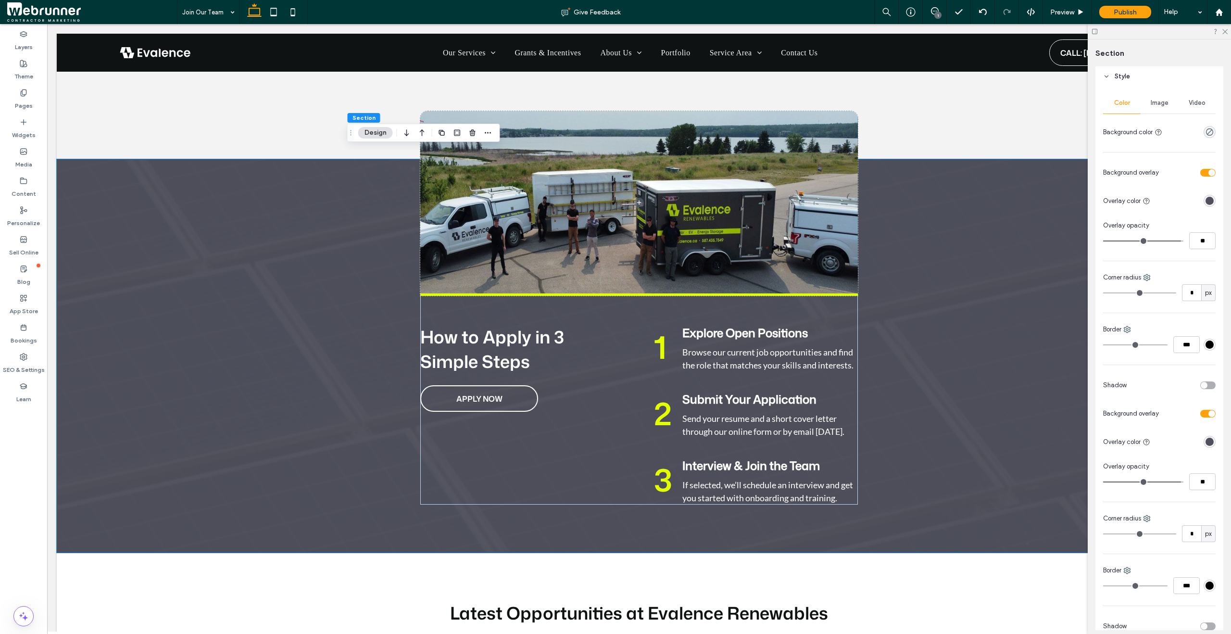
scroll to position [0, 0]
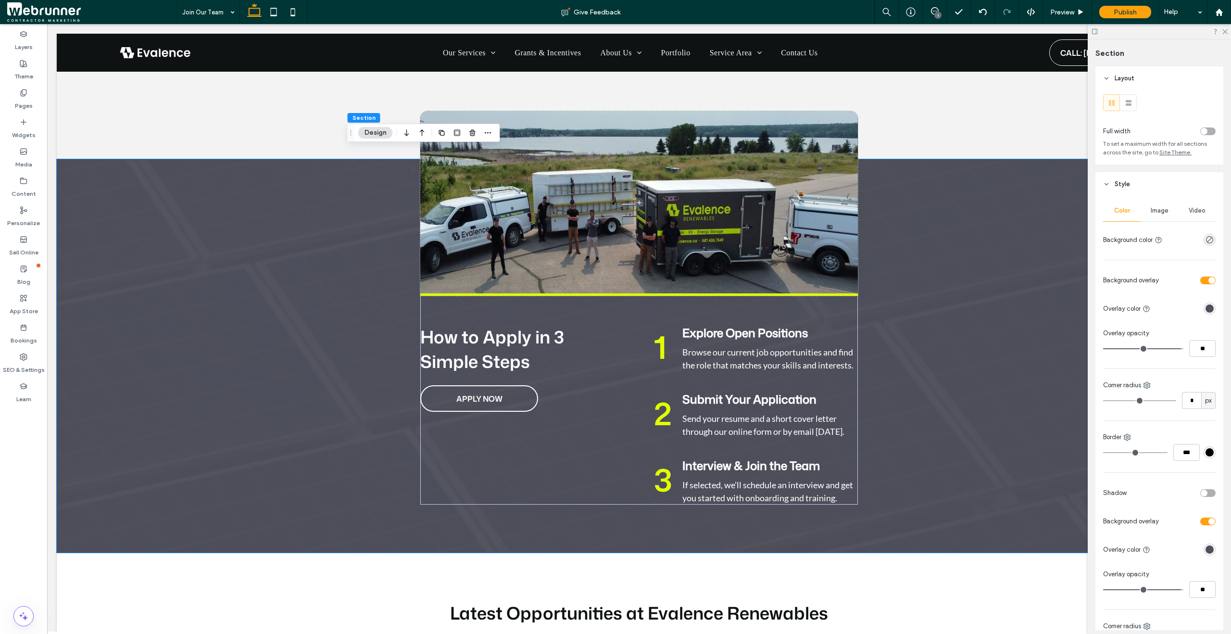
click at [1154, 210] on span "Image" at bounding box center [1160, 211] width 18 height 8
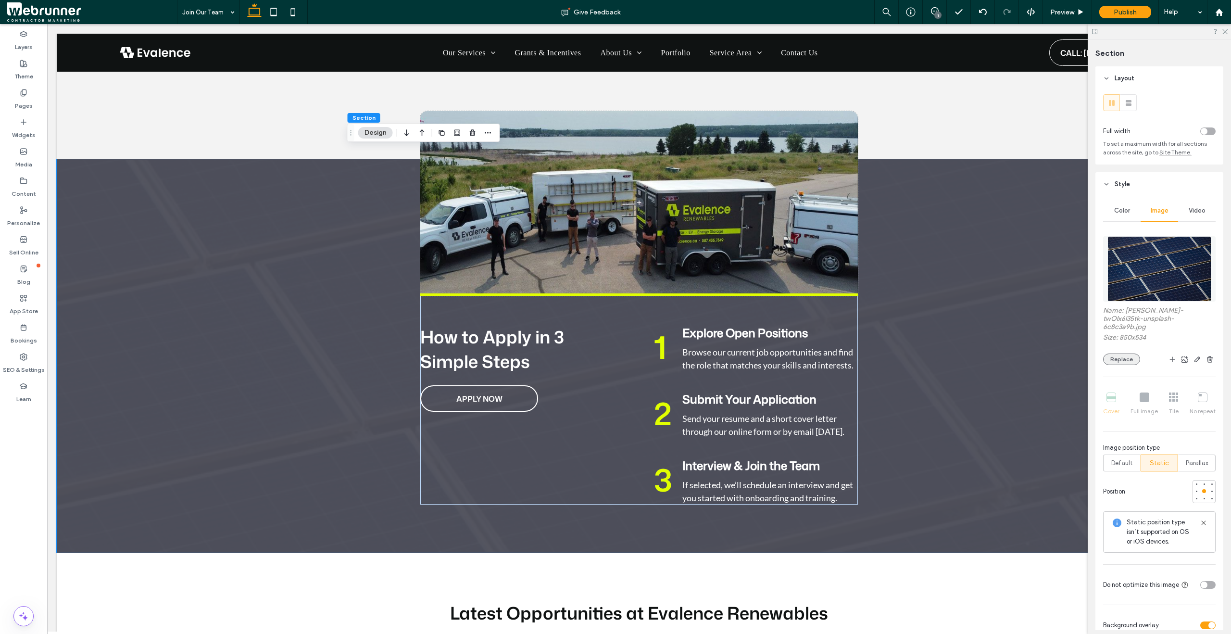
click at [1123, 359] on button "Replace" at bounding box center [1121, 359] width 37 height 12
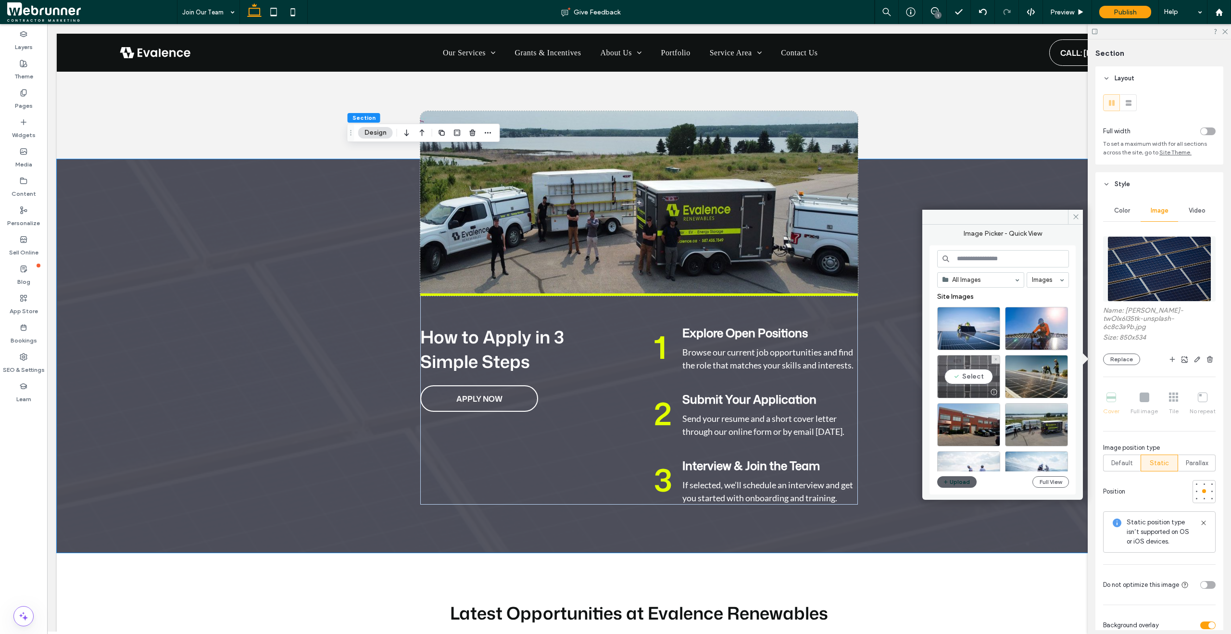
click at [984, 379] on div "Select" at bounding box center [968, 376] width 63 height 43
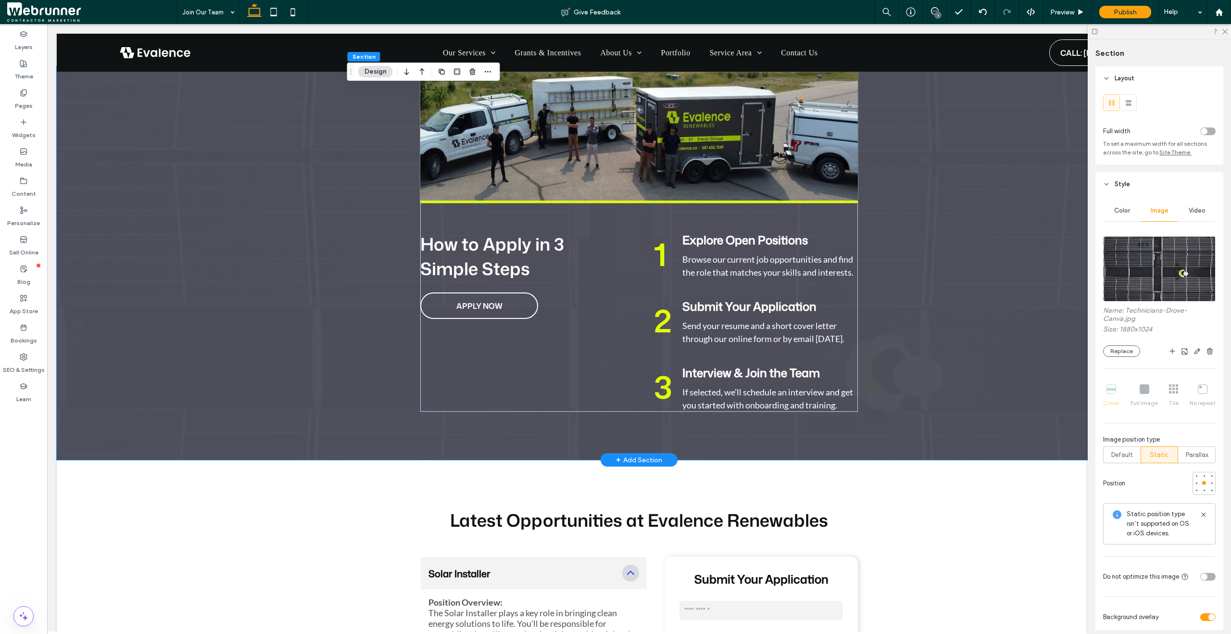
scroll to position [1244, 0]
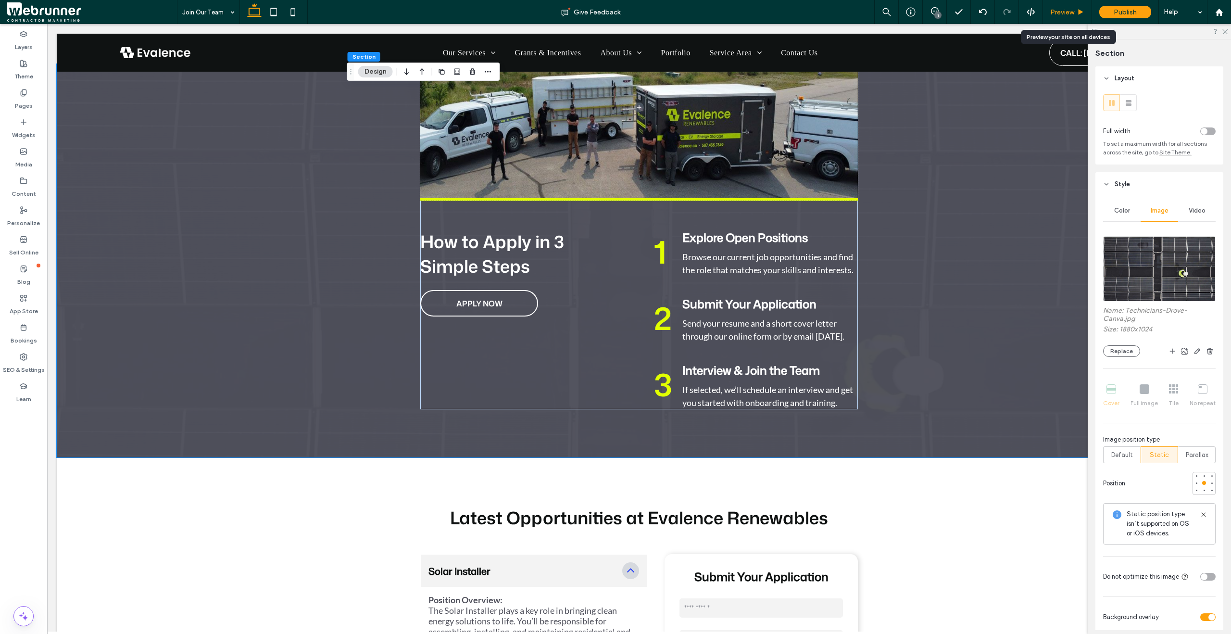
click at [1083, 10] on icon at bounding box center [1080, 12] width 7 height 7
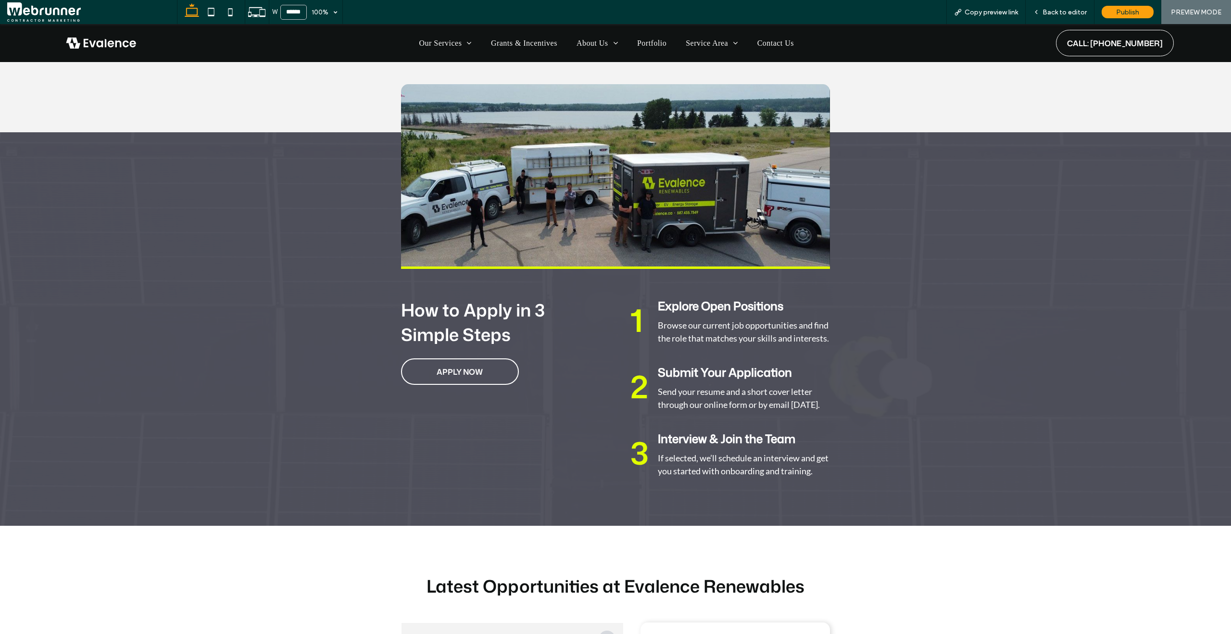
scroll to position [1159, 0]
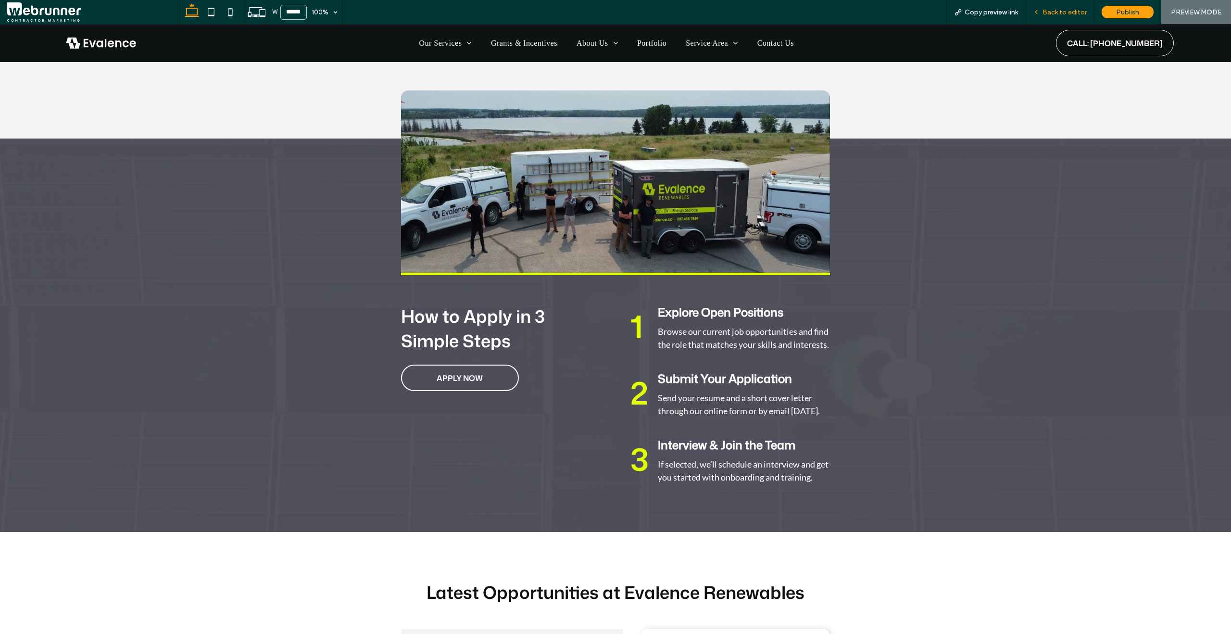
click at [1041, 15] on div "Back to editor" at bounding box center [1060, 12] width 68 height 8
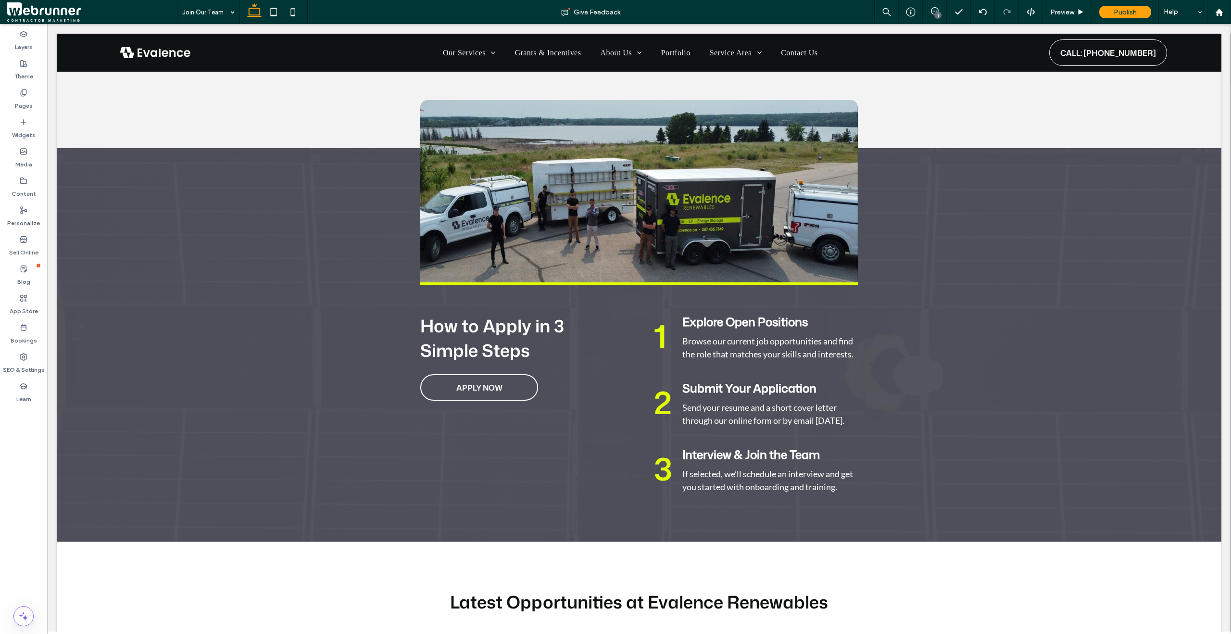
scroll to position [1169, 0]
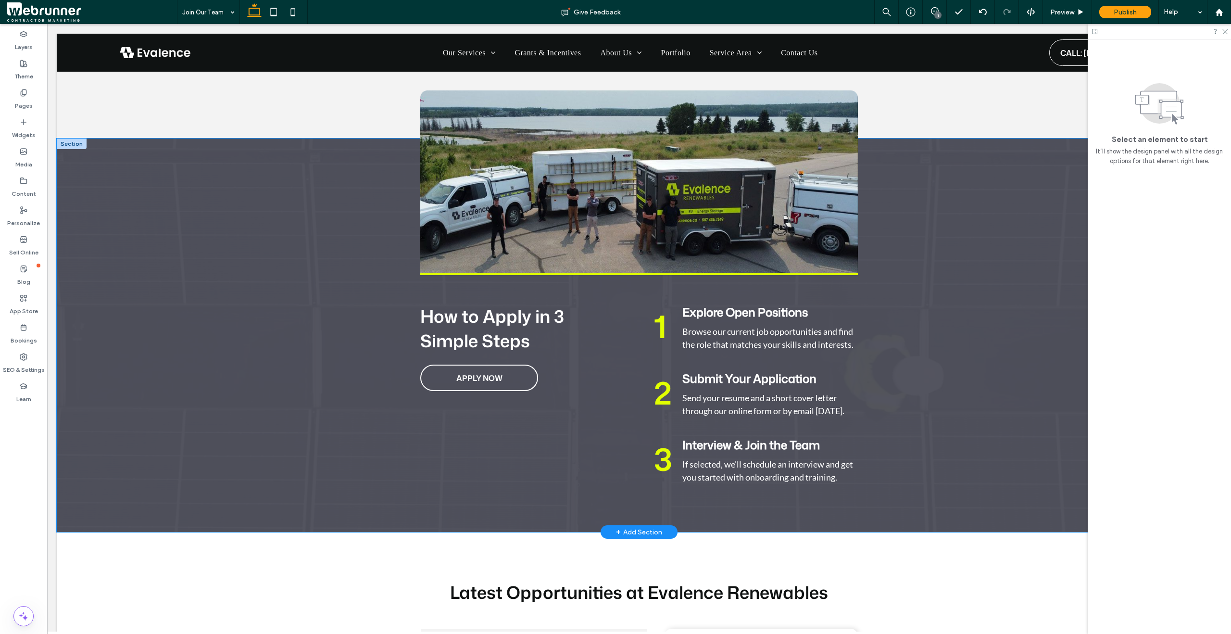
click at [267, 229] on div "30+ Years of Experience 100+ Solar Systems Installed 200 + EV Charges Installed…" at bounding box center [639, 334] width 1165 height 393
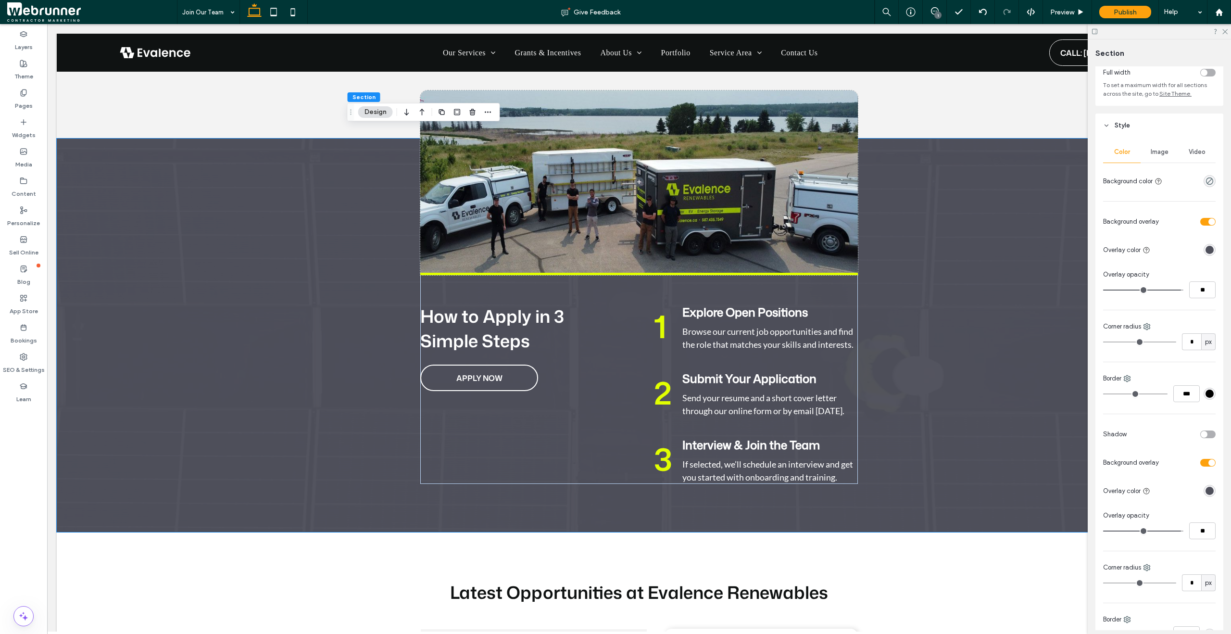
scroll to position [52, 0]
click at [1154, 162] on div "Image" at bounding box center [1160, 158] width 38 height 21
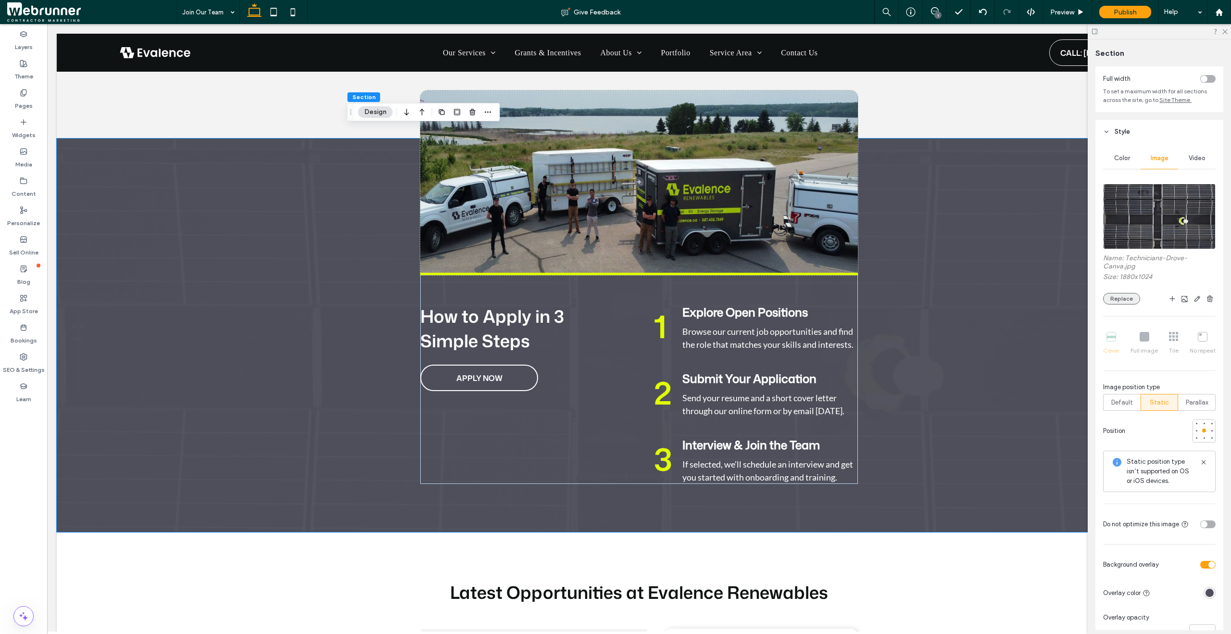
click at [1120, 302] on button "Replace" at bounding box center [1121, 299] width 37 height 12
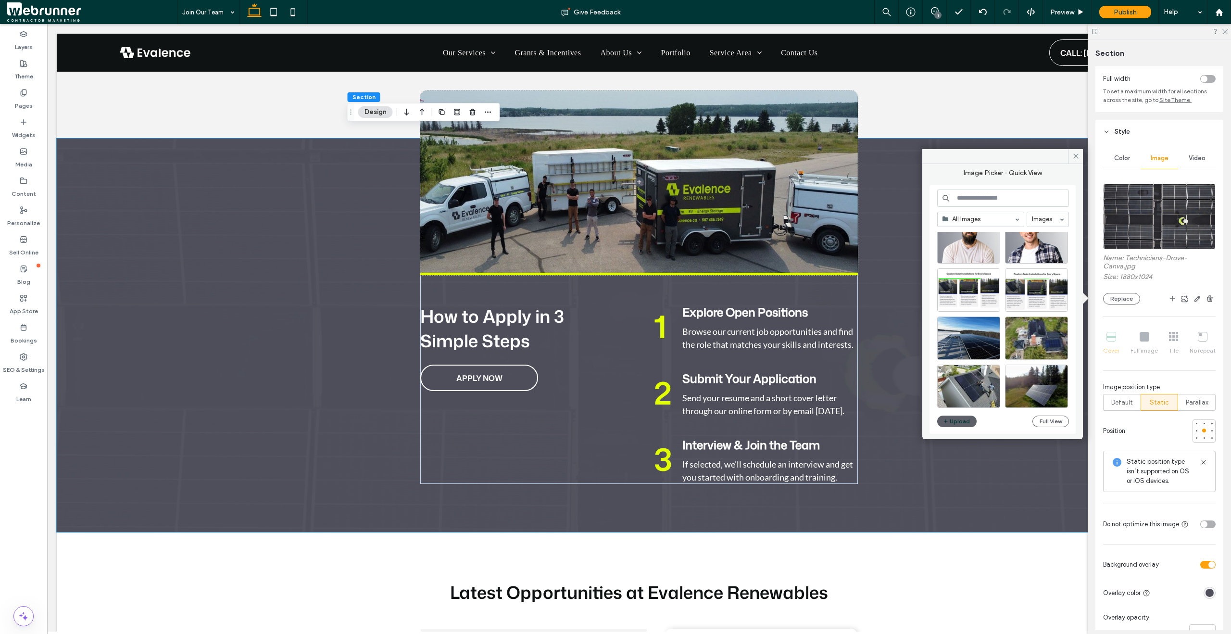
scroll to position [259, 0]
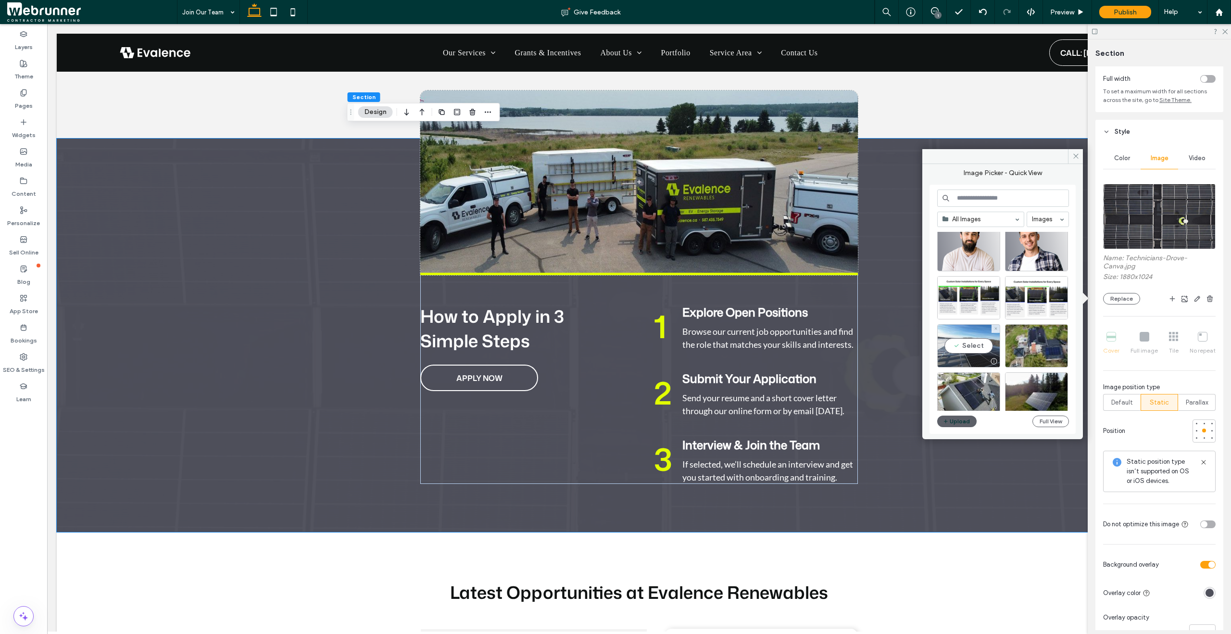
click at [967, 347] on div "Select" at bounding box center [968, 345] width 63 height 43
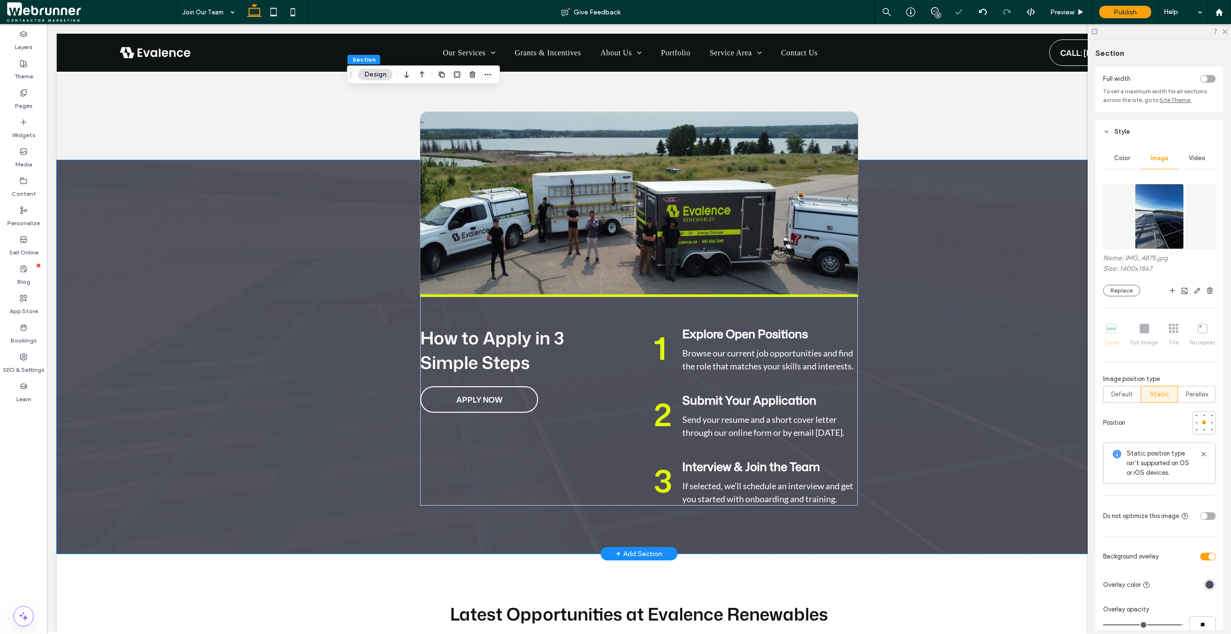
scroll to position [1100, 0]
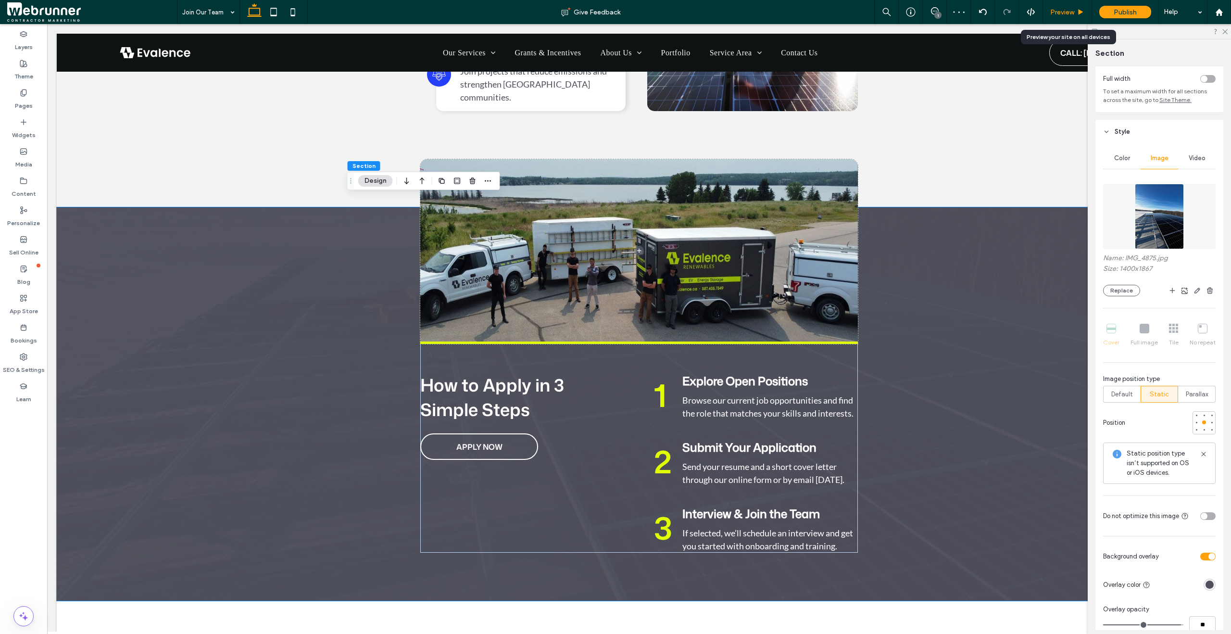
click at [1075, 15] on div "Preview" at bounding box center [1067, 12] width 49 height 8
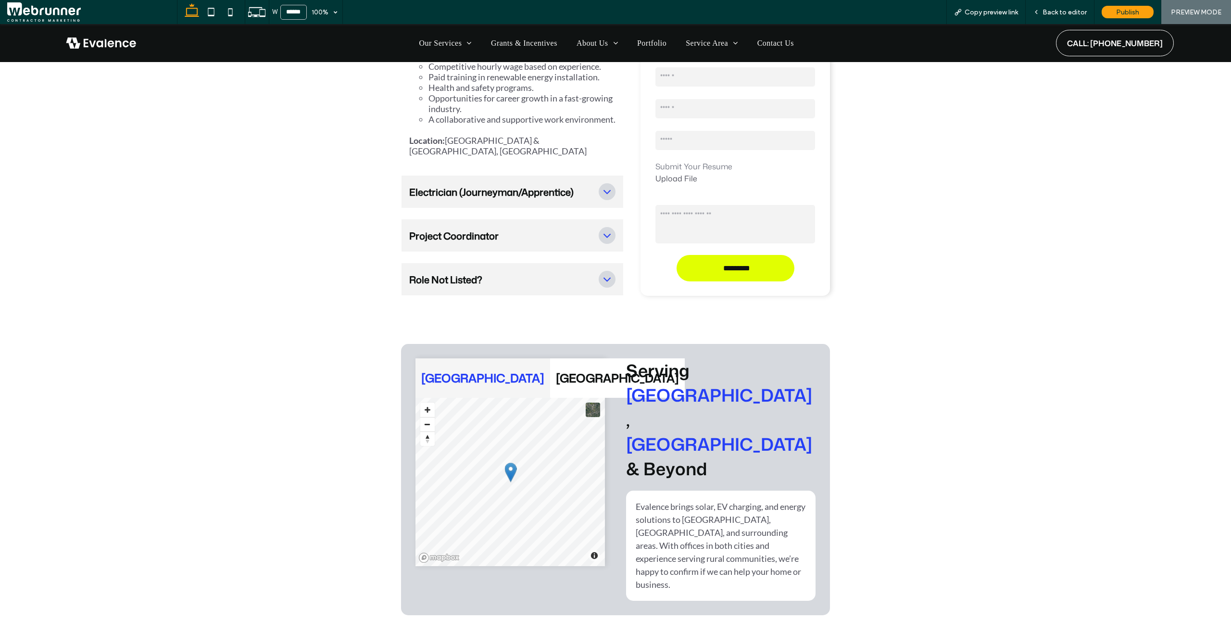
scroll to position [2218, 0]
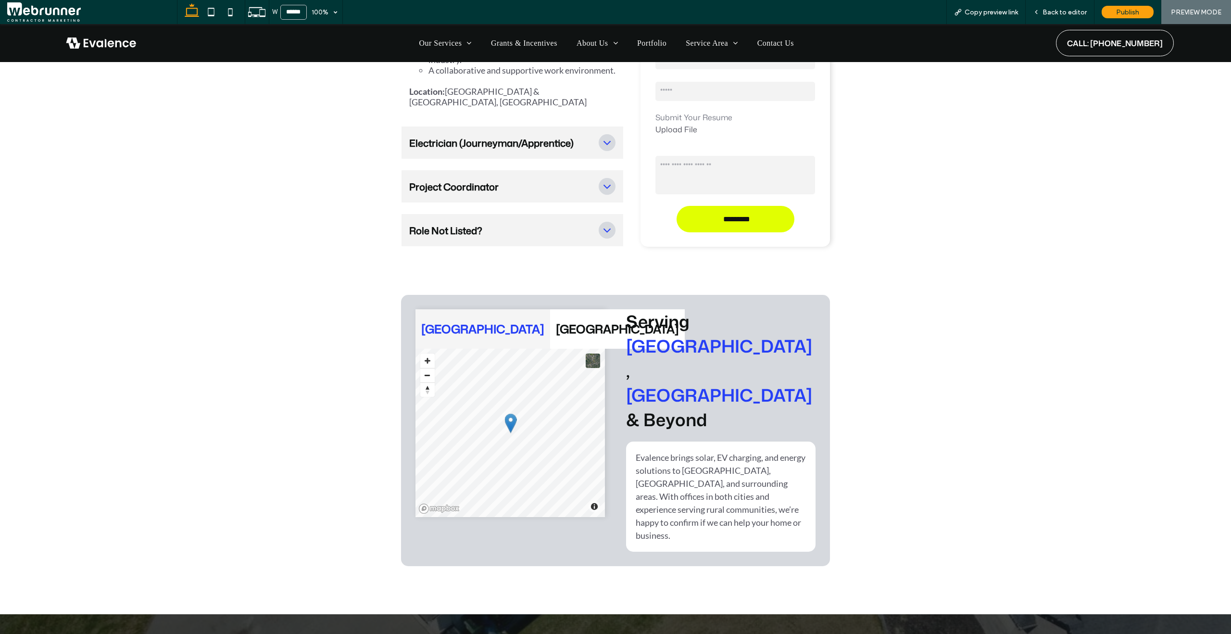
click at [601, 137] on icon at bounding box center [607, 142] width 13 height 13
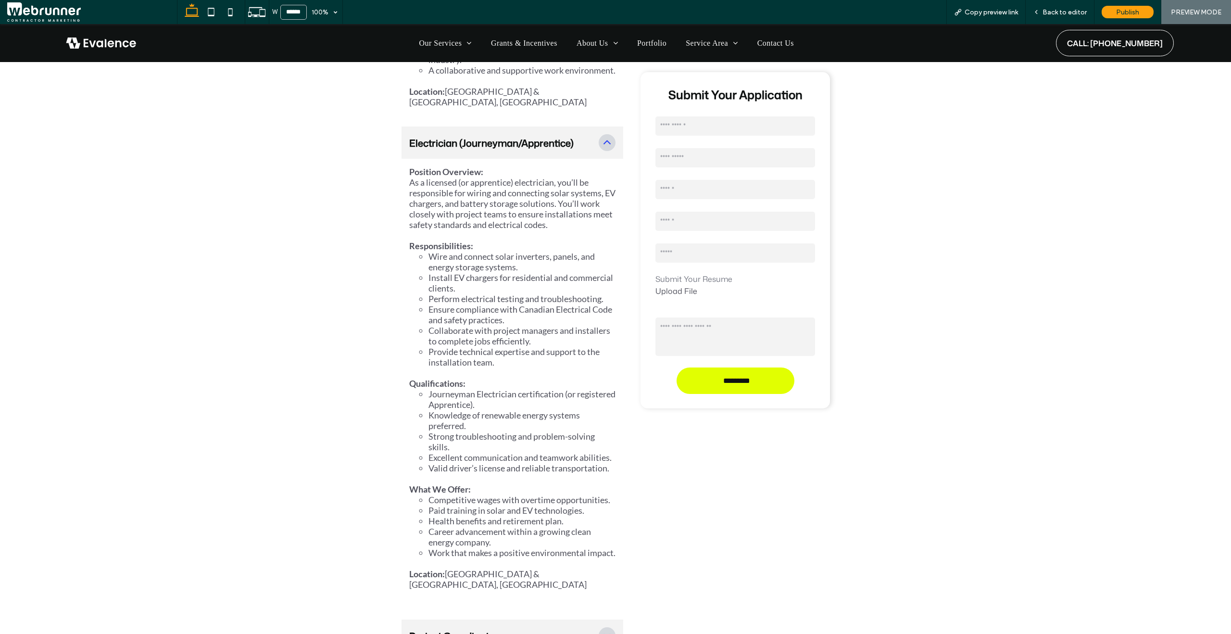
click at [601, 136] on icon at bounding box center [607, 142] width 13 height 13
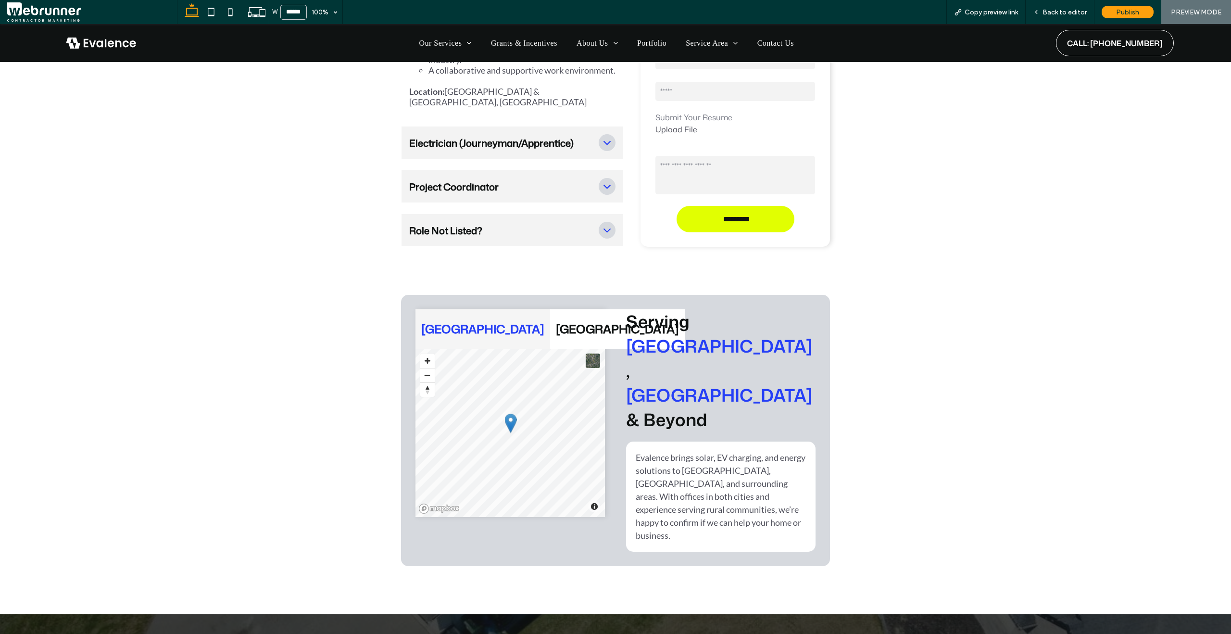
click at [604, 185] on icon at bounding box center [607, 187] width 7 height 4
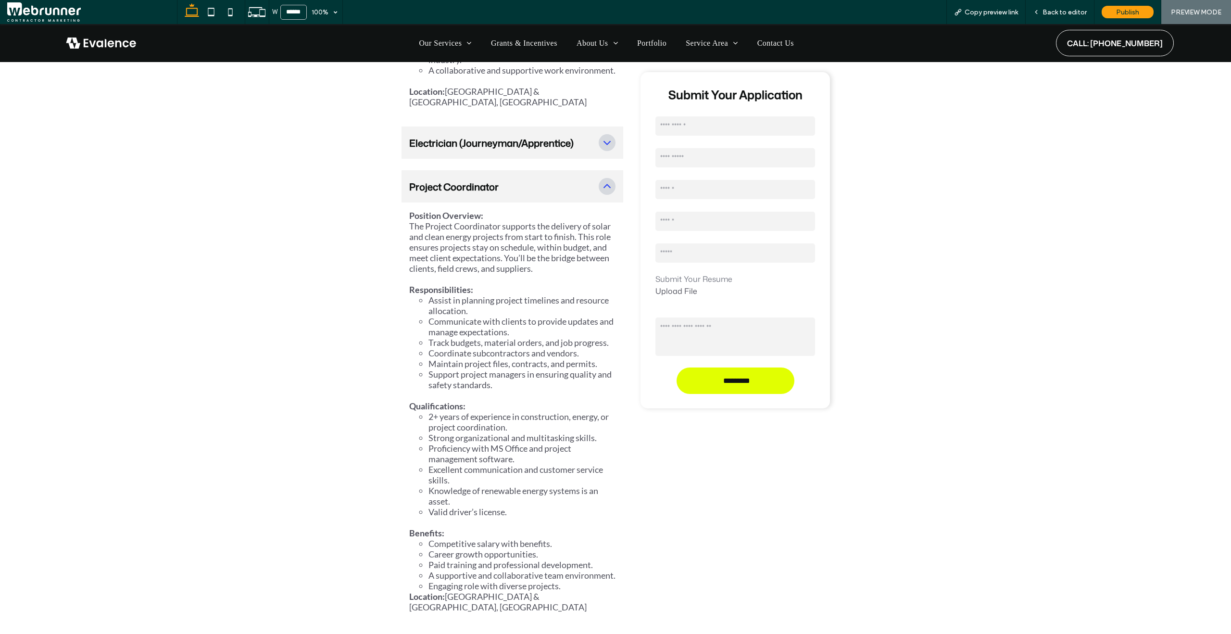
click at [604, 180] on icon at bounding box center [607, 186] width 13 height 13
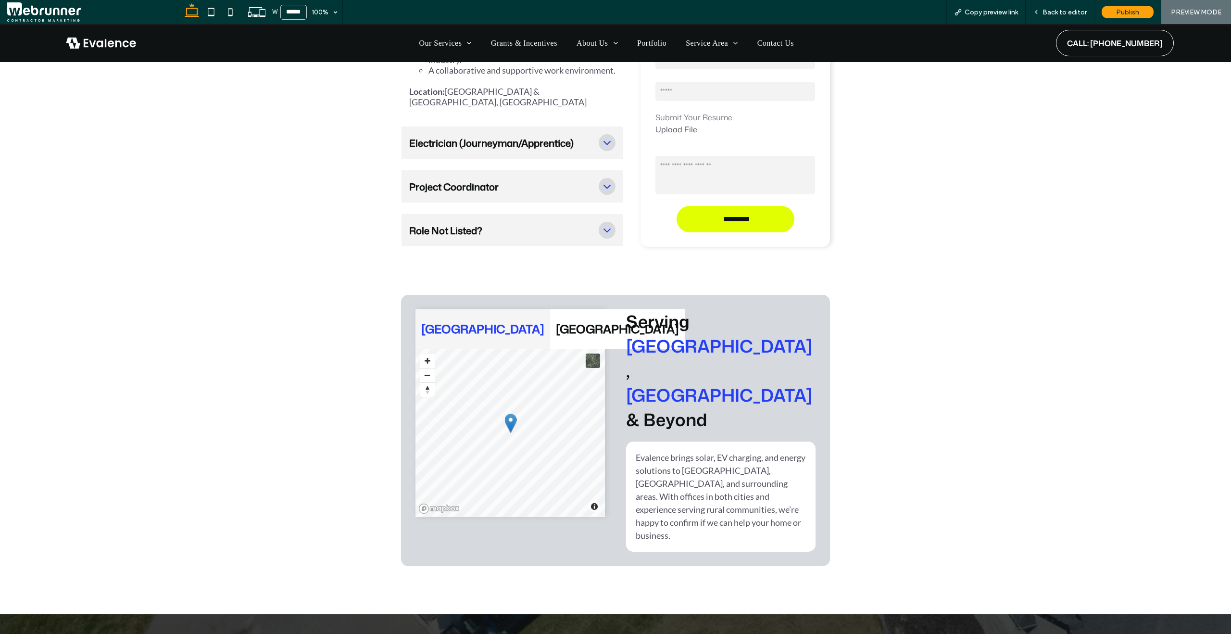
click at [606, 224] on icon at bounding box center [607, 230] width 13 height 13
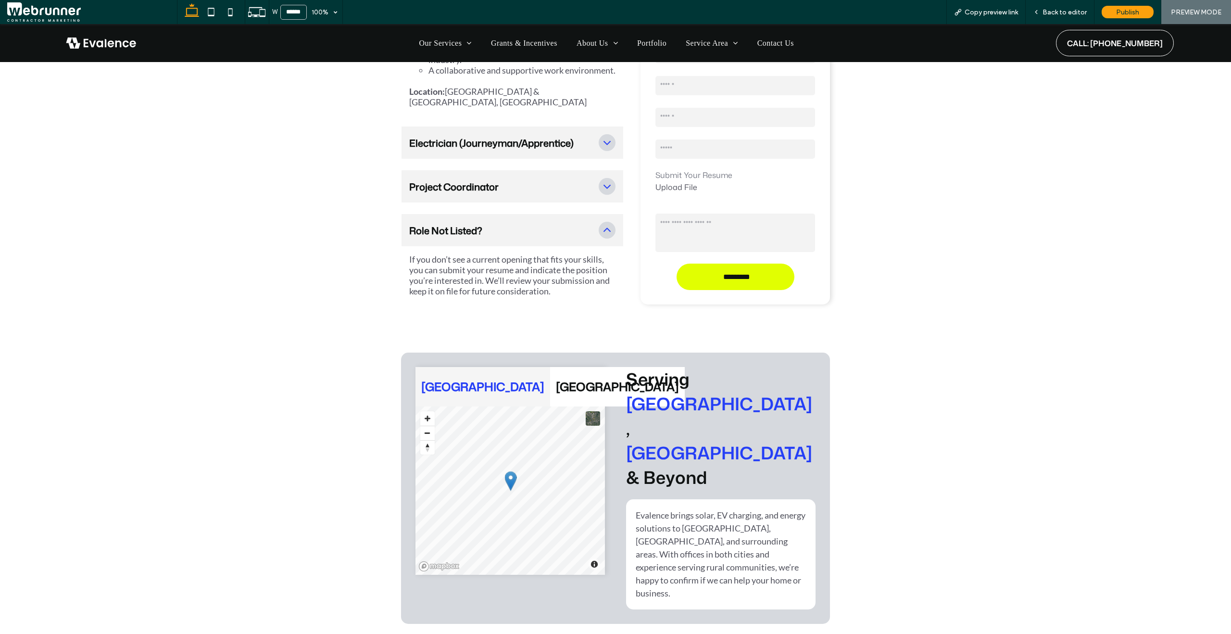
click at [606, 224] on icon at bounding box center [607, 230] width 13 height 13
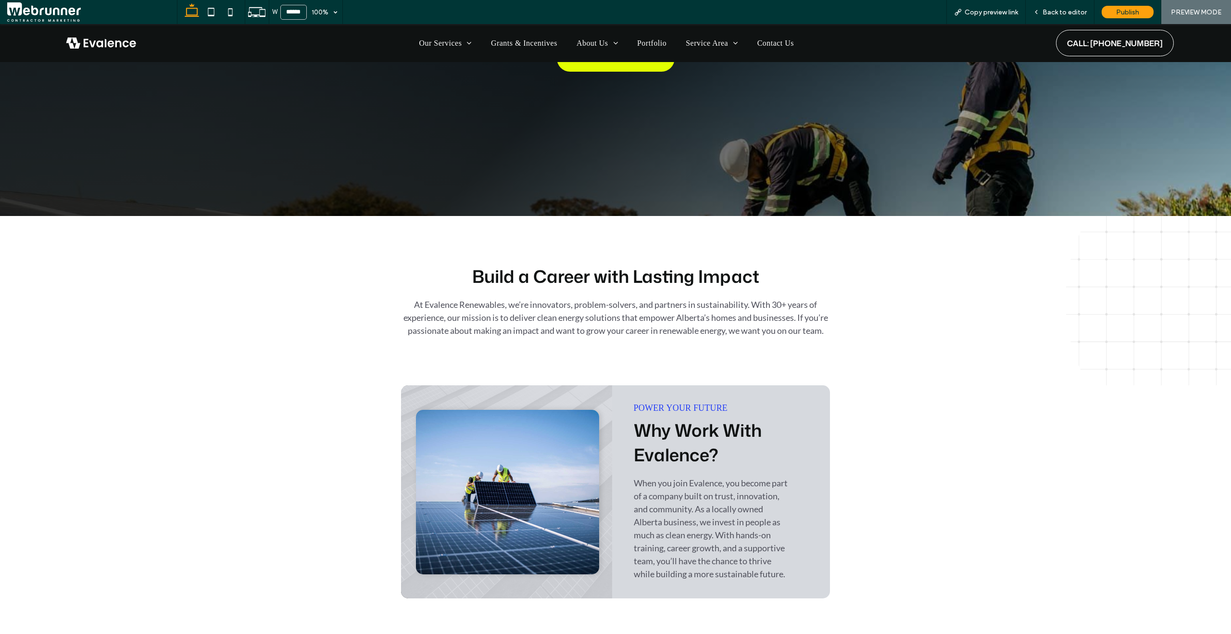
scroll to position [239, 0]
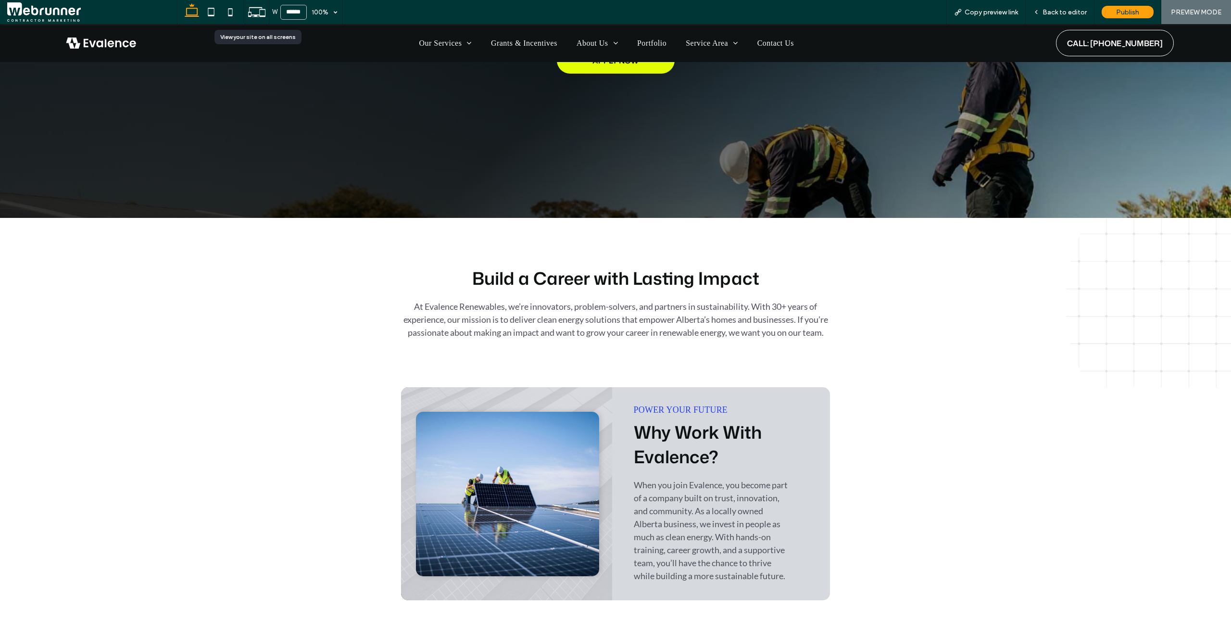
click at [261, 15] on icon at bounding box center [257, 12] width 18 height 18
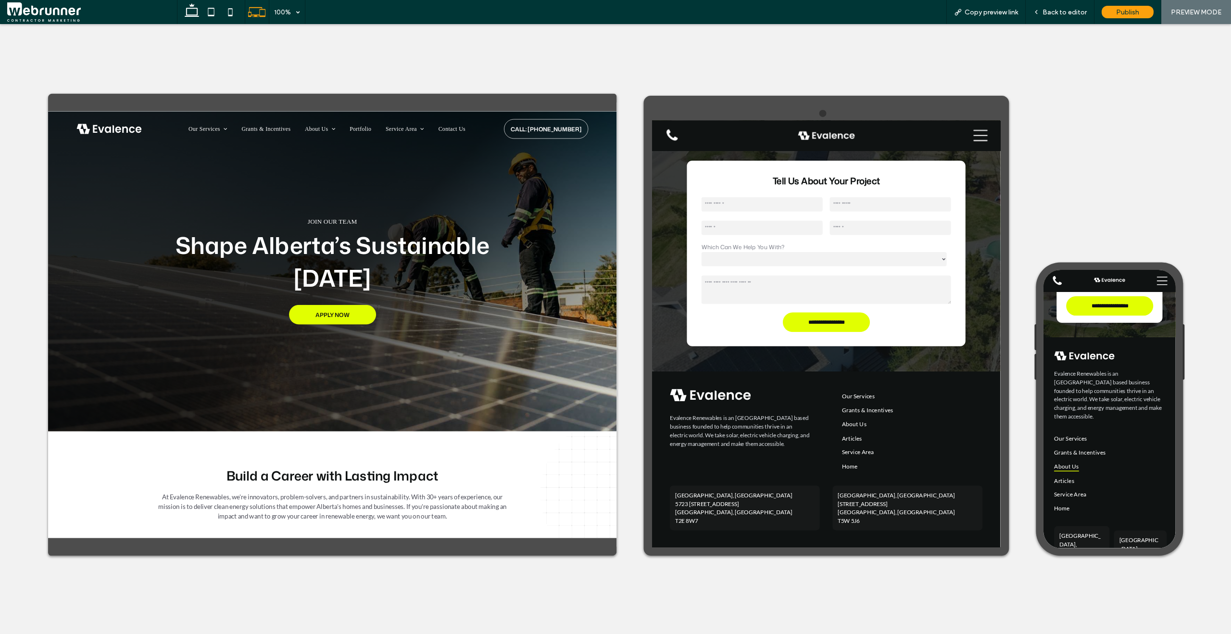
scroll to position [3923, 0]
click at [191, 17] on icon at bounding box center [191, 11] width 19 height 19
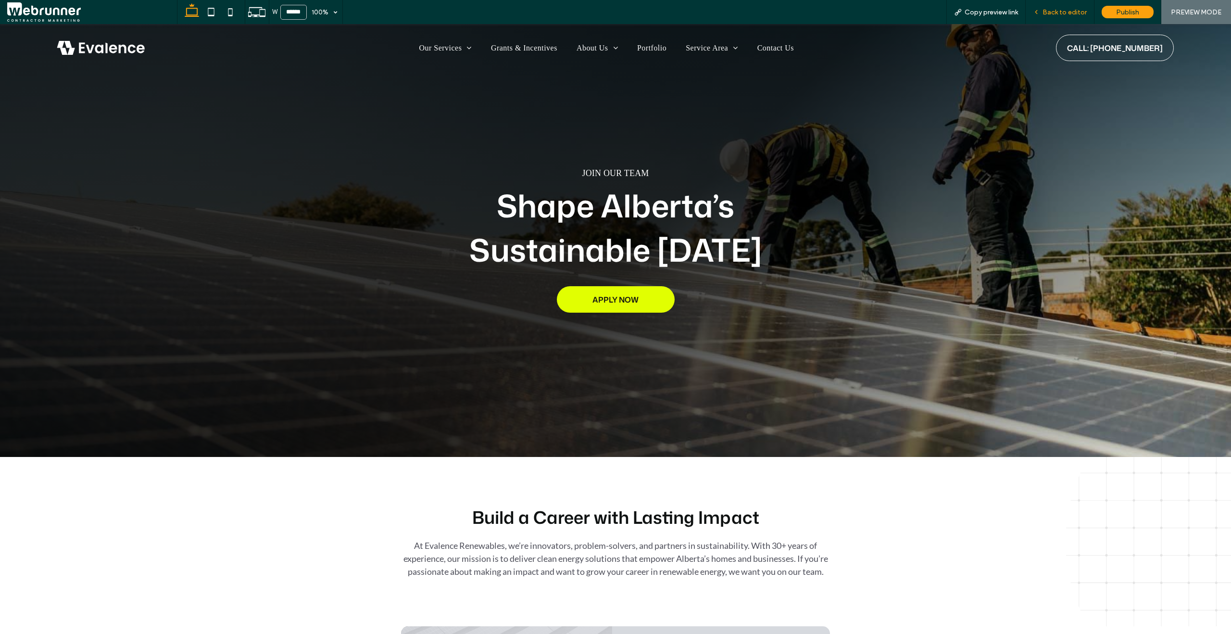
click at [1050, 10] on span "Back to editor" at bounding box center [1065, 12] width 44 height 8
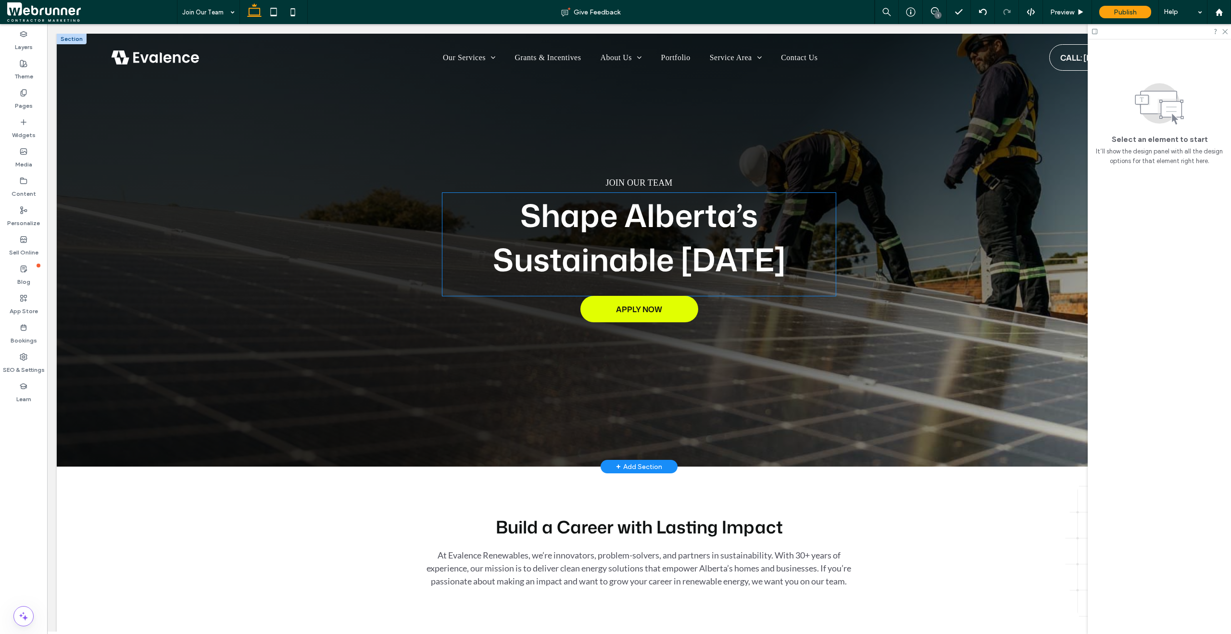
click at [691, 223] on strong "Shape Alberta’s Sustainable [DATE]" at bounding box center [639, 237] width 293 height 88
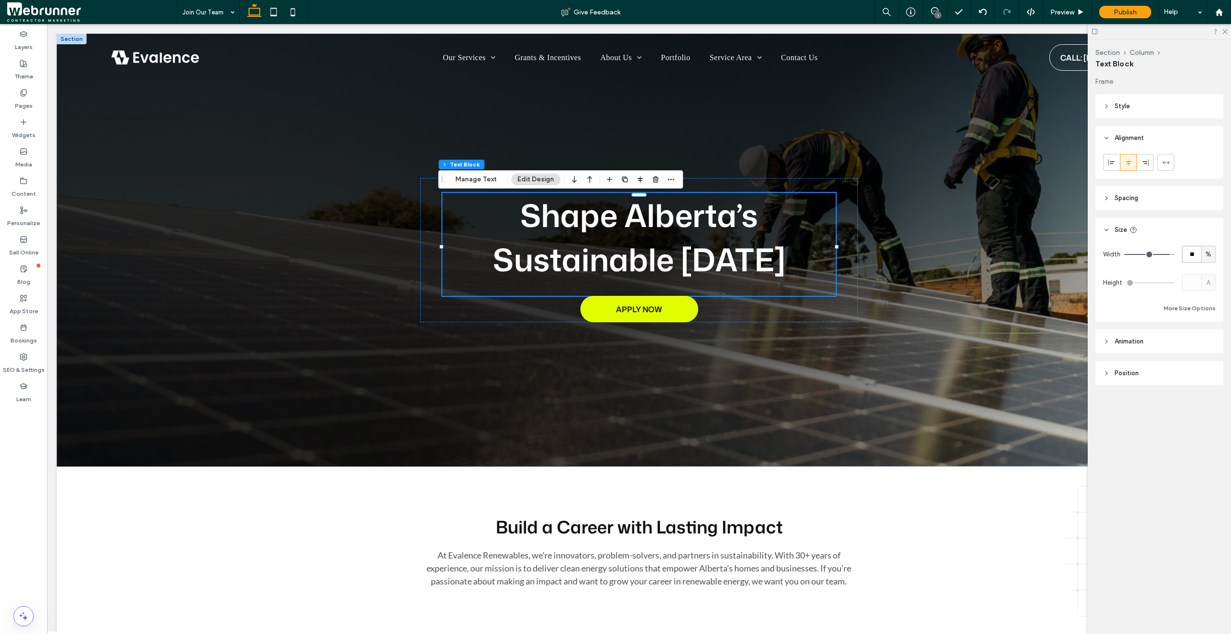
click at [1195, 256] on input "**" at bounding box center [1191, 254] width 19 height 17
type input "**"
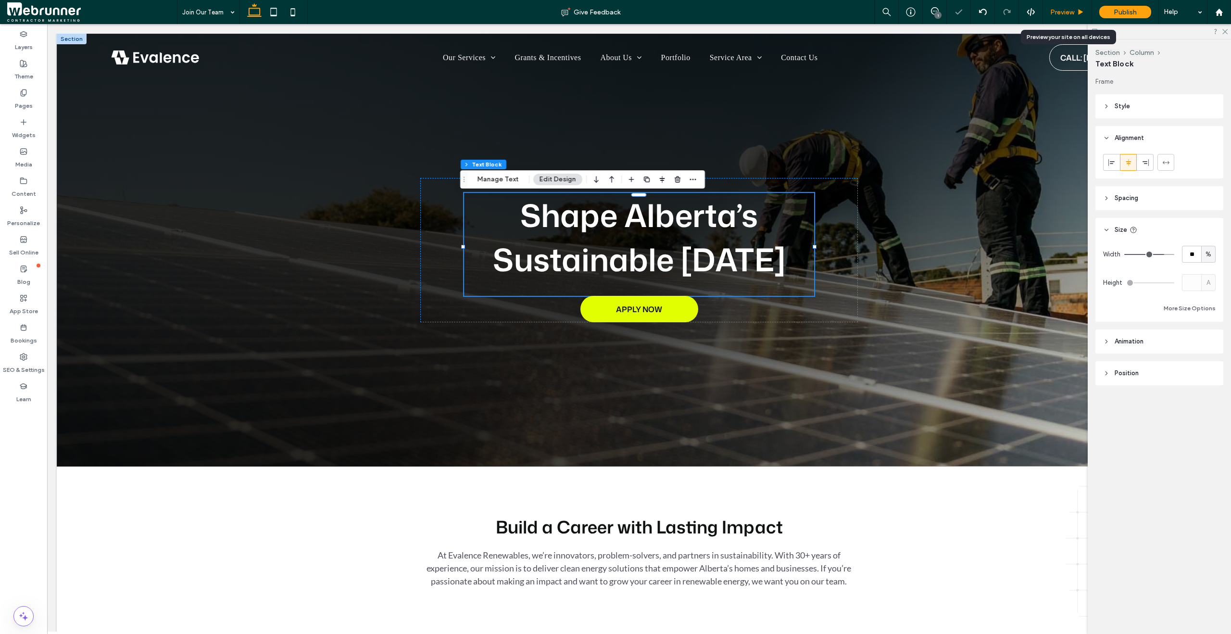
click at [1069, 16] on div "Preview" at bounding box center [1067, 12] width 49 height 24
click at [1072, 13] on span "Preview" at bounding box center [1062, 12] width 24 height 8
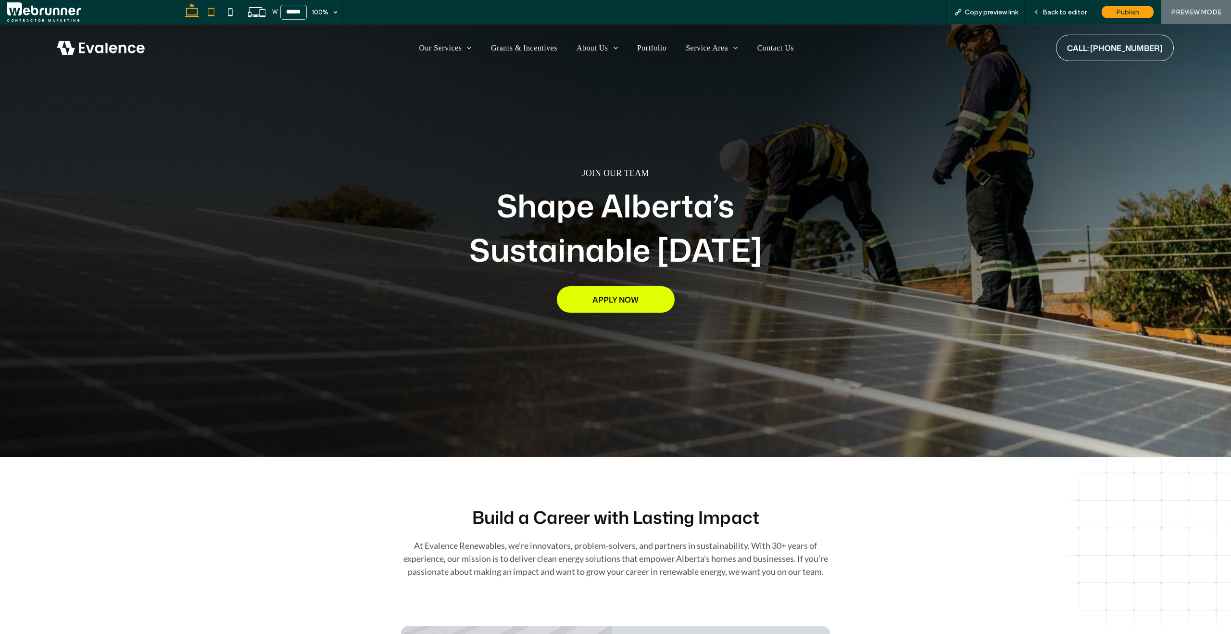
click at [215, 13] on icon at bounding box center [210, 11] width 19 height 19
type input "*****"
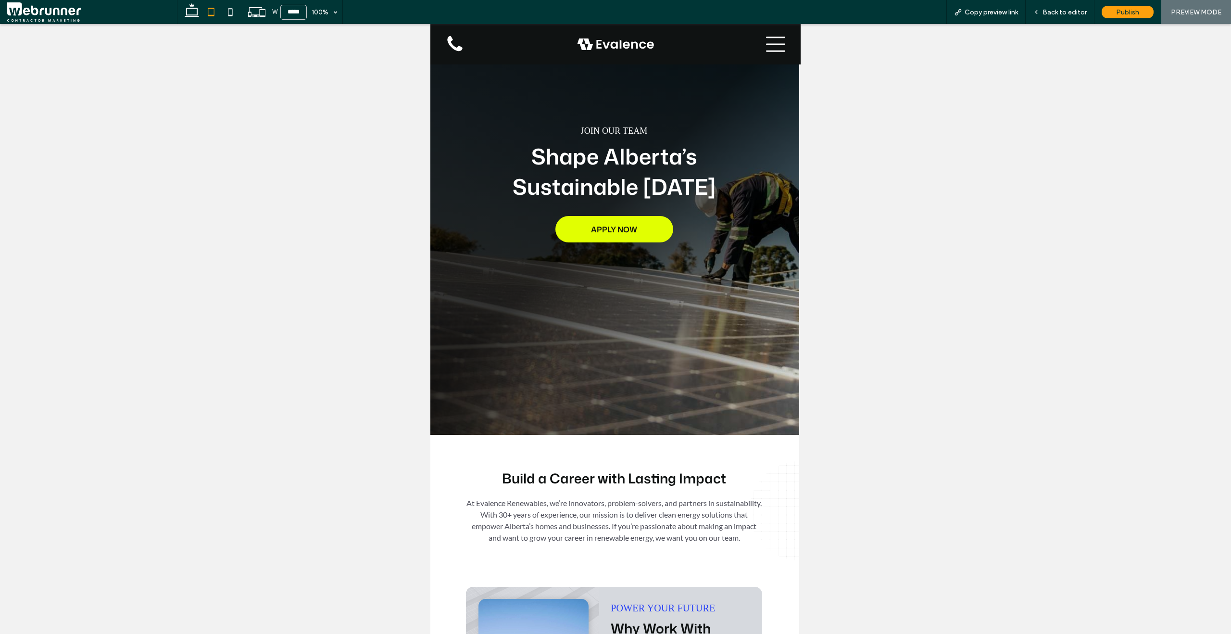
scroll to position [49, 1]
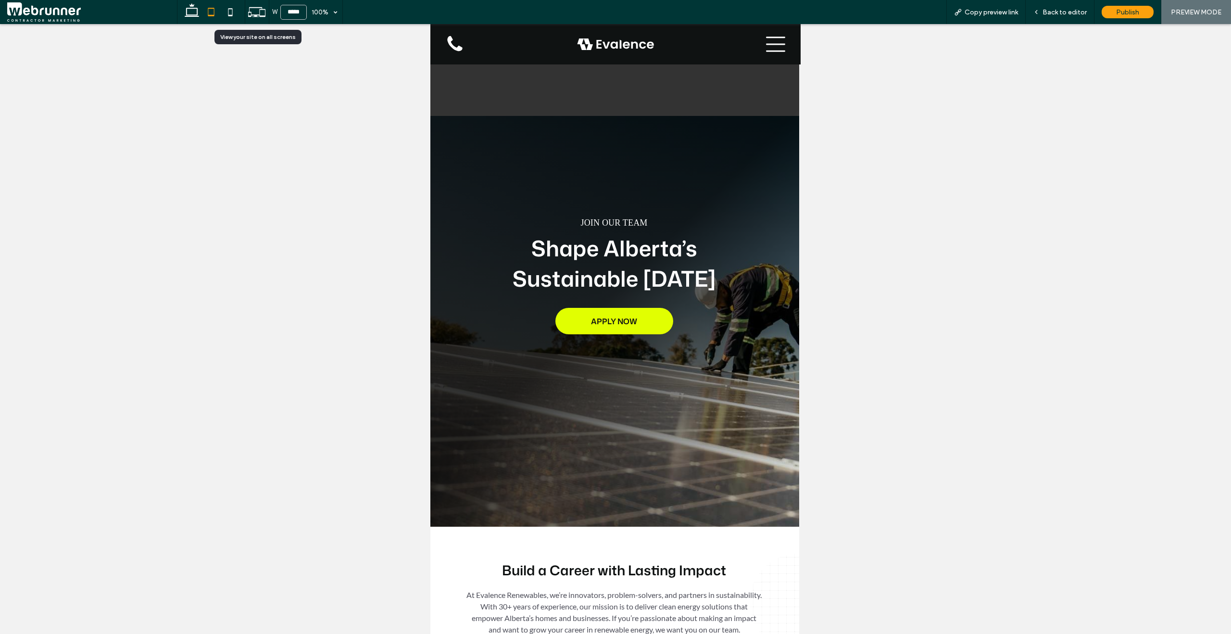
click at [261, 17] on icon at bounding box center [257, 12] width 18 height 18
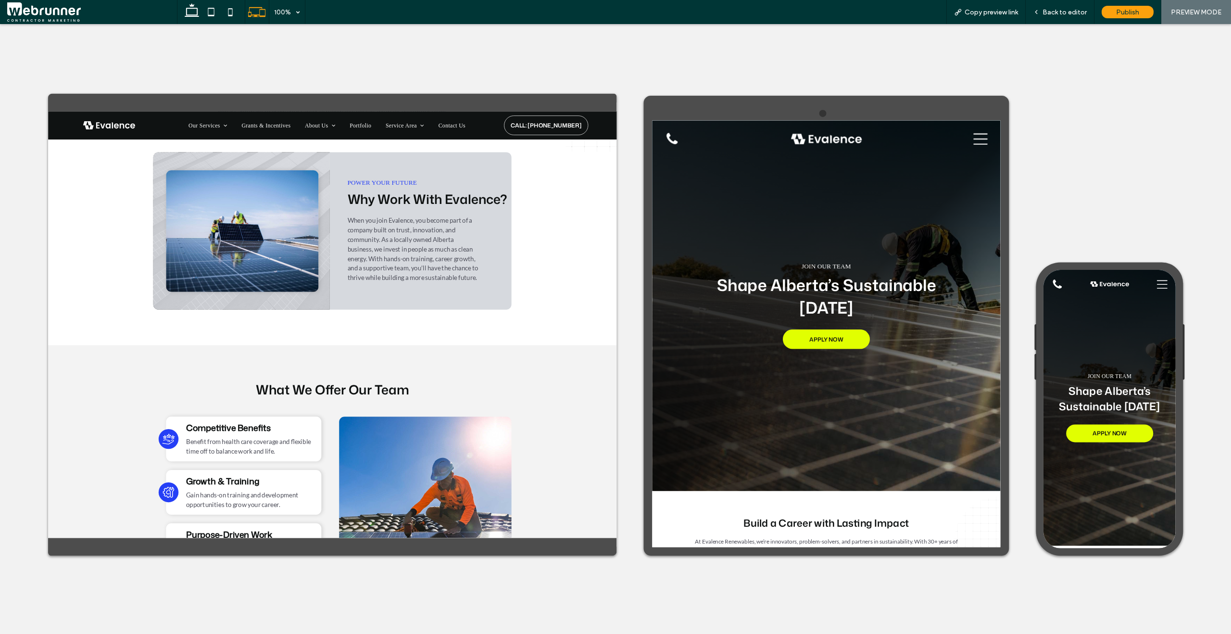
scroll to position [548, 0]
click at [206, 4] on icon at bounding box center [210, 11] width 19 height 19
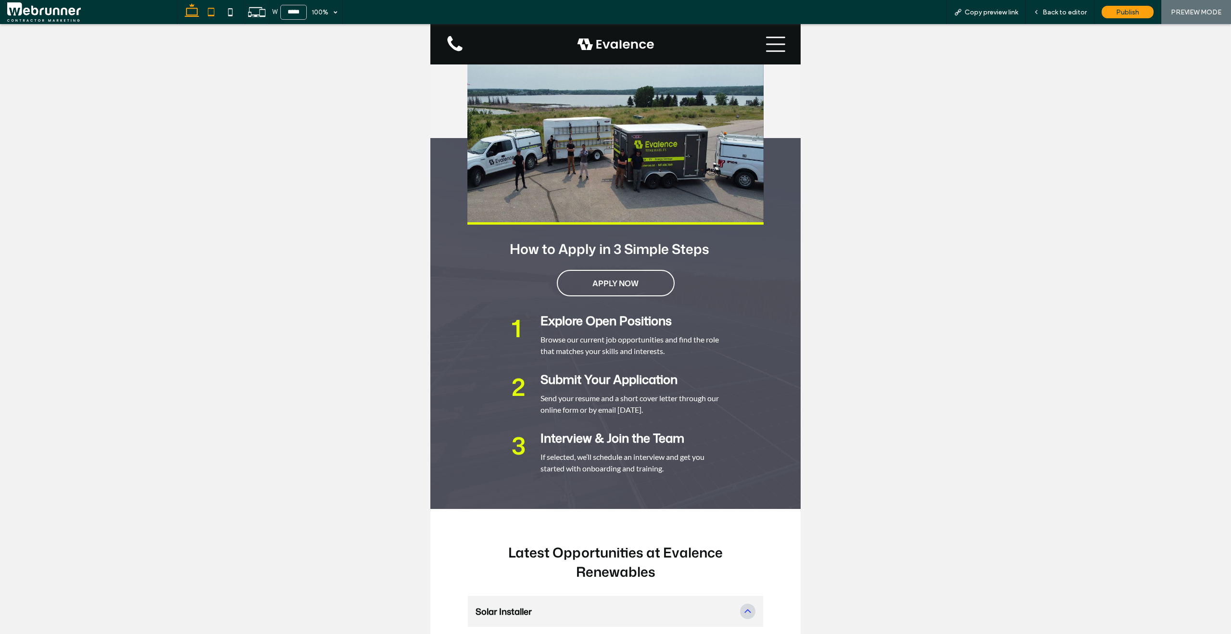
click at [195, 15] on use at bounding box center [192, 9] width 14 height 13
type input "******"
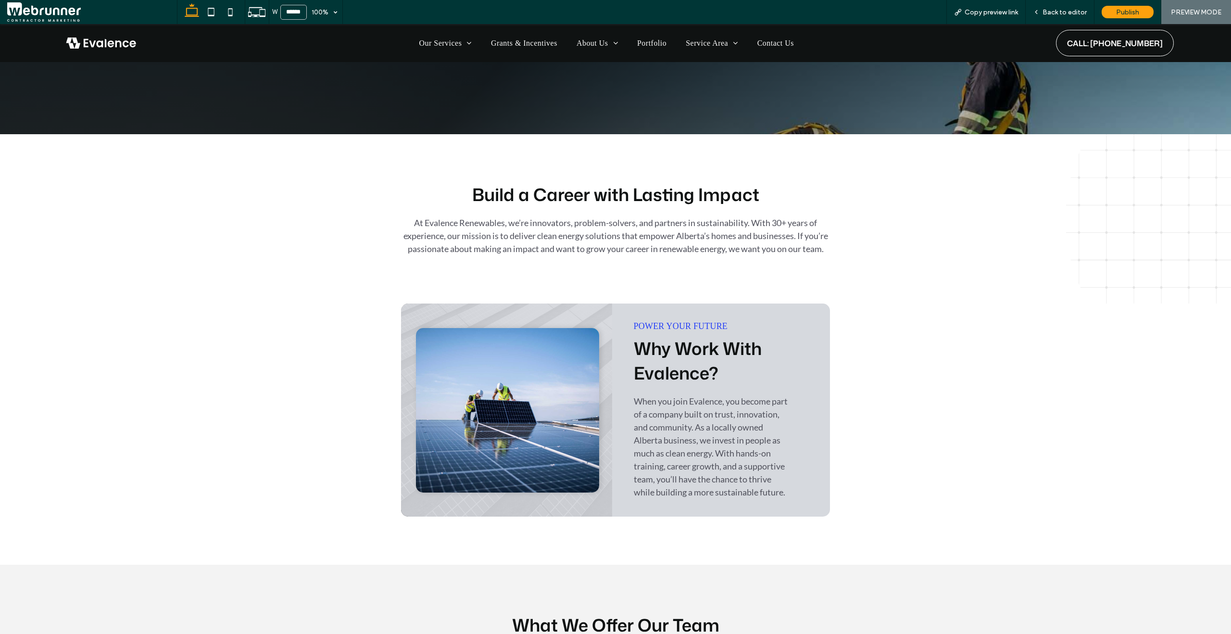
scroll to position [297, 0]
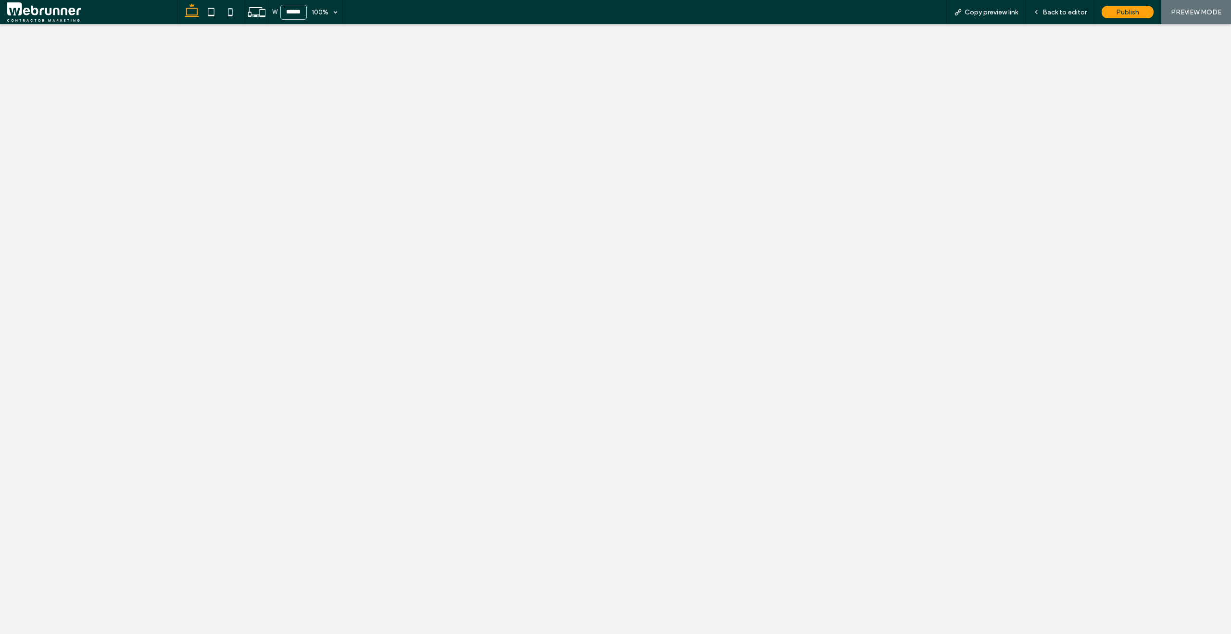
click at [1046, 11] on span "Back to editor" at bounding box center [1065, 12] width 44 height 8
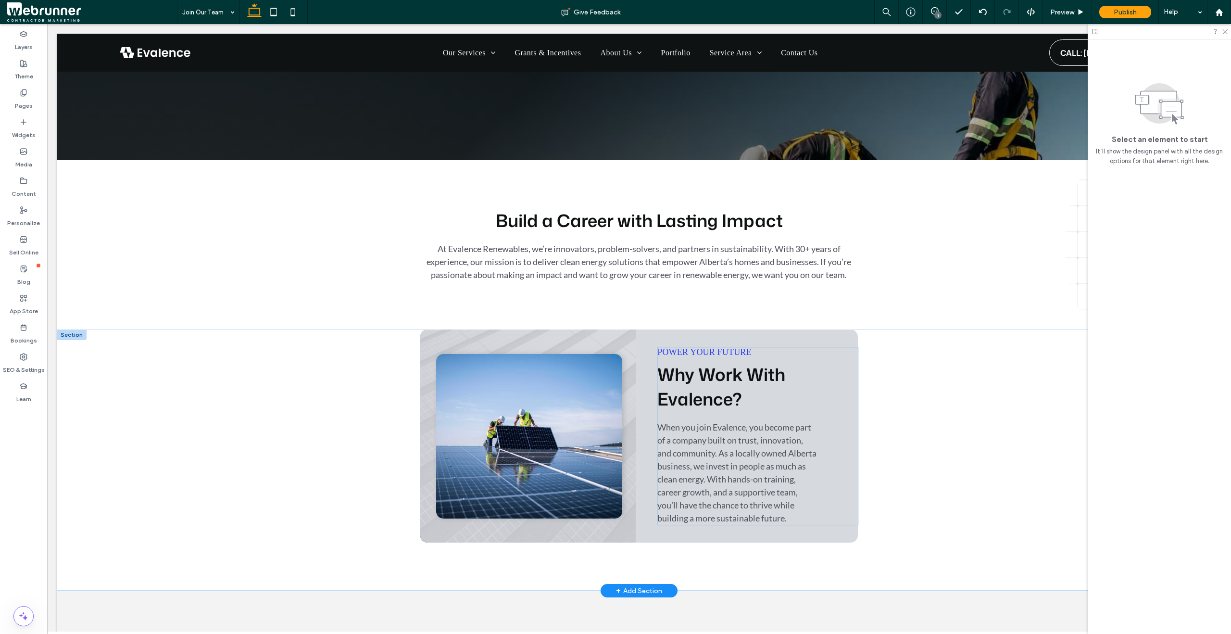
click at [804, 352] on h4 "Power Your Future" at bounding box center [757, 352] width 200 height 10
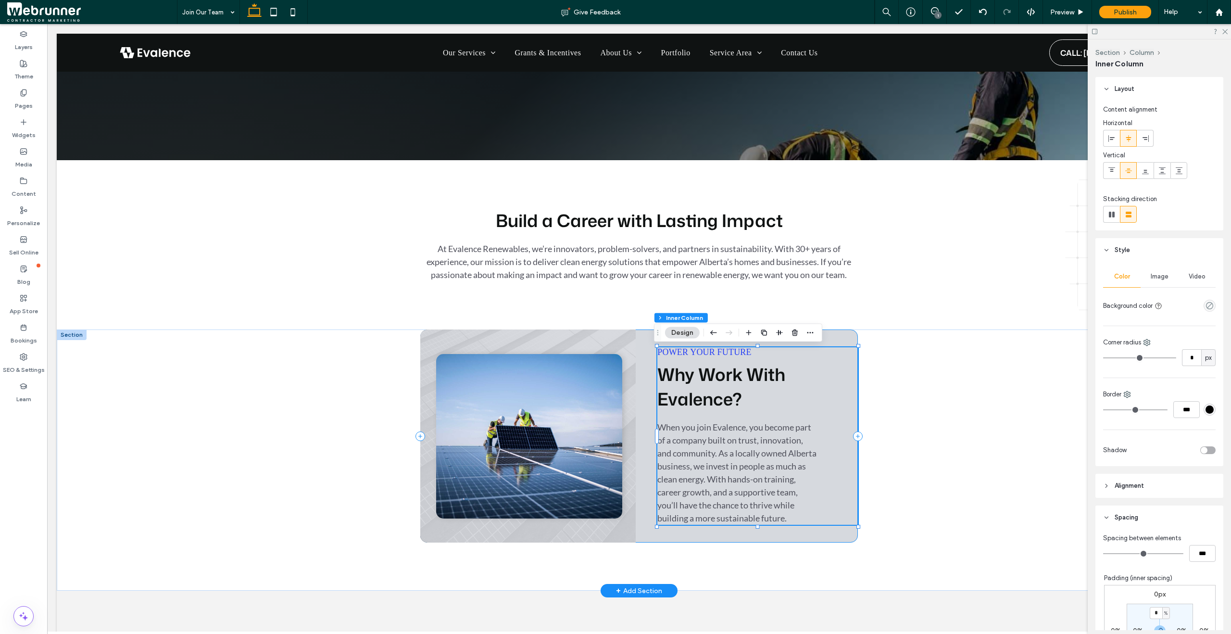
click at [829, 341] on div "Power Your Future Why Work With Evalence? When you join Evalence, you become pa…" at bounding box center [638, 435] width 437 height 213
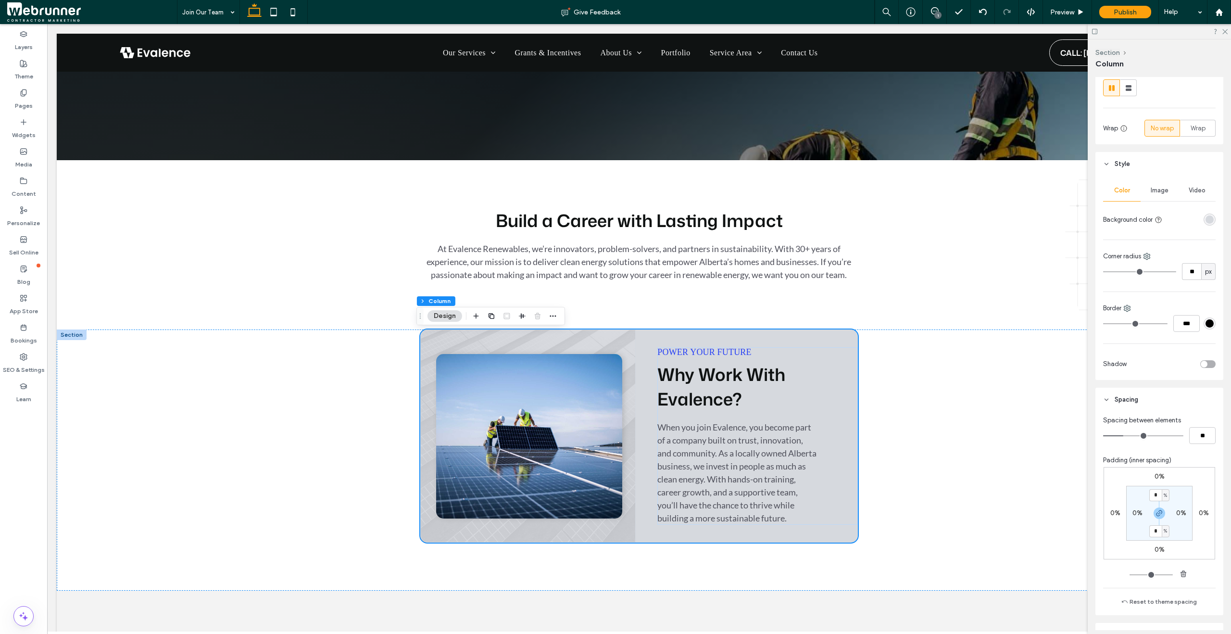
scroll to position [127, 0]
click at [1157, 517] on span "button" at bounding box center [1160, 513] width 12 height 12
click at [1177, 514] on label "0%" at bounding box center [1181, 512] width 10 height 8
click at [1188, 514] on div "%" at bounding box center [1187, 512] width 8 height 12
click at [1184, 528] on span "px" at bounding box center [1181, 527] width 7 height 10
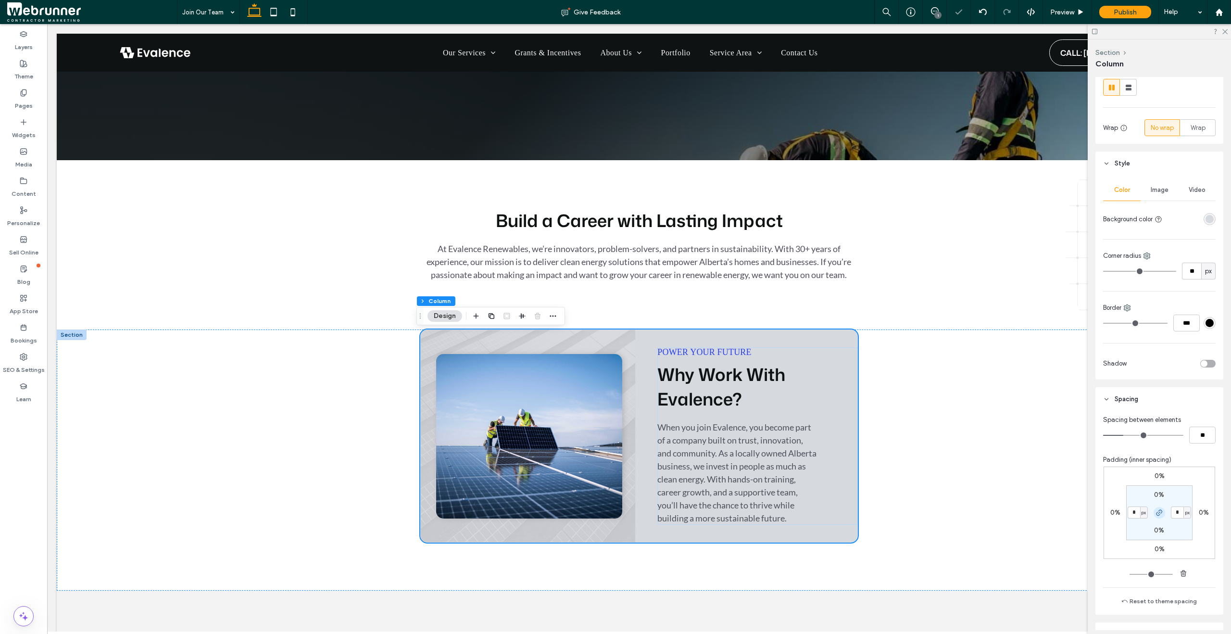
click at [1157, 512] on icon "button" at bounding box center [1160, 513] width 8 height 8
click at [1171, 512] on input "*" at bounding box center [1177, 512] width 13 height 12
type input "**"
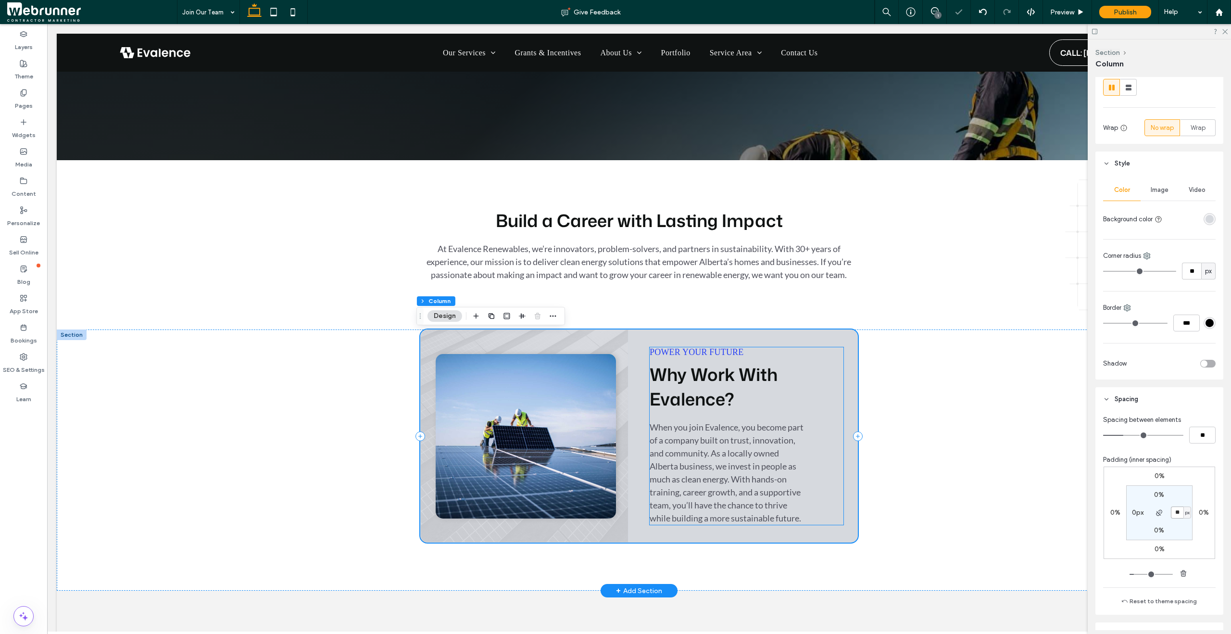
click at [714, 468] on p "When you join Evalence, you become part of a company built on trust, innovation…" at bounding box center [727, 473] width 155 height 104
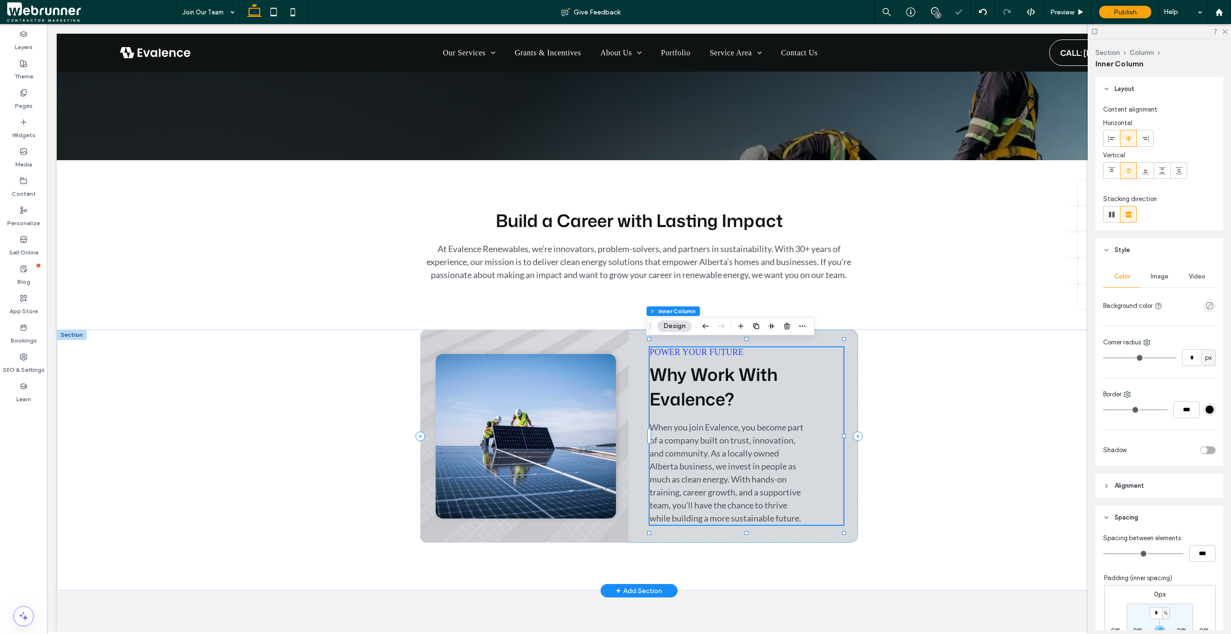
click at [742, 468] on p "When you join Evalence, you become part of a company built on trust, innovation…" at bounding box center [727, 473] width 155 height 104
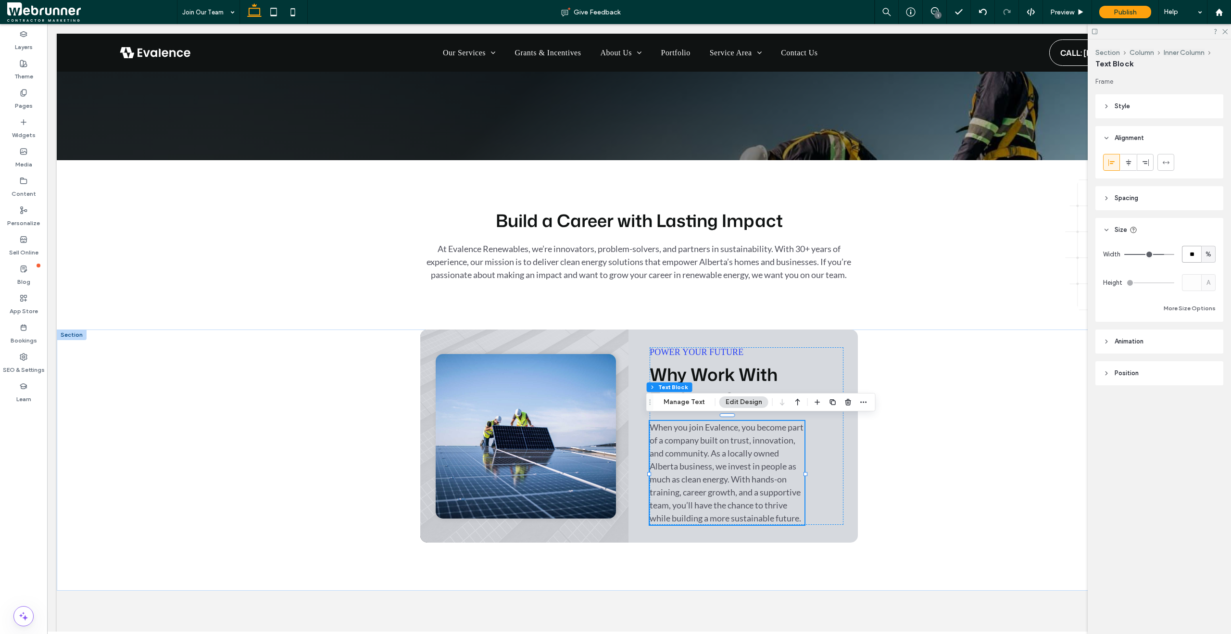
click at [1191, 253] on input "**" at bounding box center [1191, 254] width 19 height 17
type input "**"
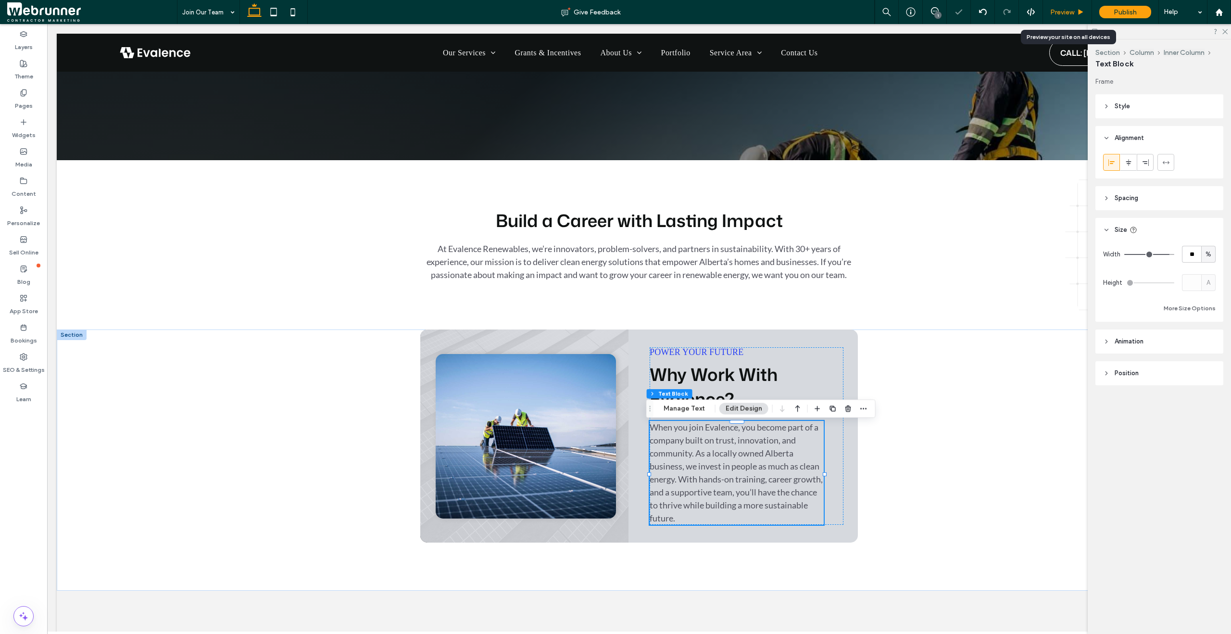
click at [1074, 15] on span "Preview" at bounding box center [1062, 12] width 24 height 8
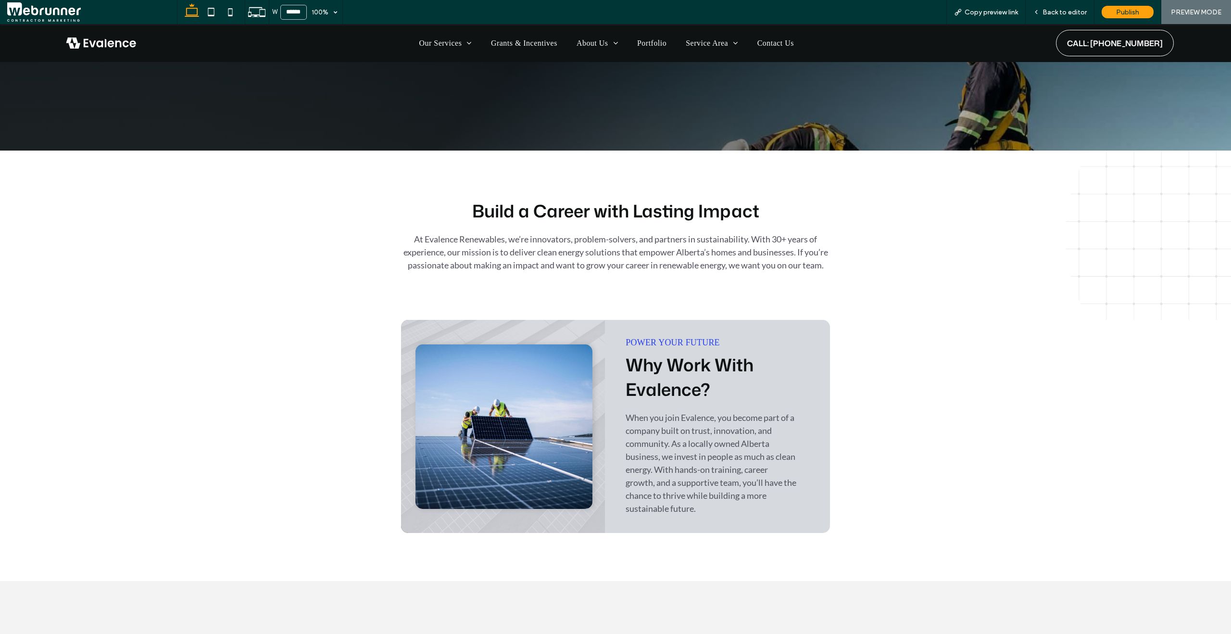
scroll to position [297, 0]
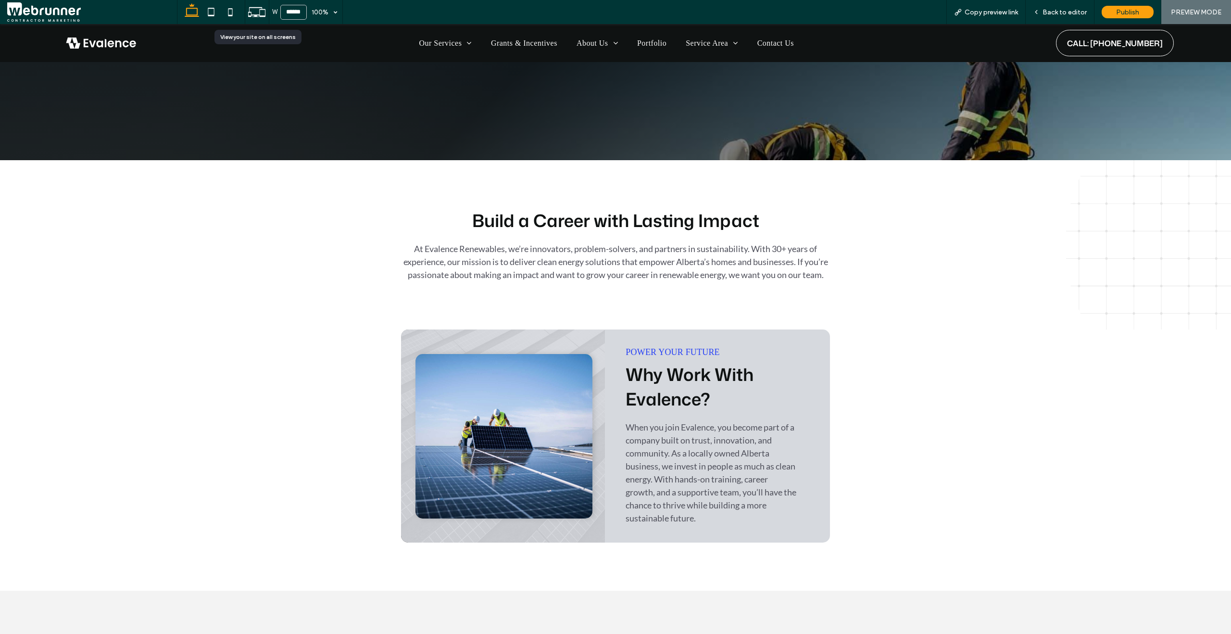
click at [249, 11] on icon at bounding box center [257, 12] width 18 height 18
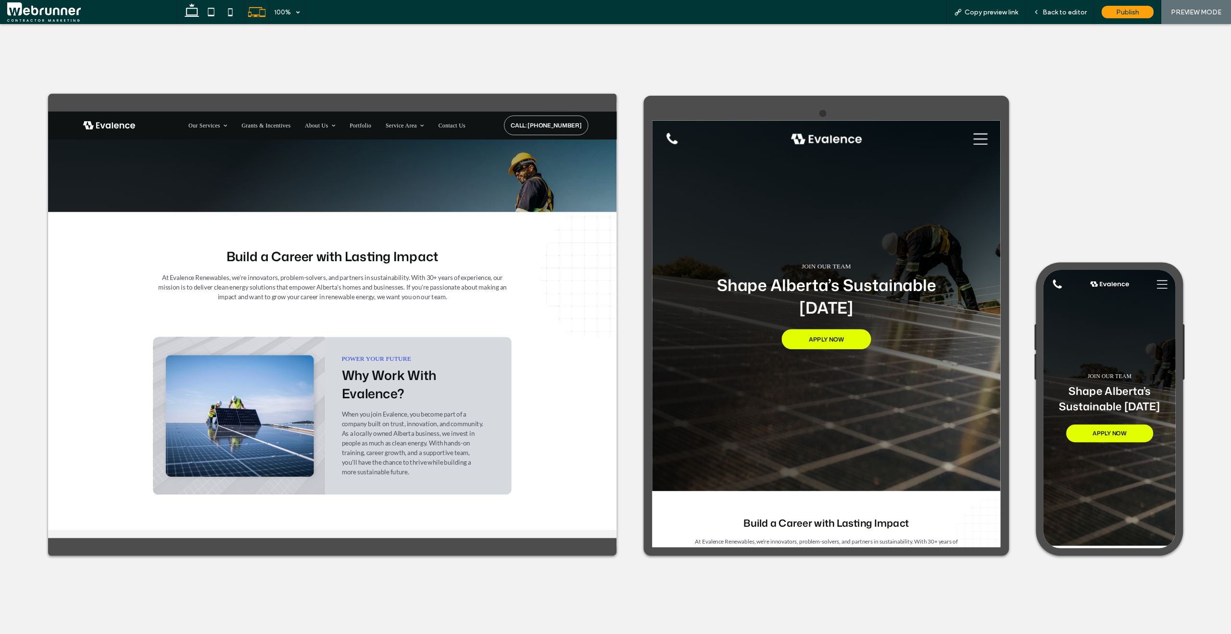
scroll to position [0, 0]
click at [214, 15] on icon at bounding box center [210, 11] width 19 height 19
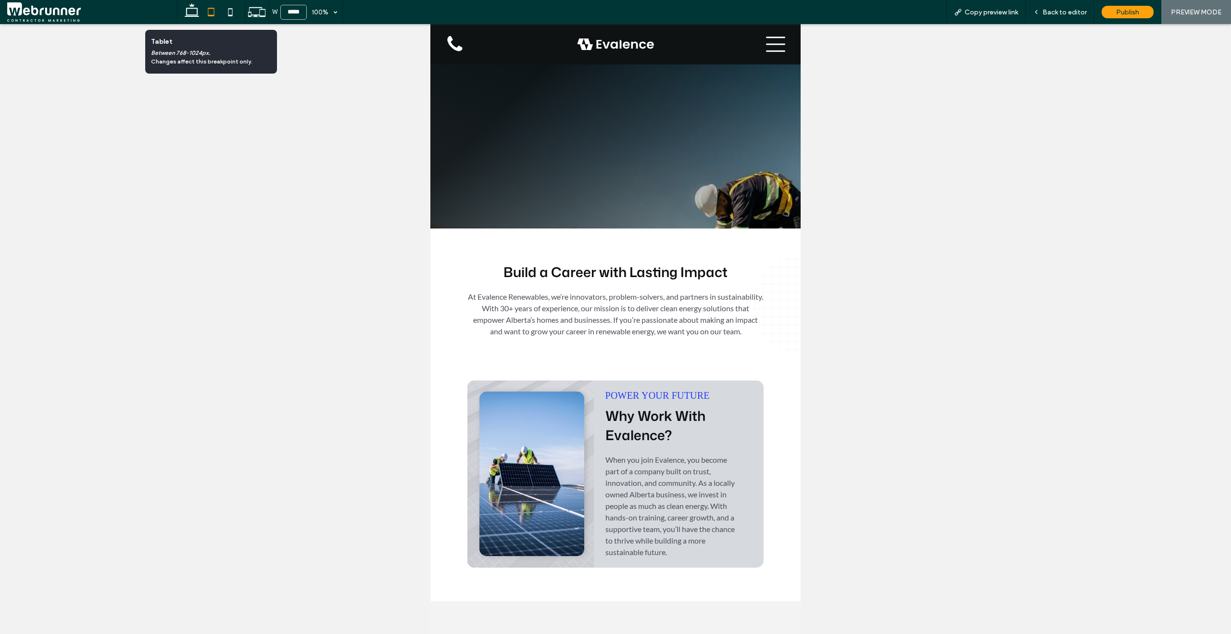
scroll to position [453, 0]
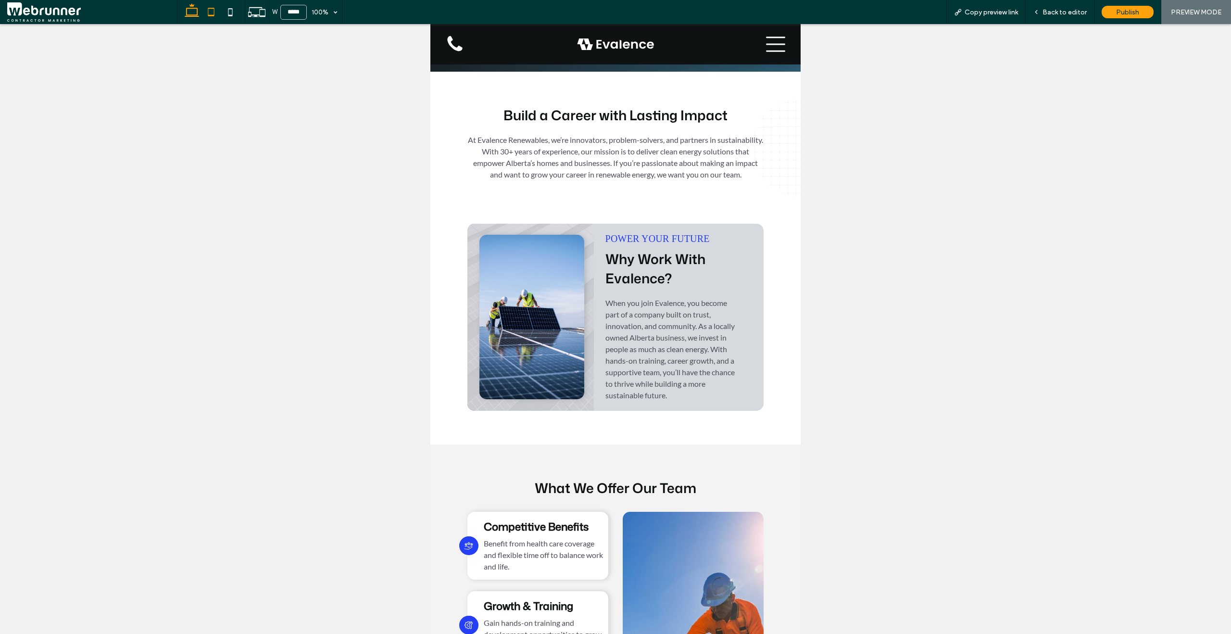
click at [191, 16] on use at bounding box center [192, 9] width 14 height 13
type input "******"
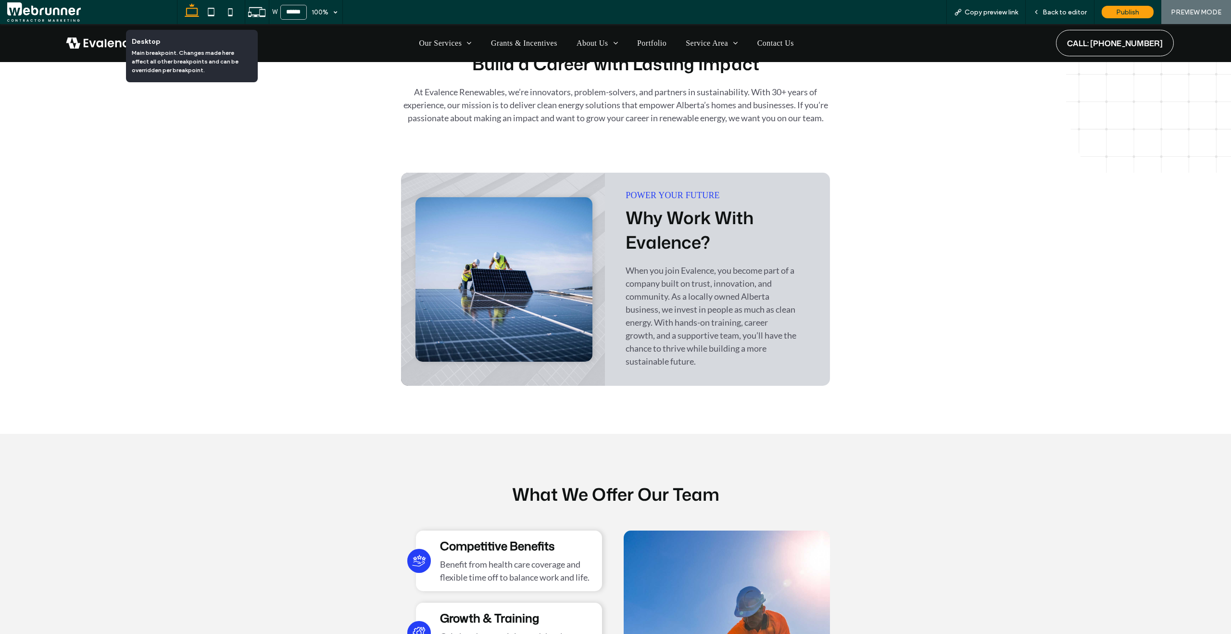
scroll to position [388, 0]
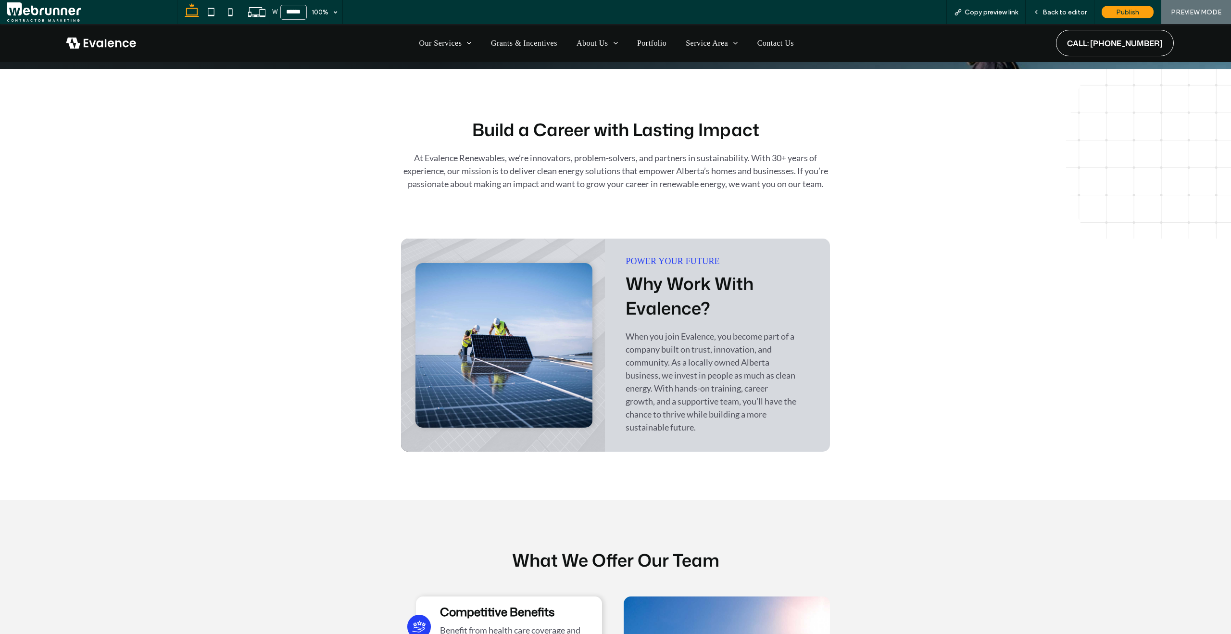
click at [674, 396] on span "When you join Evalence, you become part of a company built on trust, innovation…" at bounding box center [711, 381] width 171 height 101
click at [1057, 7] on div "Back to editor" at bounding box center [1060, 12] width 69 height 24
click at [1054, 13] on span "Back to editor" at bounding box center [1065, 12] width 44 height 8
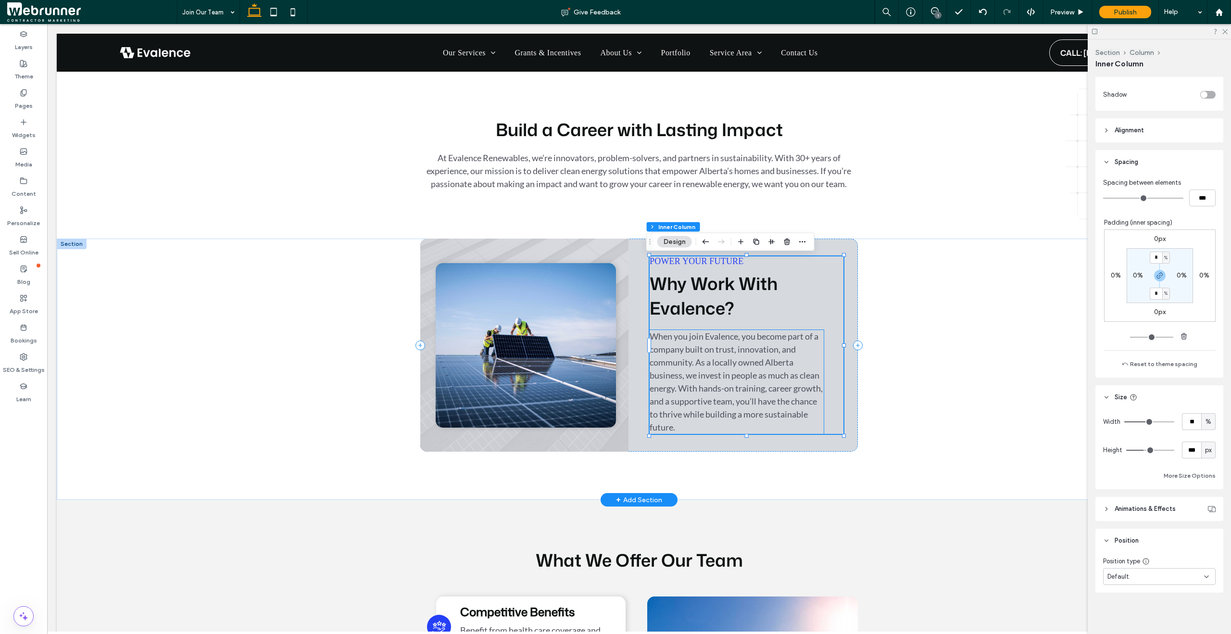
scroll to position [356, 0]
click at [764, 351] on span "When you join Evalence, you become part of a company built on trust, innovation…" at bounding box center [736, 381] width 173 height 101
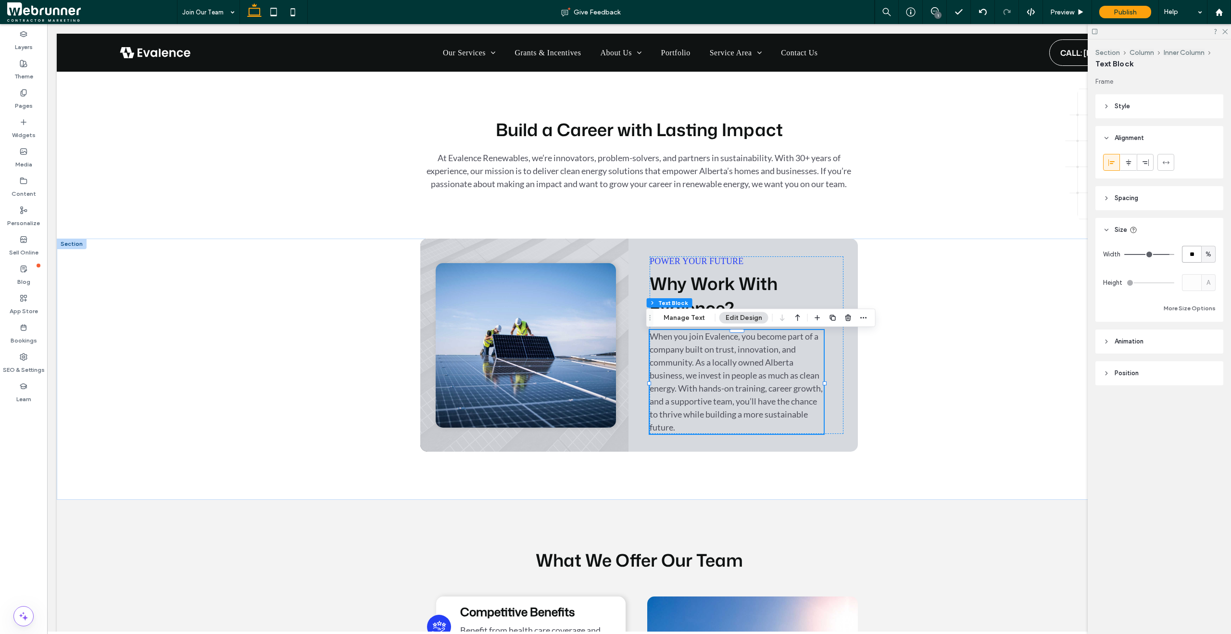
click at [1194, 251] on input "**" at bounding box center [1191, 254] width 19 height 17
type input "***"
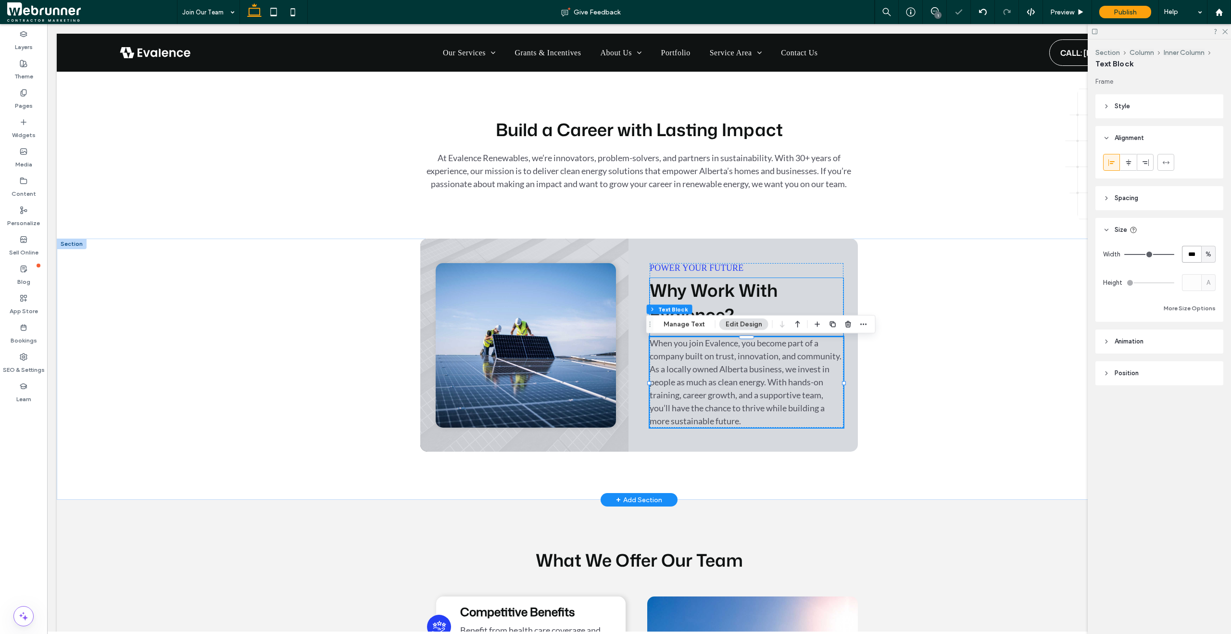
click at [759, 299] on span "Why Work With Evalence?" at bounding box center [714, 302] width 128 height 49
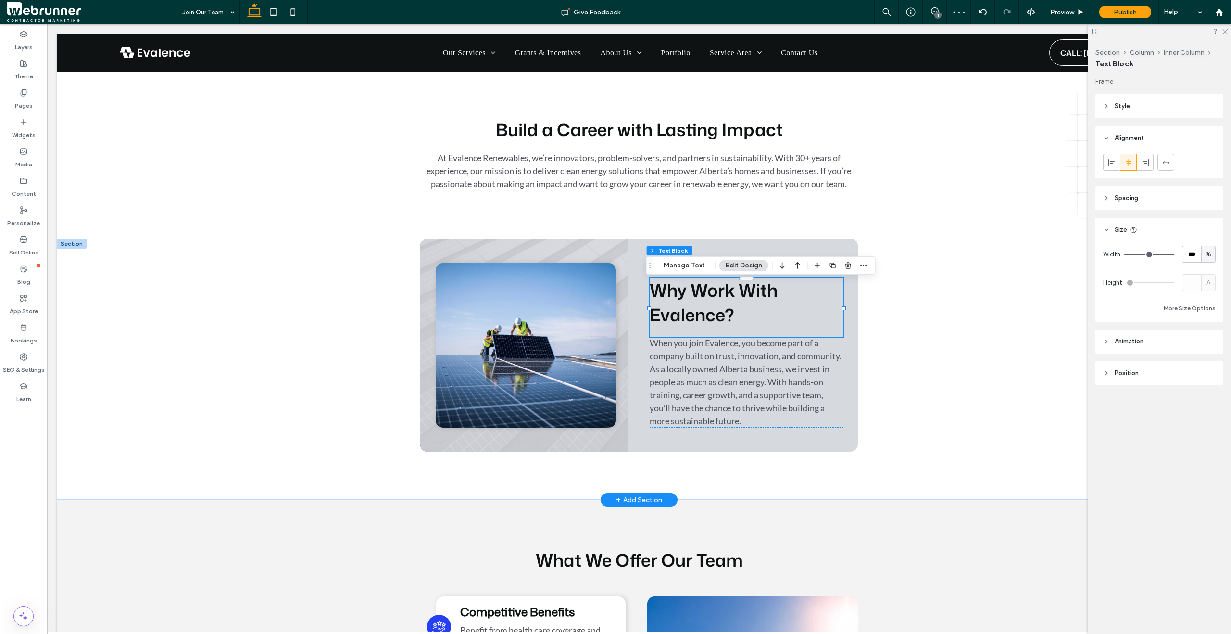
click at [736, 306] on h2 "Why Work With Evalence?" at bounding box center [747, 302] width 194 height 49
type input "**********"
type input "**"
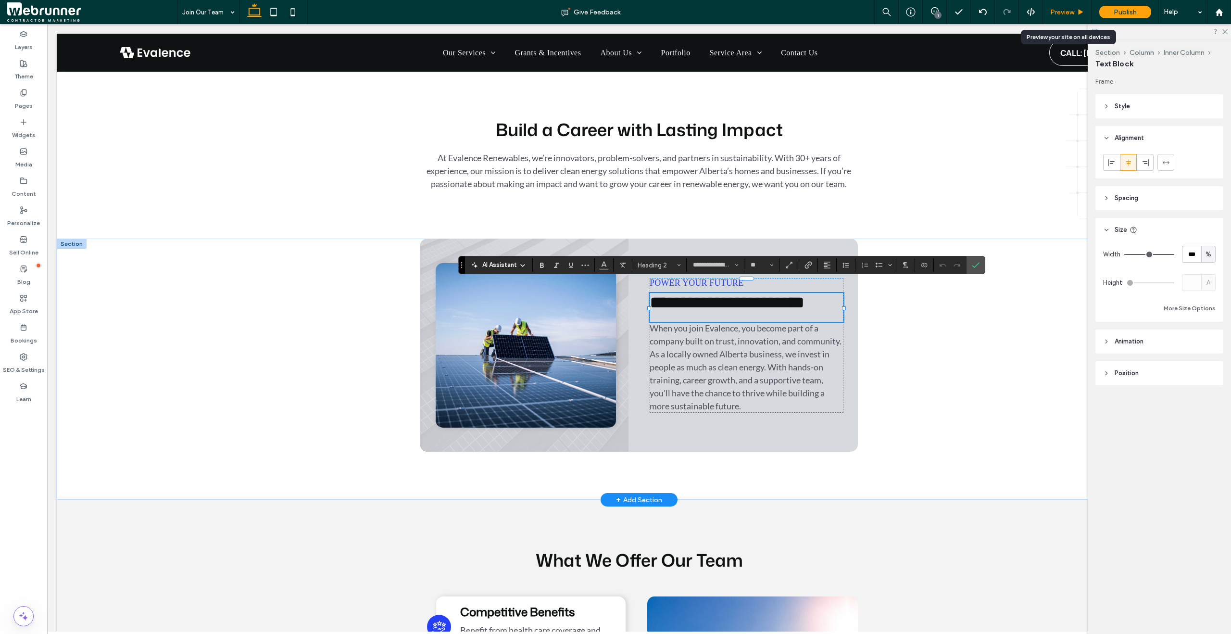
click at [1072, 12] on span "Preview" at bounding box center [1062, 12] width 24 height 8
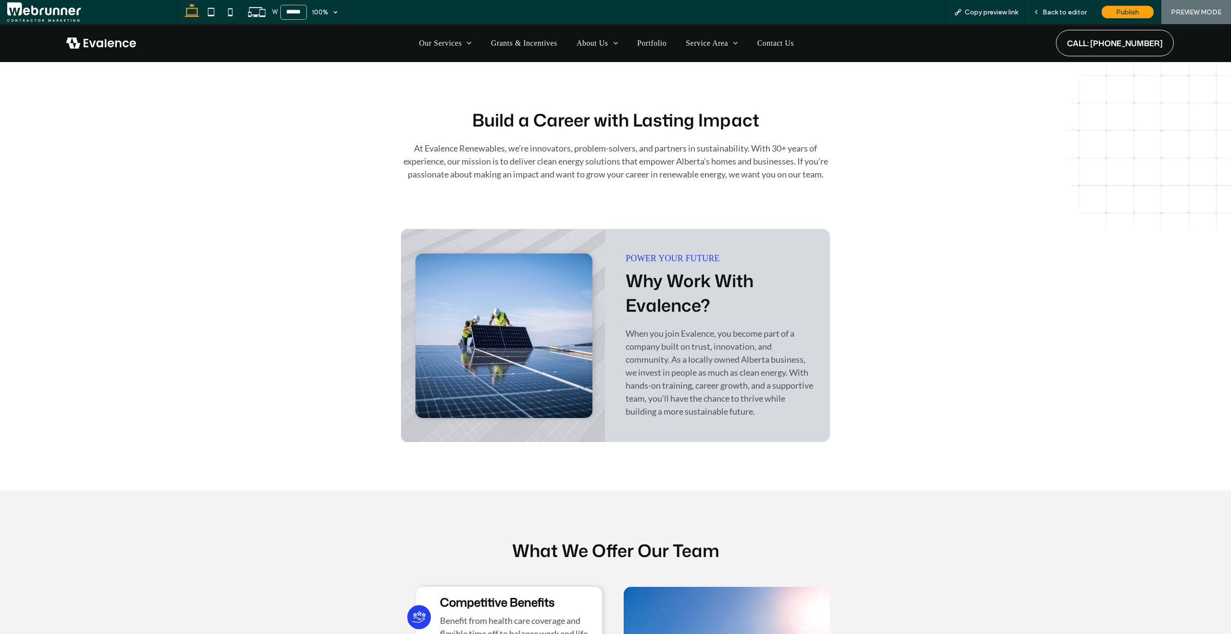
scroll to position [388, 0]
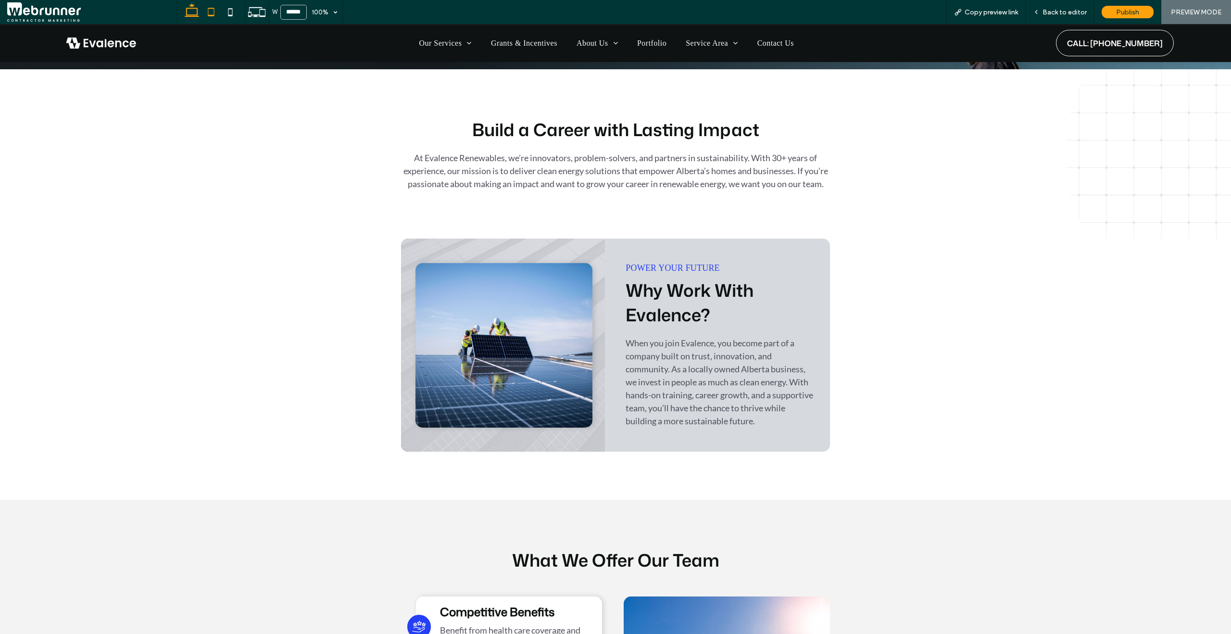
click at [216, 15] on icon at bounding box center [210, 11] width 19 height 19
type input "*****"
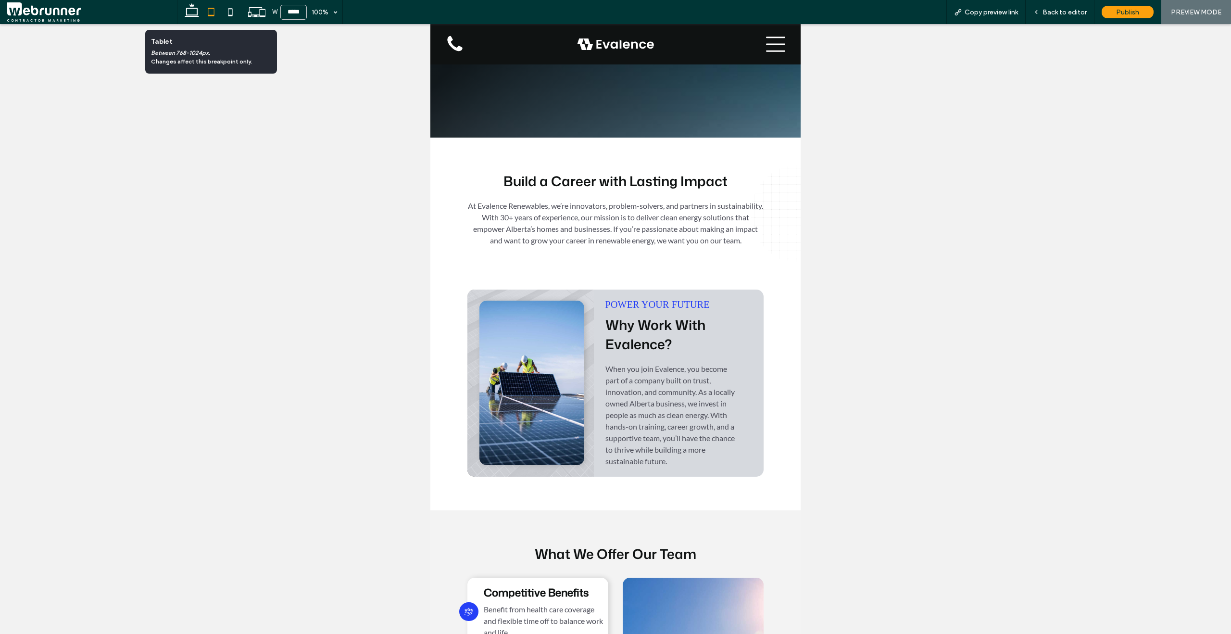
scroll to position [453, 0]
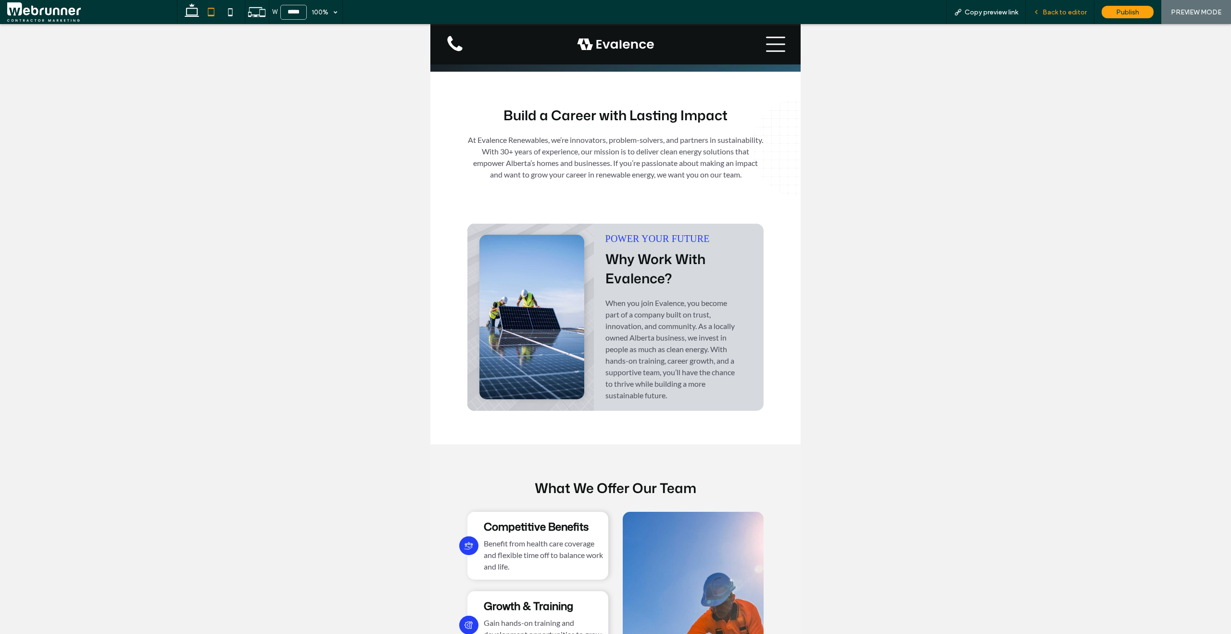
click at [1037, 16] on div "Back to editor" at bounding box center [1060, 12] width 69 height 24
click at [1040, 13] on icon at bounding box center [1036, 12] width 7 height 7
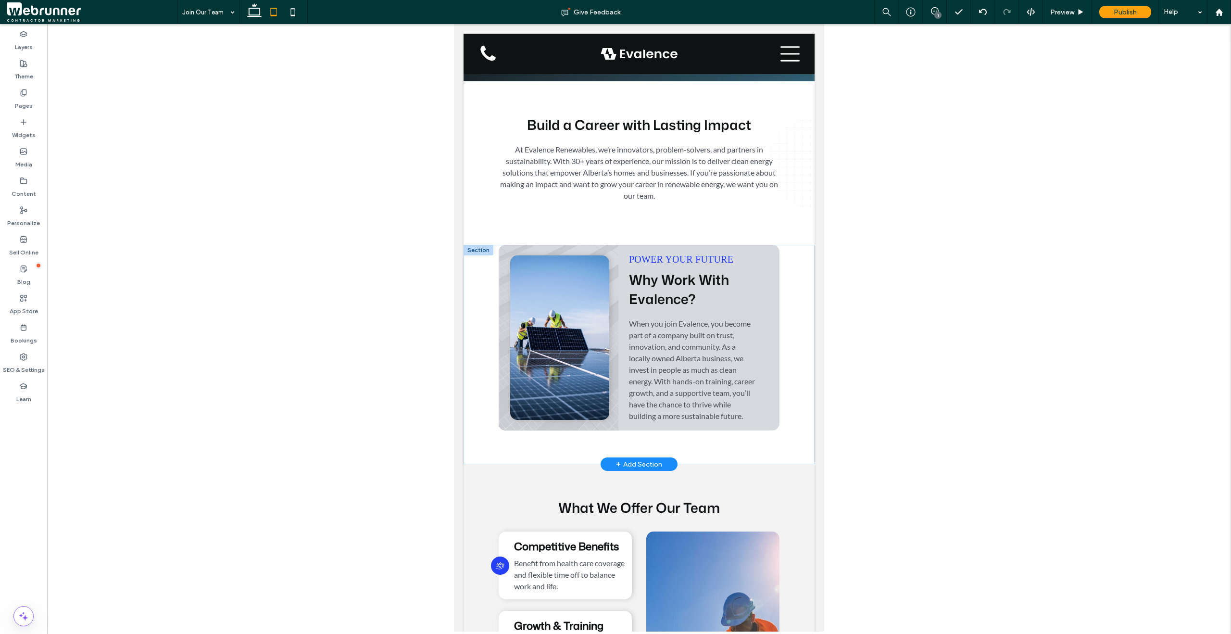
scroll to position [463, 0]
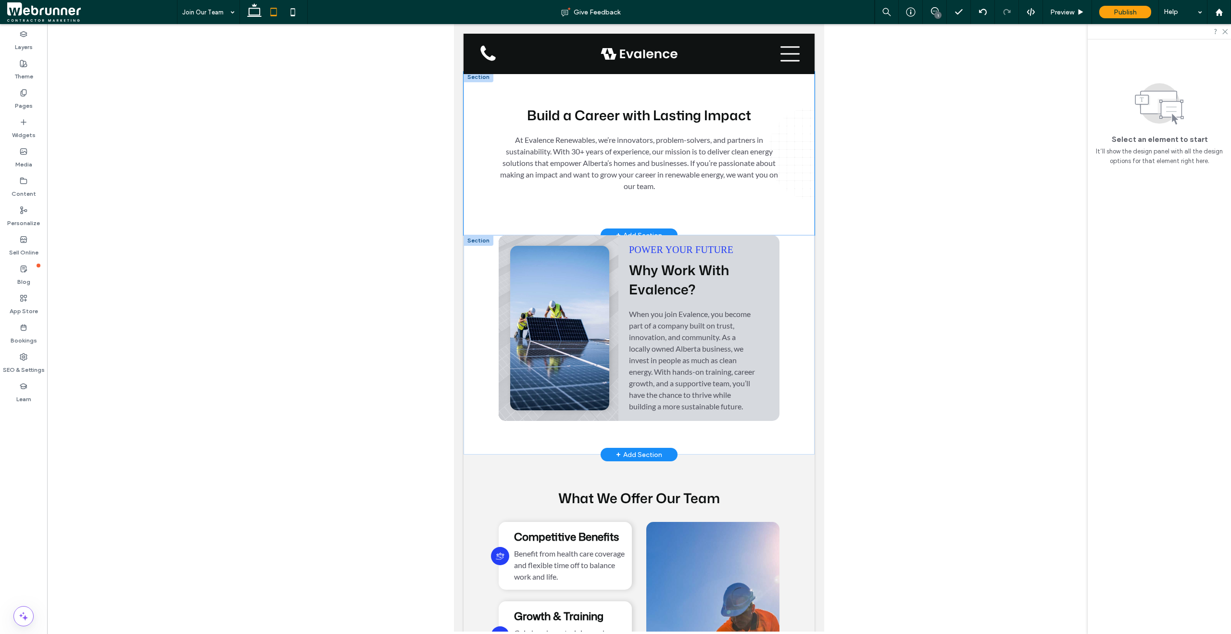
click at [760, 221] on div "Build a Career with Lasting Impact At Evalence Renewables, we’re innovators, pr…" at bounding box center [639, 154] width 351 height 164
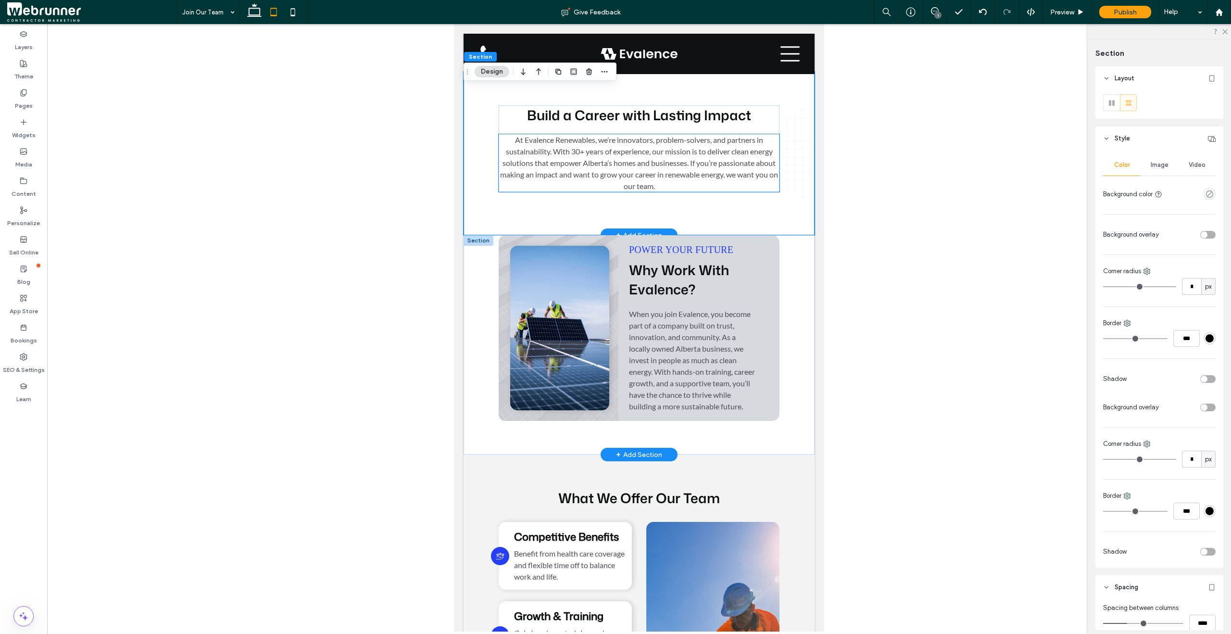
click at [742, 184] on p "At Evalence Renewables, we’re innovators, problem-solvers, and partners in sust…" at bounding box center [639, 163] width 281 height 58
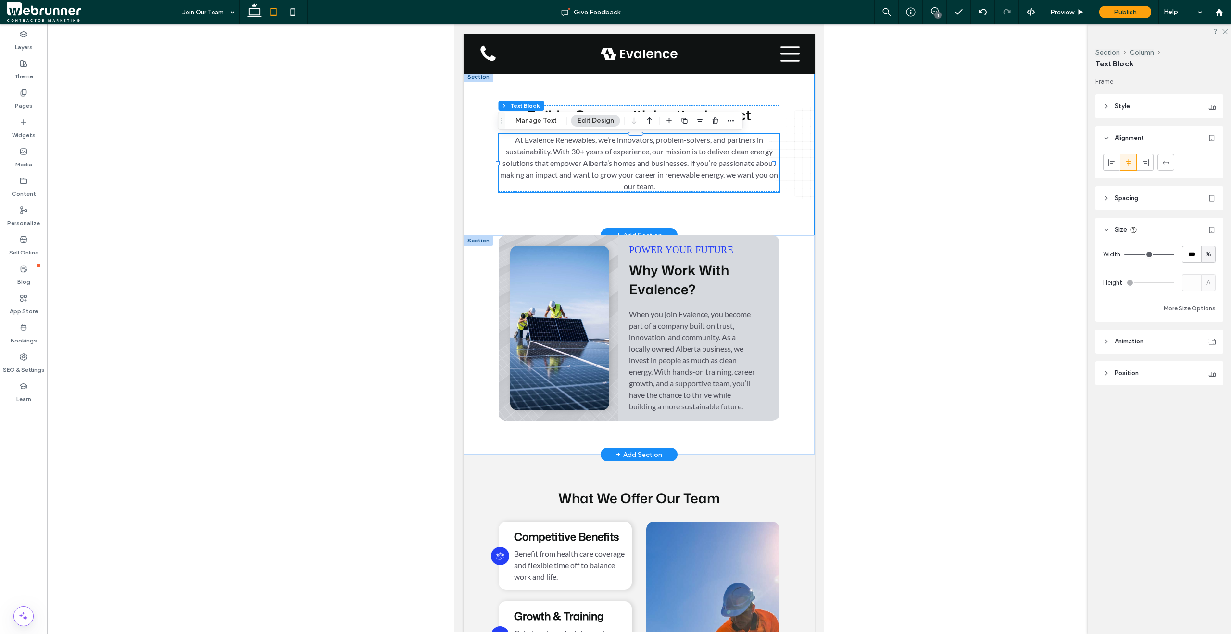
click at [762, 214] on div "Build a Career with Lasting Impact At Evalence Renewables, we’re innovators, pr…" at bounding box center [639, 154] width 351 height 164
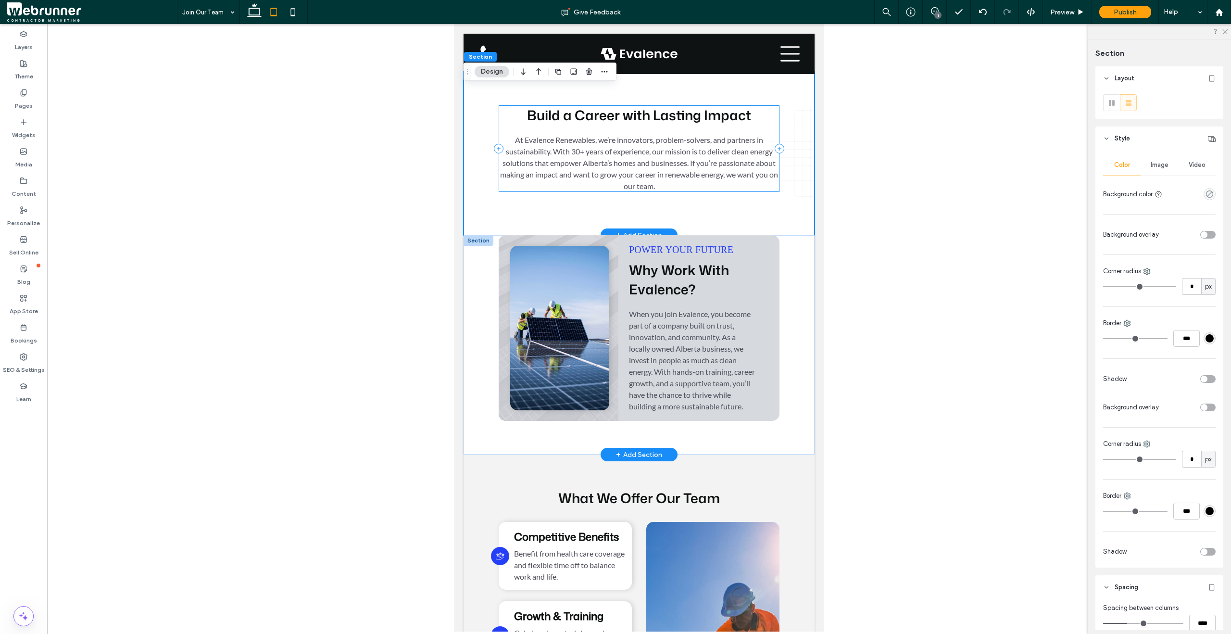
click at [765, 133] on div "Build a Career with Lasting Impact At Evalence Renewables, we’re innovators, pr…" at bounding box center [639, 148] width 281 height 87
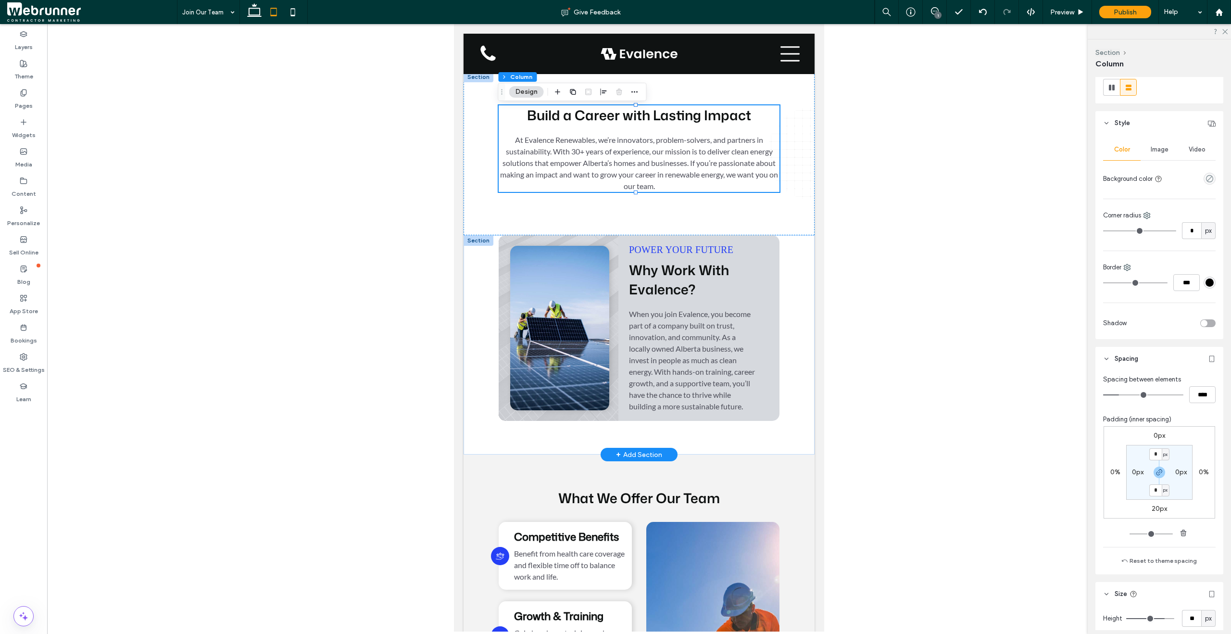
scroll to position [201, 0]
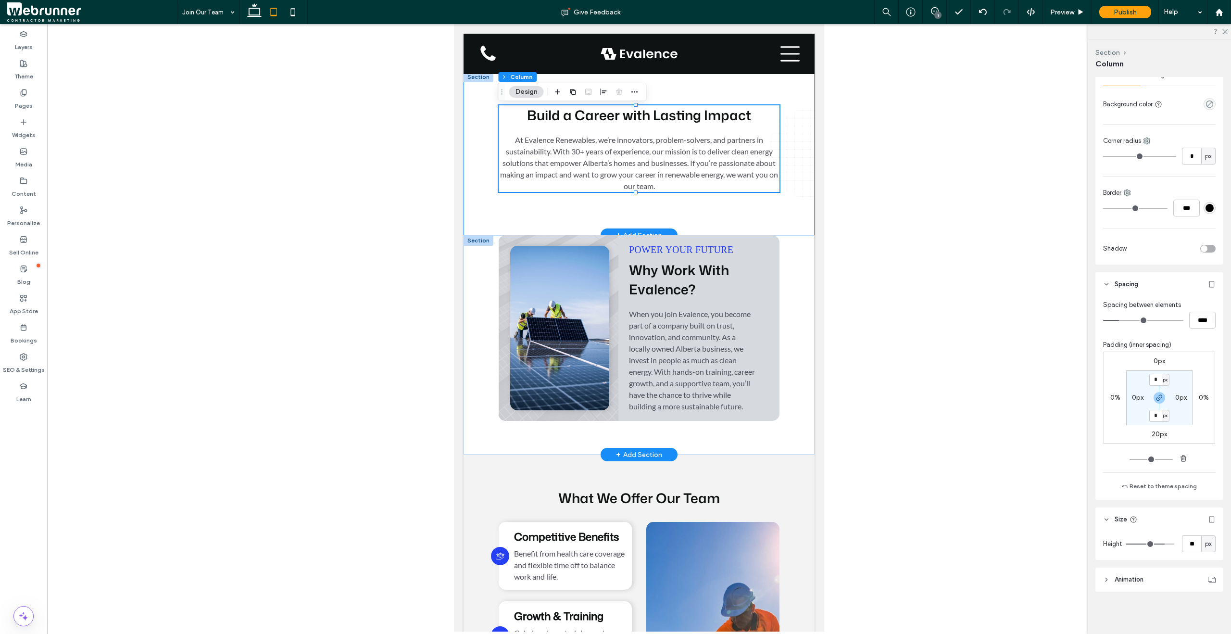
click at [793, 202] on div "Build a Career with Lasting Impact At Evalence Renewables, we’re innovators, pr…" at bounding box center [639, 154] width 351 height 164
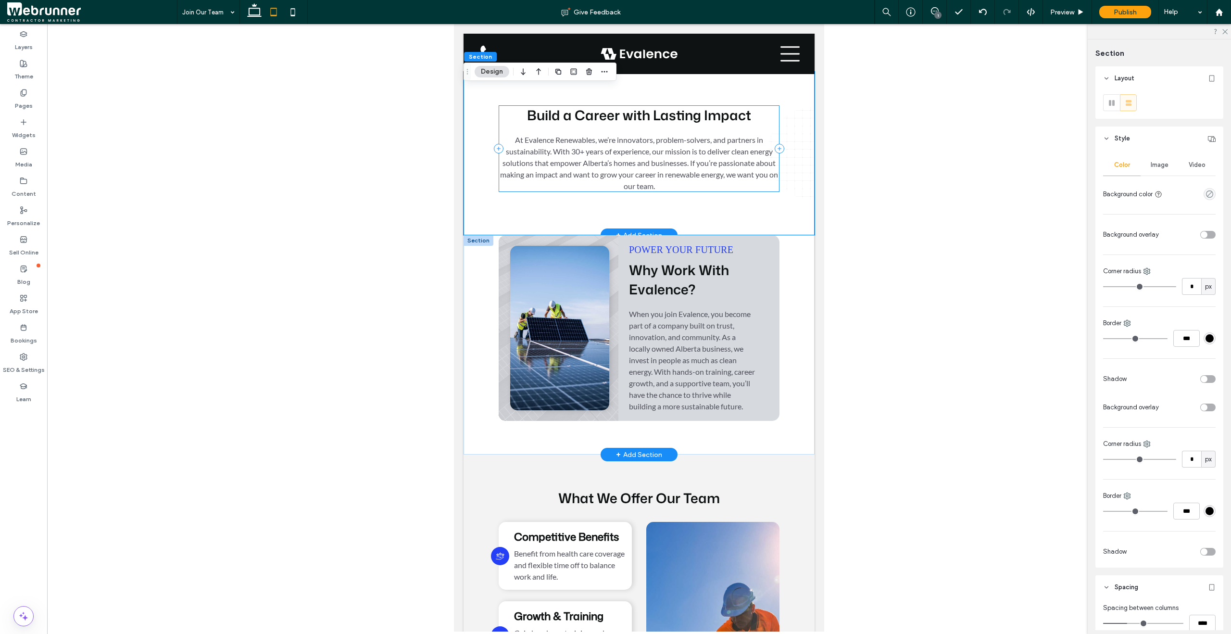
click at [742, 134] on div "Build a Career with Lasting Impact At Evalence Renewables, we’re innovators, pr…" at bounding box center [639, 148] width 281 height 87
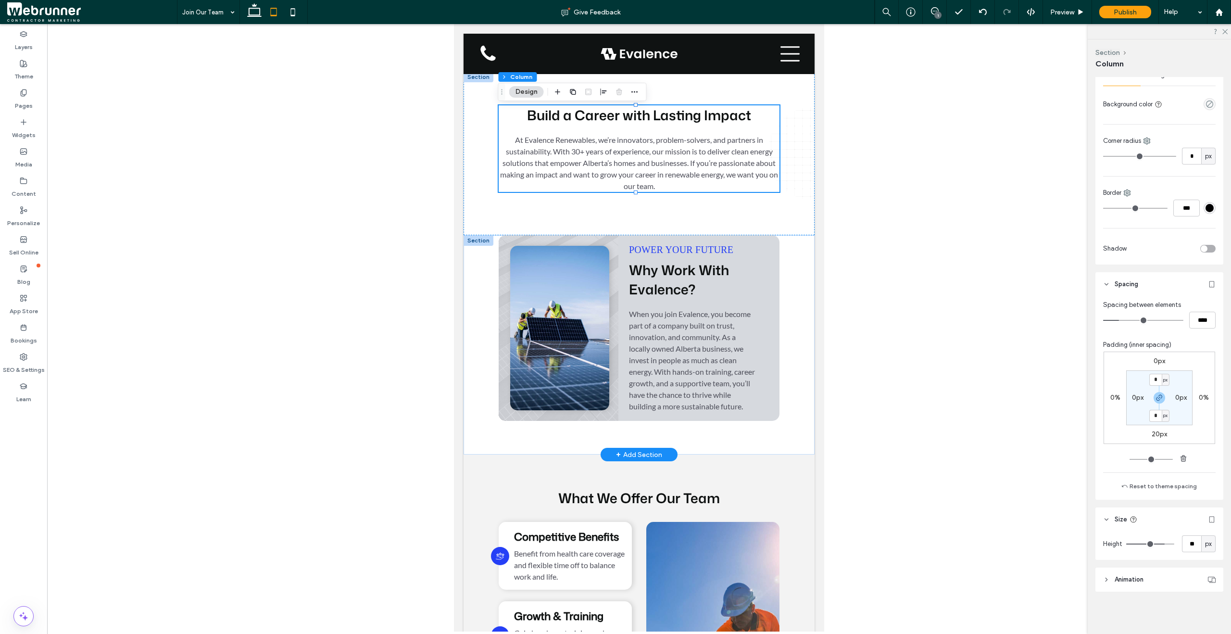
click at [1191, 553] on div "Height ** px" at bounding box center [1159, 545] width 128 height 28
click at [1187, 542] on input "**" at bounding box center [1191, 543] width 19 height 17
type input "*"
click at [772, 216] on div "Build a Career with Lasting Impact At Evalence Renewables, we’re innovators, pr…" at bounding box center [639, 154] width 351 height 164
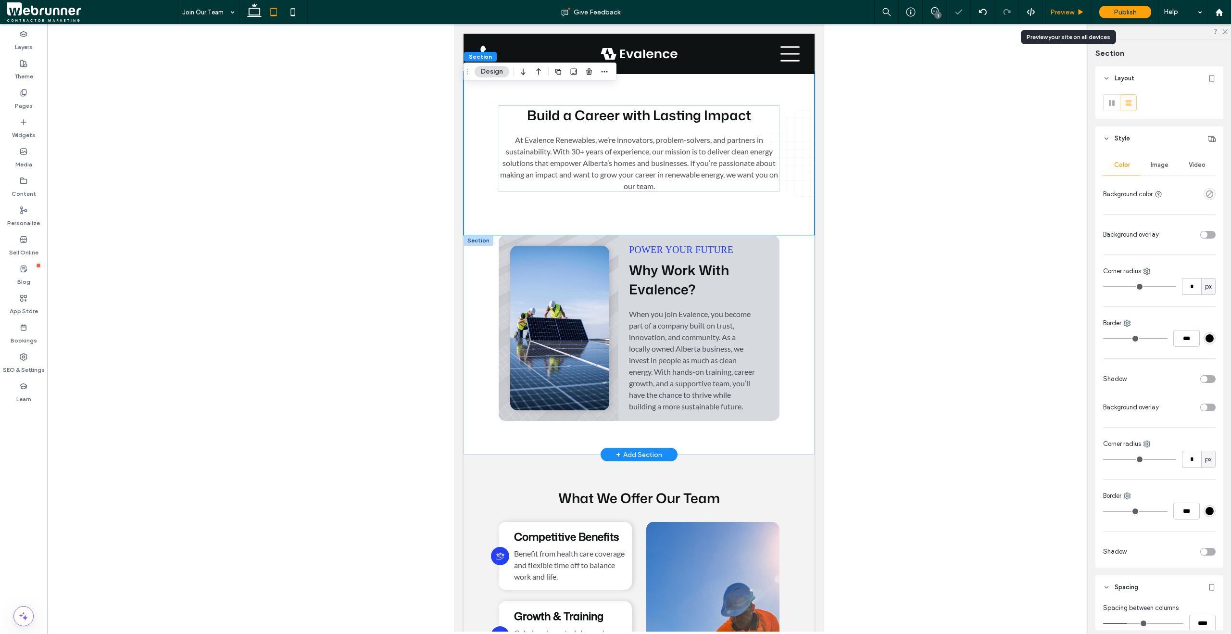
click at [1079, 11] on use at bounding box center [1081, 11] width 5 height 5
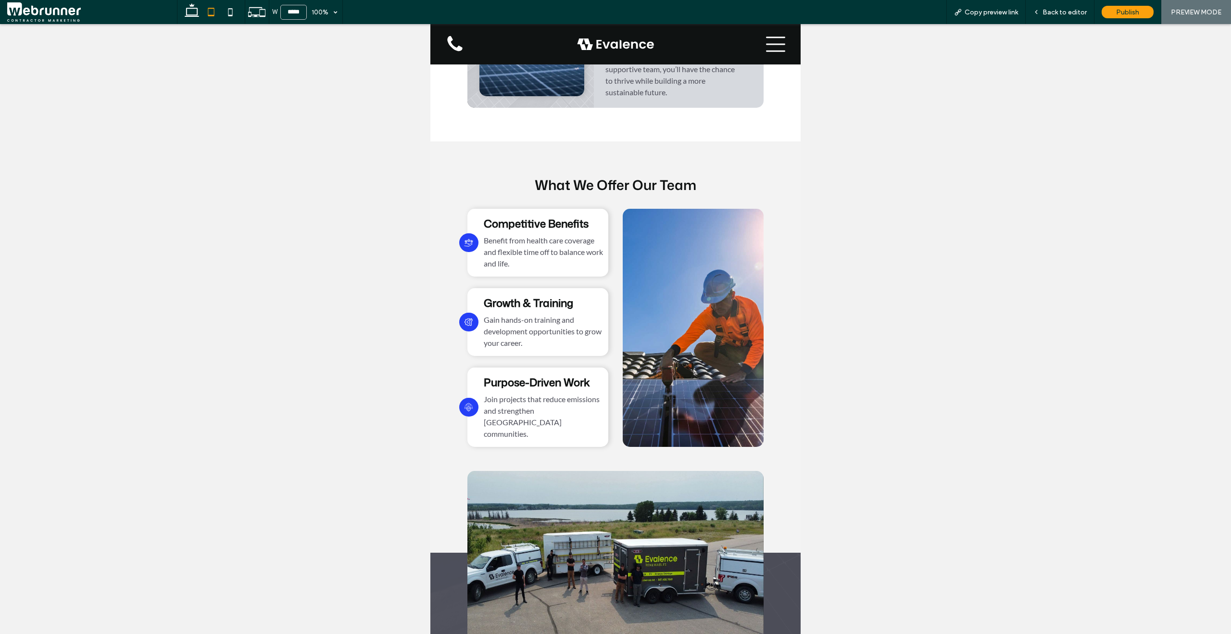
scroll to position [863, 0]
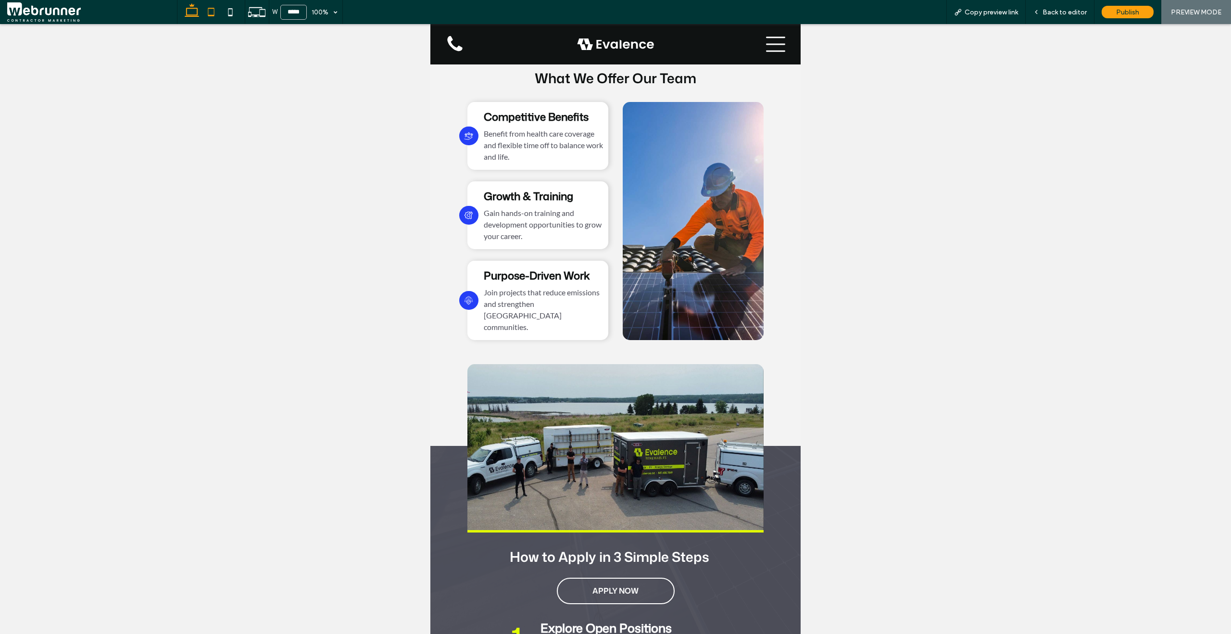
click at [189, 6] on icon at bounding box center [191, 11] width 19 height 19
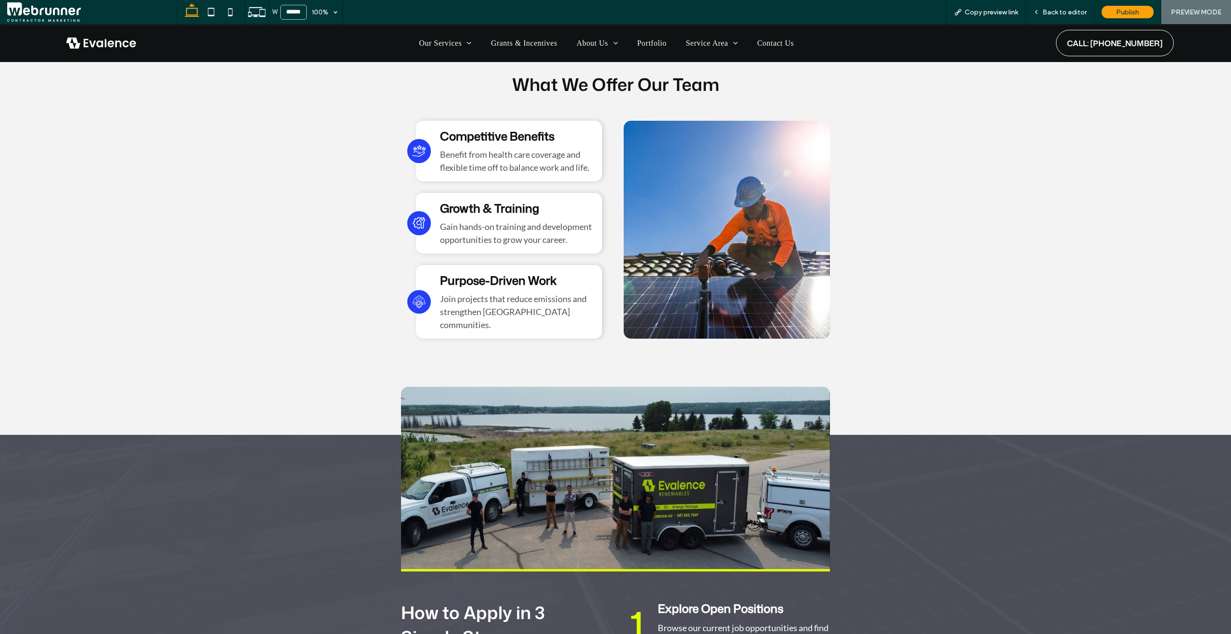
type input "******"
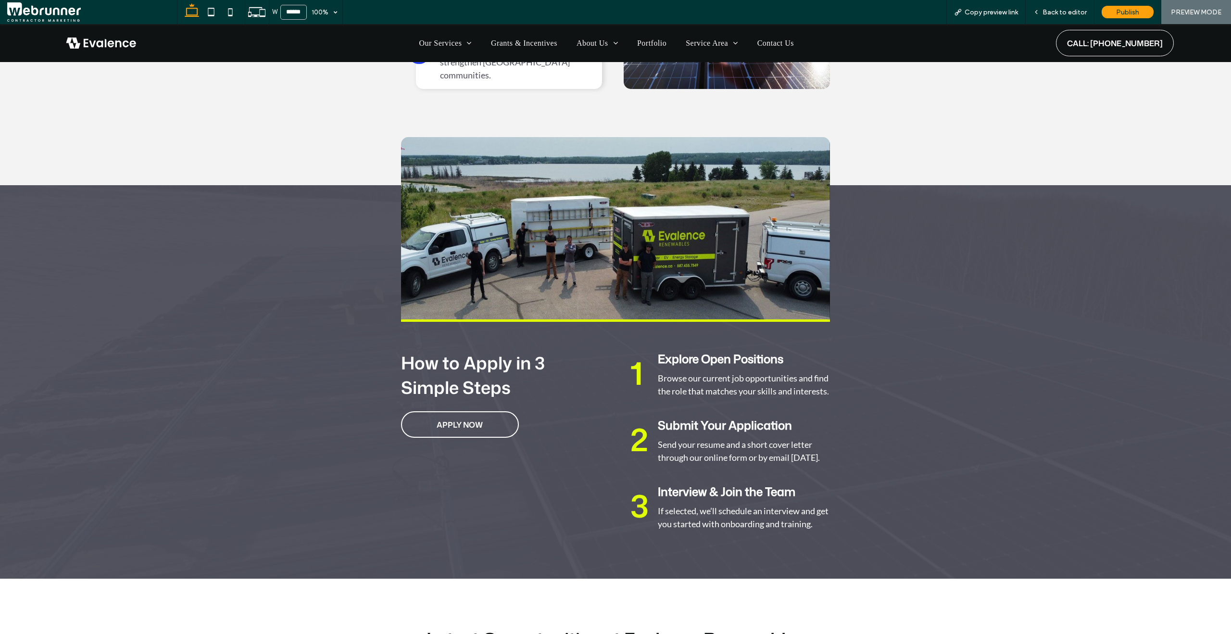
scroll to position [1113, 0]
click at [1039, 15] on div "Back to editor" at bounding box center [1060, 12] width 68 height 8
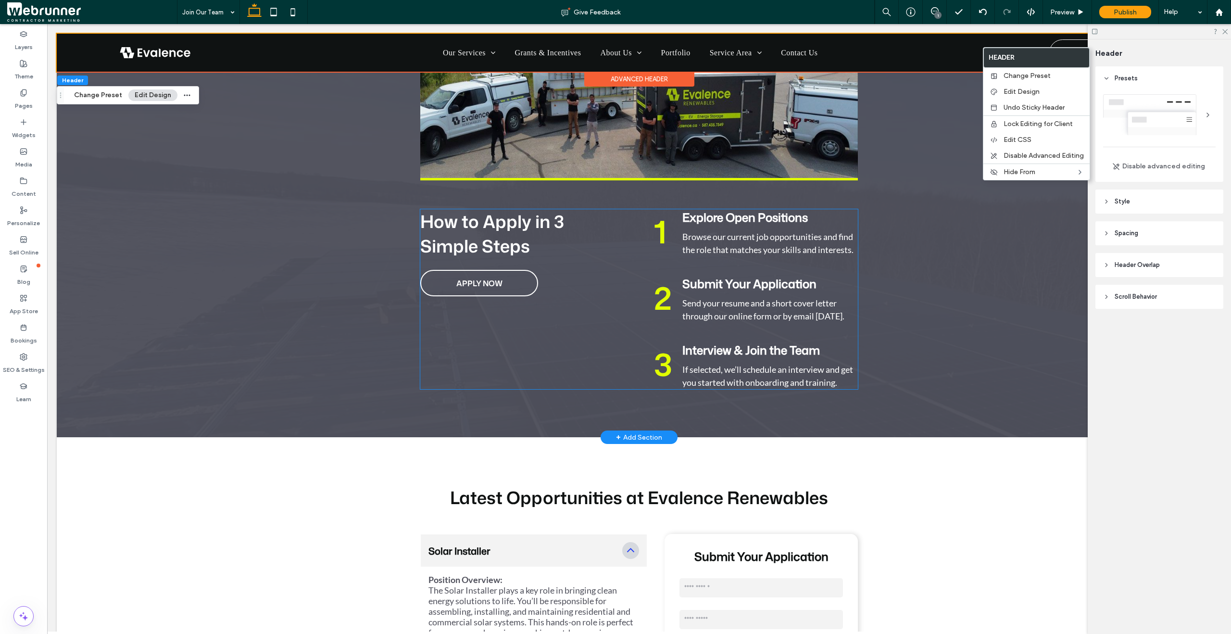
scroll to position [1389, 0]
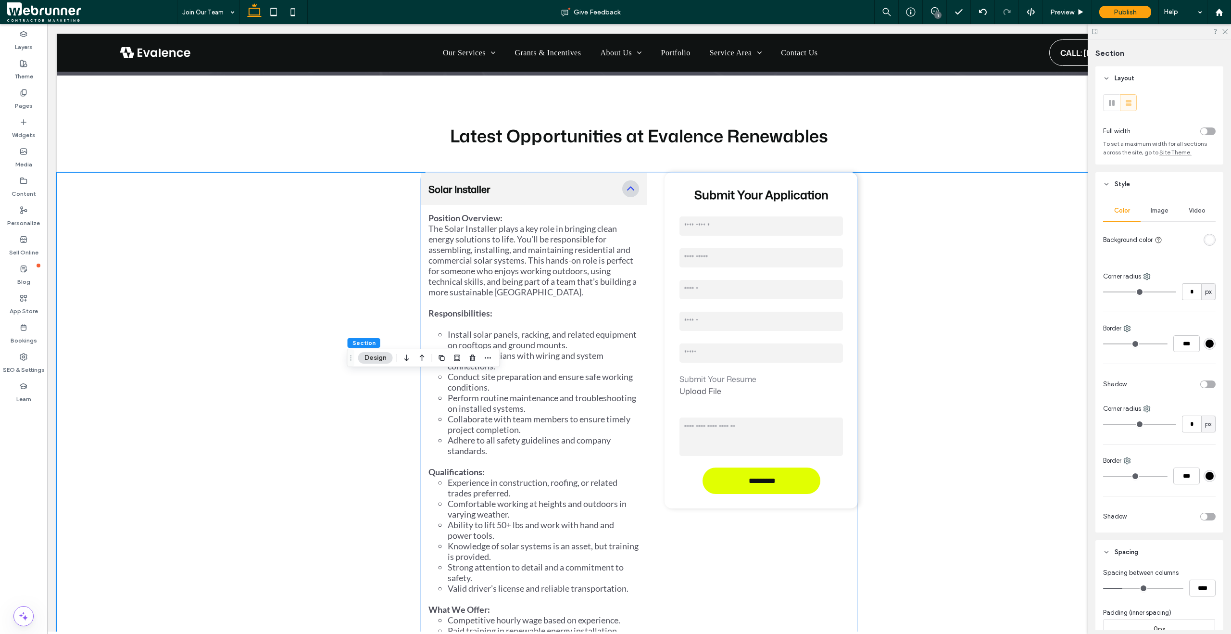
scroll to position [1662, 0]
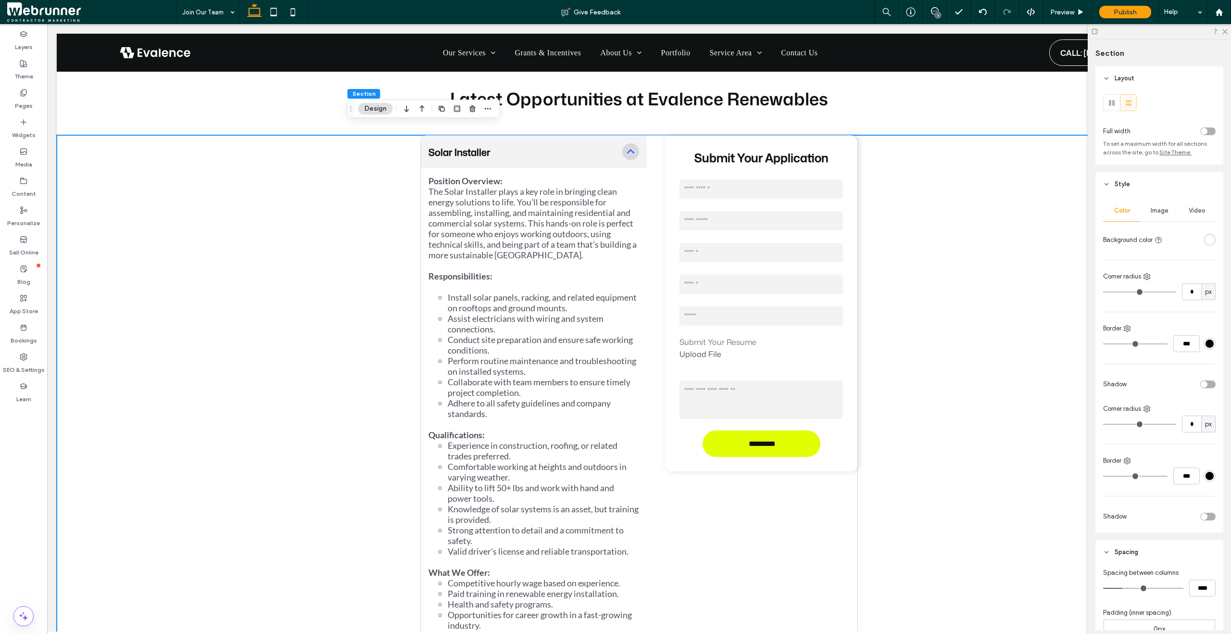
click at [1160, 208] on span "Image" at bounding box center [1160, 211] width 18 height 8
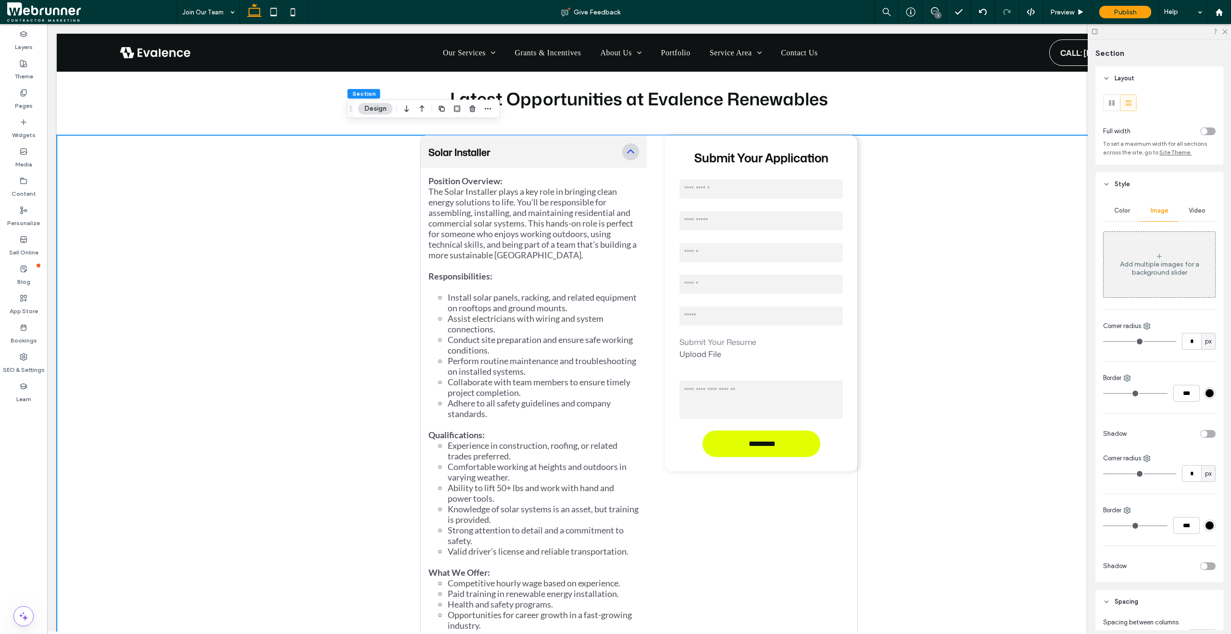
click at [1170, 268] on div "Add multiple images for a background slider" at bounding box center [1160, 268] width 112 height 16
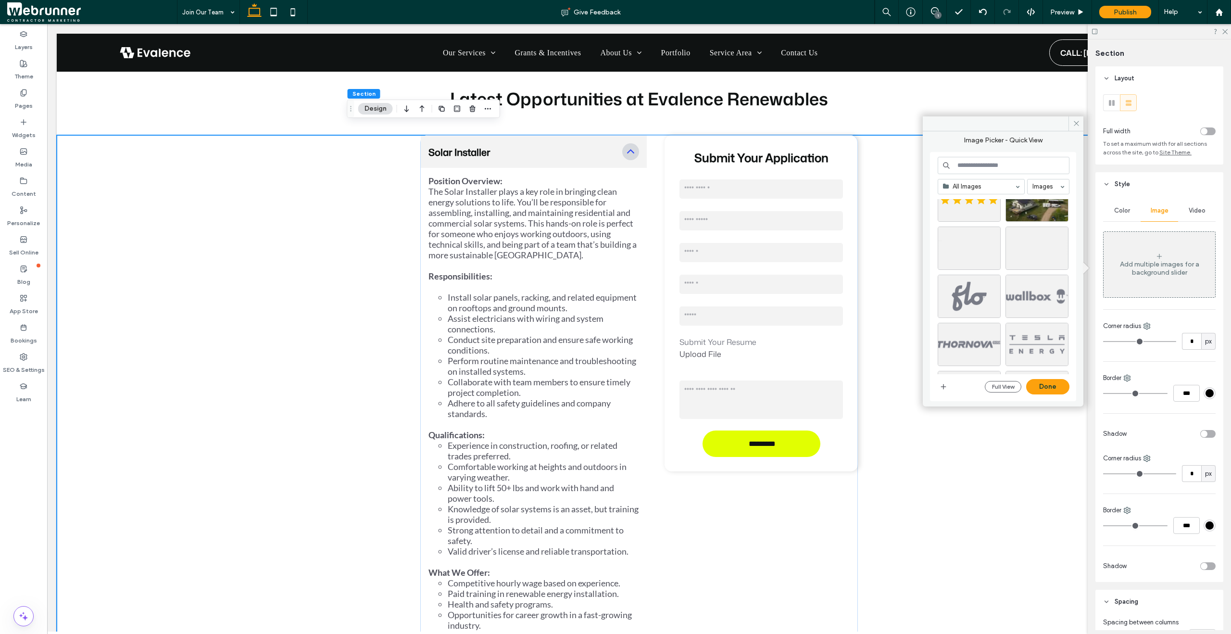
scroll to position [1974, 0]
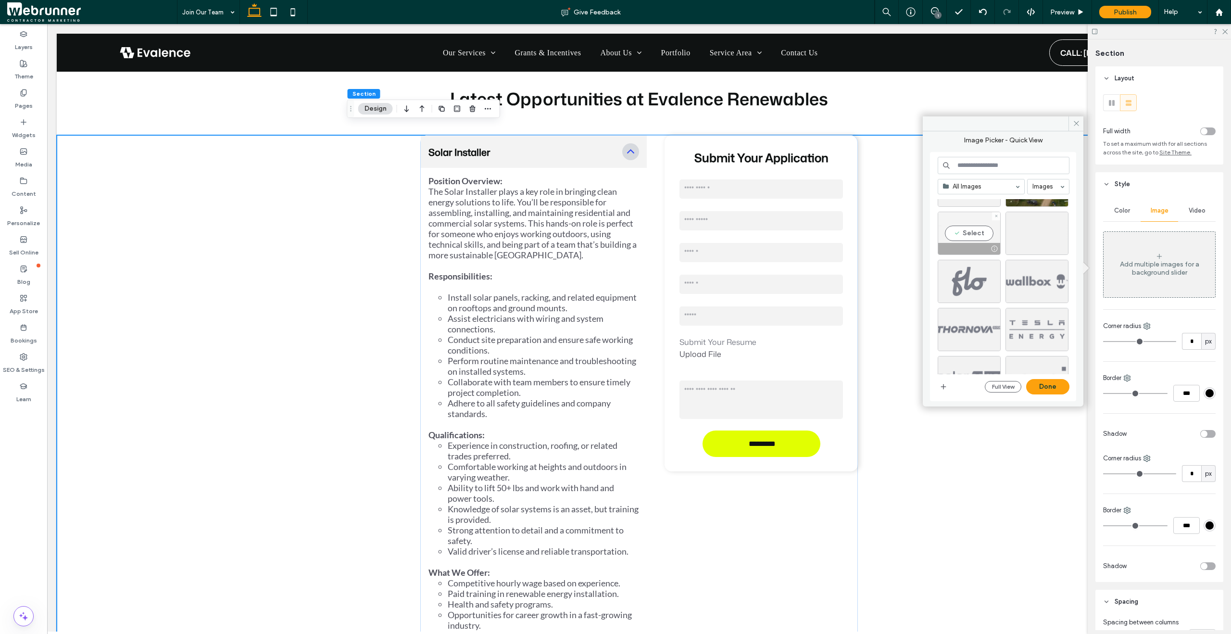
click at [977, 233] on div "Select" at bounding box center [969, 233] width 63 height 43
click at [1056, 392] on button "Done" at bounding box center [1047, 386] width 43 height 15
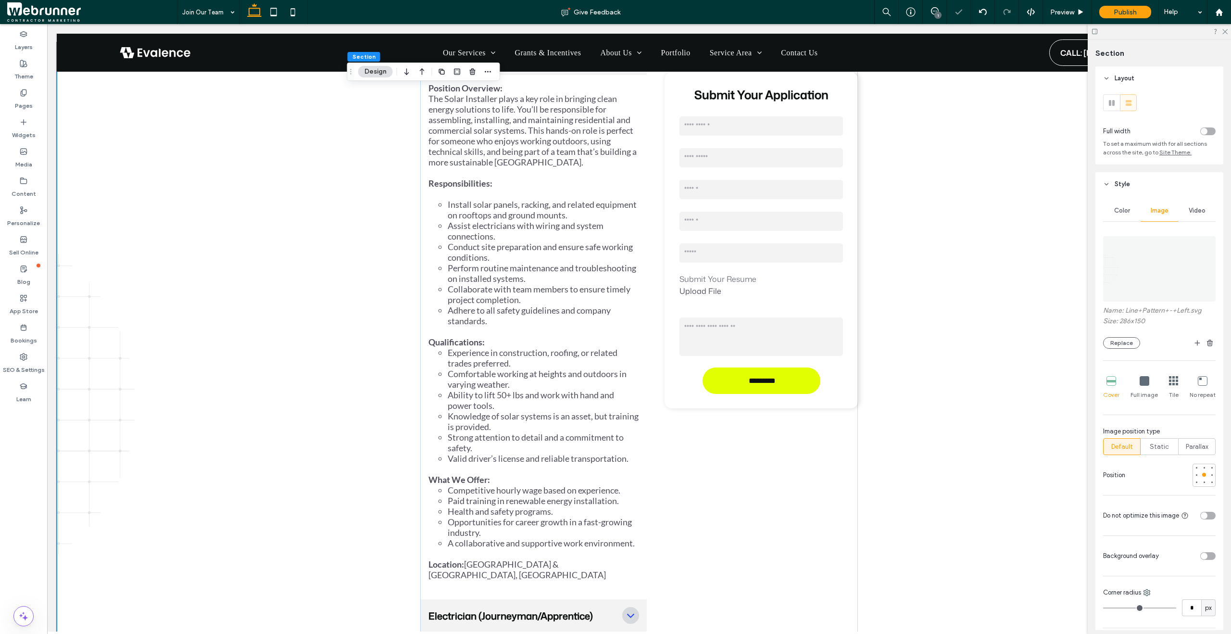
scroll to position [1771, 0]
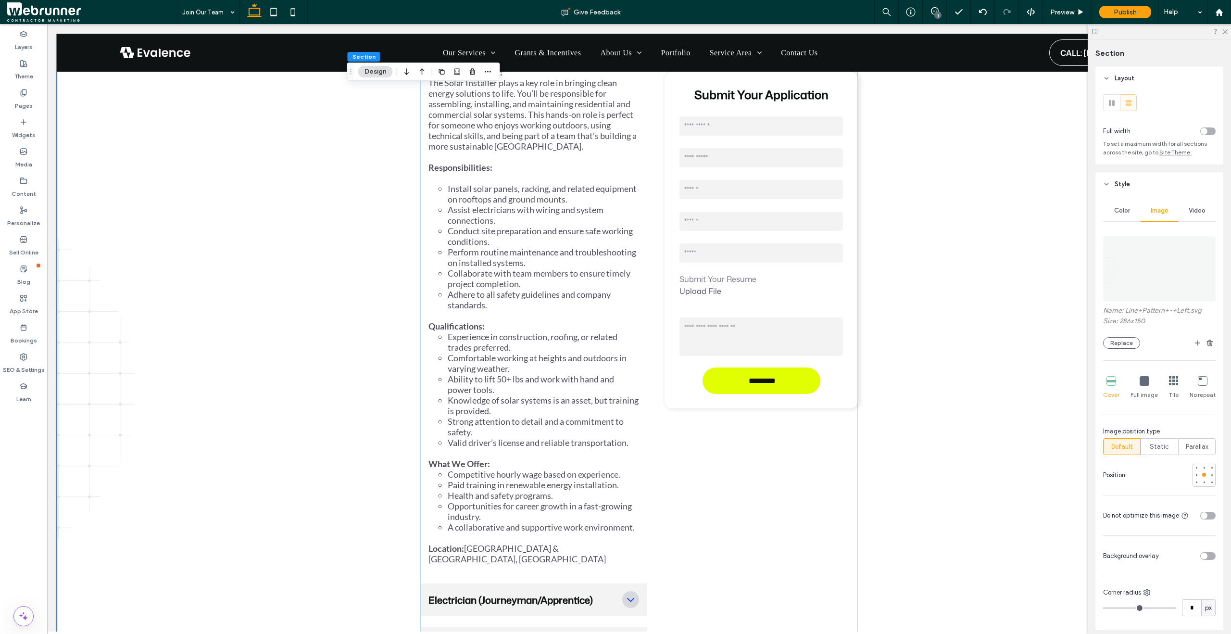
click at [1141, 383] on icon at bounding box center [1145, 381] width 10 height 10
click at [1195, 474] on div at bounding box center [1197, 475] width 4 height 4
click at [1202, 474] on div at bounding box center [1204, 475] width 4 height 4
click at [1066, 13] on span "Preview" at bounding box center [1062, 12] width 24 height 8
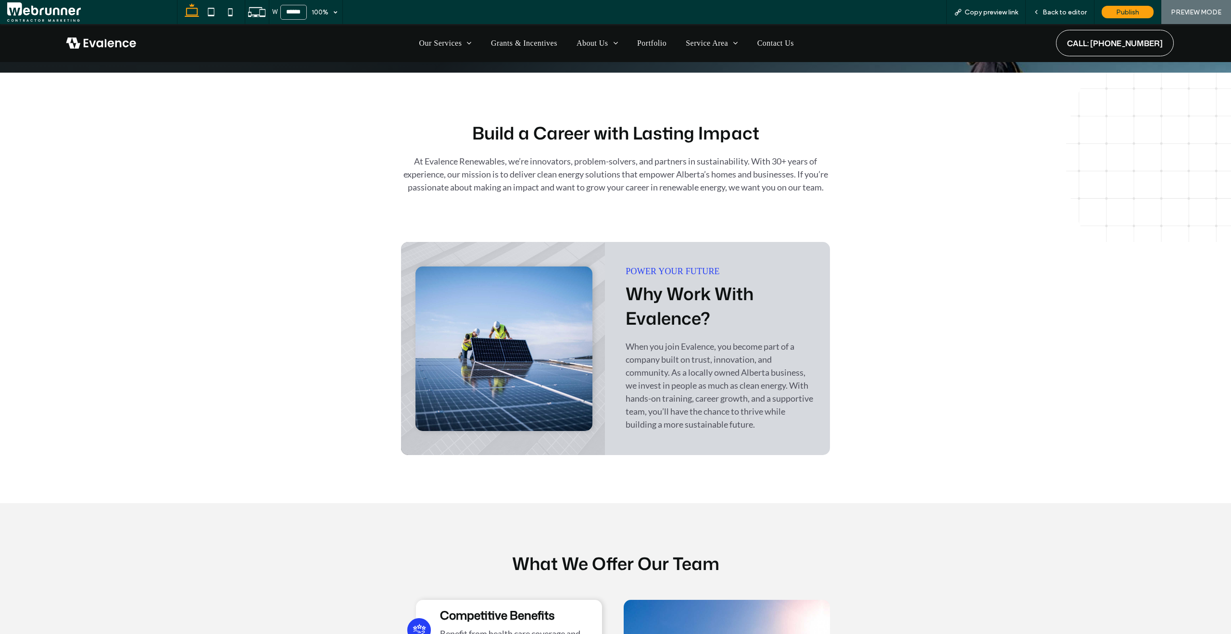
scroll to position [396, 0]
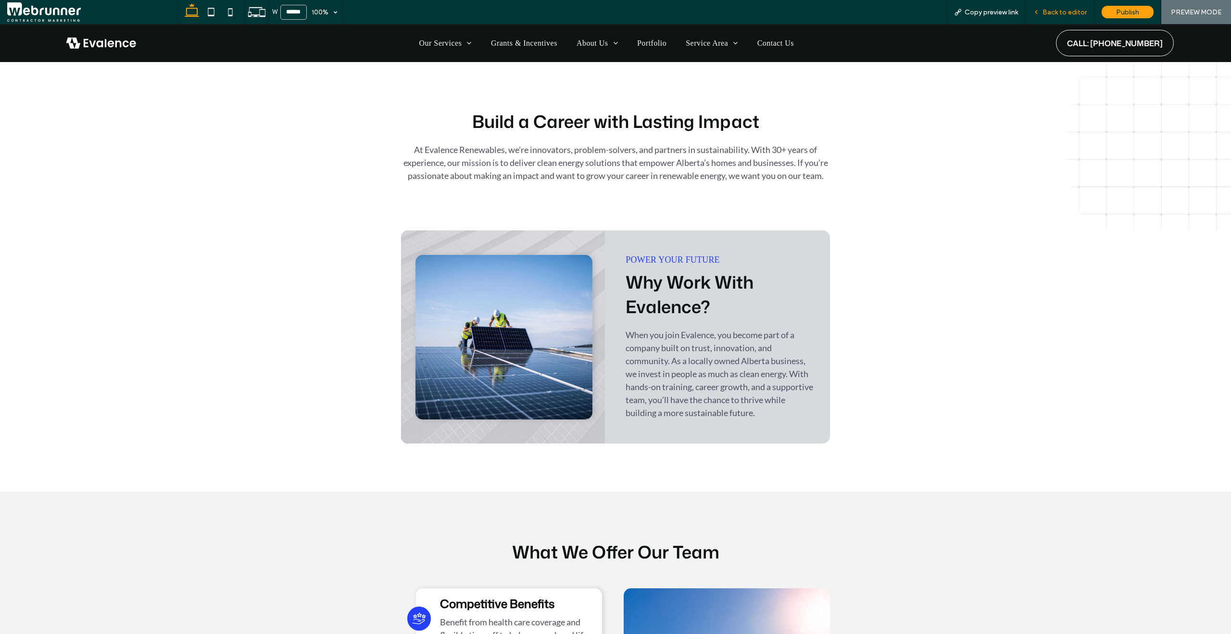
click at [1061, 14] on span "Back to editor" at bounding box center [1065, 12] width 44 height 8
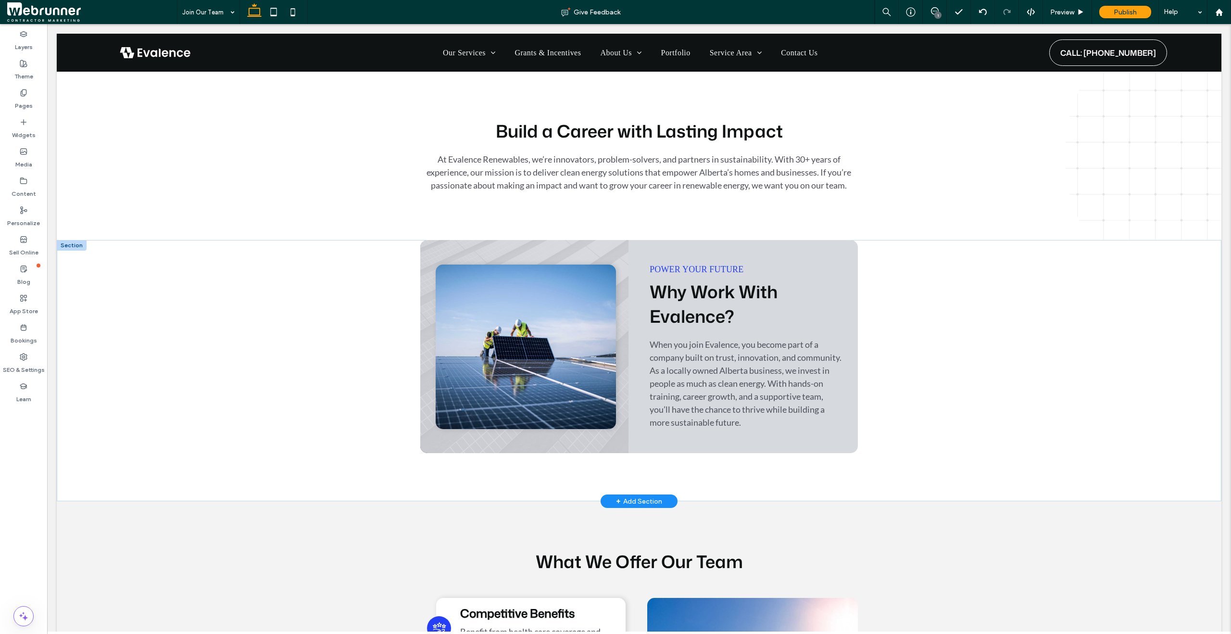
scroll to position [405, 0]
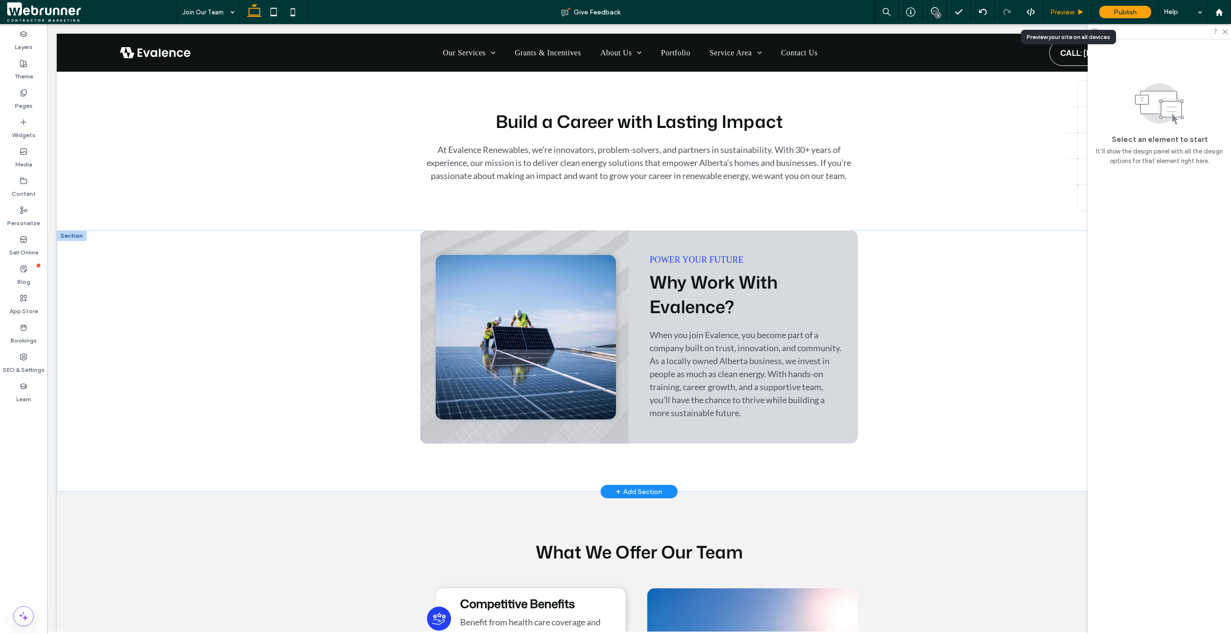
click at [1069, 14] on span "Preview" at bounding box center [1062, 12] width 24 height 8
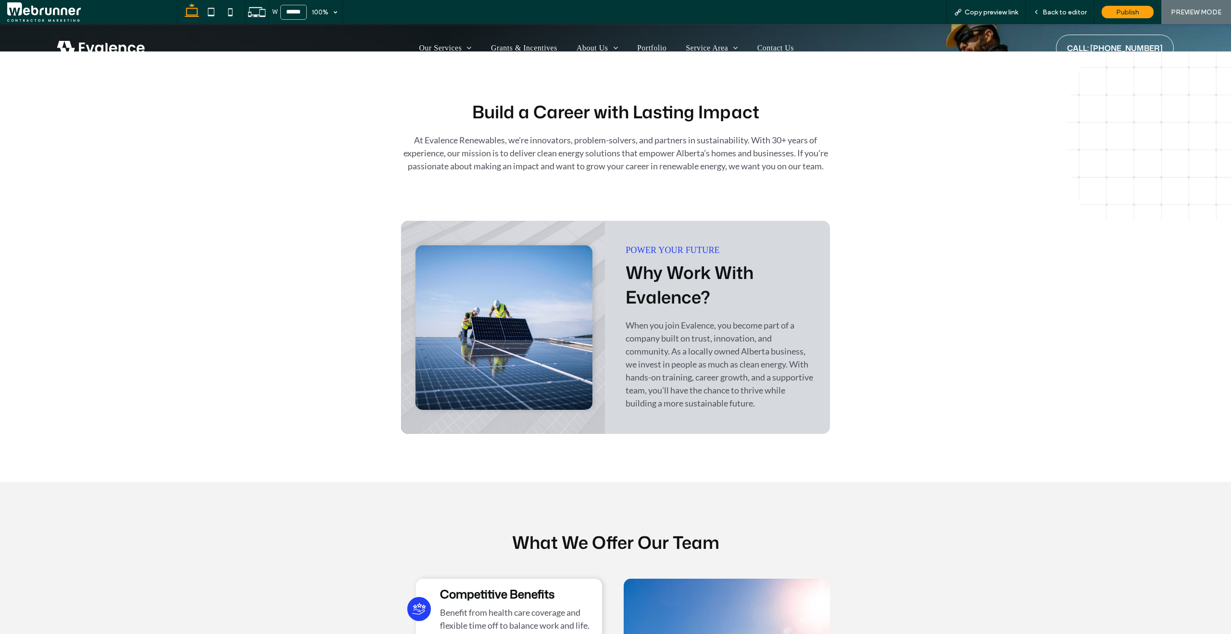
scroll to position [396, 0]
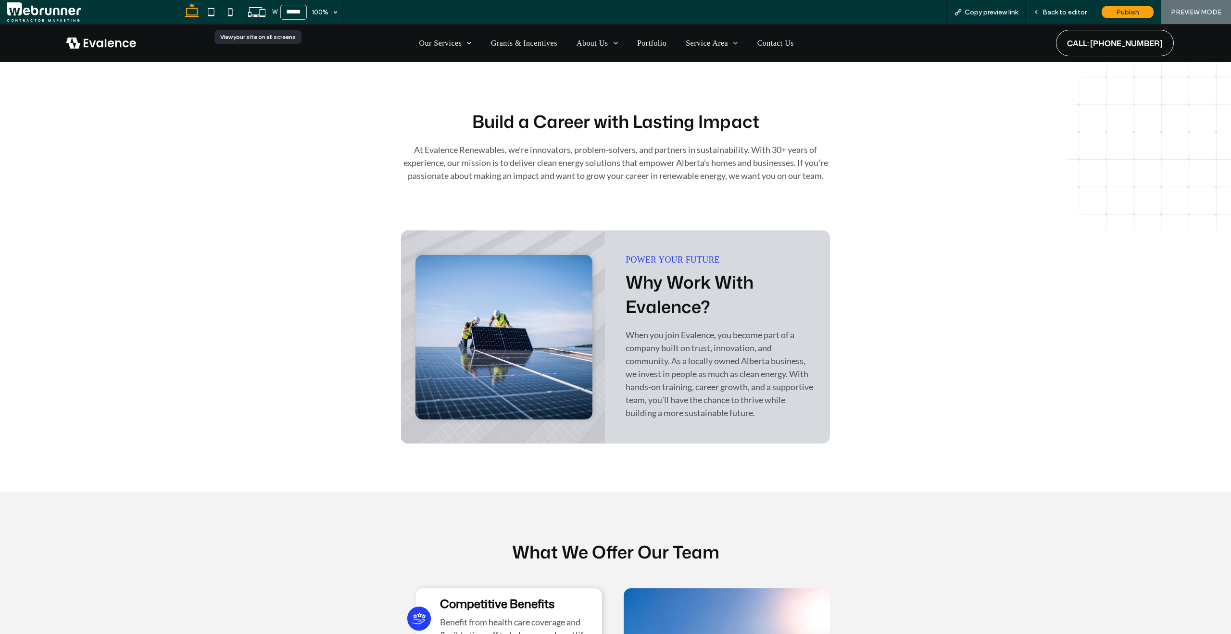
click at [251, 12] on use at bounding box center [256, 12] width 17 height 10
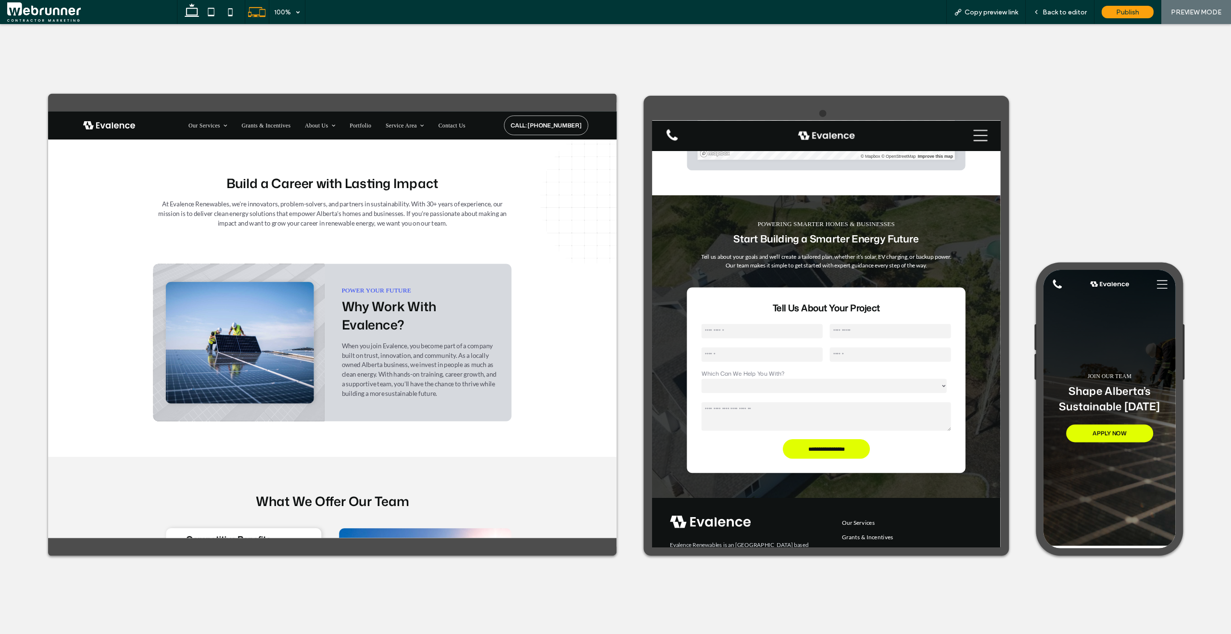
scroll to position [3009, 0]
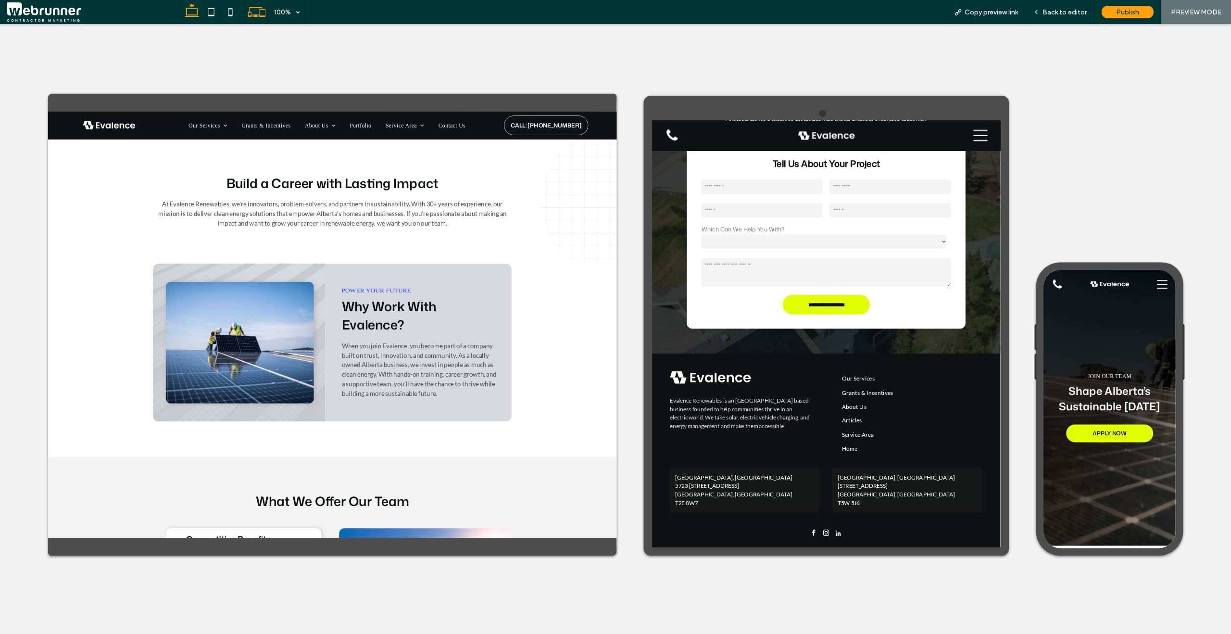
click at [189, 10] on icon at bounding box center [191, 11] width 19 height 19
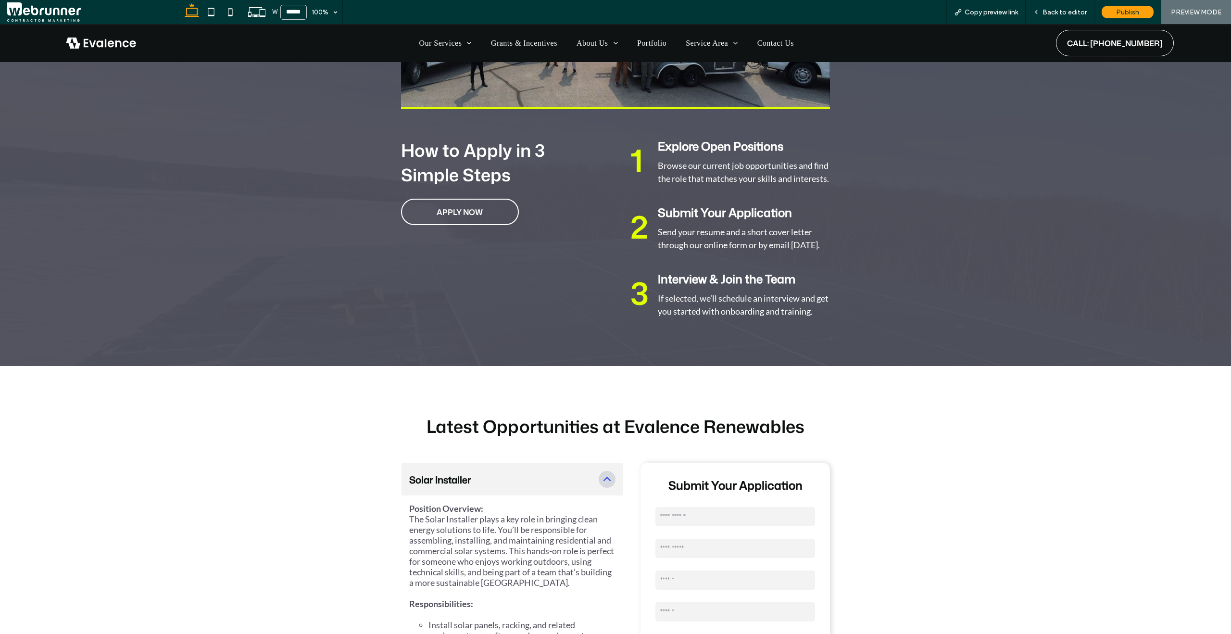
scroll to position [1740, 0]
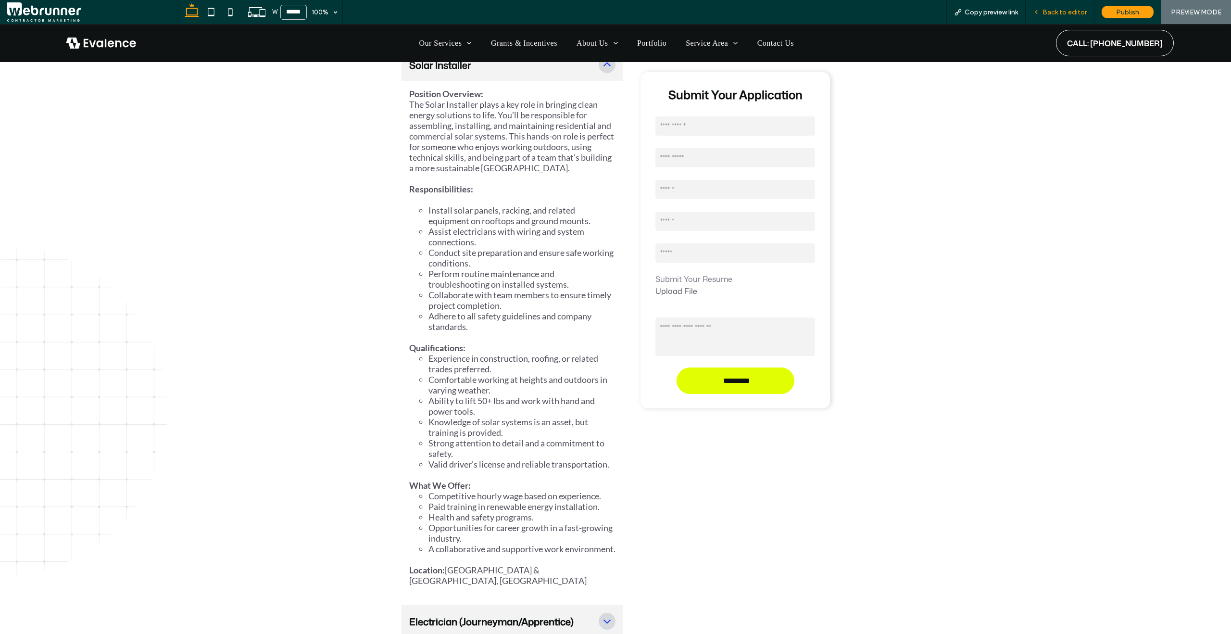
click at [1061, 13] on span "Back to editor" at bounding box center [1065, 12] width 44 height 8
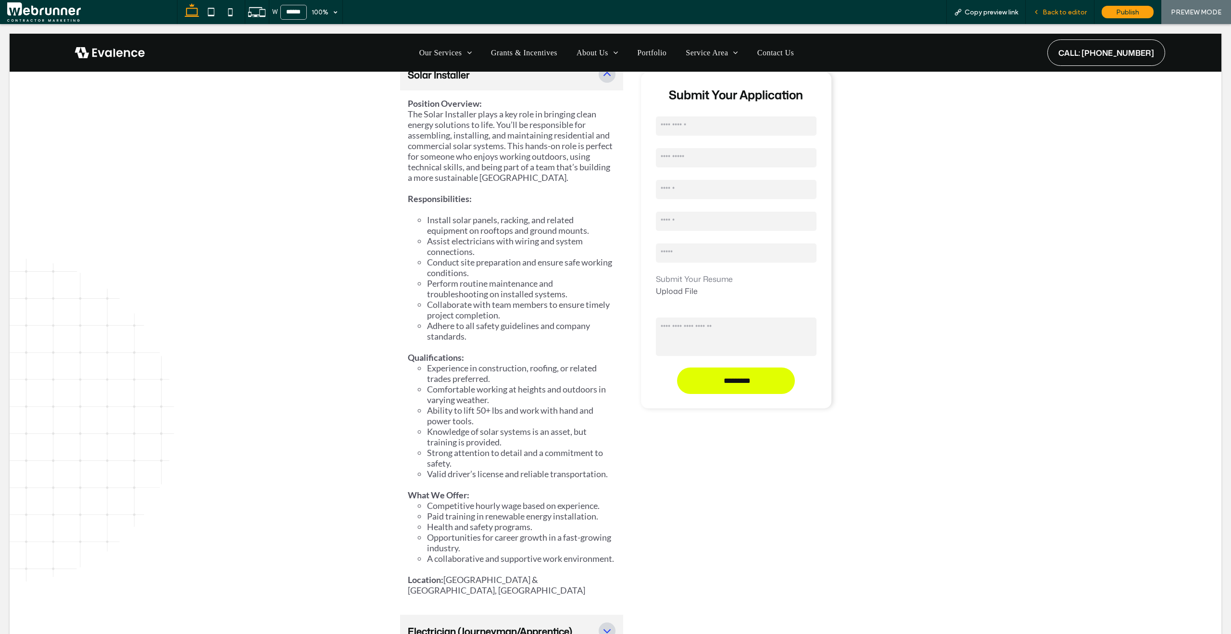
scroll to position [1749, 0]
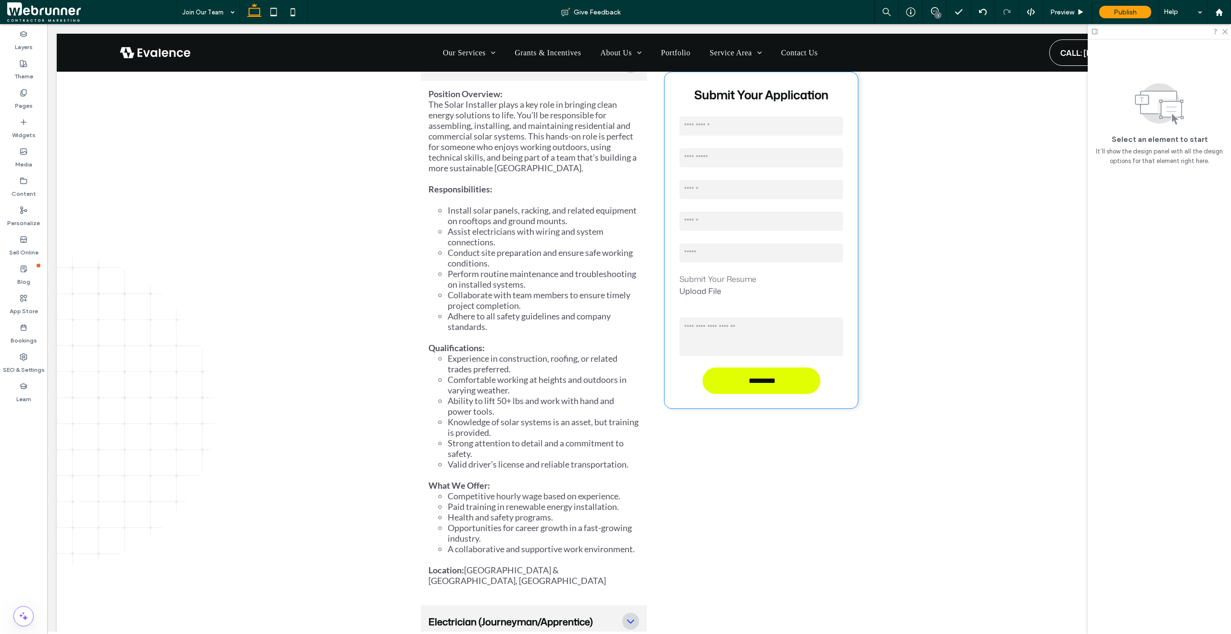
click at [843, 389] on div "Submit Your Application Contact Us First Name Last Name Email Phone Location Su…" at bounding box center [761, 240] width 193 height 336
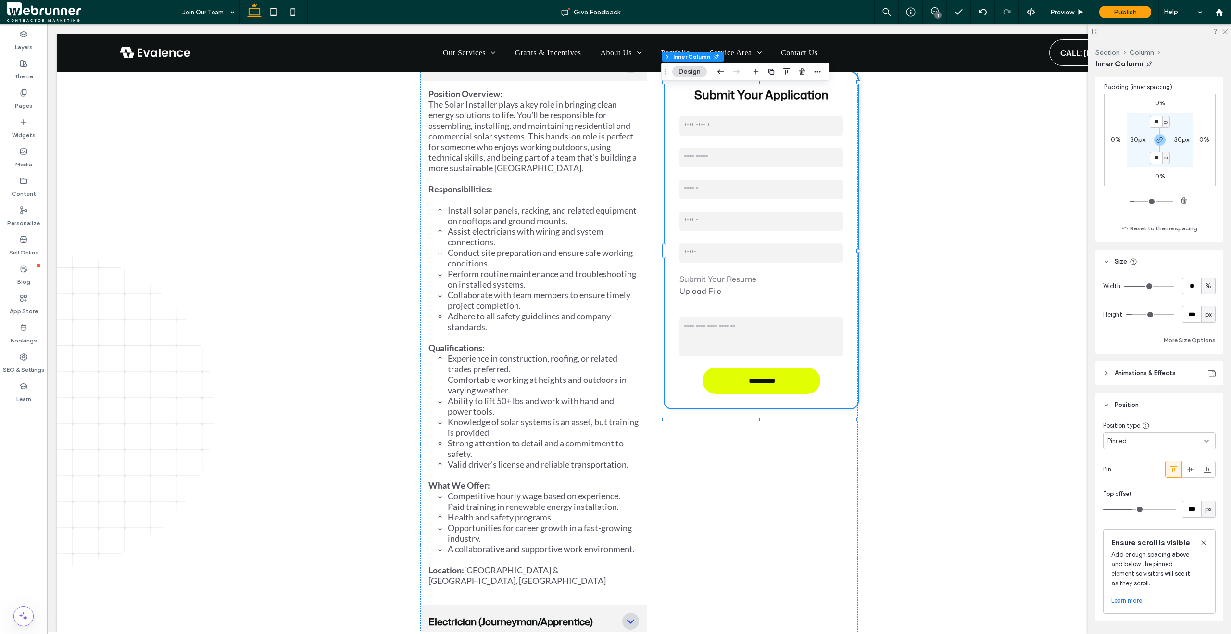
scroll to position [616, 0]
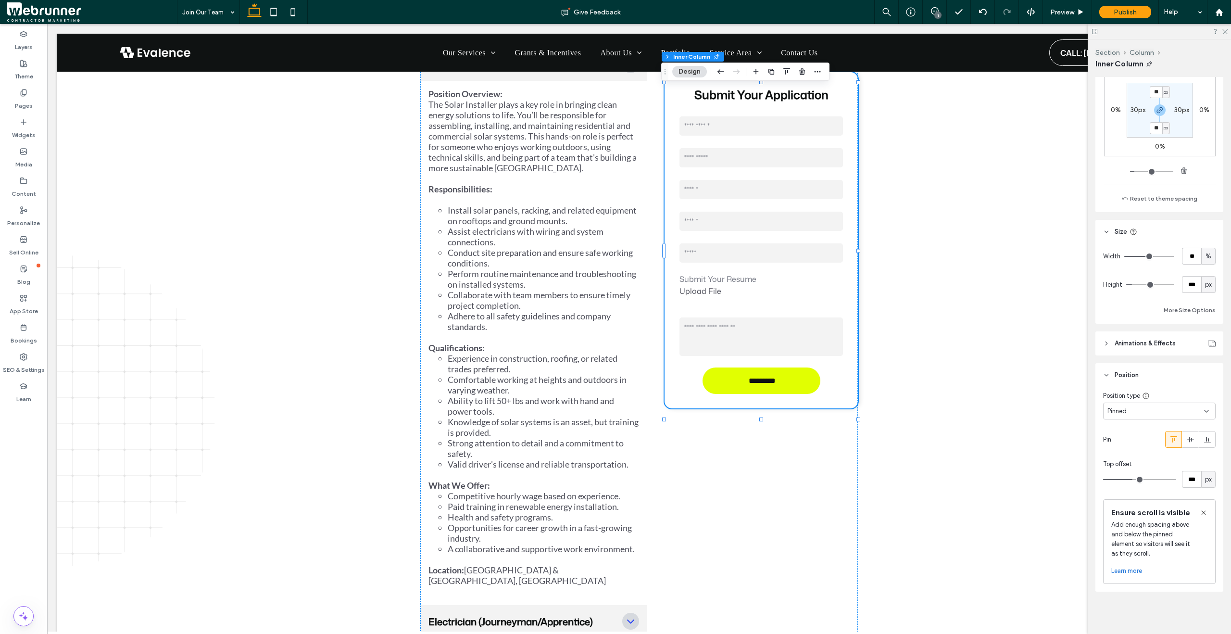
click at [1106, 340] on icon at bounding box center [1106, 343] width 7 height 7
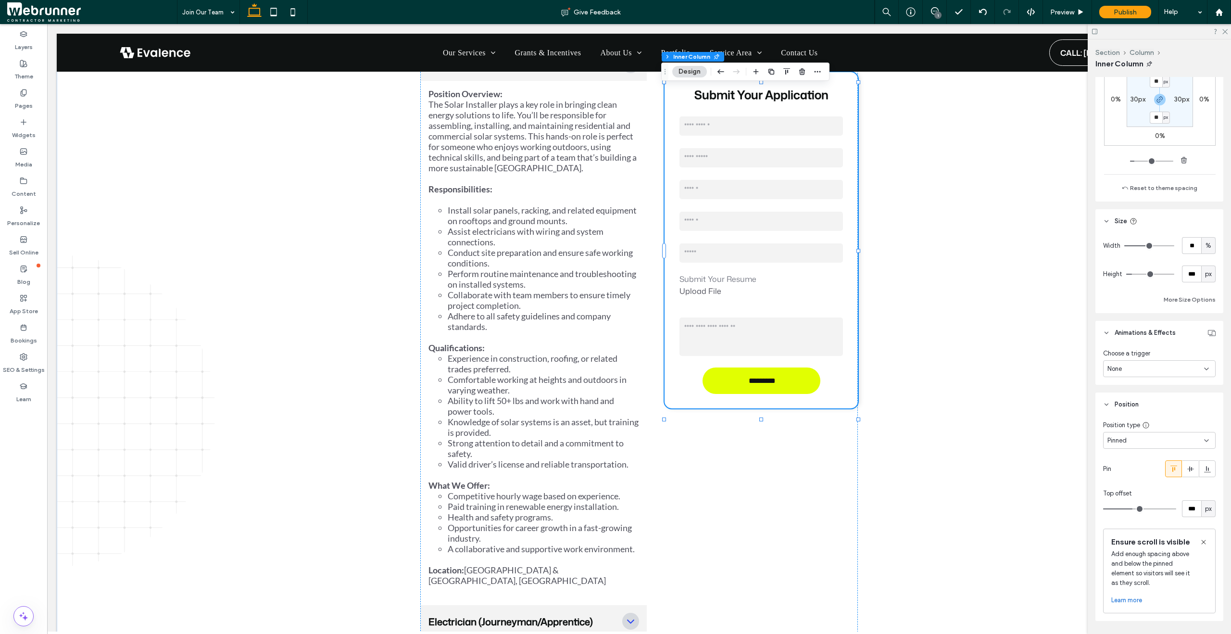
click at [1132, 374] on div "None" at bounding box center [1159, 368] width 113 height 17
drag, startPoint x: 1146, startPoint y: 409, endPoint x: 1147, endPoint y: 415, distance: 6.3
click at [1147, 415] on div "None Hover Entrance Scroll" at bounding box center [1157, 410] width 106 height 67
click at [1147, 415] on div "Entrance" at bounding box center [1157, 419] width 106 height 17
click at [1146, 405] on div "None" at bounding box center [1155, 405] width 97 height 10
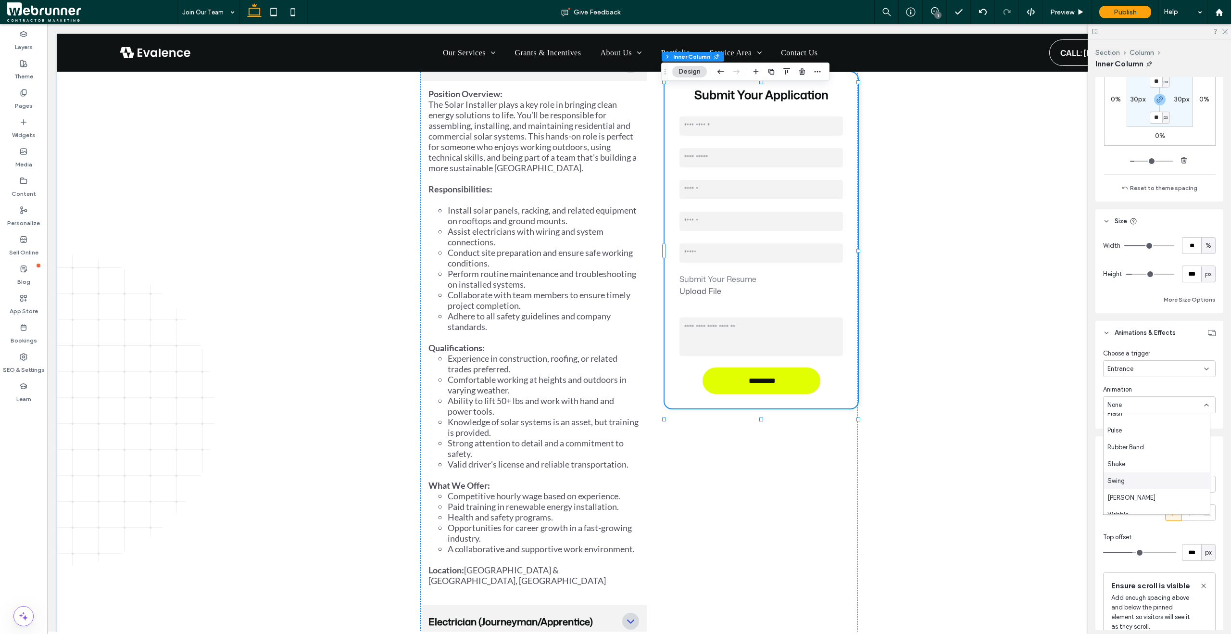
scroll to position [98, 0]
click at [1122, 443] on span "Flip In" at bounding box center [1115, 442] width 16 height 10
click at [1123, 444] on span "Horizontal" at bounding box center [1121, 445] width 29 height 10
click at [1134, 477] on div "Vertical" at bounding box center [1157, 478] width 106 height 17
click at [1072, 8] on span "Preview" at bounding box center [1062, 12] width 24 height 8
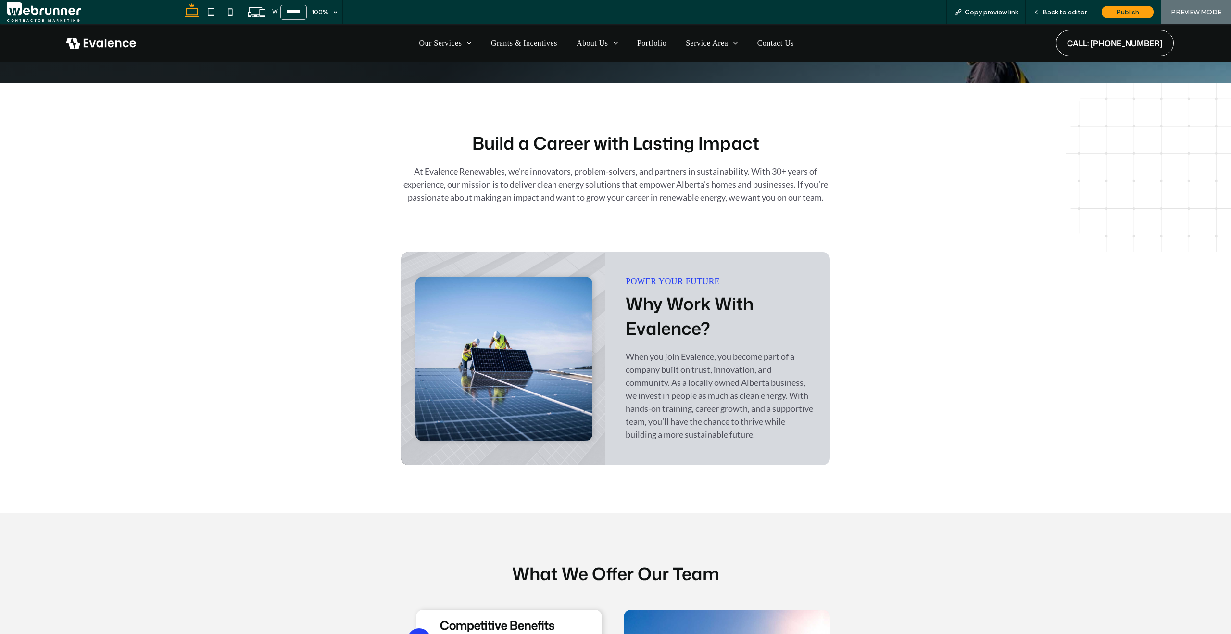
scroll to position [355, 0]
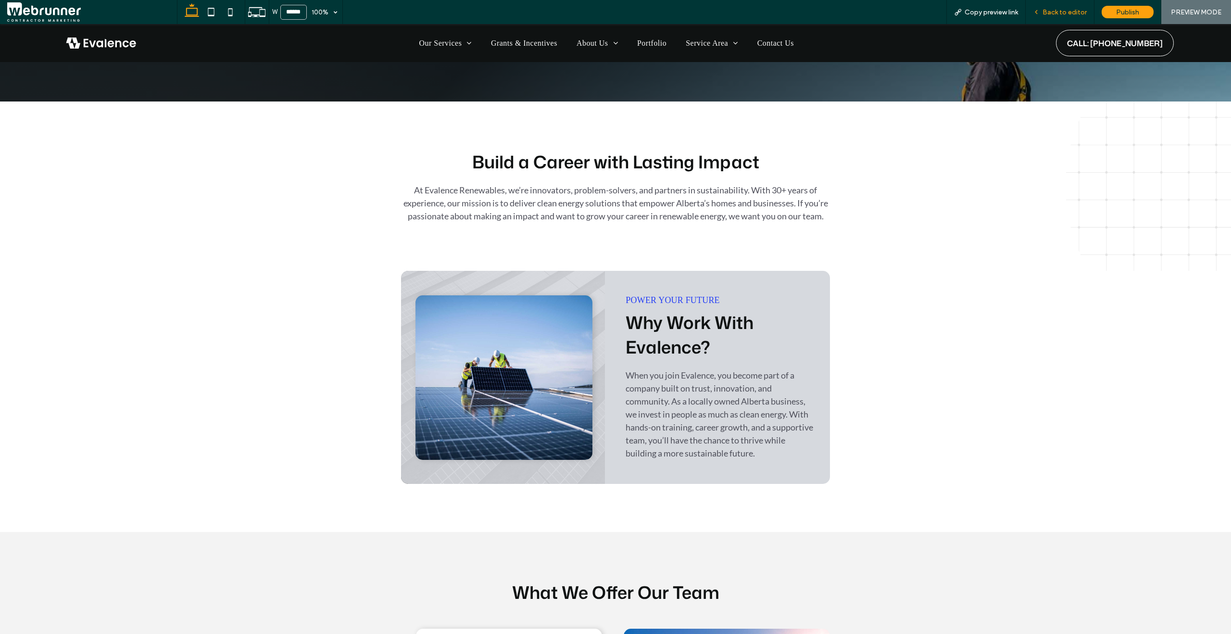
click at [1072, 10] on span "Back to editor" at bounding box center [1065, 12] width 44 height 8
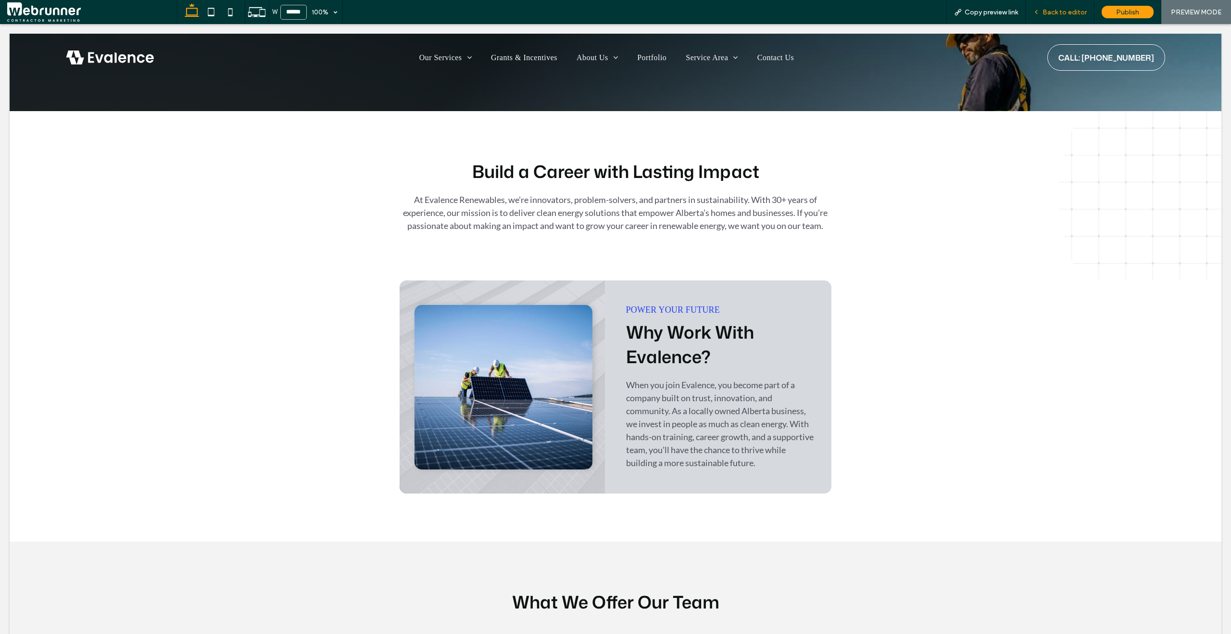
scroll to position [365, 0]
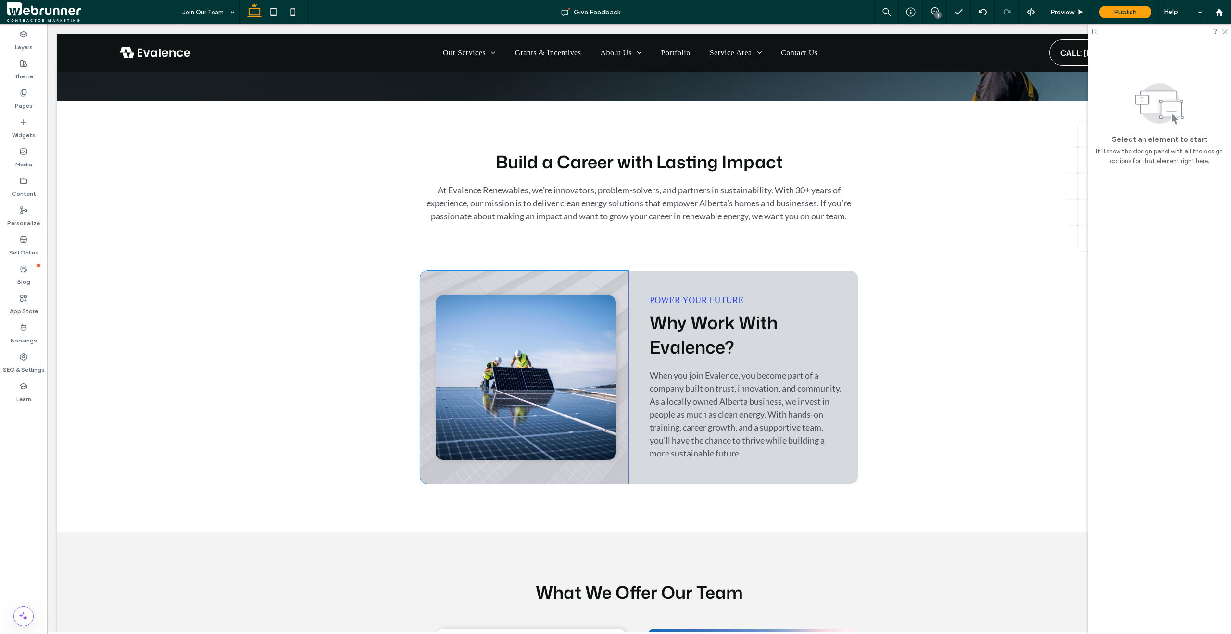
click at [587, 346] on img at bounding box center [526, 377] width 180 height 164
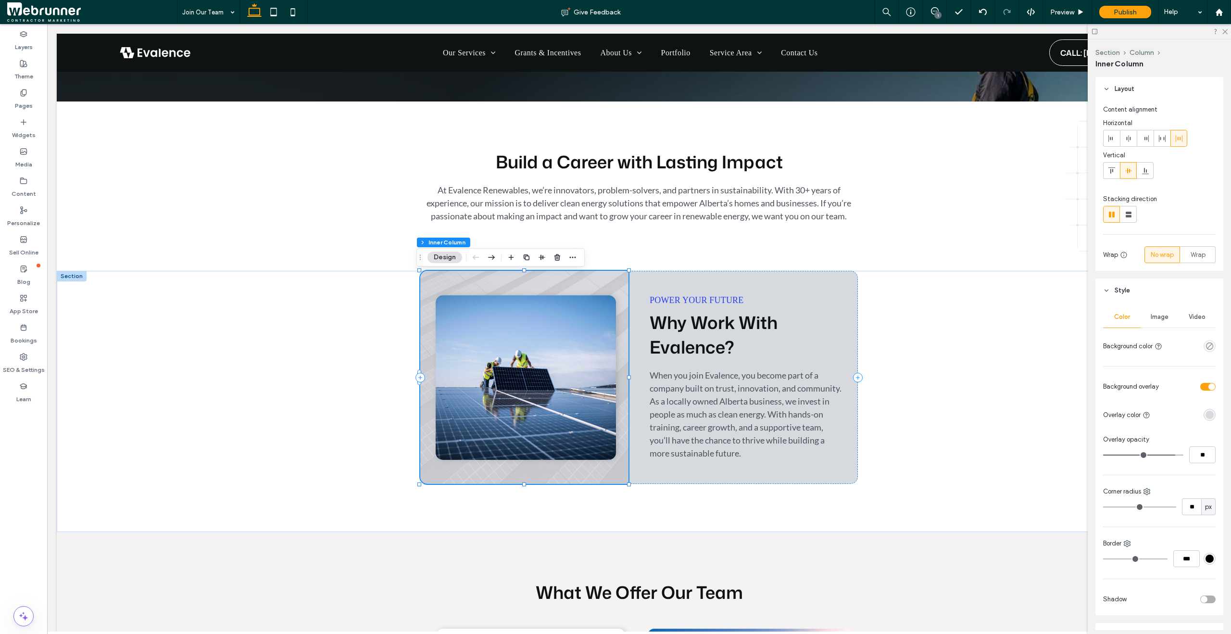
click at [587, 346] on img at bounding box center [526, 377] width 180 height 164
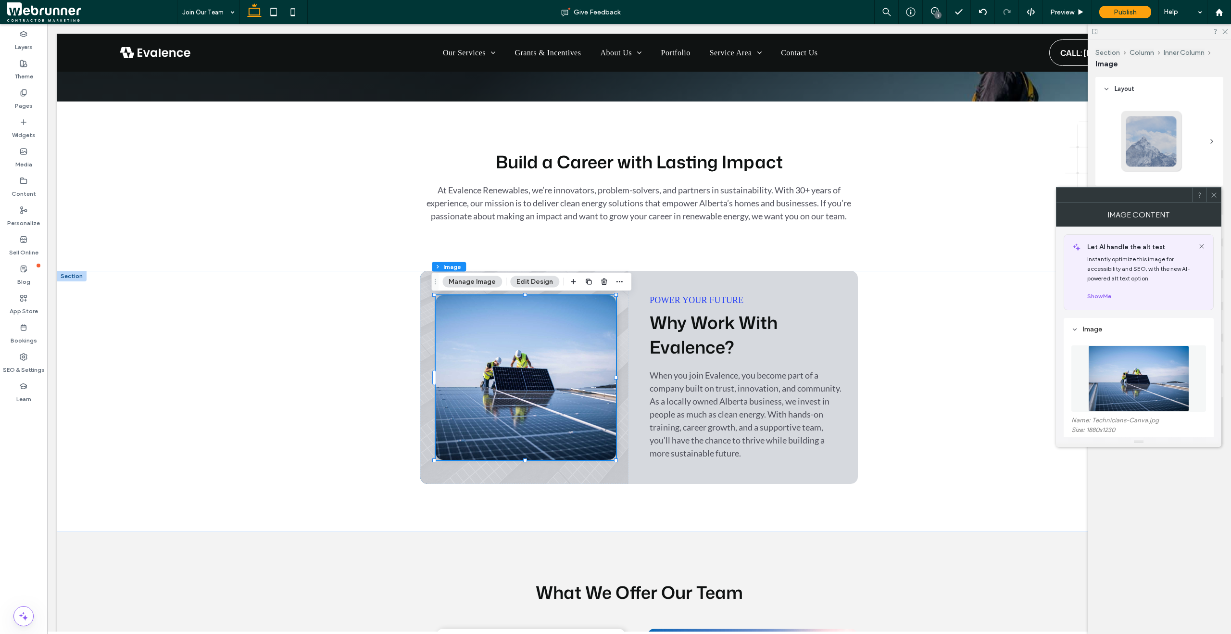
click at [1212, 199] on span at bounding box center [1213, 195] width 7 height 14
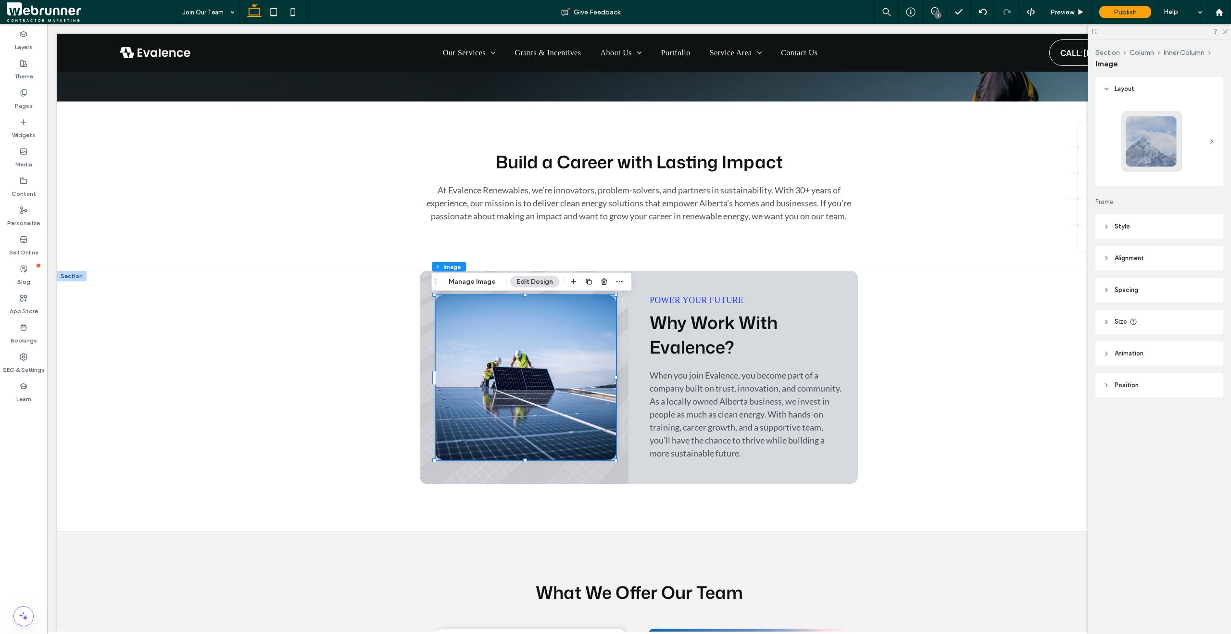
click at [1103, 352] on icon at bounding box center [1106, 353] width 7 height 7
click at [1112, 385] on span "None" at bounding box center [1114, 390] width 14 height 10
click at [1112, 372] on span "Trigger" at bounding box center [1113, 374] width 20 height 10
click at [583, 378] on img at bounding box center [526, 377] width 180 height 164
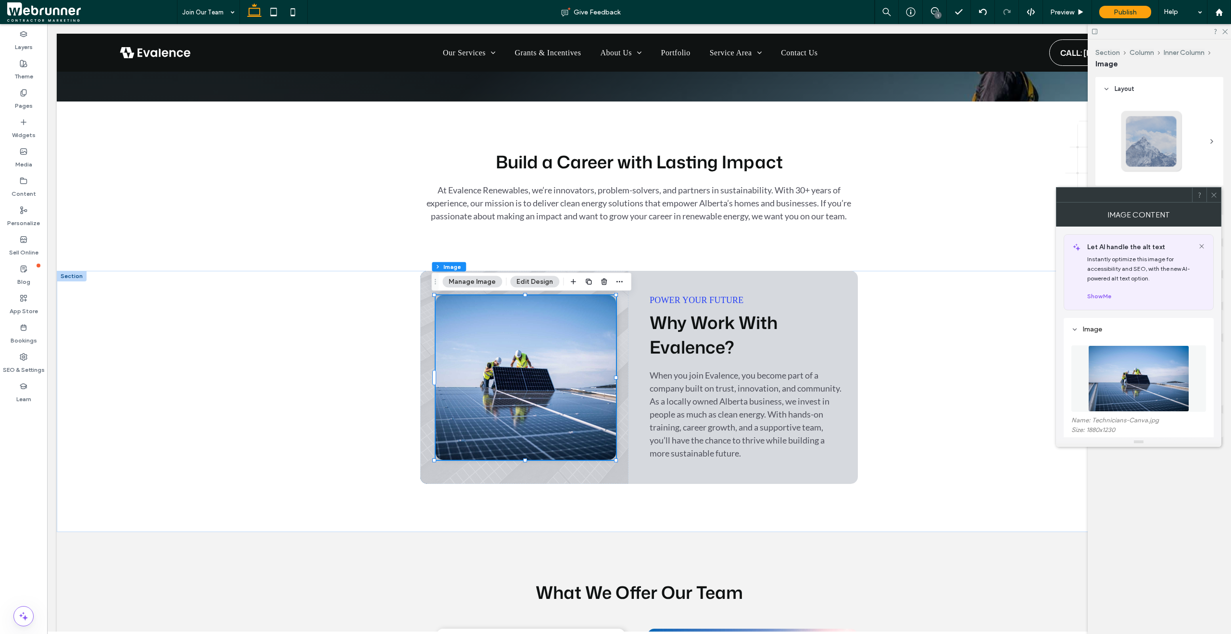
click at [1213, 202] on div "Image Content" at bounding box center [1138, 214] width 165 height 24
click at [1214, 200] on span at bounding box center [1213, 195] width 7 height 14
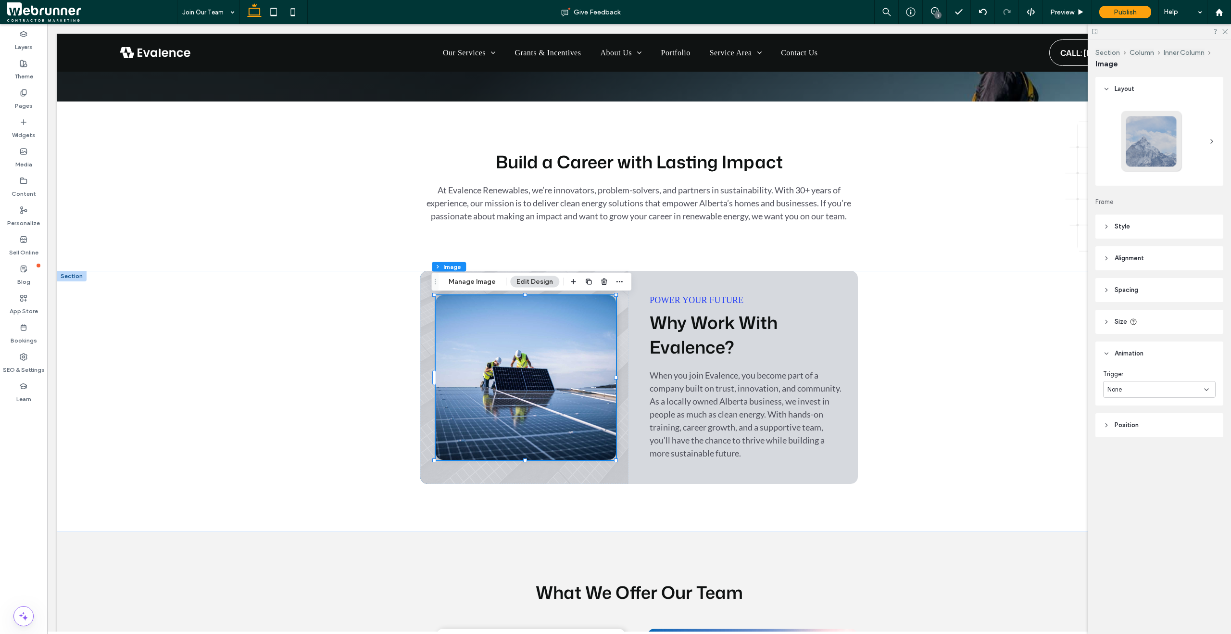
click at [1156, 385] on div "None" at bounding box center [1155, 390] width 97 height 10
click at [1157, 365] on div "Trigger None" at bounding box center [1159, 385] width 128 height 40
click at [516, 265] on button "Inner Column" at bounding box center [521, 267] width 44 height 10
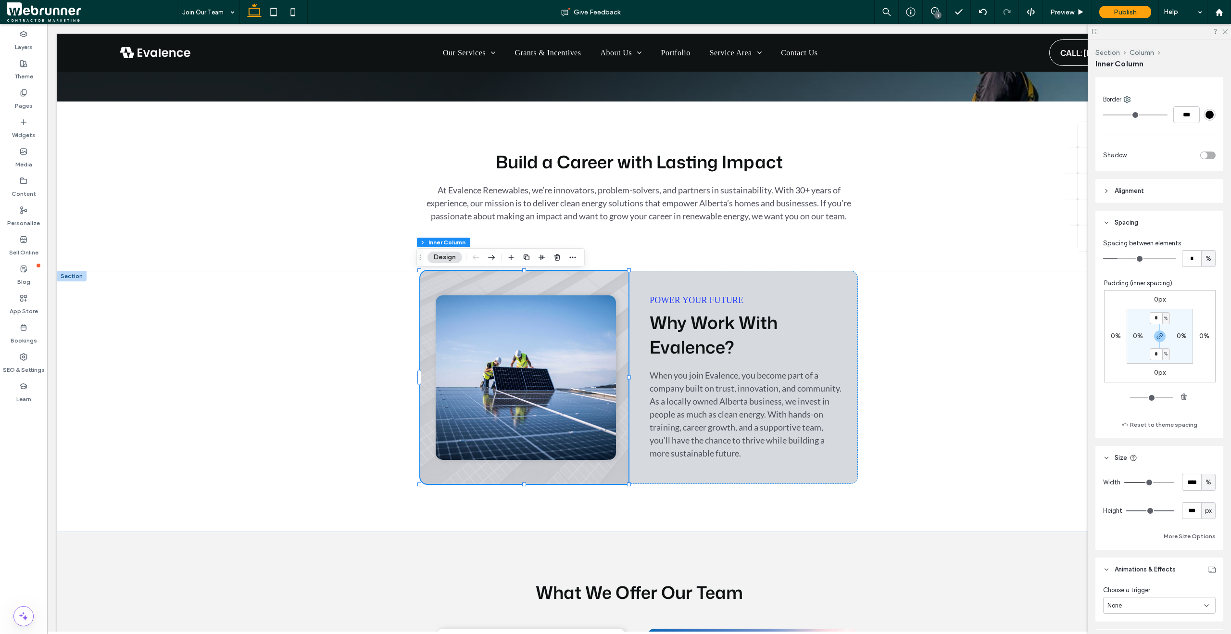
scroll to position [545, 0]
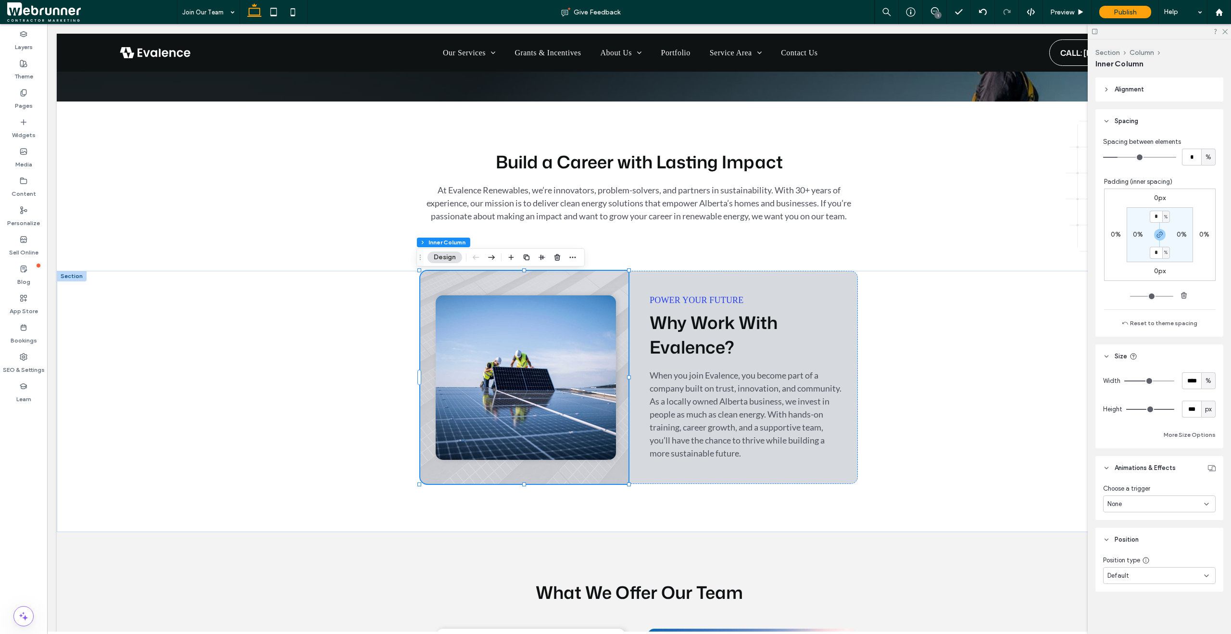
click at [1169, 504] on div "None" at bounding box center [1155, 504] width 97 height 10
click at [1159, 537] on div "Hover" at bounding box center [1157, 537] width 106 height 17
click at [1120, 545] on span "Grow" at bounding box center [1115, 544] width 16 height 10
click at [1079, 16] on div "Preview" at bounding box center [1067, 12] width 49 height 8
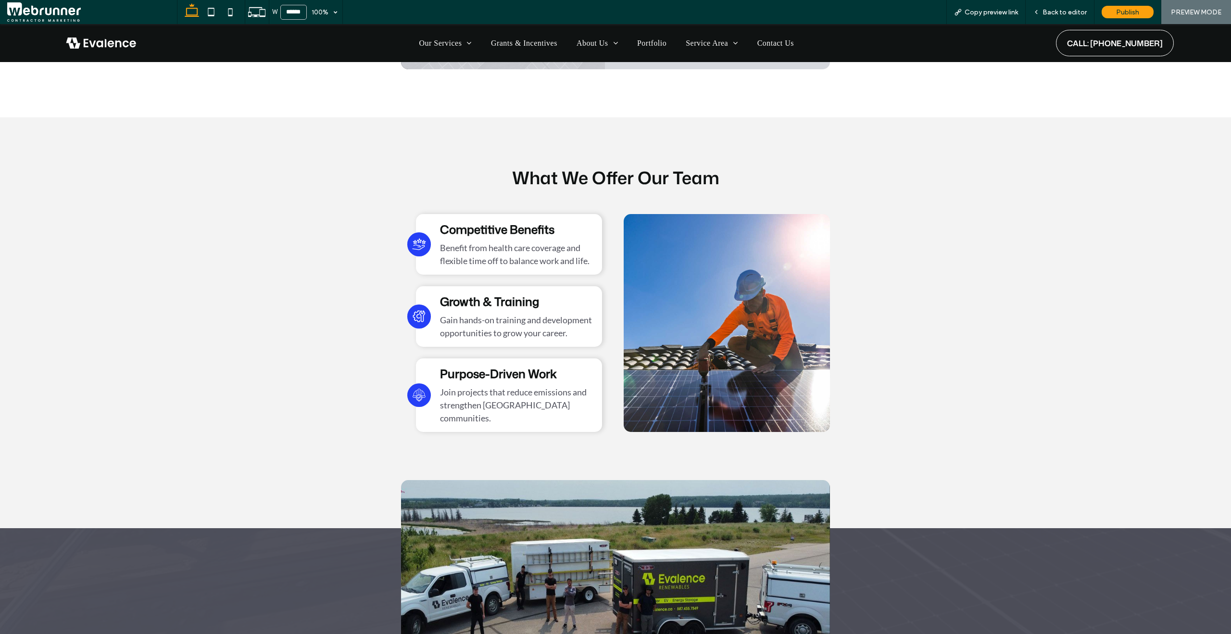
scroll to position [834, 0]
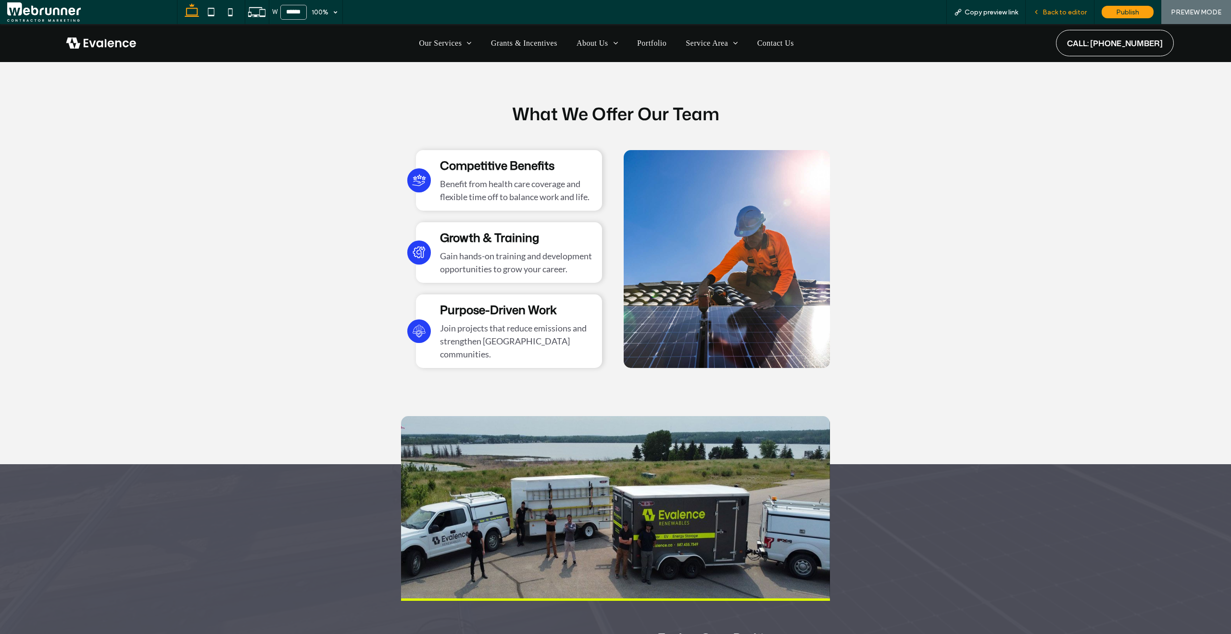
click at [1071, 9] on span "Back to editor" at bounding box center [1065, 12] width 44 height 8
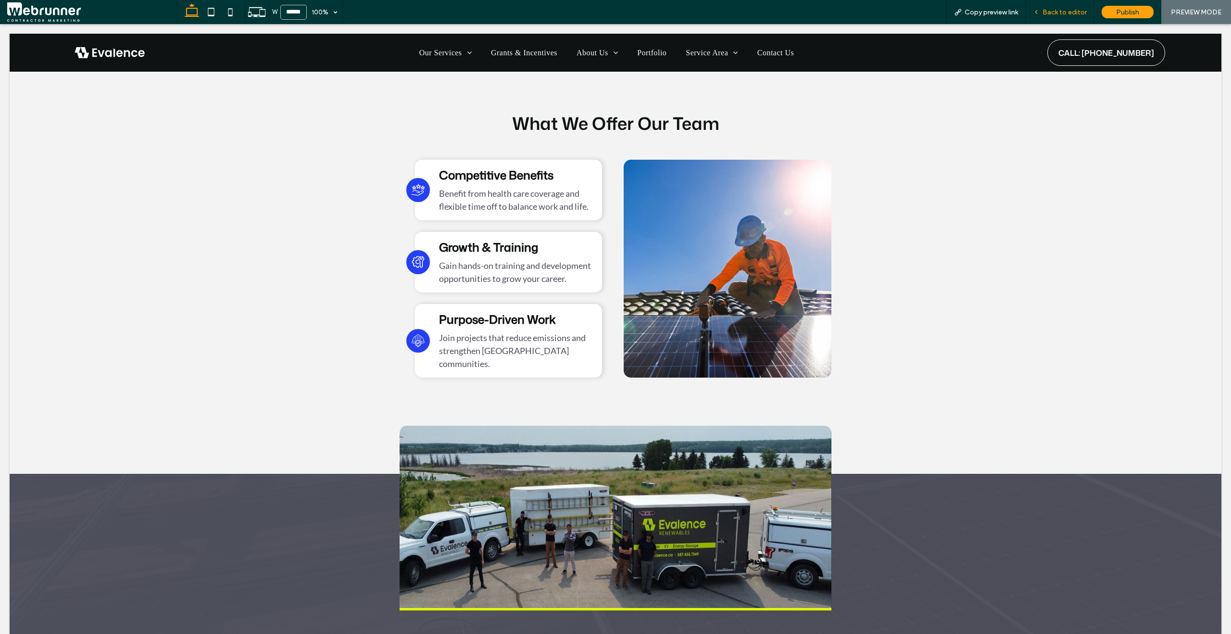
scroll to position [843, 0]
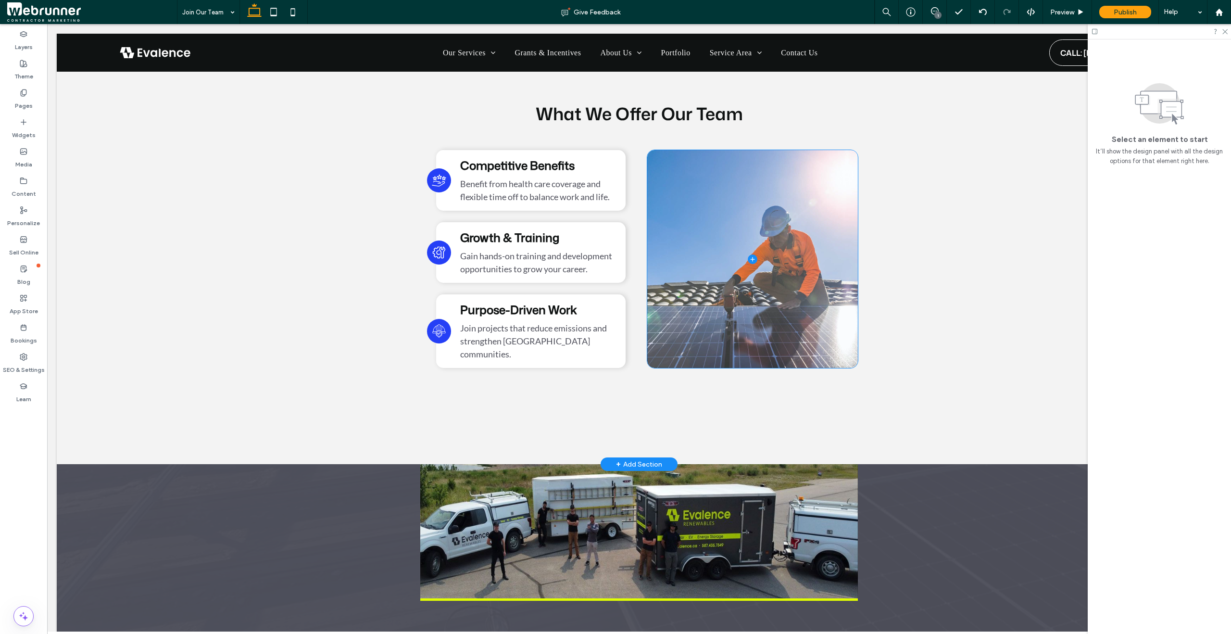
click at [809, 241] on span at bounding box center [752, 259] width 211 height 218
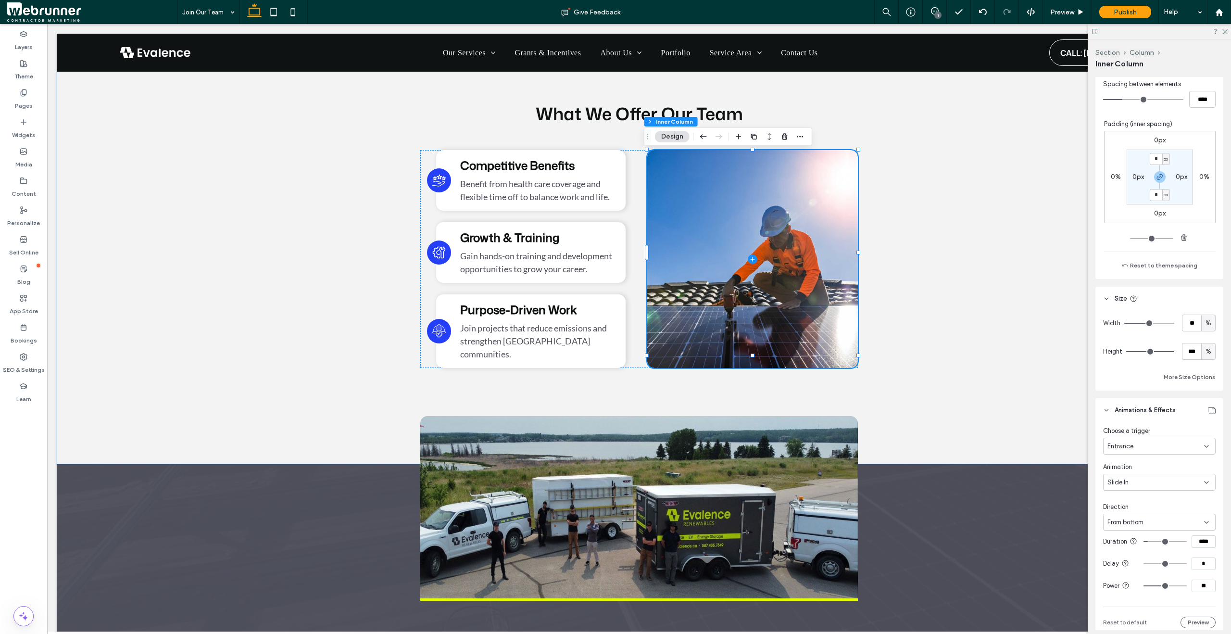
scroll to position [561, 0]
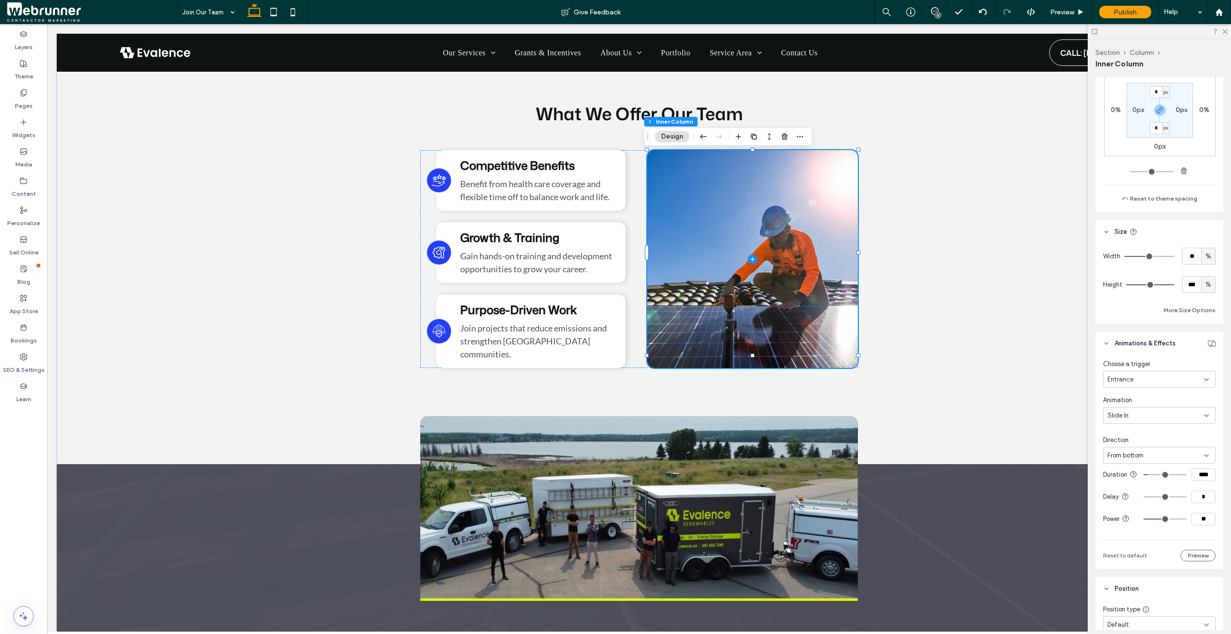
click at [1157, 378] on div "Entrance" at bounding box center [1155, 380] width 97 height 10
click at [1150, 409] on div "Hover" at bounding box center [1157, 412] width 106 height 17
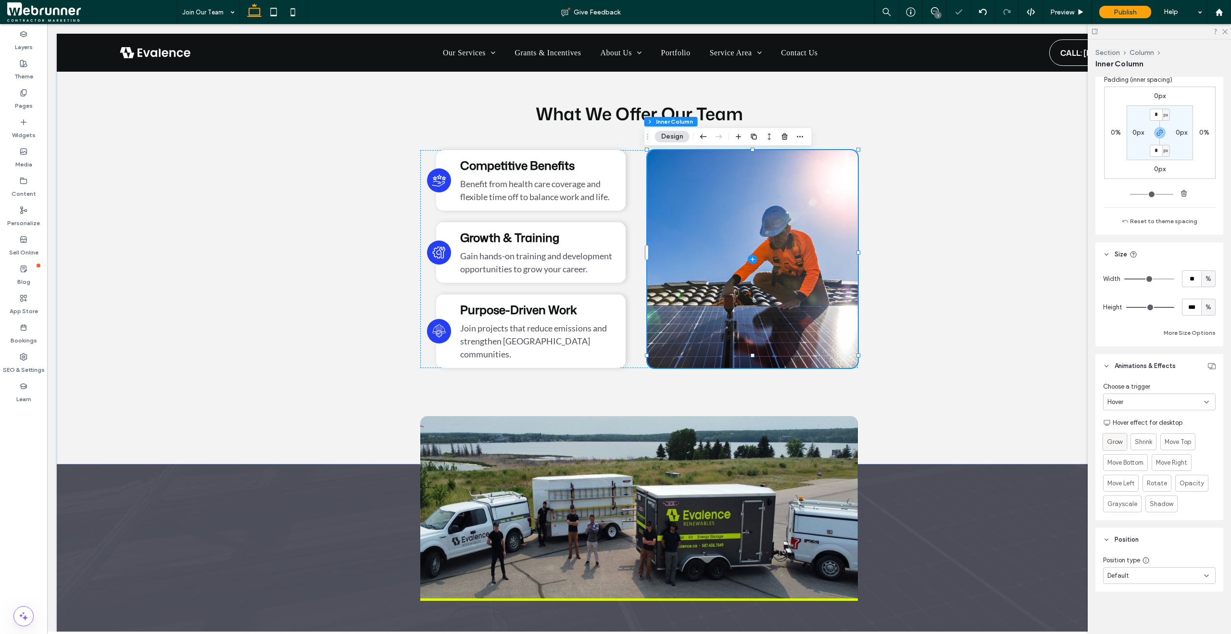
click at [1116, 441] on span "Grow" at bounding box center [1115, 442] width 16 height 10
click at [1062, 15] on span "Preview" at bounding box center [1062, 12] width 24 height 8
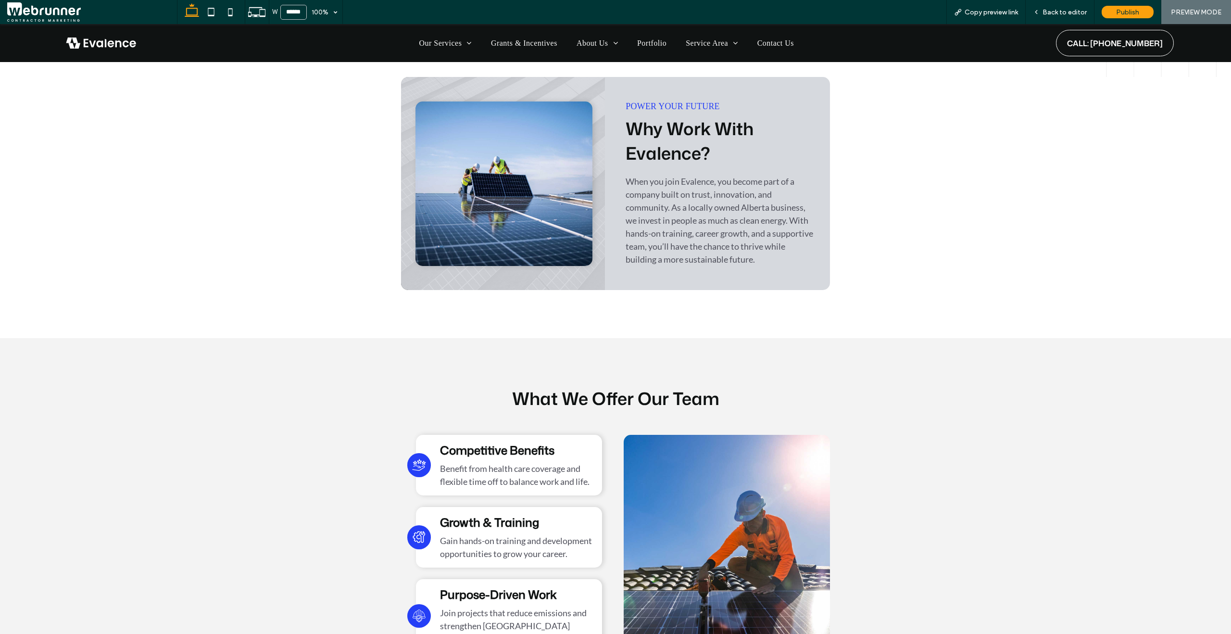
scroll to position [255, 0]
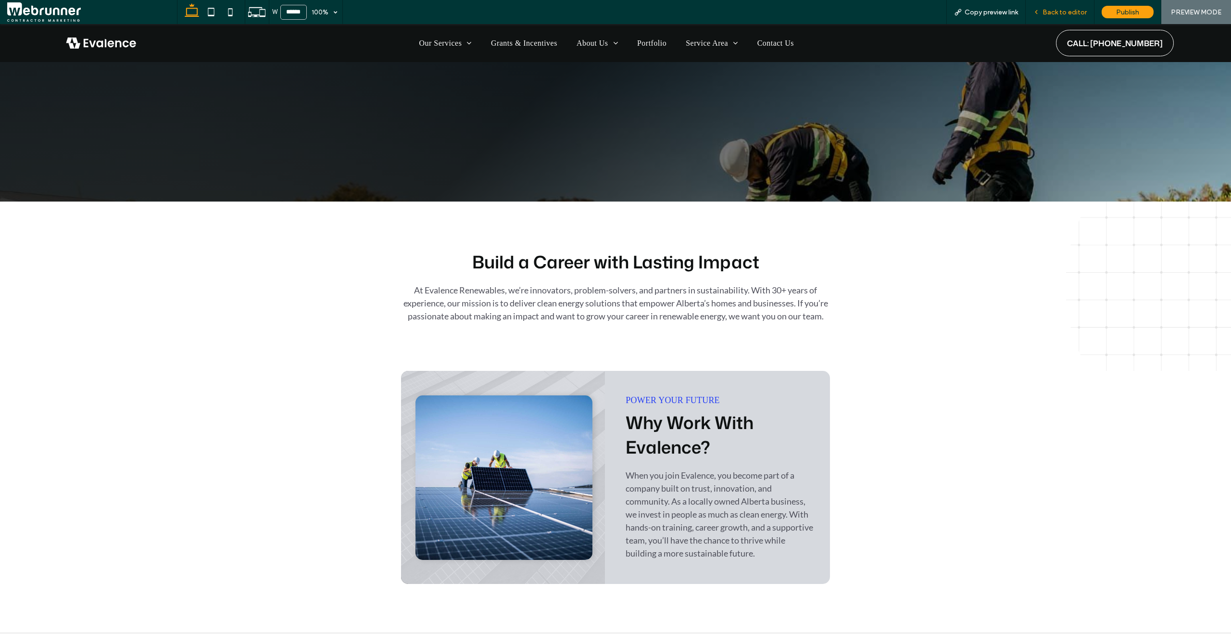
click at [1037, 18] on div "Back to editor" at bounding box center [1060, 12] width 69 height 24
click at [1040, 13] on icon at bounding box center [1036, 12] width 7 height 7
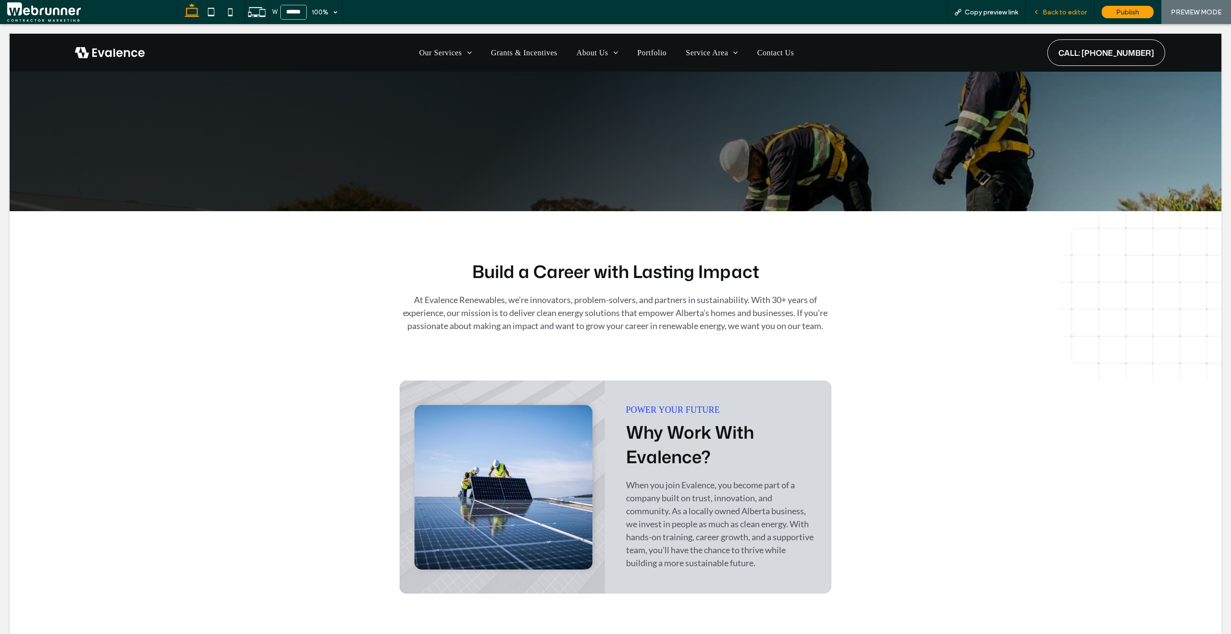
scroll to position [265, 0]
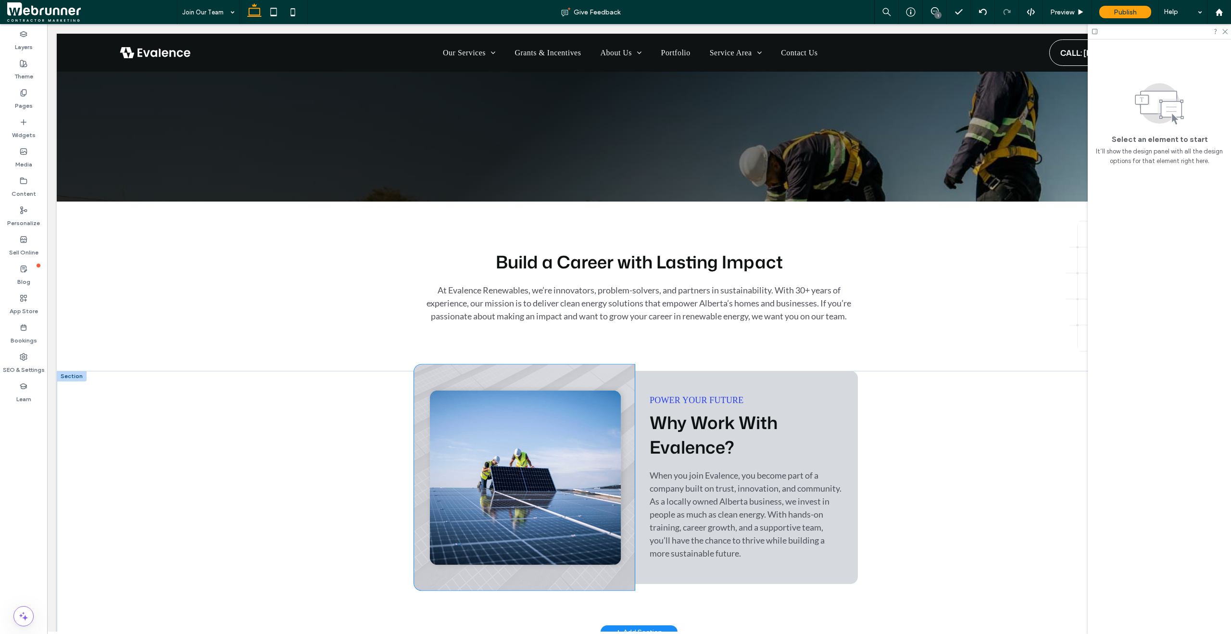
click at [618, 388] on div at bounding box center [524, 478] width 221 height 226
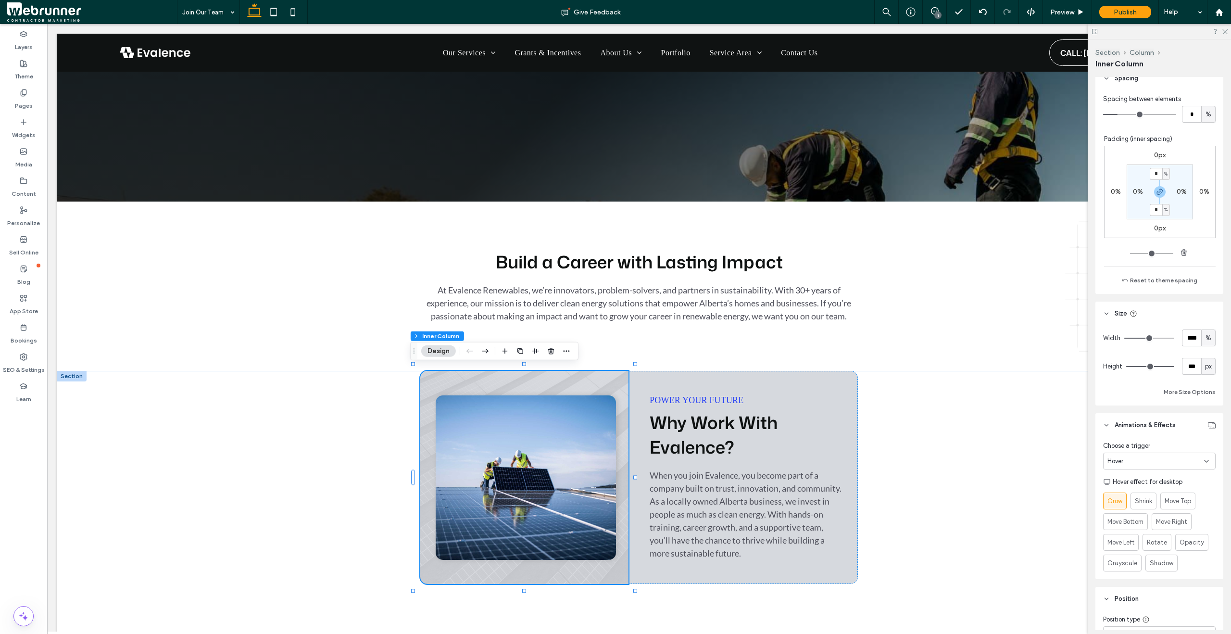
scroll to position [601, 0]
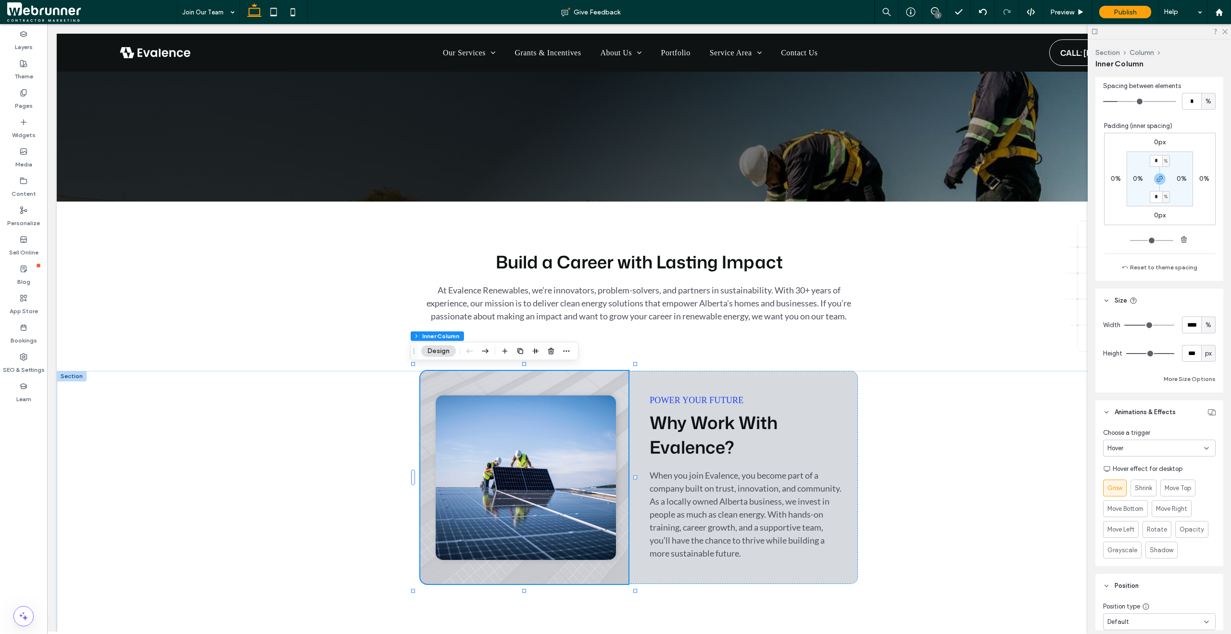
click at [1179, 448] on div "Hover" at bounding box center [1155, 448] width 97 height 10
click at [1169, 458] on div "None" at bounding box center [1157, 464] width 106 height 17
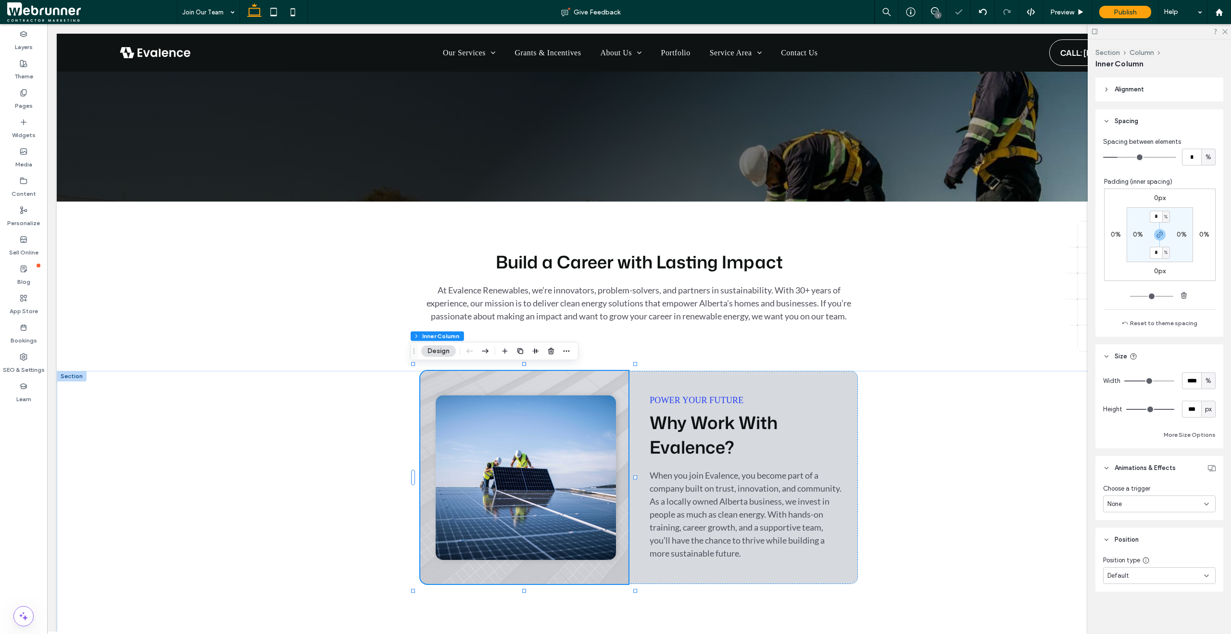
scroll to position [545, 0]
click at [981, 484] on div "Power Your Future Why Work With Evalence? When you join Evalence, you become pa…" at bounding box center [639, 501] width 1165 height 261
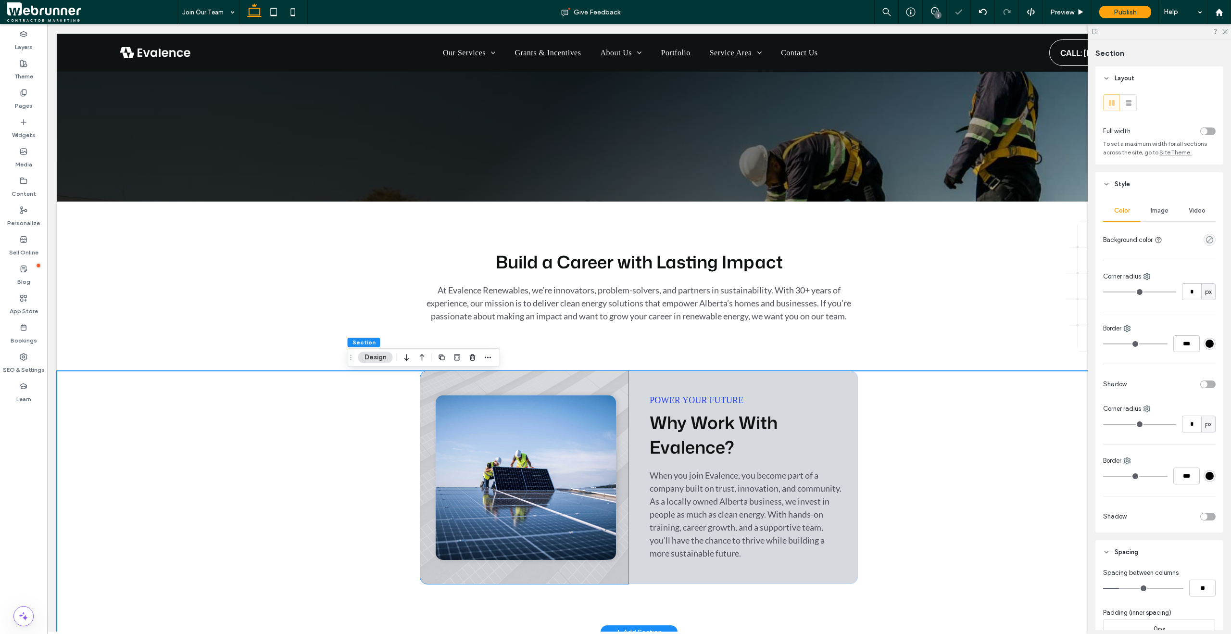
click at [593, 475] on img at bounding box center [526, 477] width 180 height 164
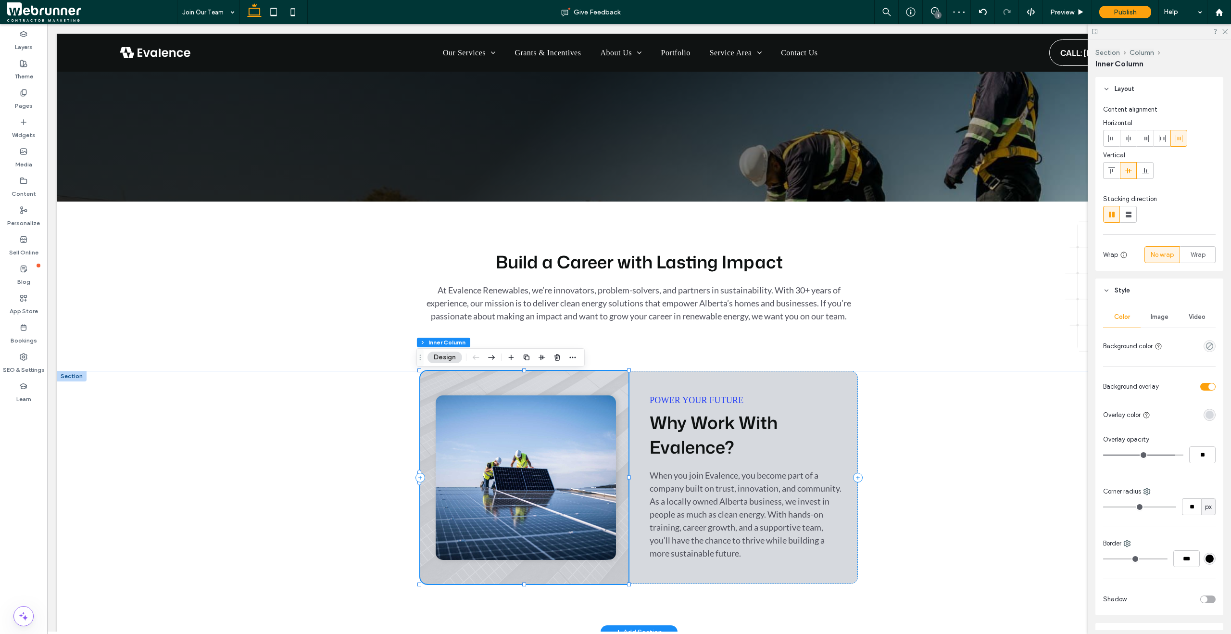
click at [592, 475] on img at bounding box center [526, 477] width 180 height 164
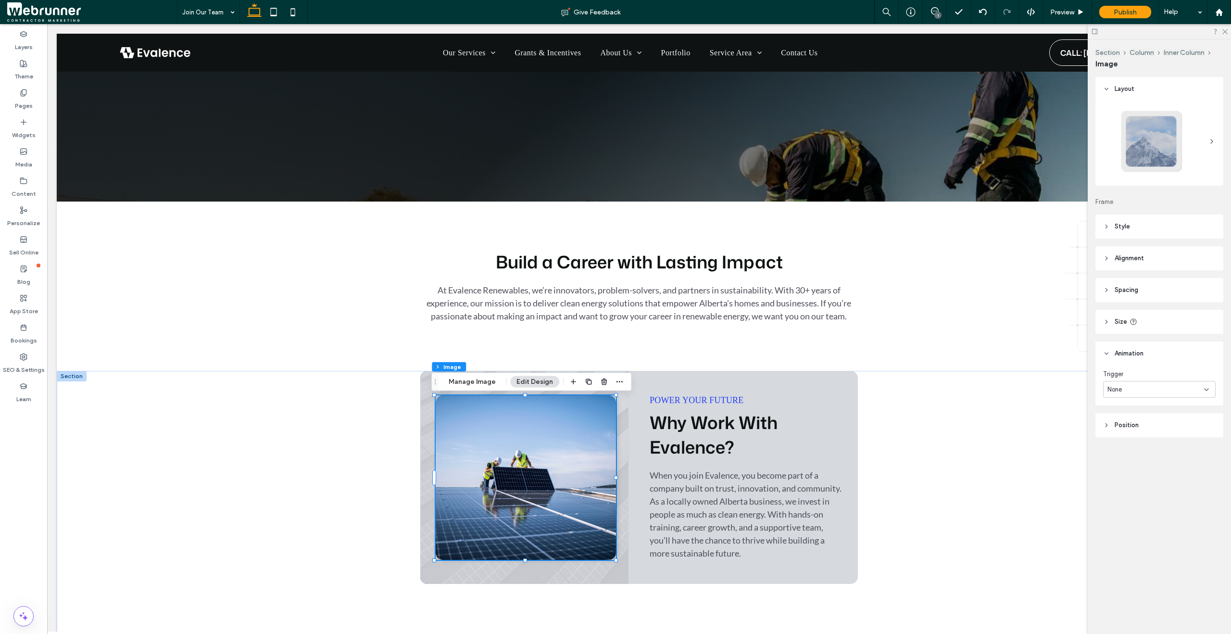
click at [1146, 386] on div "None" at bounding box center [1155, 390] width 97 height 10
click at [1143, 370] on div "Trigger" at bounding box center [1159, 374] width 113 height 10
click at [530, 478] on img at bounding box center [526, 477] width 180 height 164
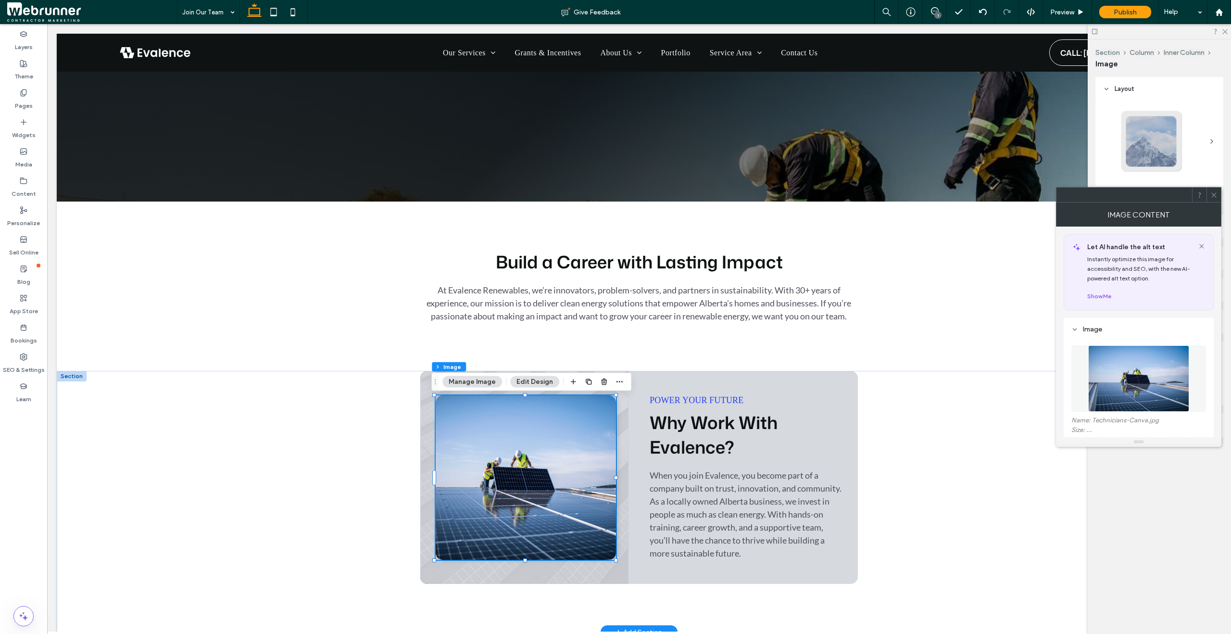
click at [530, 478] on img at bounding box center [526, 477] width 180 height 164
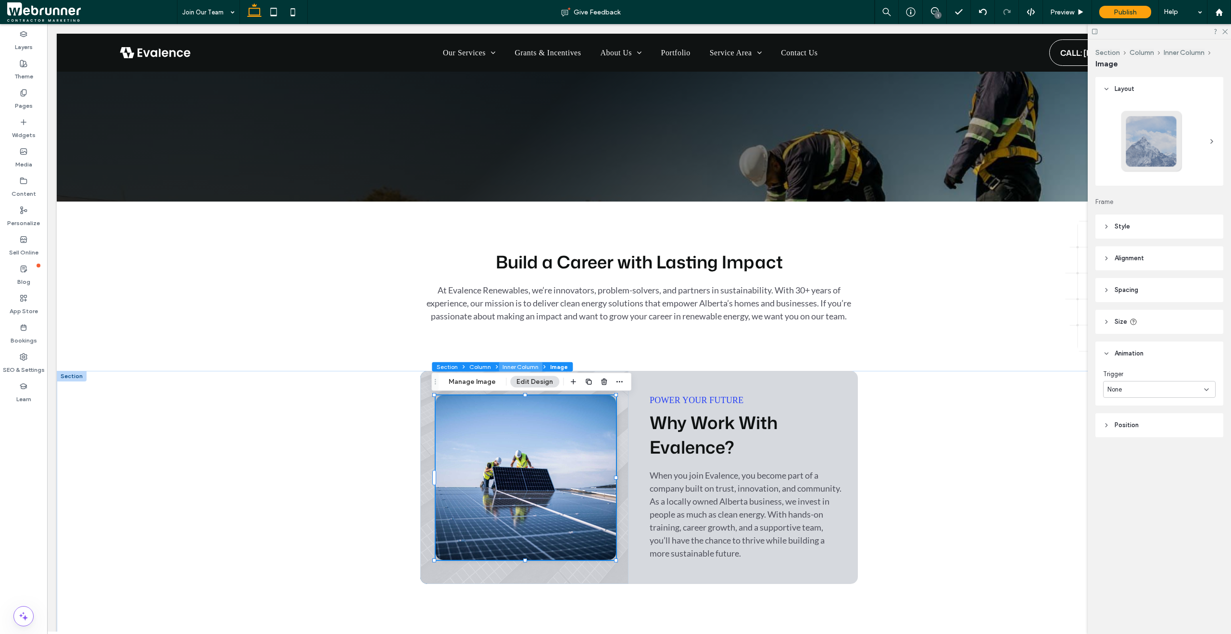
click at [514, 366] on button "Inner Column" at bounding box center [521, 367] width 44 height 10
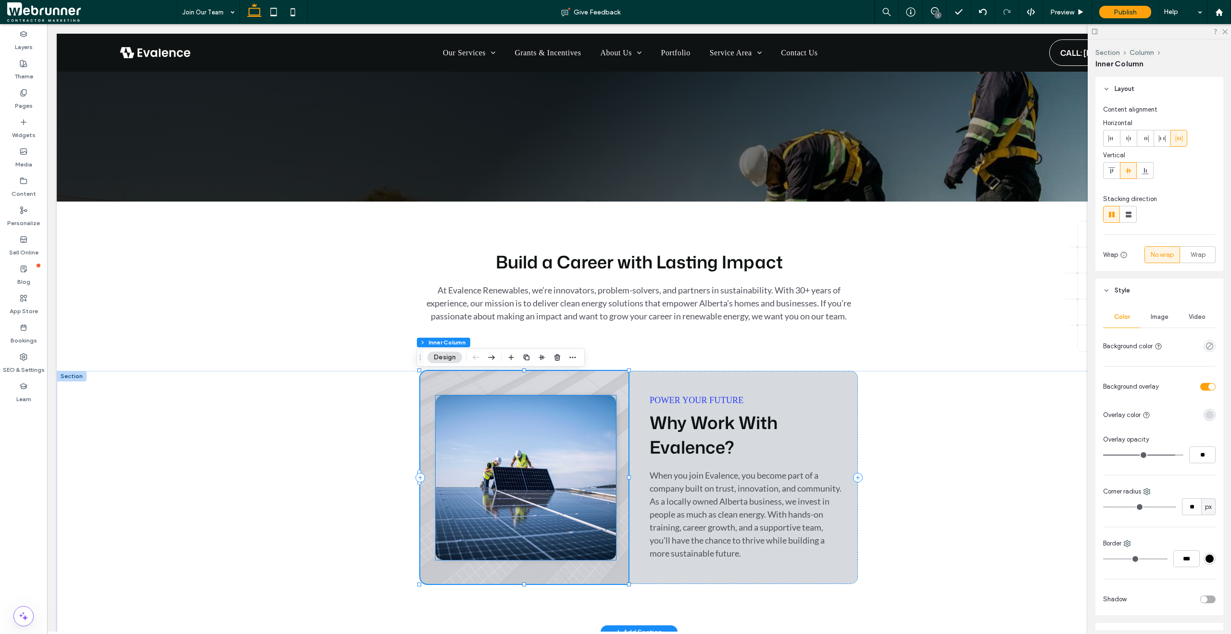
click at [516, 434] on img at bounding box center [526, 477] width 180 height 164
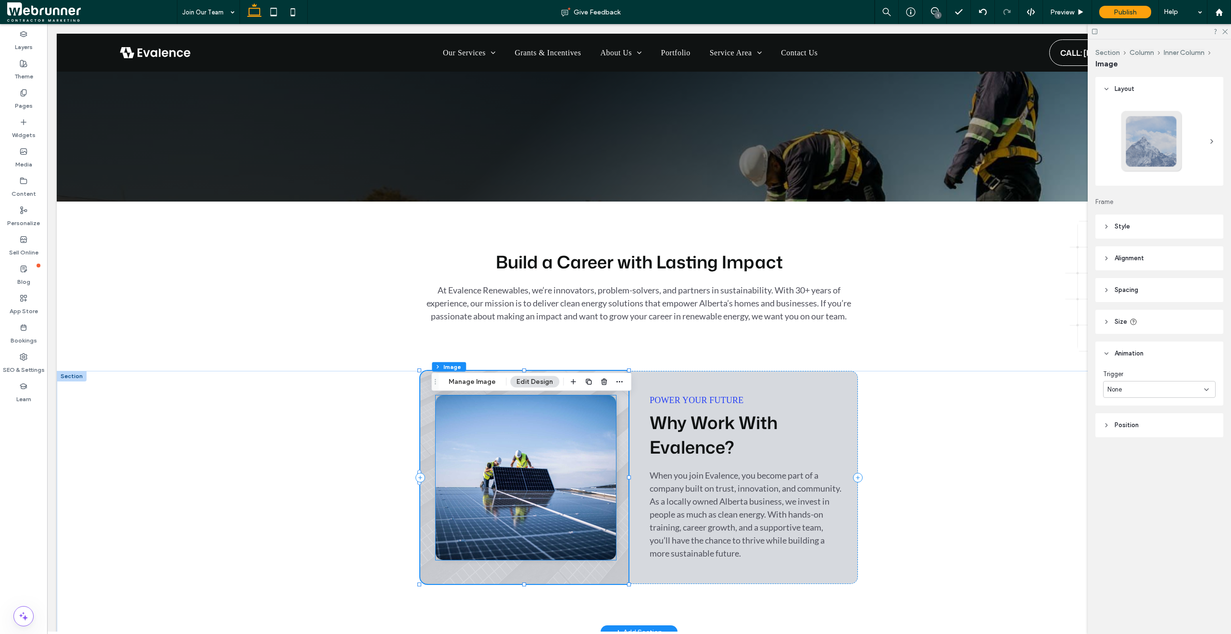
type input "**"
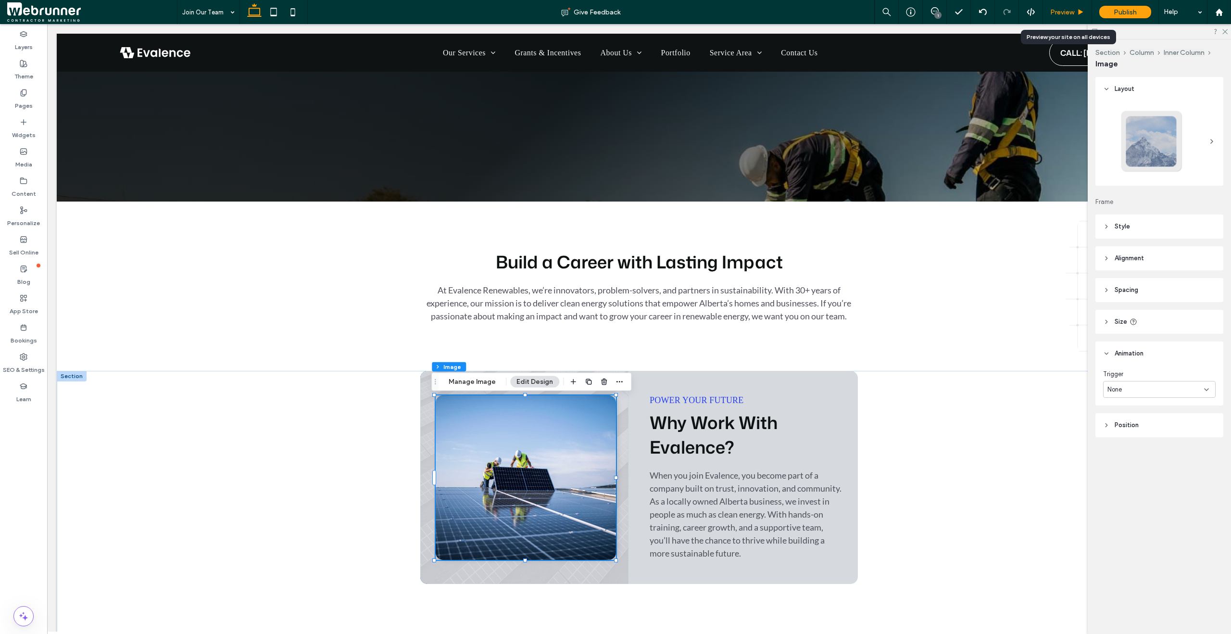
click at [1062, 14] on span "Preview" at bounding box center [1062, 12] width 24 height 8
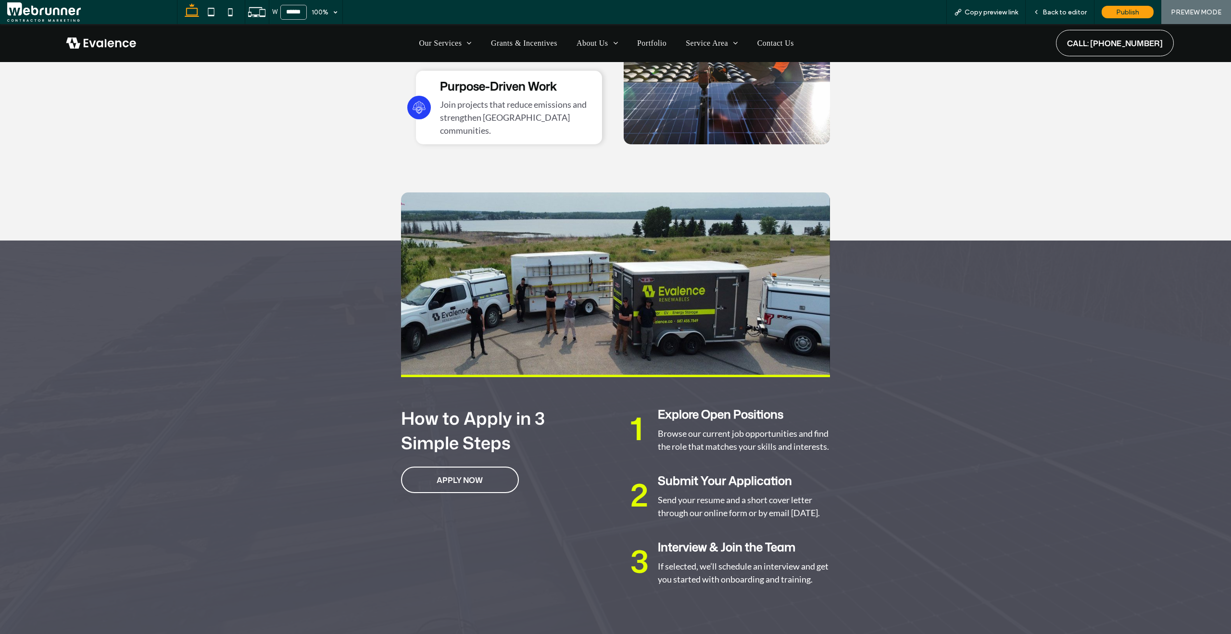
scroll to position [1141, 0]
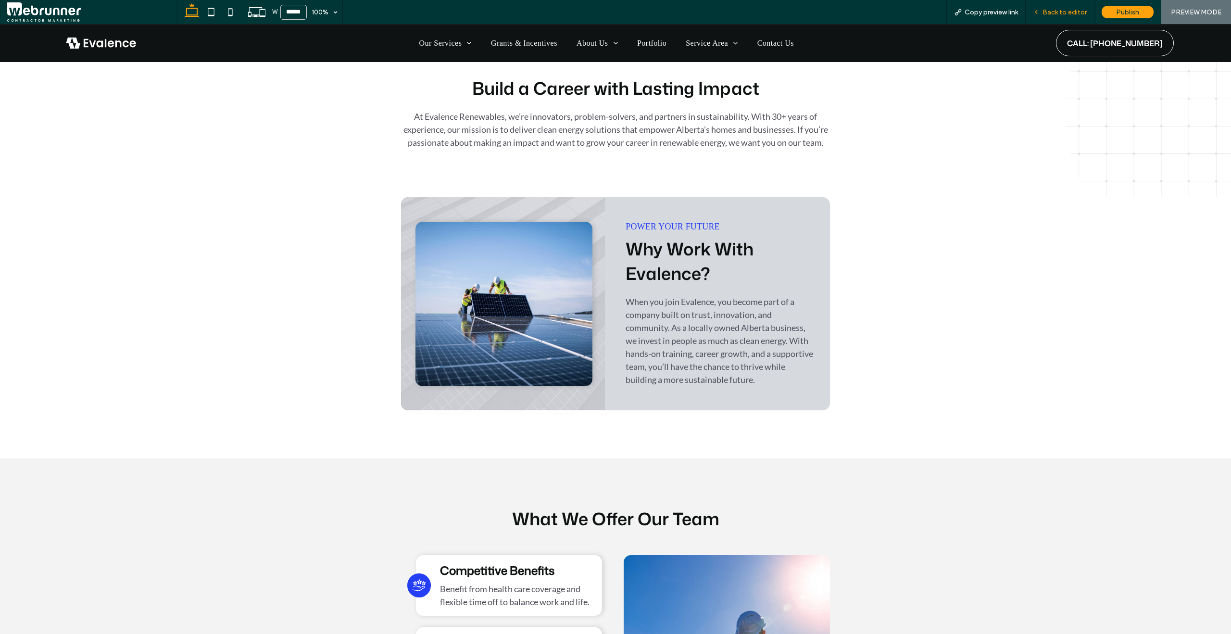
click at [1057, 15] on span "Back to editor" at bounding box center [1065, 12] width 44 height 8
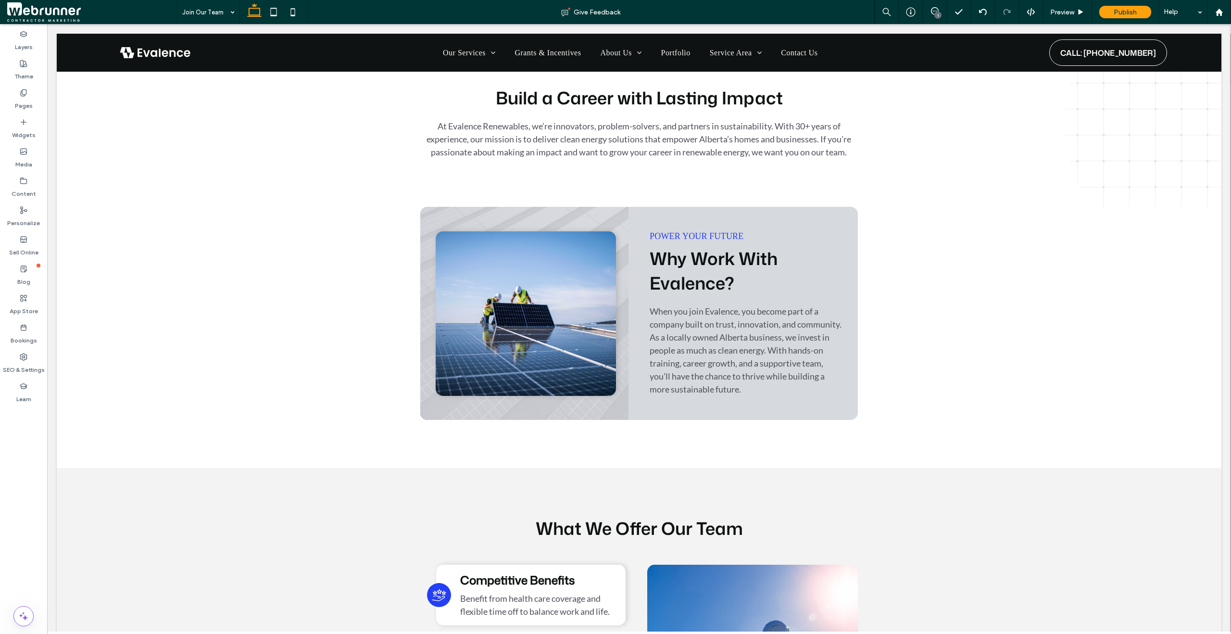
scroll to position [439, 0]
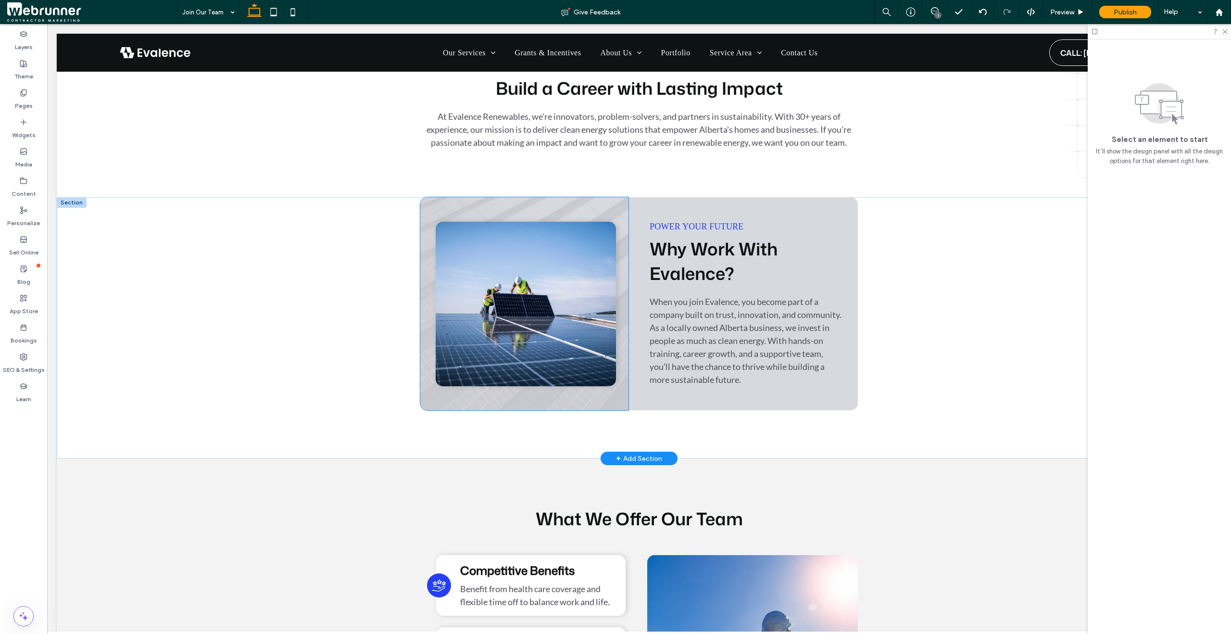
click at [551, 335] on img at bounding box center [526, 304] width 180 height 164
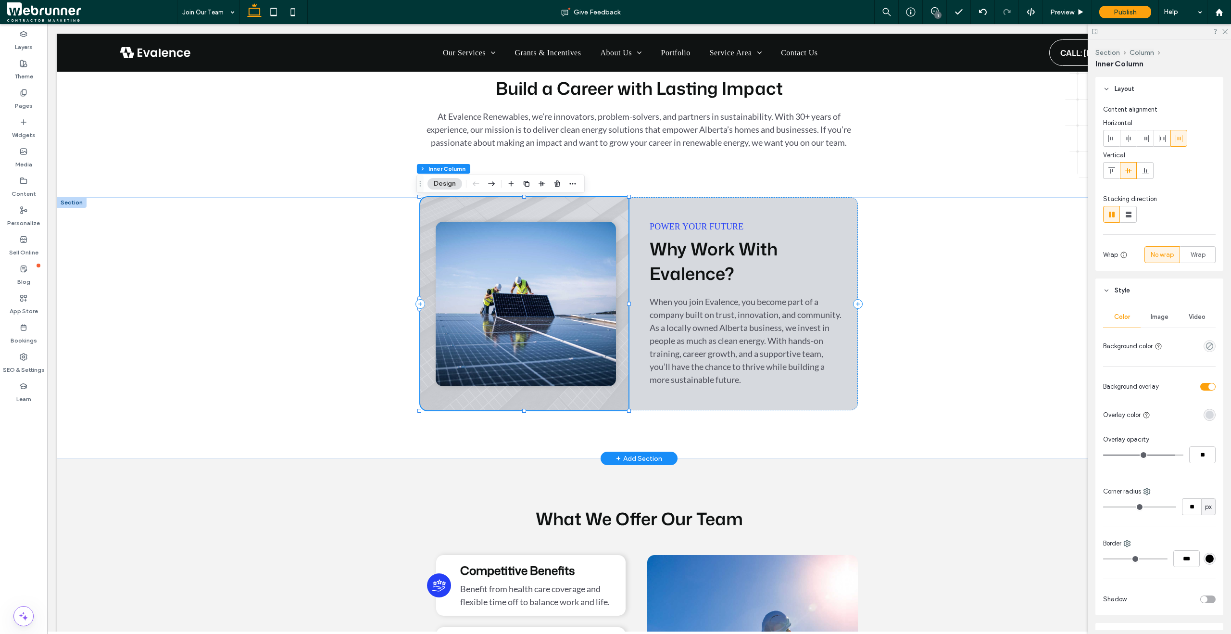
click at [551, 335] on img at bounding box center [526, 304] width 180 height 164
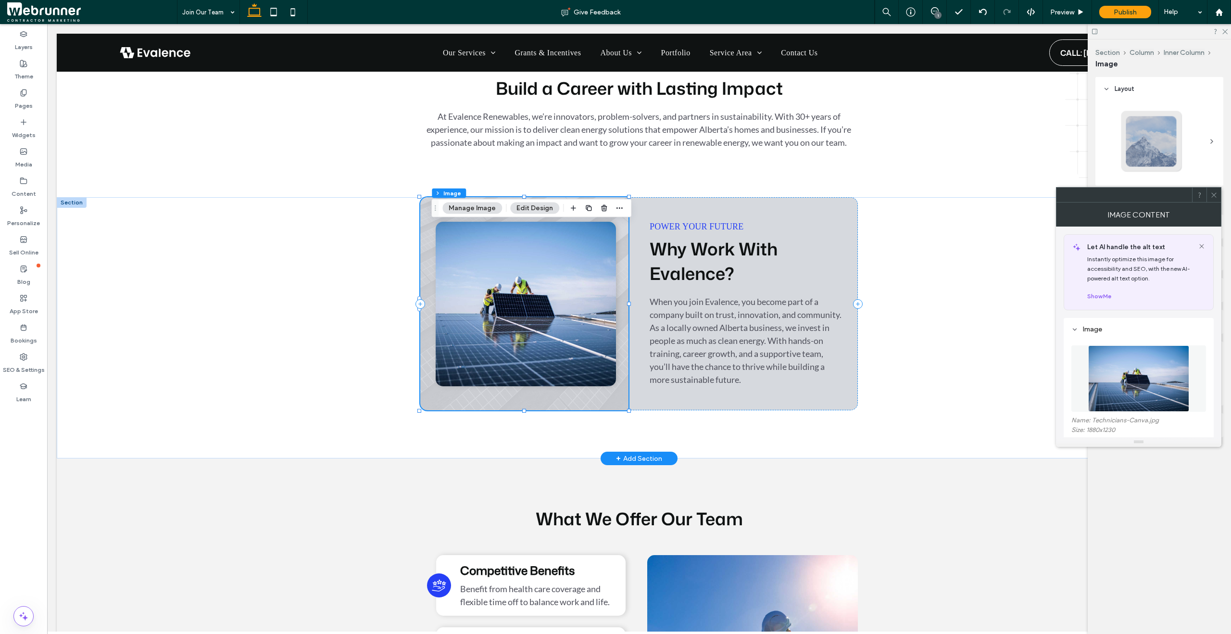
type input "**"
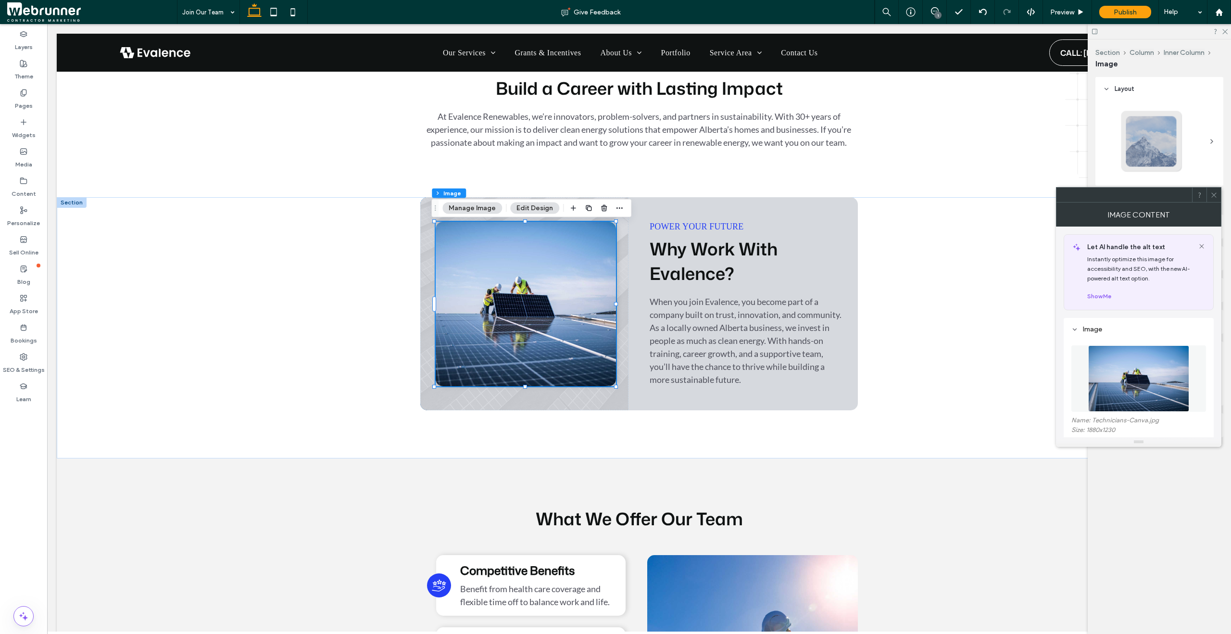
click at [1209, 194] on div at bounding box center [1214, 195] width 14 height 14
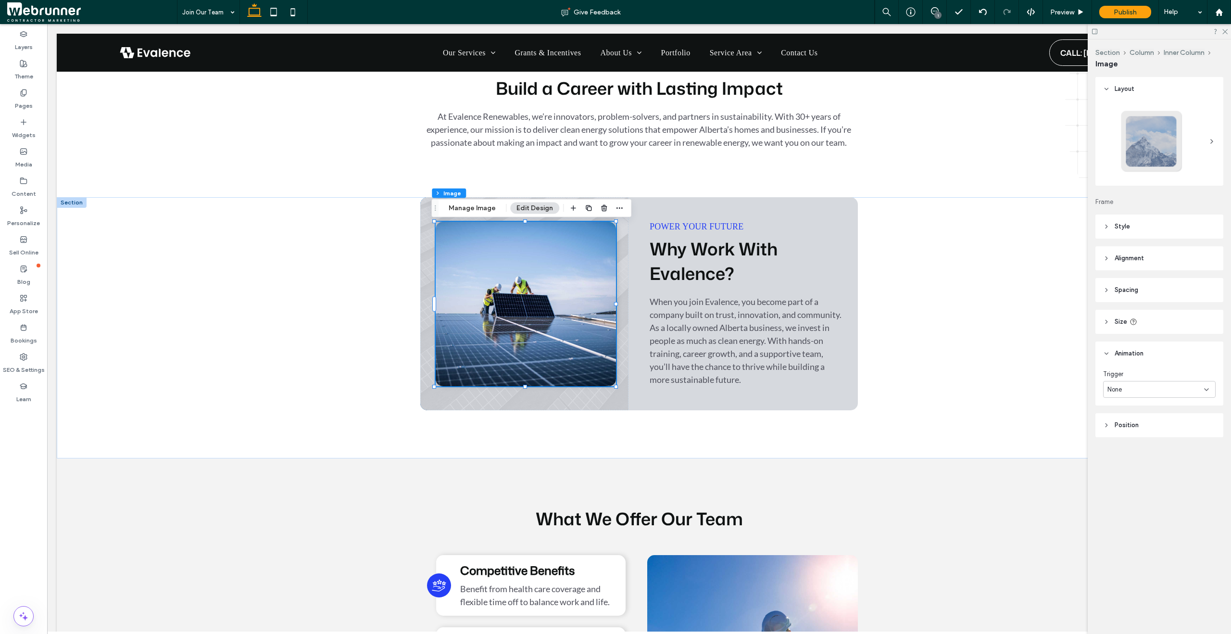
click at [1118, 392] on span "None" at bounding box center [1114, 390] width 14 height 10
click at [1123, 420] on span "Entrance" at bounding box center [1120, 423] width 26 height 10
click at [1124, 426] on div "None" at bounding box center [1155, 430] width 97 height 10
click at [1133, 507] on div "Flip In" at bounding box center [1160, 510] width 112 height 17
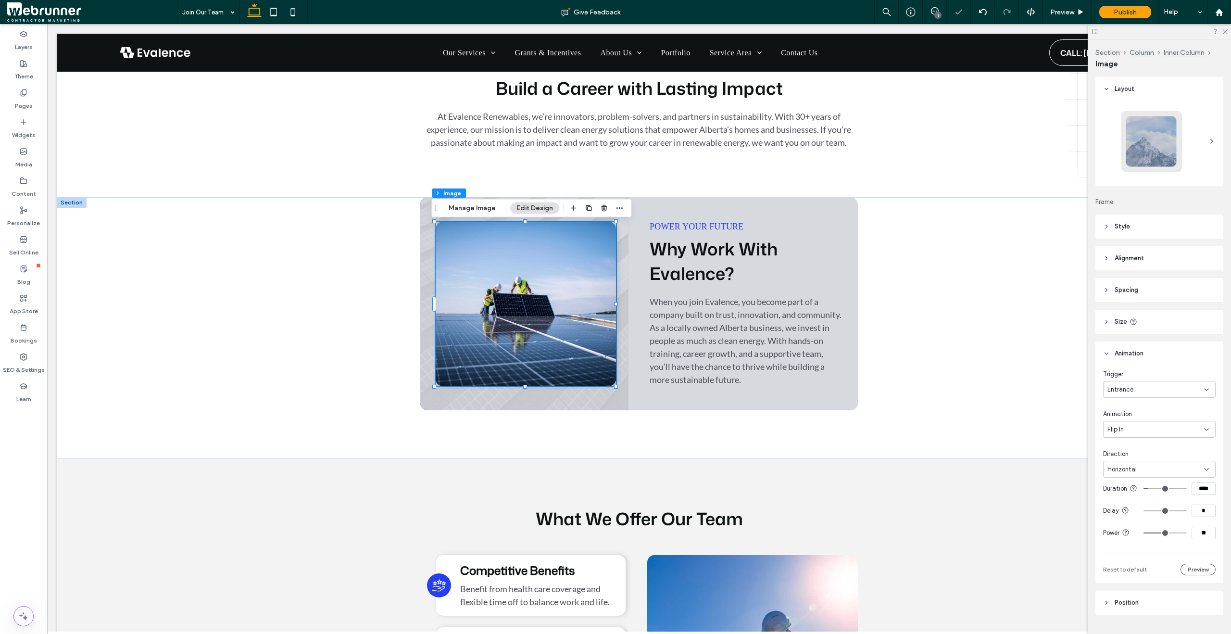
click at [1164, 471] on div "Horizontal" at bounding box center [1155, 470] width 97 height 10
click at [1149, 500] on div "Vertical" at bounding box center [1157, 502] width 106 height 17
click at [1070, 12] on span "Preview" at bounding box center [1062, 12] width 24 height 8
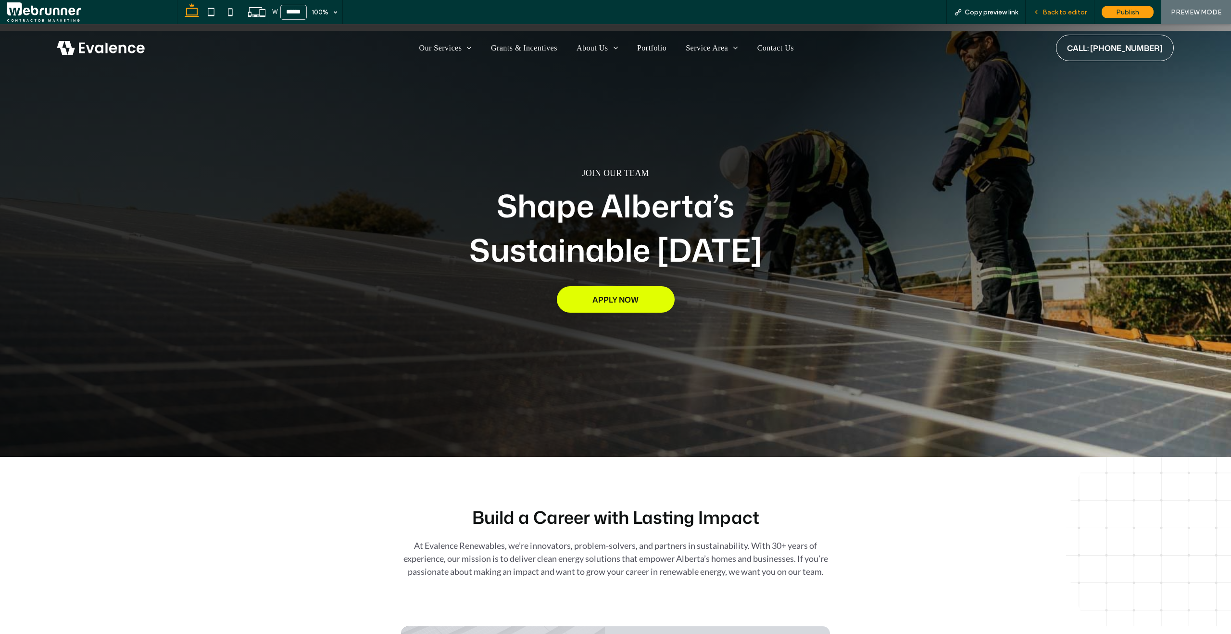
click at [1061, 18] on div "Back to editor" at bounding box center [1060, 12] width 69 height 24
click at [1057, 13] on span "Back to editor" at bounding box center [1065, 12] width 44 height 8
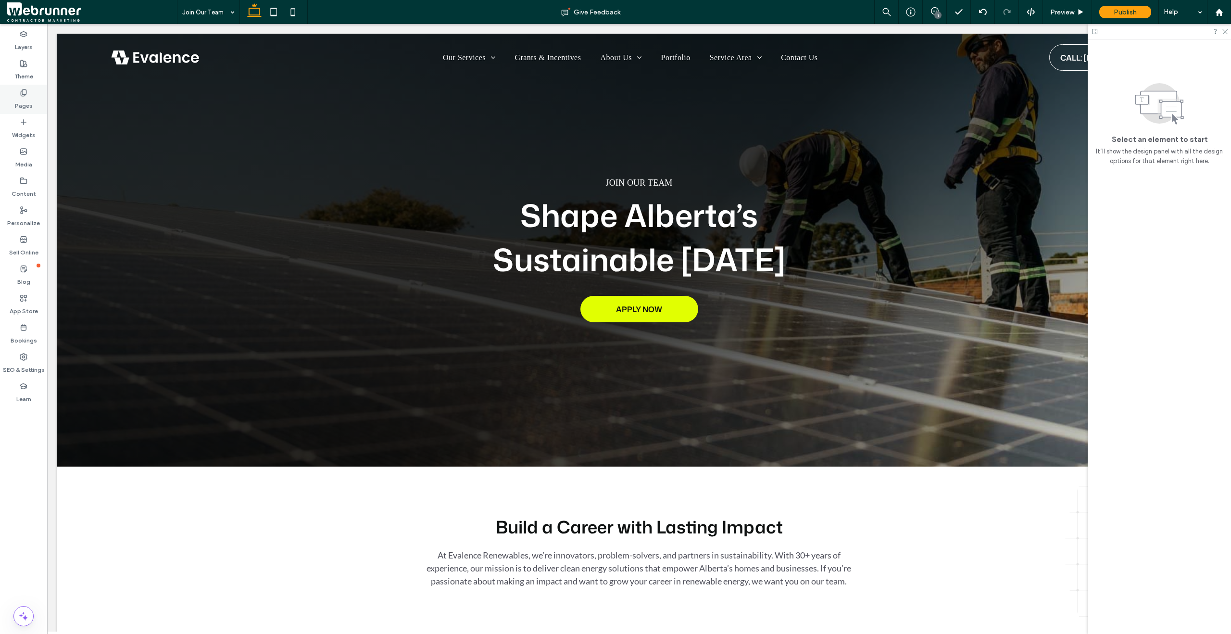
click at [16, 101] on label "Pages" at bounding box center [24, 103] width 18 height 13
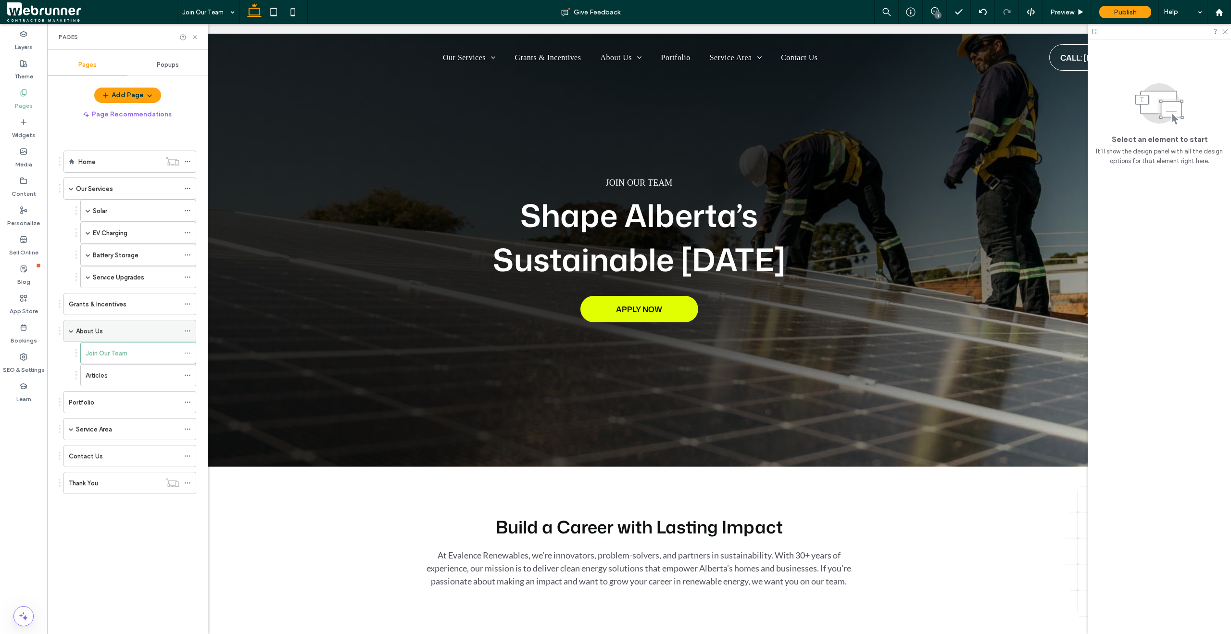
click at [116, 329] on div "About Us" at bounding box center [127, 331] width 103 height 10
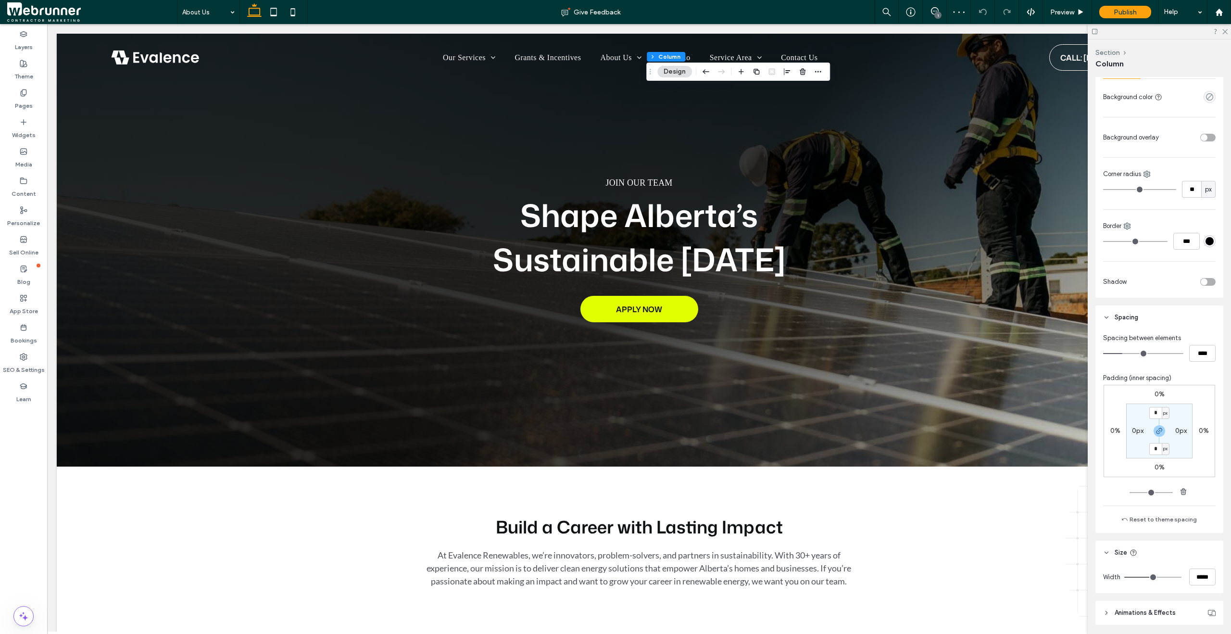
scroll to position [242, 0]
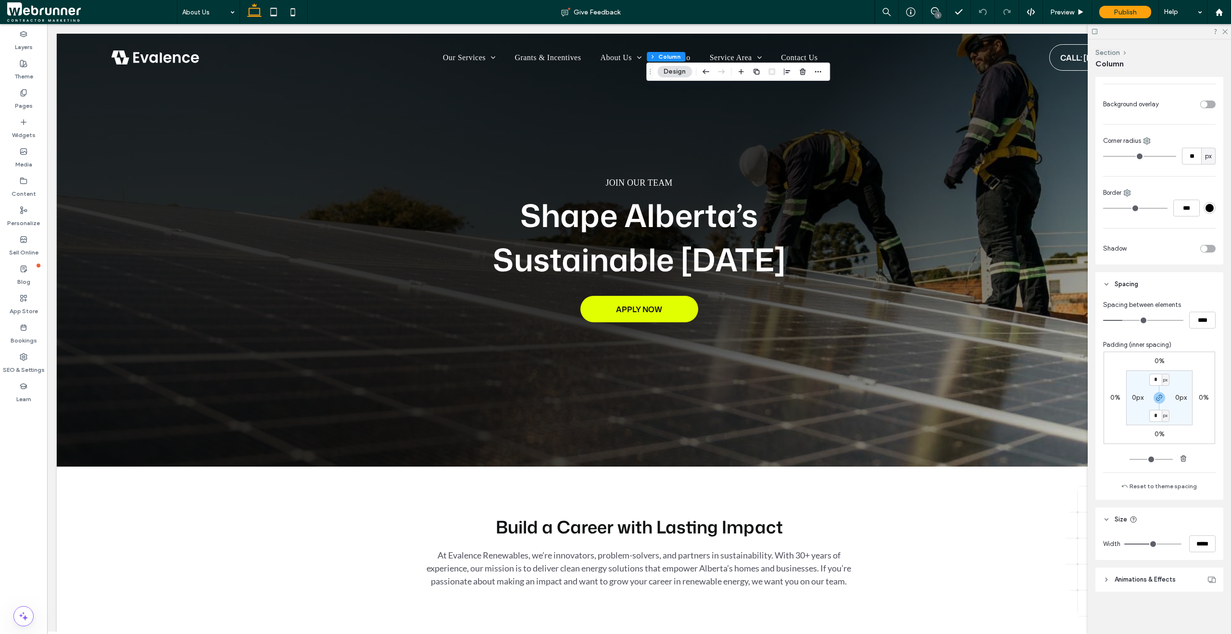
click at [1107, 579] on icon at bounding box center [1106, 579] width 7 height 7
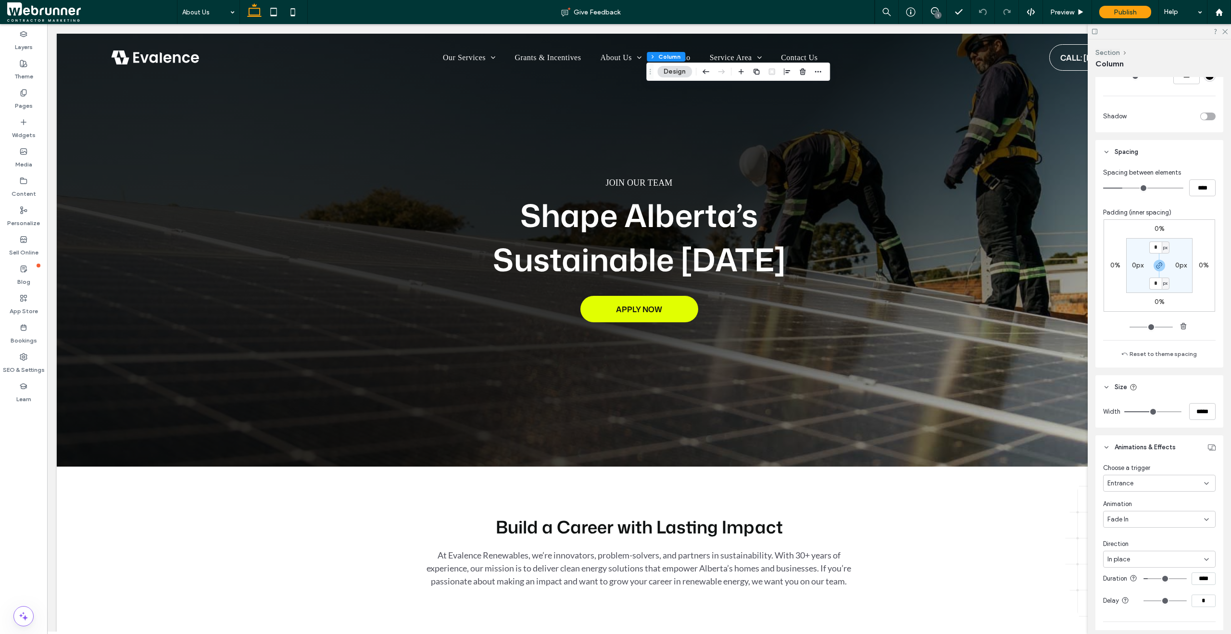
scroll to position [421, 0]
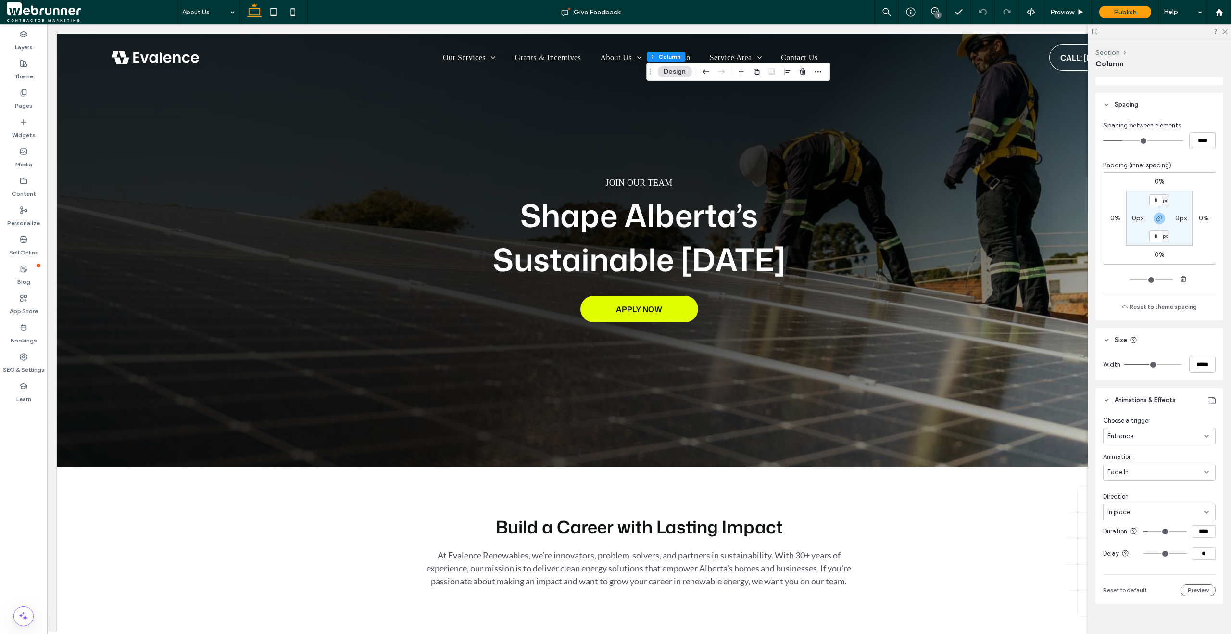
click at [1143, 432] on div "Entrance" at bounding box center [1155, 436] width 97 height 10
click at [1140, 471] on div "Hover" at bounding box center [1157, 469] width 106 height 17
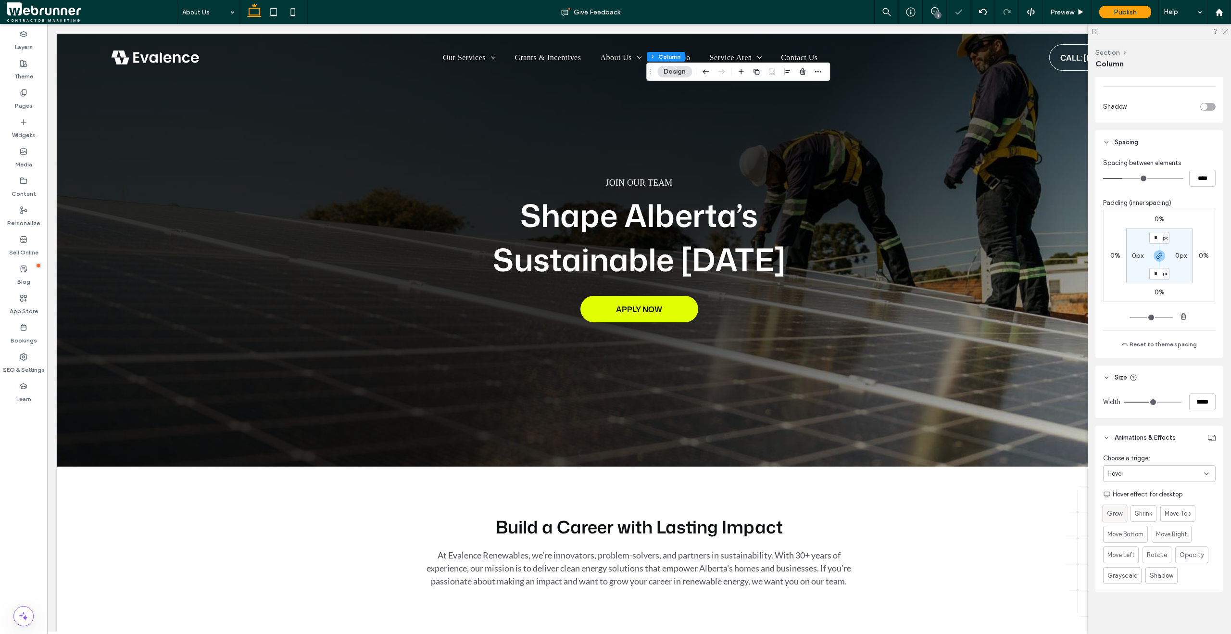
click at [1121, 519] on div "Grow" at bounding box center [1115, 513] width 16 height 17
click at [1116, 520] on div "Grow" at bounding box center [1115, 513] width 16 height 17
click at [1164, 473] on div "Hover" at bounding box center [1155, 474] width 97 height 10
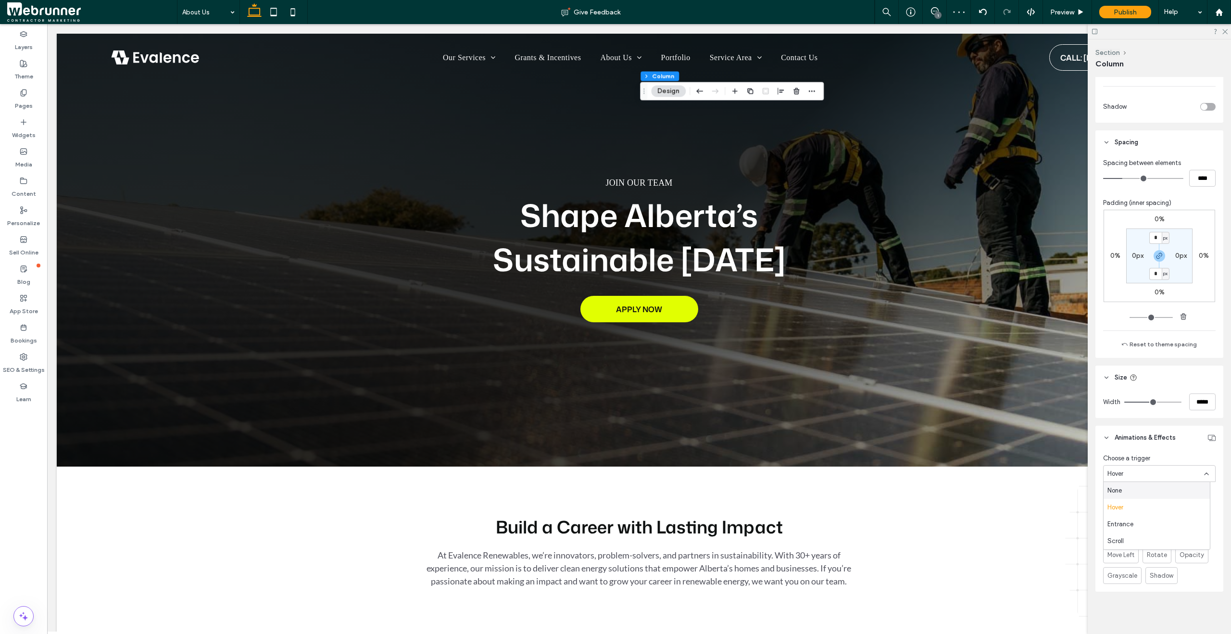
click at [1155, 493] on div "None" at bounding box center [1157, 490] width 106 height 17
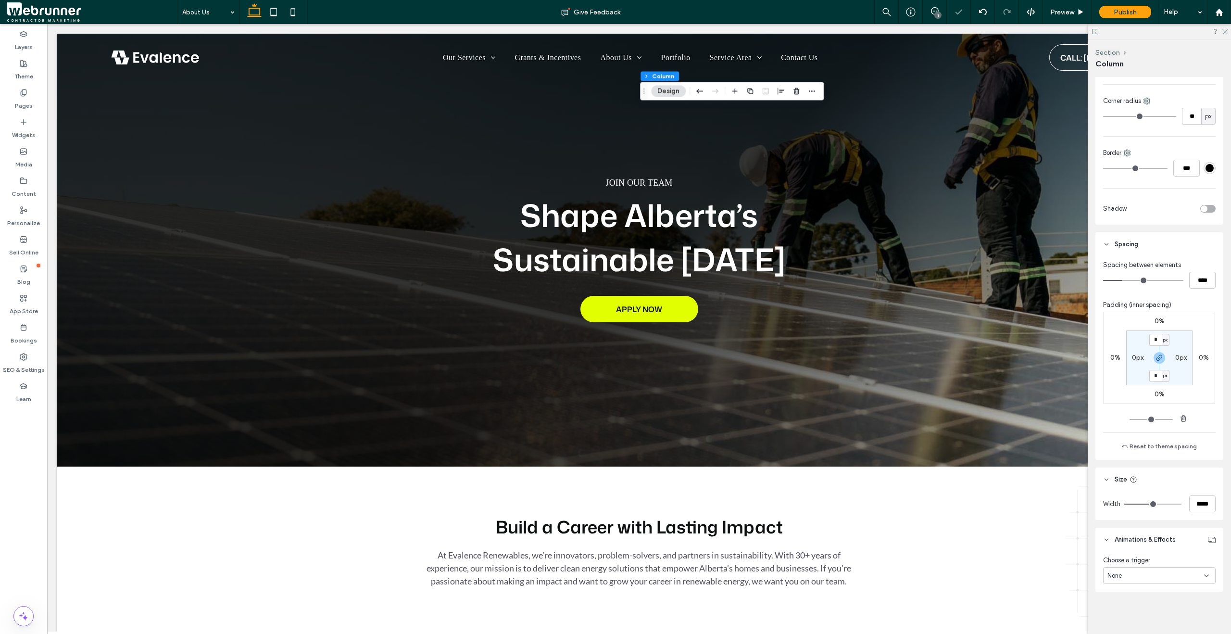
click at [1160, 580] on div "None" at bounding box center [1159, 575] width 113 height 17
click at [1140, 544] on div "Entrance" at bounding box center [1157, 541] width 106 height 17
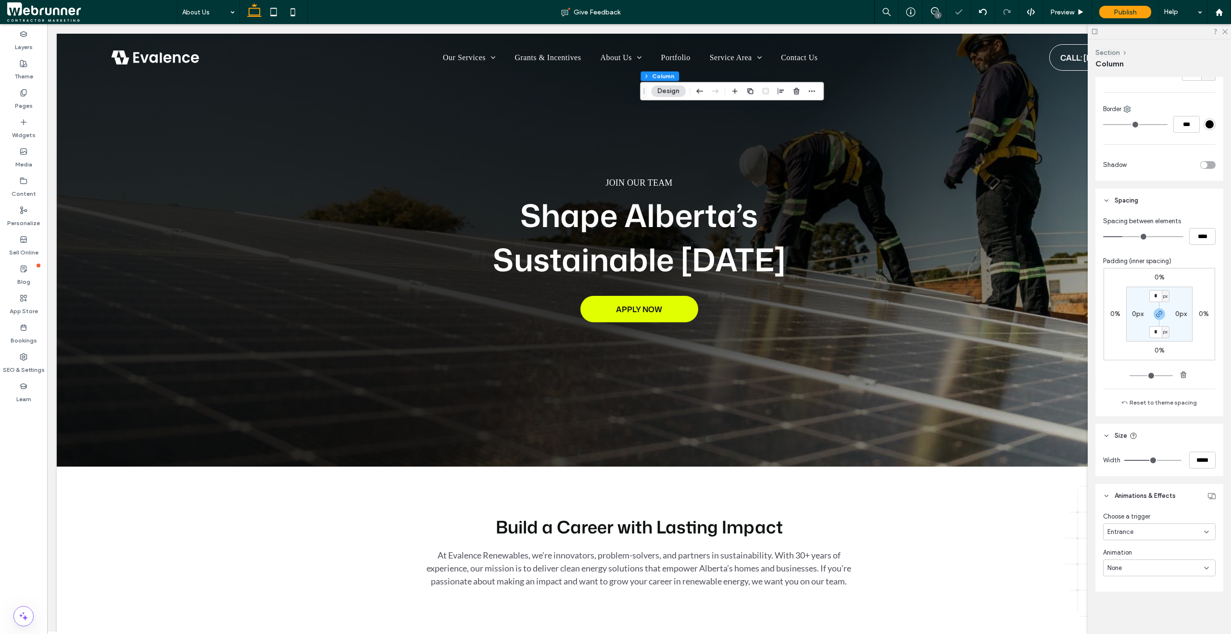
click at [1144, 569] on div "None" at bounding box center [1155, 568] width 97 height 10
click at [1123, 483] on span "Fade In" at bounding box center [1117, 484] width 21 height 10
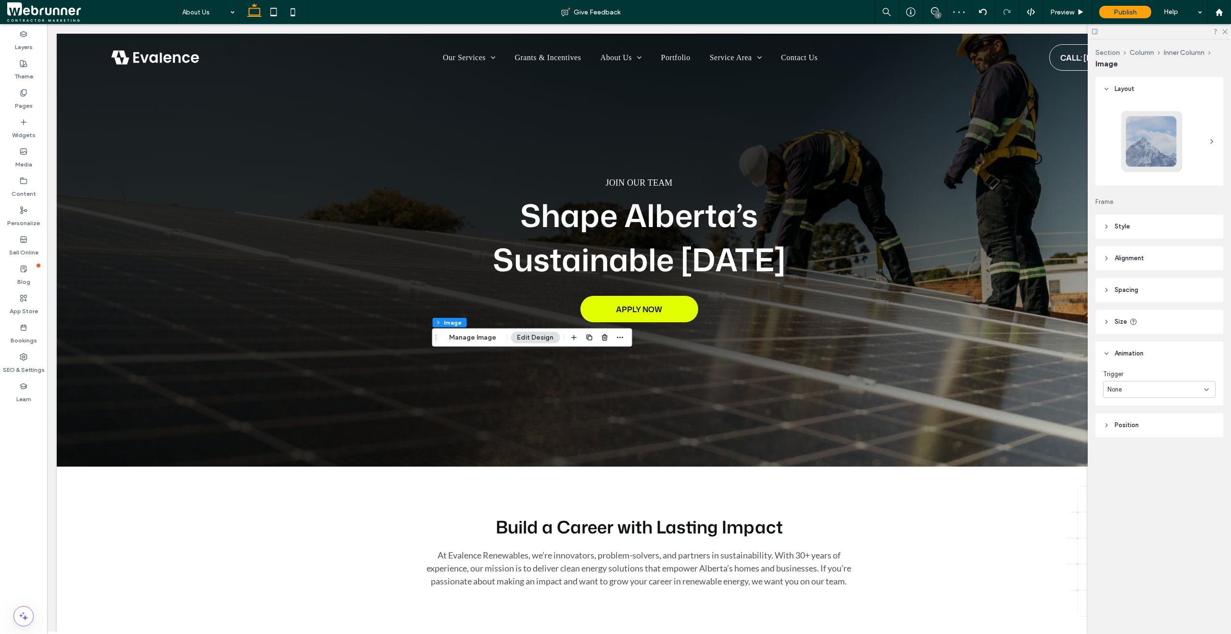
click at [1168, 391] on div "None" at bounding box center [1155, 390] width 97 height 10
click at [1164, 422] on div "Entrance" at bounding box center [1160, 423] width 112 height 17
click at [1163, 429] on div "None" at bounding box center [1155, 430] width 97 height 10
click at [1148, 500] on div "Flip In" at bounding box center [1160, 504] width 112 height 17
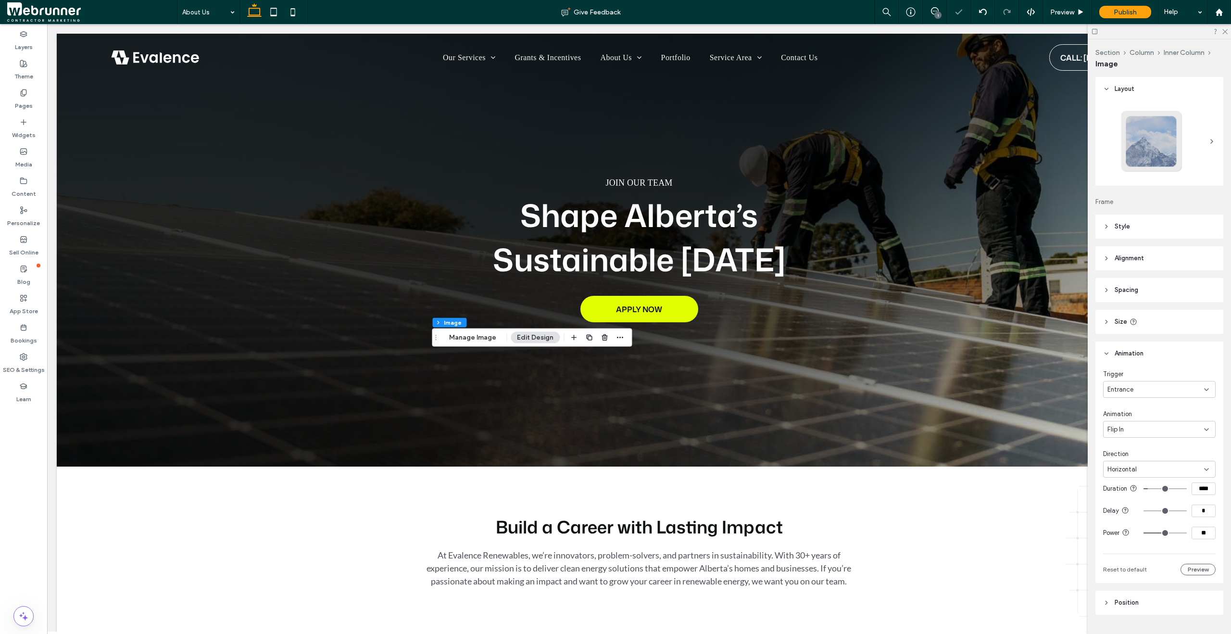
click at [1142, 469] on div "Horizontal" at bounding box center [1155, 470] width 97 height 10
click at [1141, 498] on div "Vertical" at bounding box center [1157, 502] width 106 height 17
click at [1079, 13] on use at bounding box center [1081, 11] width 5 height 5
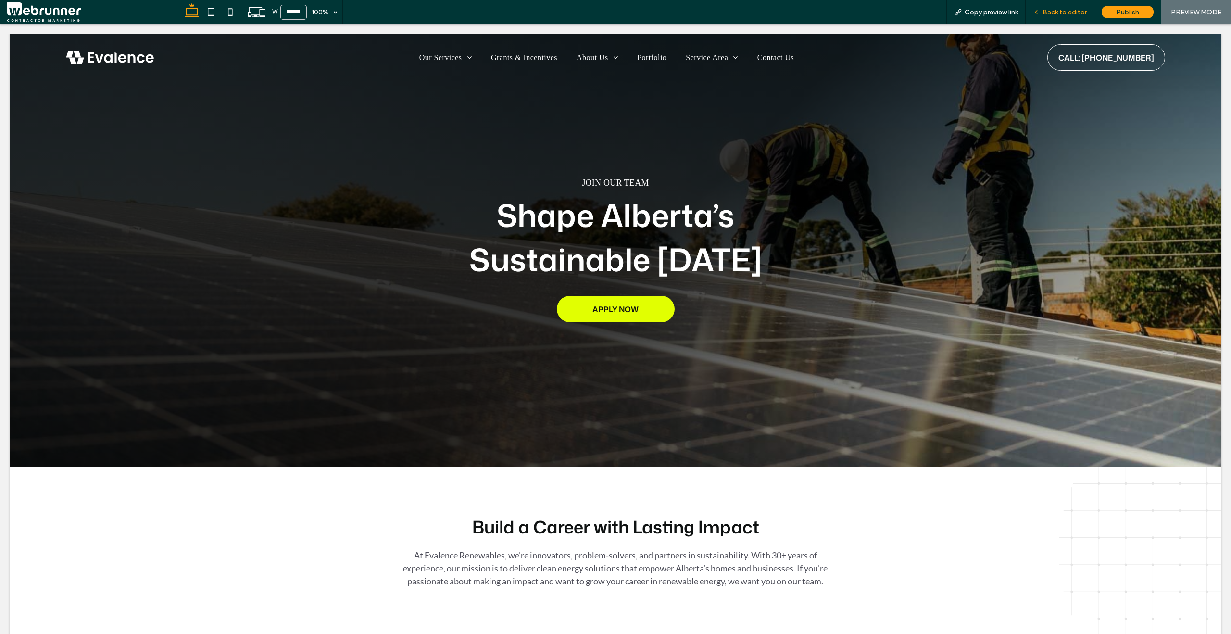
click at [1053, 6] on div "Back to editor" at bounding box center [1060, 12] width 69 height 24
click at [1054, 12] on span "Back to editor" at bounding box center [1065, 12] width 44 height 8
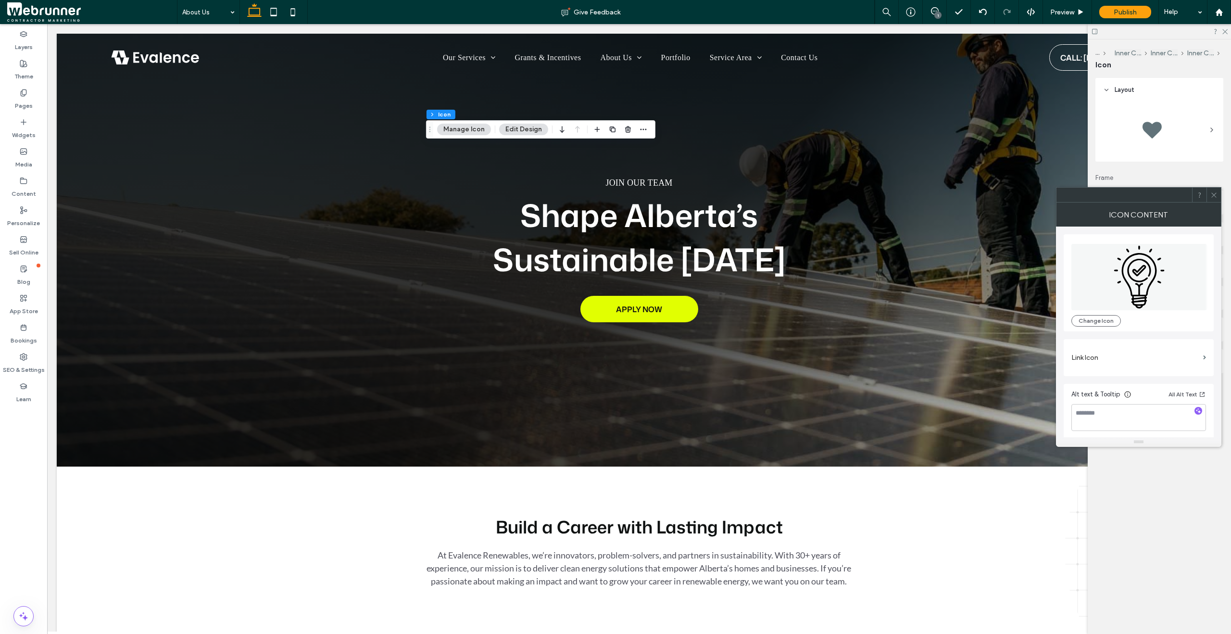
click at [1210, 195] on icon at bounding box center [1213, 194] width 7 height 7
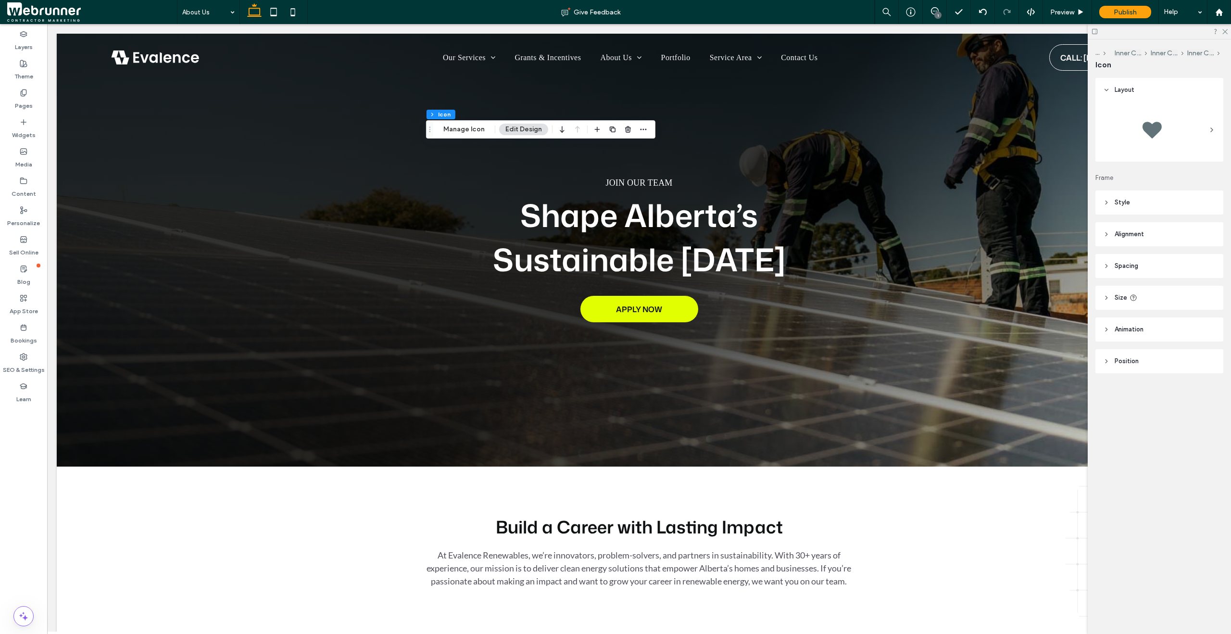
click at [1106, 331] on use at bounding box center [1107, 329] width 2 height 3
click at [1118, 372] on div "None" at bounding box center [1159, 365] width 113 height 17
click at [1118, 344] on div "Trigger None" at bounding box center [1159, 361] width 128 height 40
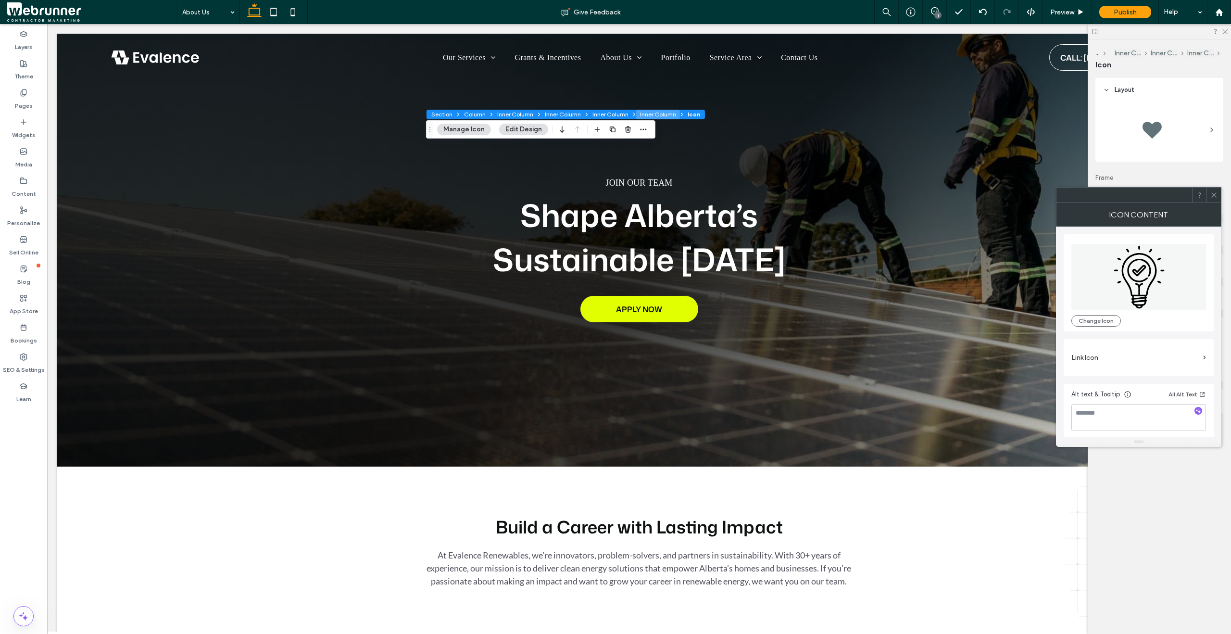
click at [650, 112] on button "Inner Column" at bounding box center [658, 115] width 44 height 10
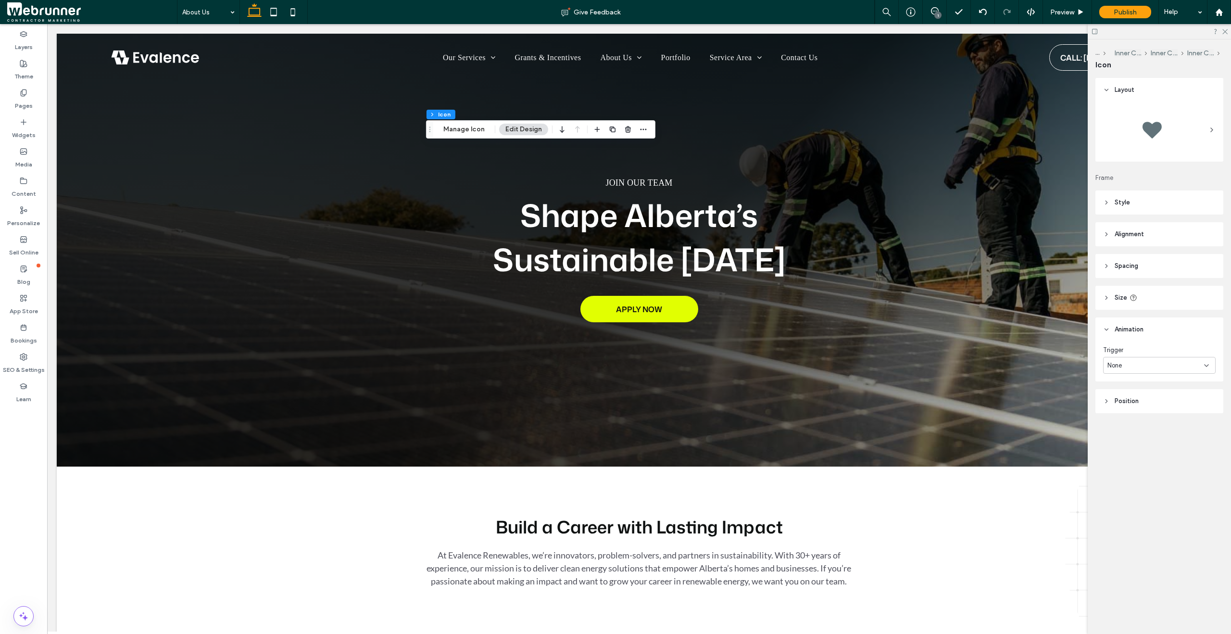
click at [1105, 201] on icon at bounding box center [1106, 202] width 7 height 7
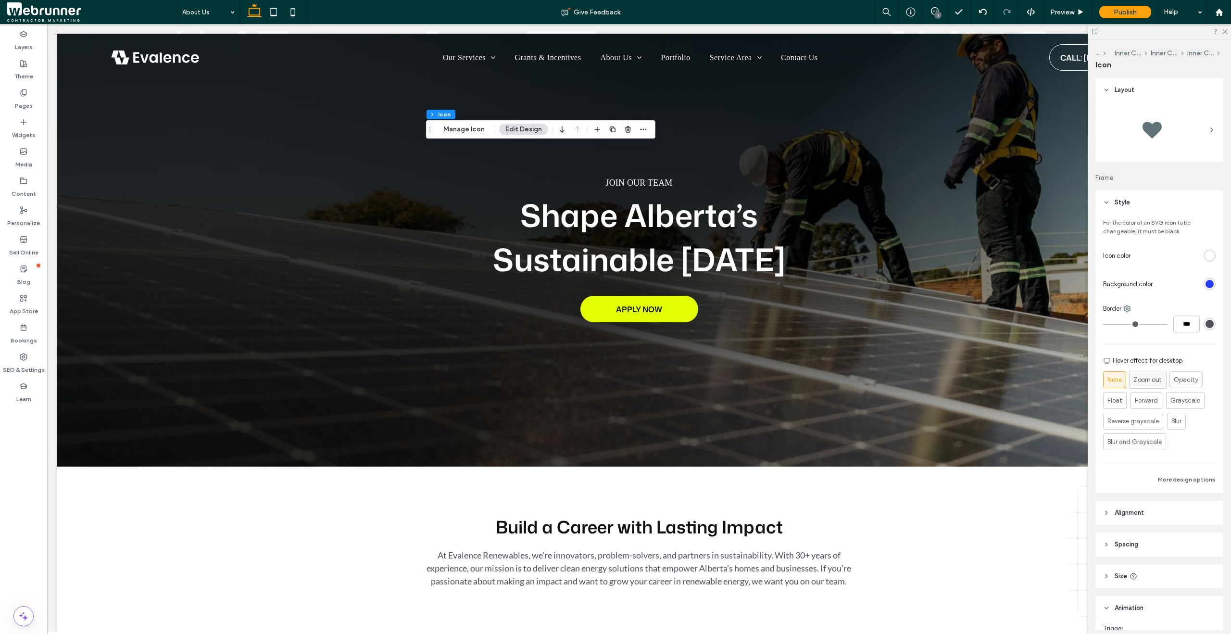
click at [1138, 383] on span "Zoom out" at bounding box center [1147, 380] width 28 height 10
click at [1119, 399] on span "Float" at bounding box center [1114, 397] width 15 height 10
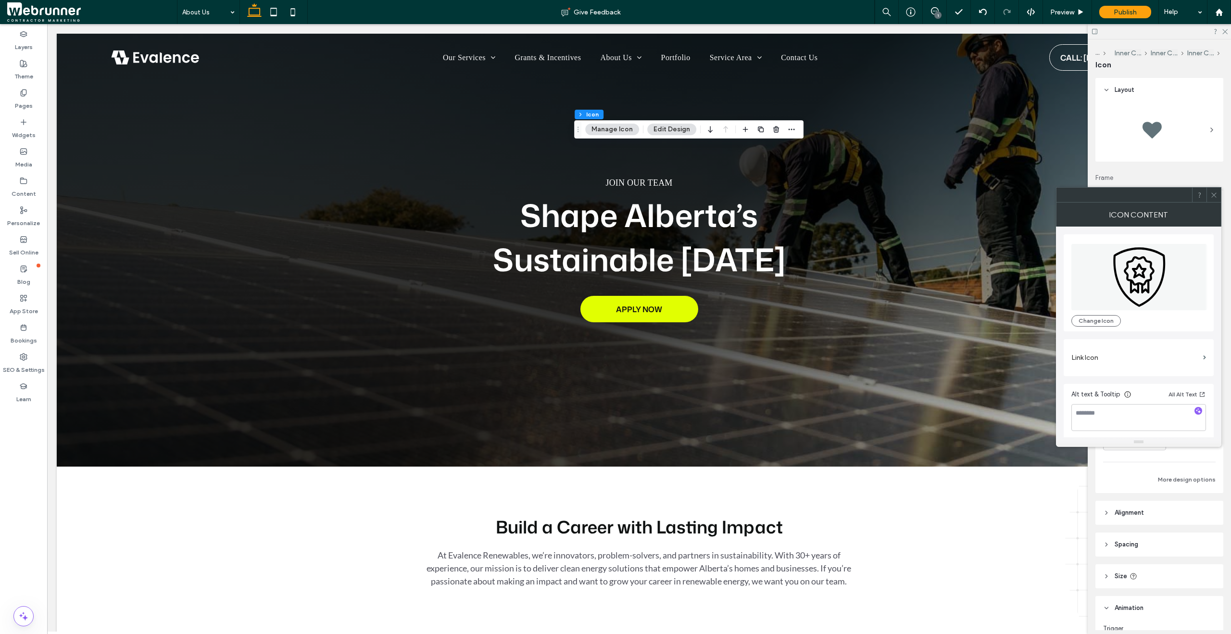
click at [1215, 192] on icon at bounding box center [1213, 194] width 7 height 7
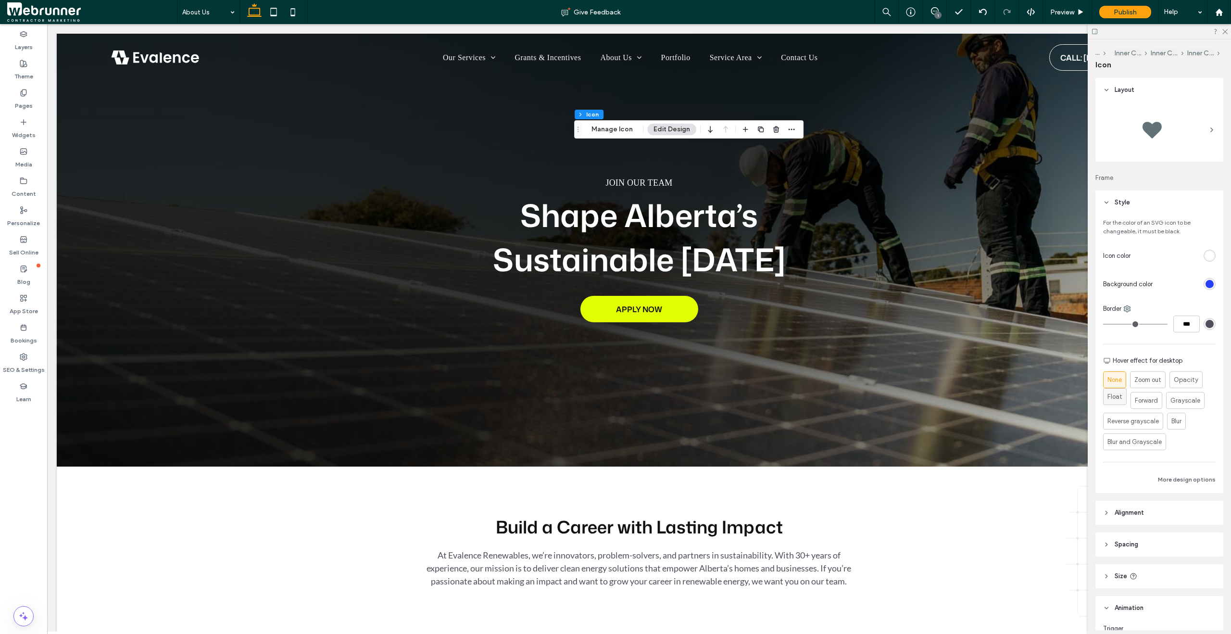
click at [1119, 398] on span "Float" at bounding box center [1114, 397] width 15 height 10
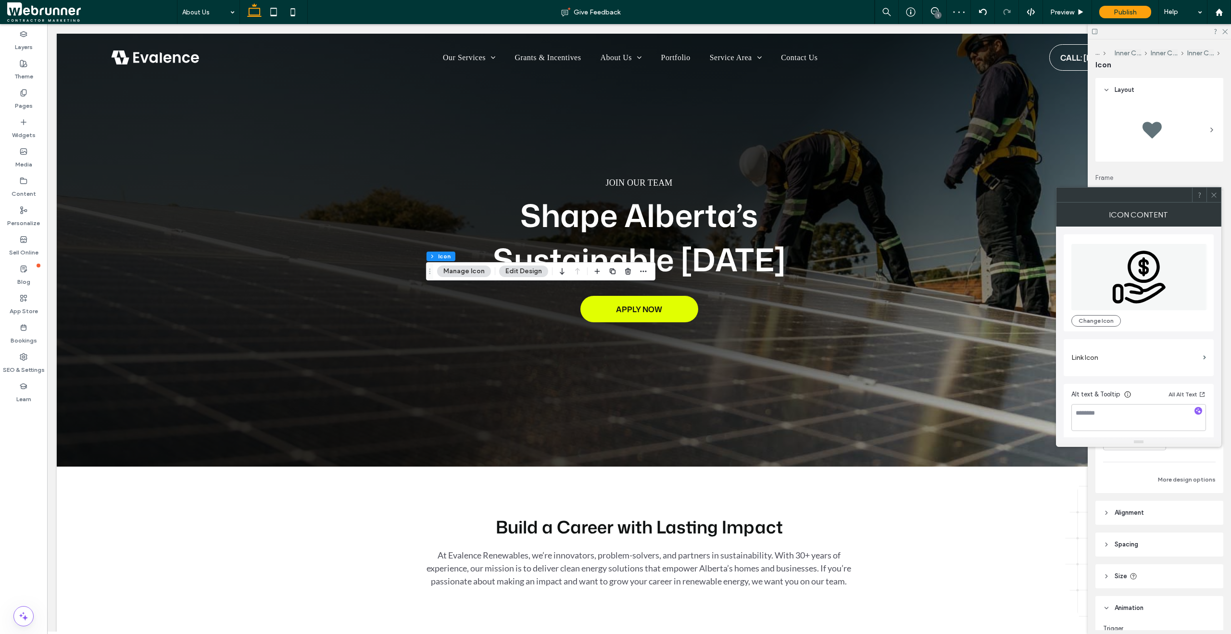
click at [1217, 193] on icon at bounding box center [1213, 194] width 7 height 7
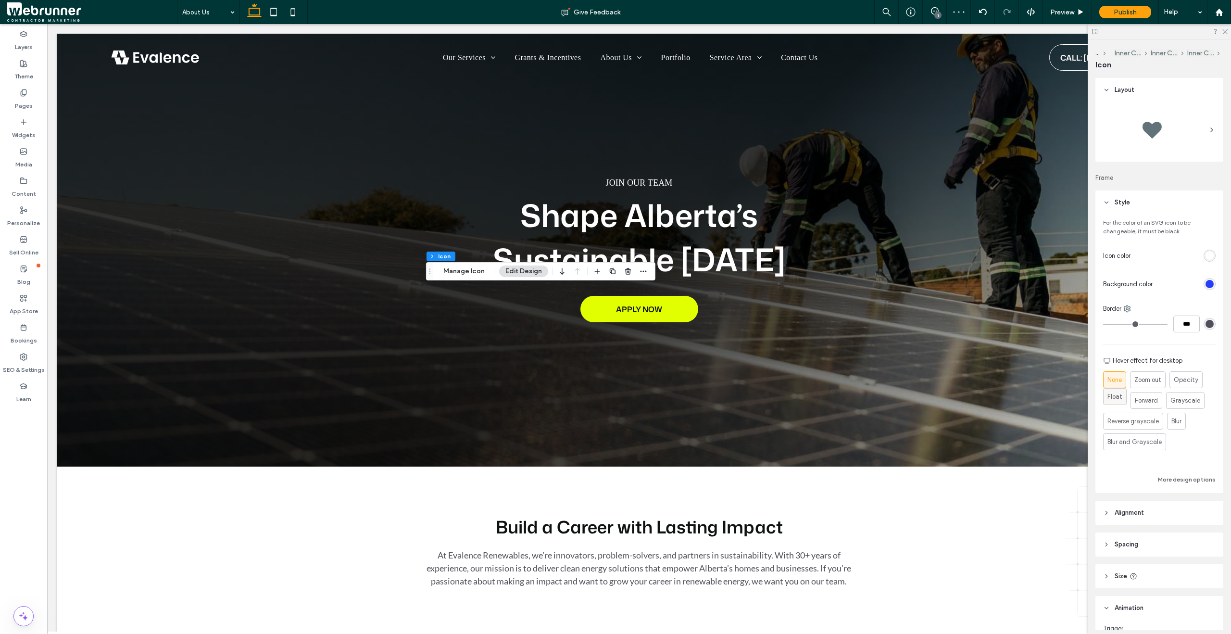
click at [1112, 400] on span "Float" at bounding box center [1114, 397] width 15 height 10
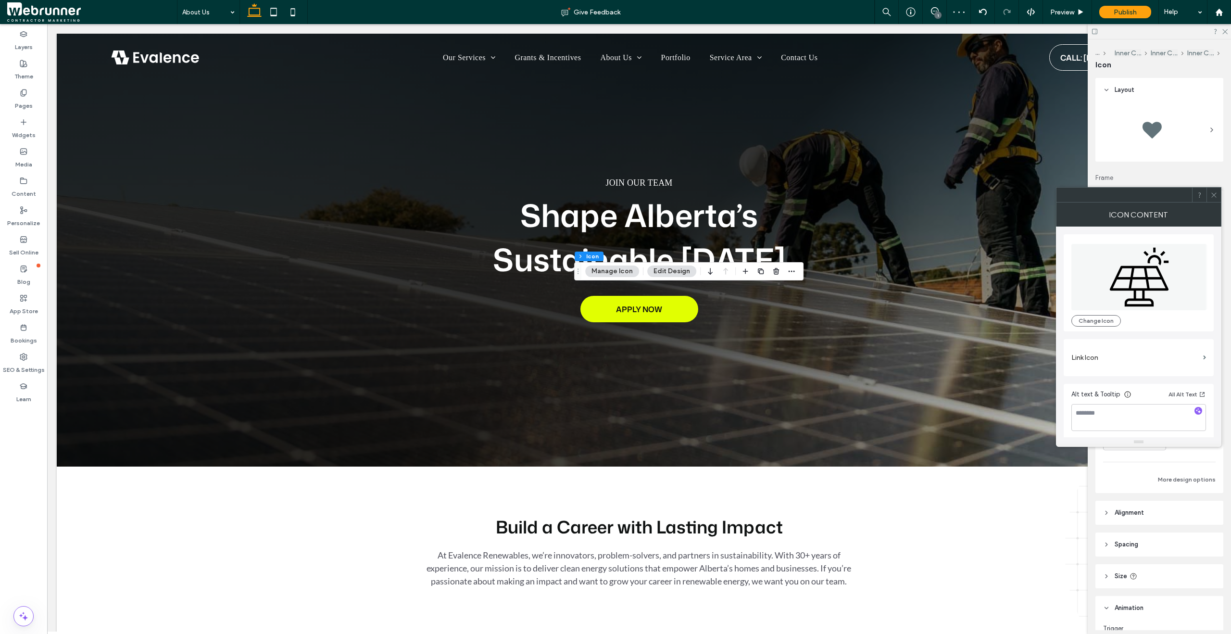
click at [1211, 194] on icon at bounding box center [1213, 194] width 7 height 7
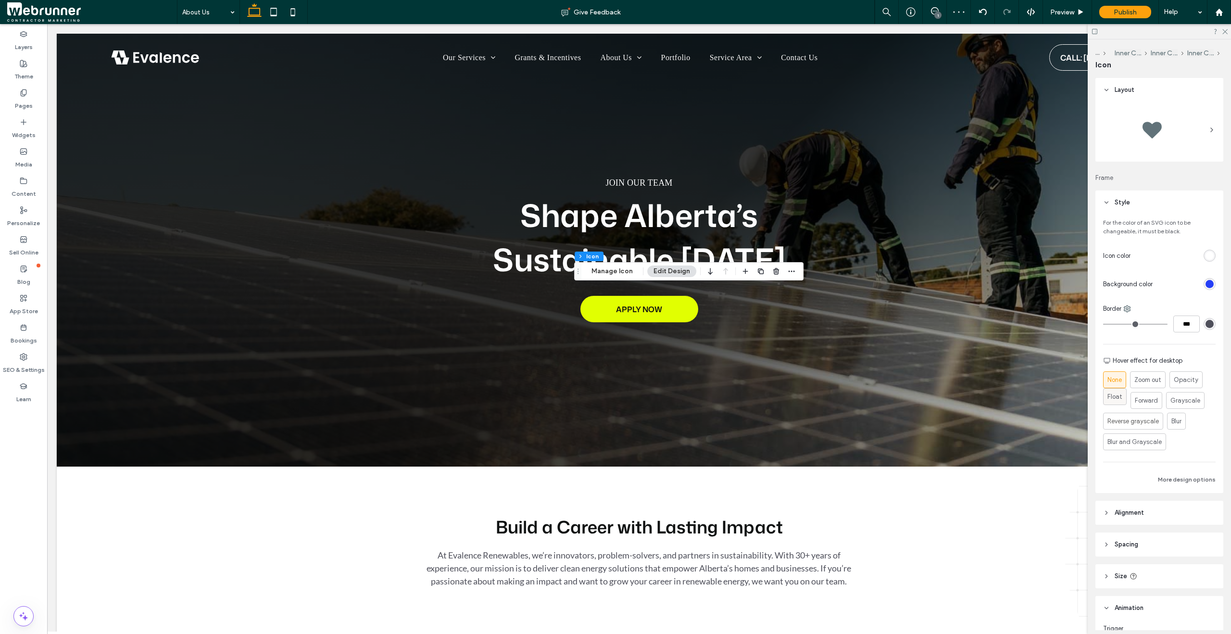
click at [1111, 397] on span "Float" at bounding box center [1114, 397] width 15 height 10
click at [1067, 13] on span "Preview" at bounding box center [1062, 12] width 24 height 8
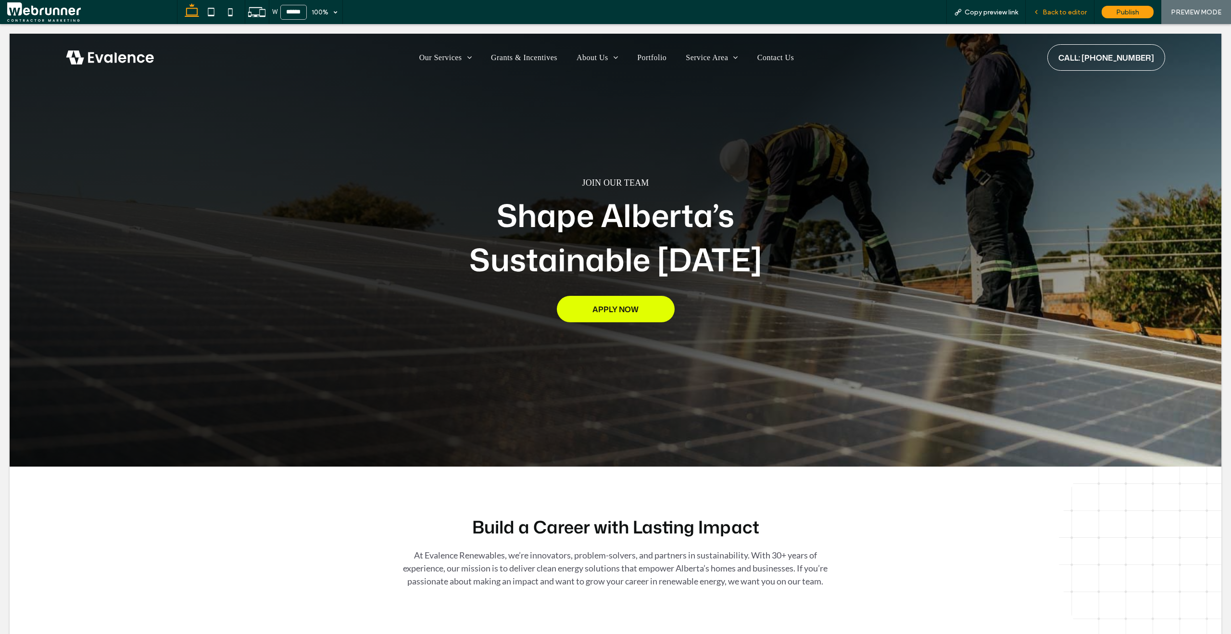
click at [1057, 10] on span "Back to editor" at bounding box center [1065, 12] width 44 height 8
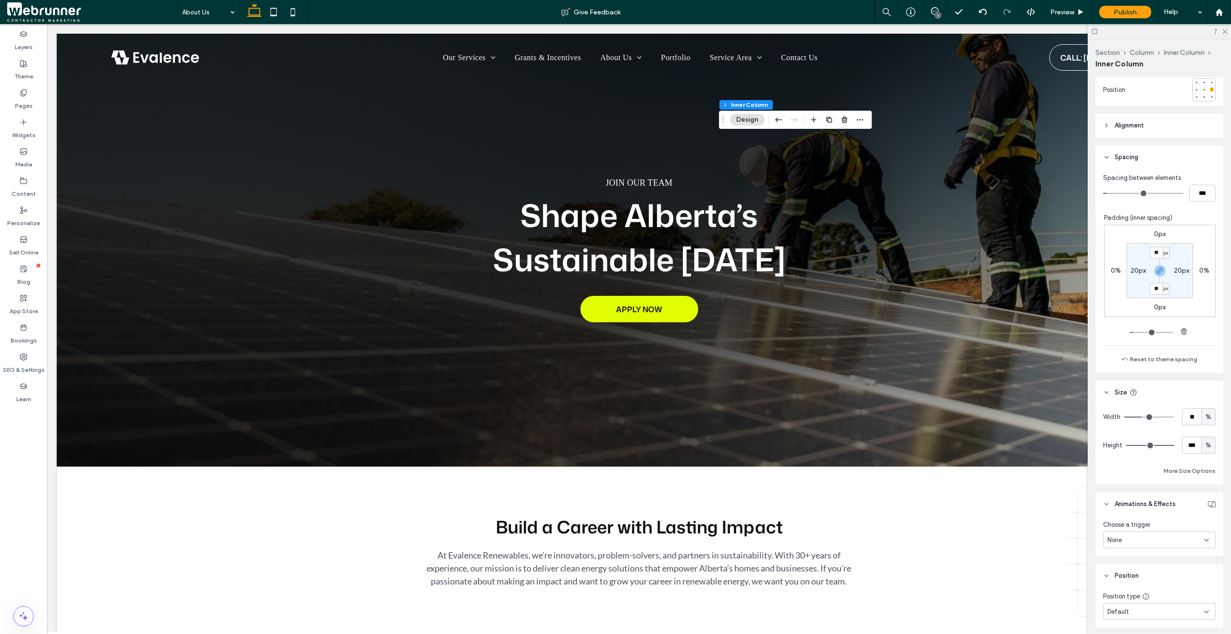
scroll to position [522, 0]
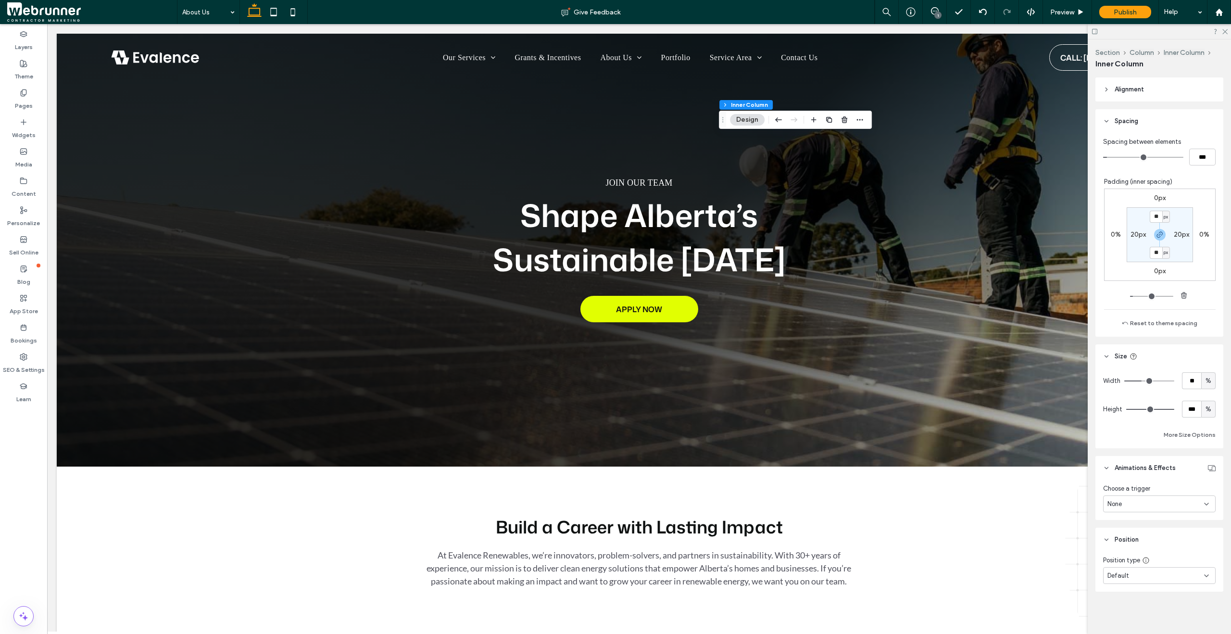
click at [1181, 506] on div "None" at bounding box center [1155, 504] width 97 height 10
click at [1165, 549] on div "Entrance" at bounding box center [1157, 554] width 106 height 17
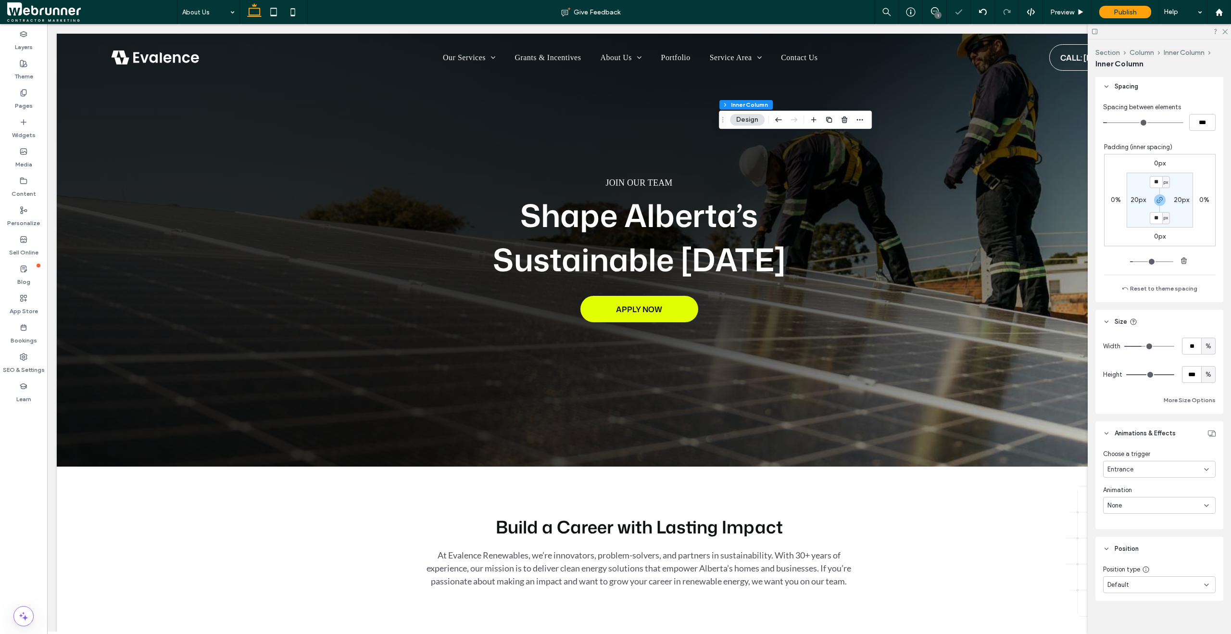
scroll to position [566, 0]
click at [1152, 494] on div "None" at bounding box center [1155, 496] width 97 height 10
click at [1151, 535] on div "Fade In" at bounding box center [1157, 529] width 106 height 17
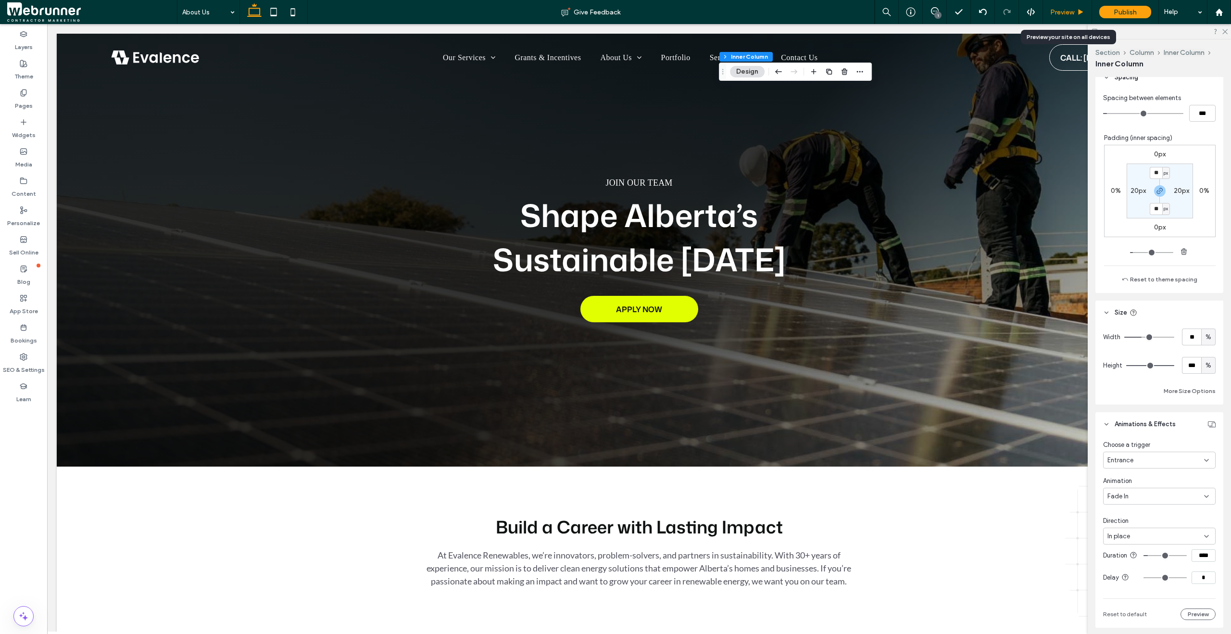
click at [1077, 14] on icon at bounding box center [1080, 12] width 7 height 7
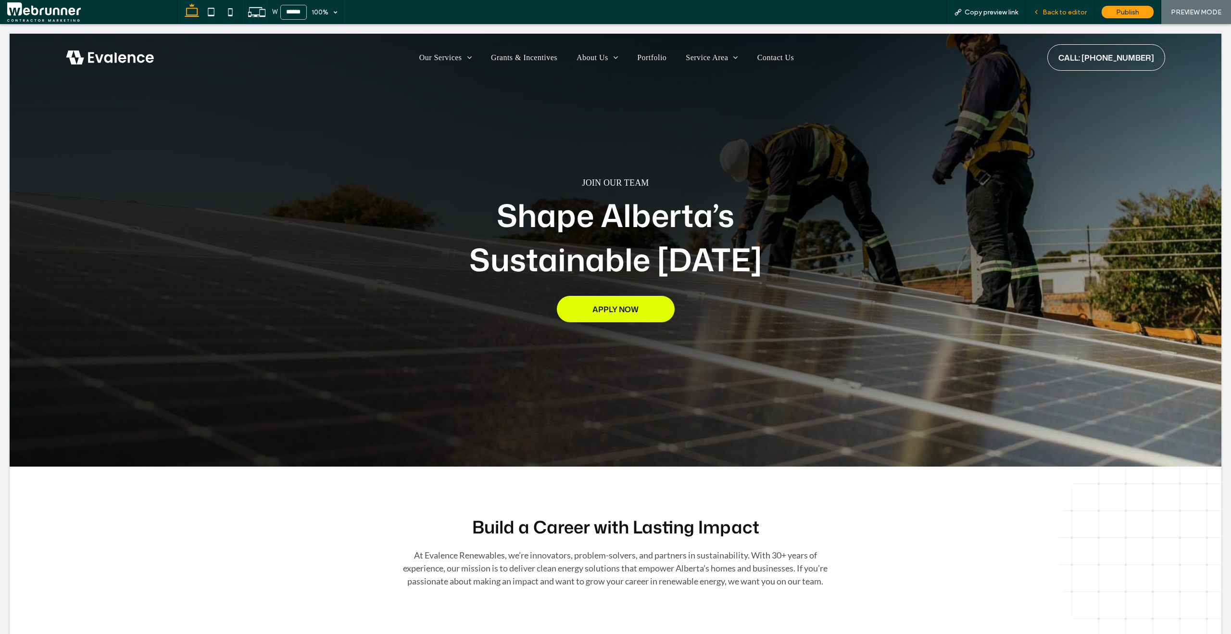
click at [1040, 11] on icon at bounding box center [1036, 12] width 7 height 7
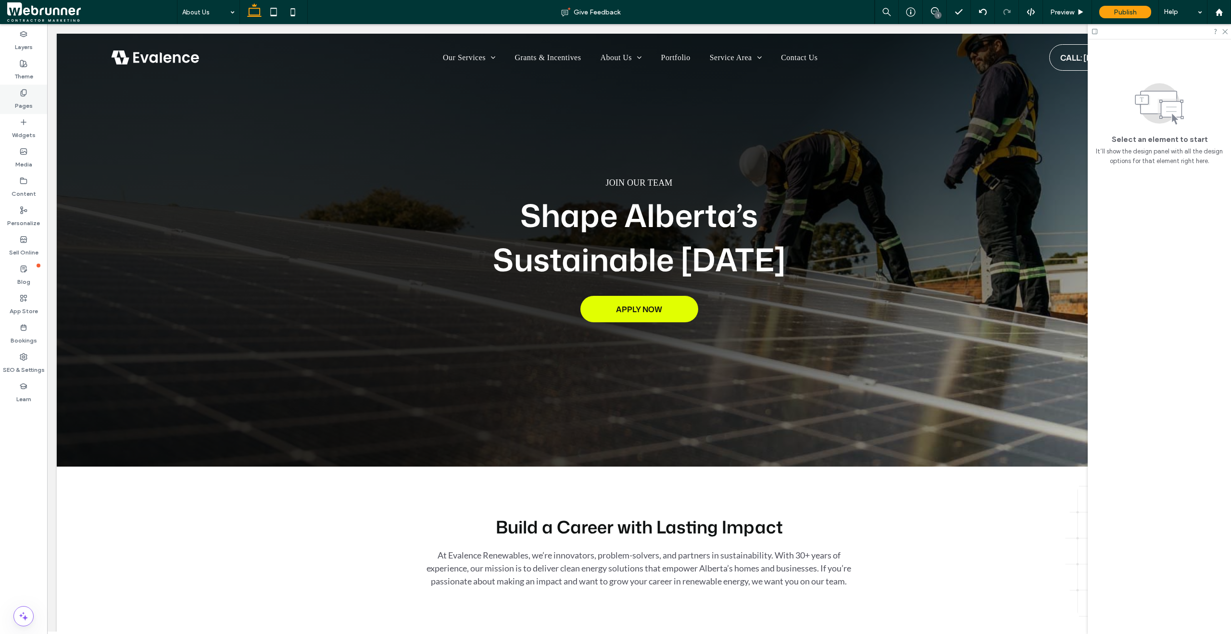
click at [19, 98] on label "Pages" at bounding box center [24, 103] width 18 height 13
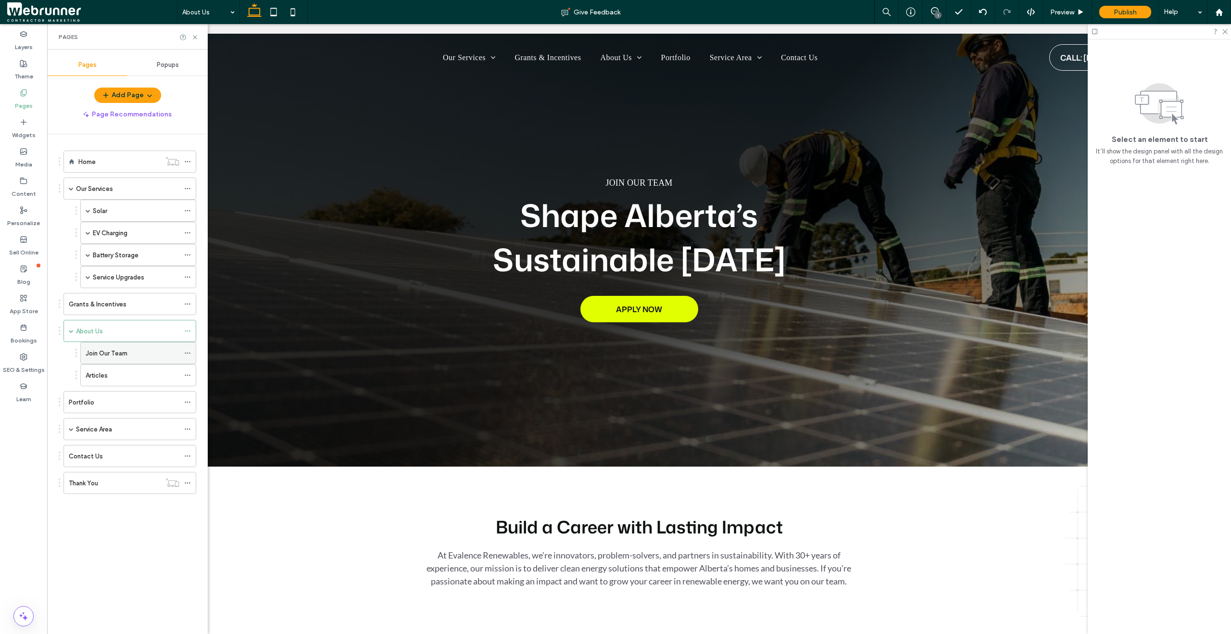
click at [102, 352] on label "Join Our Team" at bounding box center [107, 353] width 42 height 17
click at [1055, 14] on span "Preview" at bounding box center [1062, 12] width 24 height 8
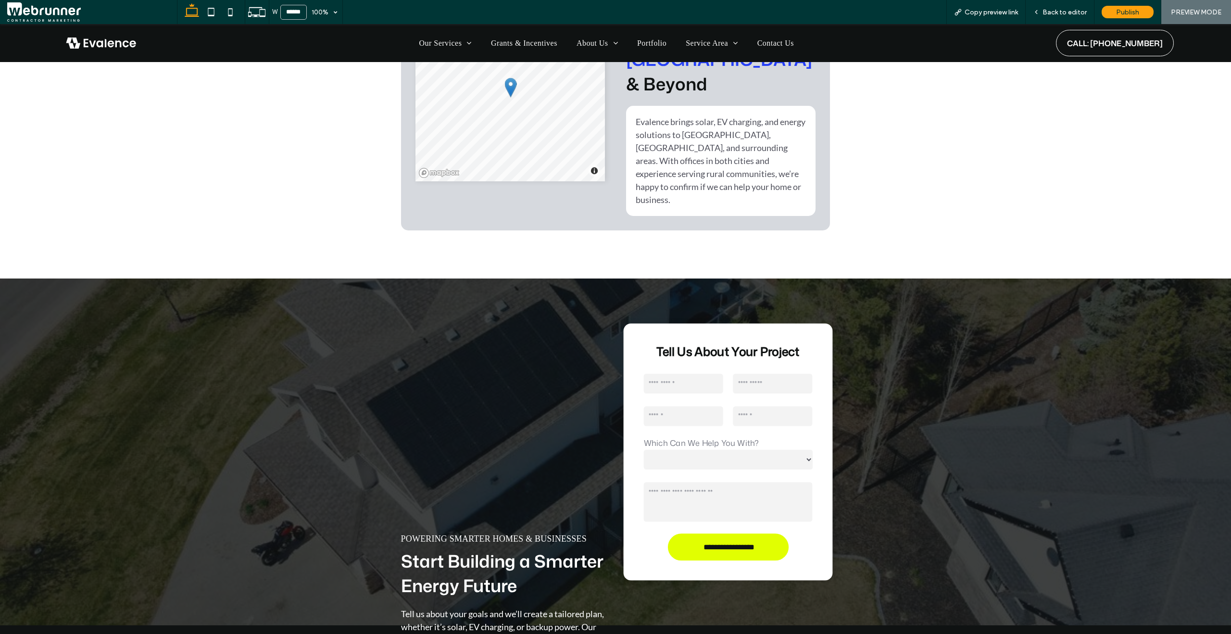
scroll to position [2589, 0]
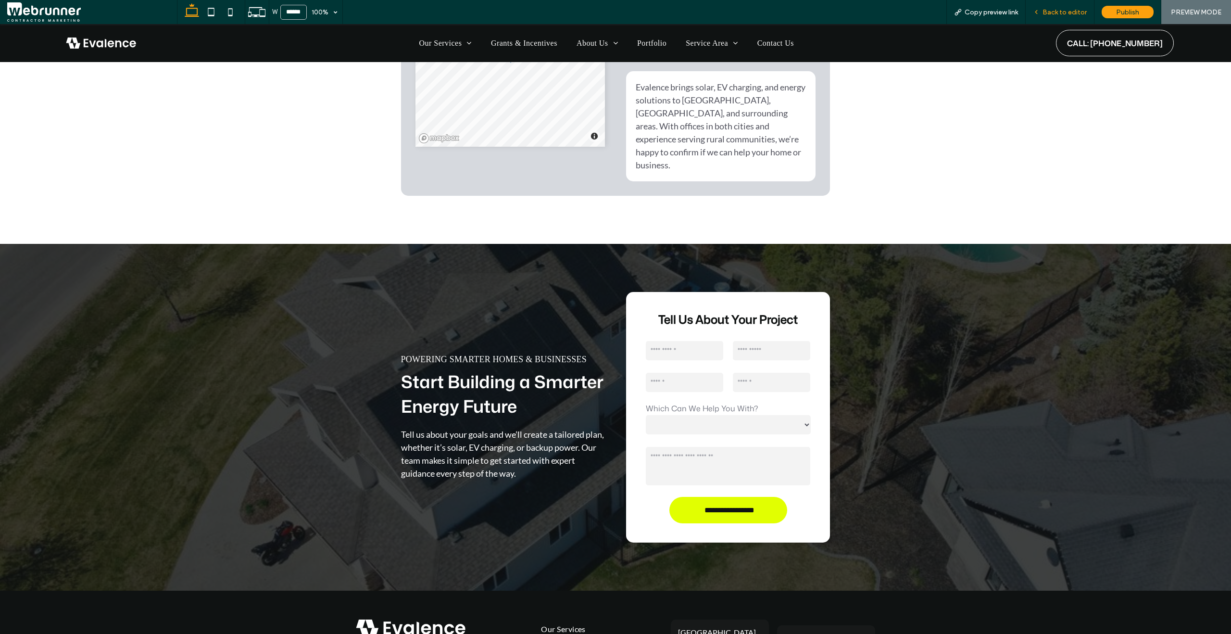
click at [1074, 14] on span "Back to editor" at bounding box center [1065, 12] width 44 height 8
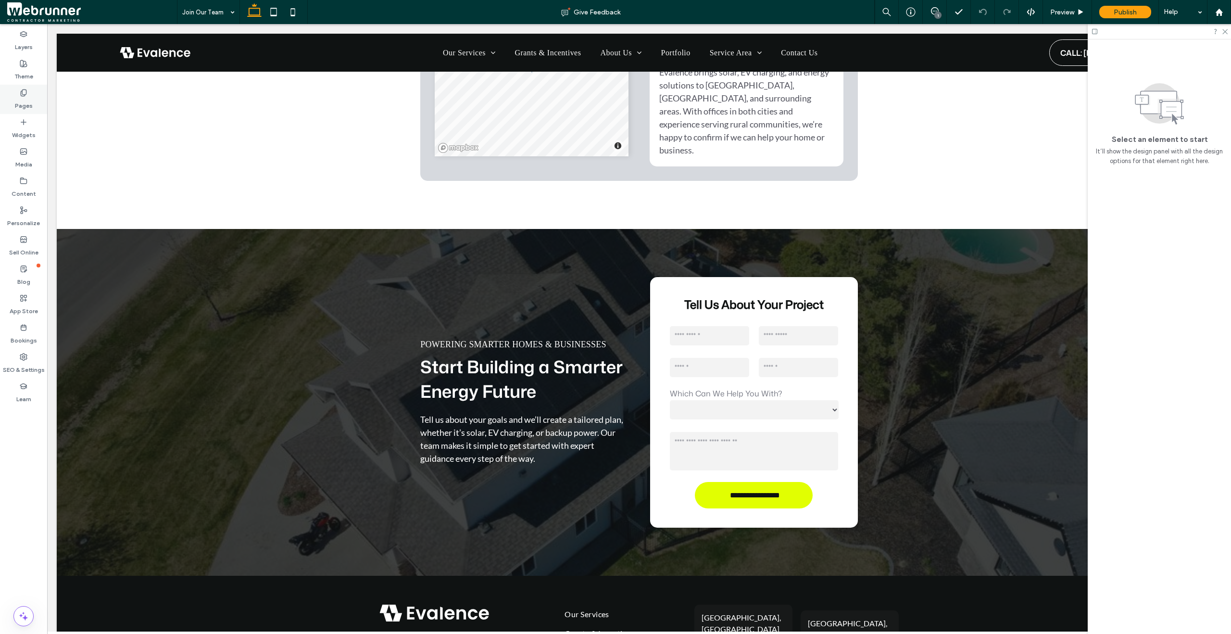
click at [22, 101] on label "Pages" at bounding box center [24, 103] width 18 height 13
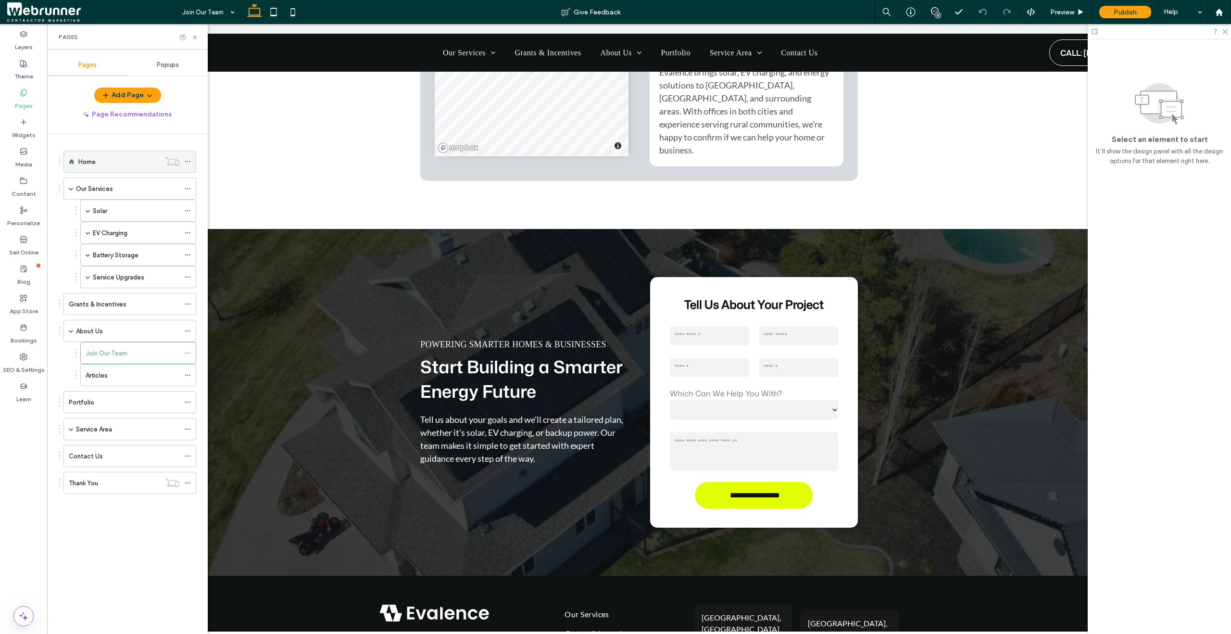
click at [89, 163] on label "Home" at bounding box center [86, 161] width 17 height 17
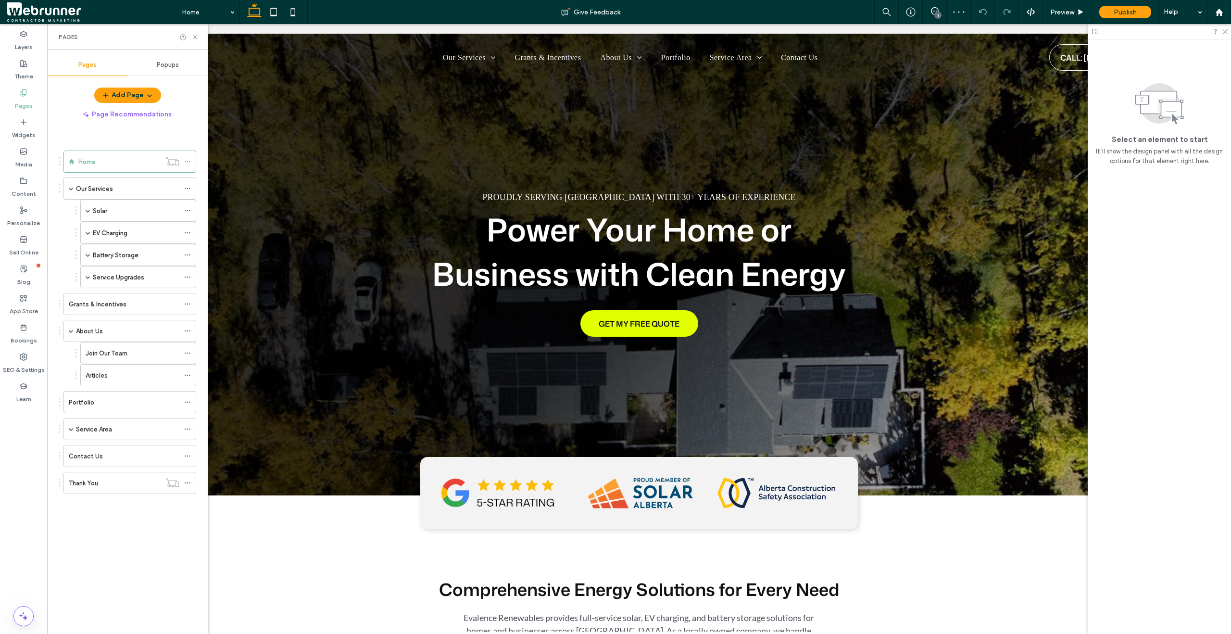
click at [934, 14] on div "1" at bounding box center [937, 15] width 7 height 7
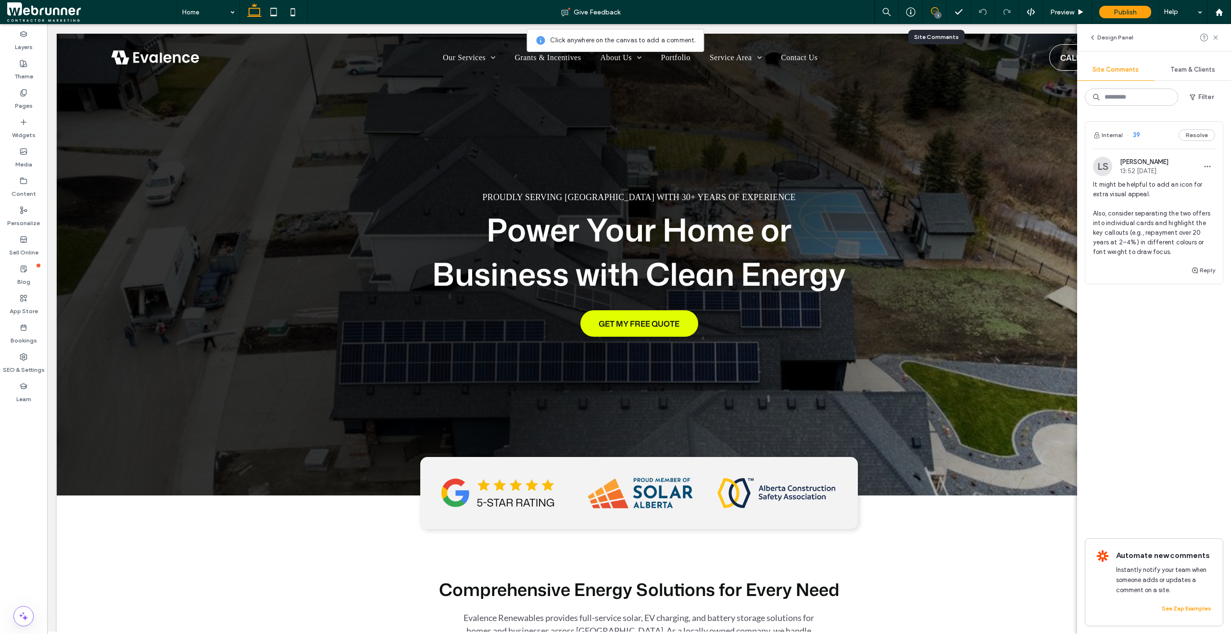
click at [1158, 206] on span "It might be helpful to add an icon for extra visual appeal. Also, consider sepa…" at bounding box center [1154, 218] width 122 height 77
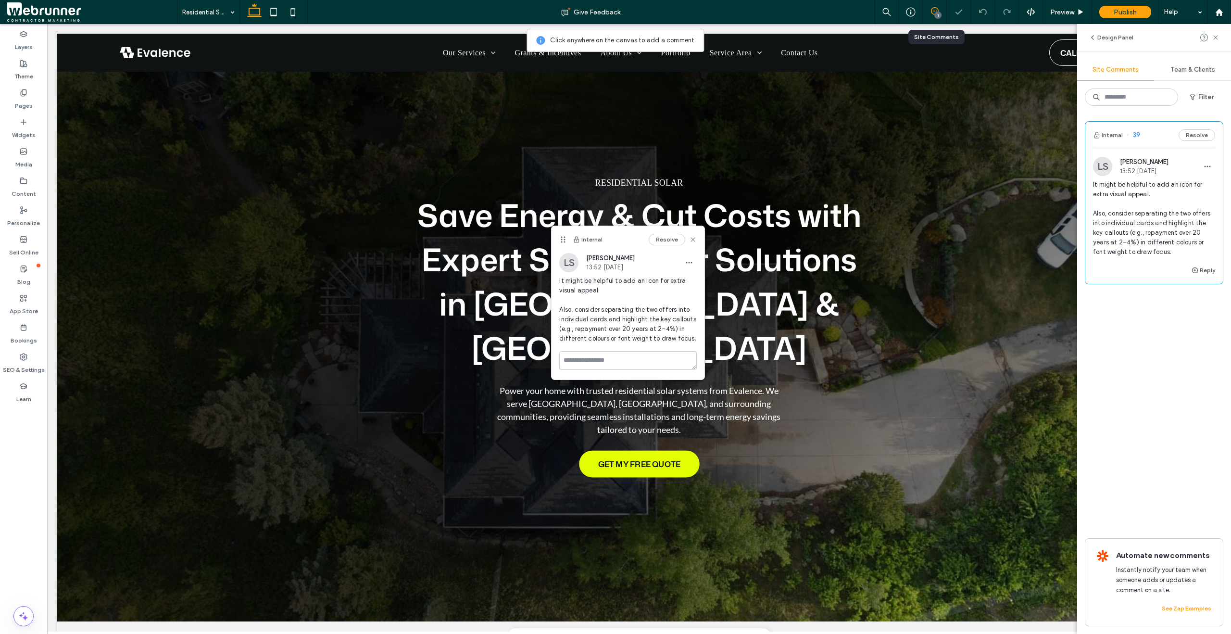
scroll to position [1349, 0]
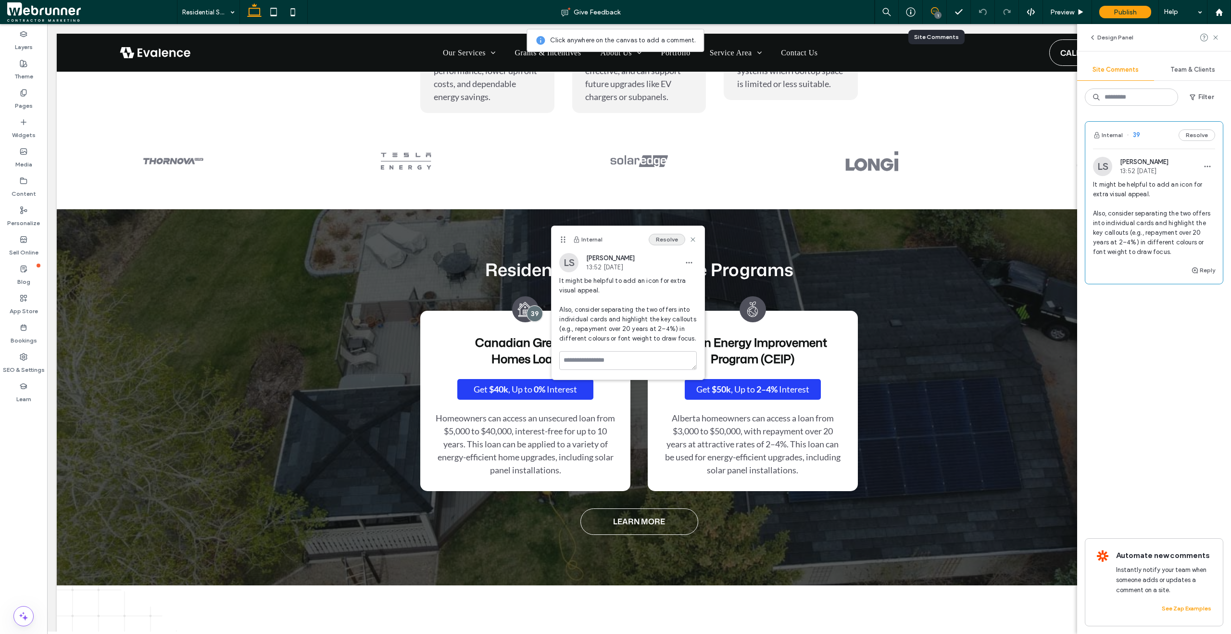
click at [674, 238] on button "Resolve" at bounding box center [667, 240] width 37 height 12
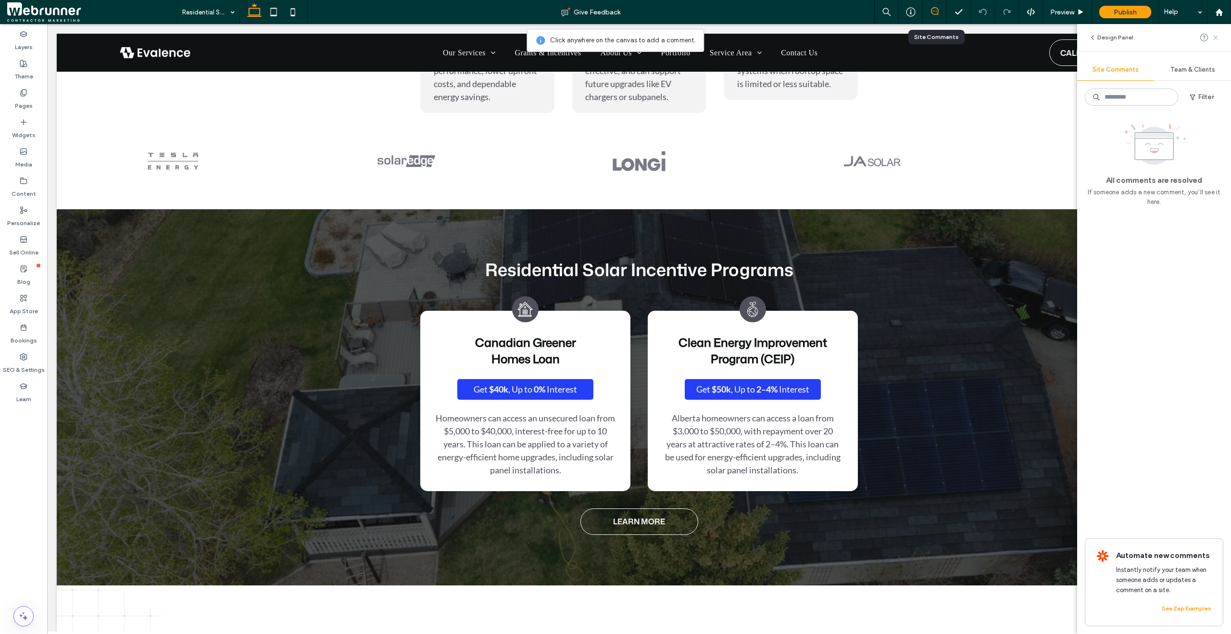
click at [1219, 37] on icon at bounding box center [1216, 38] width 8 height 8
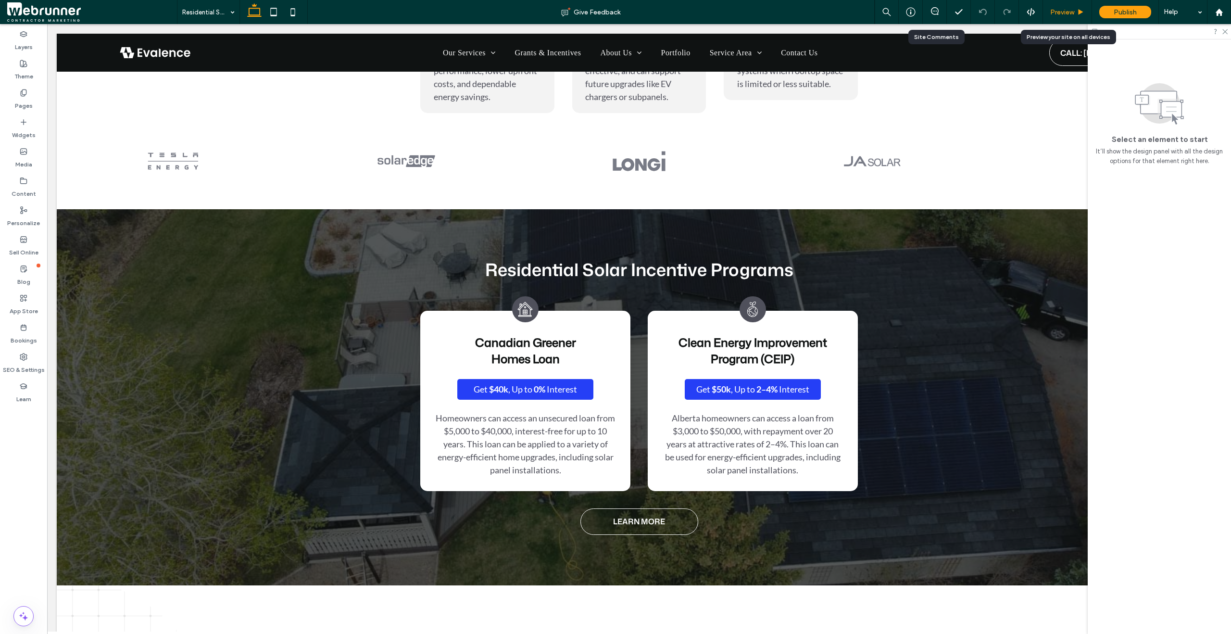
click at [1074, 10] on span "Preview" at bounding box center [1062, 12] width 24 height 8
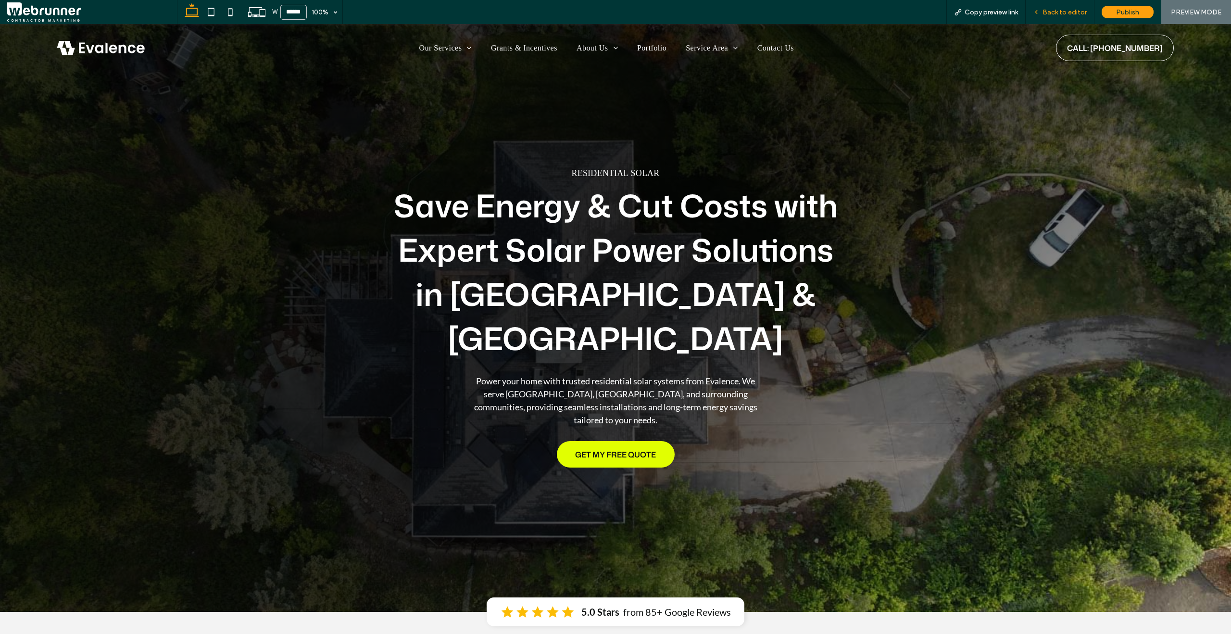
click at [1057, 17] on div "Back to editor" at bounding box center [1060, 12] width 69 height 24
click at [1057, 15] on span "Back to editor" at bounding box center [1065, 12] width 44 height 8
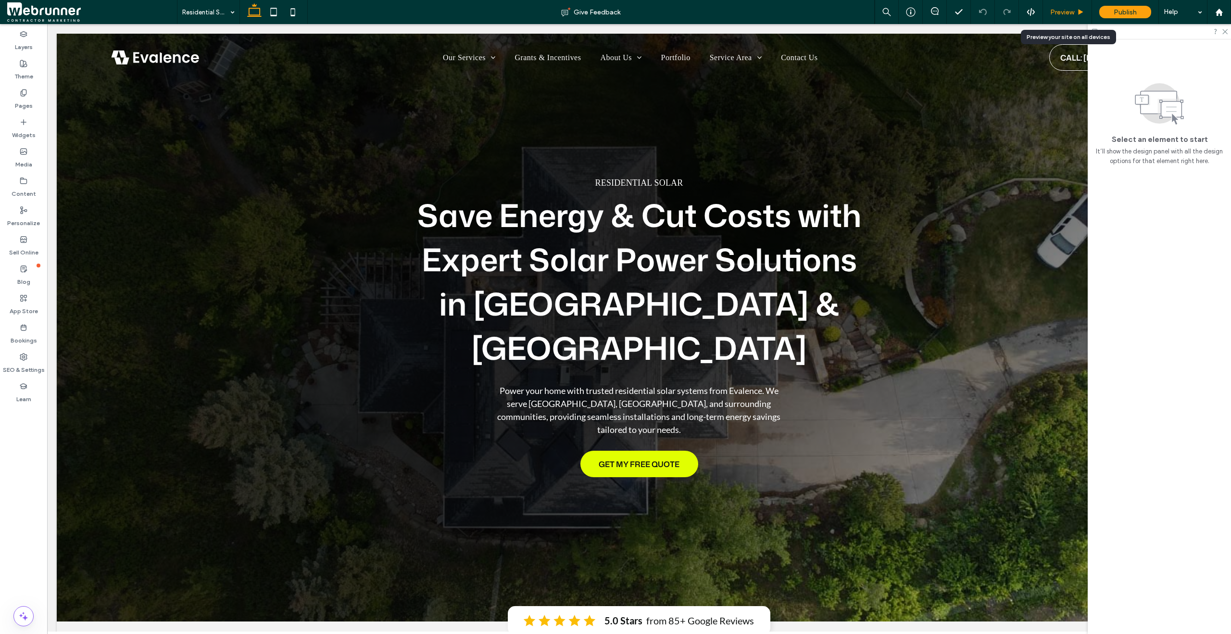
click at [1064, 15] on span "Preview" at bounding box center [1062, 12] width 24 height 8
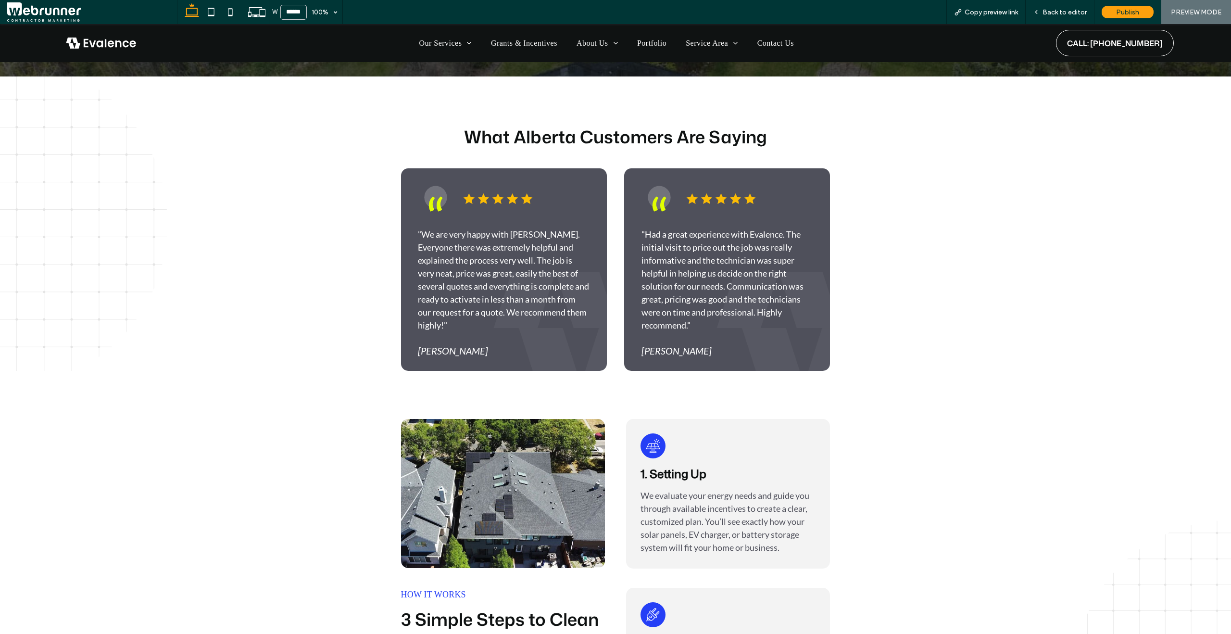
scroll to position [1864, 0]
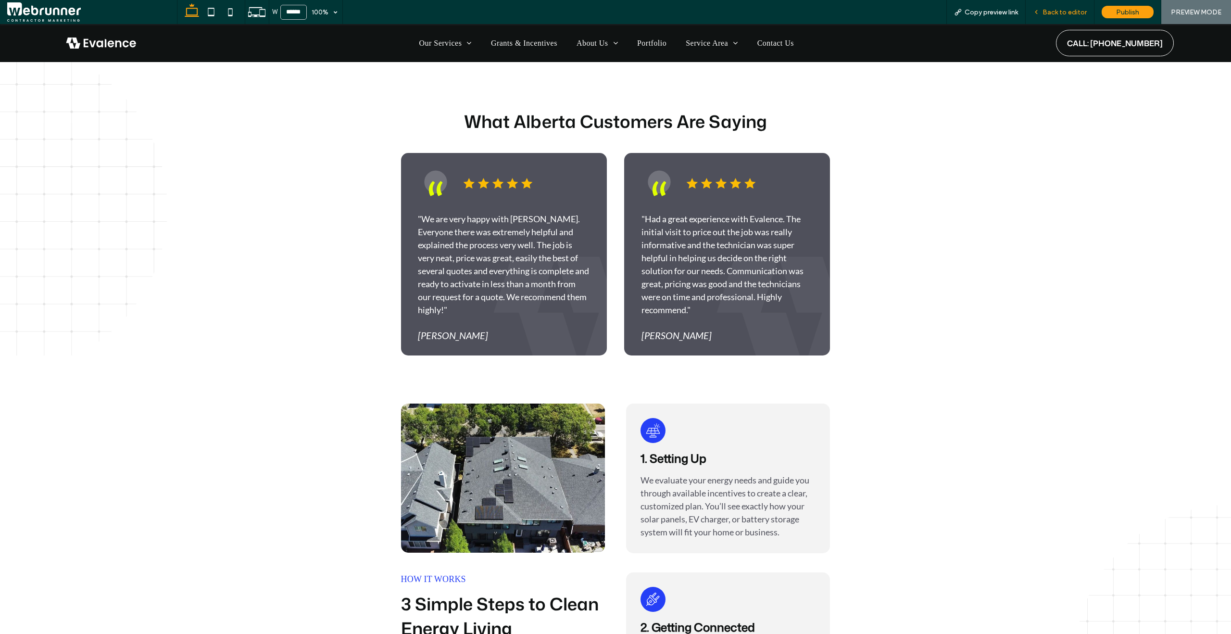
click at [1045, 17] on div "Back to editor" at bounding box center [1060, 12] width 69 height 24
click at [1047, 13] on span "Back to editor" at bounding box center [1065, 12] width 44 height 8
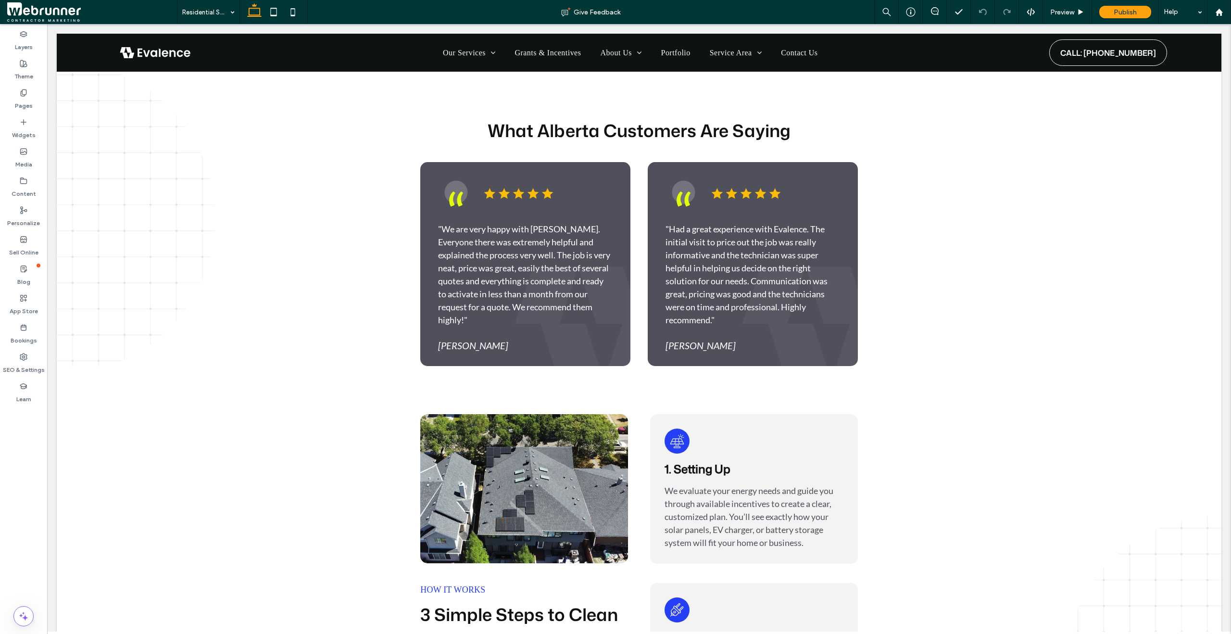
scroll to position [1873, 0]
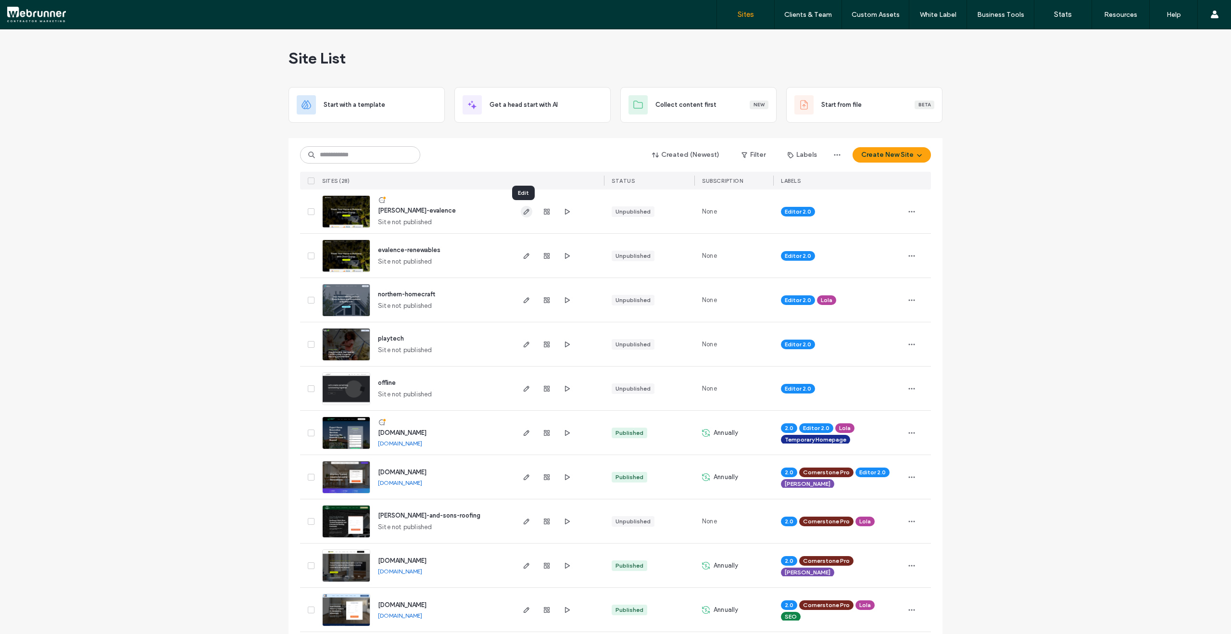
click at [521, 214] on span "button" at bounding box center [527, 212] width 12 height 12
click at [904, 212] on span "button" at bounding box center [911, 211] width 15 height 15
click at [867, 331] on span "Delete Site" at bounding box center [864, 334] width 32 height 10
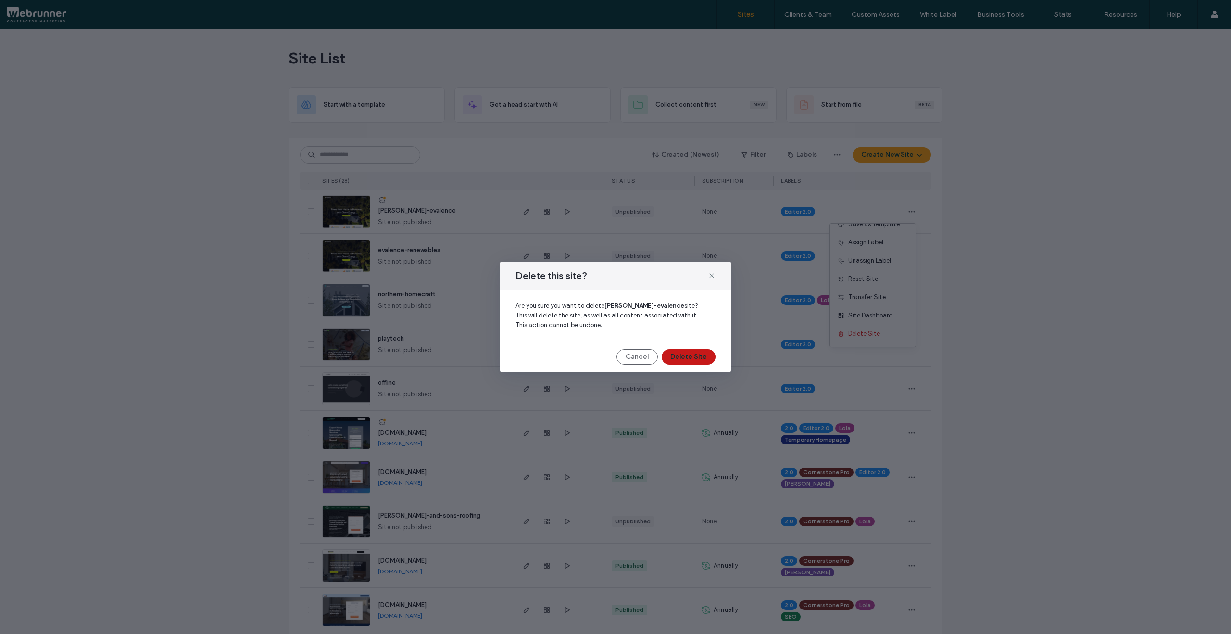
click at [705, 355] on button "Delete Site" at bounding box center [689, 356] width 54 height 15
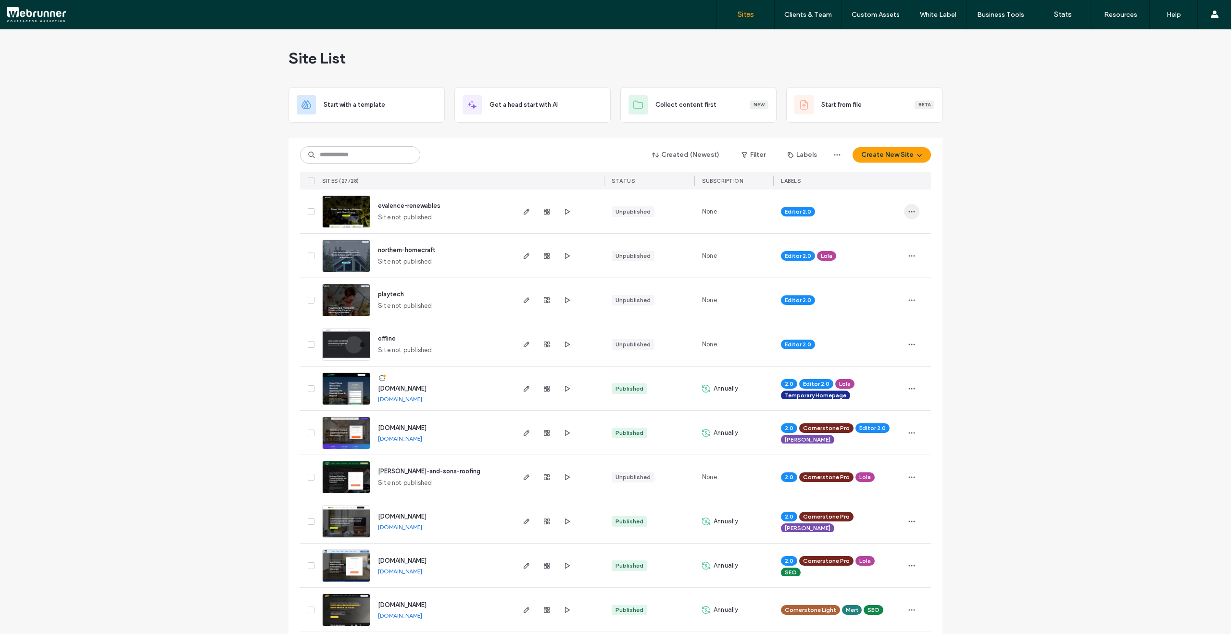
click at [909, 212] on use "button" at bounding box center [912, 211] width 6 height 1
click at [885, 248] on div "Duplicate Site" at bounding box center [873, 255] width 86 height 18
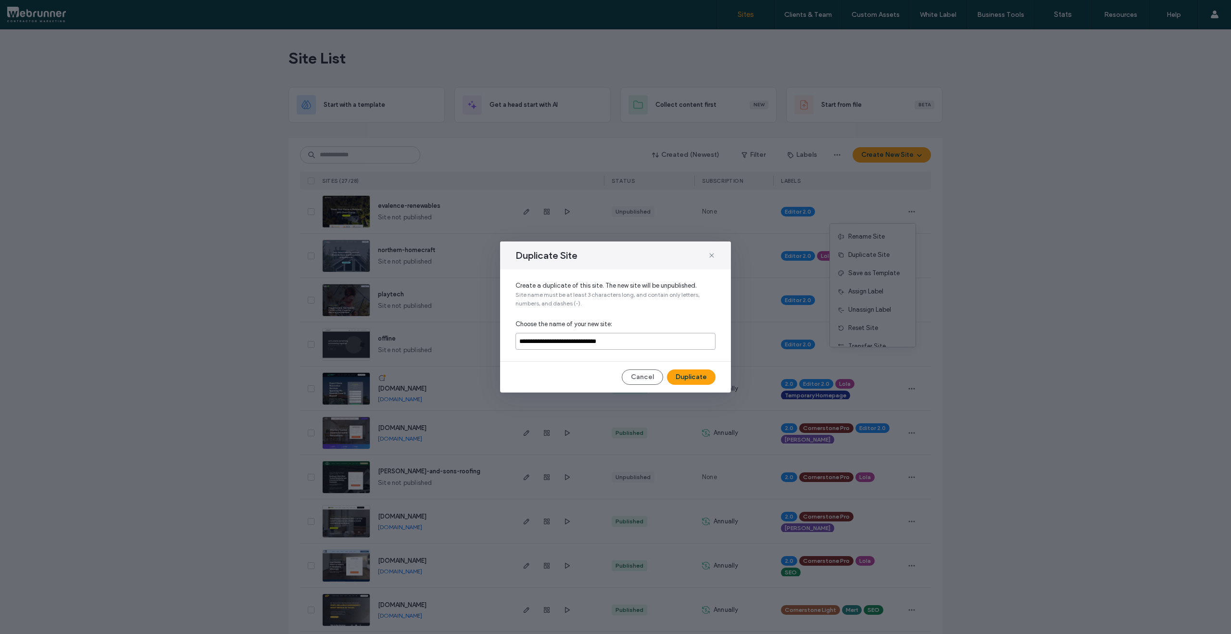
drag, startPoint x: 652, startPoint y: 349, endPoint x: 585, endPoint y: 342, distance: 66.7
click at [585, 342] on input "**********" at bounding box center [616, 341] width 200 height 17
drag, startPoint x: 644, startPoint y: 347, endPoint x: 592, endPoint y: 343, distance: 51.6
click at [592, 343] on input "**********" at bounding box center [616, 341] width 200 height 17
type input "**********"
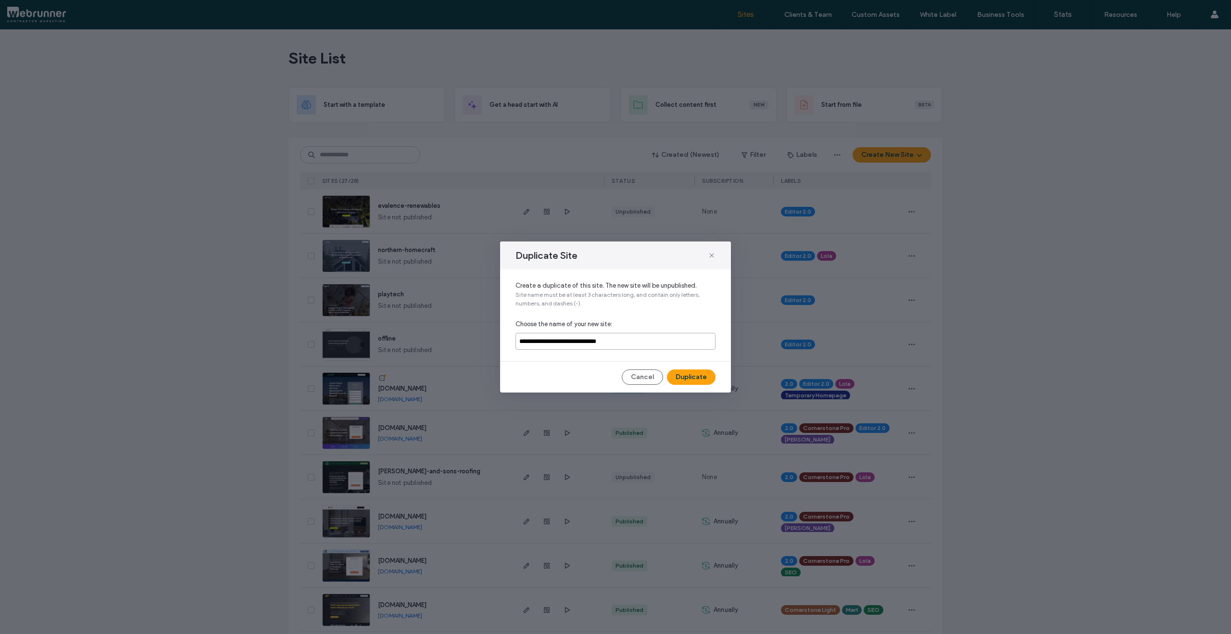
drag, startPoint x: 641, startPoint y: 341, endPoint x: 488, endPoint y: 342, distance: 153.4
click at [488, 342] on div "**********" at bounding box center [615, 317] width 1231 height 634
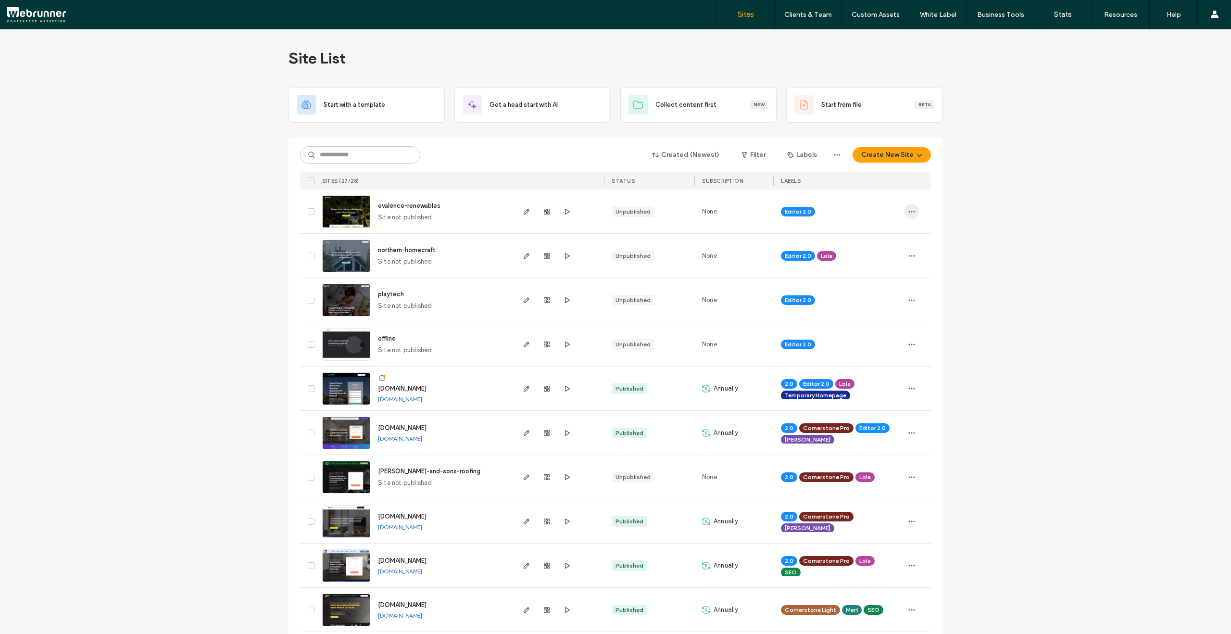
click at [909, 212] on use "button" at bounding box center [912, 211] width 6 height 1
click at [886, 248] on div "Duplicate Site" at bounding box center [873, 255] width 86 height 18
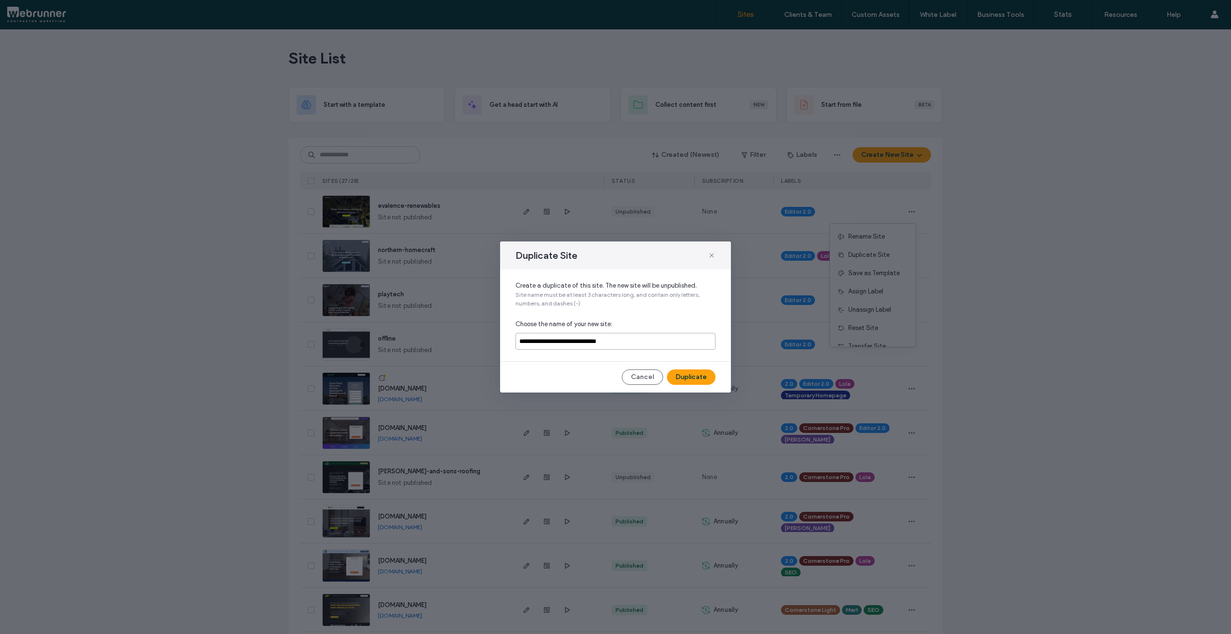
drag, startPoint x: 584, startPoint y: 340, endPoint x: 630, endPoint y: 340, distance: 45.7
click at [630, 340] on input "**********" at bounding box center [616, 341] width 200 height 17
type input "**********"
click at [696, 374] on button "Duplicate" at bounding box center [691, 376] width 49 height 15
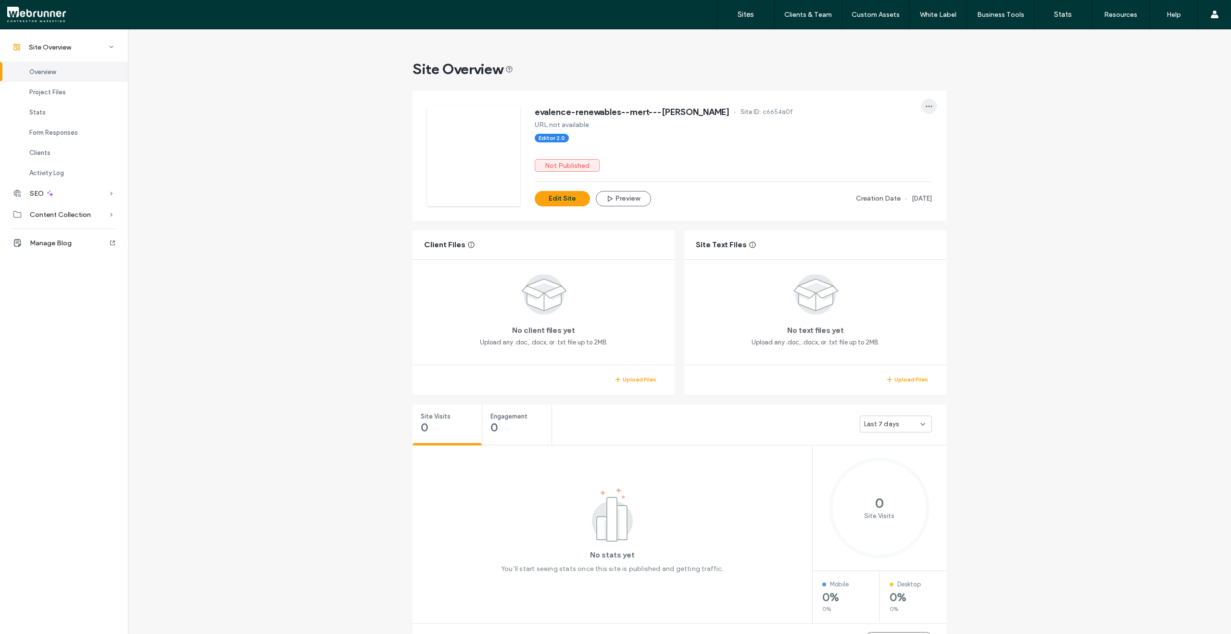
click at [921, 109] on span "button" at bounding box center [928, 106] width 15 height 15
click at [914, 127] on div "Rename Site" at bounding box center [890, 131] width 86 height 18
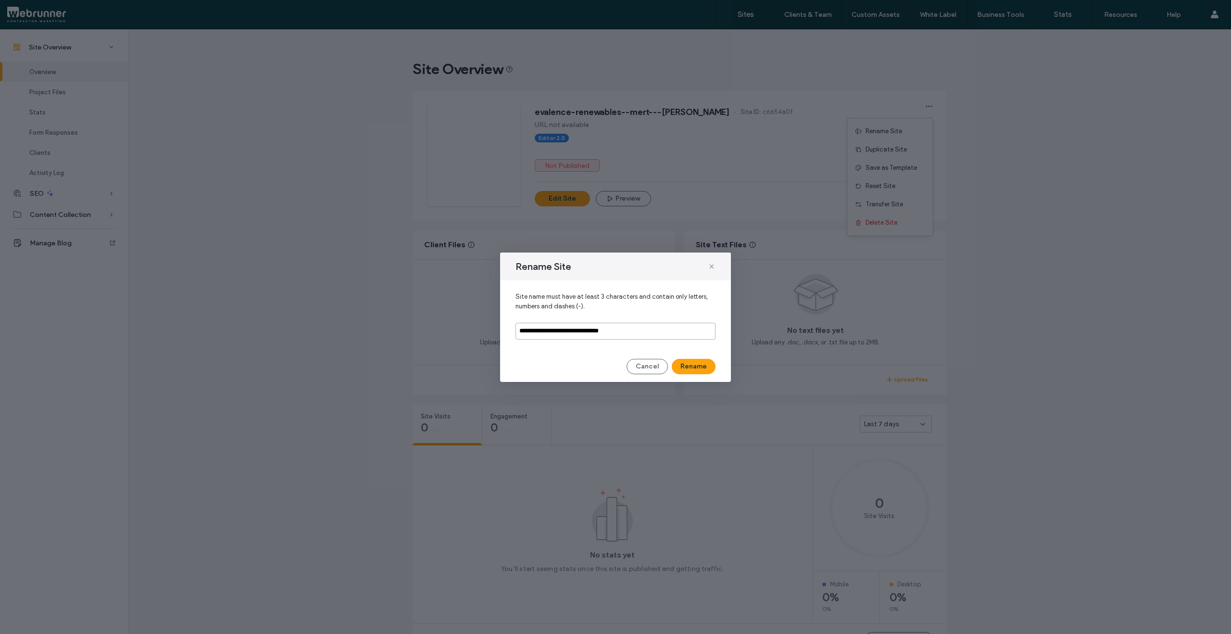
click at [587, 330] on input "**********" at bounding box center [616, 331] width 200 height 17
click at [608, 332] on input "**********" at bounding box center [616, 331] width 200 height 17
type input "**********"
click at [685, 365] on button "Rename" at bounding box center [694, 366] width 44 height 15
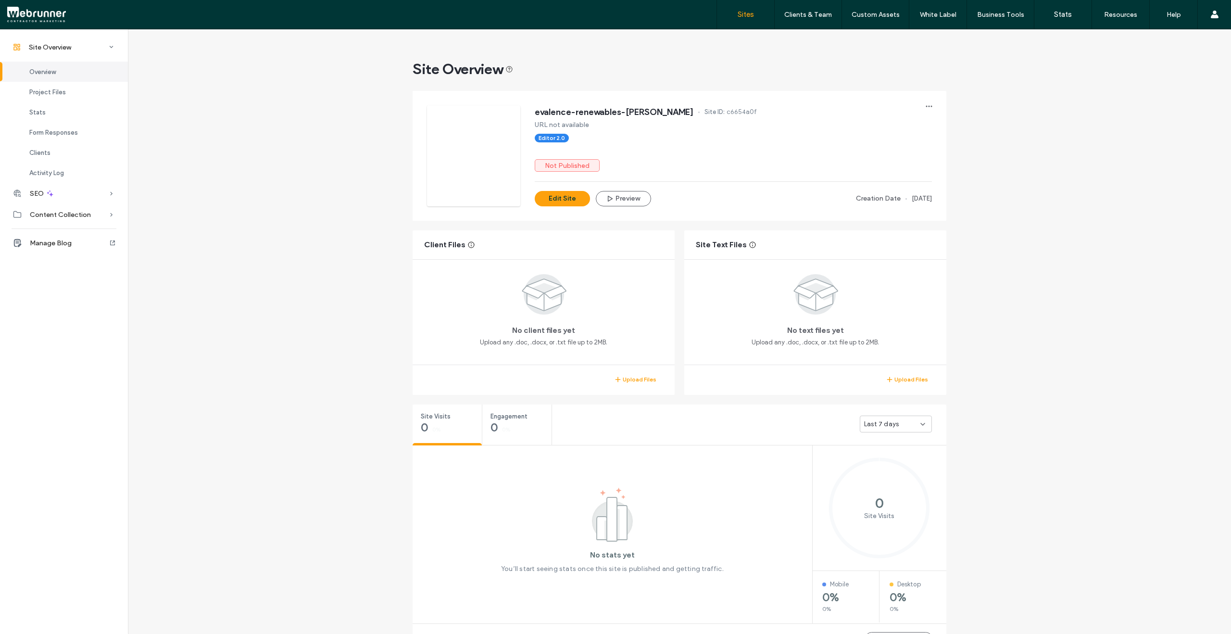
click at [753, 17] on label "Sites" at bounding box center [746, 14] width 16 height 9
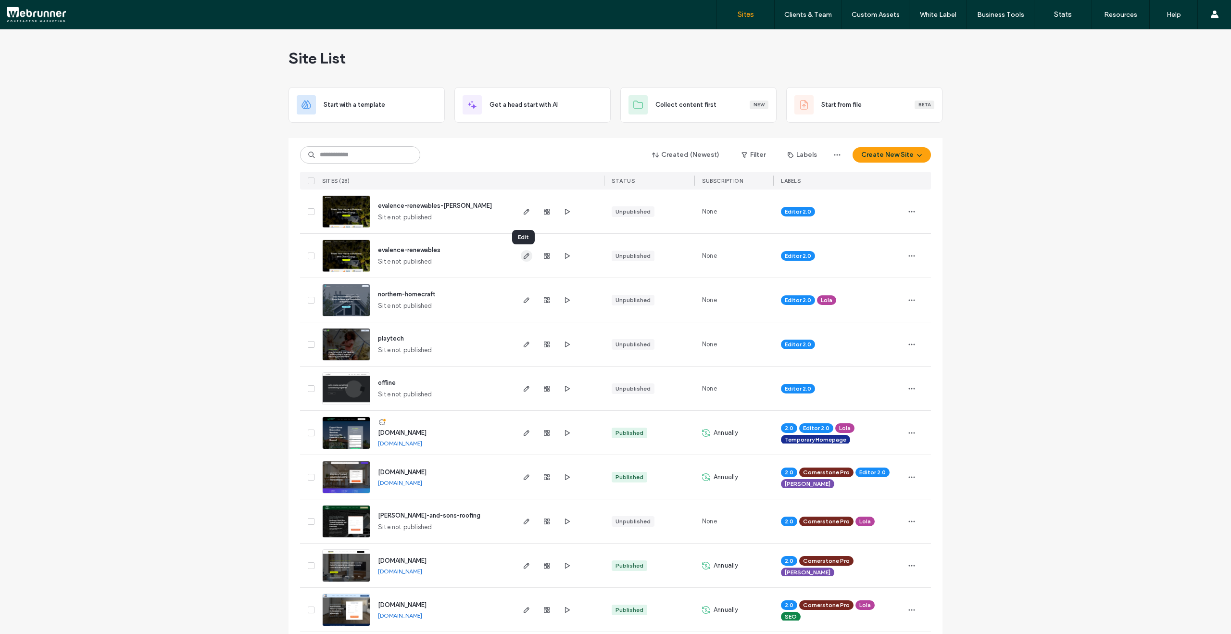
click at [524, 254] on use "button" at bounding box center [527, 256] width 6 height 6
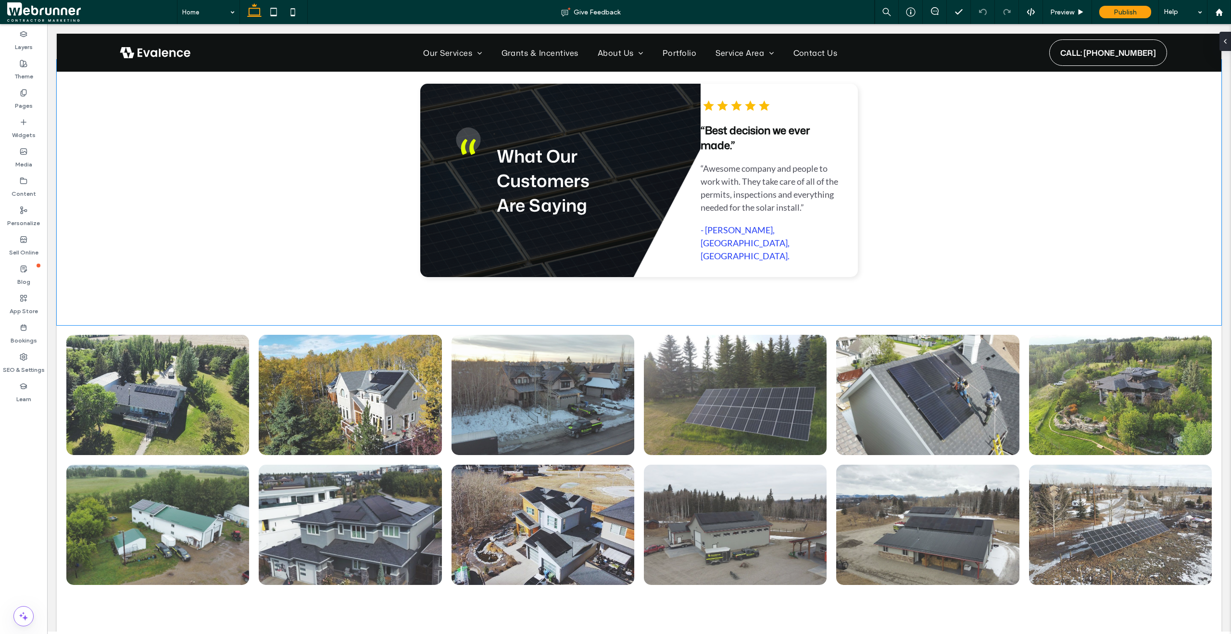
scroll to position [1008, 0]
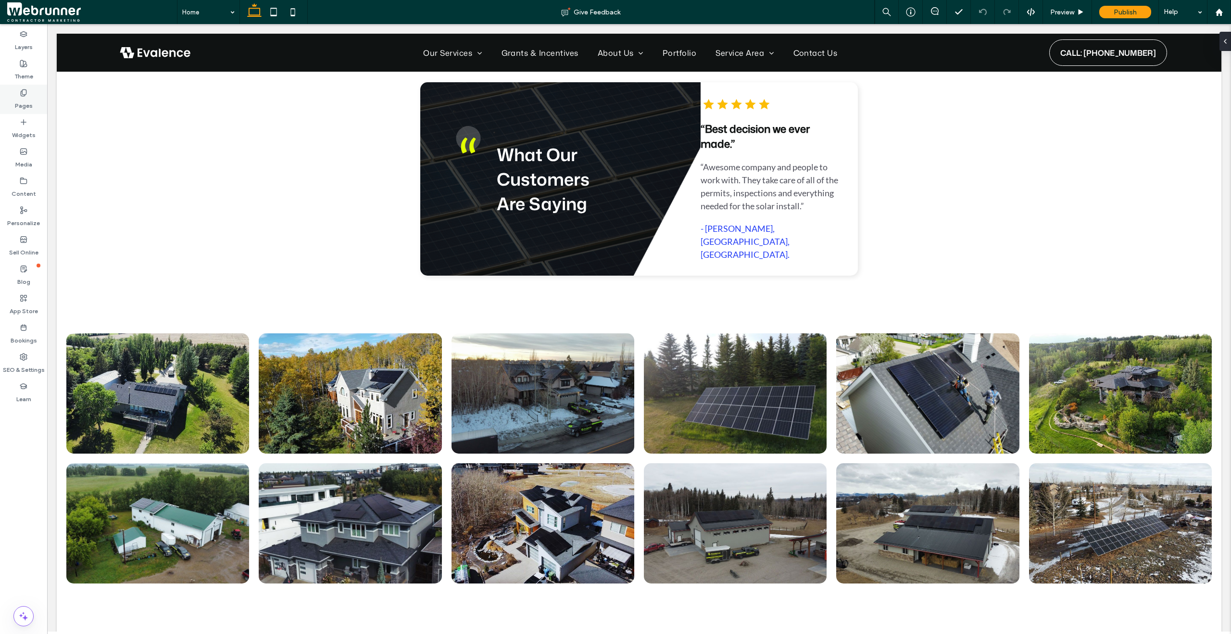
click at [28, 92] on div "Pages" at bounding box center [23, 99] width 47 height 29
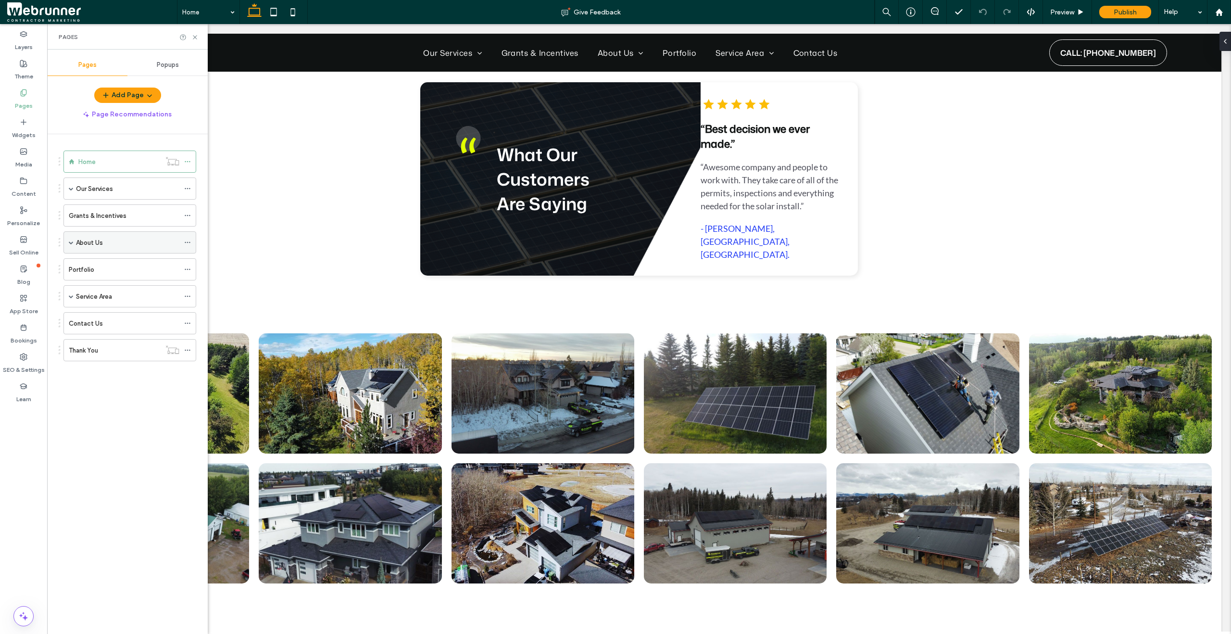
click at [71, 243] on span at bounding box center [71, 242] width 5 height 5
click at [93, 272] on div "Join Our Team" at bounding box center [133, 264] width 94 height 21
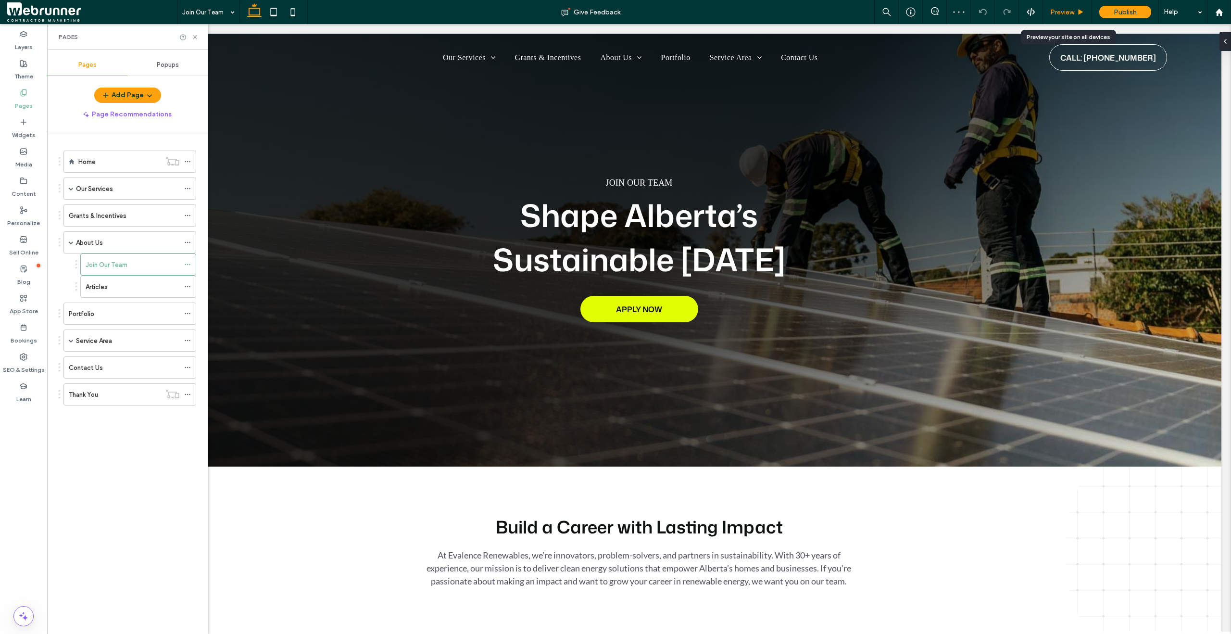
click at [1083, 15] on icon at bounding box center [1080, 12] width 7 height 7
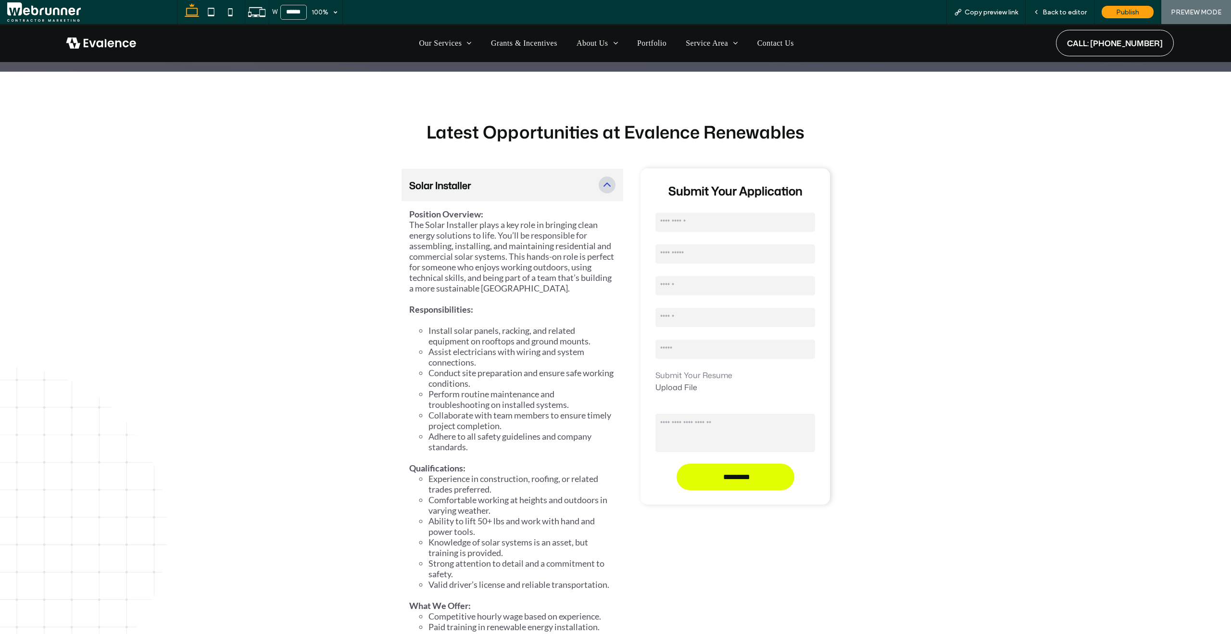
scroll to position [1622, 0]
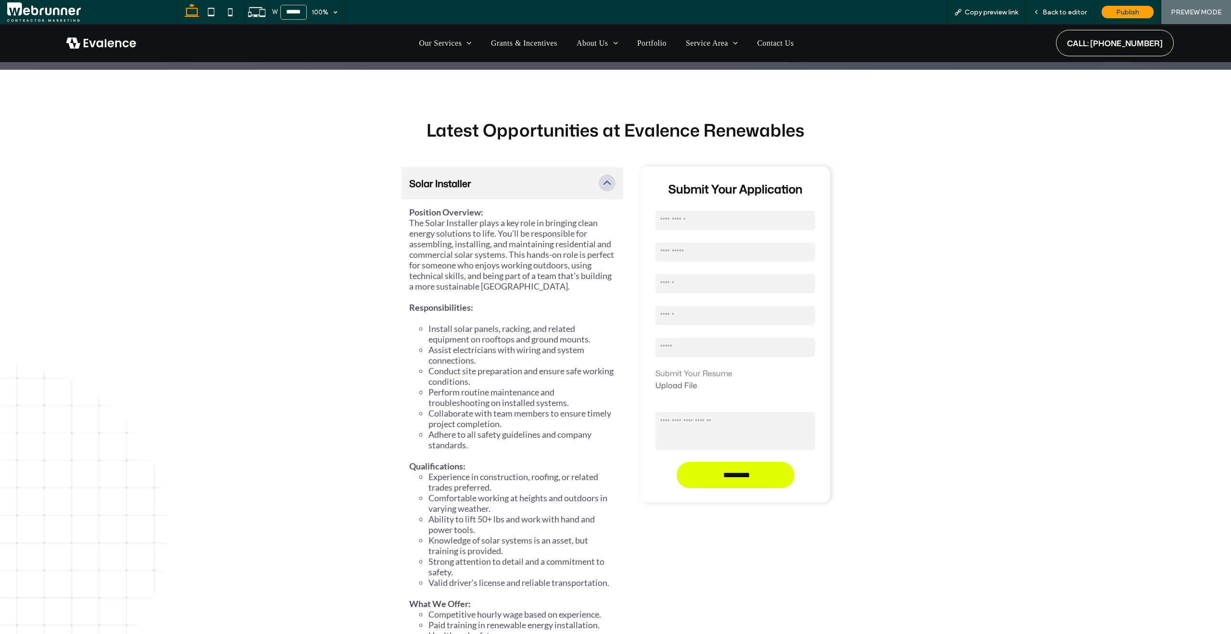
click at [609, 176] on icon at bounding box center [607, 182] width 13 height 13
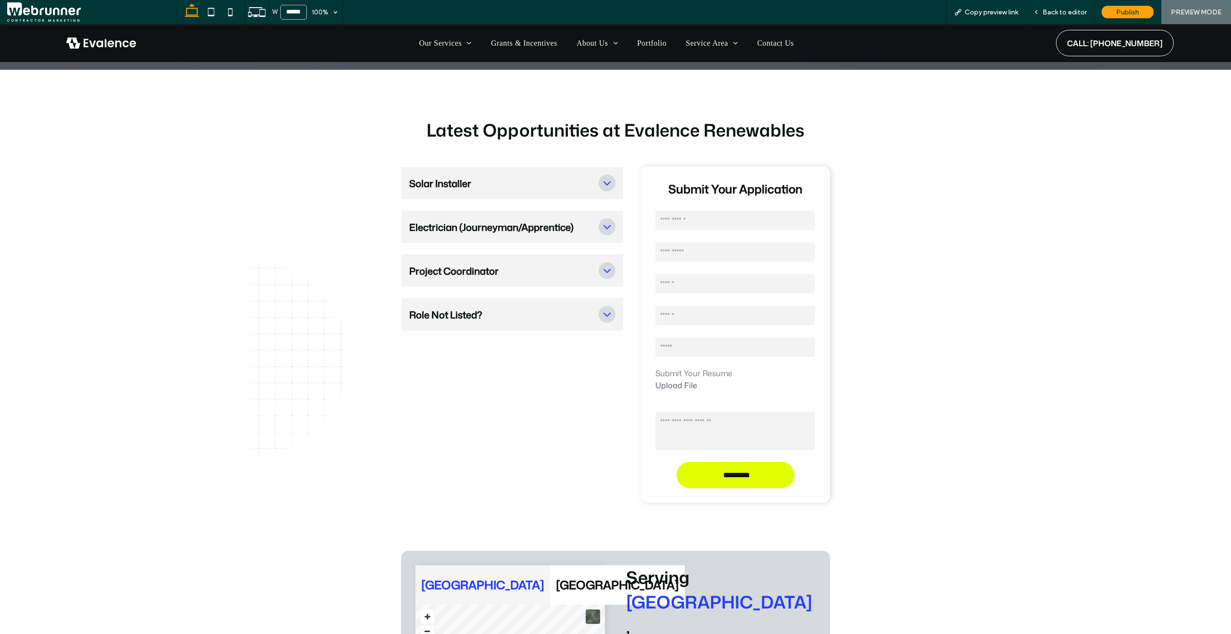
click at [609, 176] on icon at bounding box center [607, 182] width 13 height 13
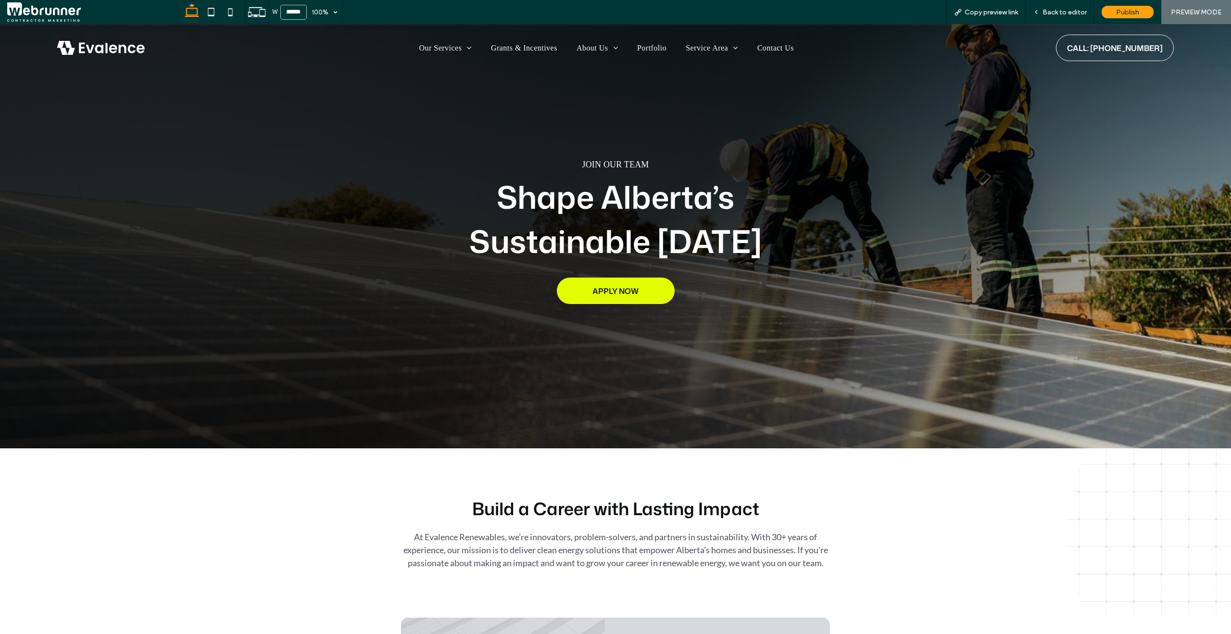
scroll to position [0, 0]
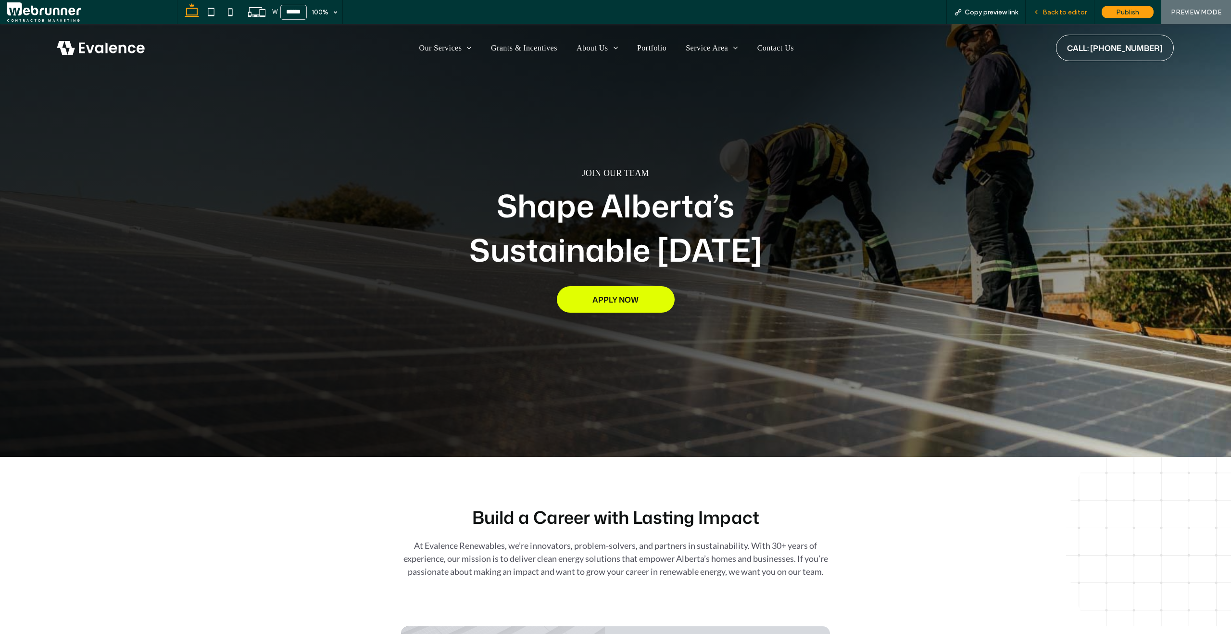
click at [1039, 18] on div "Back to editor" at bounding box center [1060, 12] width 69 height 24
click at [1039, 17] on div "Back to editor" at bounding box center [1060, 12] width 69 height 24
click at [1038, 13] on icon at bounding box center [1036, 12] width 7 height 7
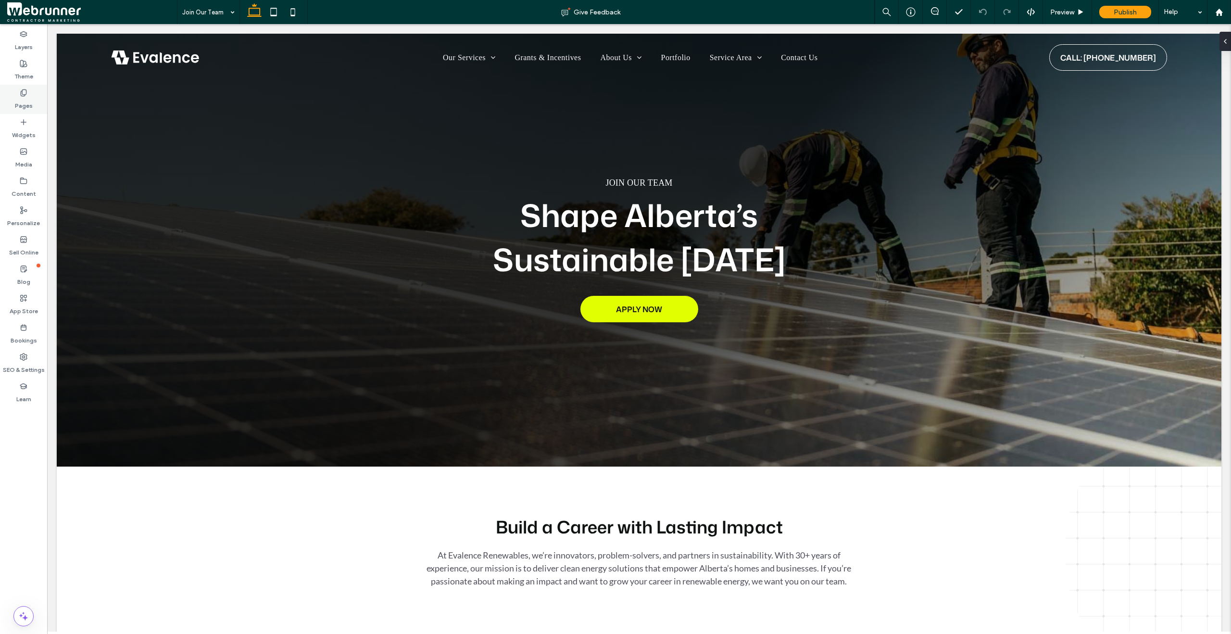
click at [37, 101] on div "Pages" at bounding box center [23, 99] width 47 height 29
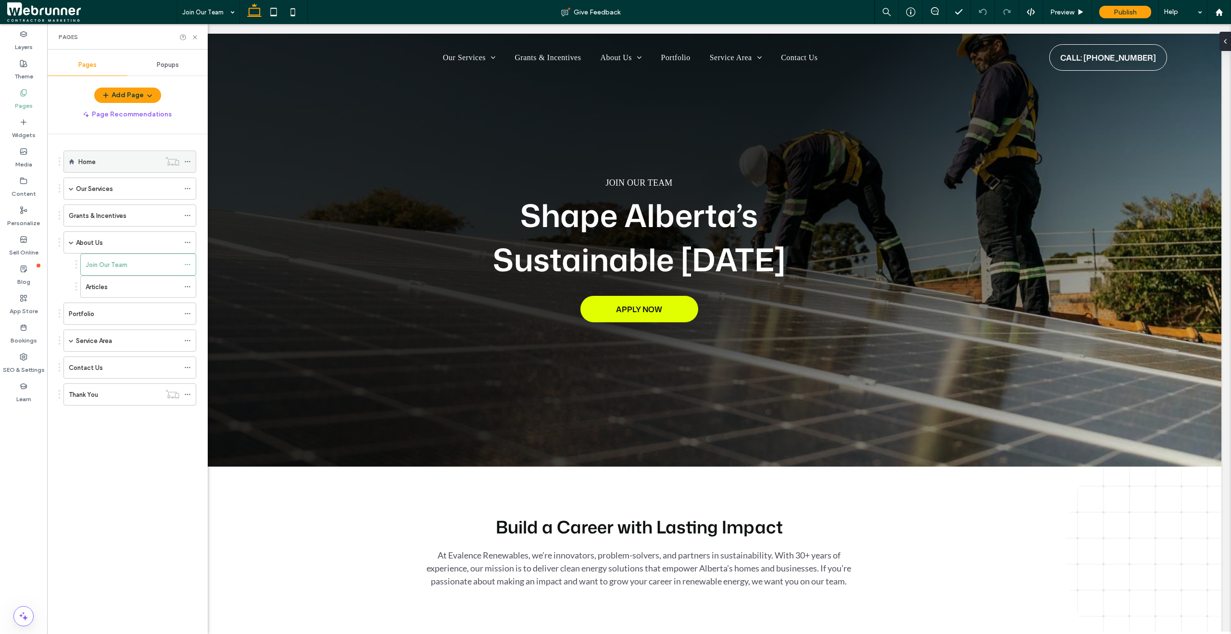
click at [85, 163] on label "Home" at bounding box center [86, 161] width 17 height 17
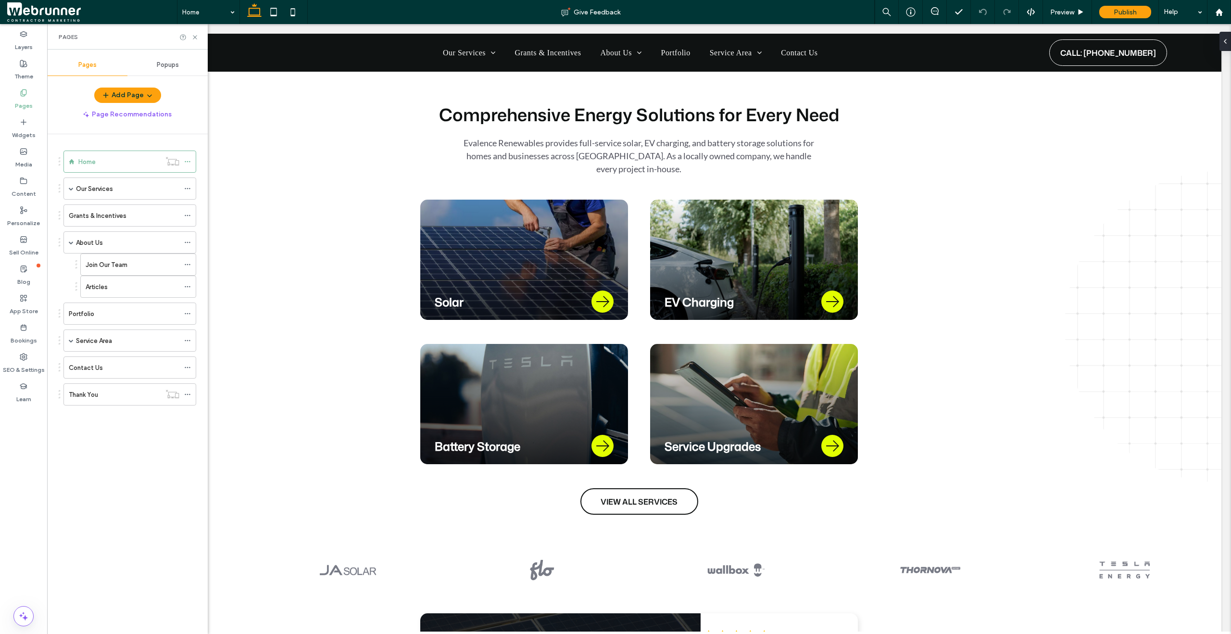
scroll to position [790, 0]
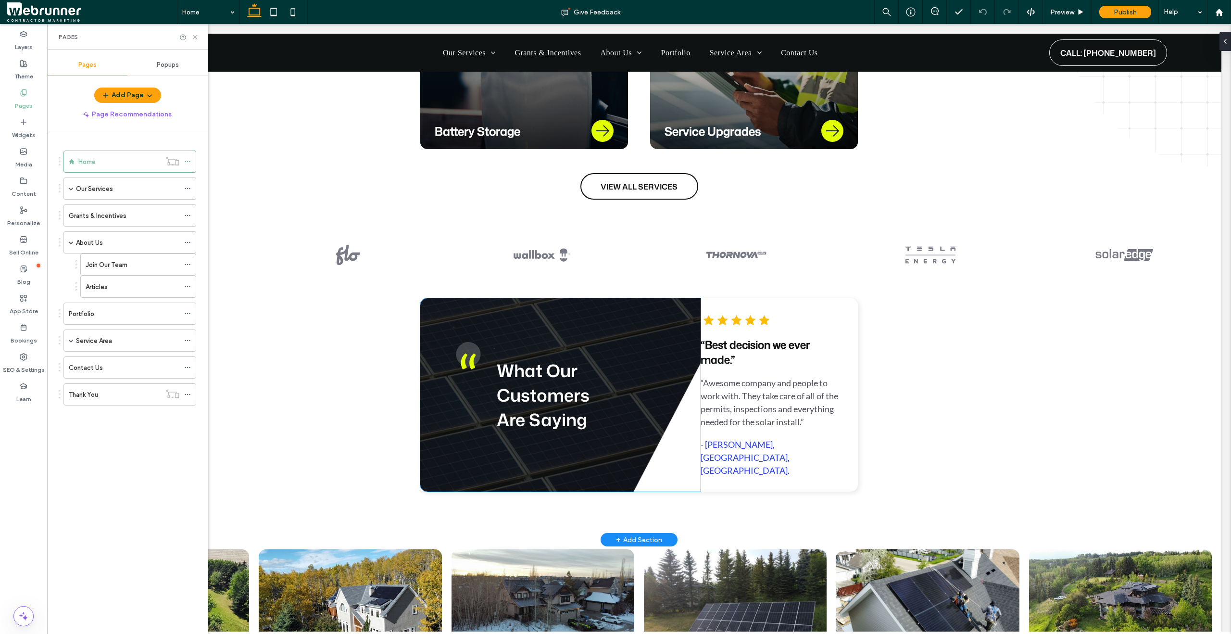
click at [659, 436] on div "What Our Customers Are Saying" at bounding box center [560, 394] width 280 height 193
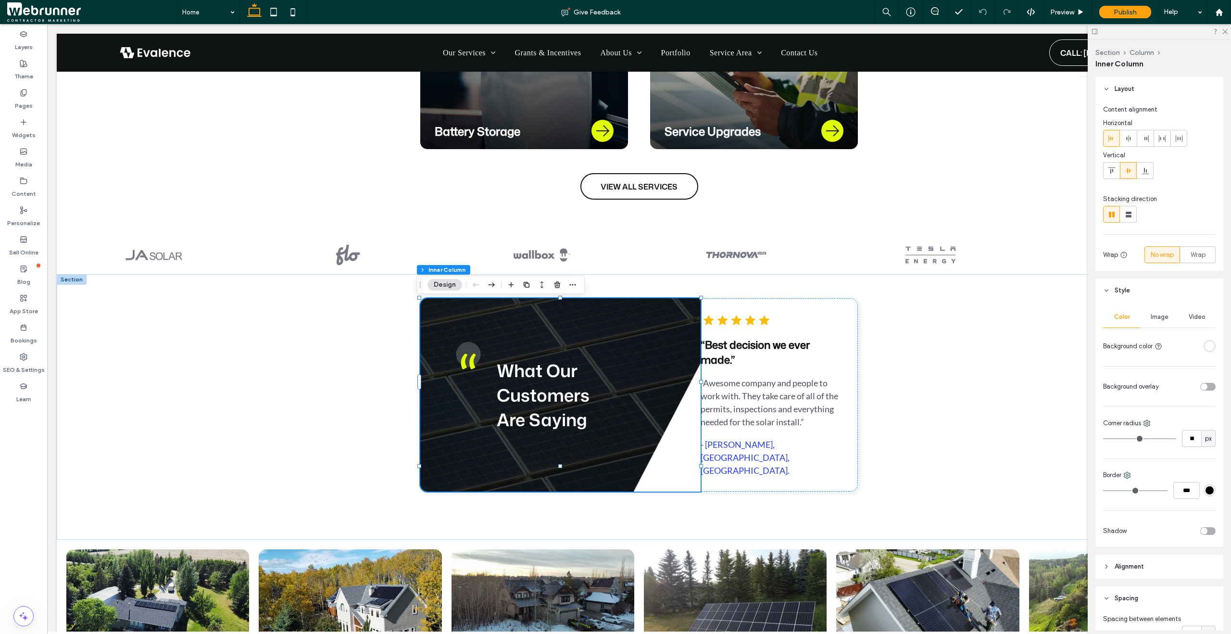
click at [1157, 317] on span "Image" at bounding box center [1160, 317] width 18 height 8
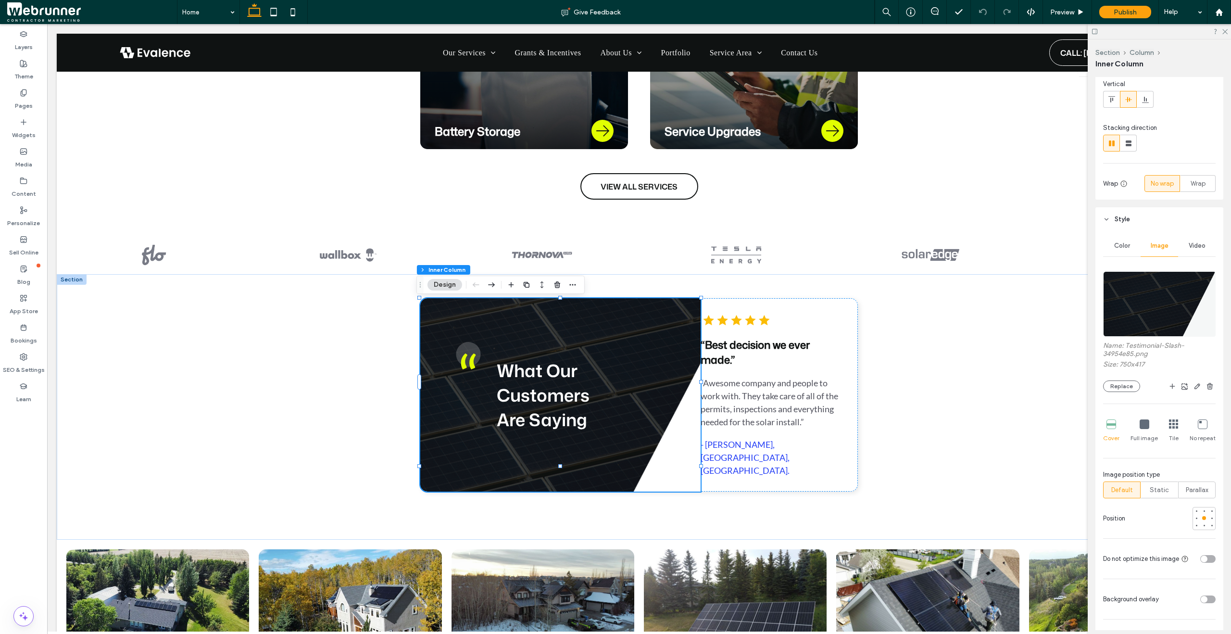
scroll to position [82, 0]
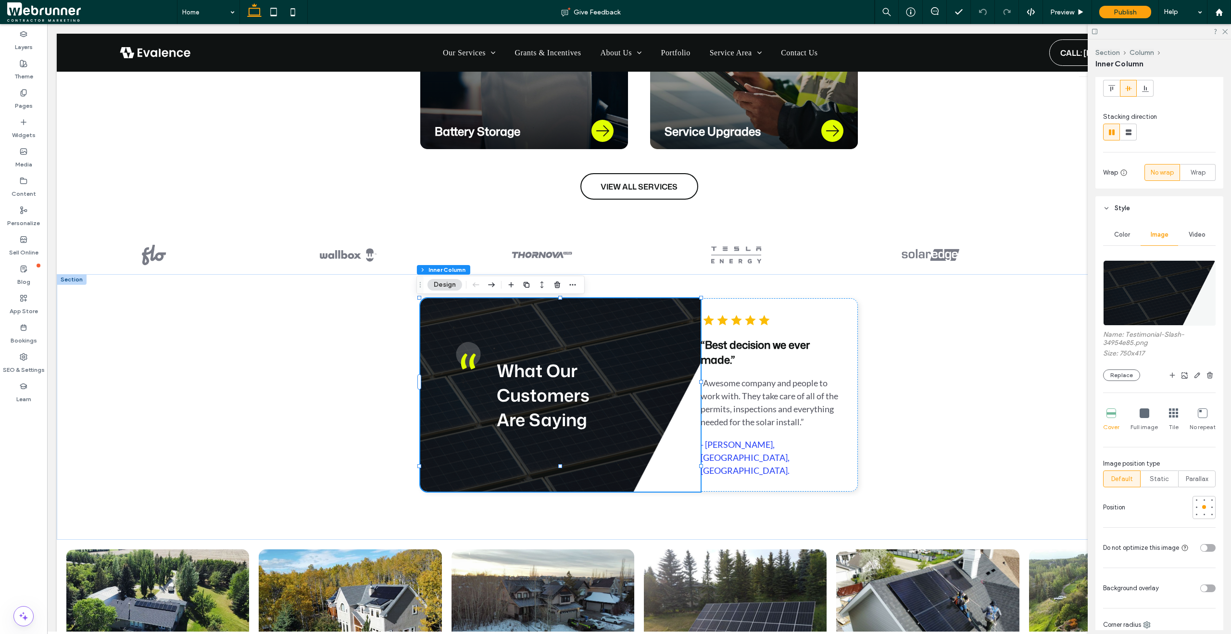
click at [1145, 417] on icon at bounding box center [1145, 413] width 10 height 10
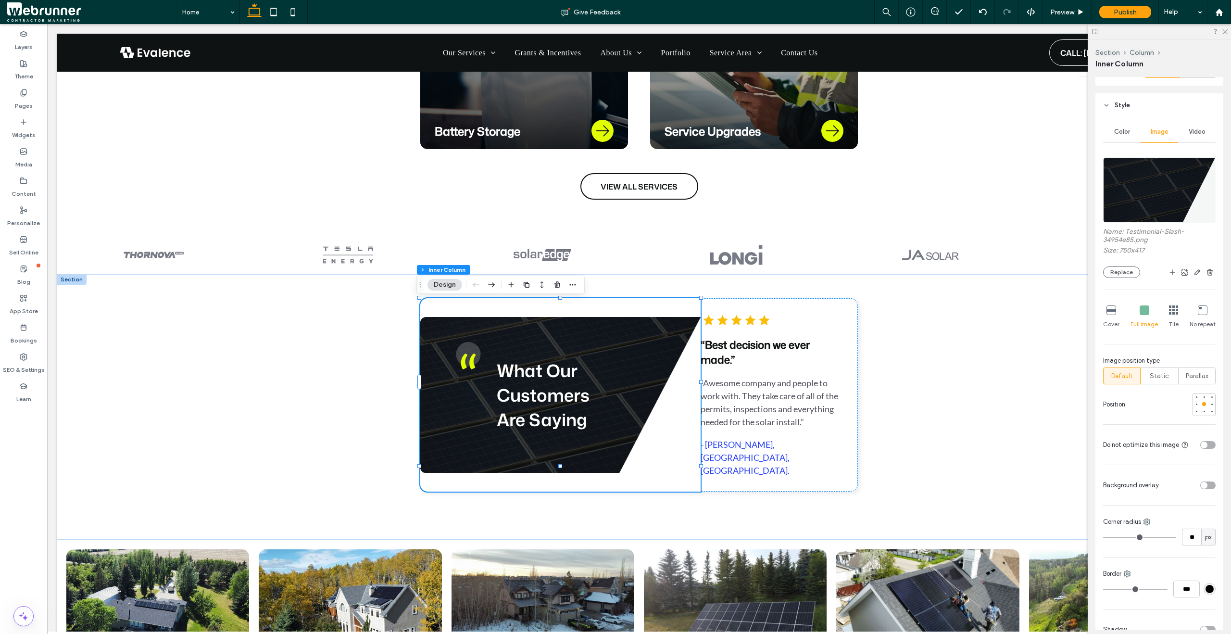
scroll to position [186, 0]
click at [1195, 395] on div at bounding box center [1197, 396] width 4 height 4
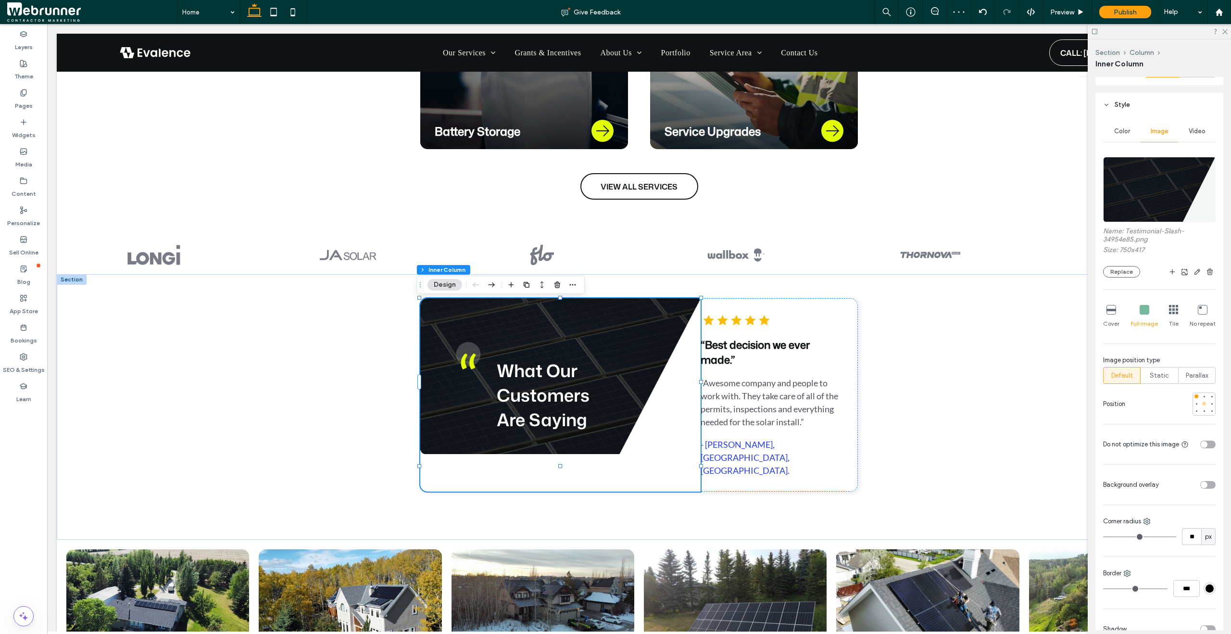
click at [1201, 406] on div at bounding box center [1204, 403] width 7 height 7
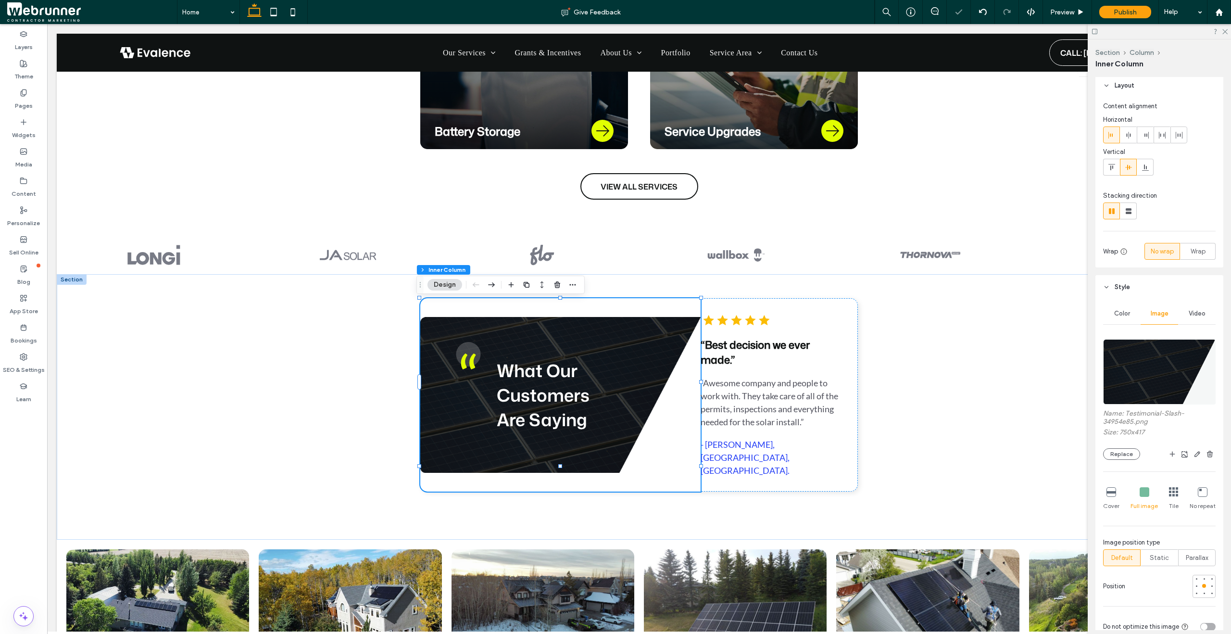
scroll to position [0, 0]
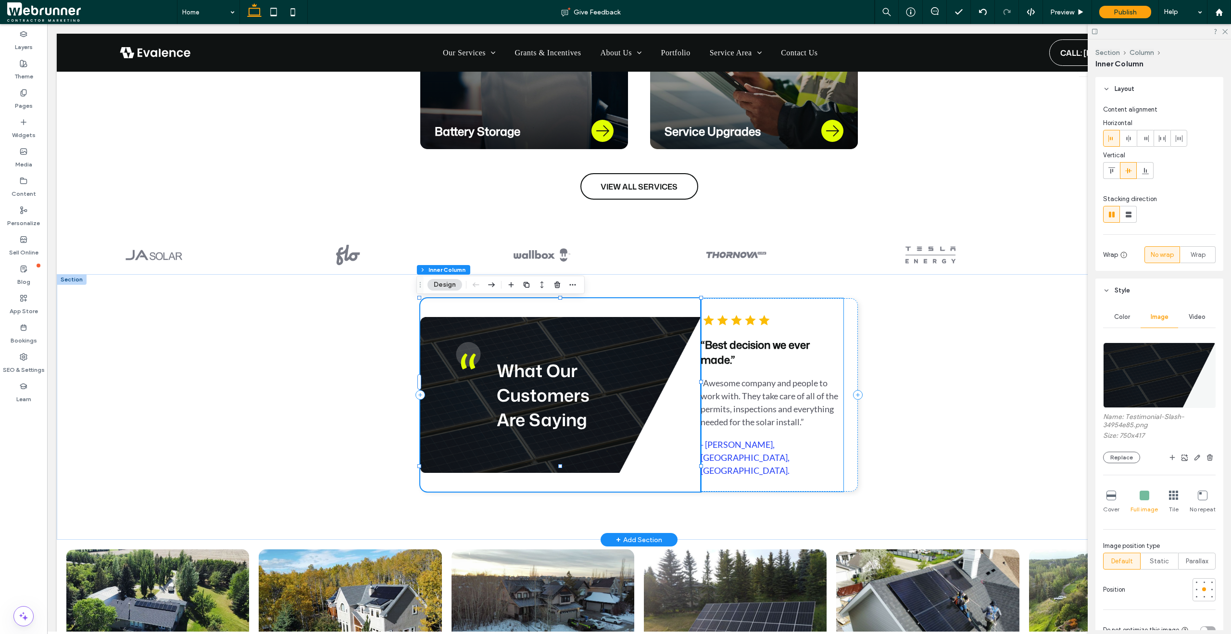
click at [736, 465] on div "“Best decision we ever made.” “Awesome company and people to work with. They ta…" at bounding box center [772, 394] width 143 height 193
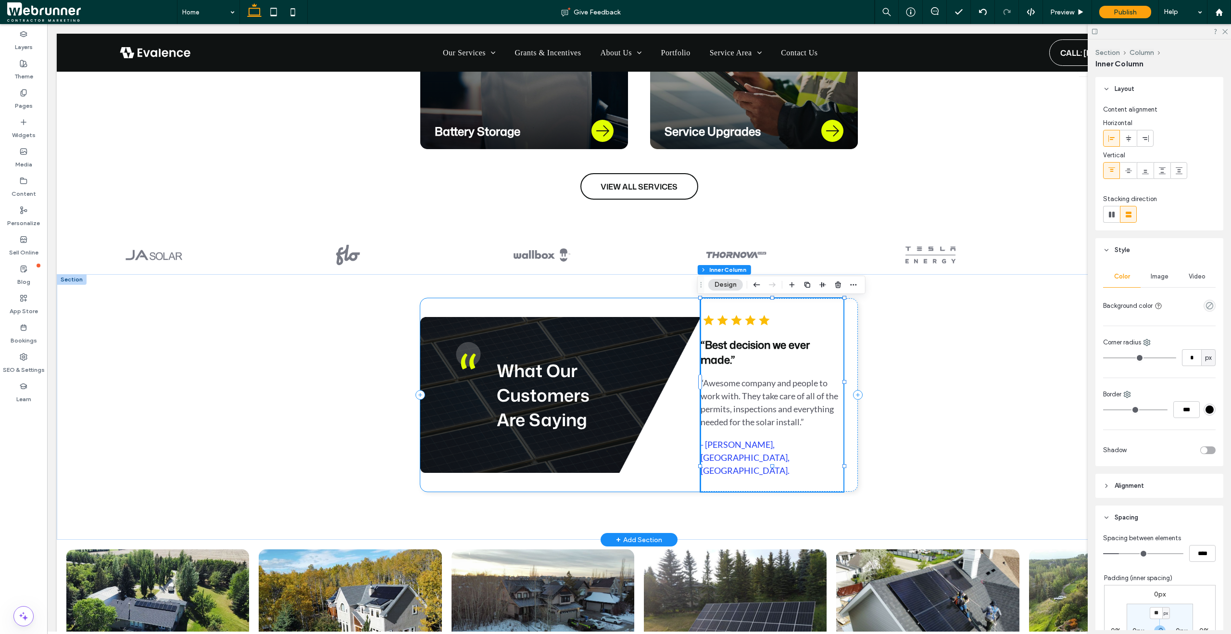
click at [679, 464] on div "What Our Customers Are Saying" at bounding box center [560, 394] width 280 height 193
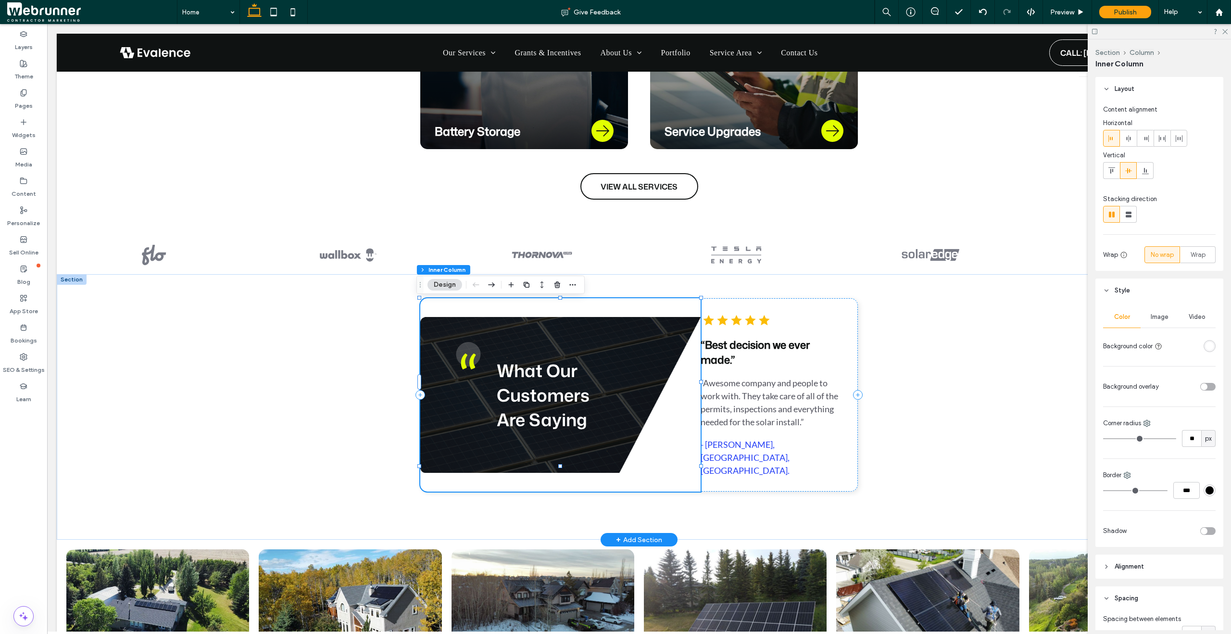
click at [602, 441] on div "What Our Customers Are Saying" at bounding box center [560, 394] width 280 height 193
click at [1151, 316] on span "Image" at bounding box center [1160, 317] width 18 height 8
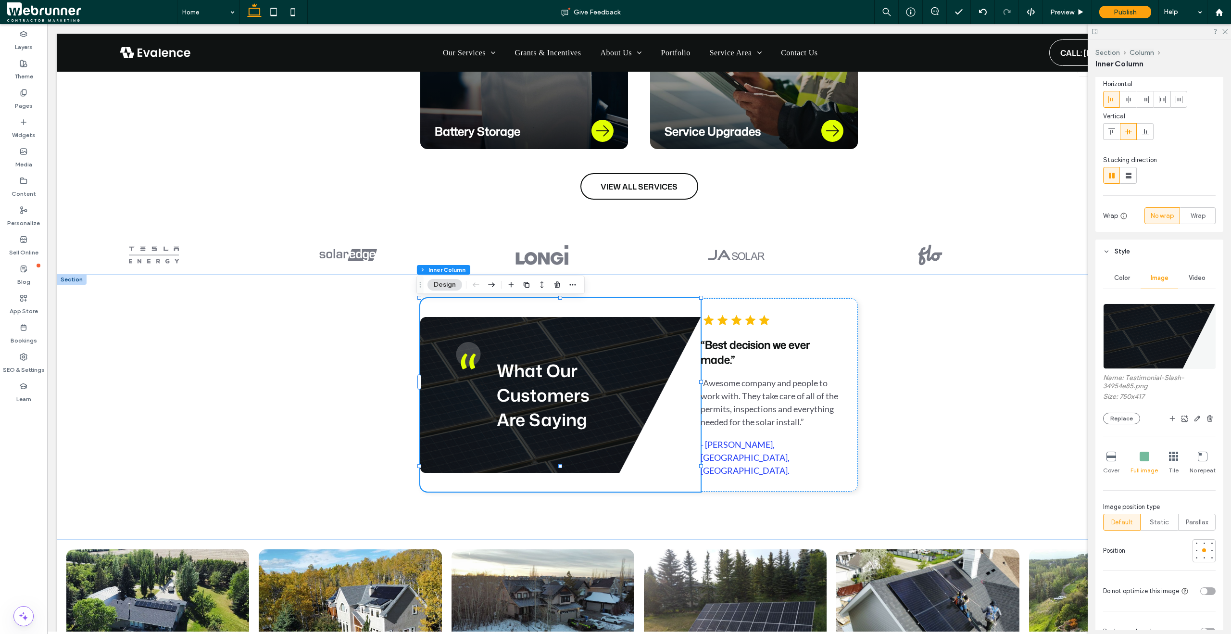
scroll to position [59, 0]
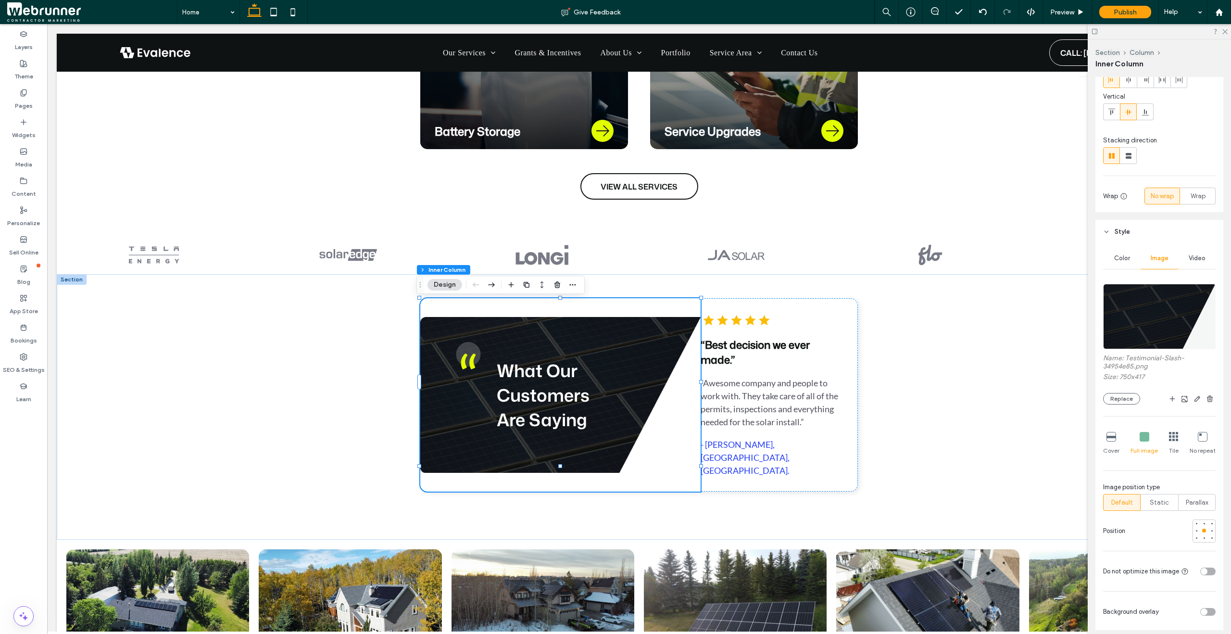
click at [1112, 438] on icon at bounding box center [1112, 437] width 10 height 10
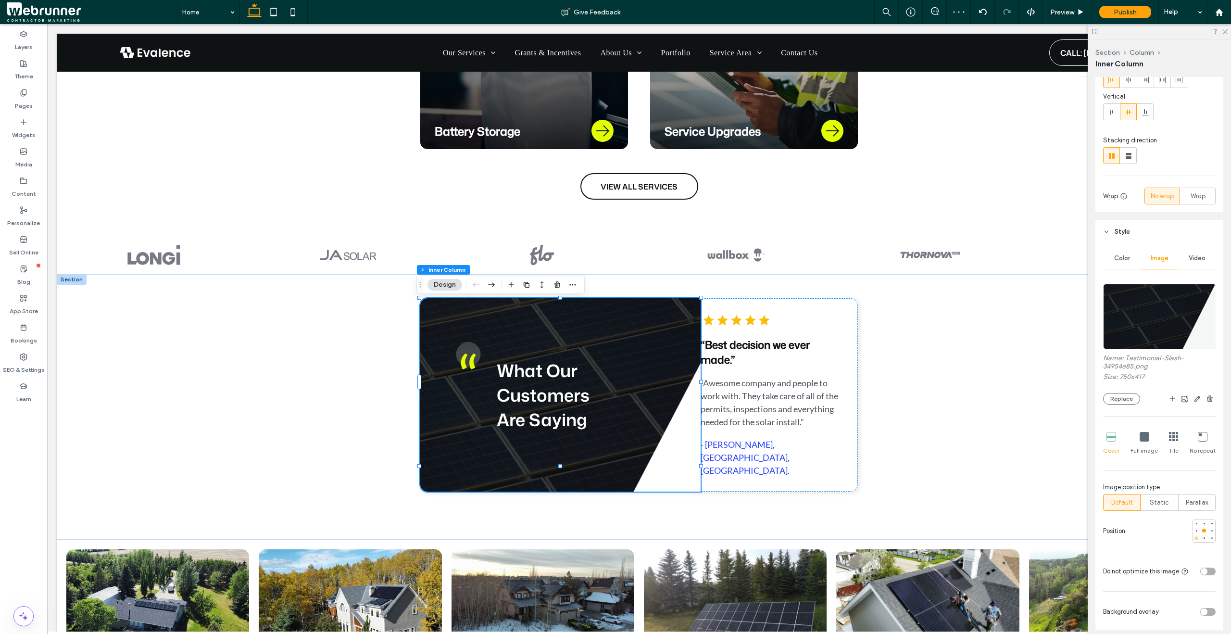
click at [1195, 539] on div at bounding box center [1197, 538] width 4 height 4
click at [1208, 525] on div at bounding box center [1211, 523] width 7 height 7
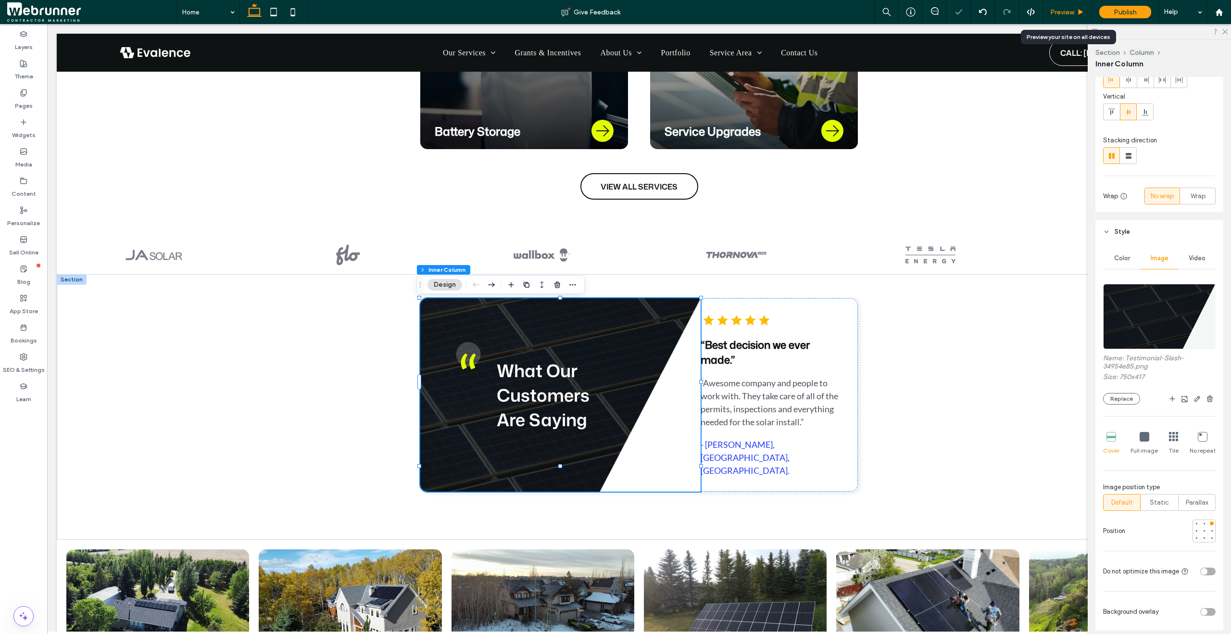
click at [1079, 13] on use at bounding box center [1081, 11] width 5 height 5
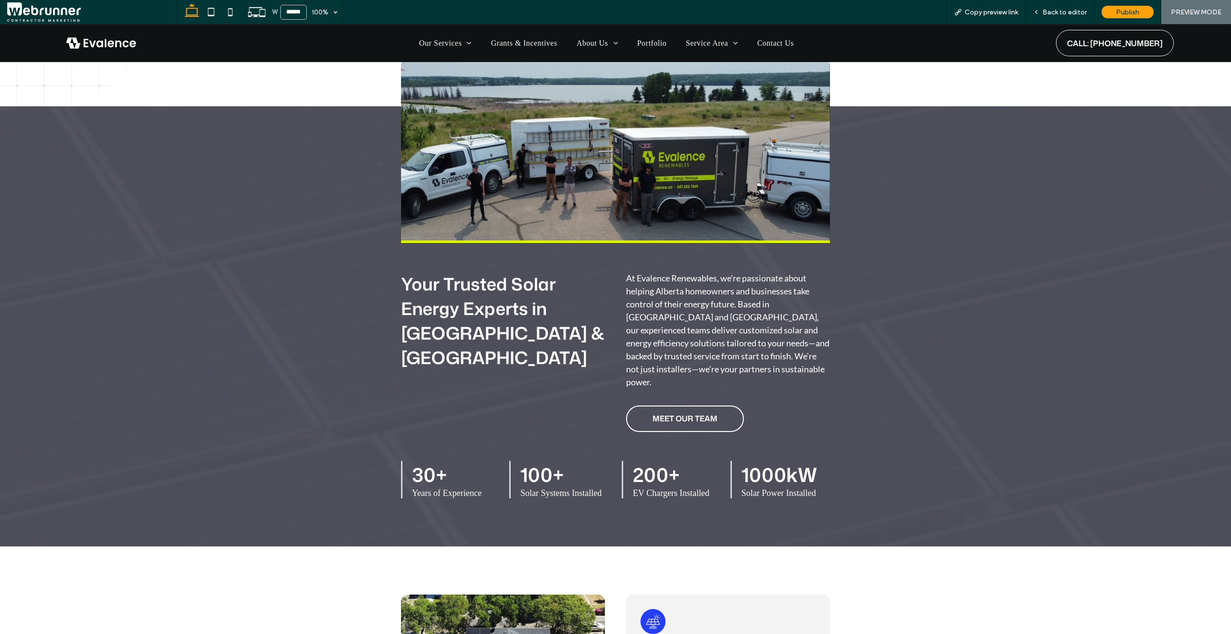
scroll to position [1930, 0]
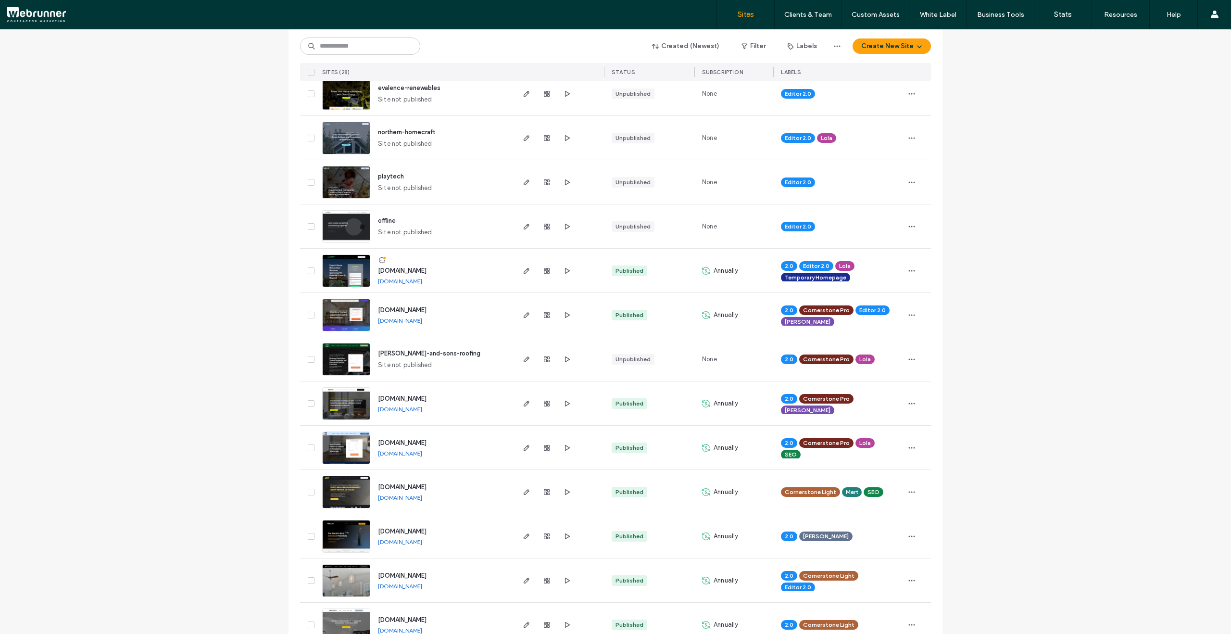
scroll to position [166, 0]
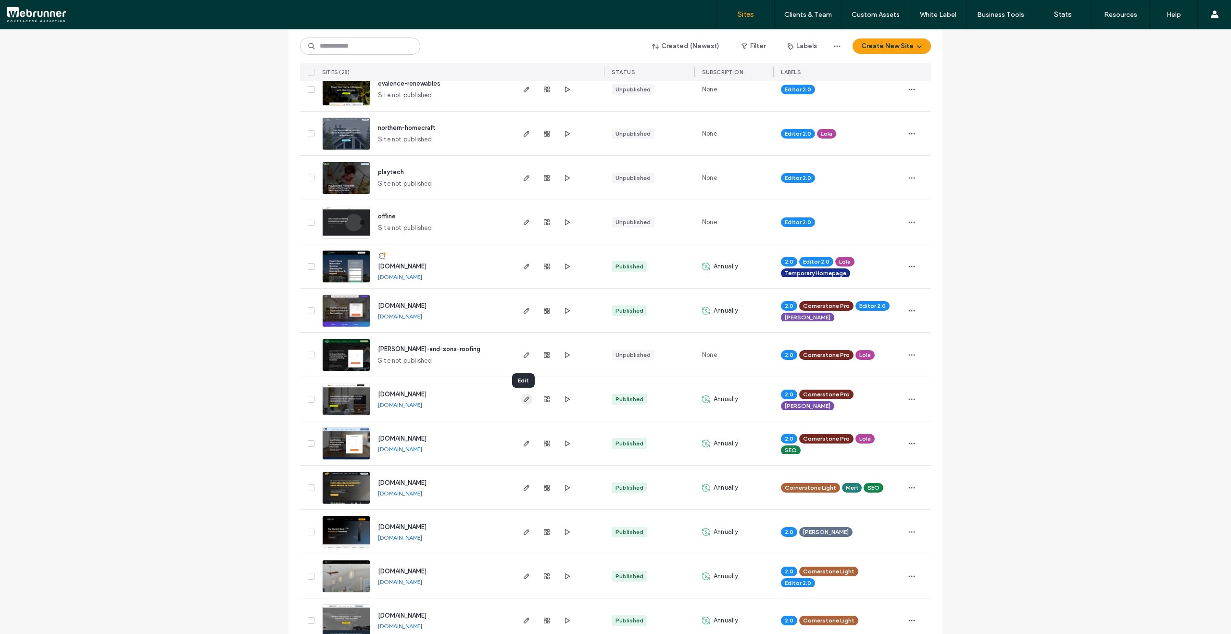
click at [523, 397] on icon "button" at bounding box center [527, 399] width 8 height 8
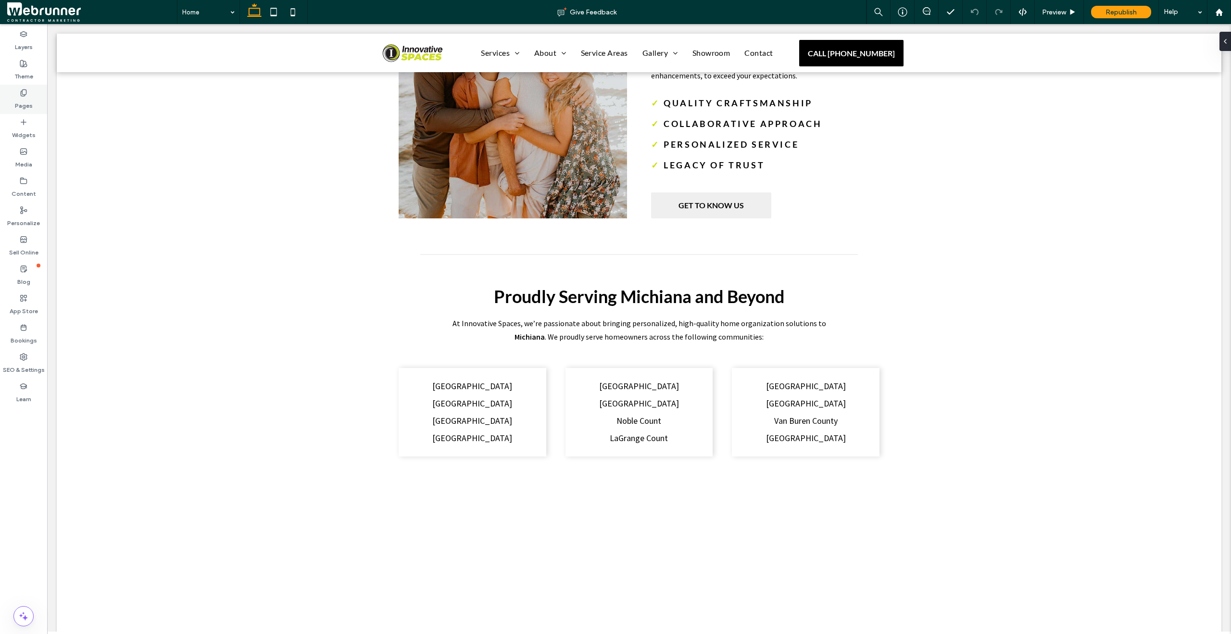
click at [31, 98] on label "Pages" at bounding box center [24, 103] width 18 height 13
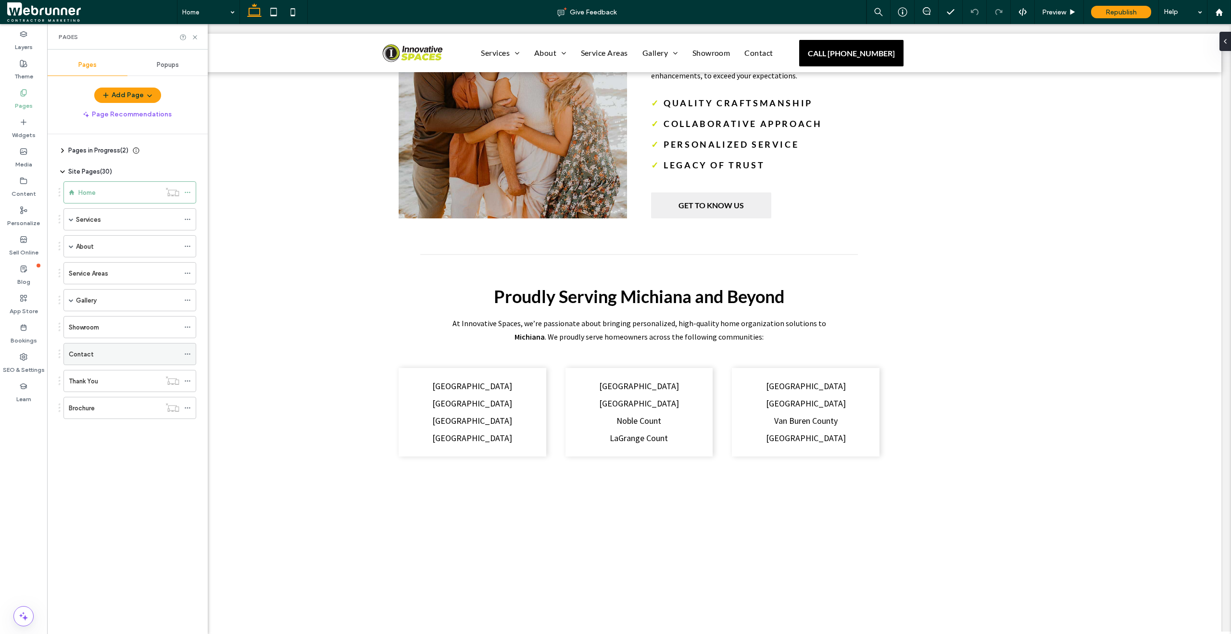
click at [117, 357] on div "Contact" at bounding box center [124, 354] width 111 height 10
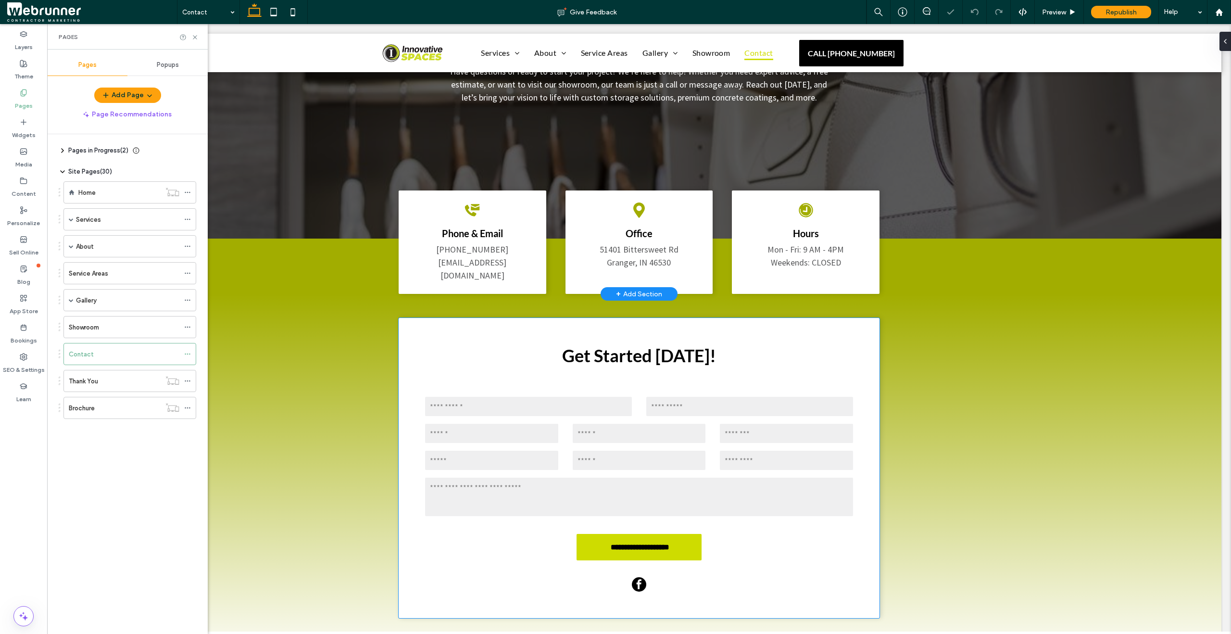
scroll to position [204, 0]
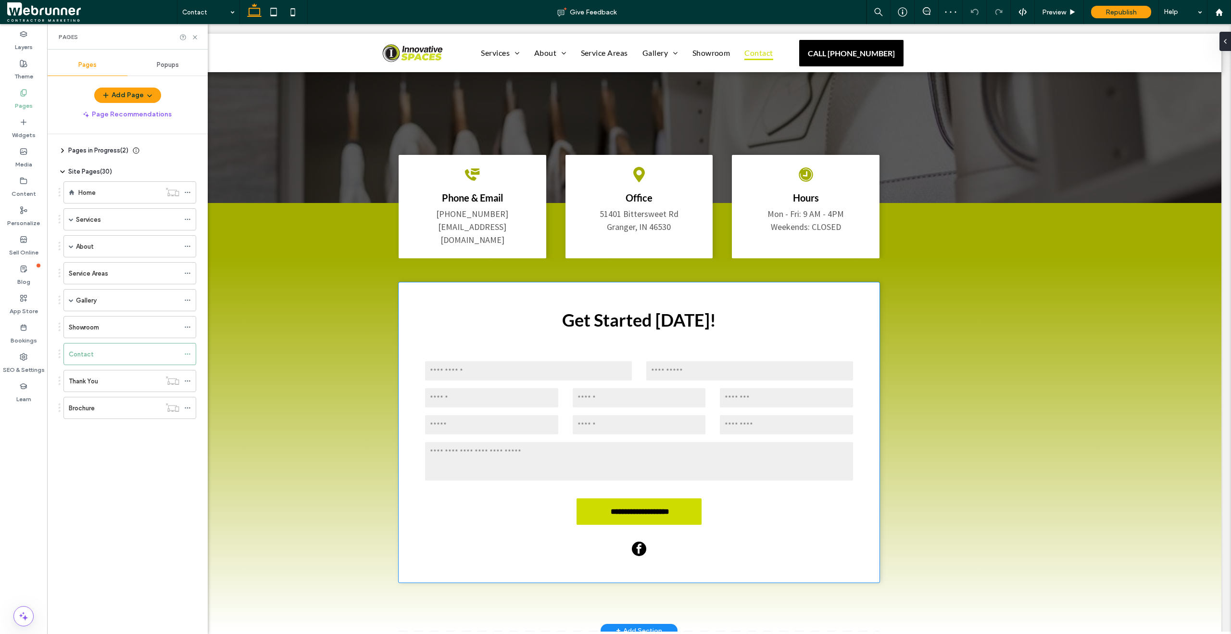
click at [420, 482] on form "**********" at bounding box center [639, 445] width 442 height 194
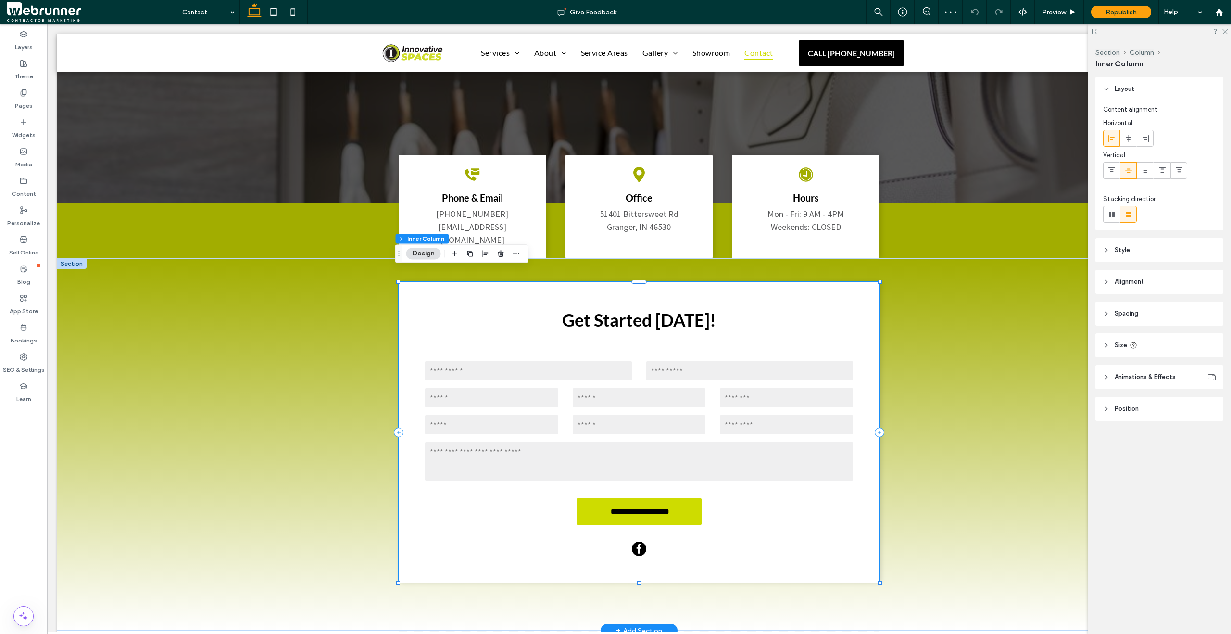
click at [440, 488] on form "**********" at bounding box center [639, 445] width 442 height 194
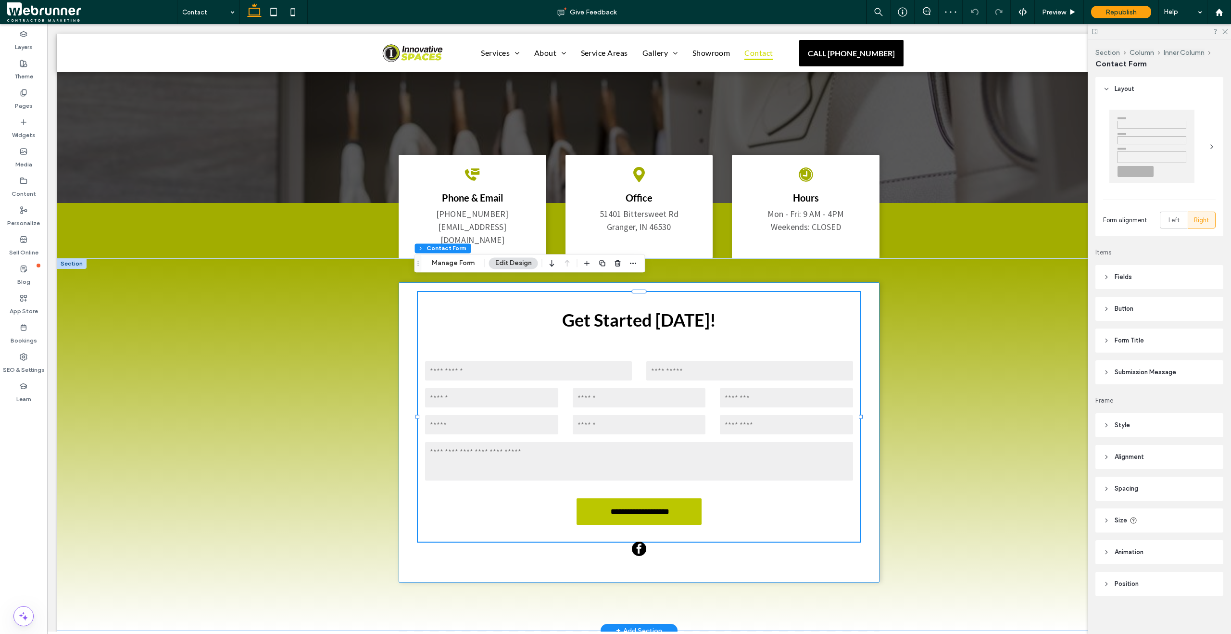
type input "*"
click at [452, 266] on button "Manage Form" at bounding box center [453, 263] width 55 height 12
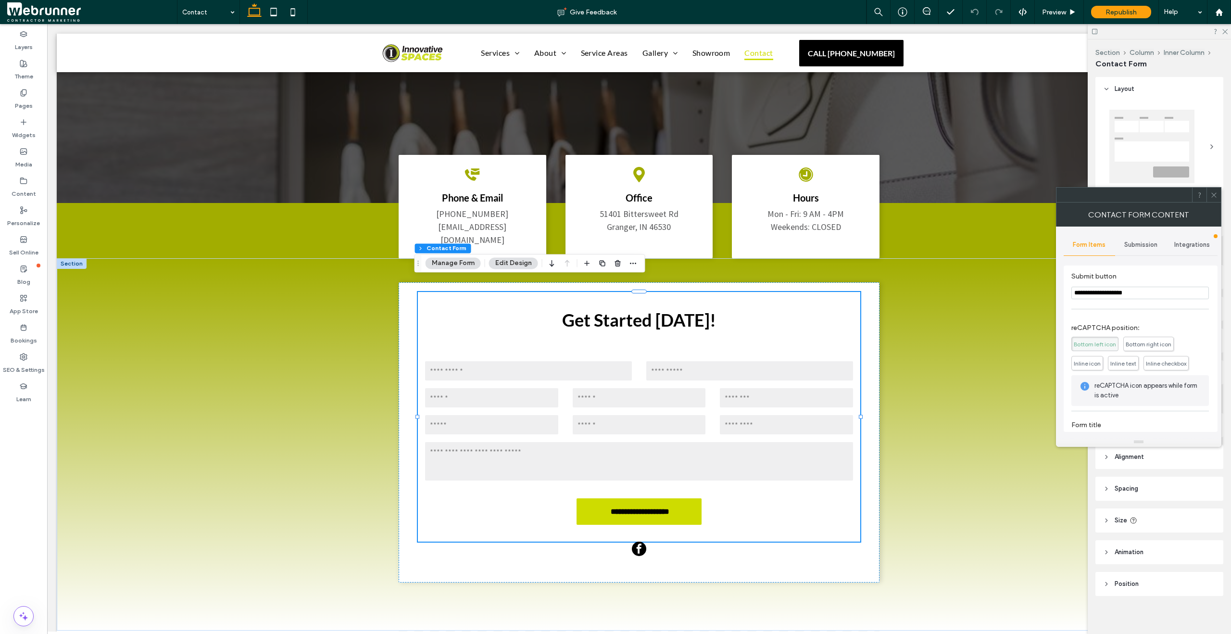
scroll to position [320, 0]
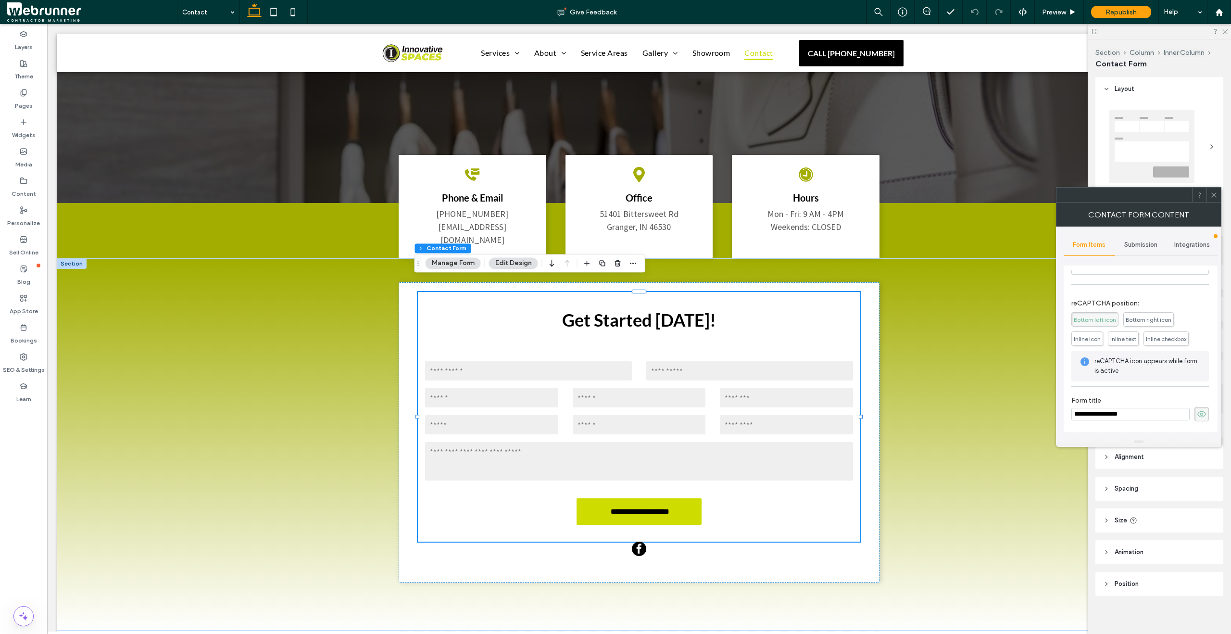
click at [1211, 198] on span at bounding box center [1213, 195] width 7 height 14
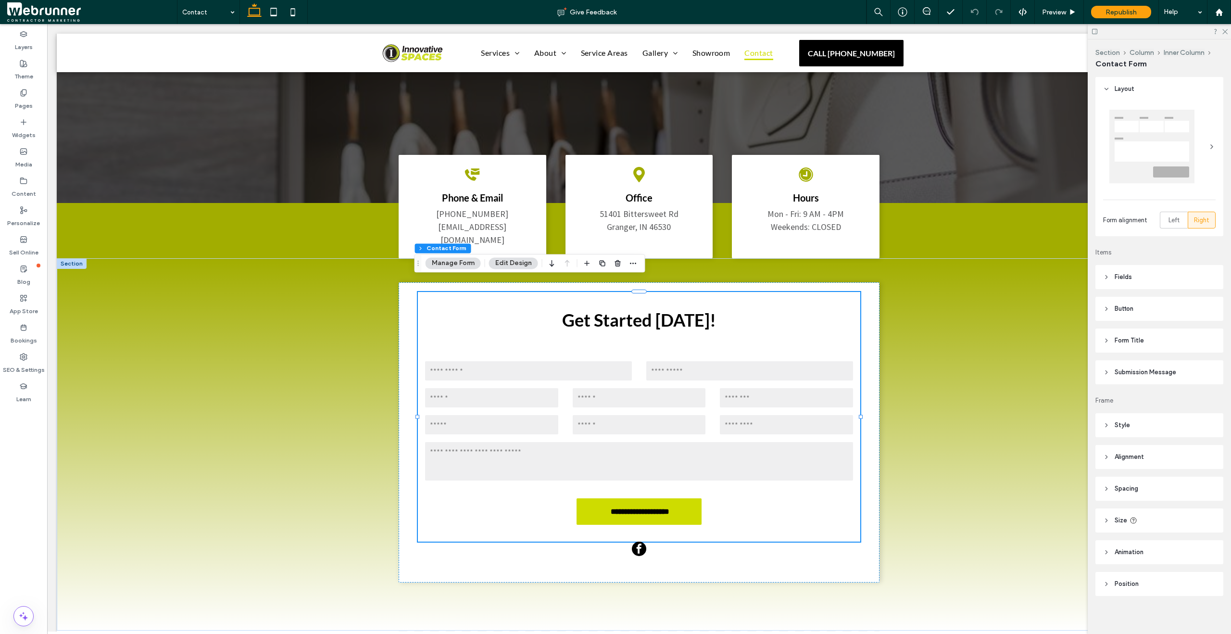
click at [1211, 198] on span at bounding box center [1213, 195] width 7 height 14
click at [1064, 10] on span "Preview" at bounding box center [1054, 12] width 24 height 8
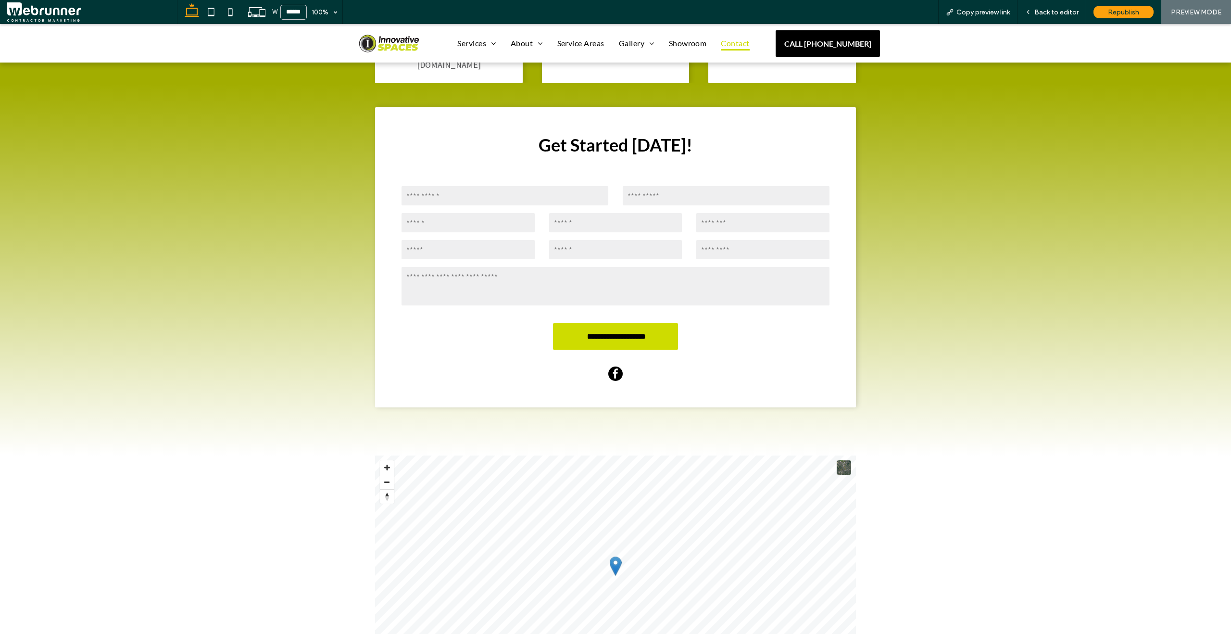
scroll to position [194, 0]
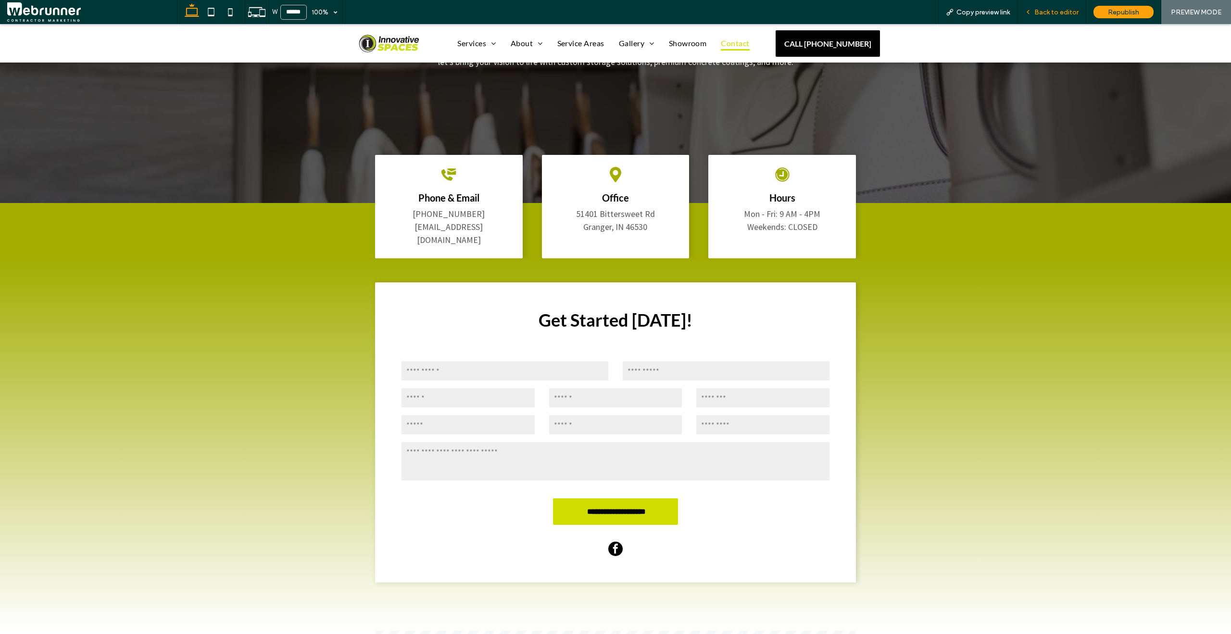
click at [1035, 14] on span "Back to editor" at bounding box center [1056, 12] width 44 height 8
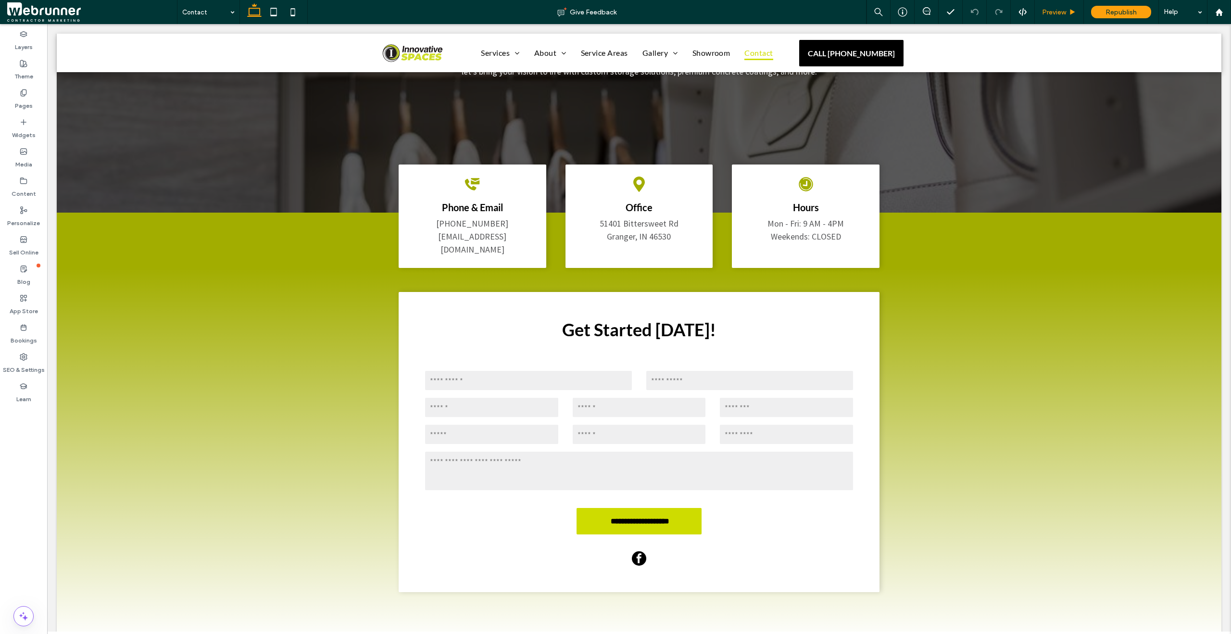
scroll to position [204, 0]
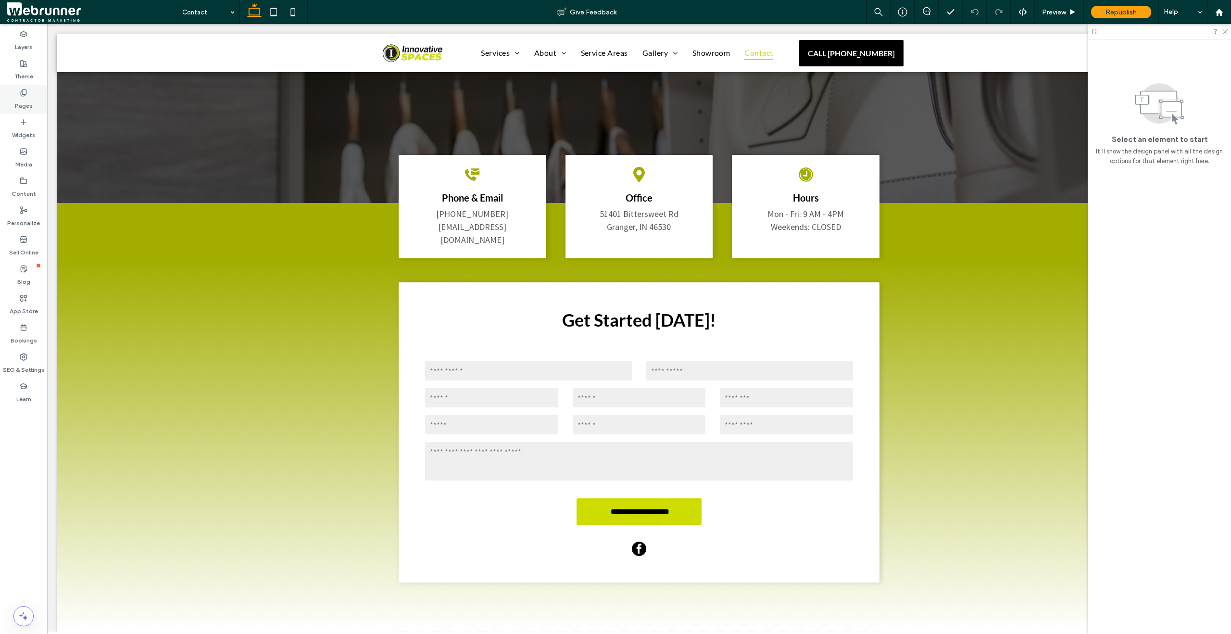
click at [32, 101] on div "Pages" at bounding box center [23, 99] width 47 height 29
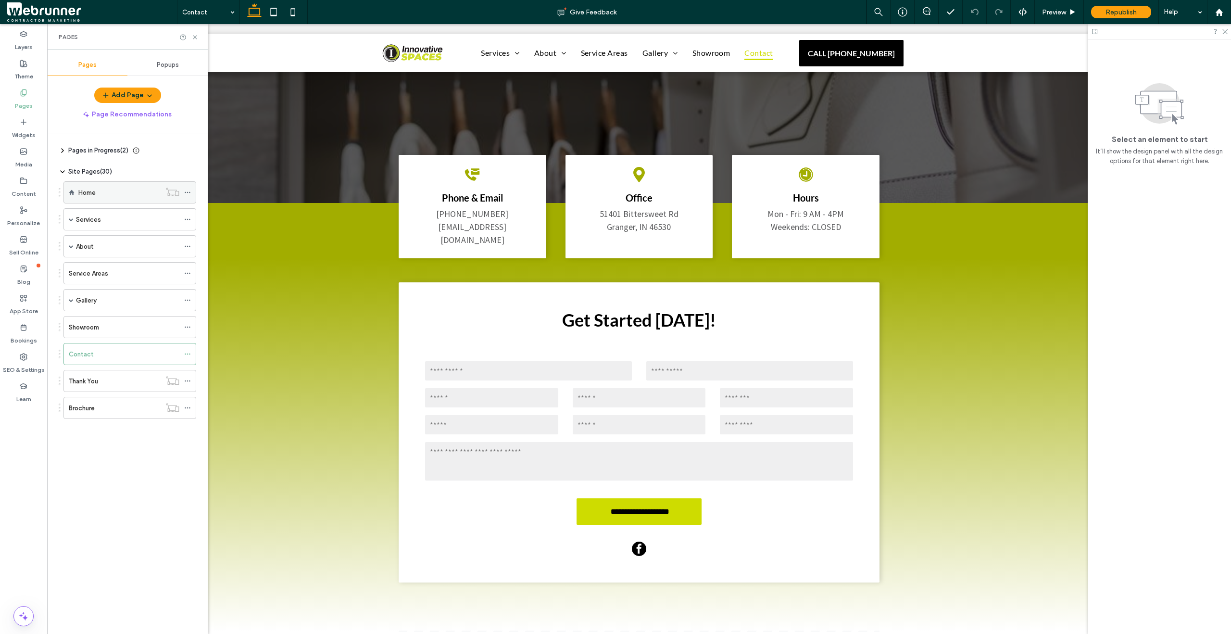
click at [106, 194] on div "Home" at bounding box center [119, 193] width 82 height 10
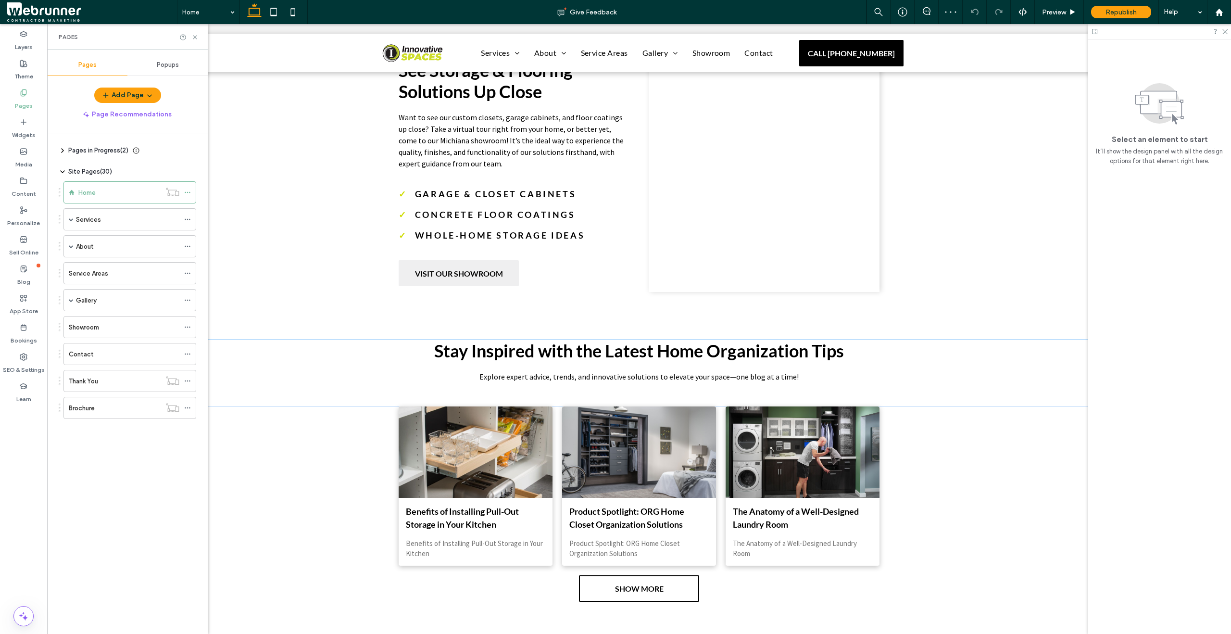
scroll to position [3264, 0]
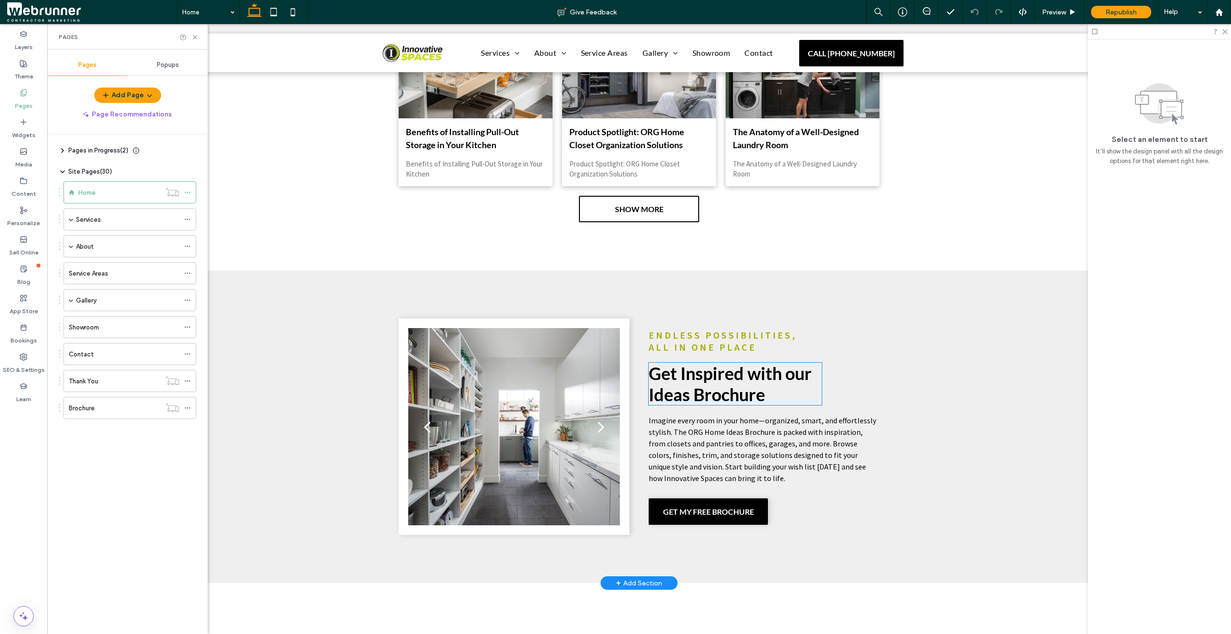
click at [707, 392] on span "Get Inspired with our Ideas Brochure" at bounding box center [730, 384] width 163 height 42
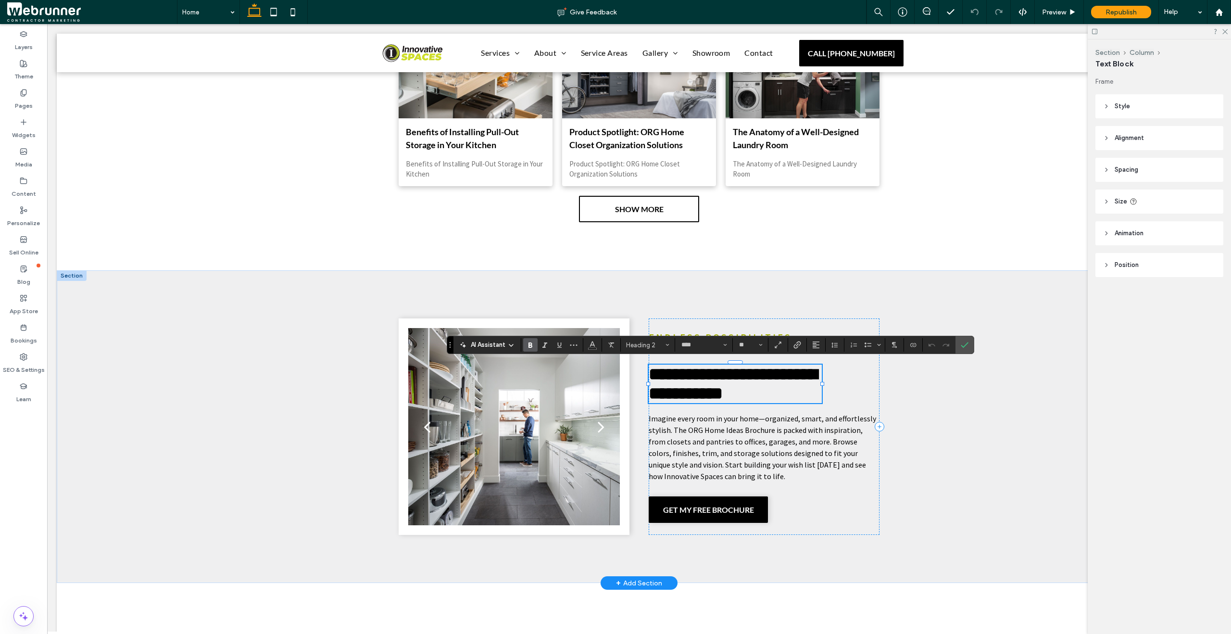
click at [707, 392] on span "**********" at bounding box center [733, 383] width 168 height 37
drag, startPoint x: 693, startPoint y: 396, endPoint x: 759, endPoint y: 399, distance: 66.4
click at [759, 399] on span "**********" at bounding box center [733, 383] width 168 height 37
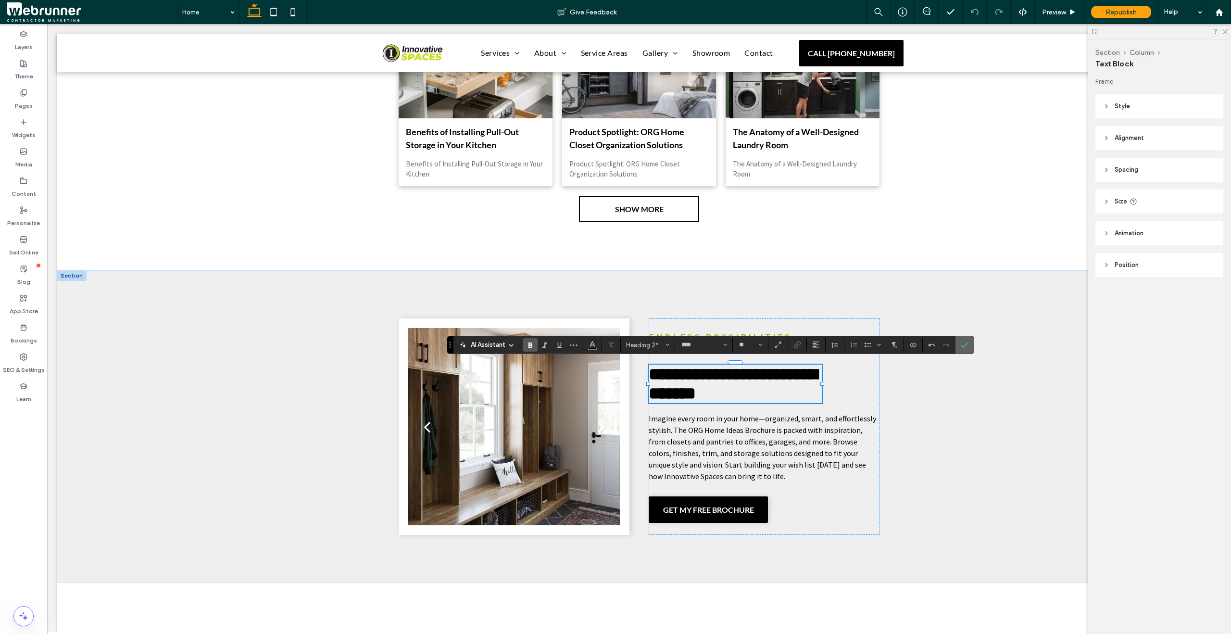
click at [961, 348] on icon "Confirm" at bounding box center [965, 345] width 8 height 8
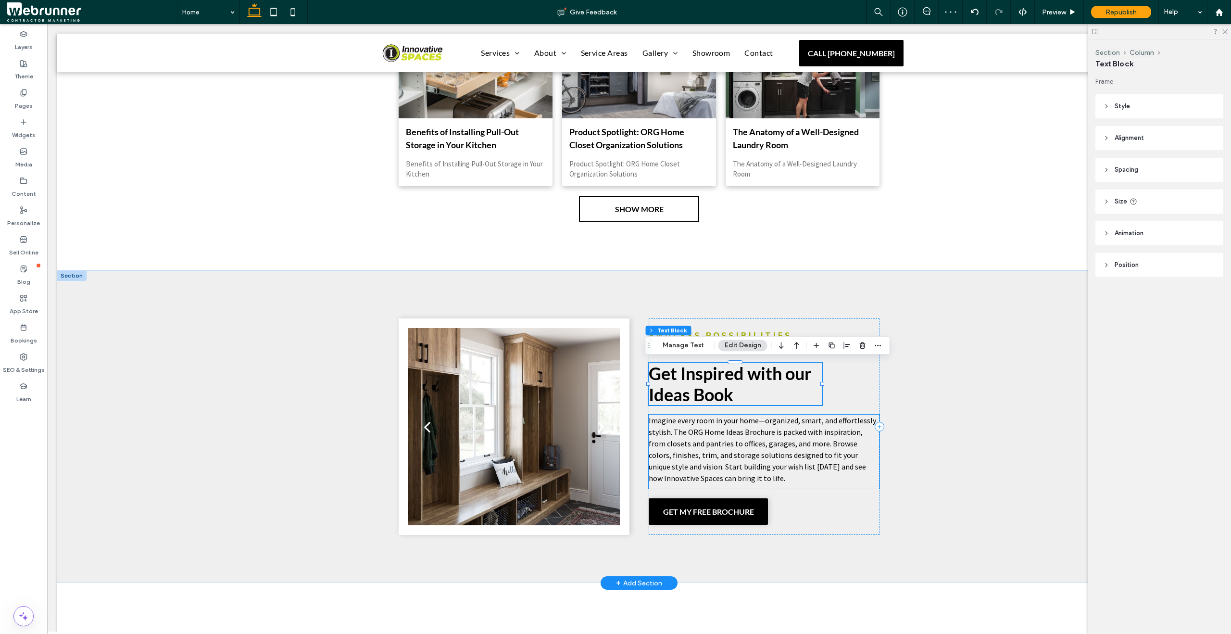
click at [762, 438] on span "Imagine every room in your home—organized, smart, and effortlessly stylish. The…" at bounding box center [762, 448] width 227 height 67
click at [762, 438] on div "Imagine every room in your home—organized, smart, and effortlessly stylish. The…" at bounding box center [764, 452] width 231 height 74
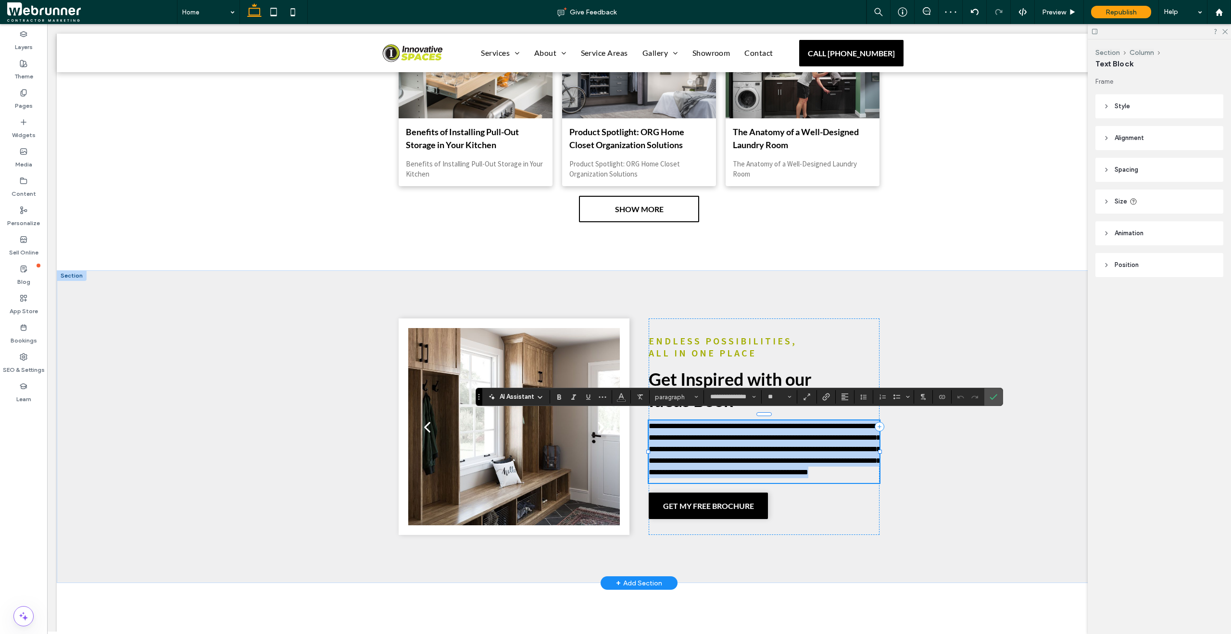
click at [741, 437] on span "**********" at bounding box center [765, 448] width 232 height 53
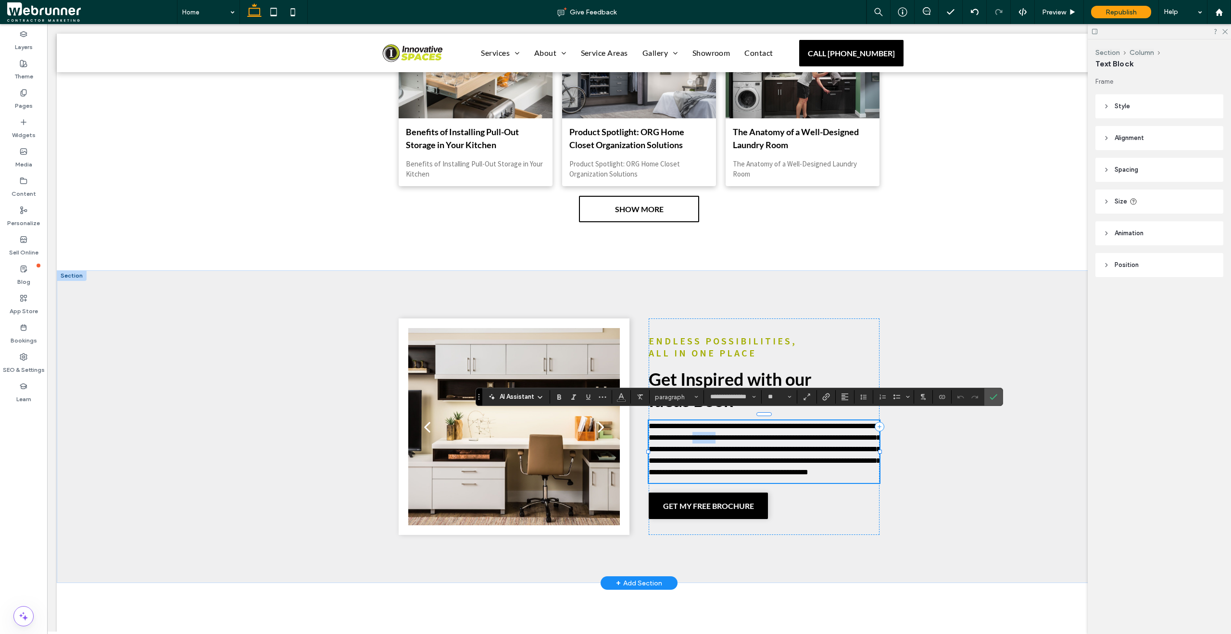
drag, startPoint x: 738, startPoint y: 431, endPoint x: 767, endPoint y: 435, distance: 29.6
click at [767, 435] on span "**********" at bounding box center [765, 448] width 232 height 53
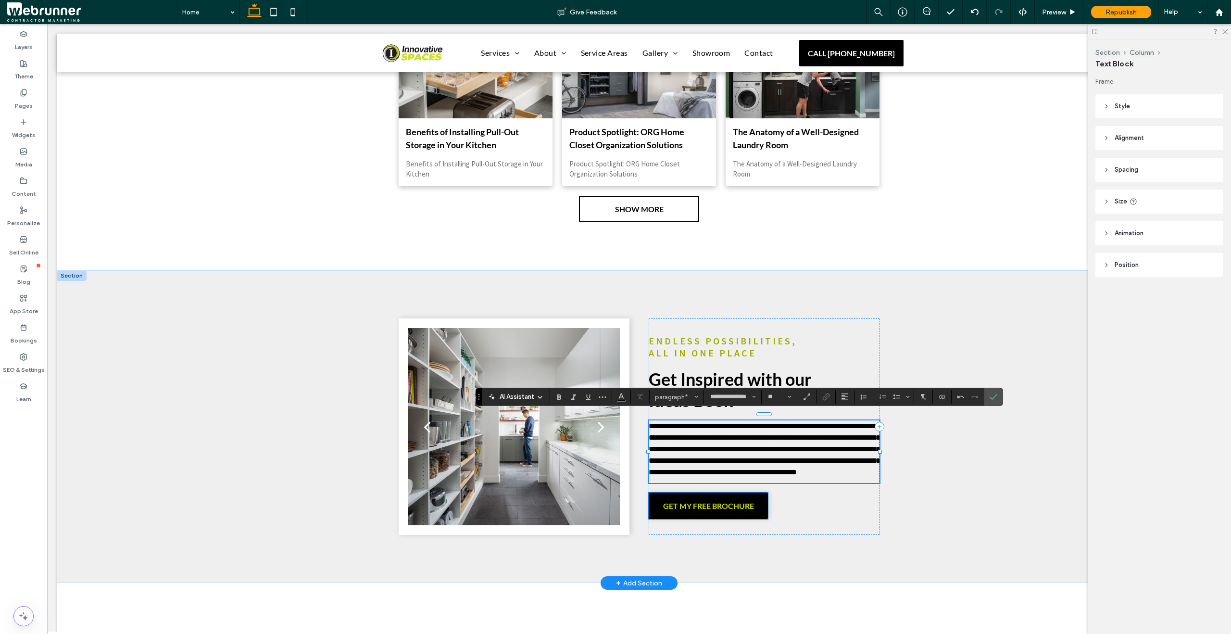
click at [753, 507] on link "GET MY FREE BROCHURE" at bounding box center [708, 505] width 119 height 26
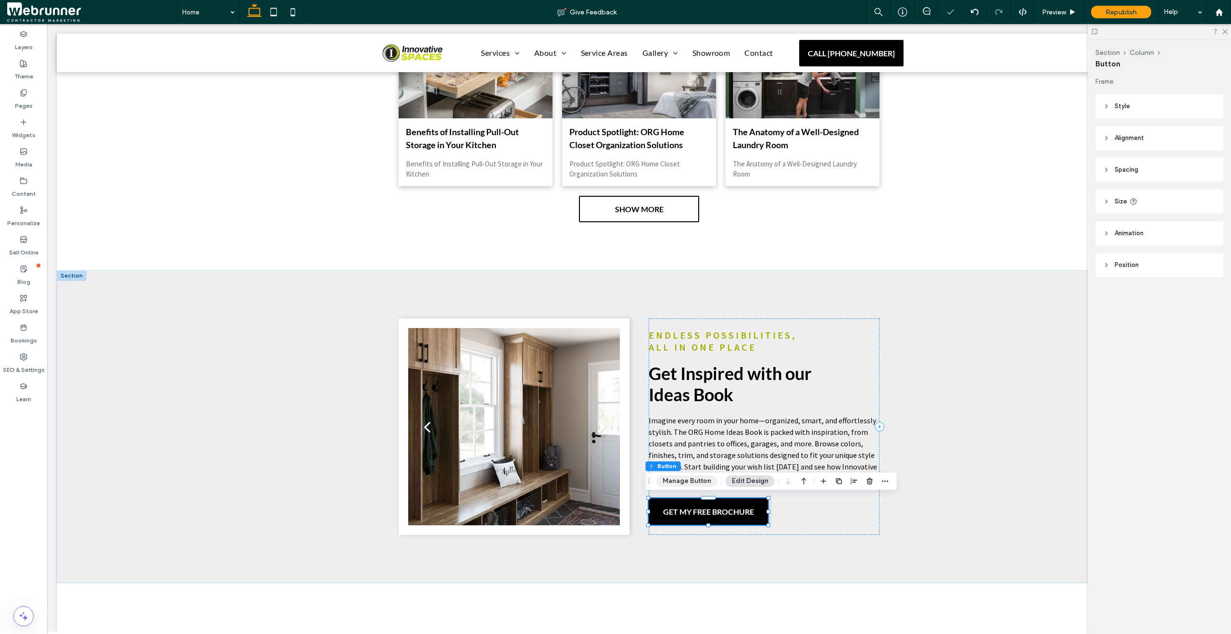
click at [680, 485] on button "Manage Button" at bounding box center [686, 481] width 61 height 12
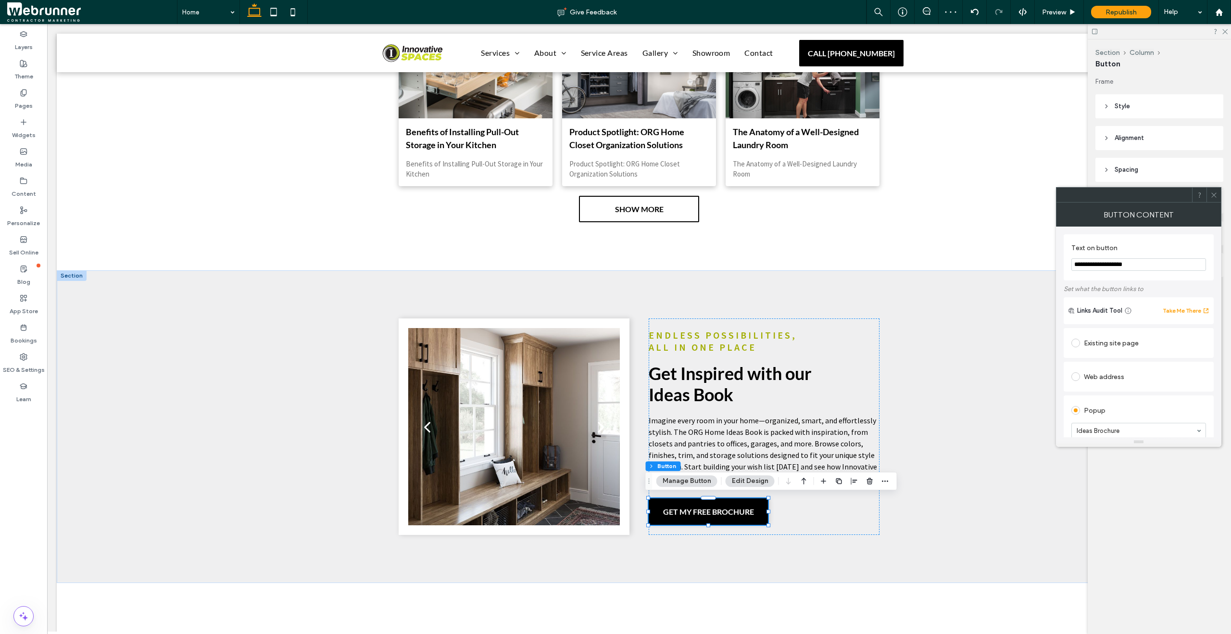
drag, startPoint x: 1116, startPoint y: 265, endPoint x: 1165, endPoint y: 264, distance: 48.6
click at [1165, 264] on input "**********" at bounding box center [1138, 264] width 135 height 13
type input "**********"
click at [1212, 198] on icon at bounding box center [1213, 194] width 7 height 7
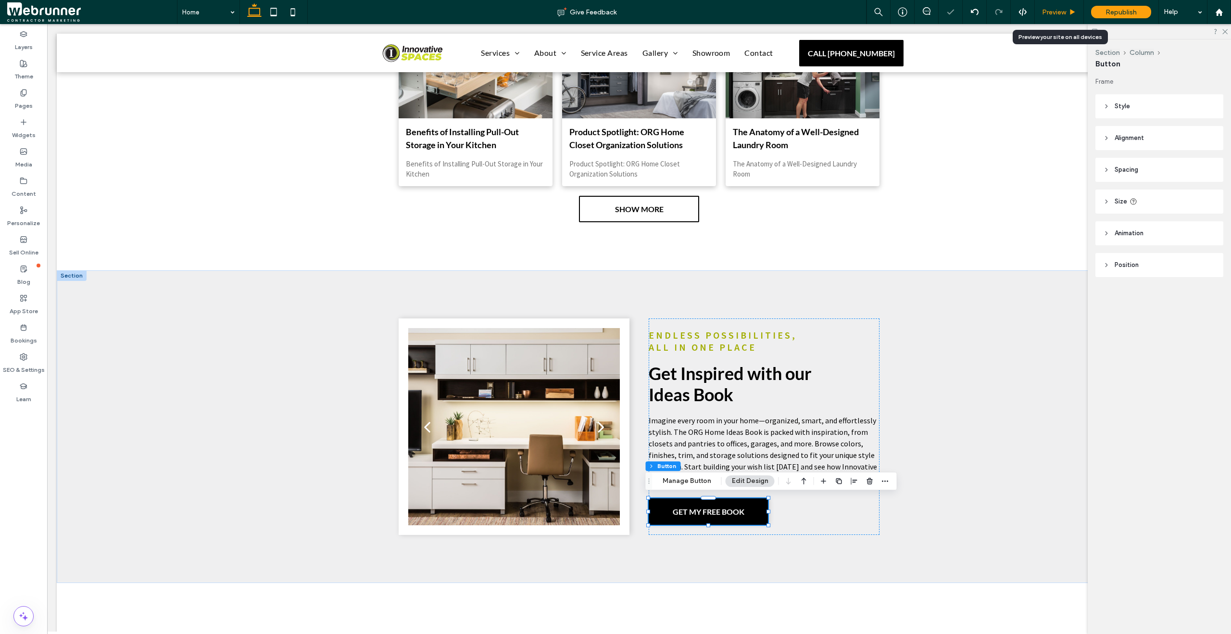
click at [1067, 12] on div "Preview" at bounding box center [1059, 12] width 49 height 8
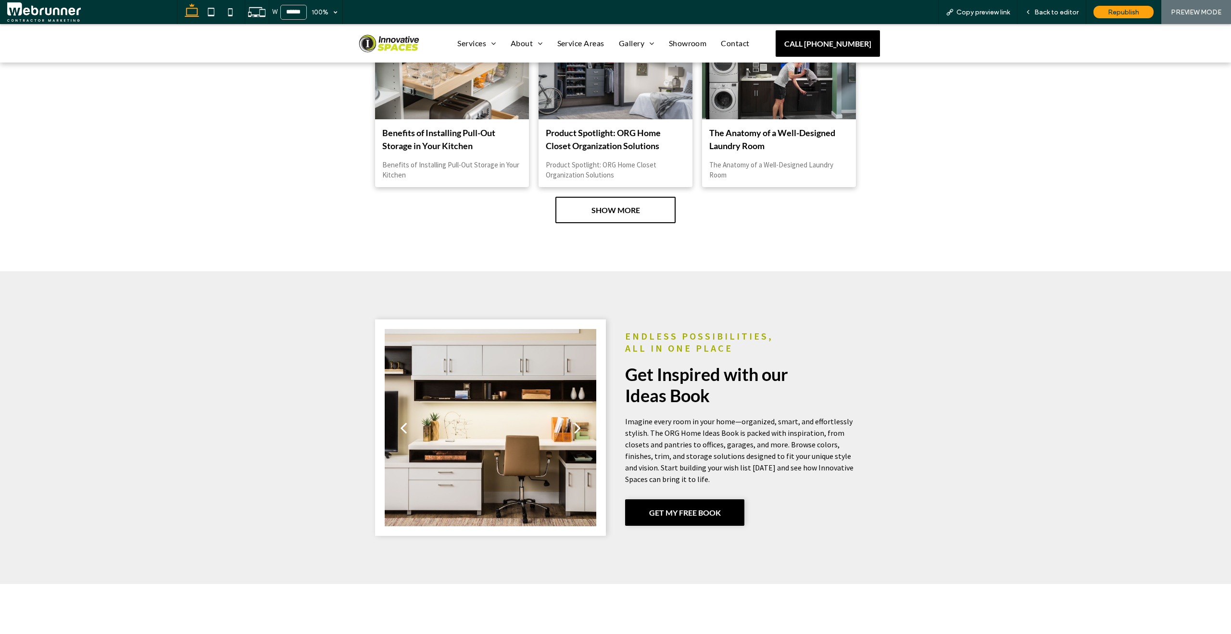
scroll to position [3266, 0]
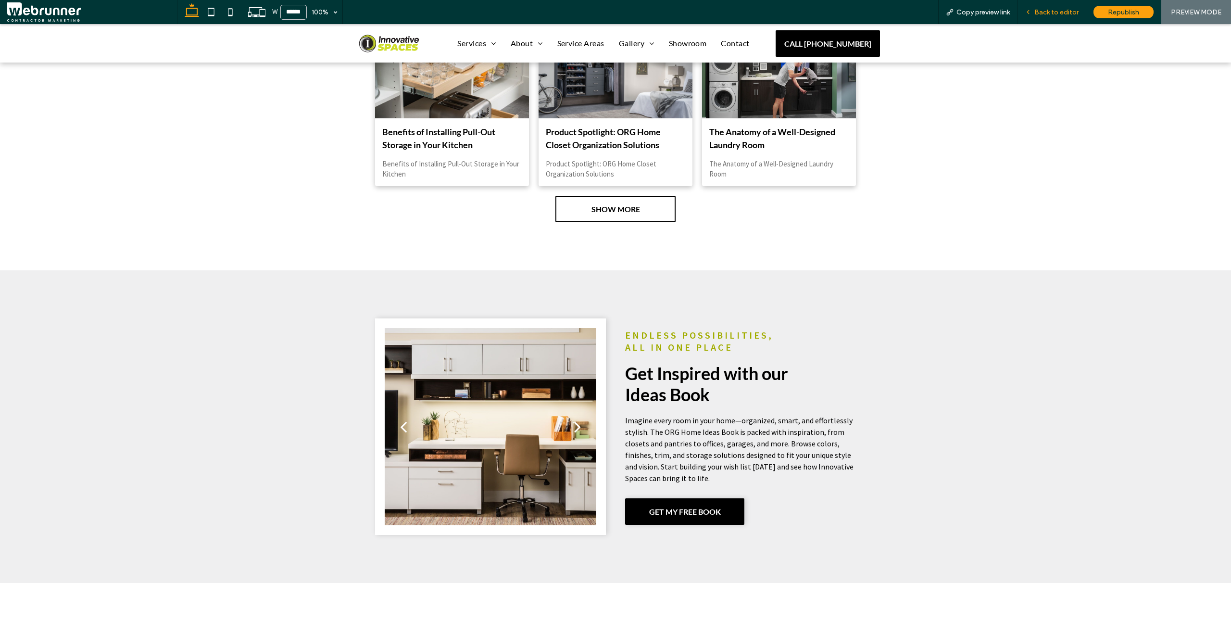
click at [1047, 17] on div "Back to editor" at bounding box center [1052, 12] width 69 height 24
click at [1042, 13] on span "Back to editor" at bounding box center [1056, 12] width 44 height 8
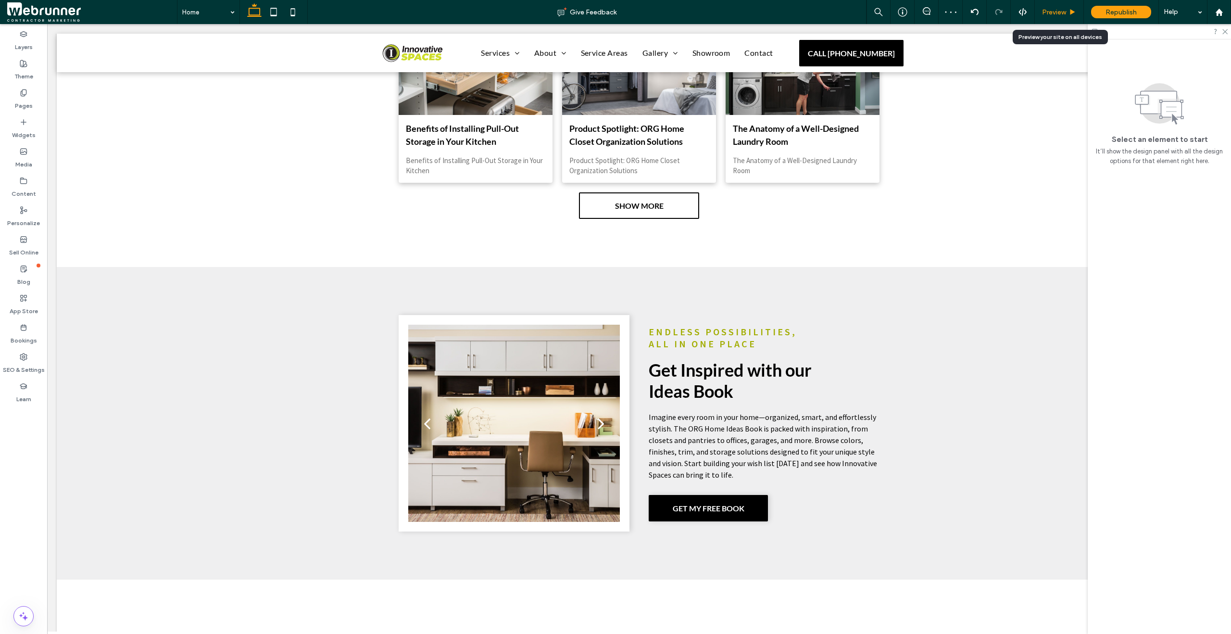
scroll to position [3264, 0]
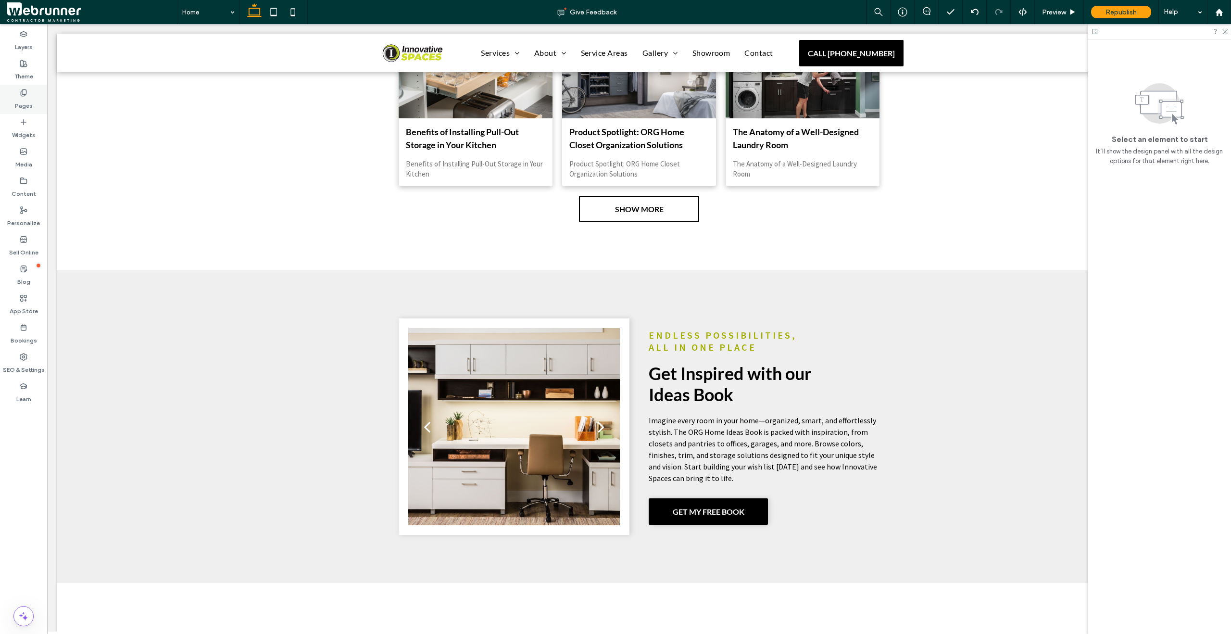
click at [37, 107] on div "Pages" at bounding box center [23, 99] width 47 height 29
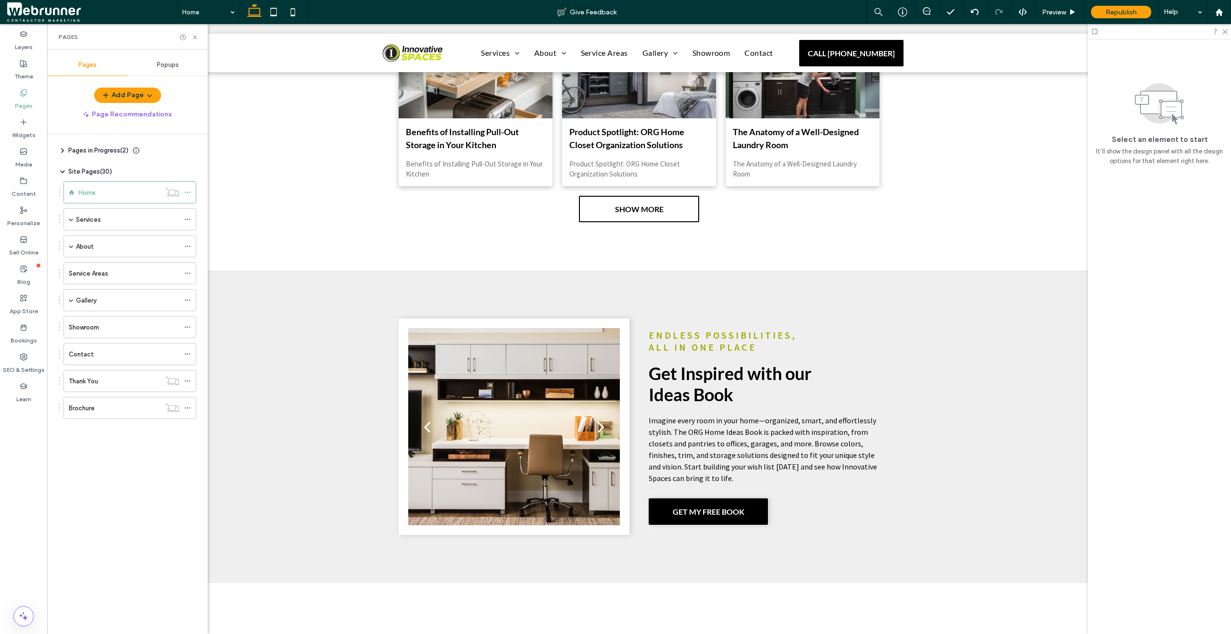
click at [164, 61] on span "Popups" at bounding box center [168, 65] width 22 height 8
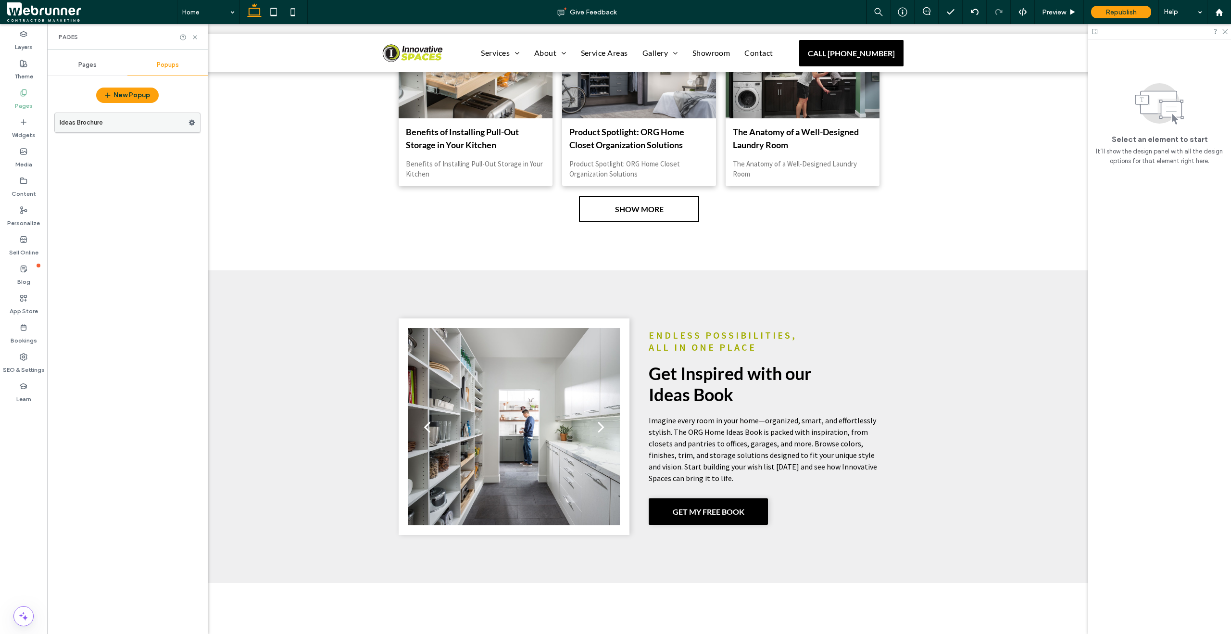
click at [189, 120] on icon at bounding box center [192, 122] width 7 height 7
click at [229, 126] on span "Rename" at bounding box center [237, 125] width 26 height 8
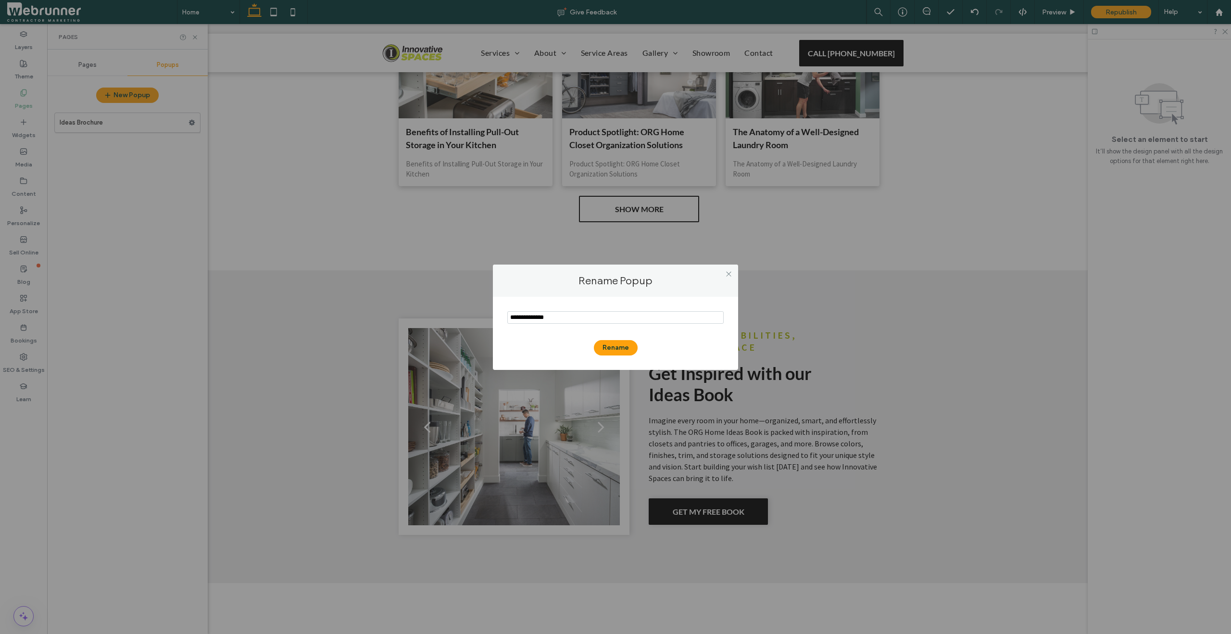
drag, startPoint x: 578, startPoint y: 318, endPoint x: 529, endPoint y: 318, distance: 48.6
click at [529, 318] on input "notEmpty" at bounding box center [615, 317] width 216 height 13
type input "**********"
click at [621, 342] on button "Rename" at bounding box center [616, 347] width 44 height 15
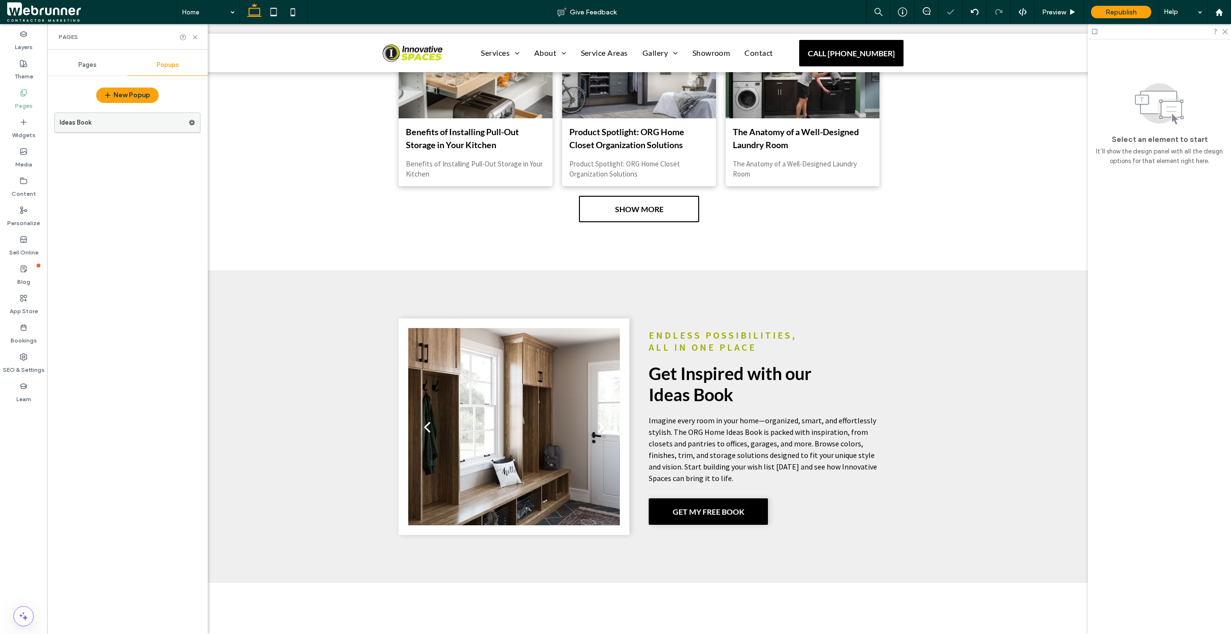
click at [182, 121] on label "Ideas Book" at bounding box center [124, 122] width 129 height 19
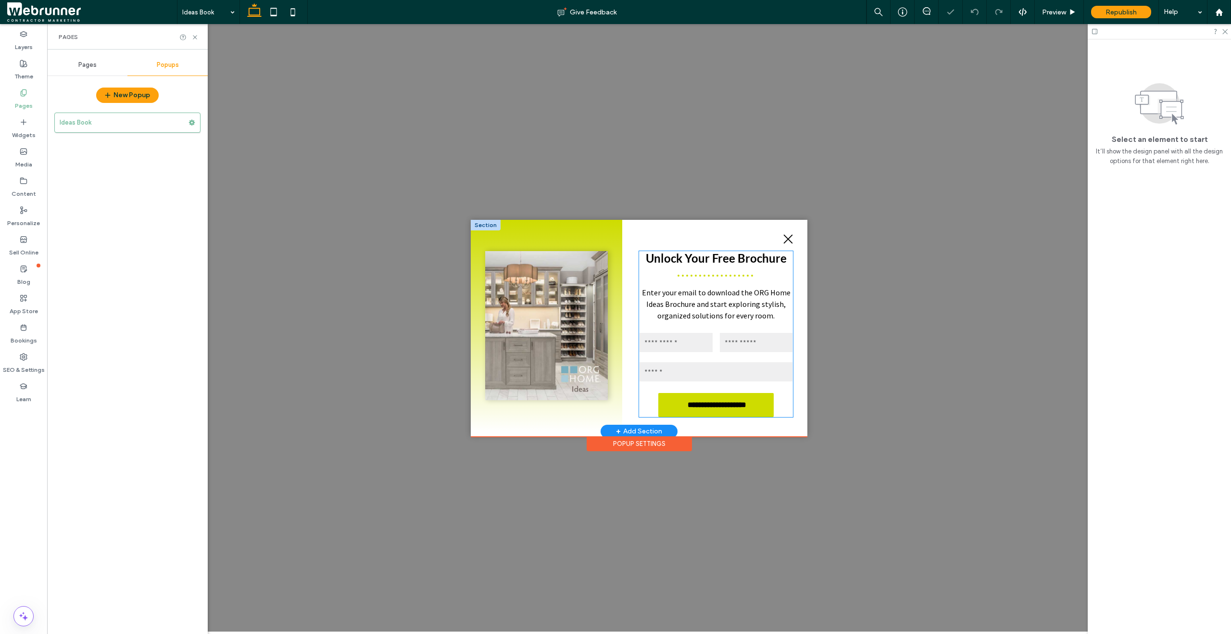
click at [753, 251] on span "Unlock Your Free Brochure" at bounding box center [716, 258] width 141 height 14
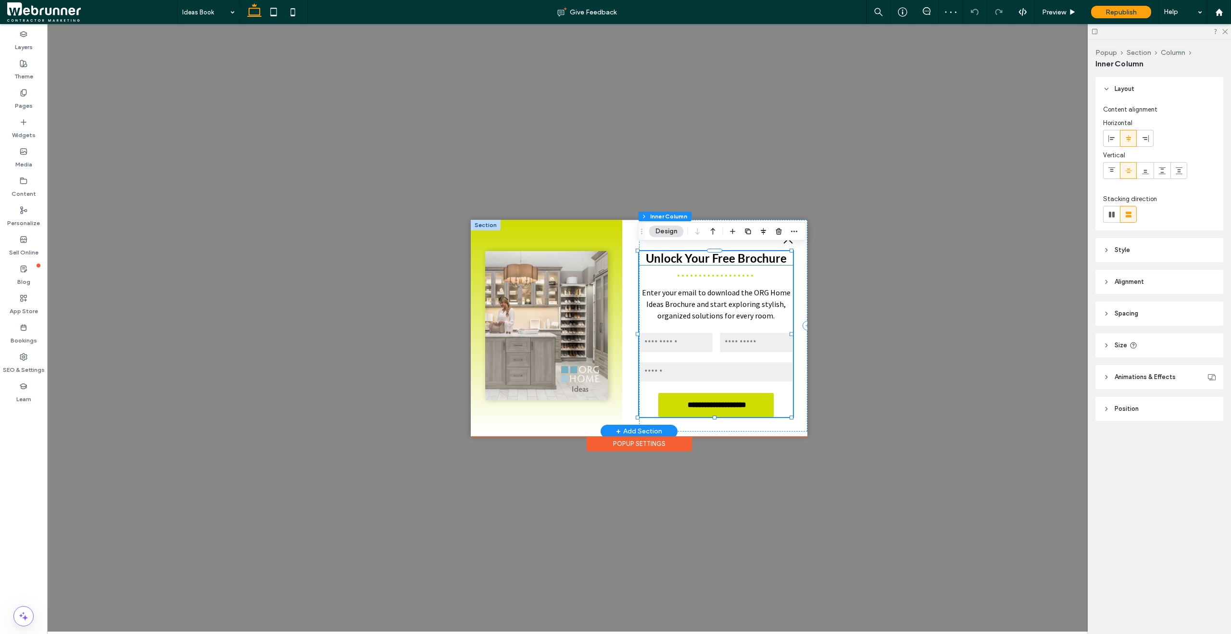
click at [747, 251] on span "Unlock Your Free Brochure" at bounding box center [716, 258] width 141 height 14
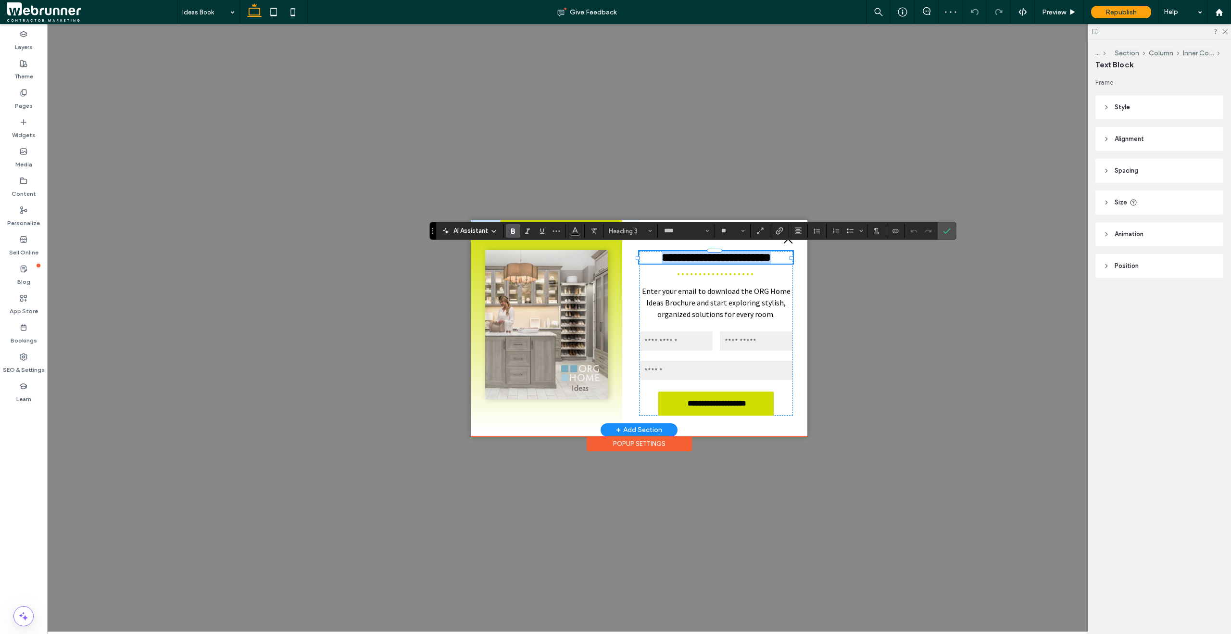
click at [739, 254] on span "**********" at bounding box center [716, 258] width 109 height 12
drag, startPoint x: 737, startPoint y: 253, endPoint x: 784, endPoint y: 259, distance: 48.0
click at [784, 259] on h3 "**********" at bounding box center [716, 257] width 154 height 13
click at [732, 300] on span "Enter your email to download the ORG Home Ideas Brochure and start exploring st…" at bounding box center [716, 302] width 149 height 33
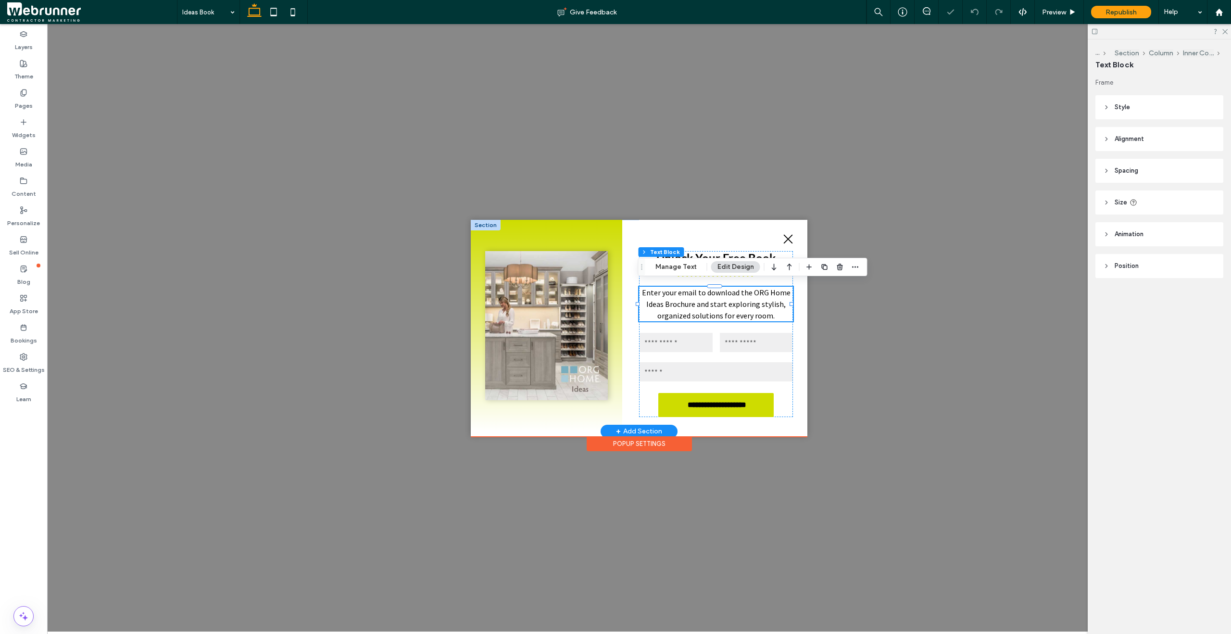
click at [732, 300] on div "Enter your email to download the ORG Home Ideas Brochure and start exploring st…" at bounding box center [716, 304] width 154 height 35
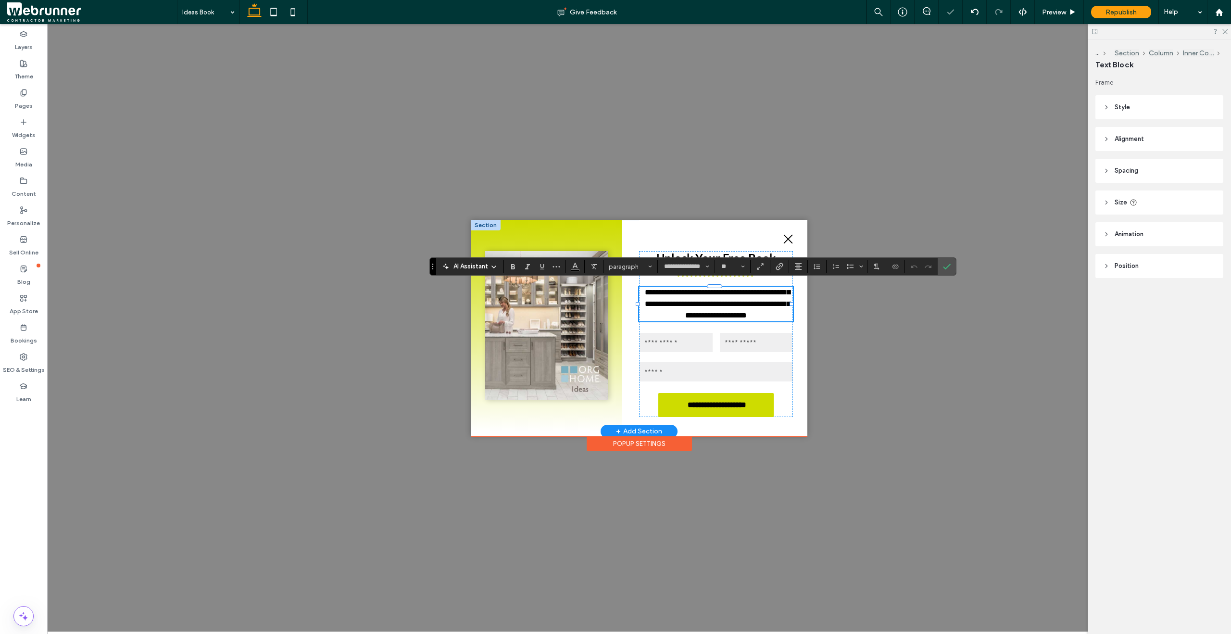
click at [697, 301] on span "**********" at bounding box center [717, 304] width 145 height 30
drag, startPoint x: 669, startPoint y: 300, endPoint x: 695, endPoint y: 303, distance: 26.2
click at [695, 303] on span "**********" at bounding box center [717, 304] width 145 height 30
click at [731, 397] on input "**********" at bounding box center [717, 403] width 113 height 14
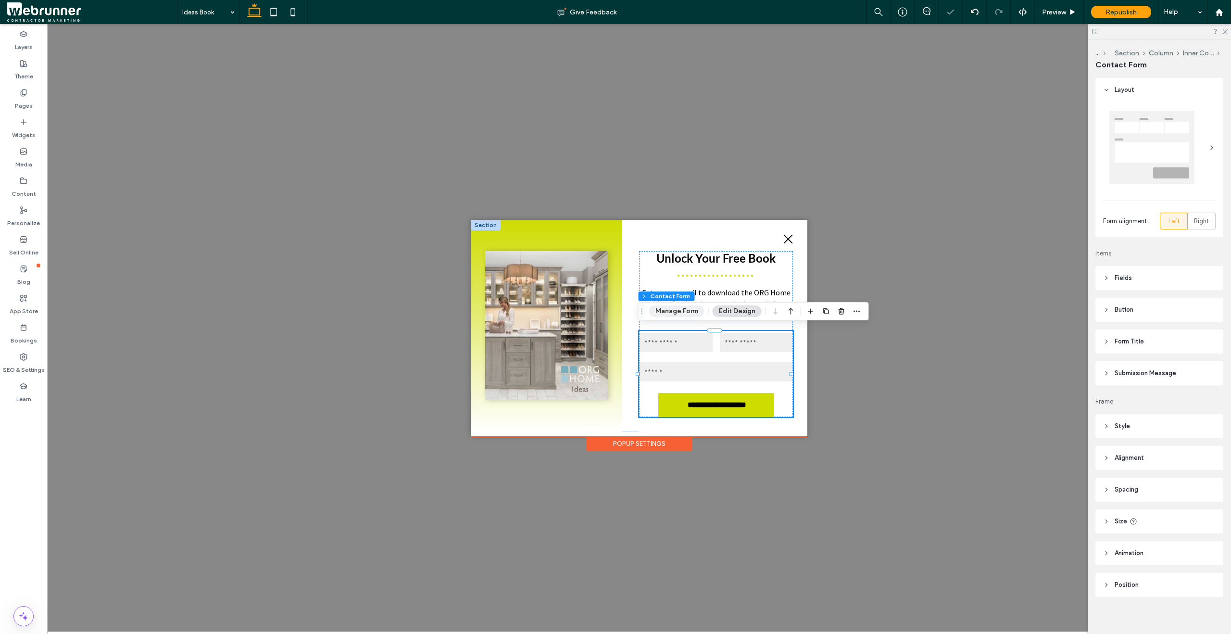
click at [688, 311] on button "Manage Form" at bounding box center [676, 311] width 55 height 12
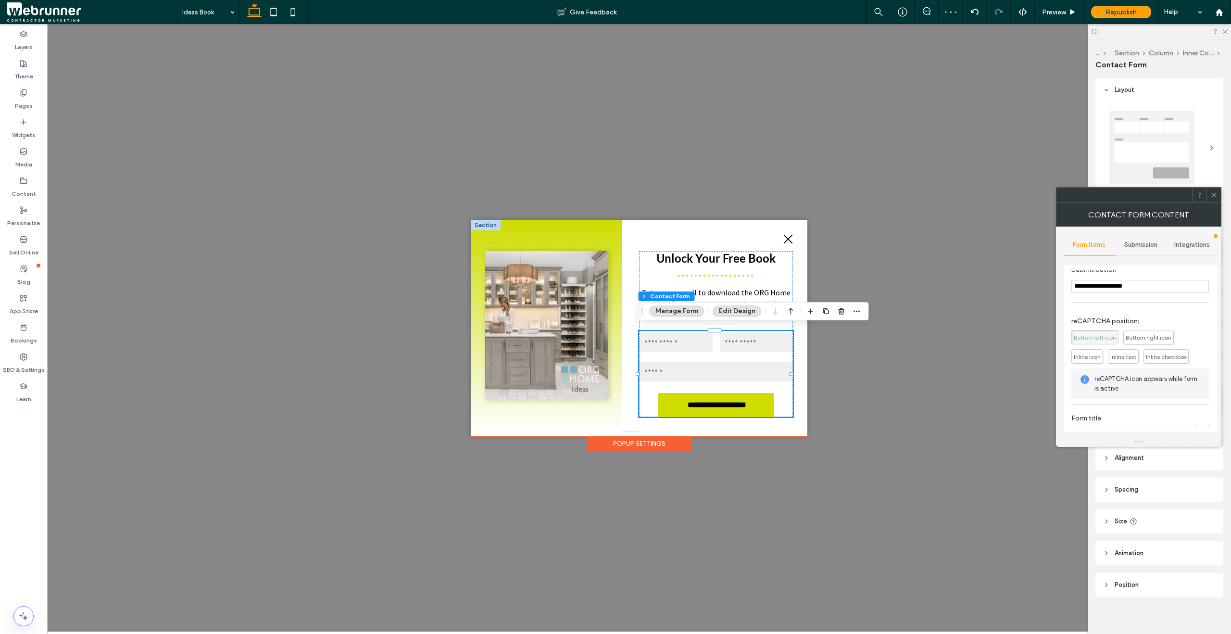
scroll to position [151, 0]
drag, startPoint x: 1156, startPoint y: 286, endPoint x: 1118, endPoint y: 288, distance: 38.1
click at [1118, 288] on input "**********" at bounding box center [1140, 287] width 138 height 13
type input "**********"
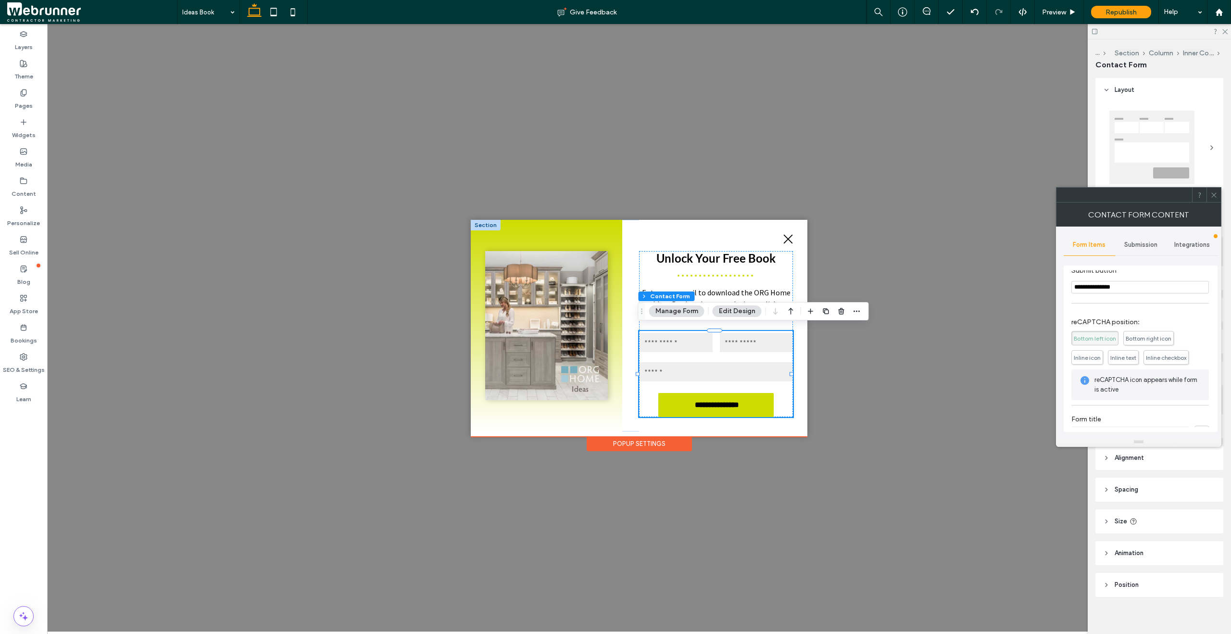
type input "**********"
click at [1212, 194] on icon at bounding box center [1213, 194] width 7 height 7
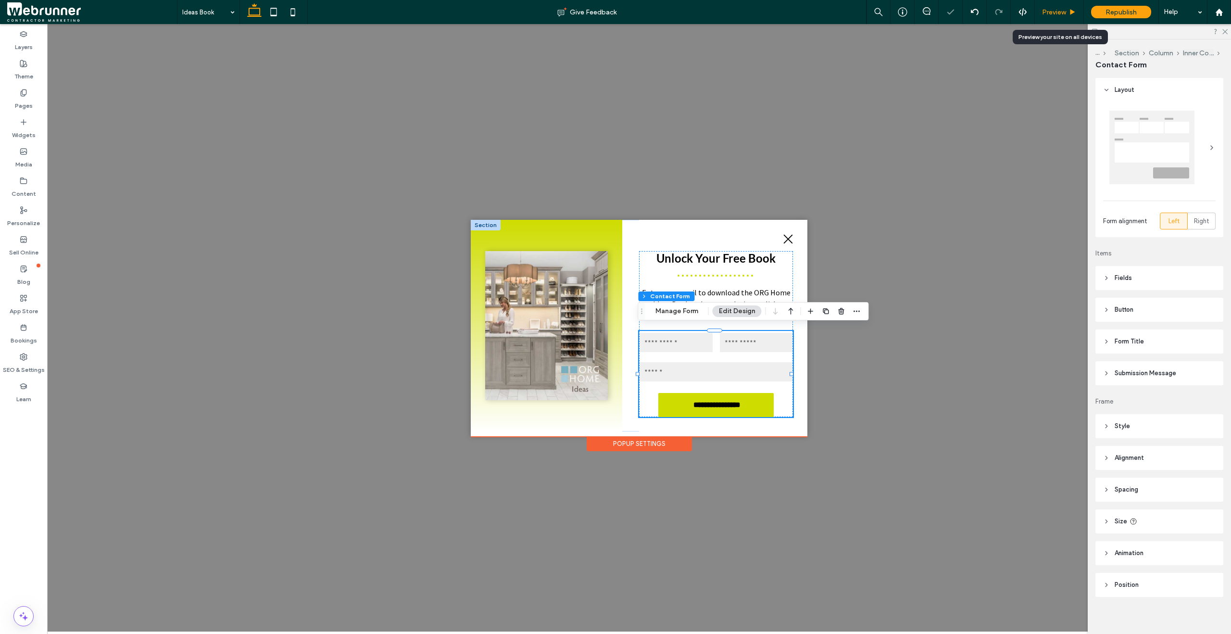
click at [1065, 11] on span "Preview" at bounding box center [1054, 12] width 24 height 8
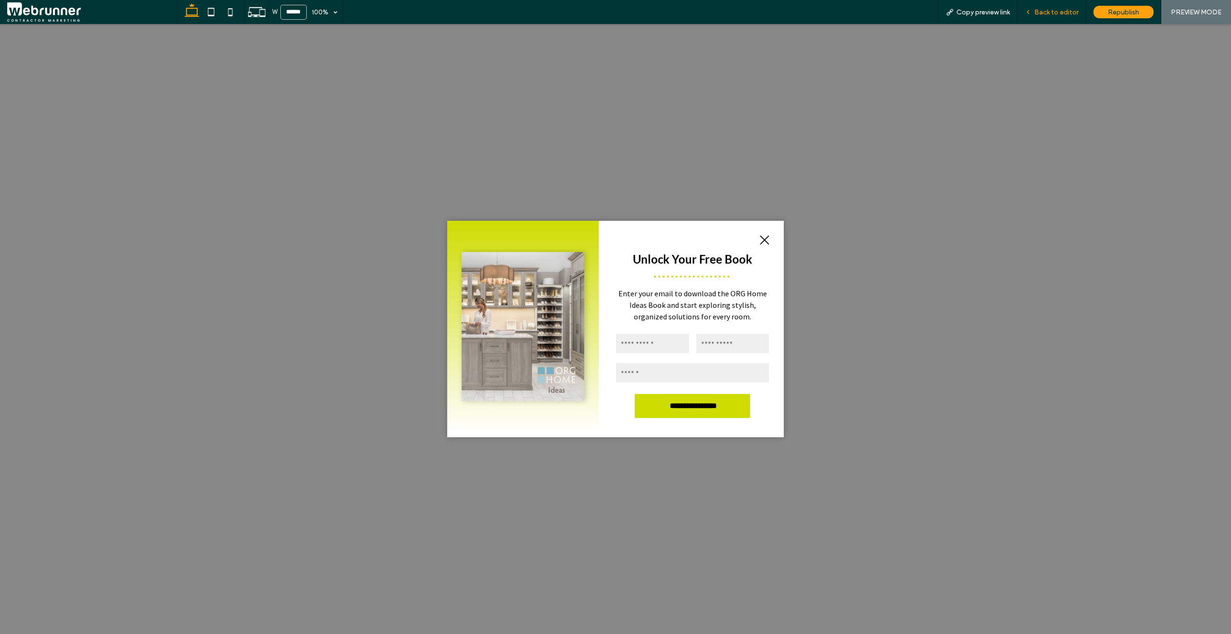
click at [1053, 13] on span "Back to editor" at bounding box center [1056, 12] width 44 height 8
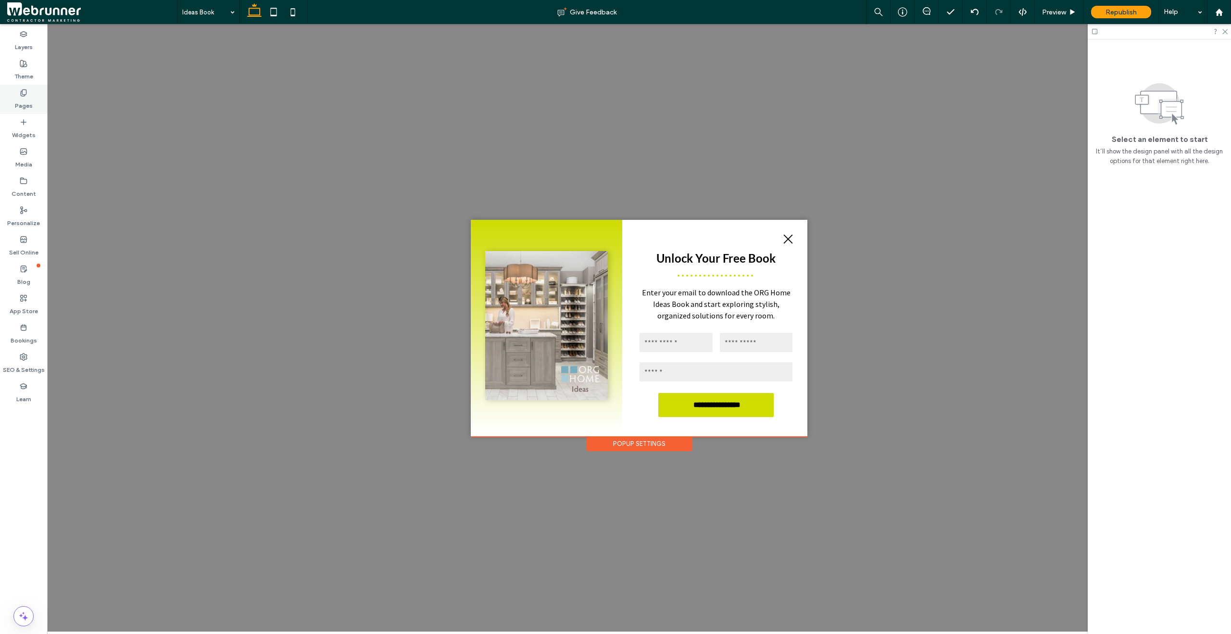
click at [39, 92] on div "Pages" at bounding box center [23, 99] width 47 height 29
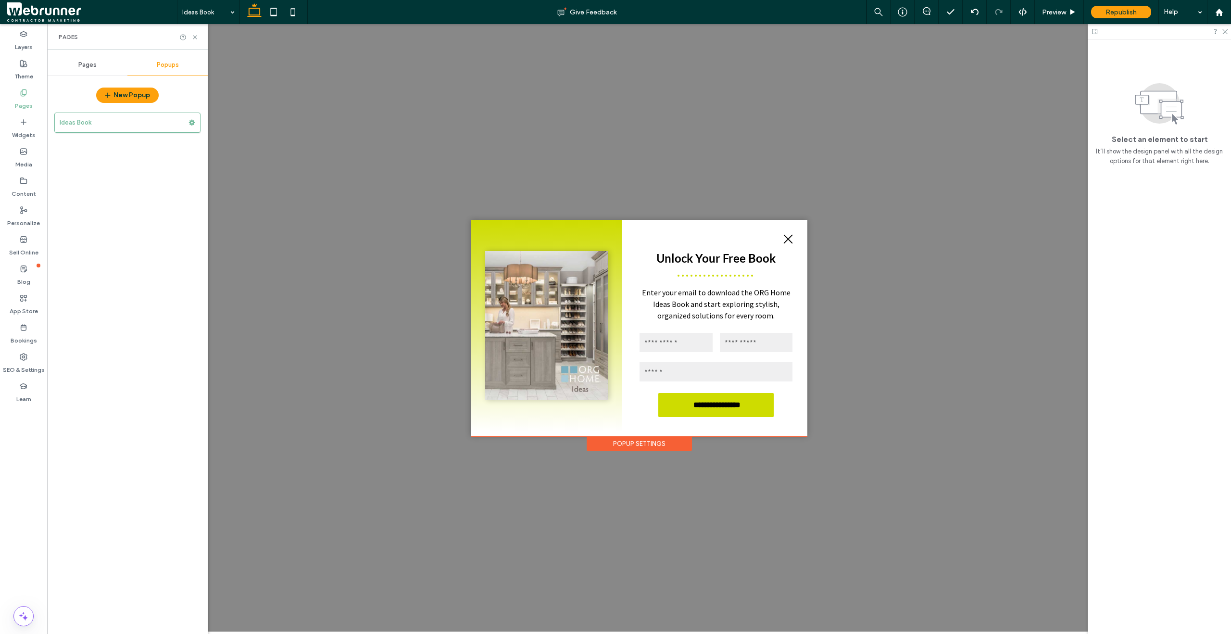
click at [70, 67] on div "Pages" at bounding box center [87, 64] width 80 height 21
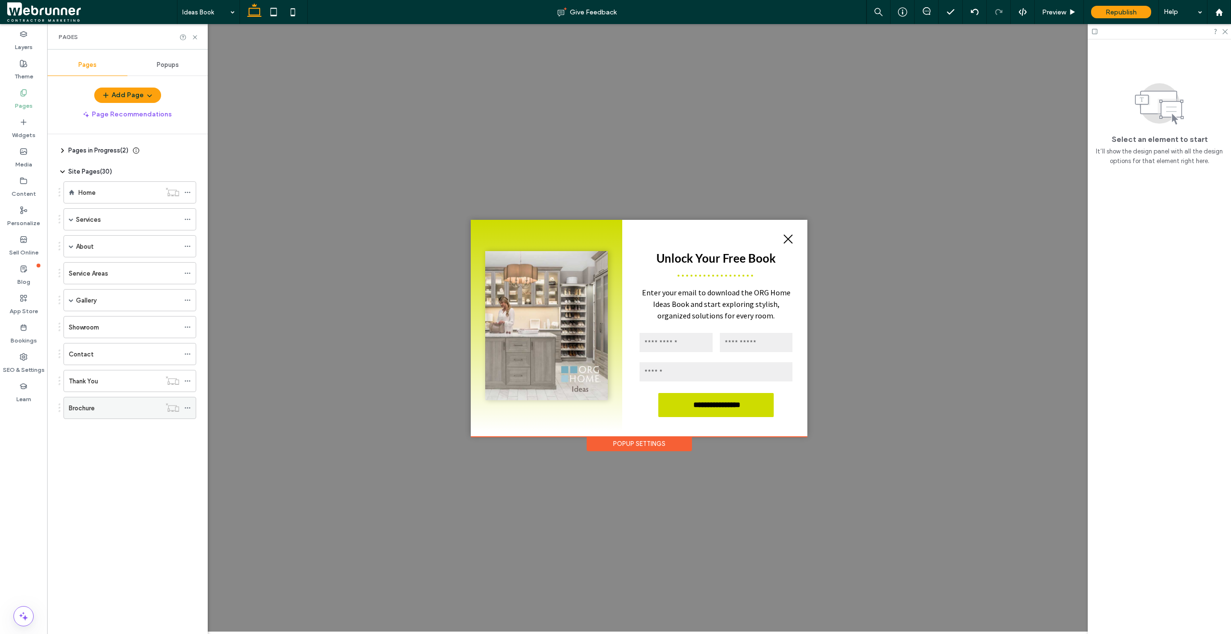
click at [189, 407] on icon at bounding box center [187, 407] width 7 height 7
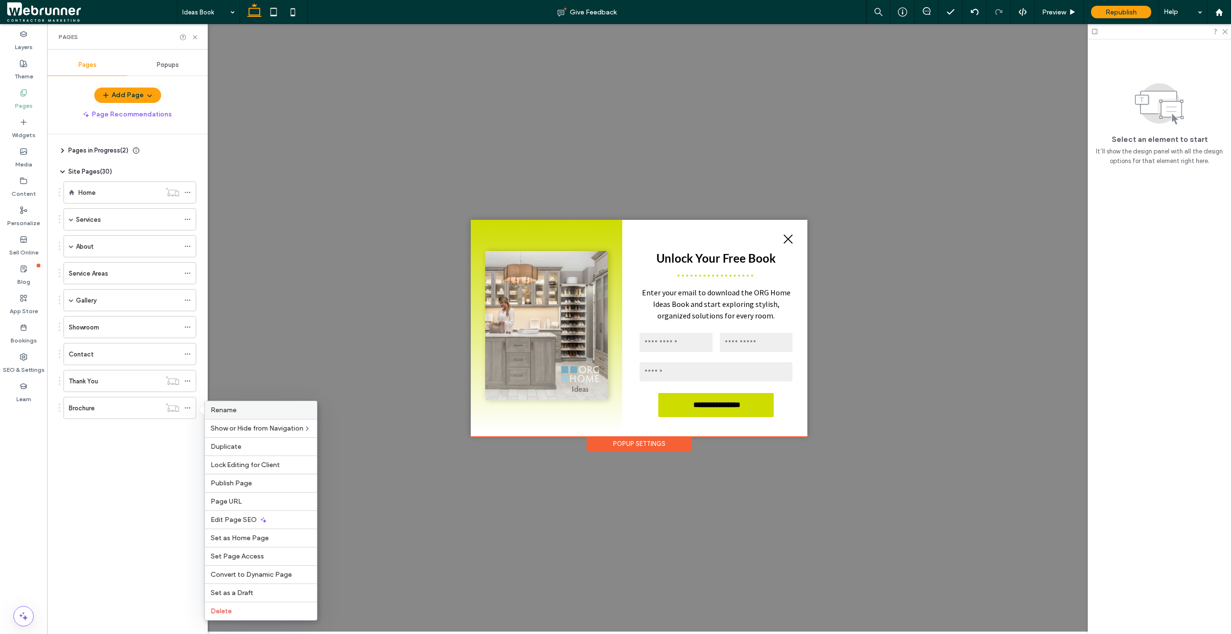
click at [238, 407] on label "Rename" at bounding box center [261, 410] width 101 height 8
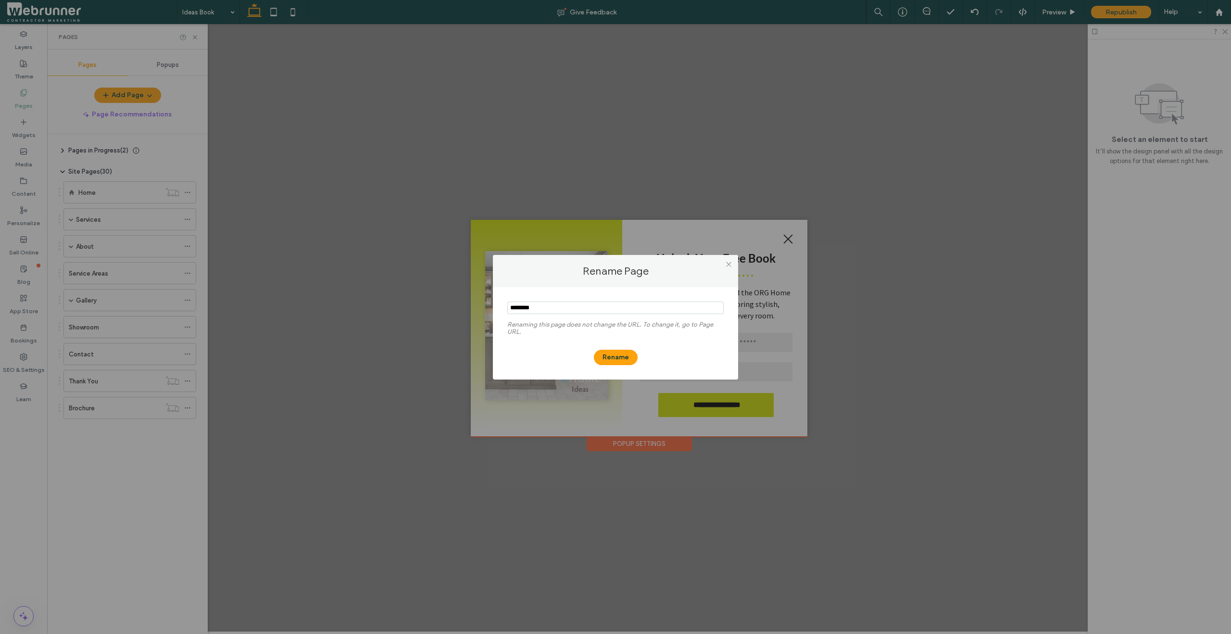
drag, startPoint x: 551, startPoint y: 306, endPoint x: 436, endPoint y: 296, distance: 115.9
click at [436, 296] on div "Rename Page Renaming this page does not change the URL. To change it, go to Pag…" at bounding box center [615, 317] width 1231 height 634
type input "****"
click at [630, 359] on button "Rename" at bounding box center [616, 357] width 44 height 15
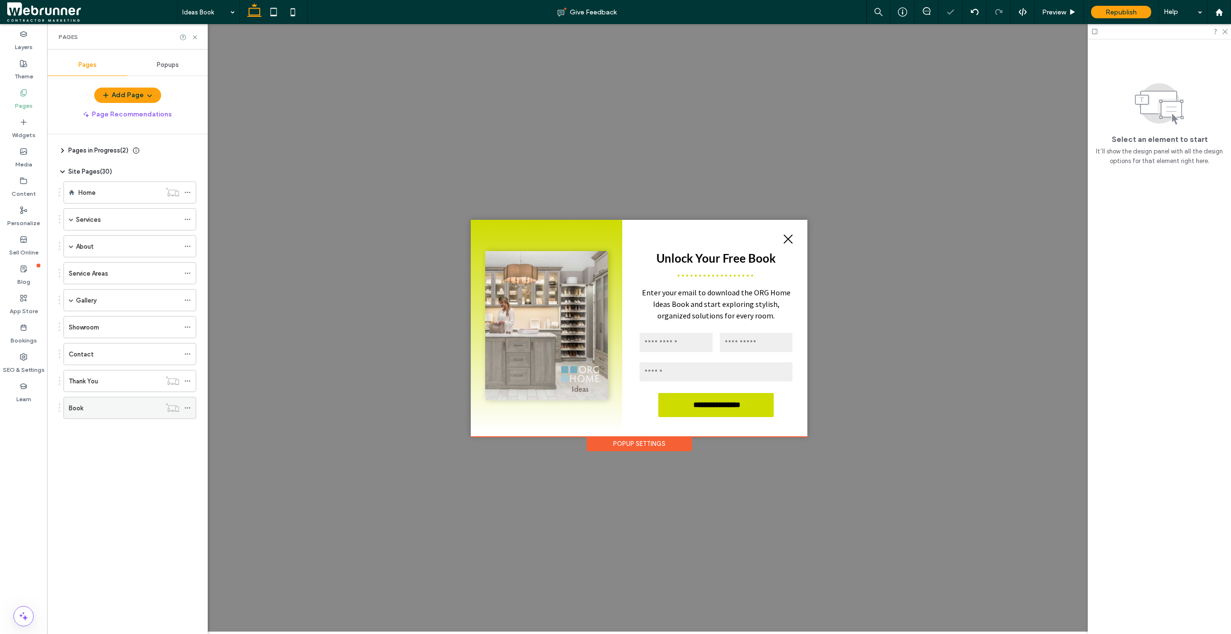
click at [120, 405] on div "Book" at bounding box center [115, 408] width 92 height 10
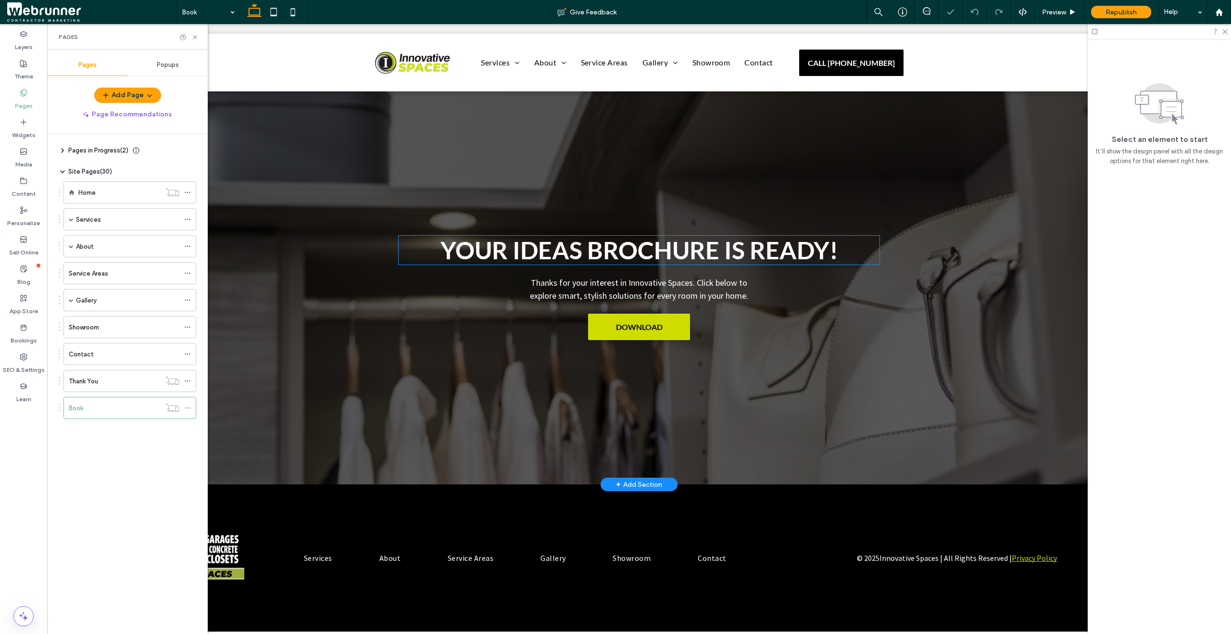
click at [571, 243] on span "Your Ideas Brochure Is Ready!" at bounding box center [639, 250] width 398 height 29
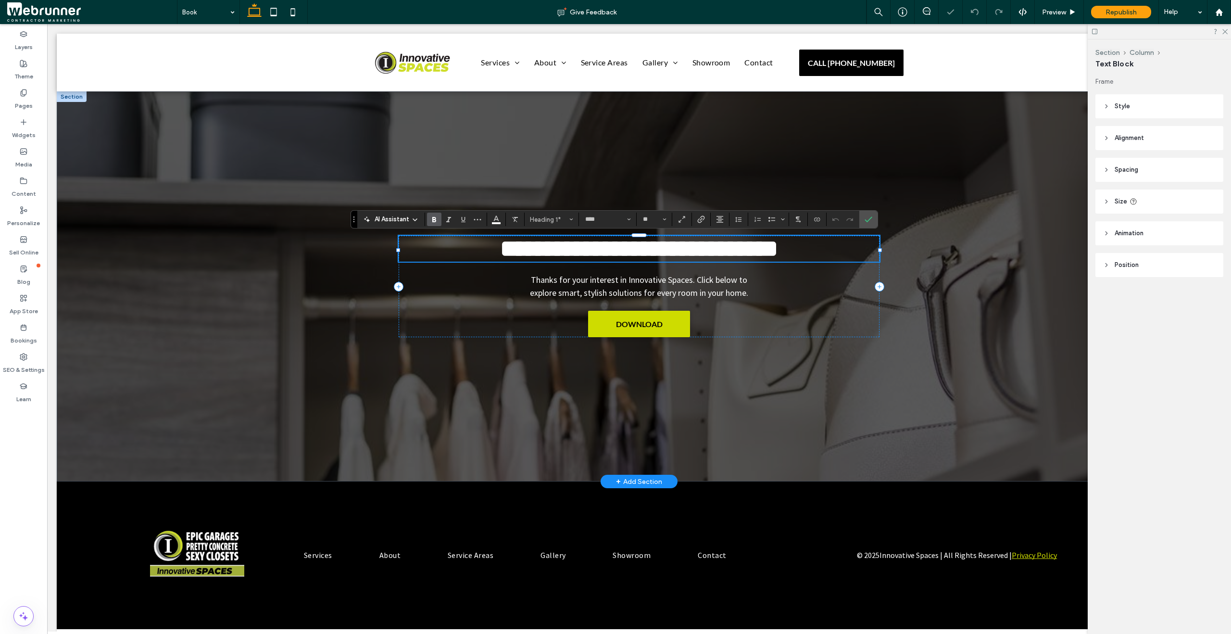
click at [589, 252] on span "**********" at bounding box center [639, 249] width 278 height 24
drag, startPoint x: 587, startPoint y: 251, endPoint x: 713, endPoint y: 256, distance: 125.6
click at [713, 256] on span "**********" at bounding box center [639, 249] width 278 height 24
click at [872, 221] on icon "Confirm" at bounding box center [869, 219] width 8 height 8
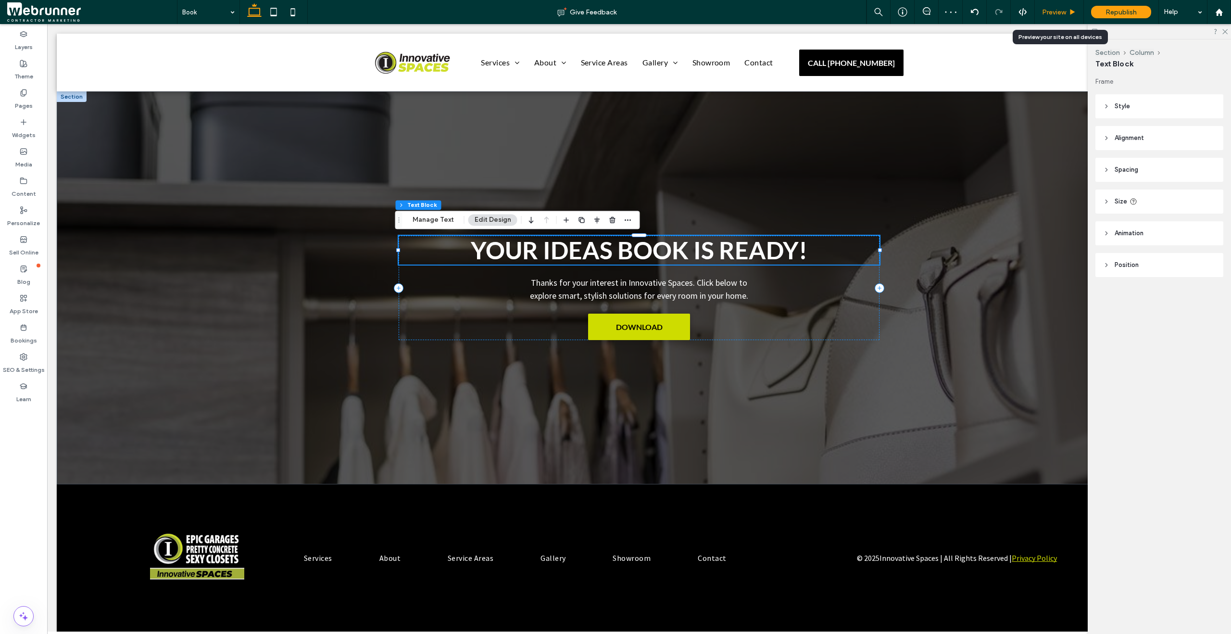
click at [1051, 13] on span "Preview" at bounding box center [1054, 12] width 24 height 8
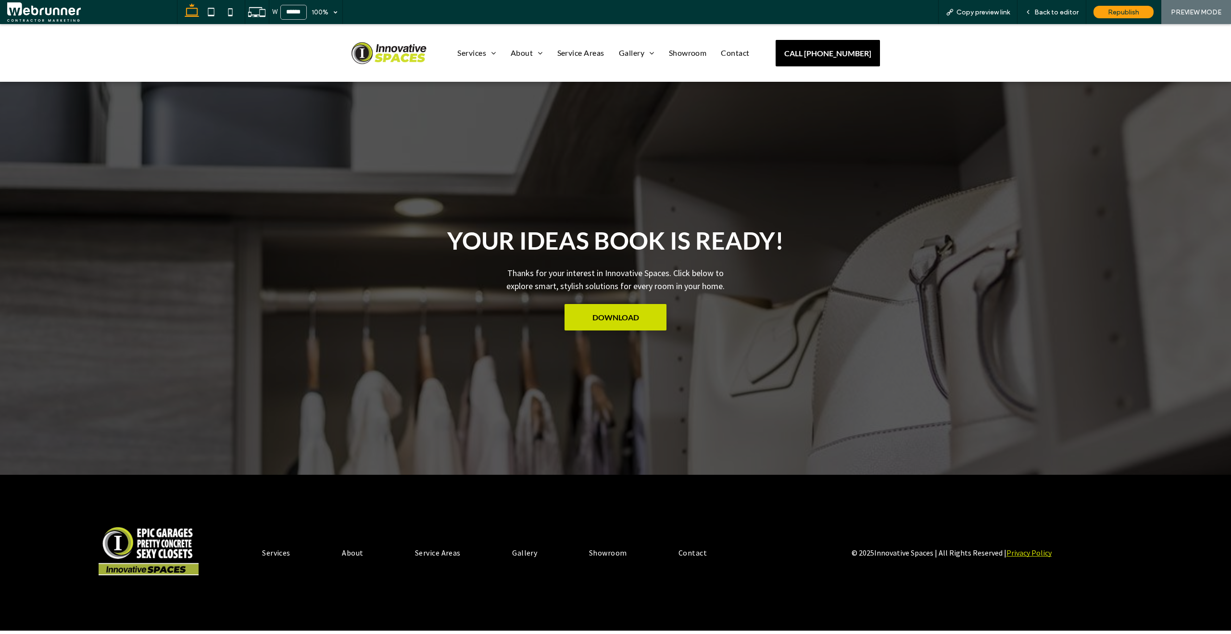
click at [1051, 13] on span "Back to editor" at bounding box center [1056, 12] width 44 height 8
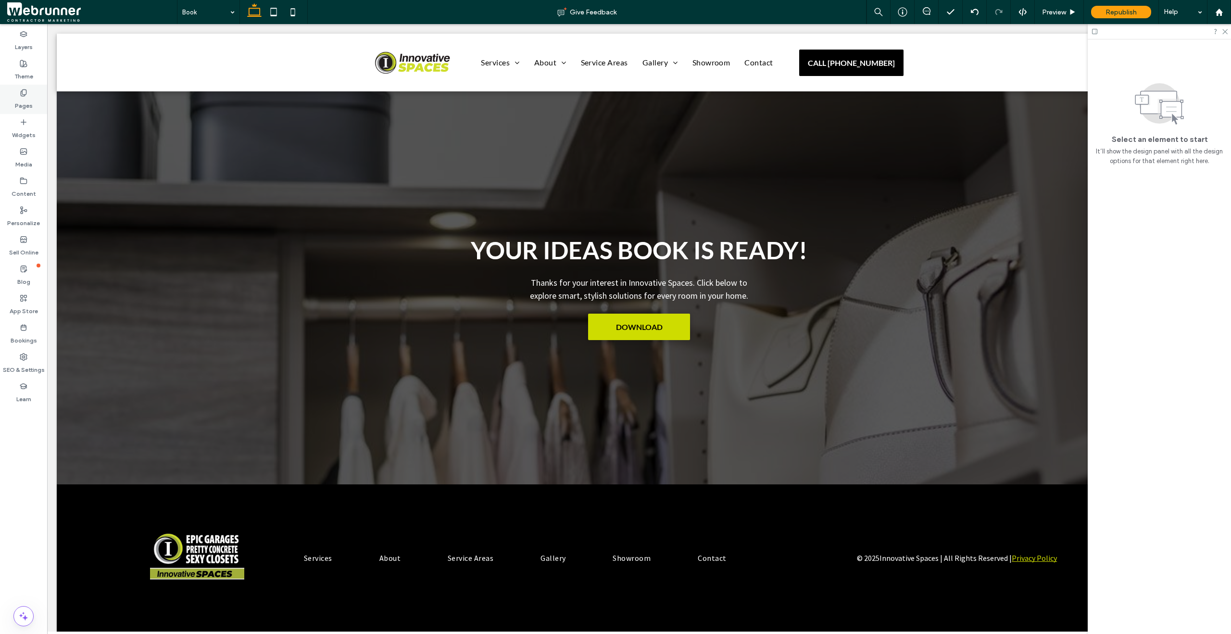
click at [3, 85] on div "Pages" at bounding box center [23, 99] width 47 height 29
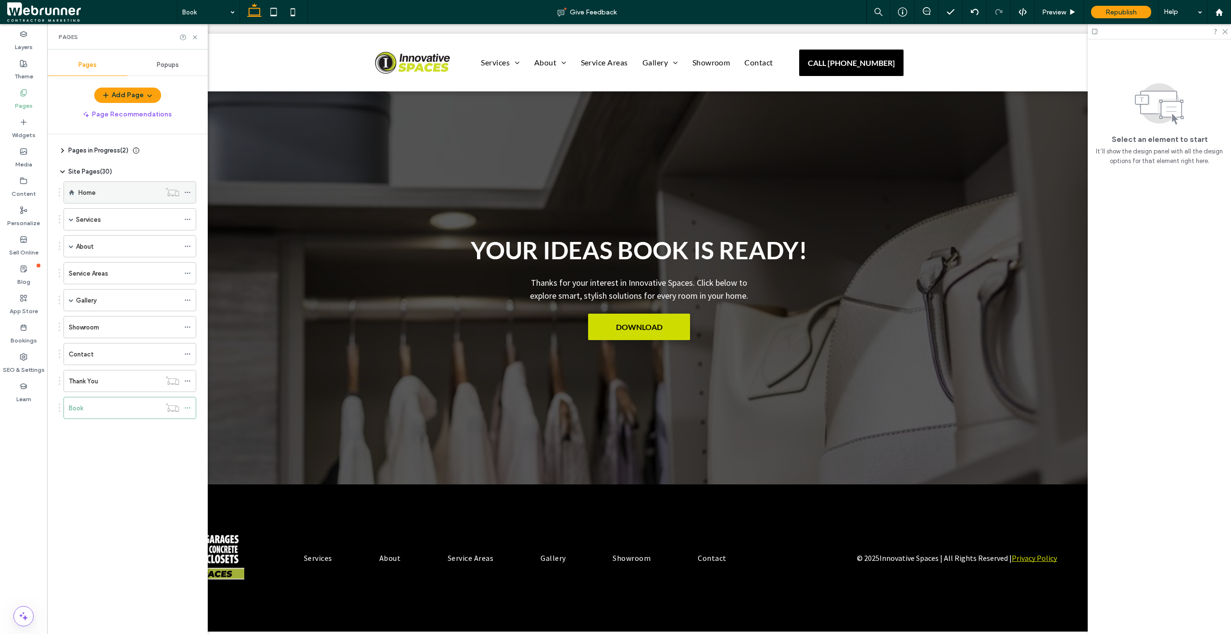
click at [112, 195] on div "Home" at bounding box center [119, 193] width 82 height 10
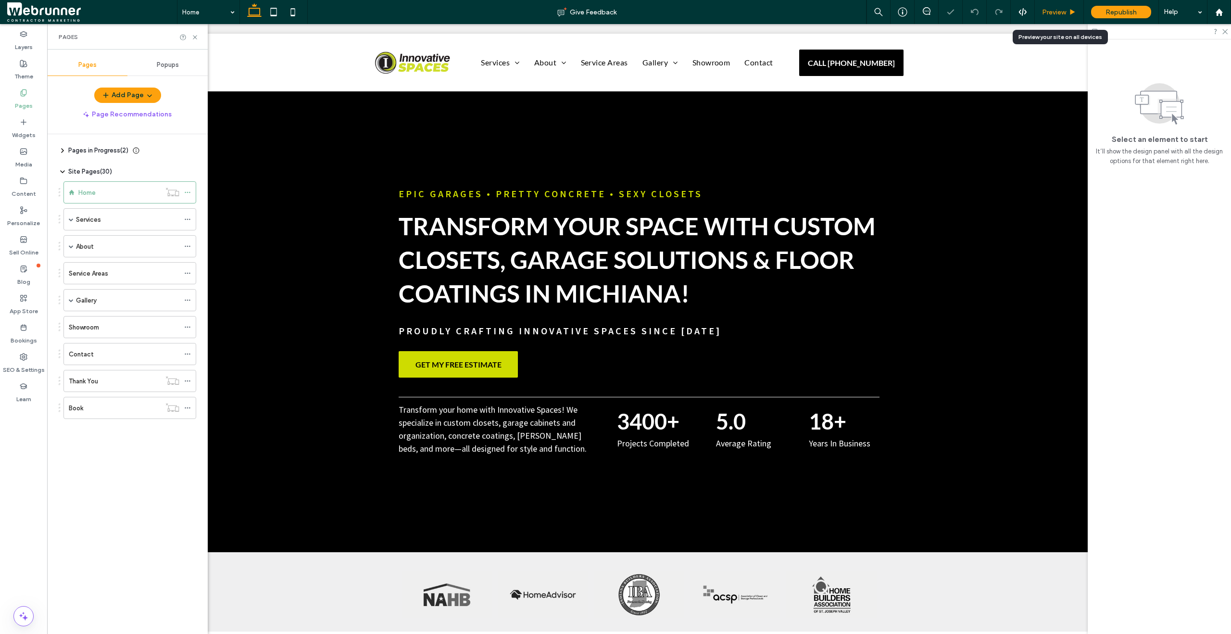
click at [1056, 12] on span "Preview" at bounding box center [1054, 12] width 24 height 8
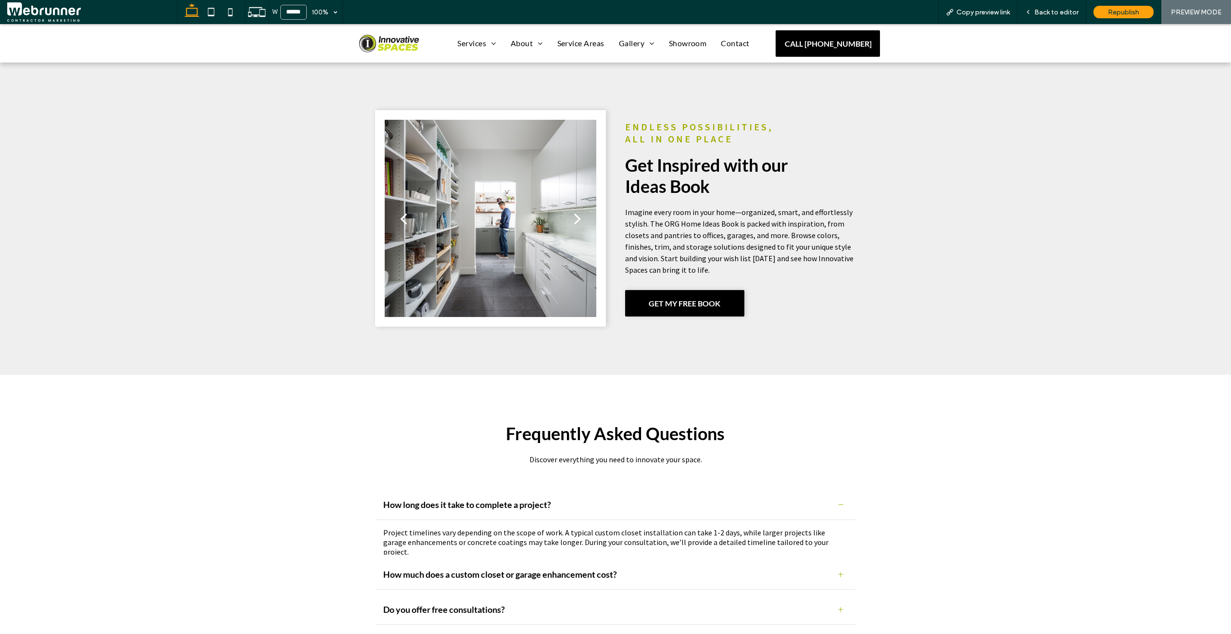
scroll to position [3464, 0]
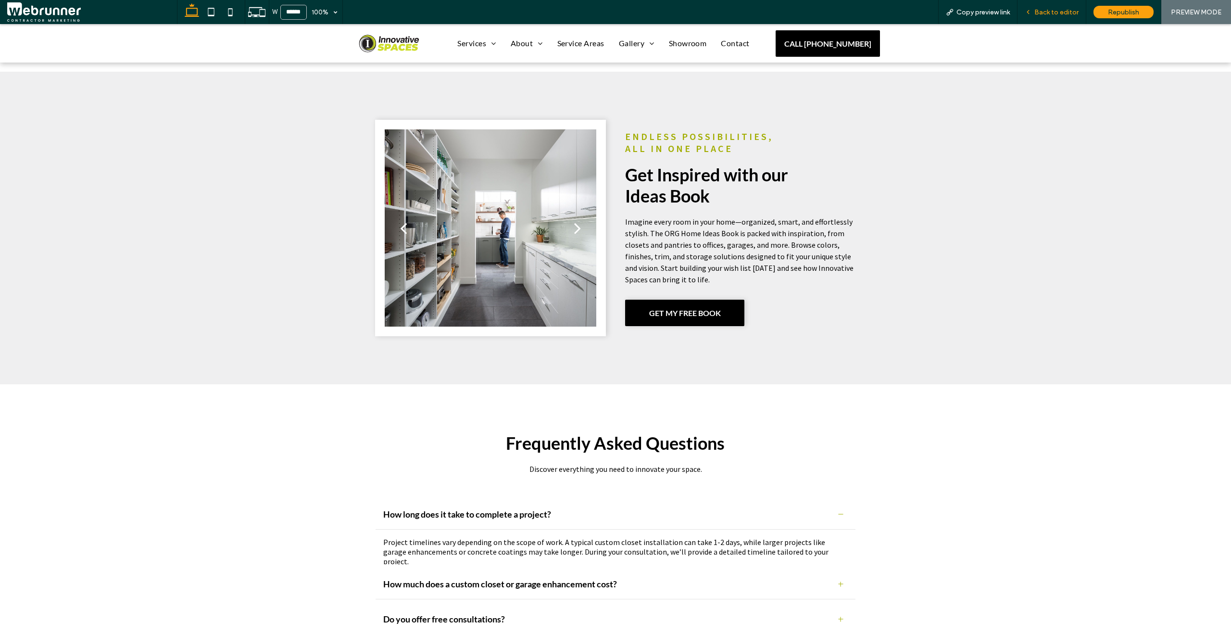
click at [1047, 10] on span "Back to editor" at bounding box center [1056, 12] width 44 height 8
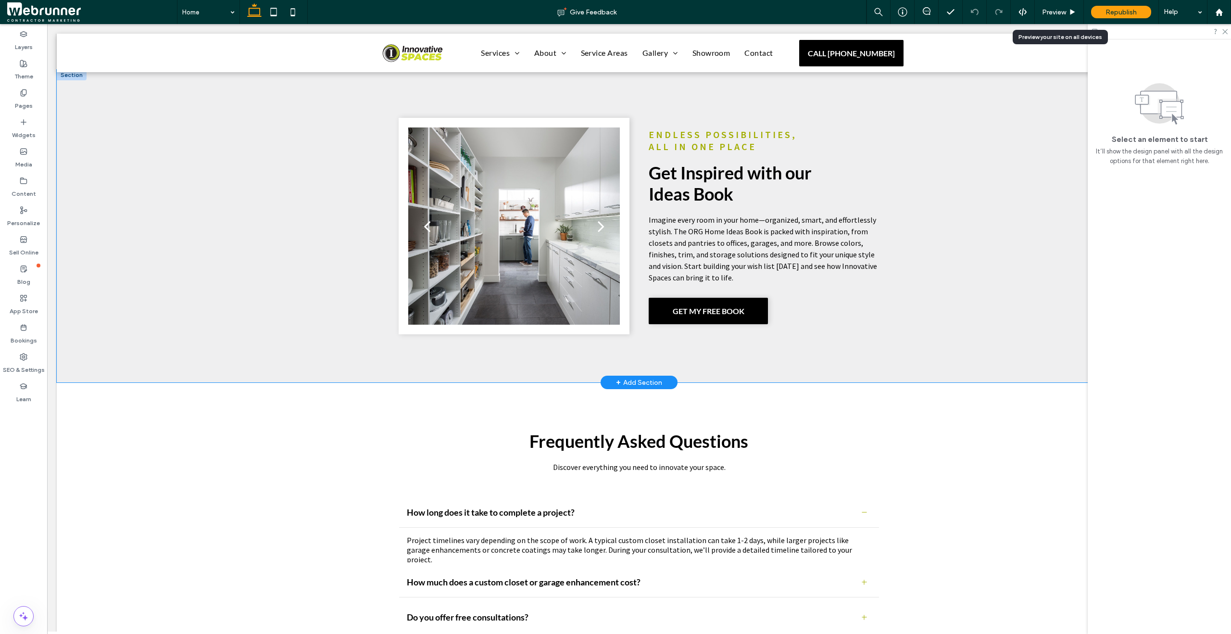
scroll to position [3463, 0]
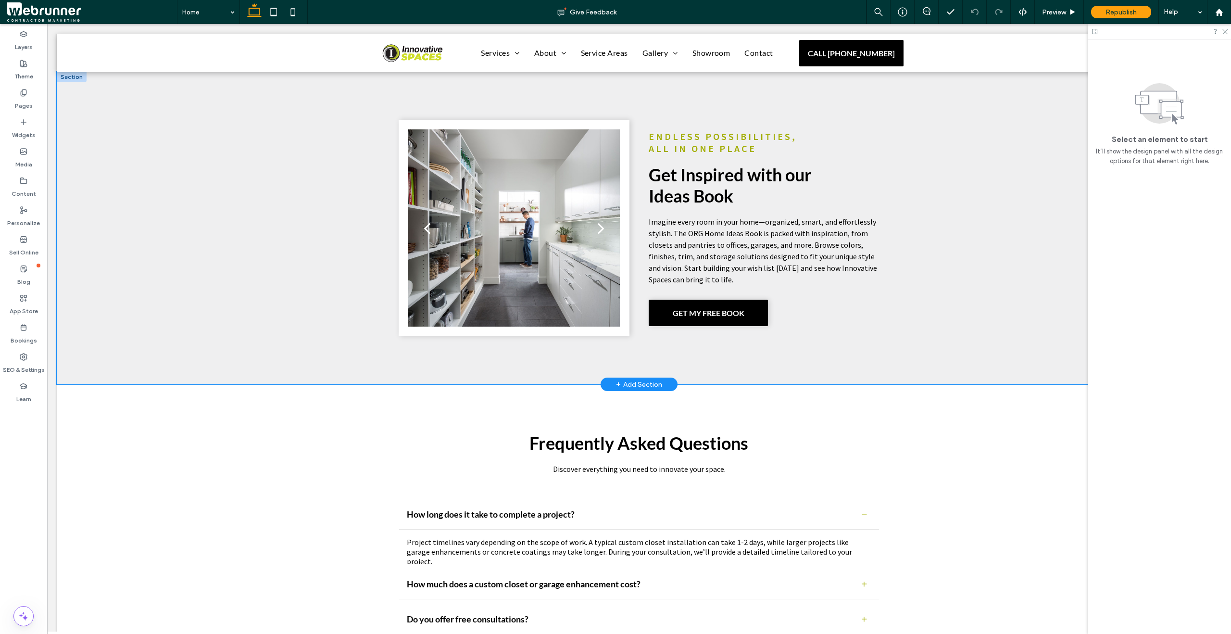
click at [252, 229] on div "Endless Possibilities, All in One Place Get Inspired with our Ideas Book Imagin…" at bounding box center [639, 228] width 1165 height 313
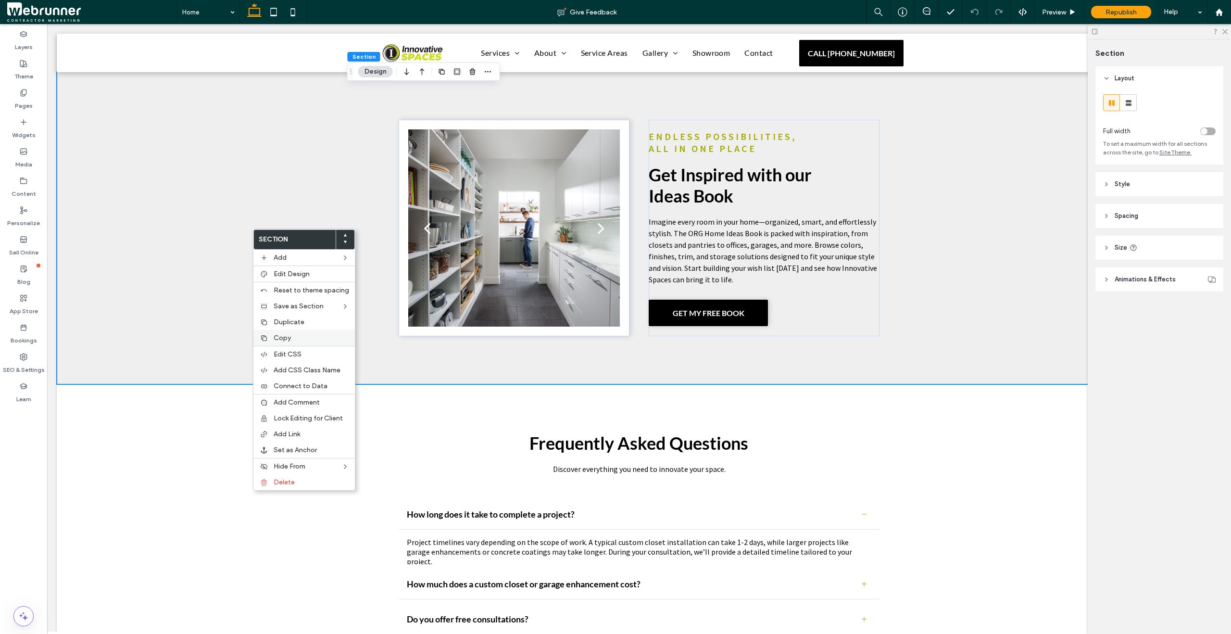
click at [302, 339] on label "Copy" at bounding box center [311, 338] width 75 height 8
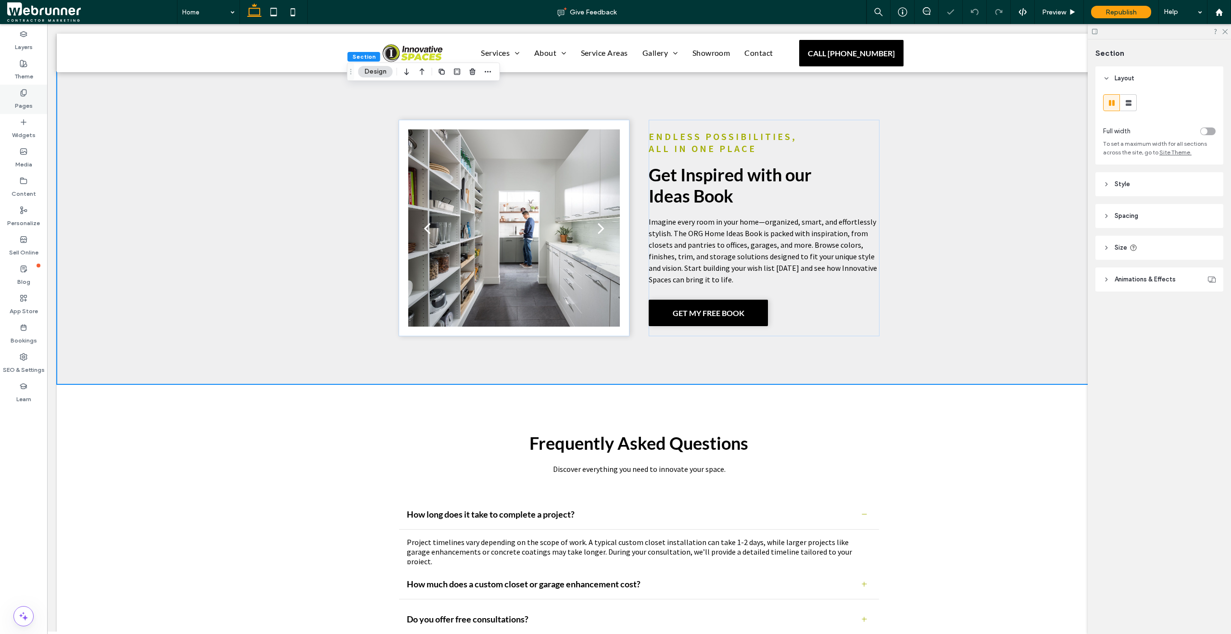
click at [24, 95] on use at bounding box center [23, 92] width 5 height 6
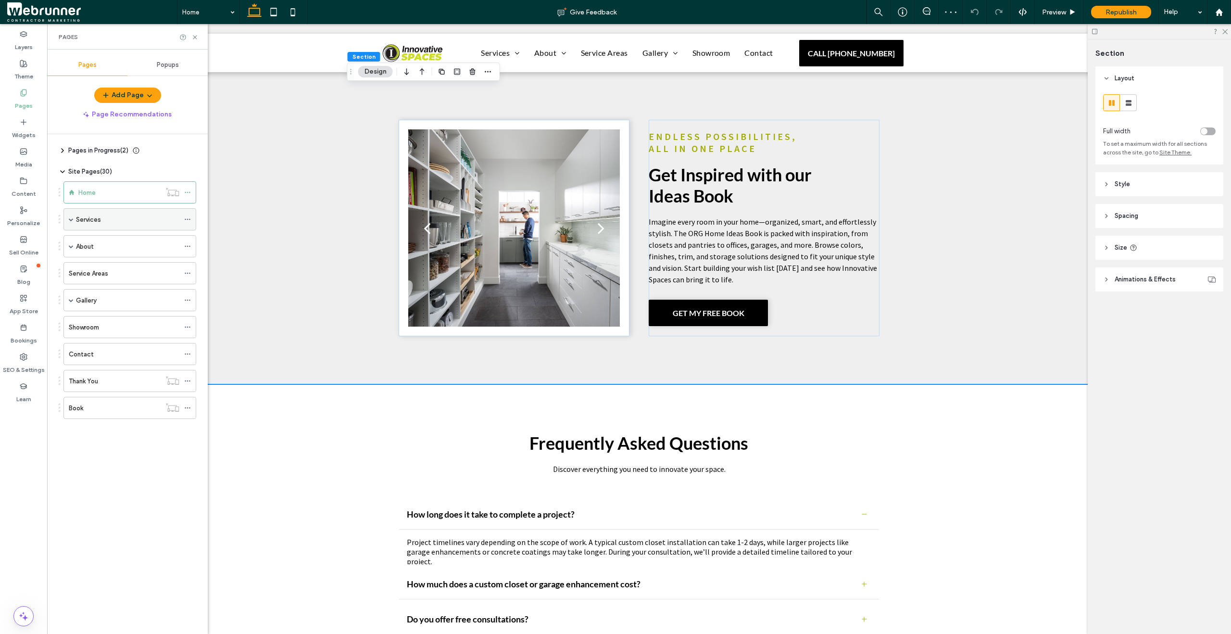
click at [95, 228] on div "Services" at bounding box center [127, 219] width 103 height 21
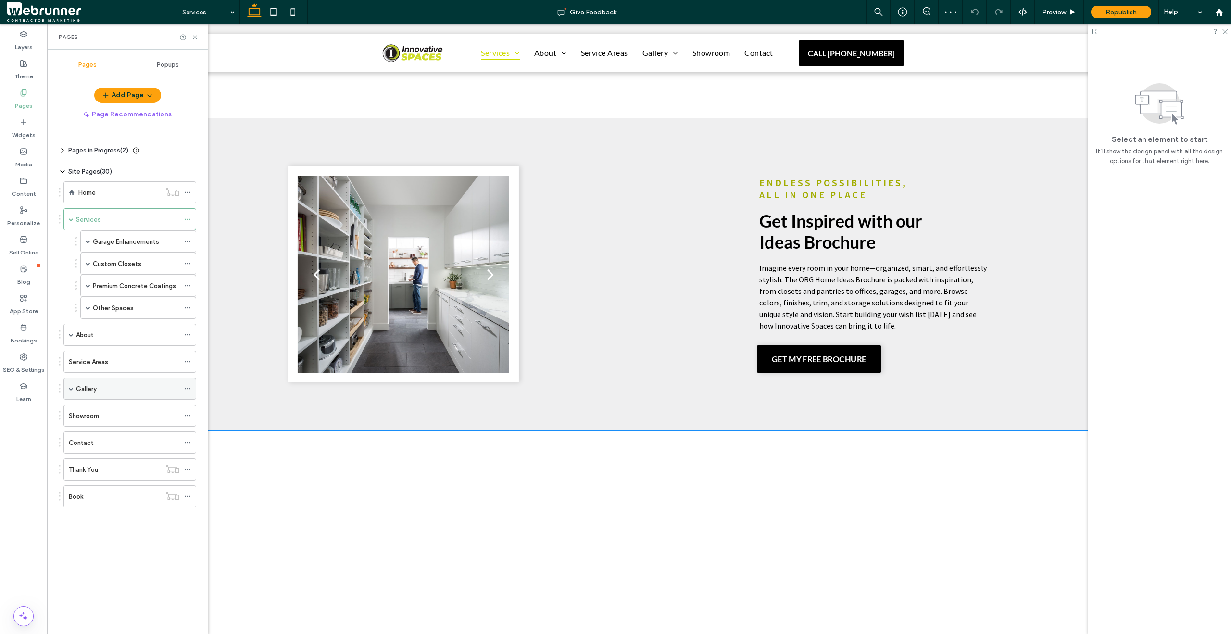
scroll to position [3966, 0]
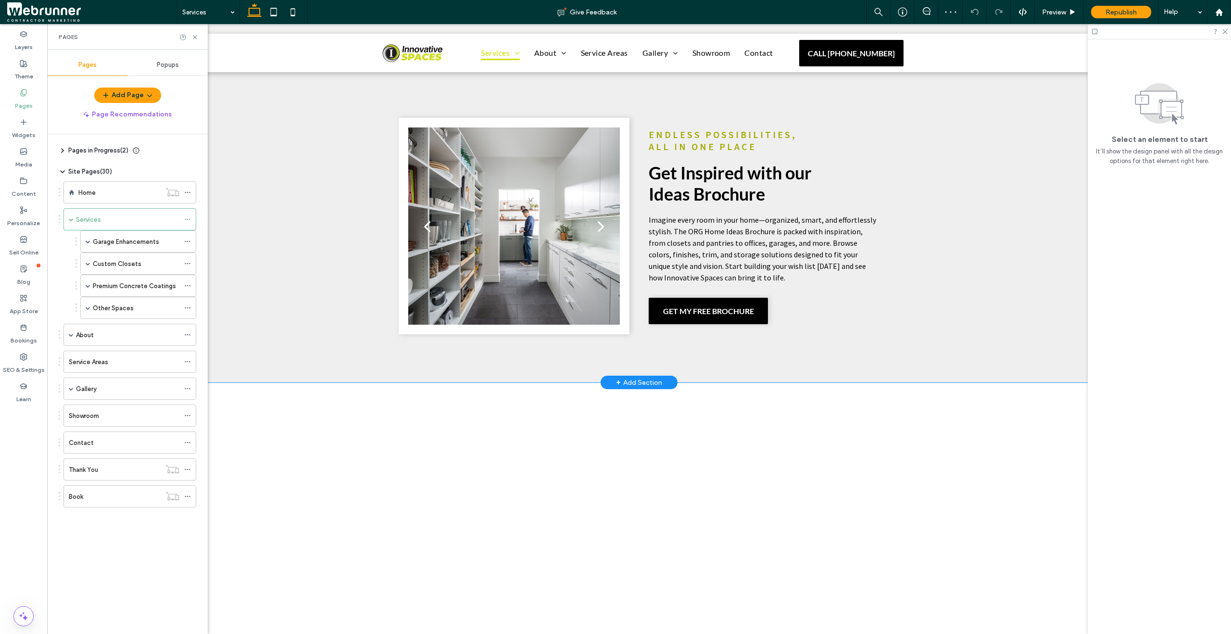
click at [297, 322] on div "a a a a Endless Possibilities, All in One Place Get Inspired with our Ideas Bro…" at bounding box center [639, 226] width 1165 height 313
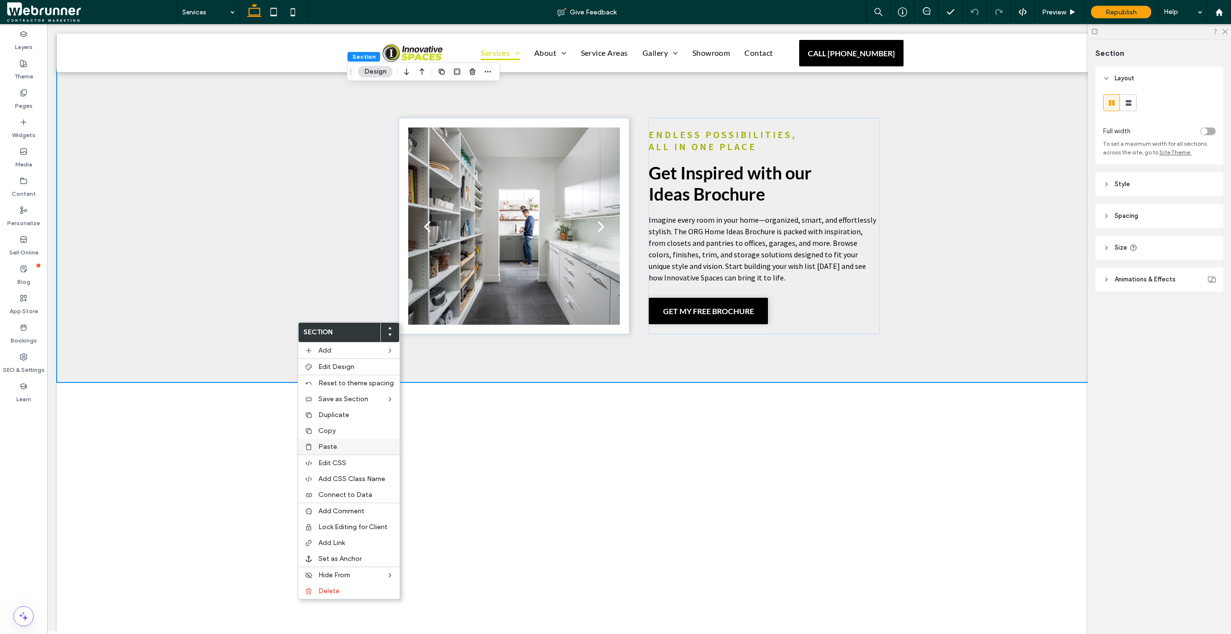
click at [343, 446] on label "Paste" at bounding box center [355, 446] width 75 height 8
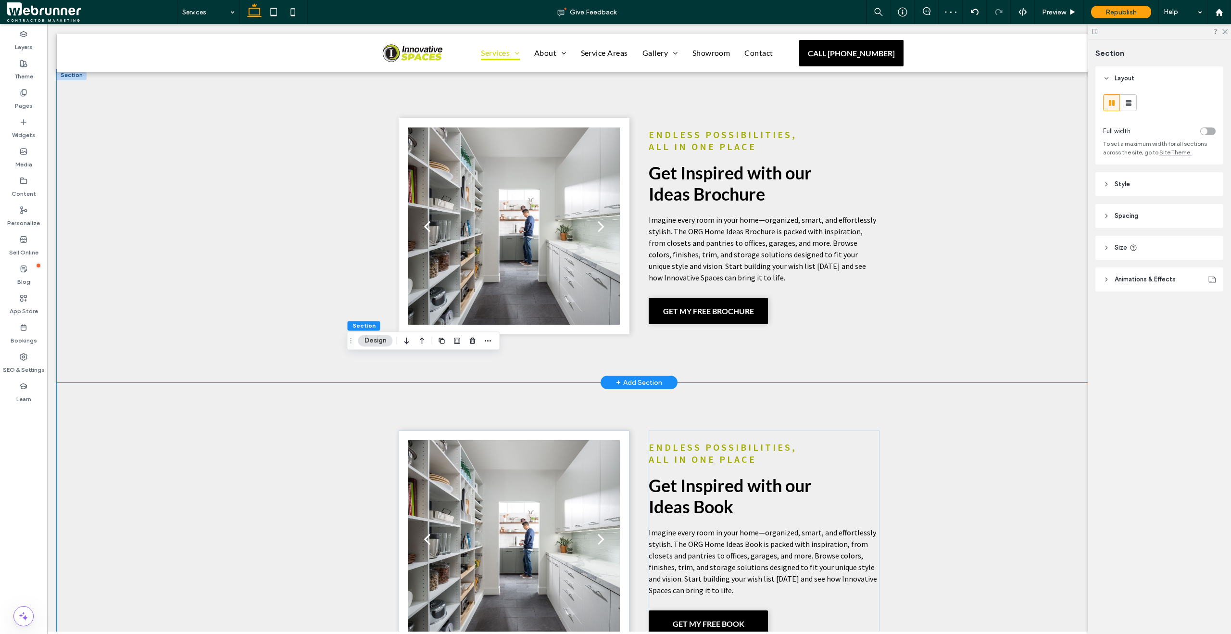
click at [247, 265] on div "a a a a Endless Possibilities, All in One Place Get Inspired with our Ideas Bro…" at bounding box center [639, 226] width 1165 height 313
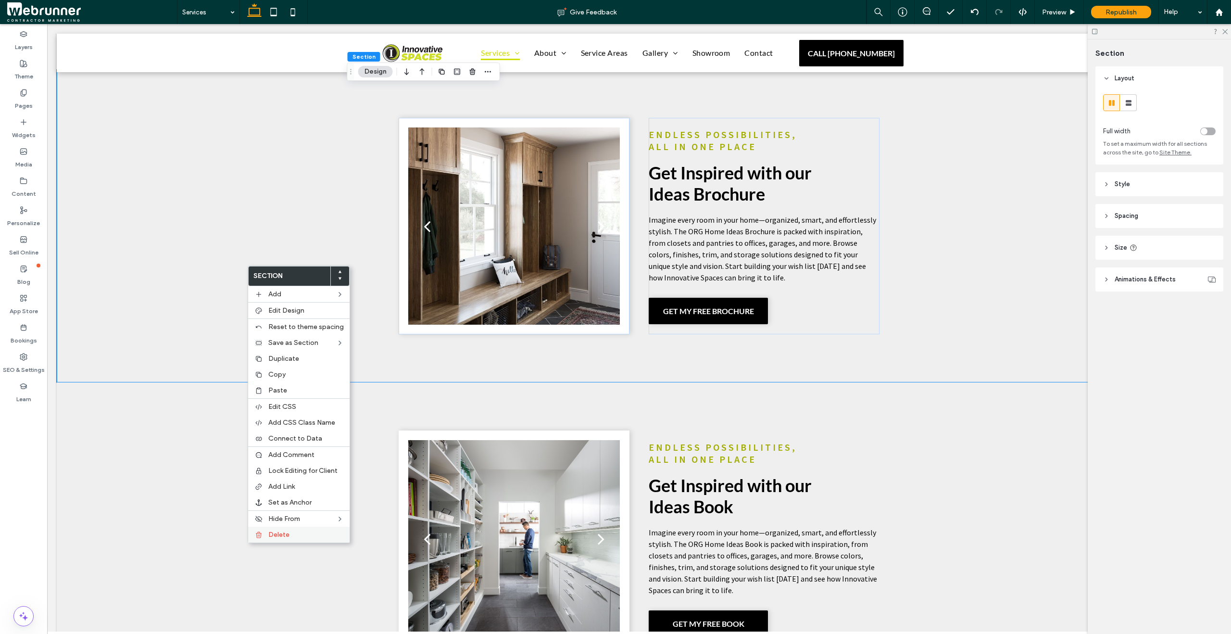
click at [289, 531] on label "Delete" at bounding box center [305, 534] width 75 height 8
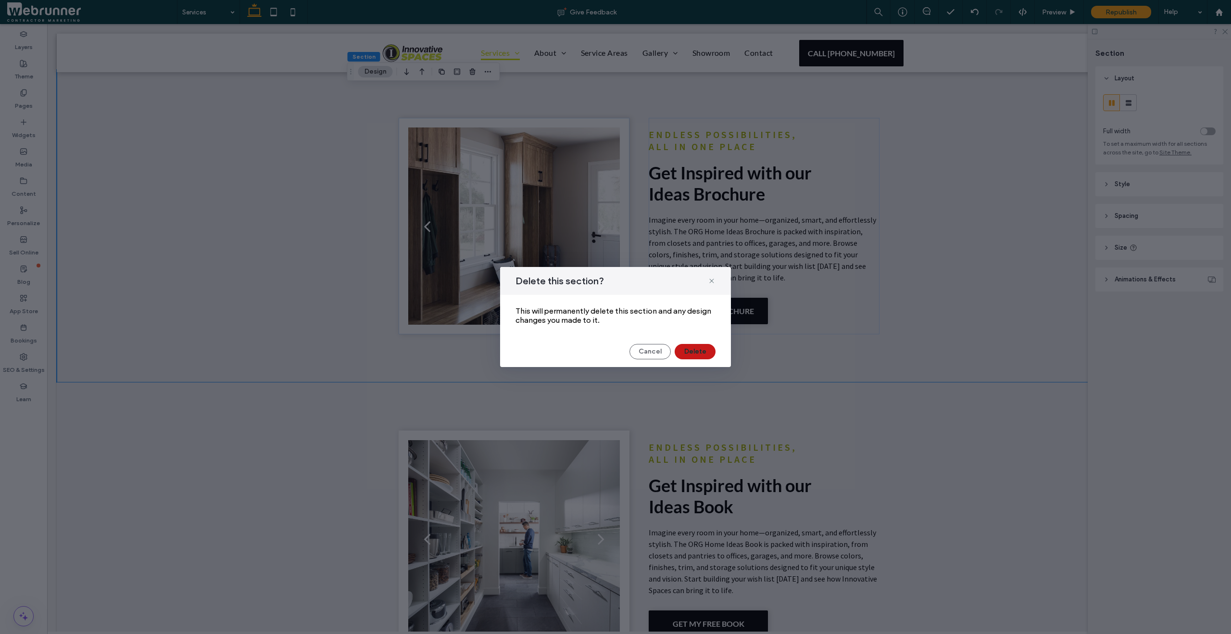
click at [689, 350] on button "Delete" at bounding box center [695, 351] width 41 height 15
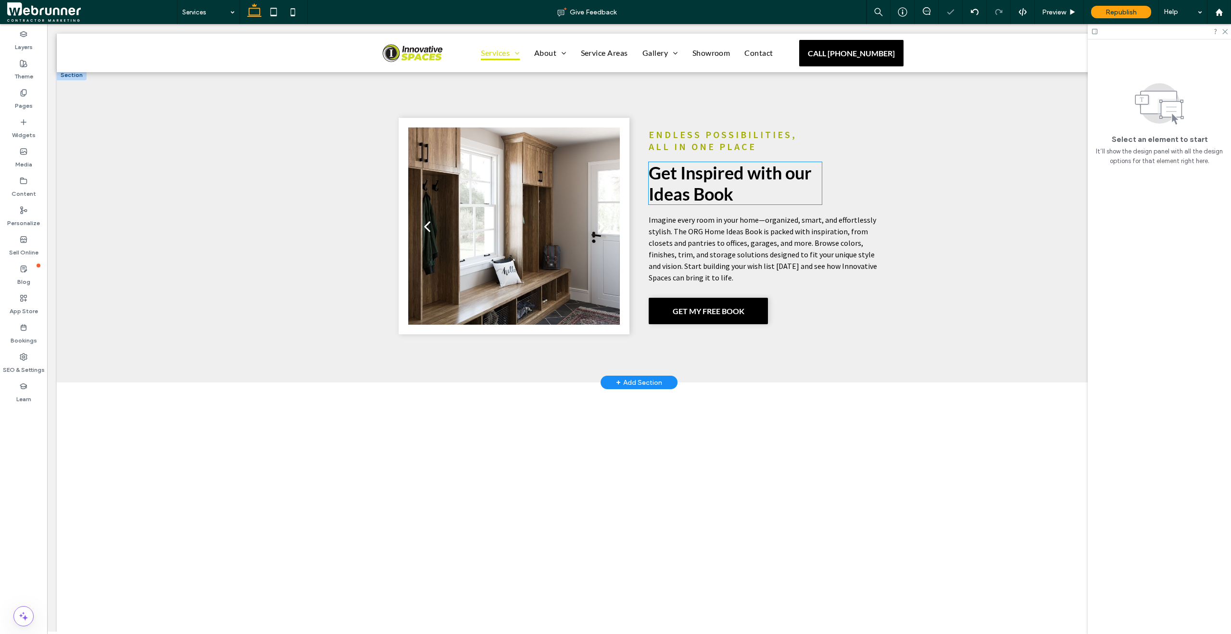
click at [751, 162] on h2 "Get Inspired with our Ideas Book" at bounding box center [735, 183] width 173 height 42
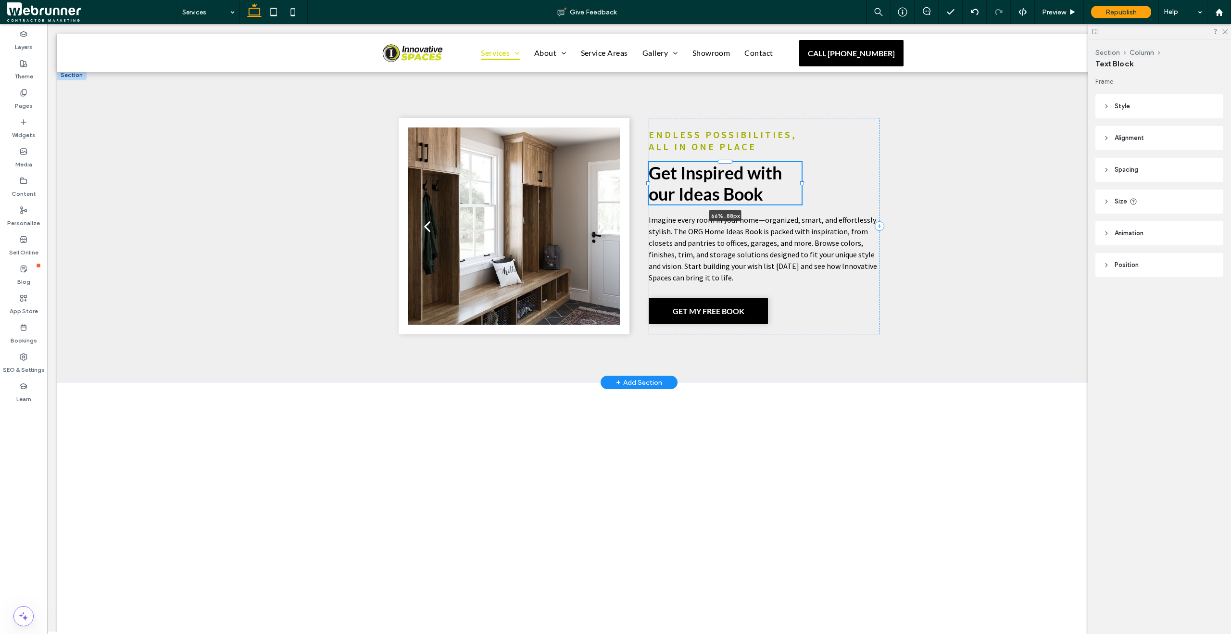
drag, startPoint x: 819, startPoint y: 157, endPoint x: 798, endPoint y: 156, distance: 20.7
click at [800, 181] on div at bounding box center [802, 183] width 4 height 4
type input "**"
click at [1105, 200] on icon at bounding box center [1106, 201] width 7 height 7
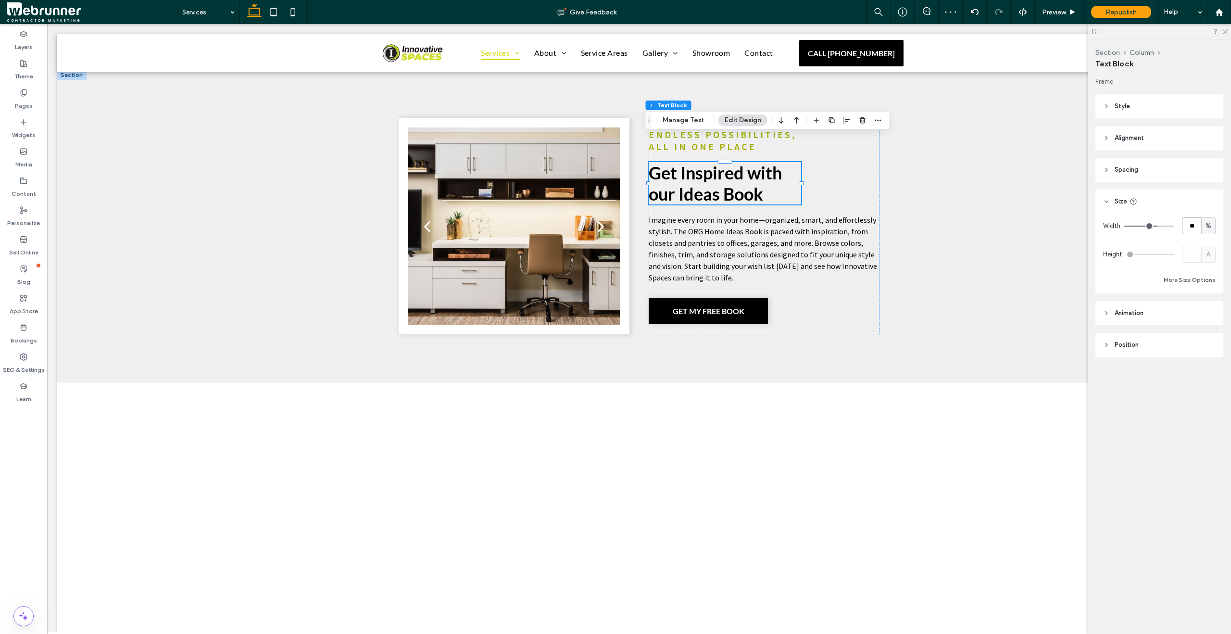
click at [1200, 220] on input "**" at bounding box center [1191, 225] width 19 height 17
type input "**"
click at [277, 9] on icon at bounding box center [273, 11] width 19 height 19
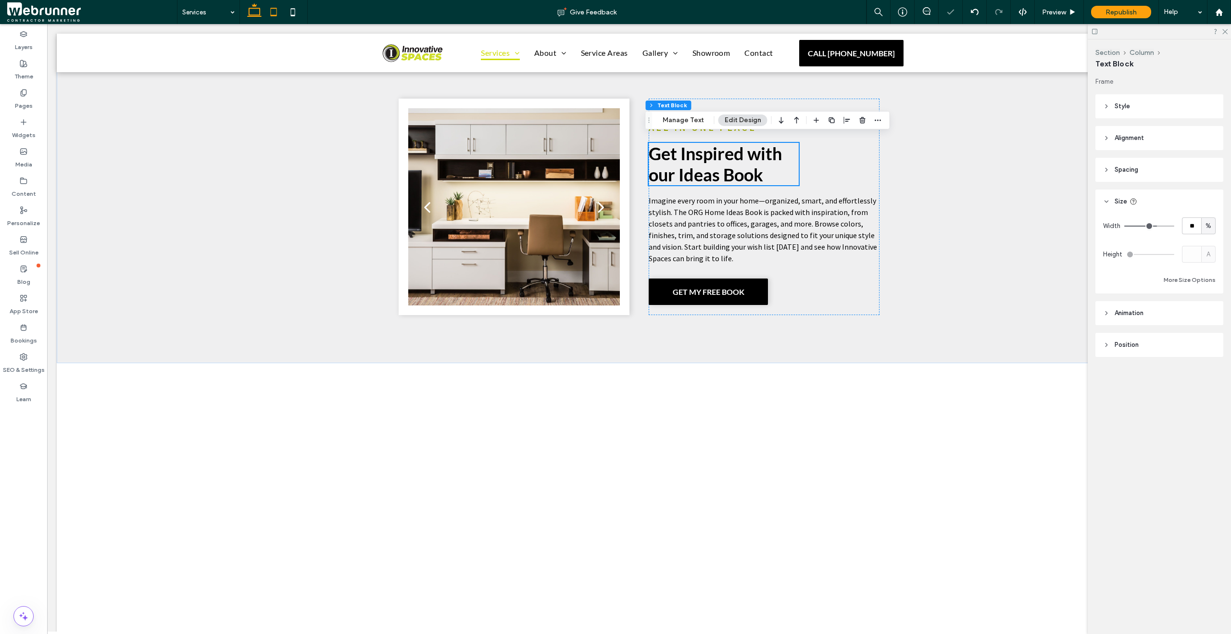
type input "***"
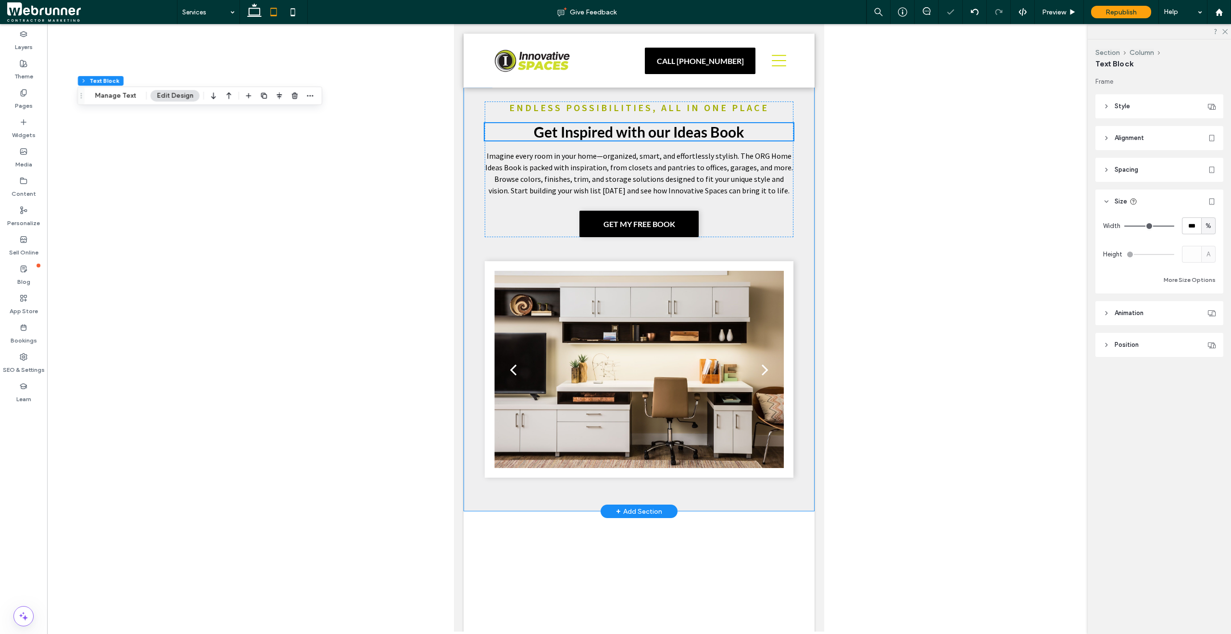
scroll to position [3800, 0]
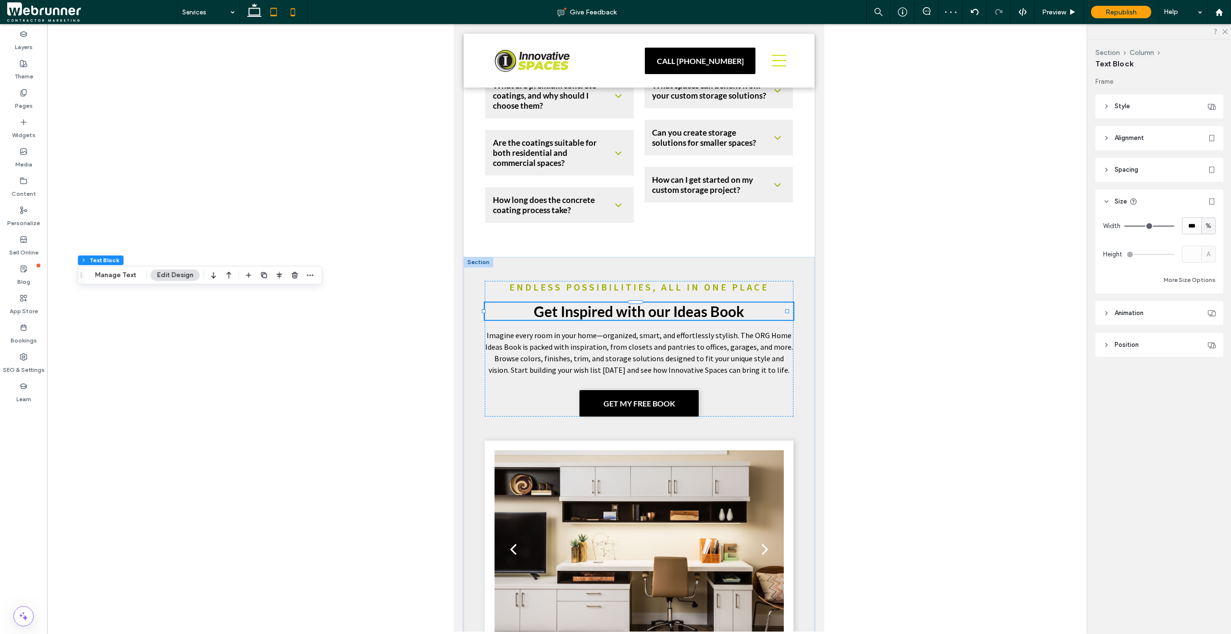
click at [293, 12] on icon at bounding box center [292, 11] width 19 height 19
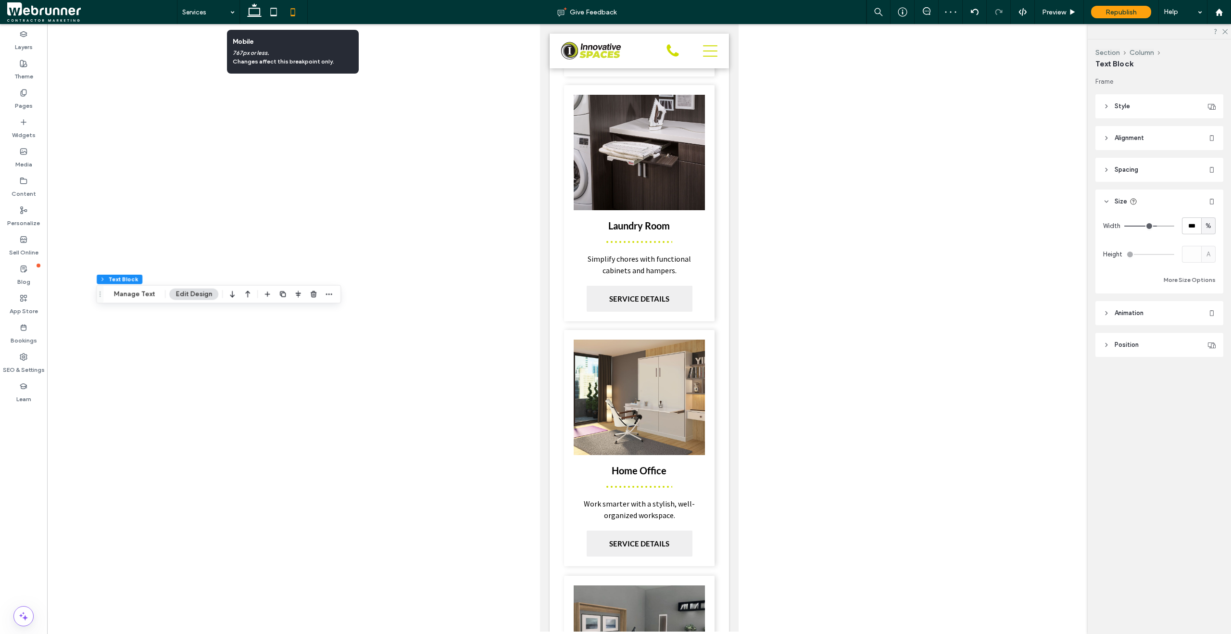
type input "**"
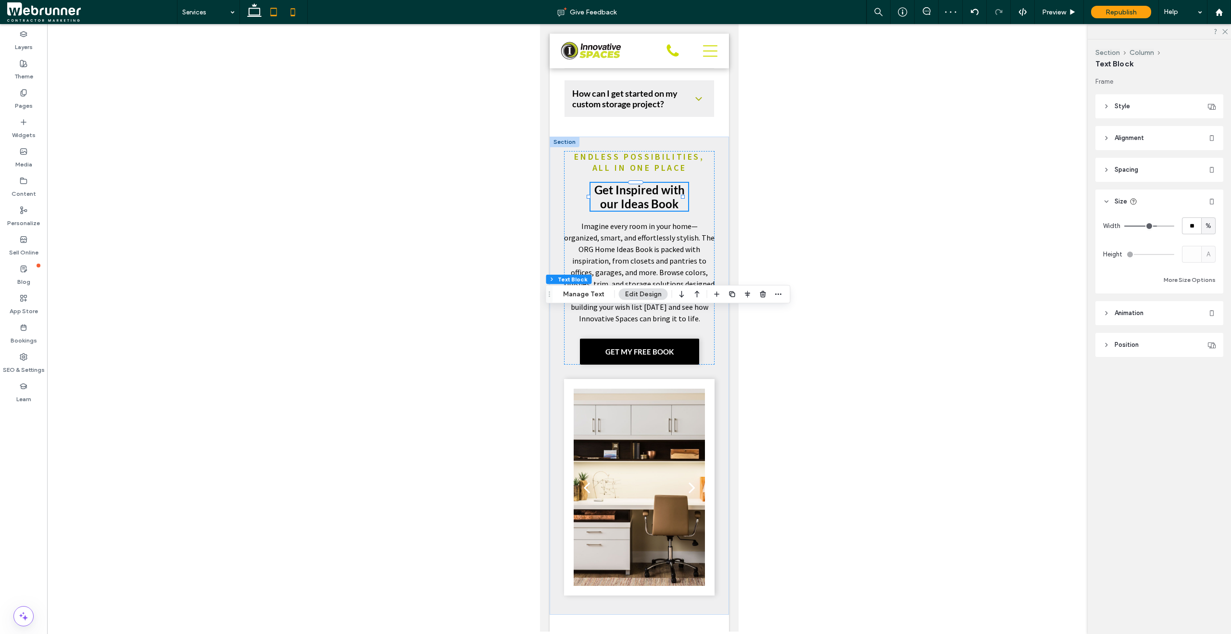
click at [269, 12] on icon at bounding box center [273, 11] width 19 height 19
type input "***"
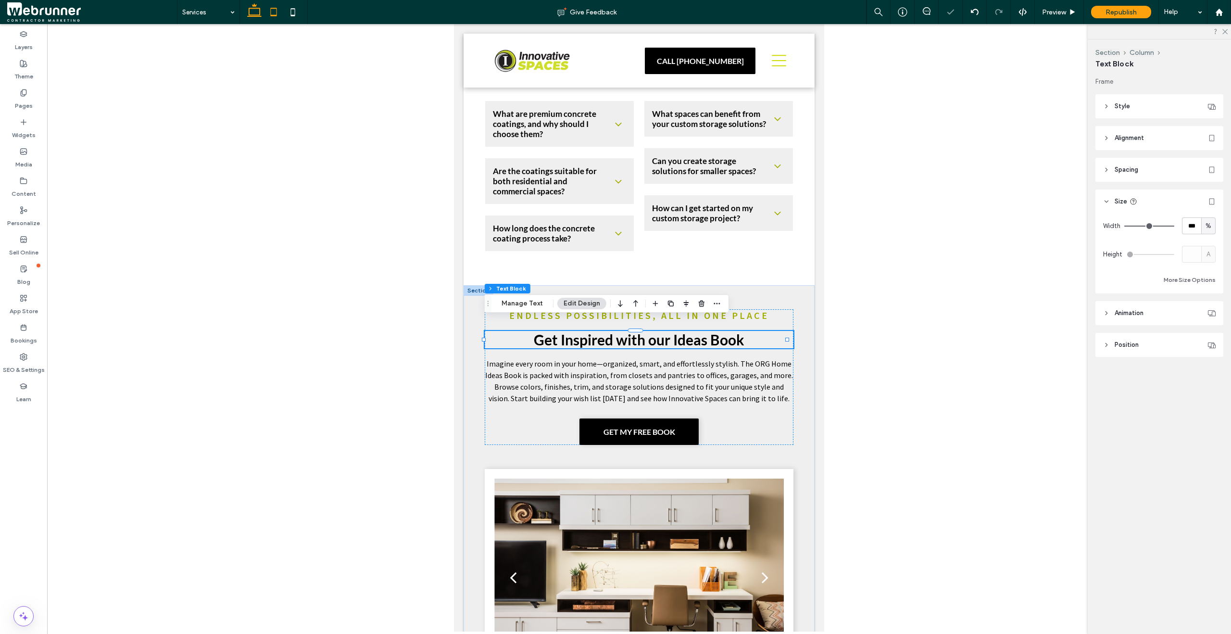
click at [252, 16] on use at bounding box center [254, 9] width 14 height 13
type input "**"
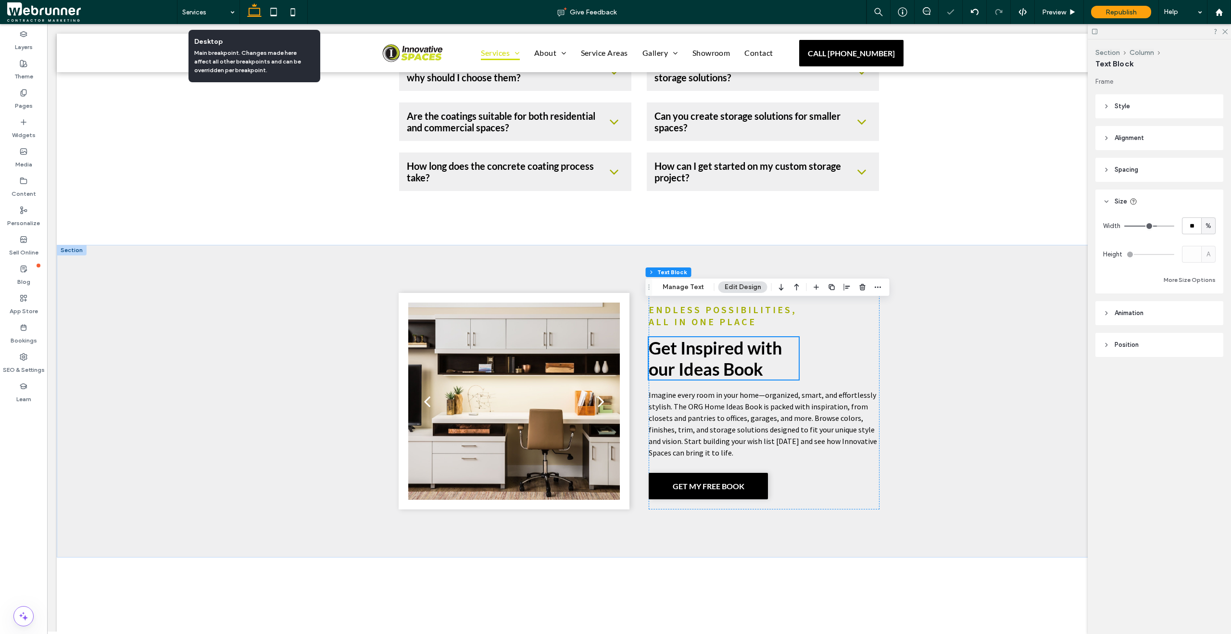
scroll to position [3780, 0]
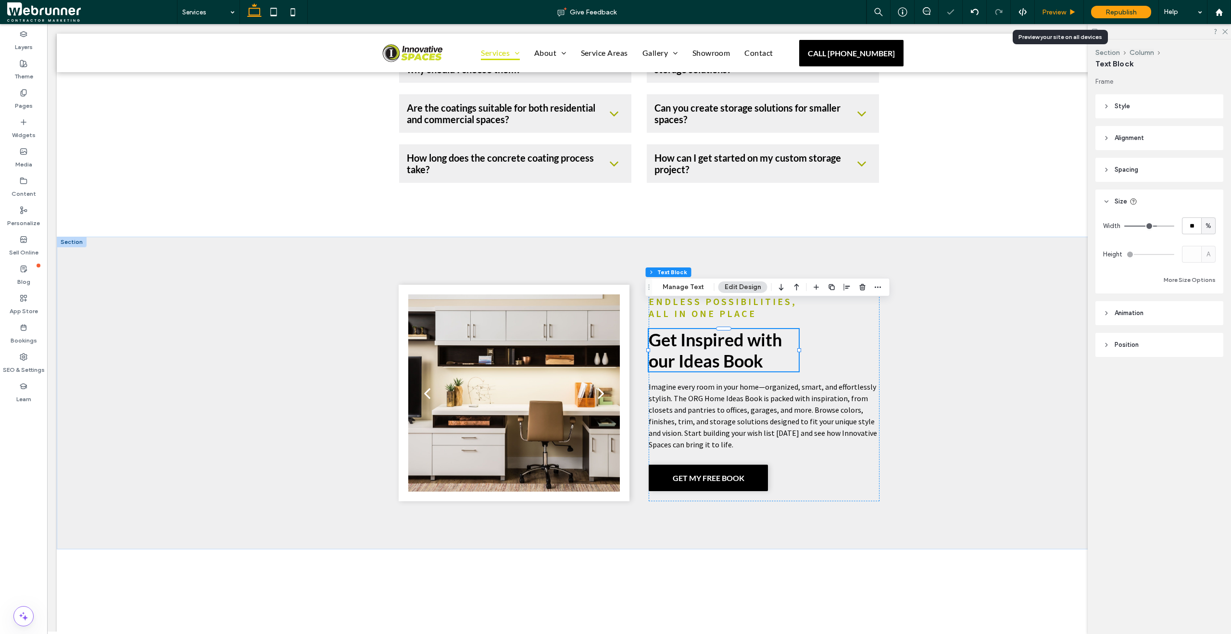
click at [1051, 10] on span "Preview" at bounding box center [1054, 12] width 24 height 8
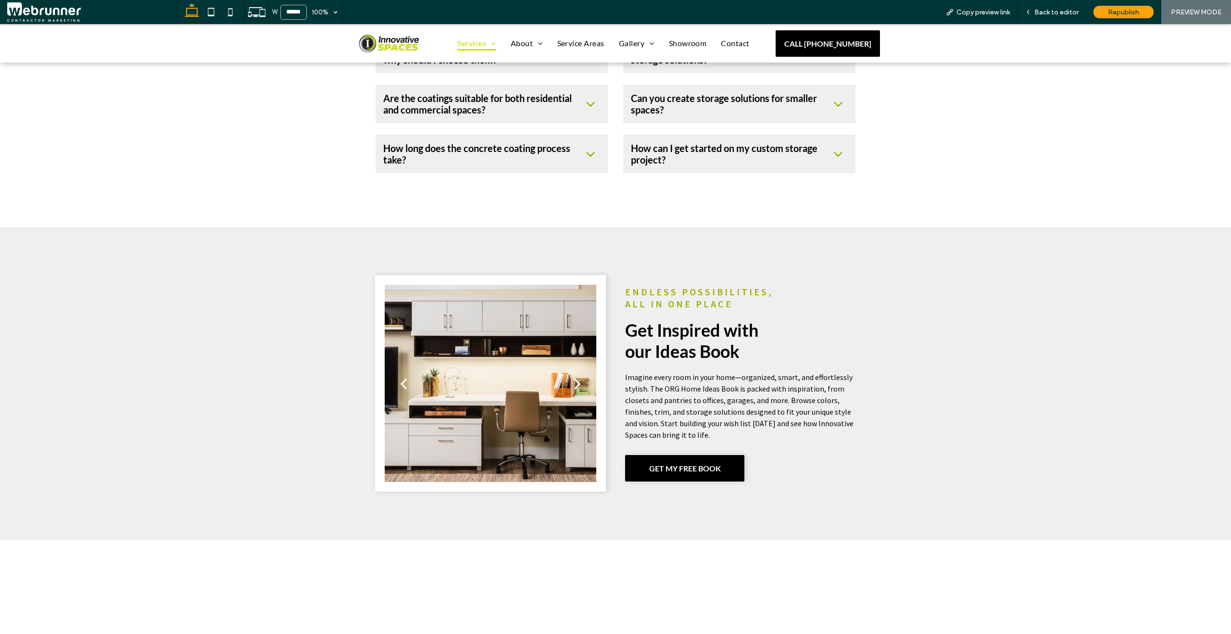
scroll to position [3770, 0]
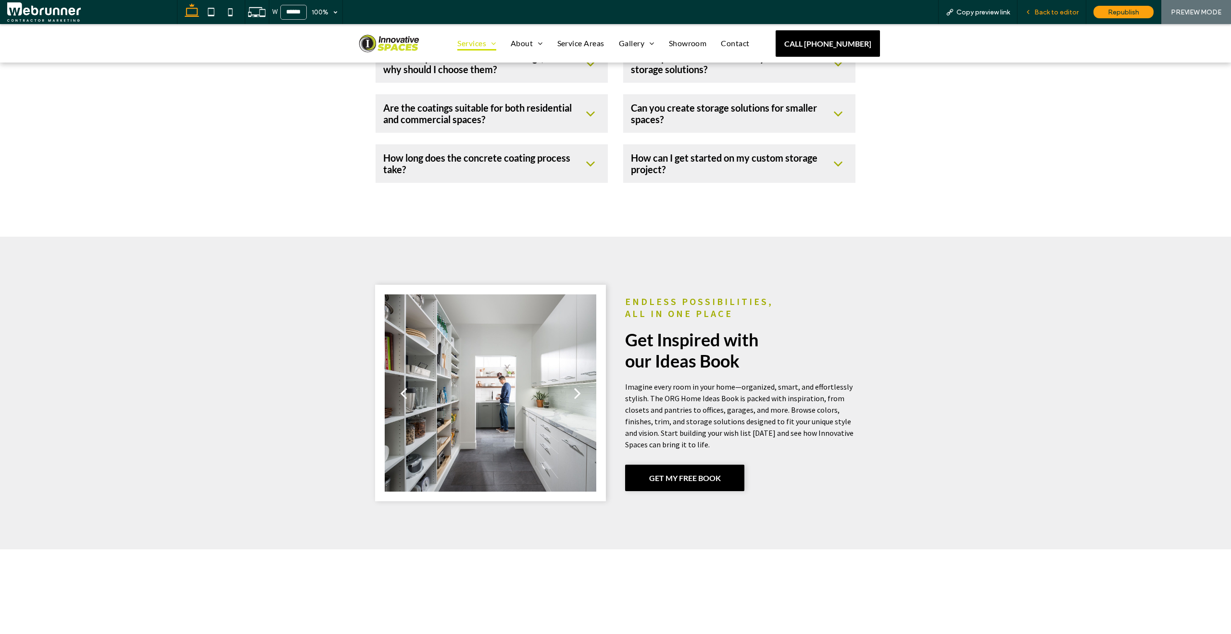
click at [1065, 11] on span "Back to editor" at bounding box center [1056, 12] width 44 height 8
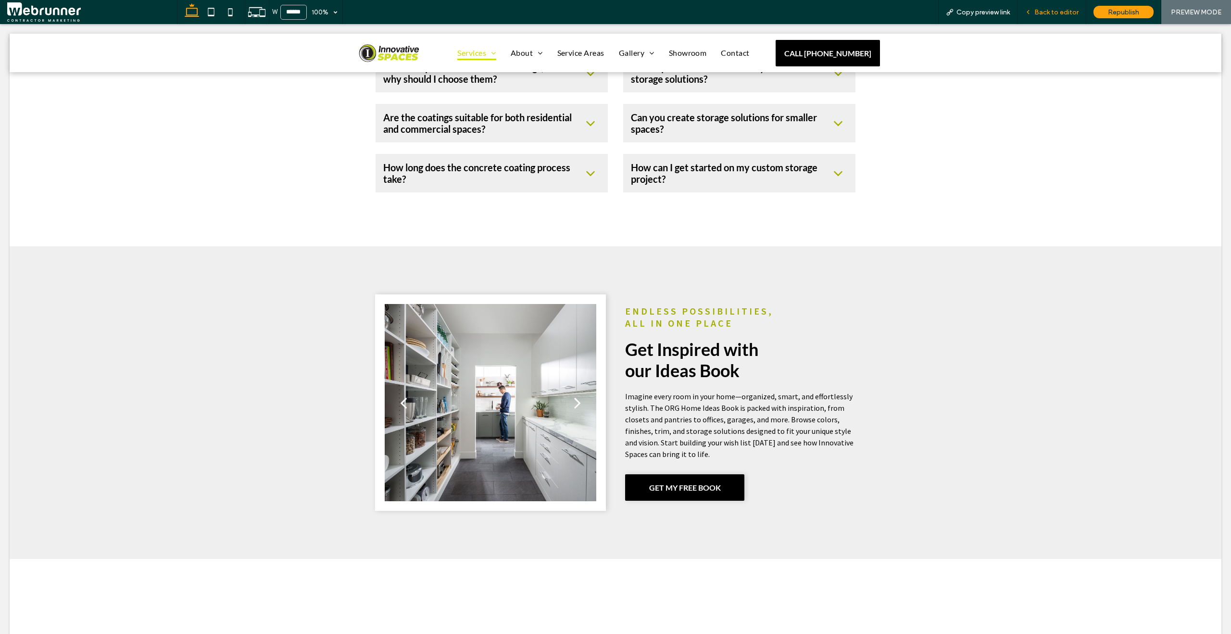
scroll to position [3780, 0]
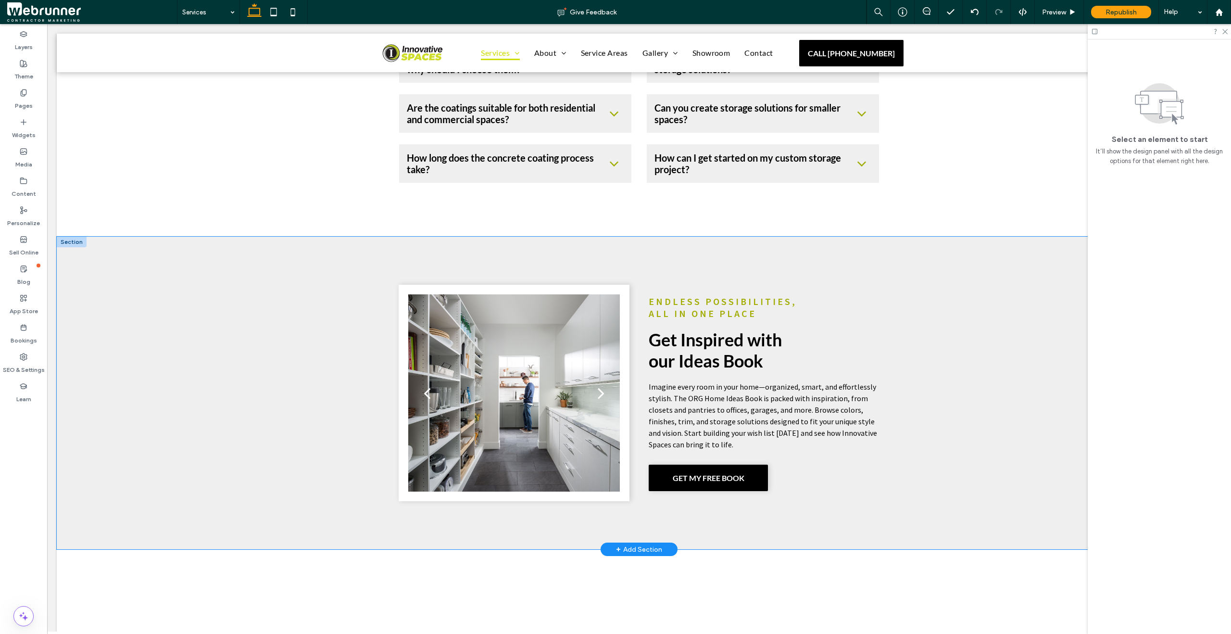
click at [63, 348] on div "a a a a Endless Possibilities, All in One Place Get Inspired with our Ideas Boo…" at bounding box center [639, 393] width 1165 height 313
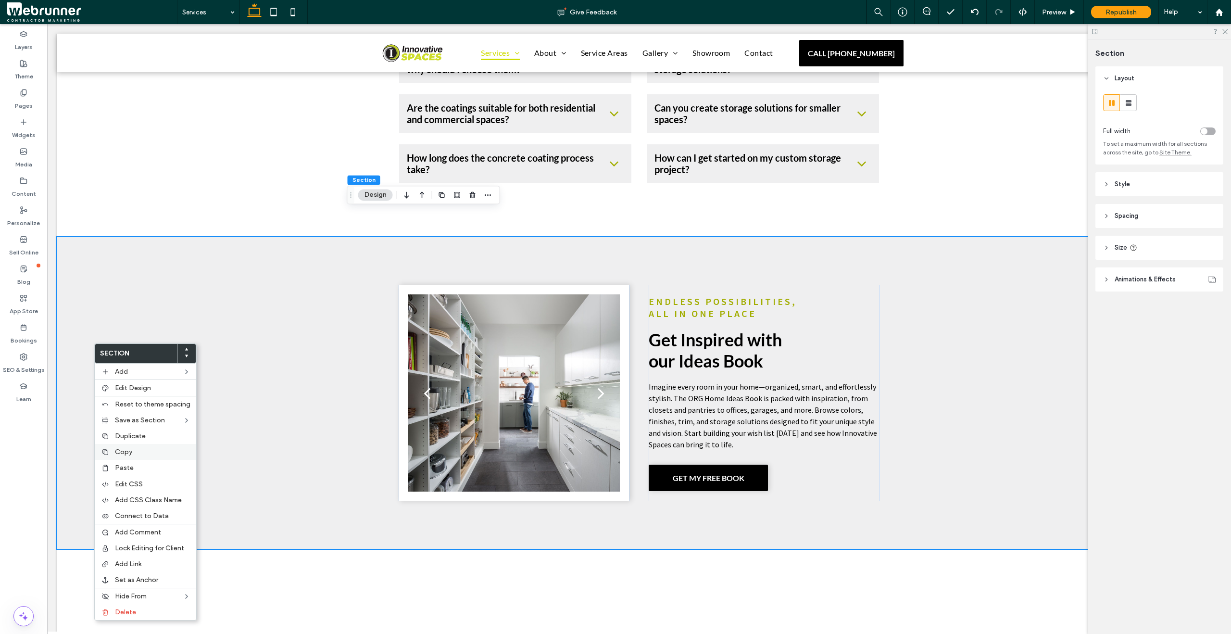
click at [167, 451] on label "Copy" at bounding box center [152, 452] width 75 height 8
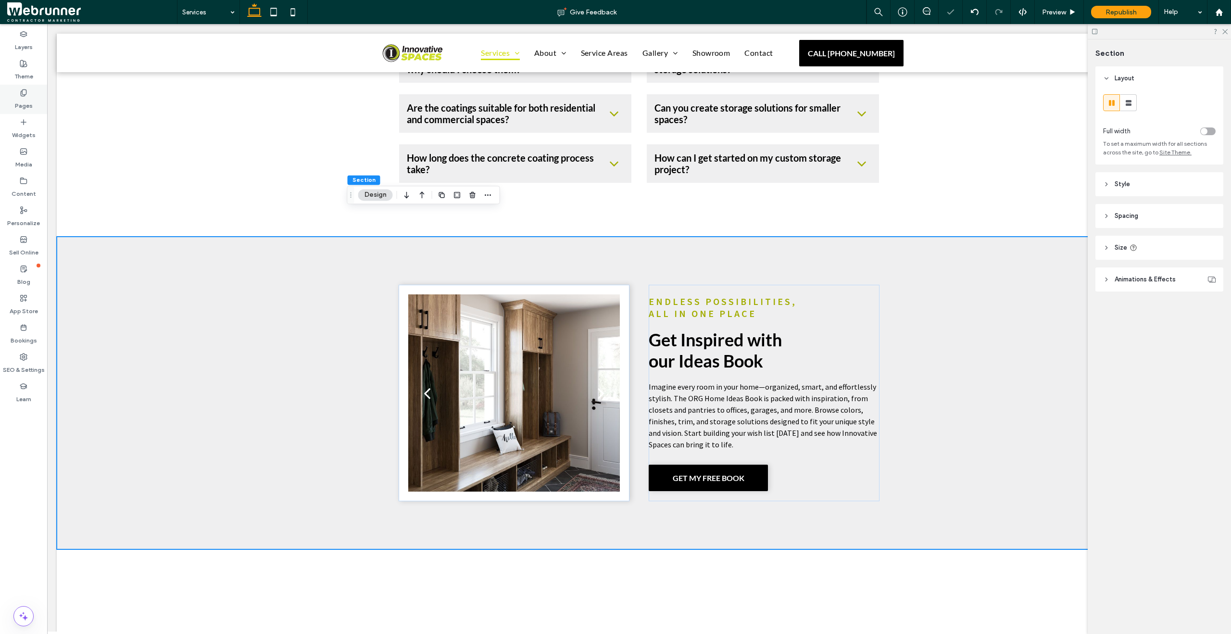
click at [32, 95] on div "Pages" at bounding box center [23, 99] width 47 height 29
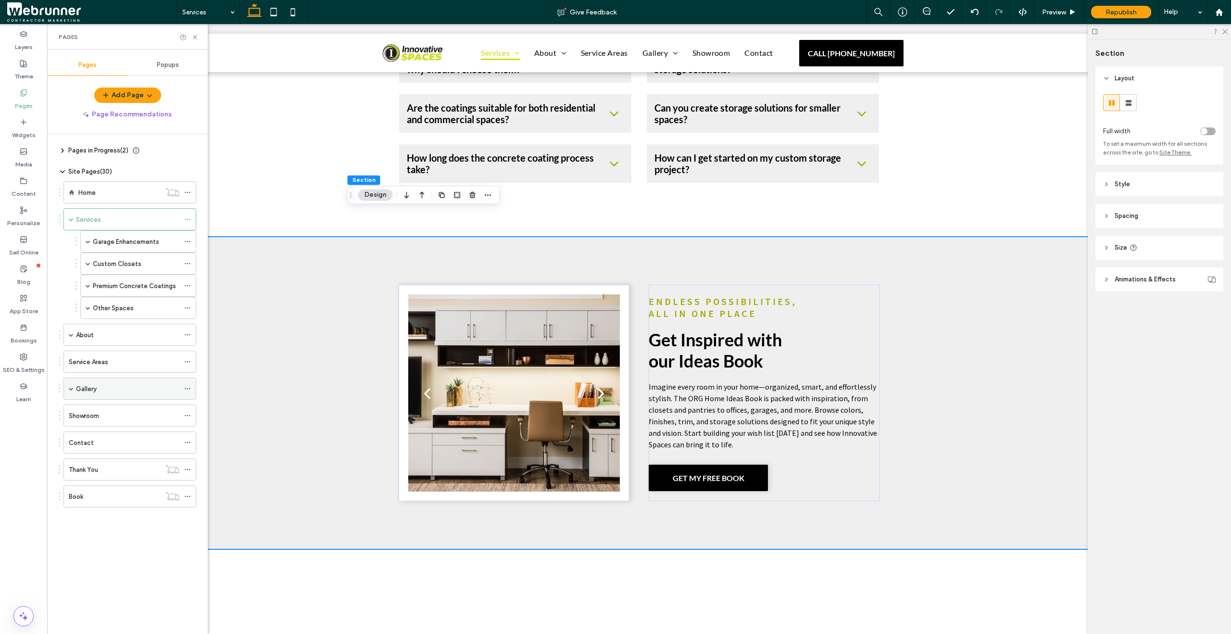
click at [73, 390] on span at bounding box center [71, 388] width 5 height 5
click at [97, 408] on label "Recent Projects" at bounding box center [110, 410] width 48 height 17
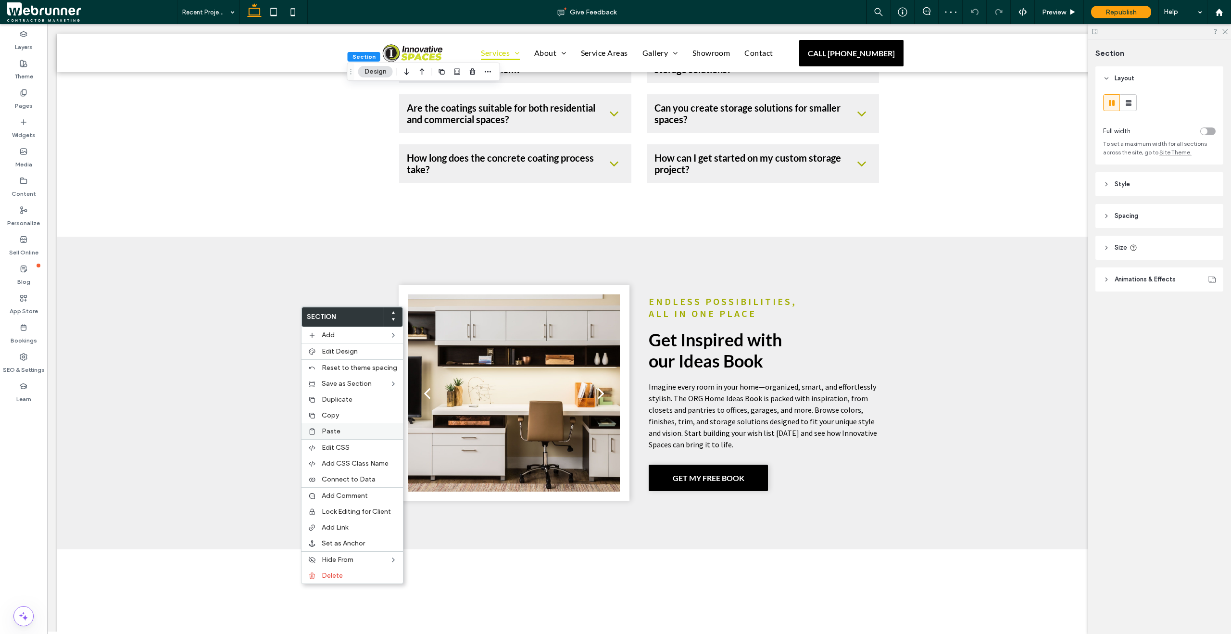
click at [339, 428] on span "Paste" at bounding box center [331, 431] width 19 height 8
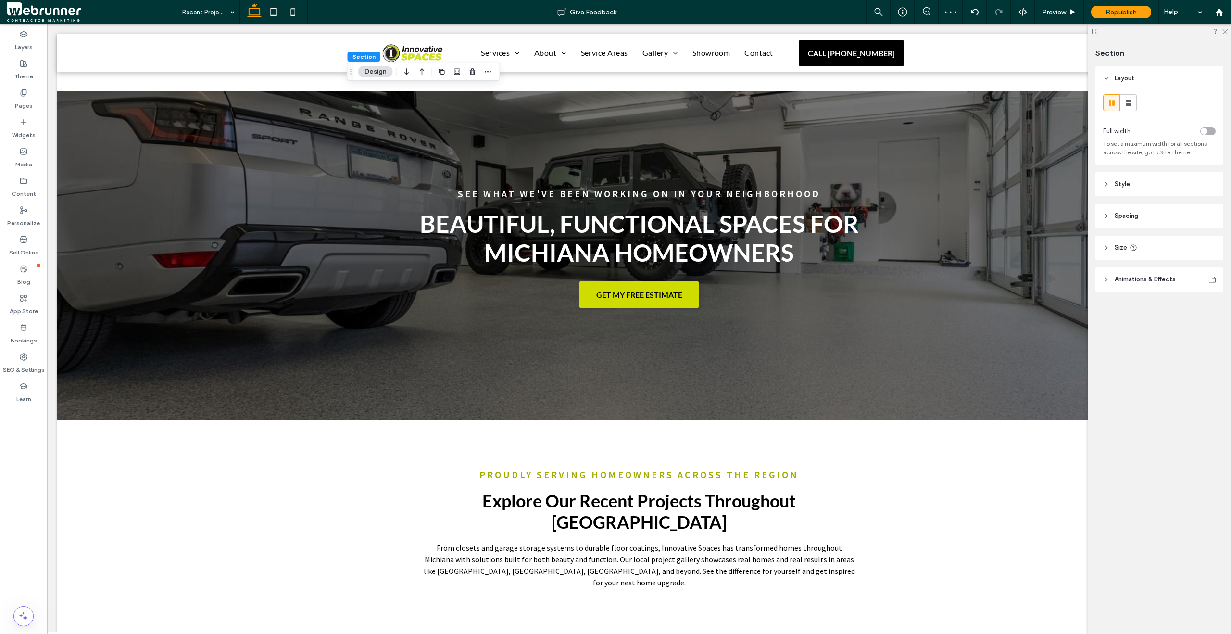
scroll to position [1082, 0]
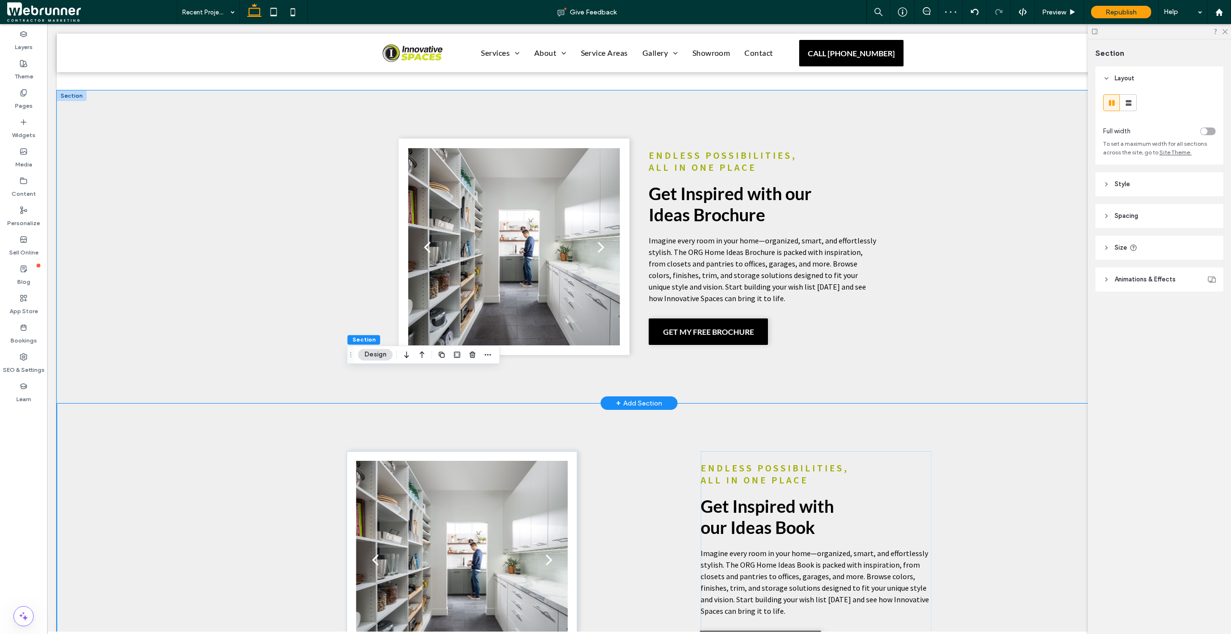
click at [278, 289] on div "a a a a Endless Possibilities, All in One Place Get Inspired with our Ideas Bro…" at bounding box center [639, 246] width 1165 height 313
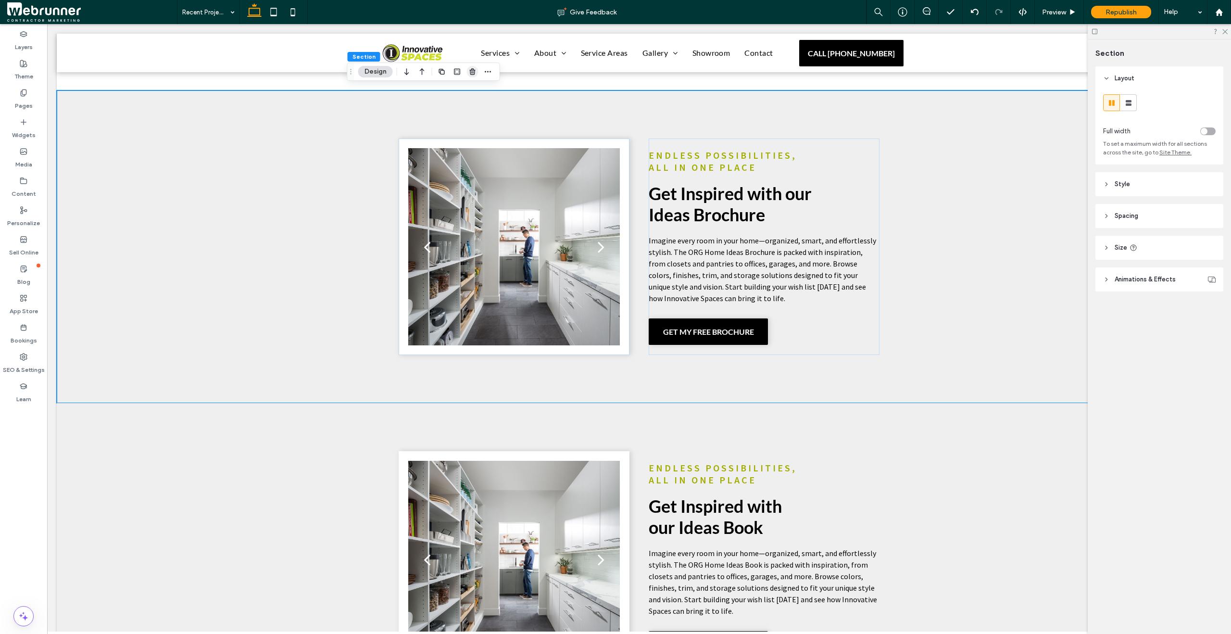
click at [470, 74] on use "button" at bounding box center [472, 71] width 6 height 6
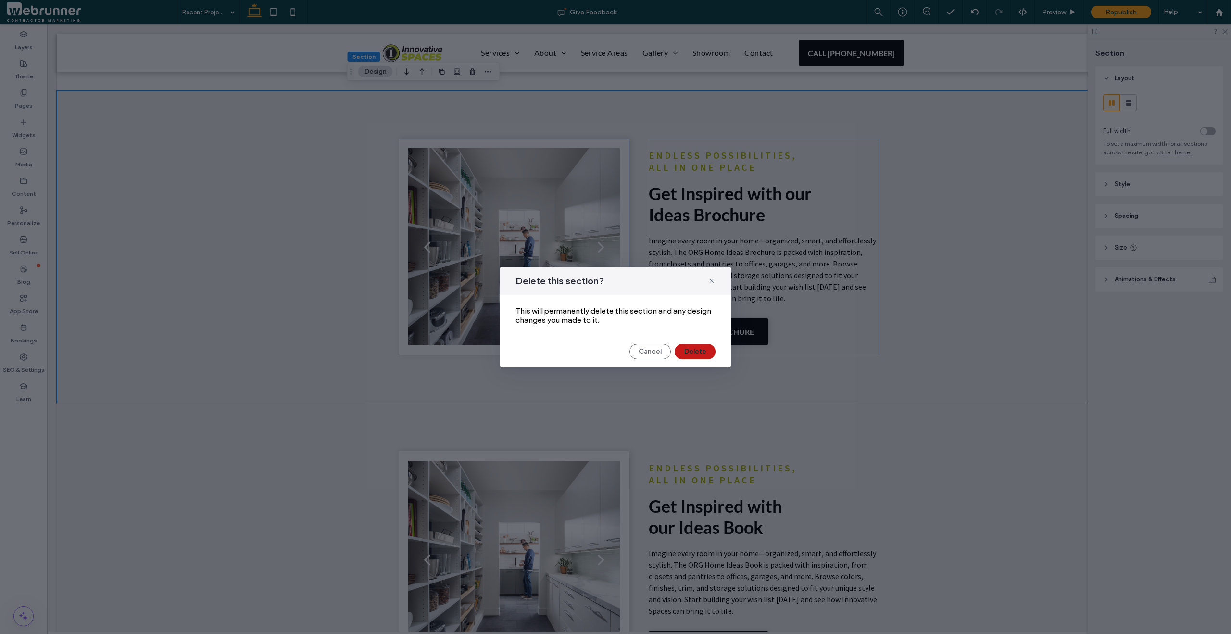
click at [690, 347] on button "Delete" at bounding box center [695, 351] width 41 height 15
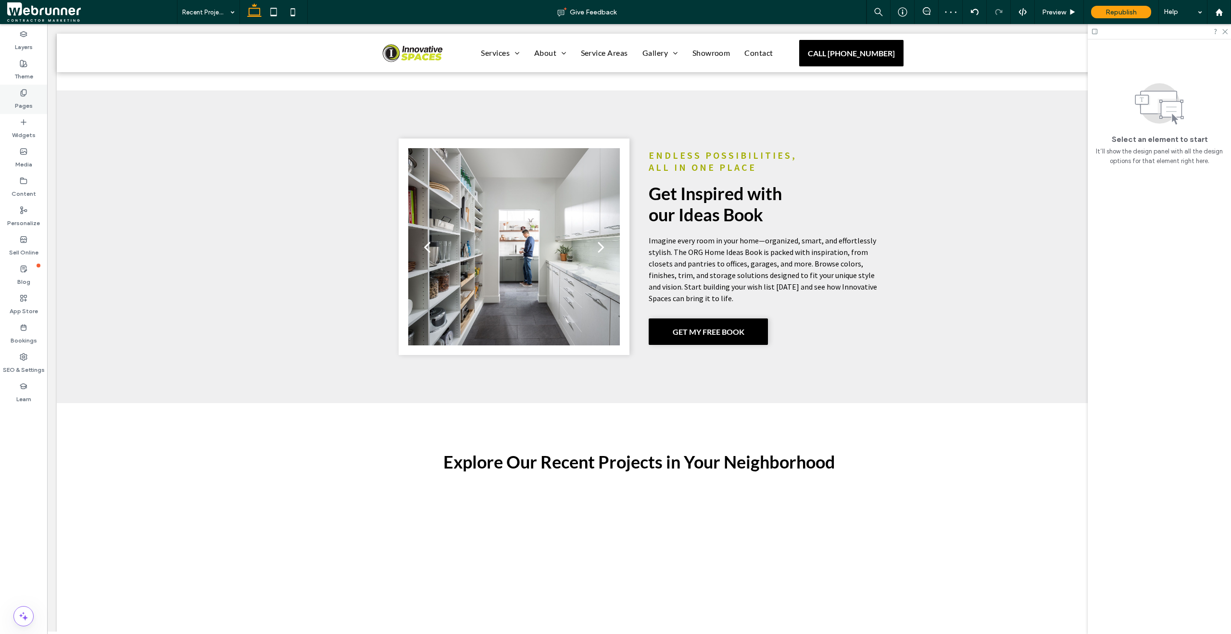
click at [25, 95] on icon at bounding box center [24, 93] width 8 height 8
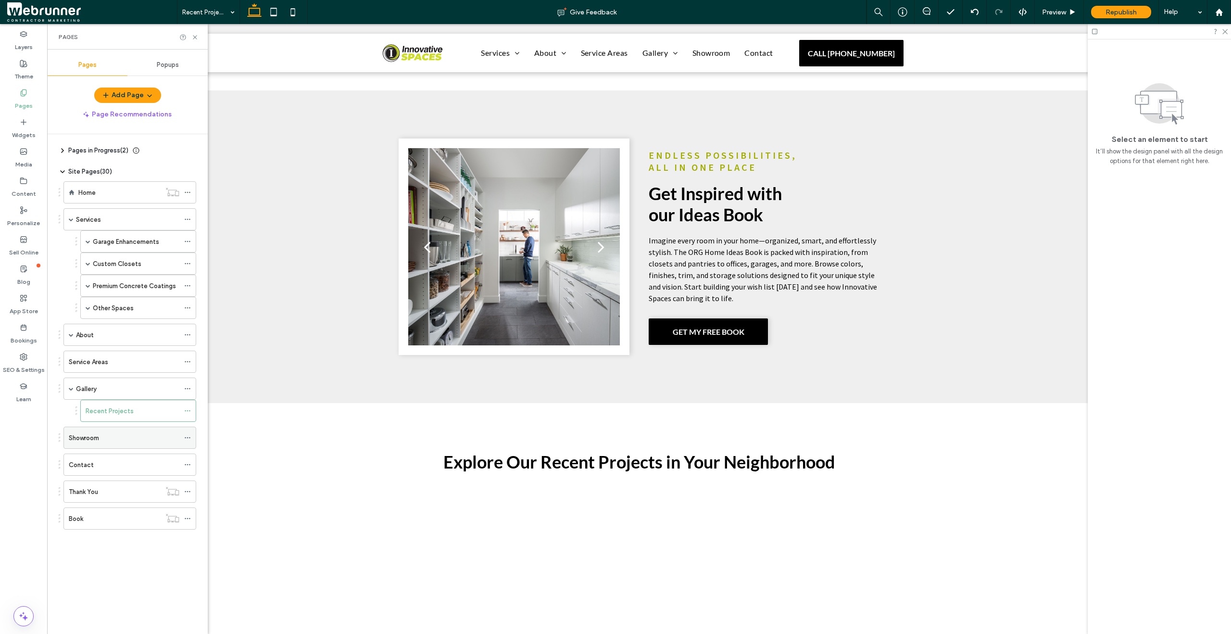
click at [131, 432] on div "Showroom" at bounding box center [124, 437] width 111 height 21
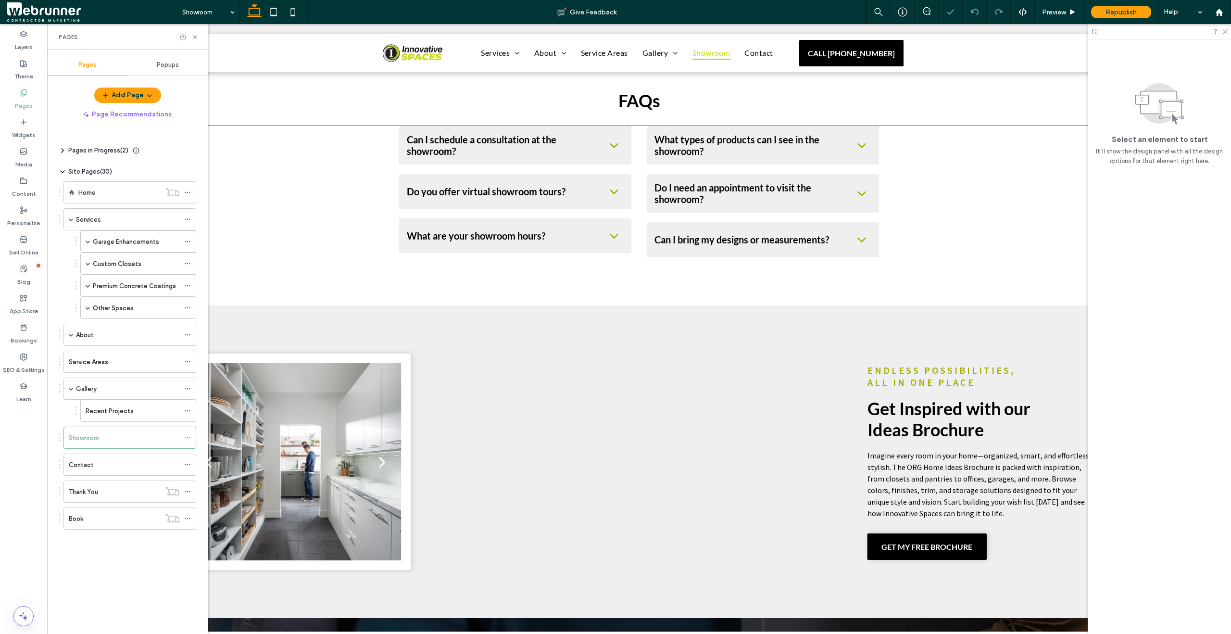
scroll to position [1771, 0]
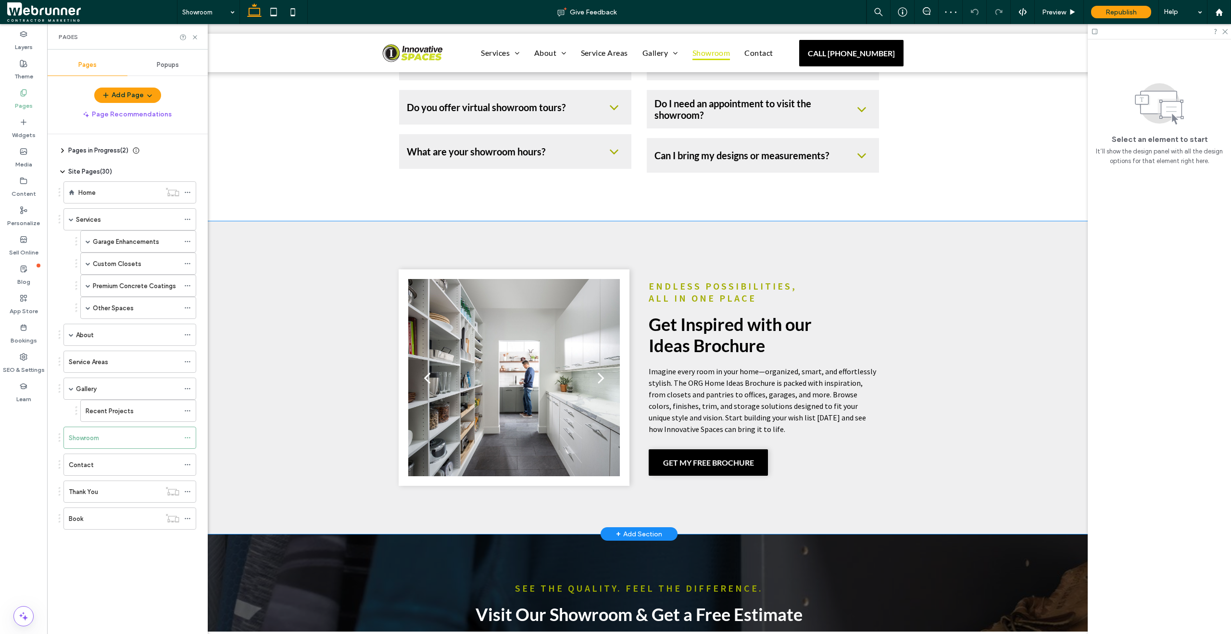
click at [314, 303] on div "a a a a Endless Possibilities, All in One Place Get Inspired with our Ideas Bro…" at bounding box center [639, 377] width 1165 height 313
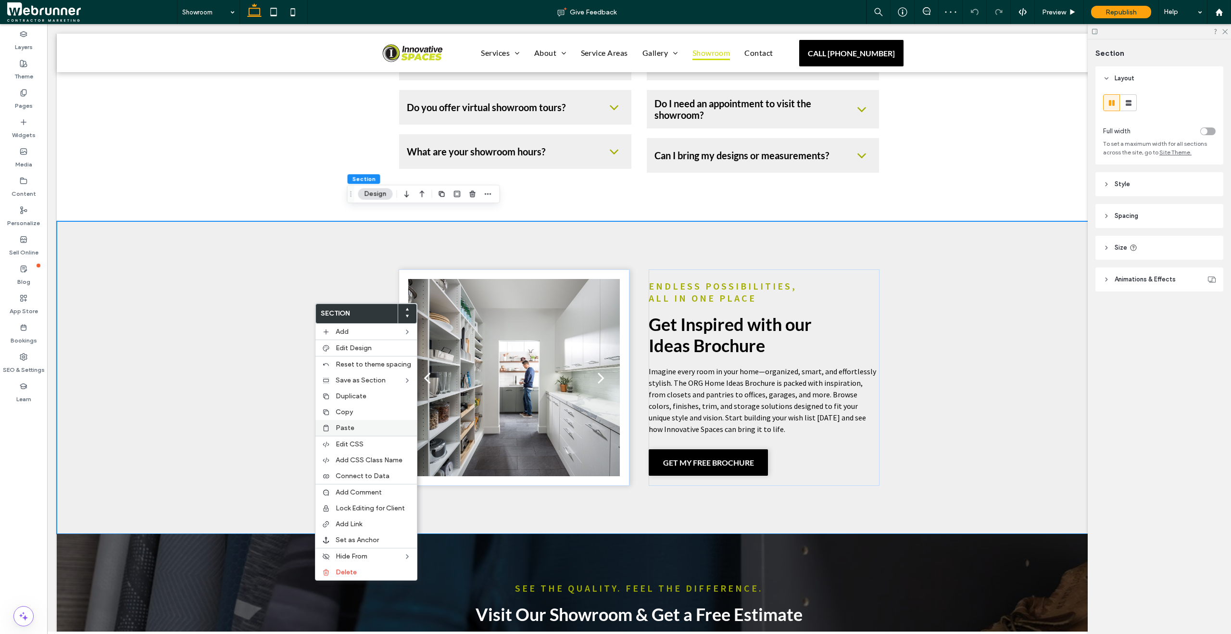
click at [368, 426] on label "Paste" at bounding box center [373, 428] width 75 height 8
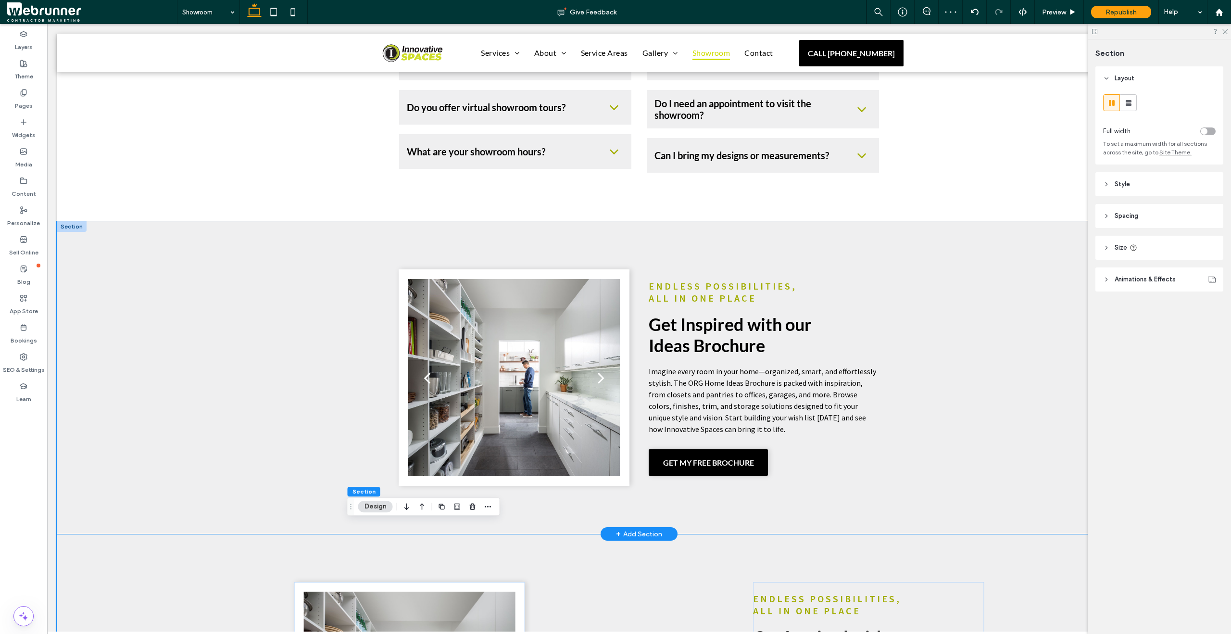
click at [250, 333] on div "a a a a Endless Possibilities, All in One Place Get Inspired with our Ideas Bro…" at bounding box center [639, 377] width 1165 height 313
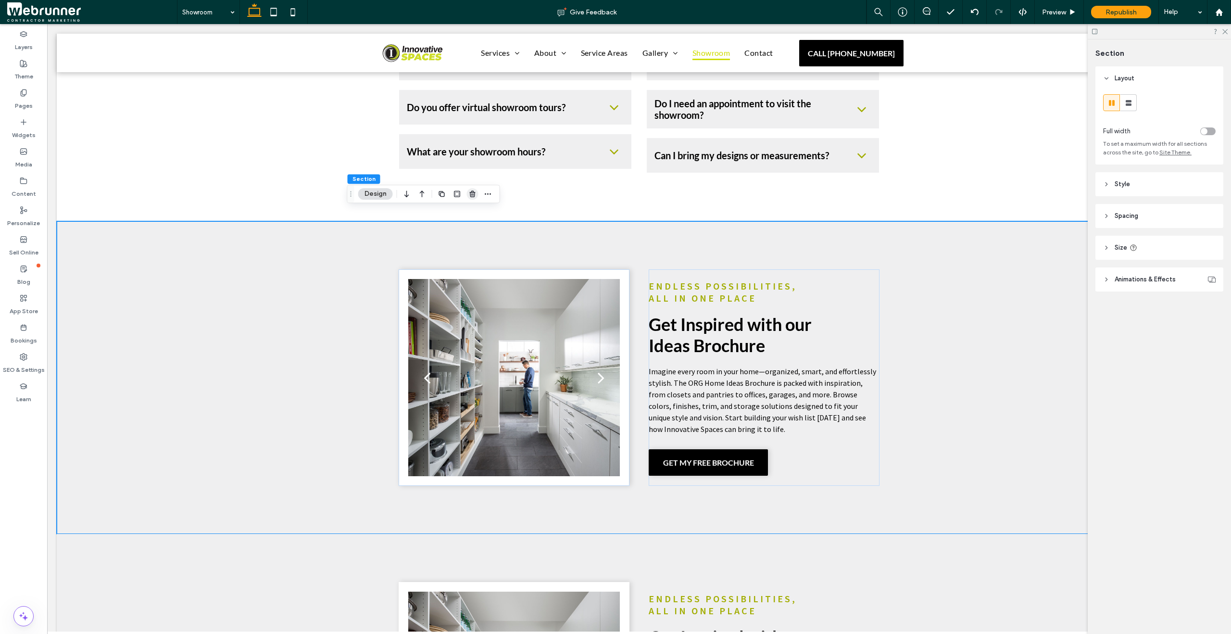
click at [474, 194] on icon "button" at bounding box center [473, 194] width 8 height 8
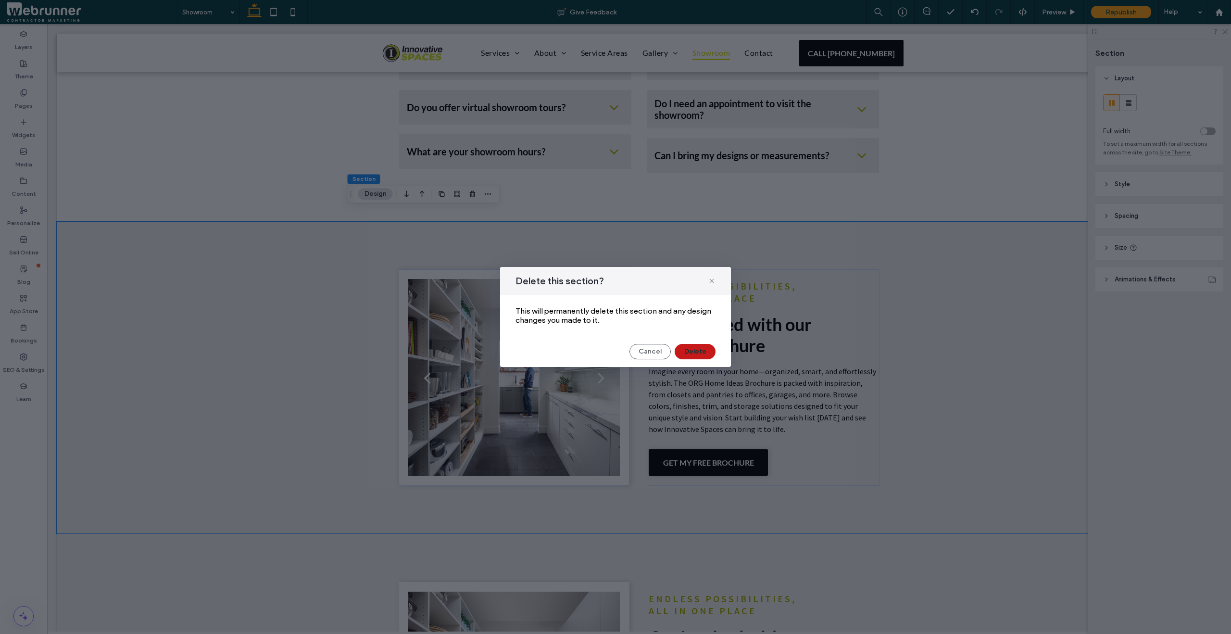
click at [690, 356] on button "Delete" at bounding box center [695, 351] width 41 height 15
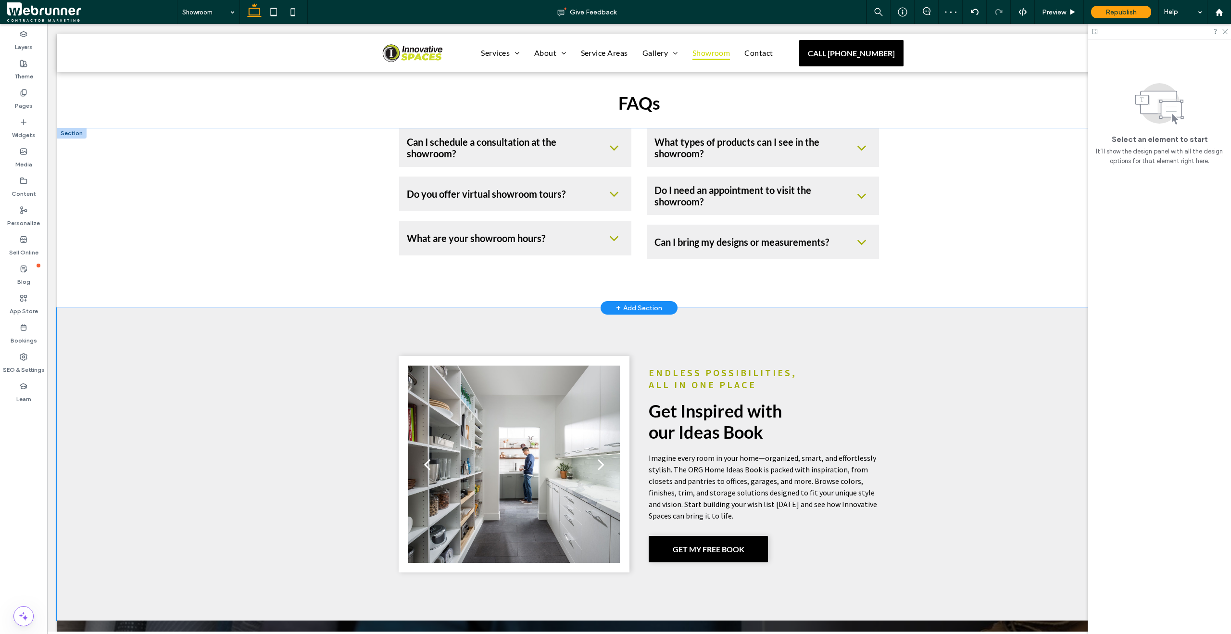
scroll to position [1659, 0]
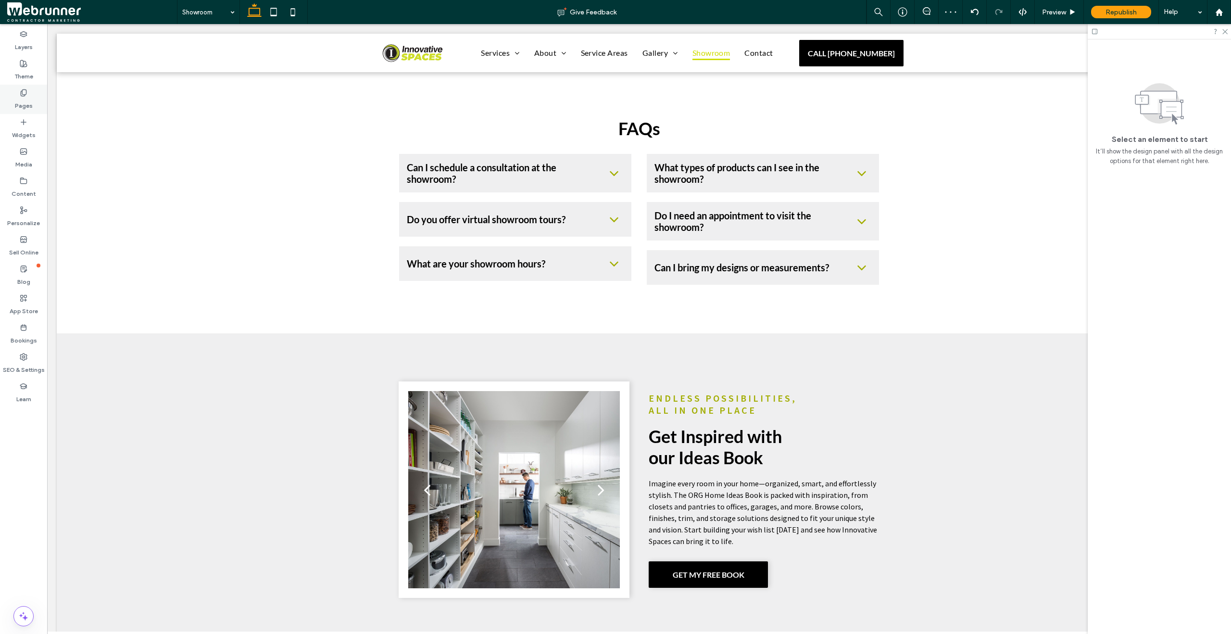
click at [29, 101] on label "Pages" at bounding box center [24, 103] width 18 height 13
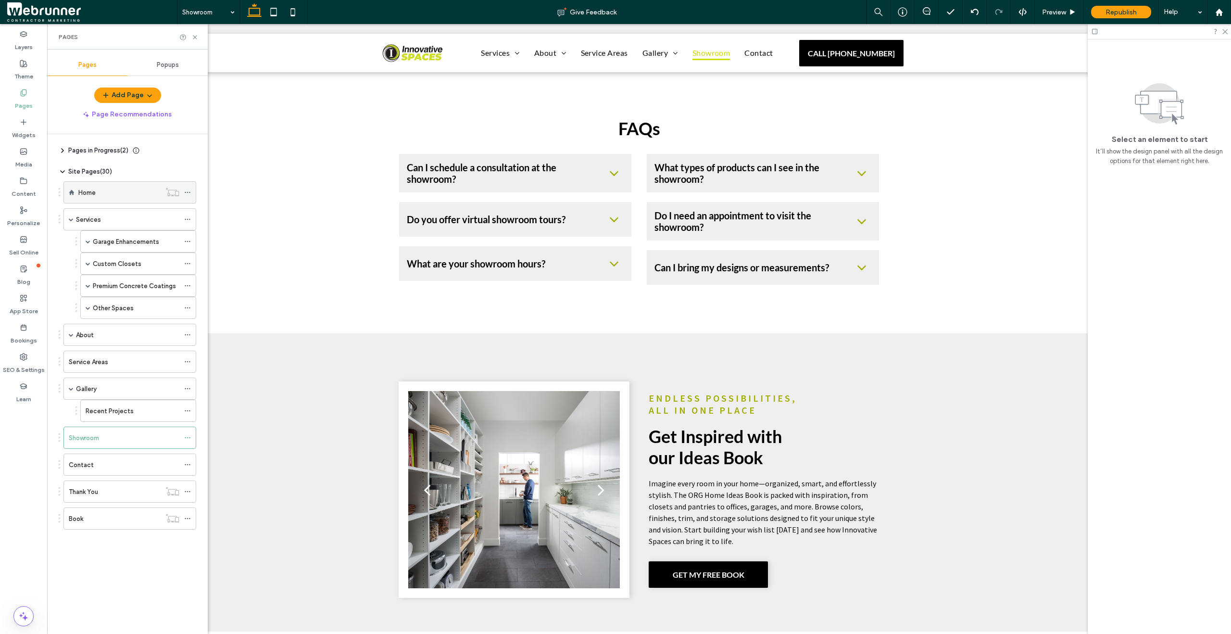
click at [116, 195] on div "Home" at bounding box center [119, 193] width 82 height 10
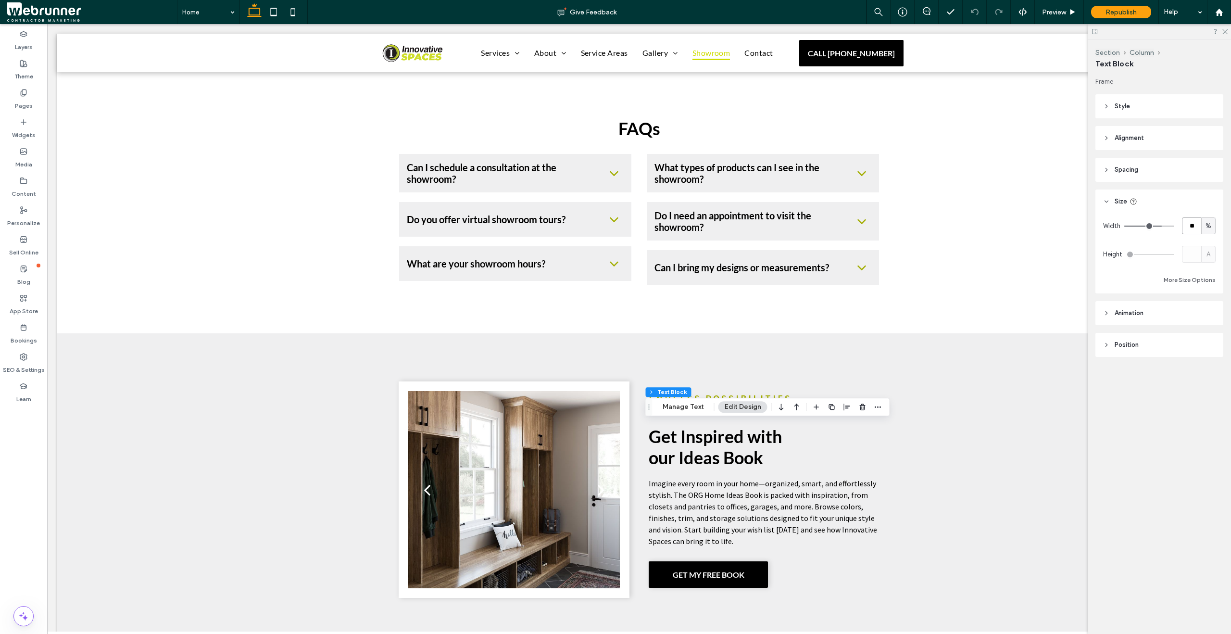
click at [1185, 220] on input "**" at bounding box center [1191, 225] width 19 height 17
type input "**"
click at [1068, 12] on div "Preview" at bounding box center [1059, 12] width 49 height 8
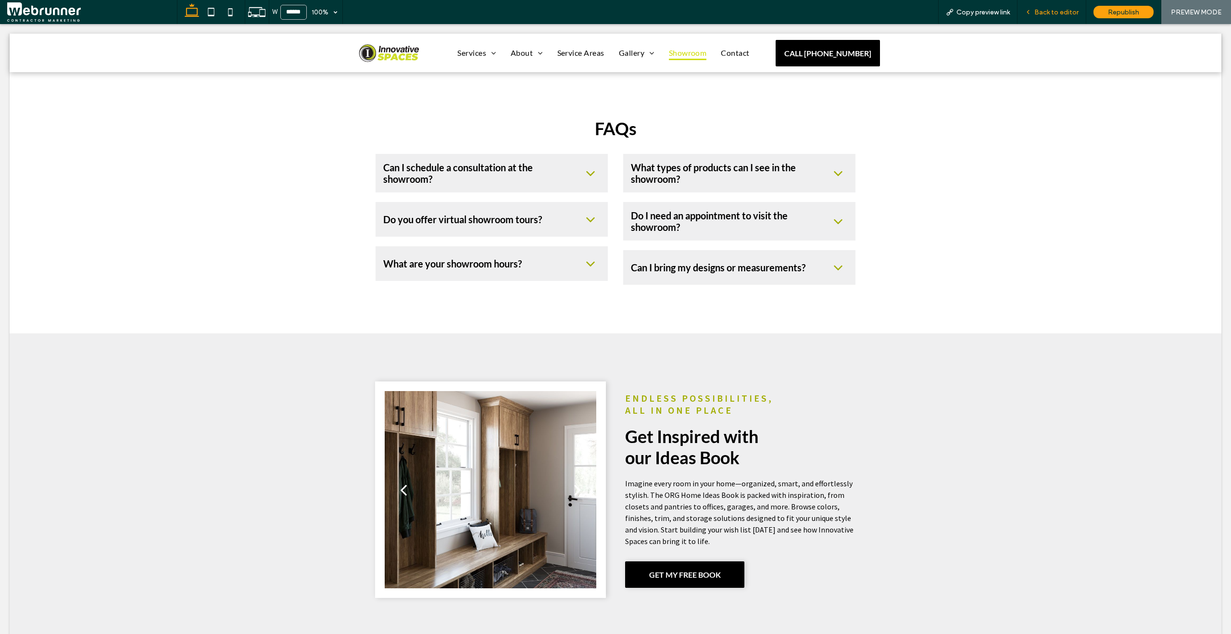
click at [1057, 9] on span "Back to editor" at bounding box center [1056, 12] width 44 height 8
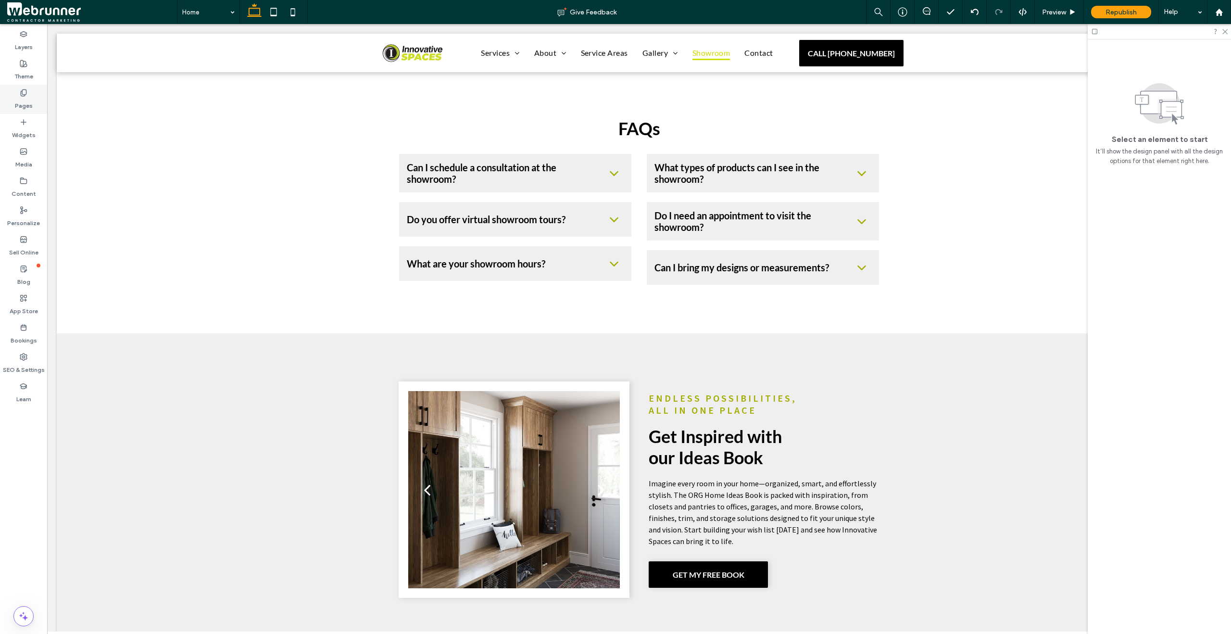
click at [28, 101] on label "Pages" at bounding box center [24, 103] width 18 height 13
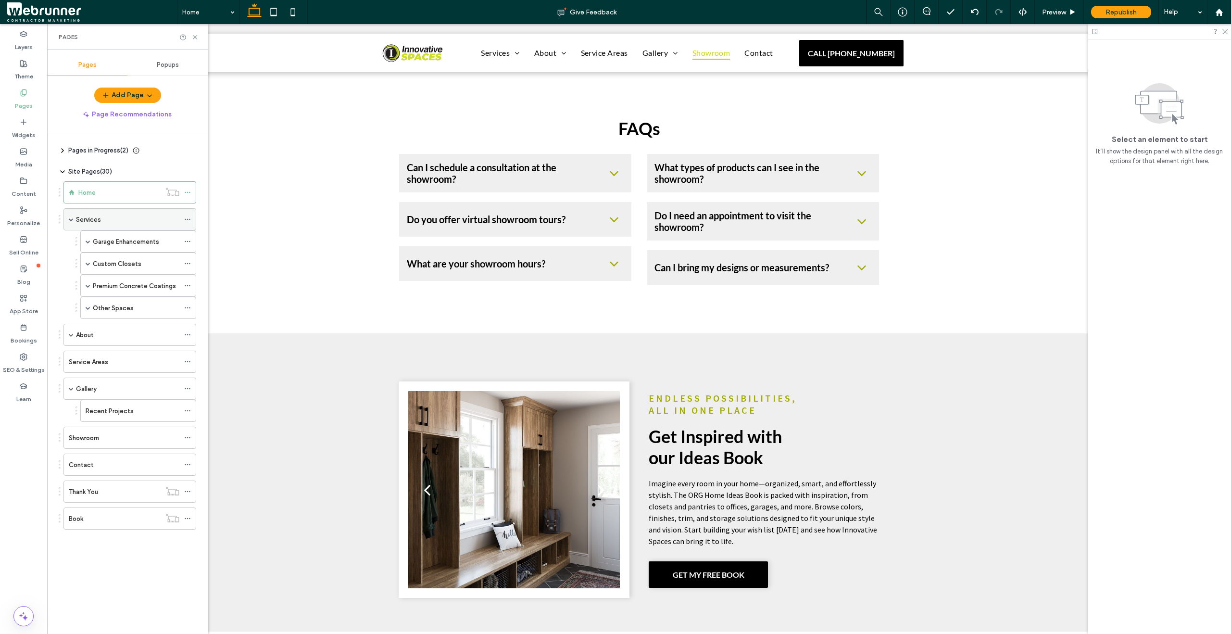
click at [122, 221] on div "Services" at bounding box center [127, 219] width 103 height 10
click at [109, 410] on label "Recent Projects" at bounding box center [110, 410] width 48 height 17
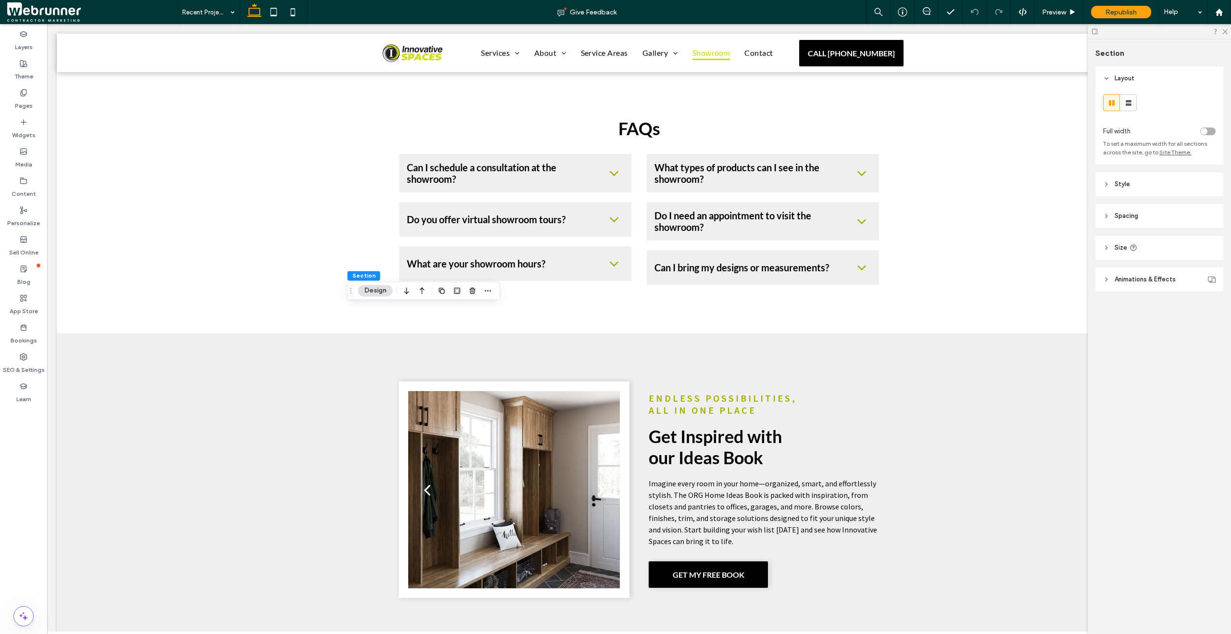
click at [1109, 221] on header "Spacing" at bounding box center [1159, 216] width 128 height 24
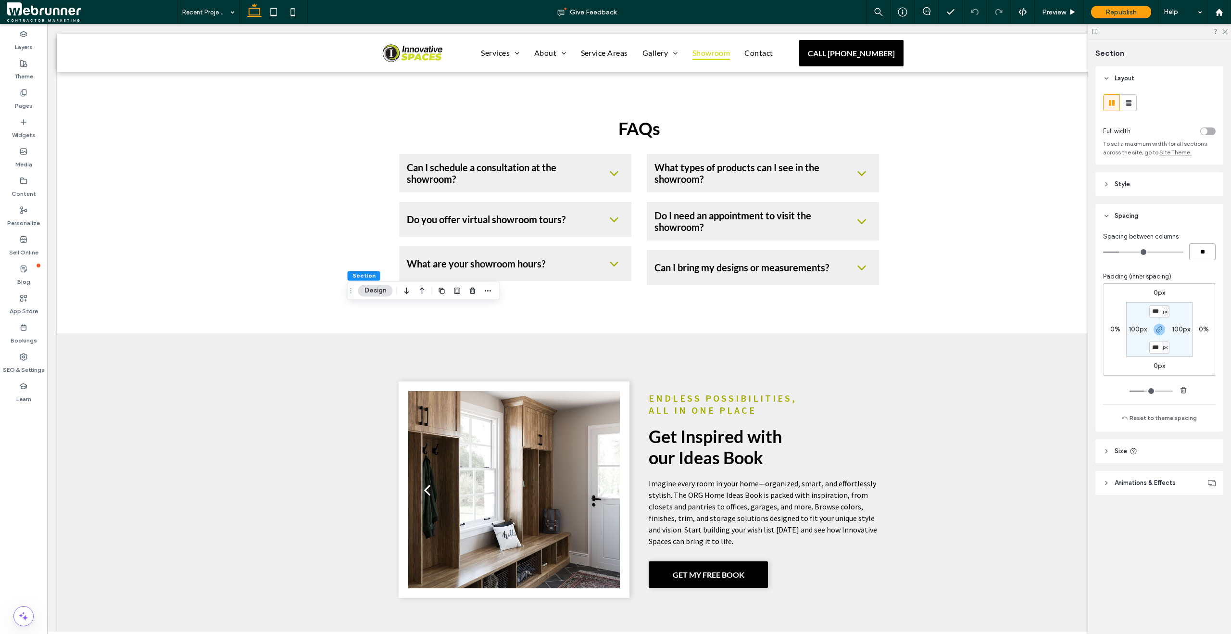
click at [1196, 252] on input "**" at bounding box center [1202, 251] width 26 height 17
type input "*"
type input "**"
click at [1073, 15] on icon at bounding box center [1072, 12] width 7 height 7
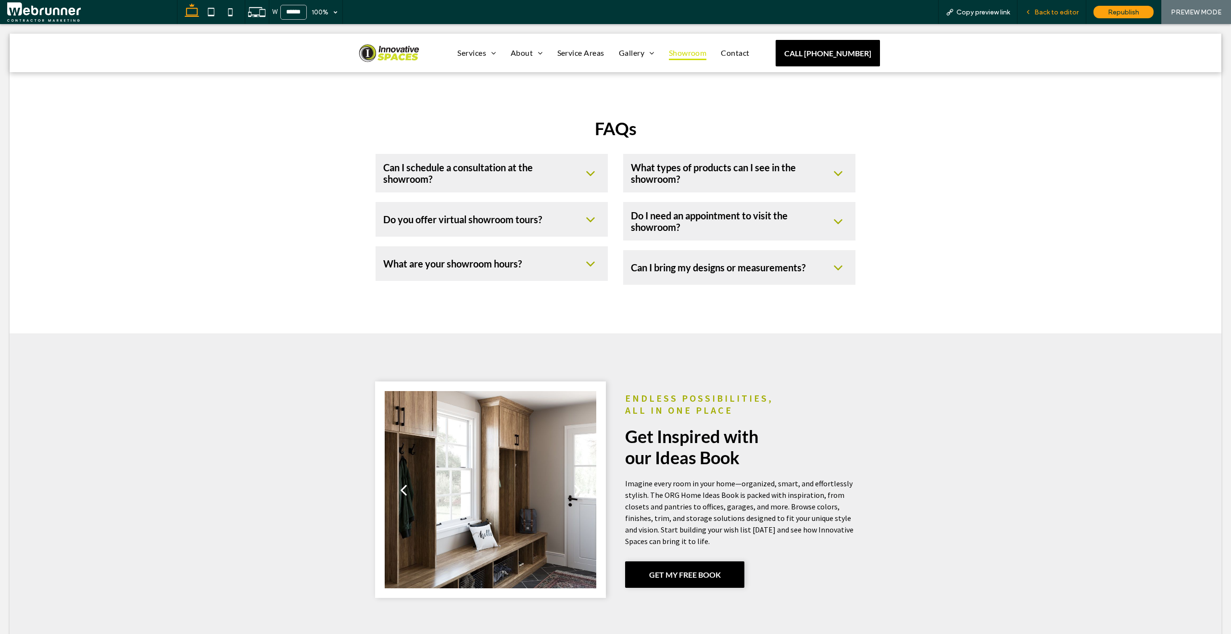
click at [1051, 7] on div "Back to editor" at bounding box center [1052, 12] width 69 height 24
click at [1055, 10] on span "Back to editor" at bounding box center [1056, 12] width 44 height 8
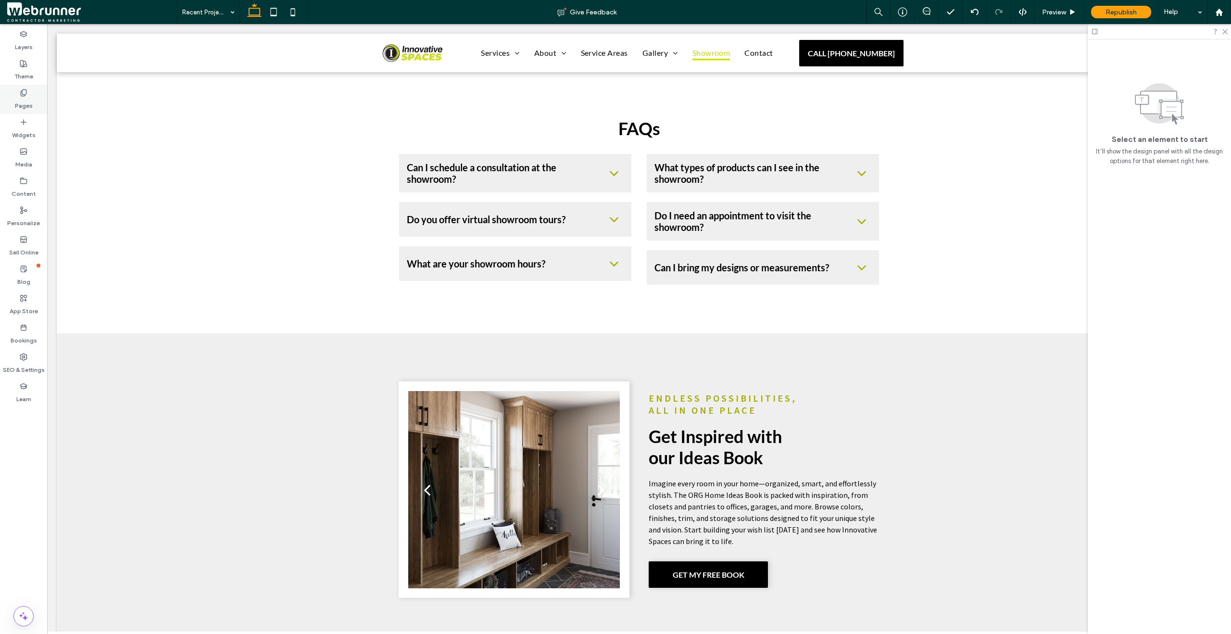
click at [31, 101] on label "Pages" at bounding box center [24, 103] width 18 height 13
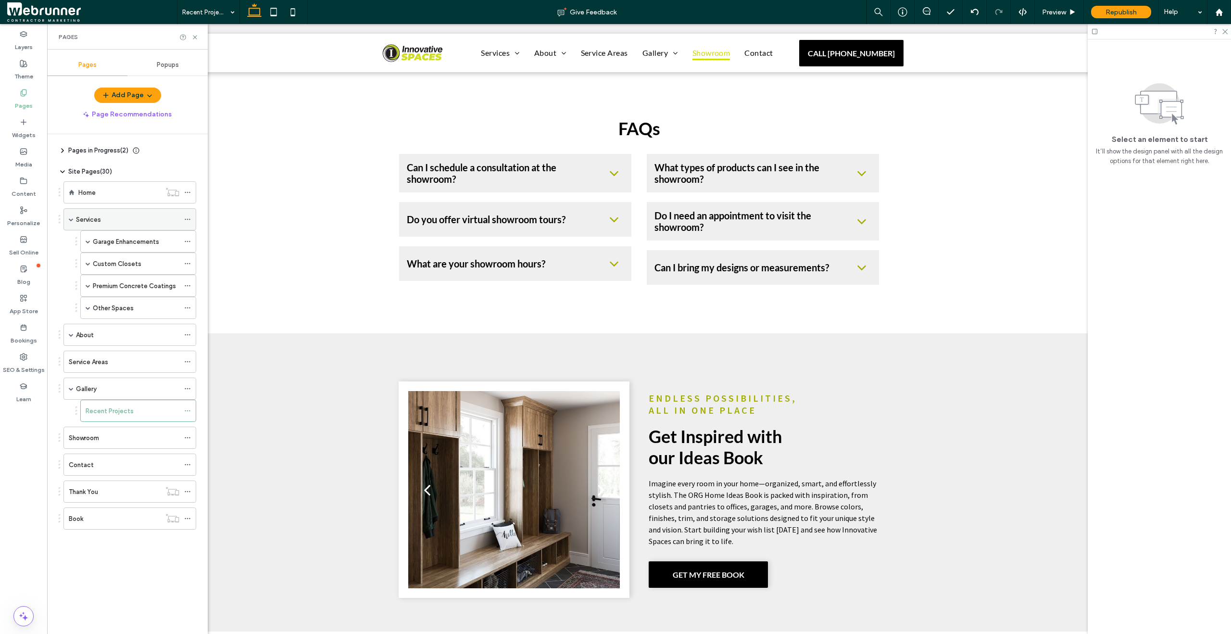
click at [105, 217] on div "Services" at bounding box center [127, 219] width 103 height 10
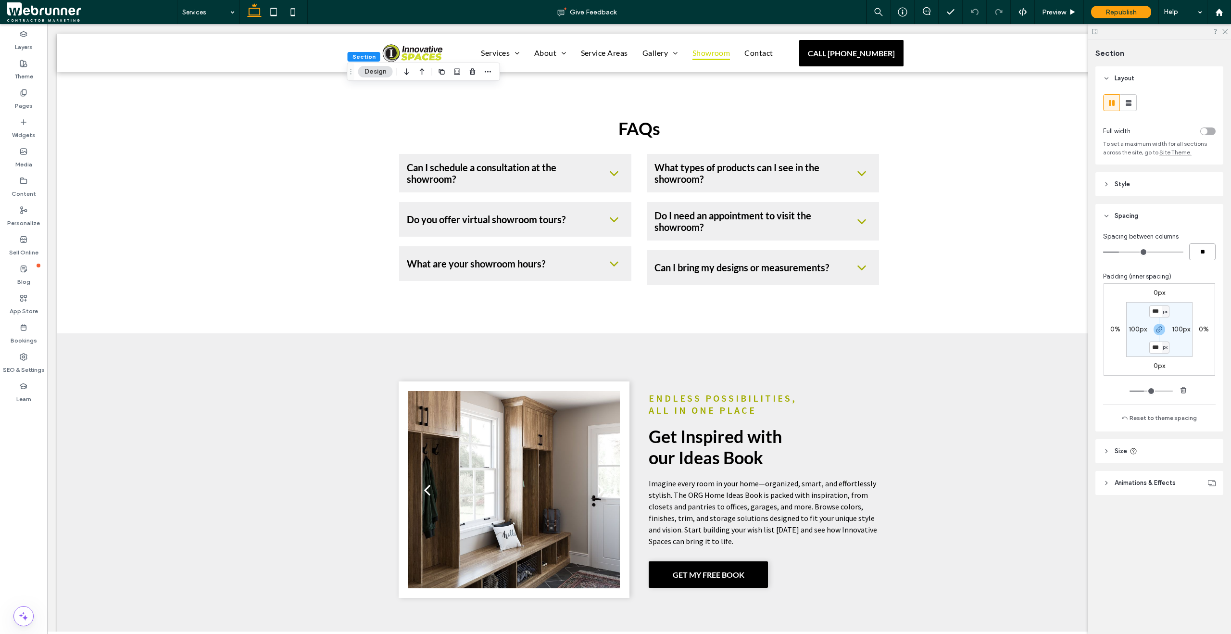
click at [1195, 252] on input "**" at bounding box center [1202, 251] width 26 height 17
type input "*"
type input "**"
click at [29, 102] on label "Pages" at bounding box center [24, 103] width 18 height 13
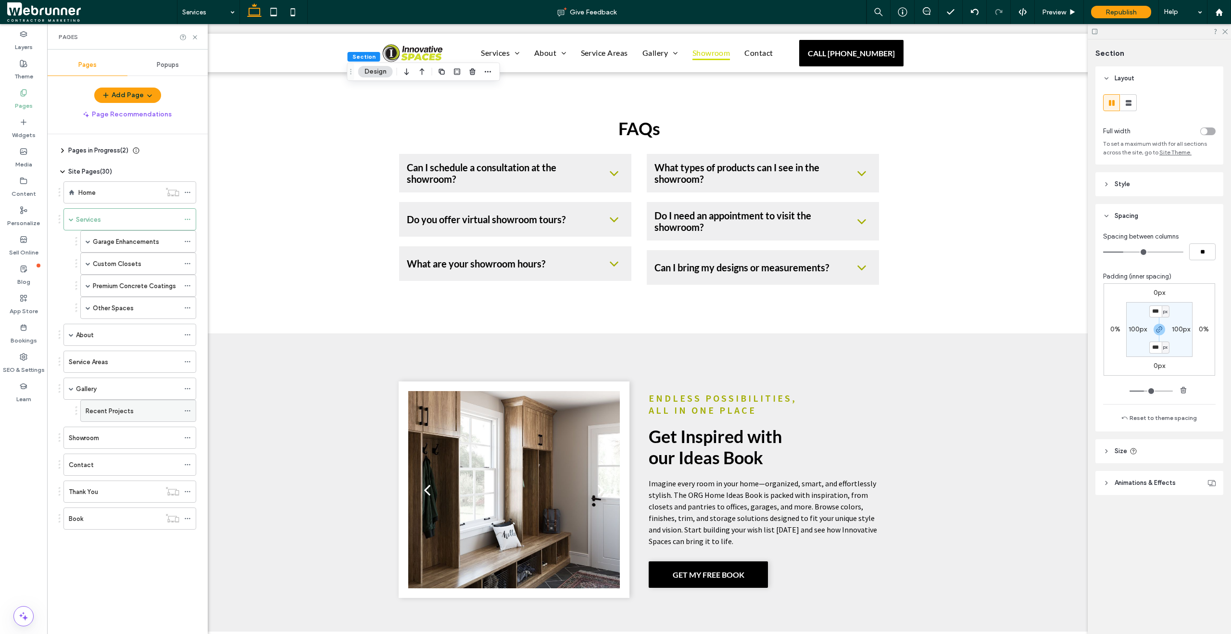
click at [140, 410] on div "Recent Projects" at bounding box center [133, 411] width 94 height 10
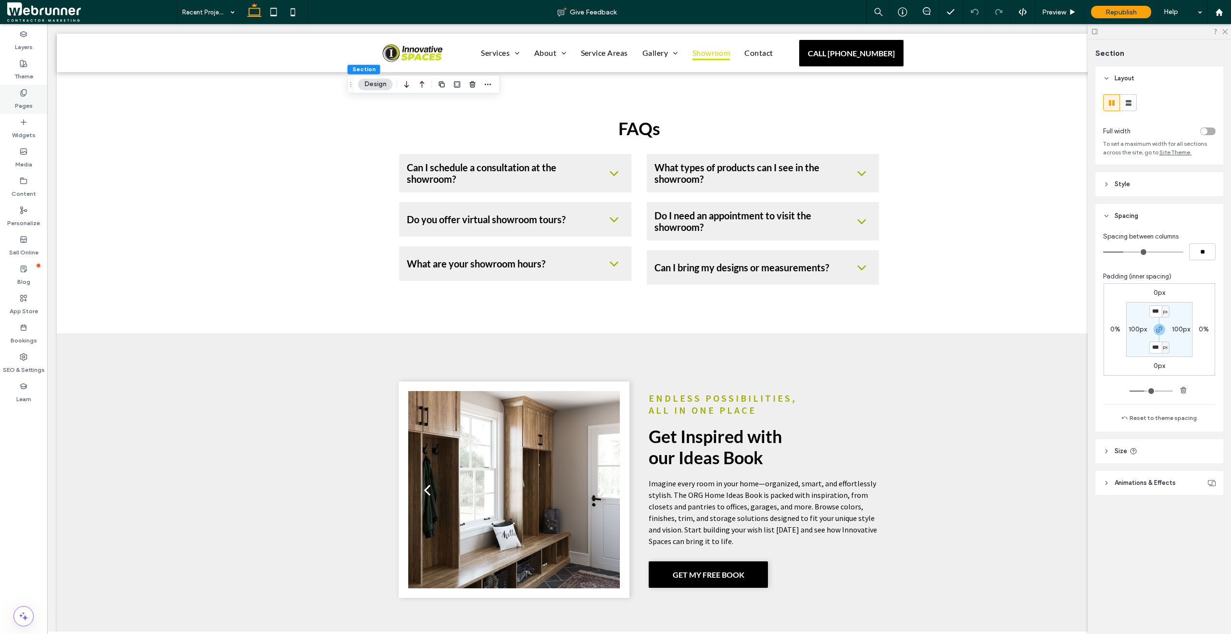
click at [17, 97] on label "Pages" at bounding box center [24, 103] width 18 height 13
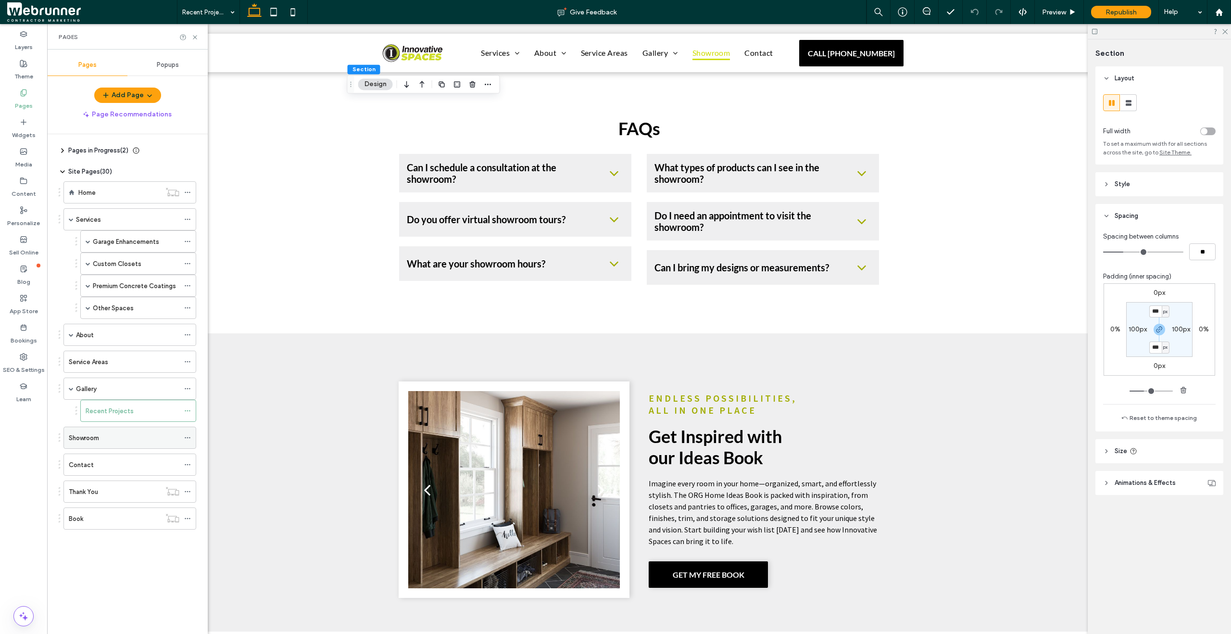
click at [125, 435] on div "Showroom" at bounding box center [124, 438] width 111 height 10
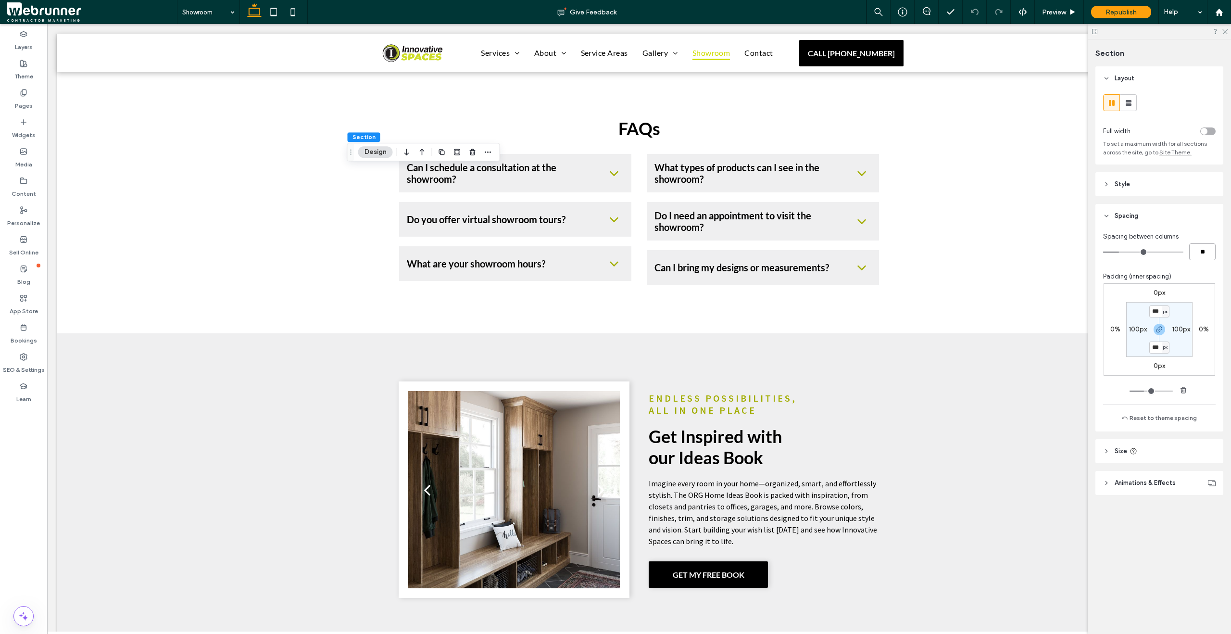
click at [1213, 255] on input "**" at bounding box center [1202, 251] width 26 height 17
type input "*"
type input "**"
click at [1059, 15] on span "Preview" at bounding box center [1054, 12] width 24 height 8
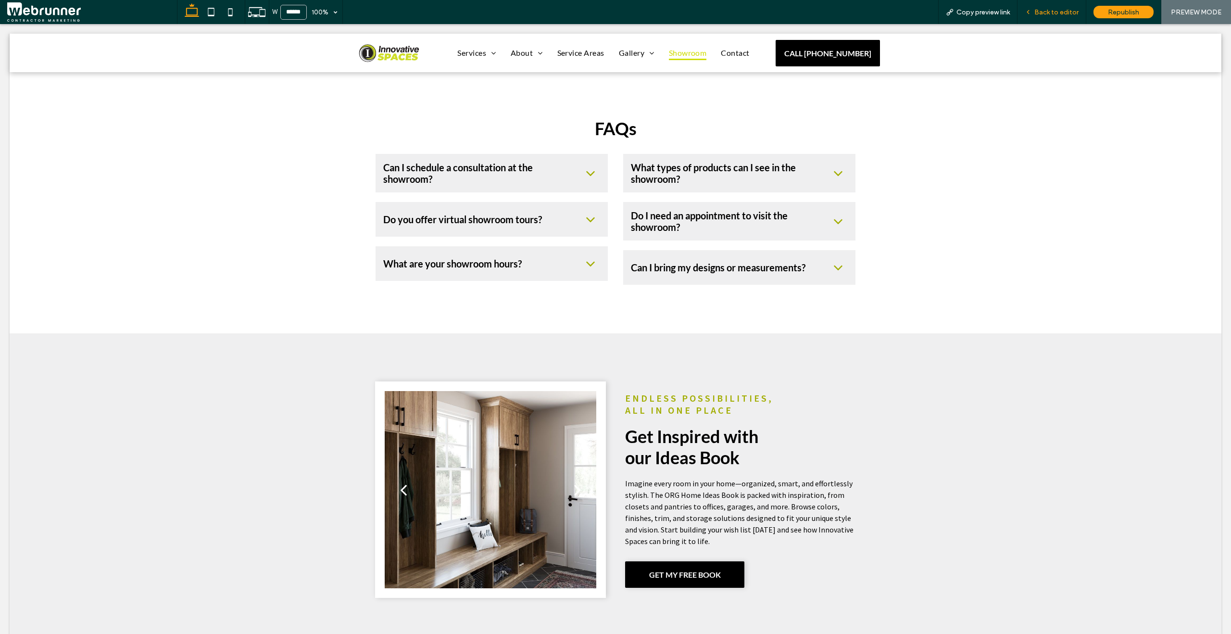
click at [1034, 11] on div "Back to editor" at bounding box center [1052, 12] width 68 height 8
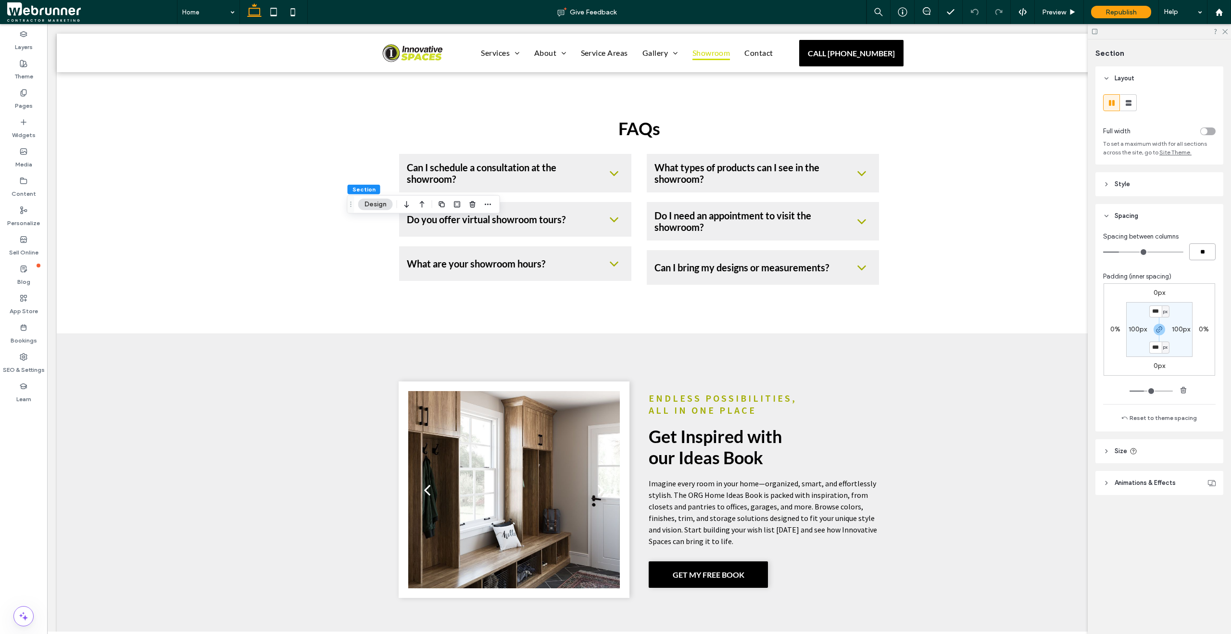
click at [1213, 246] on input "**" at bounding box center [1202, 251] width 26 height 17
type input "*"
type input "**"
click at [1072, 14] on icon at bounding box center [1072, 12] width 7 height 7
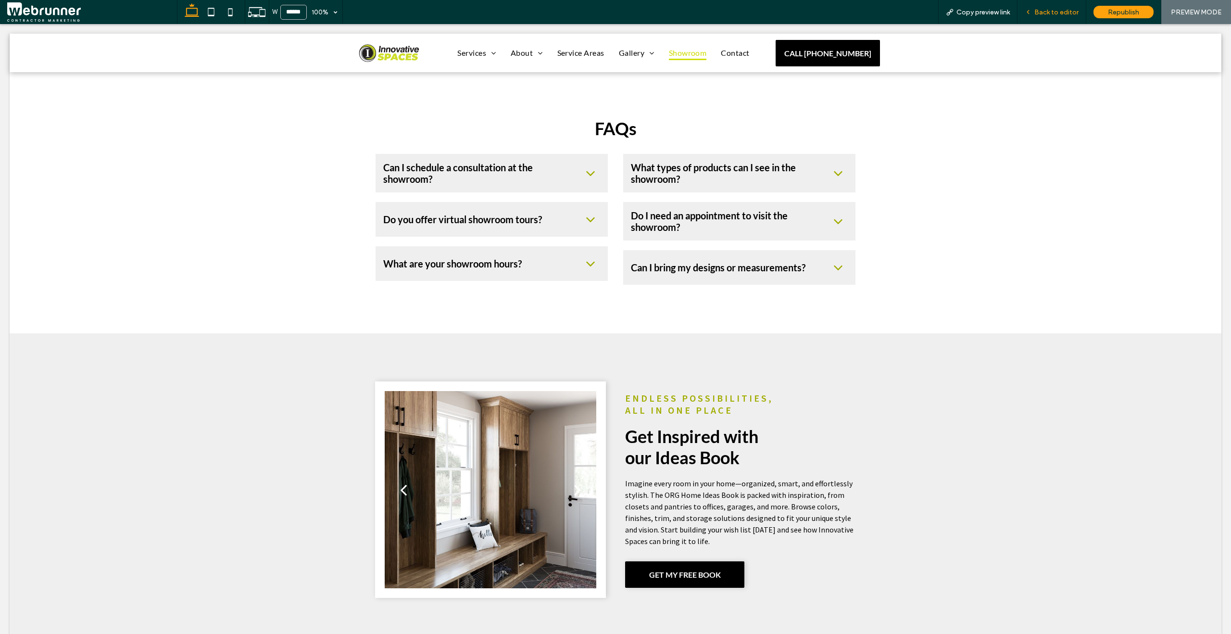
click at [1053, 14] on span "Back to editor" at bounding box center [1056, 12] width 44 height 8
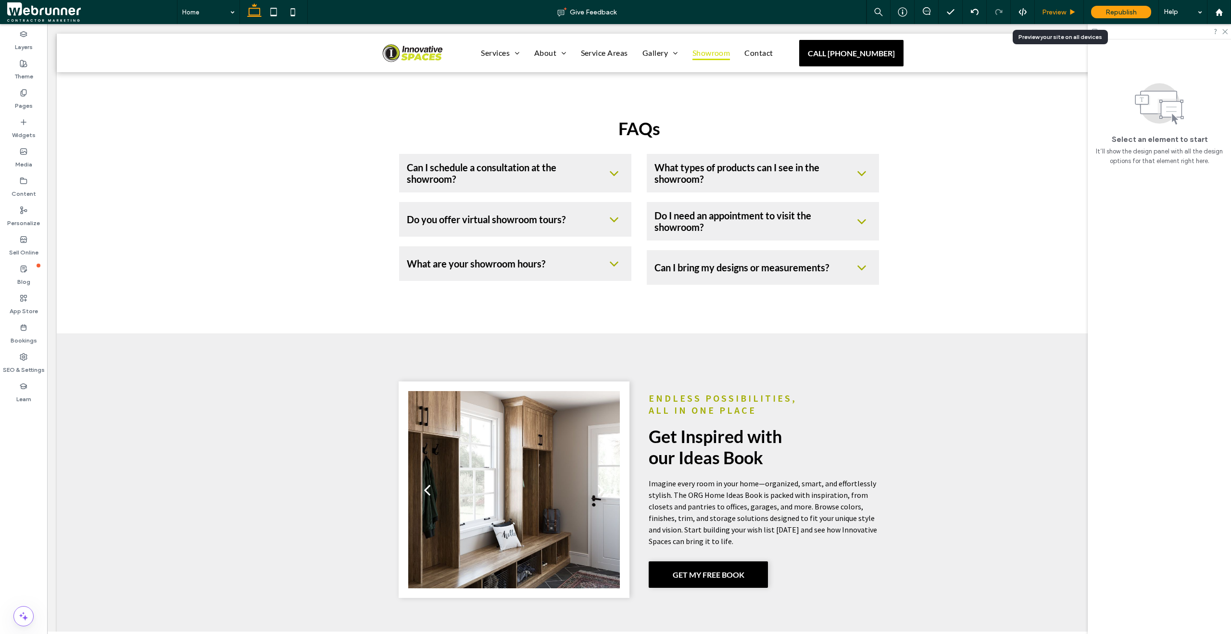
click at [1052, 15] on span "Preview" at bounding box center [1054, 12] width 24 height 8
